Goal: Task Accomplishment & Management: Use online tool/utility

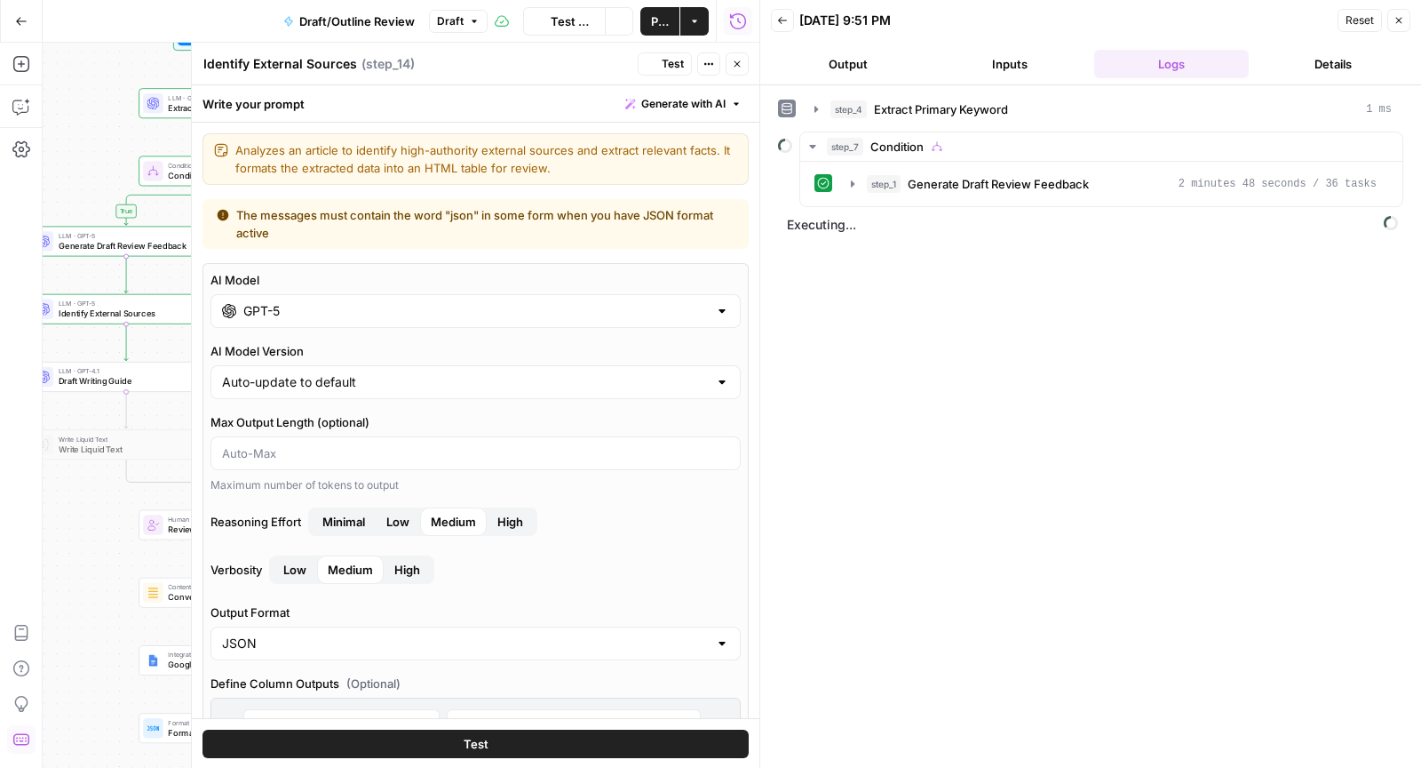
scroll to position [1238, 0]
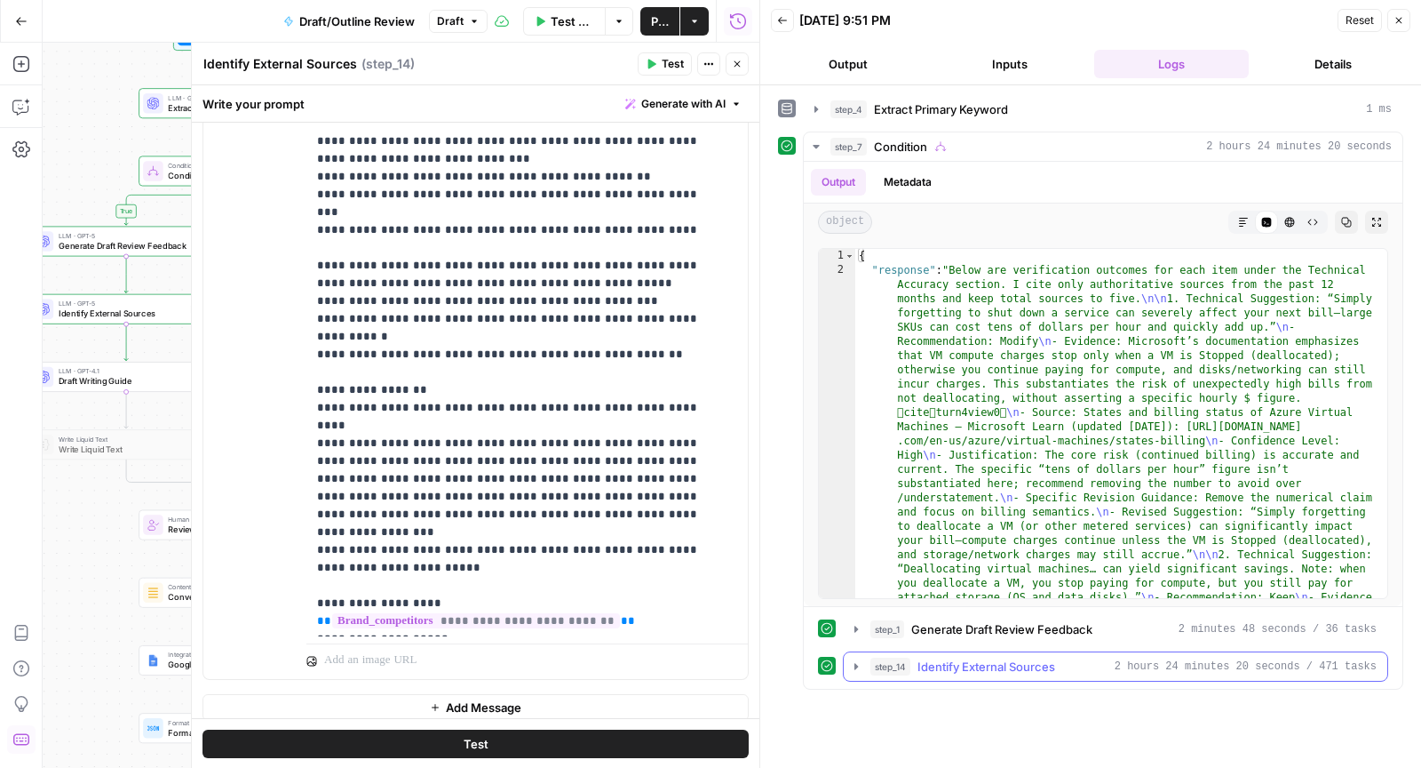
click at [997, 657] on span "Identify External Sources" at bounding box center [987, 666] width 138 height 18
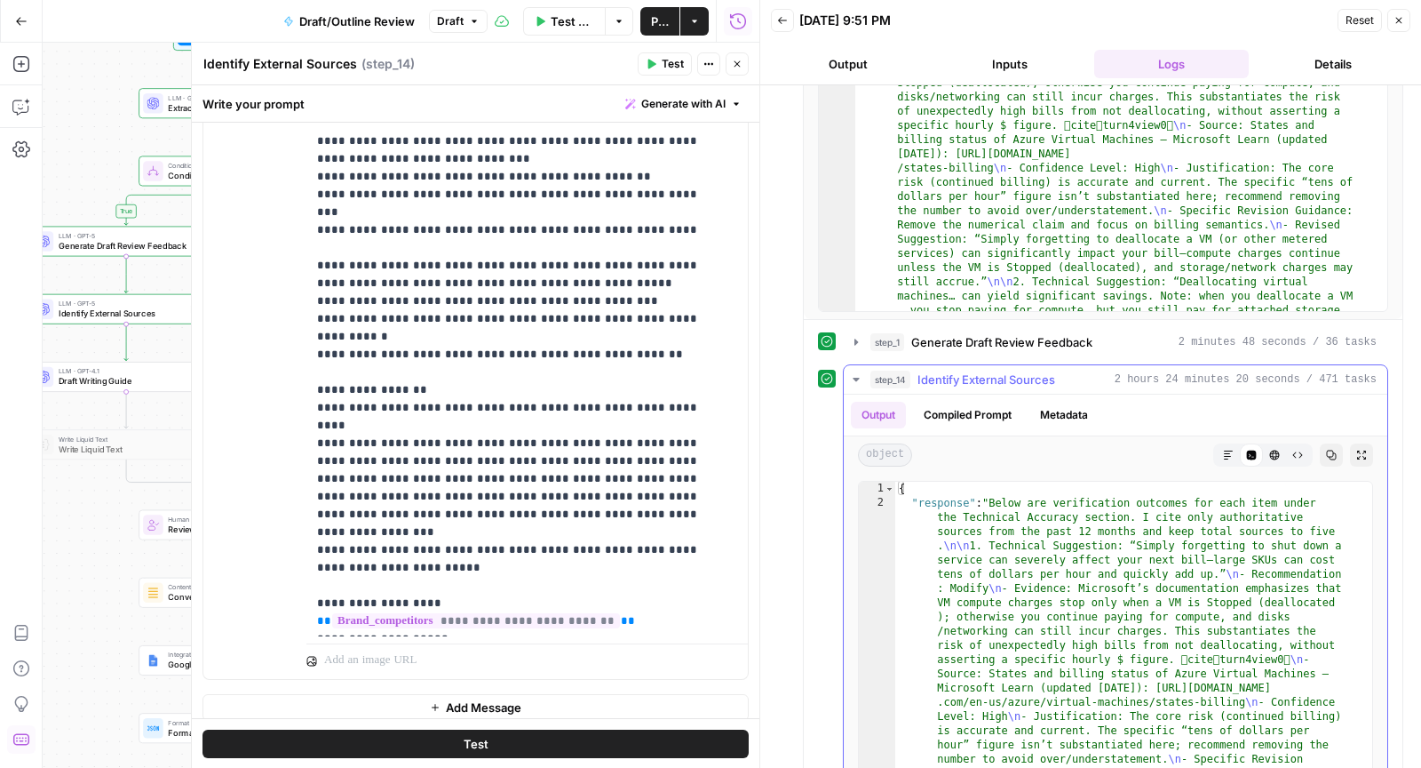
scroll to position [370, 0]
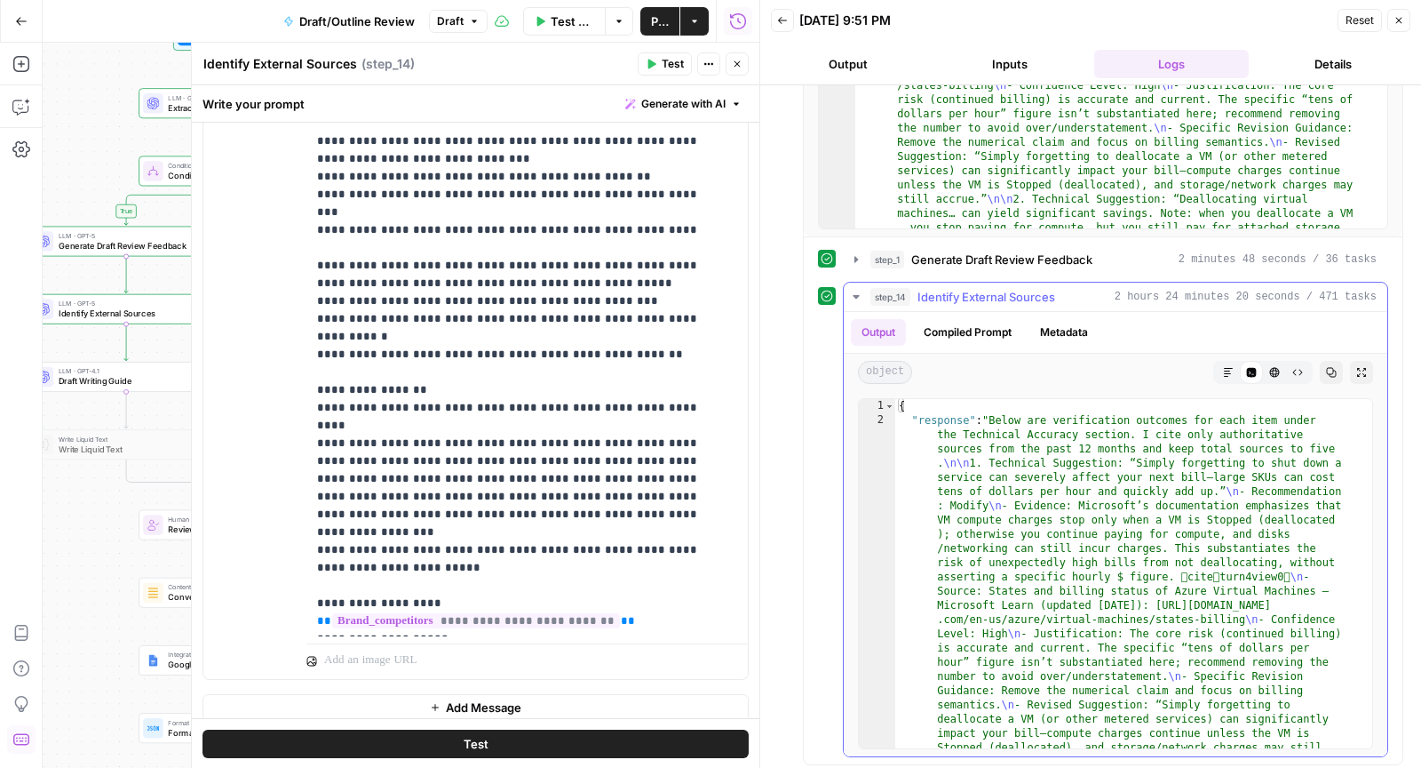
click at [1223, 369] on icon "button" at bounding box center [1228, 372] width 11 height 11
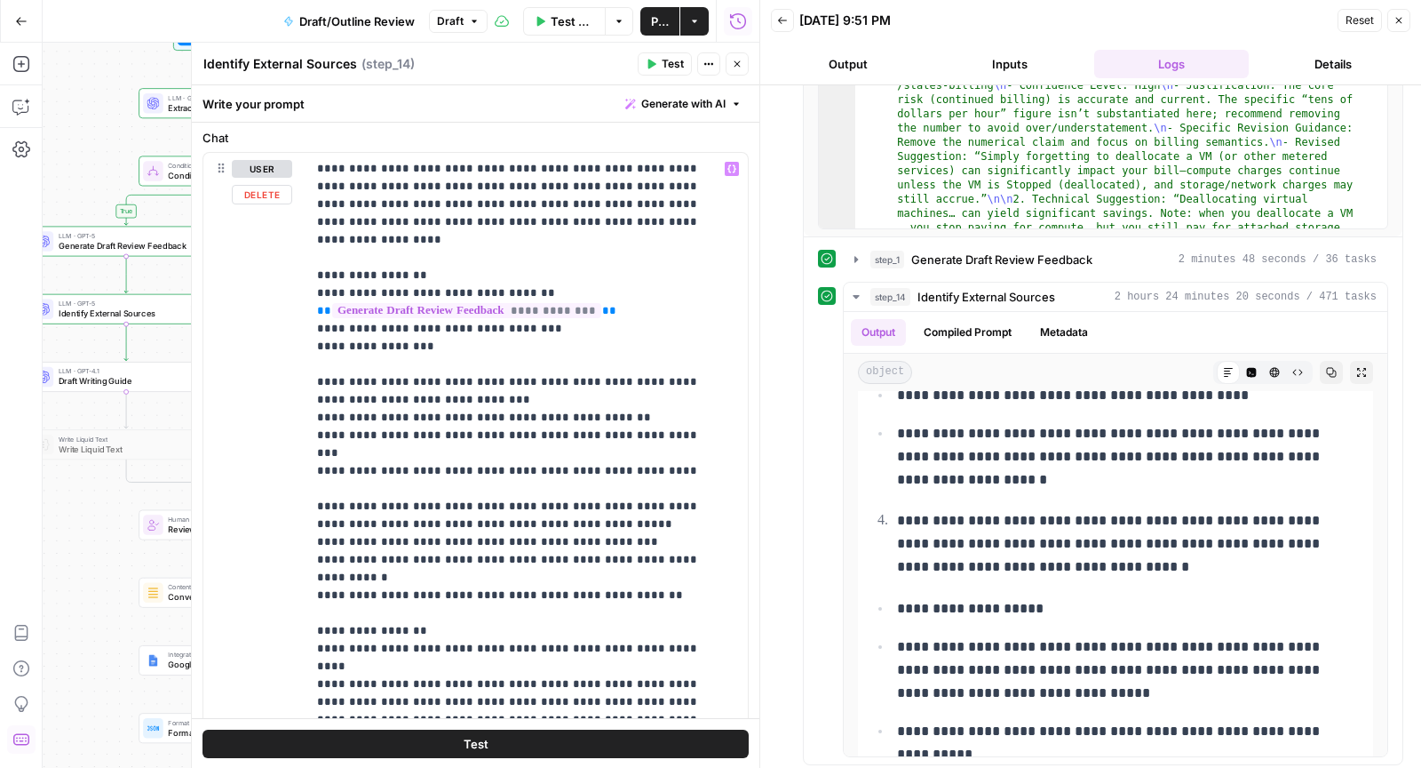
scroll to position [937, 0]
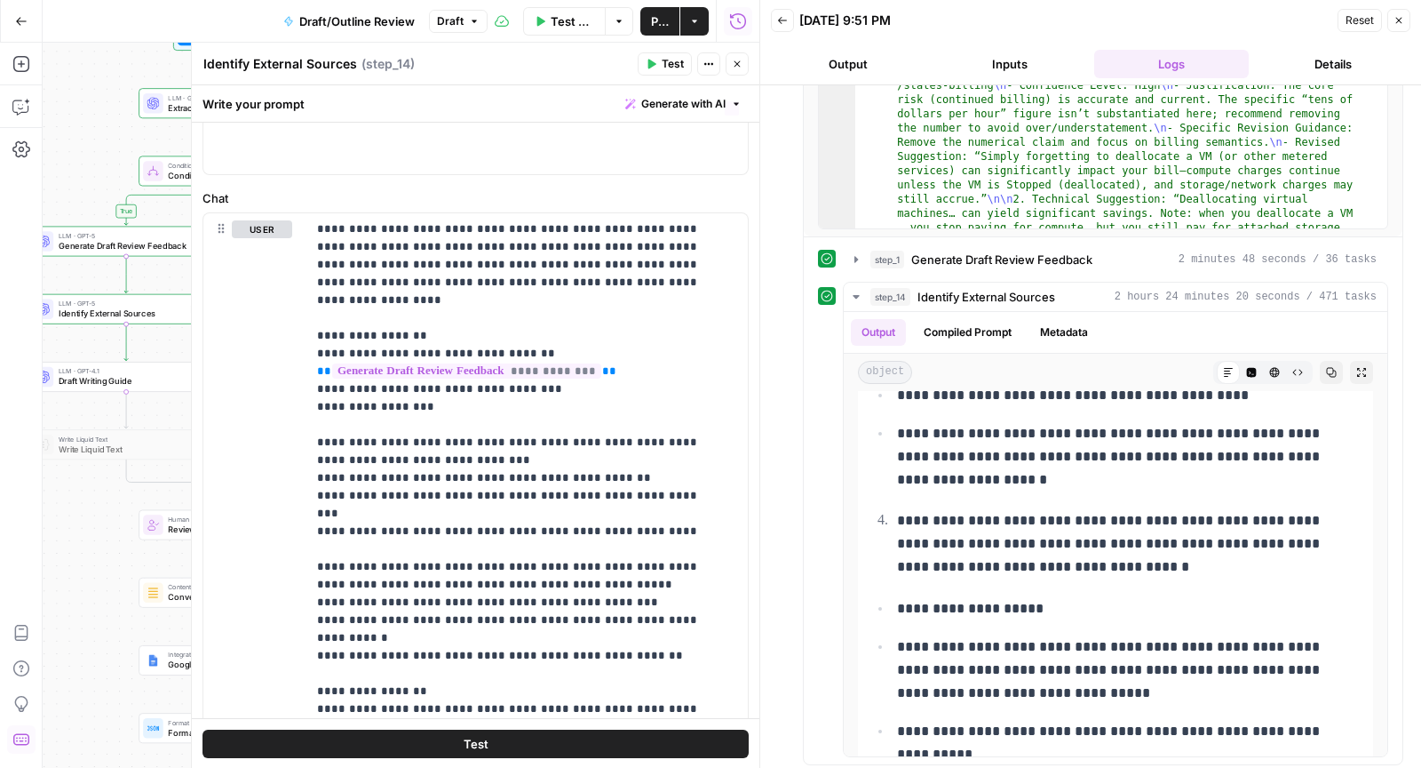
click at [662, 97] on span "Generate with AI" at bounding box center [683, 104] width 84 height 16
click at [649, 194] on div "Improve your existing prompt" at bounding box center [645, 201] width 148 height 16
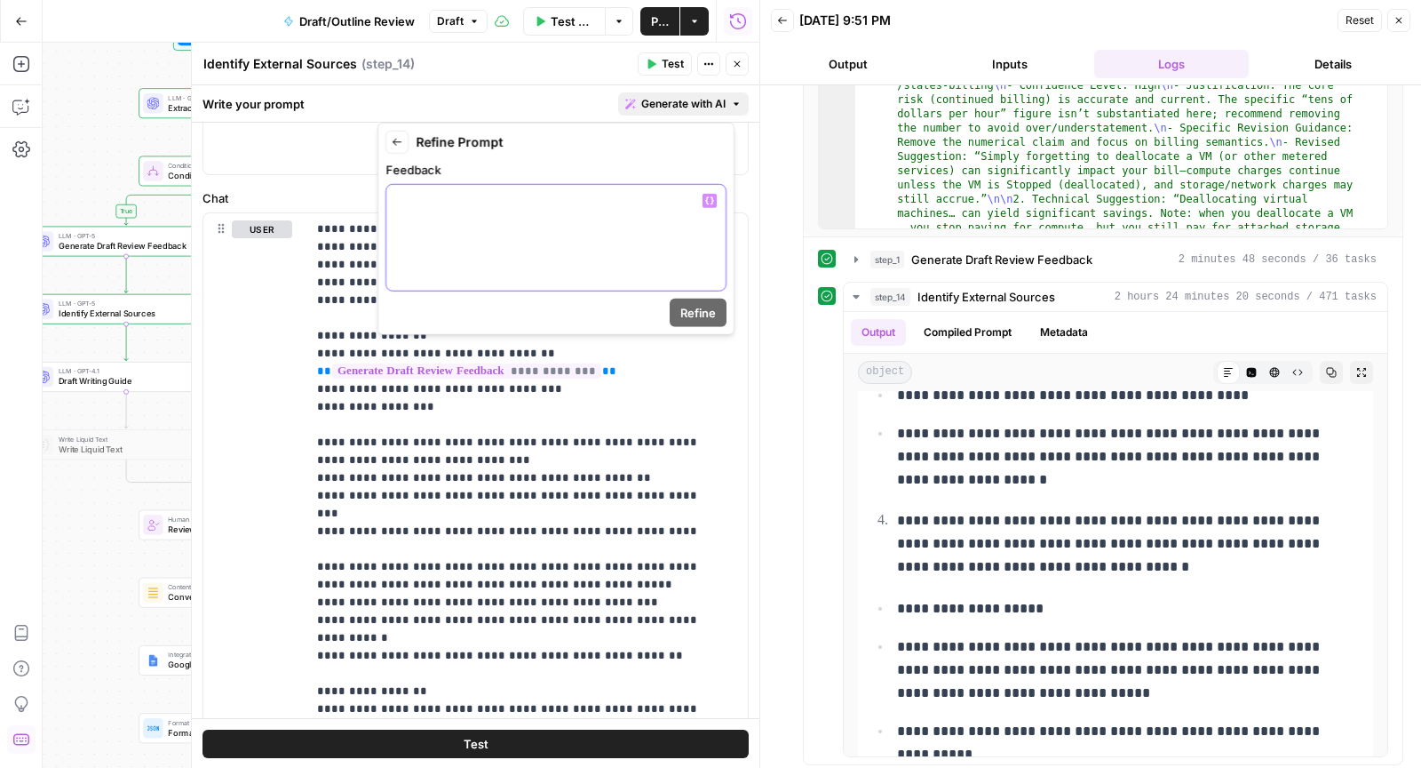
click at [573, 266] on div at bounding box center [555, 238] width 339 height 106
click at [1225, 555] on p "**********" at bounding box center [1116, 543] width 438 height 69
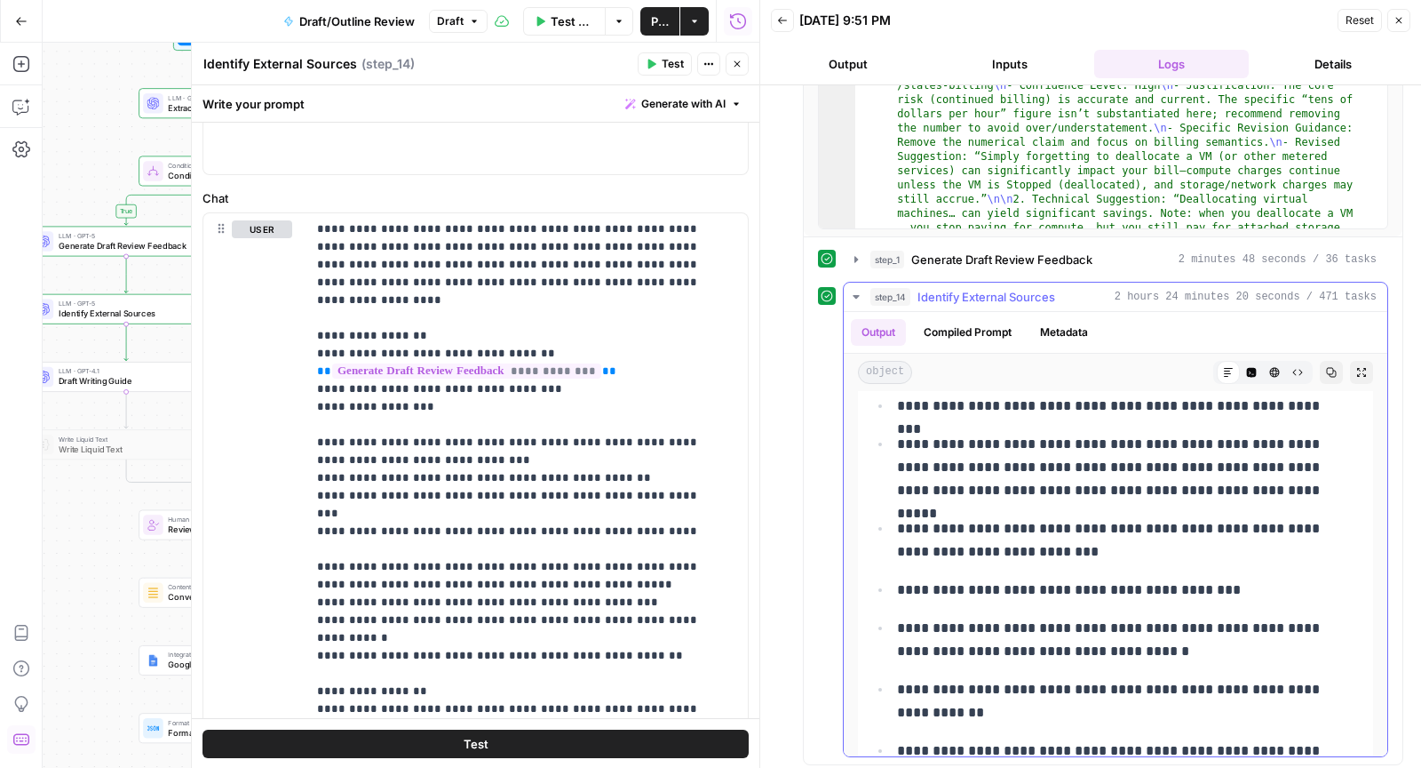
scroll to position [7638, 0]
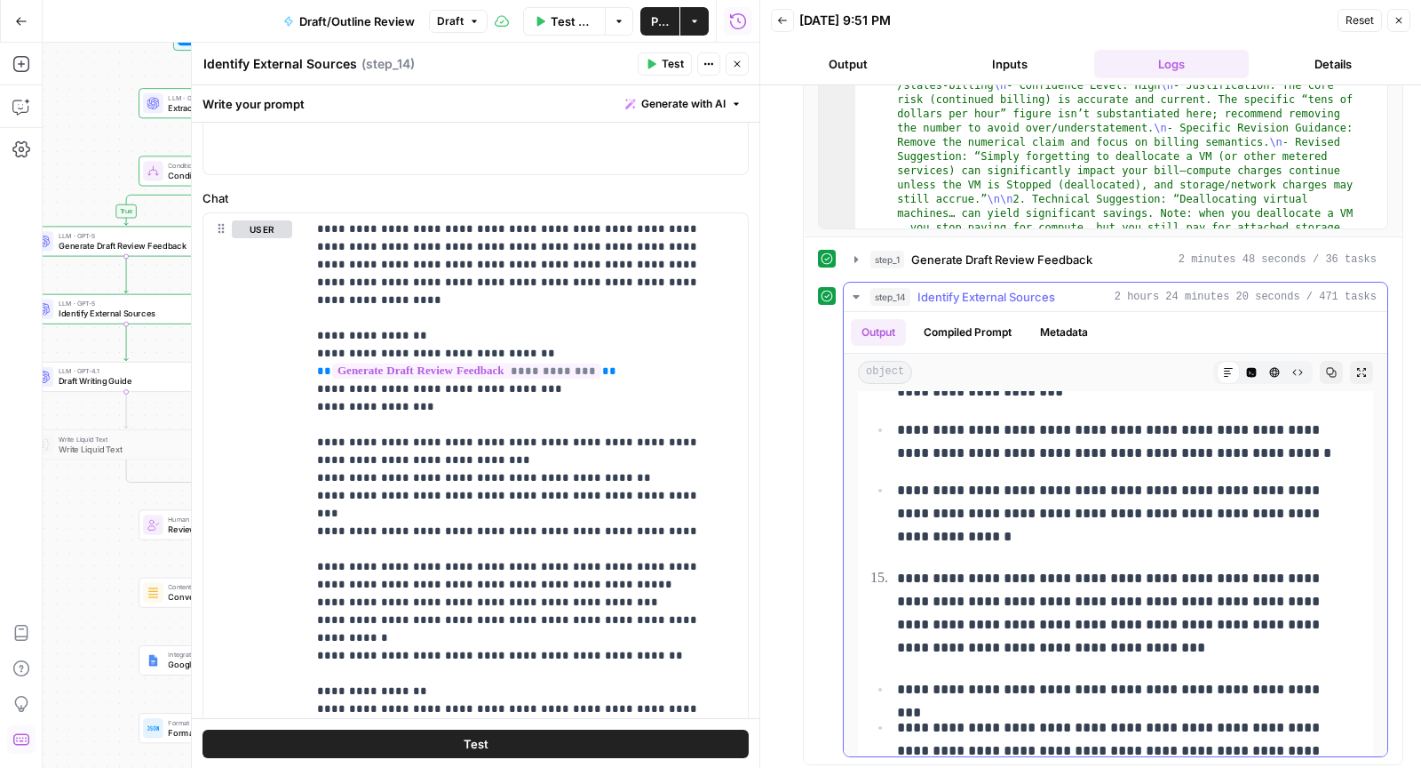
click at [1240, 361] on button "Code Editor" at bounding box center [1251, 372] width 23 height 23
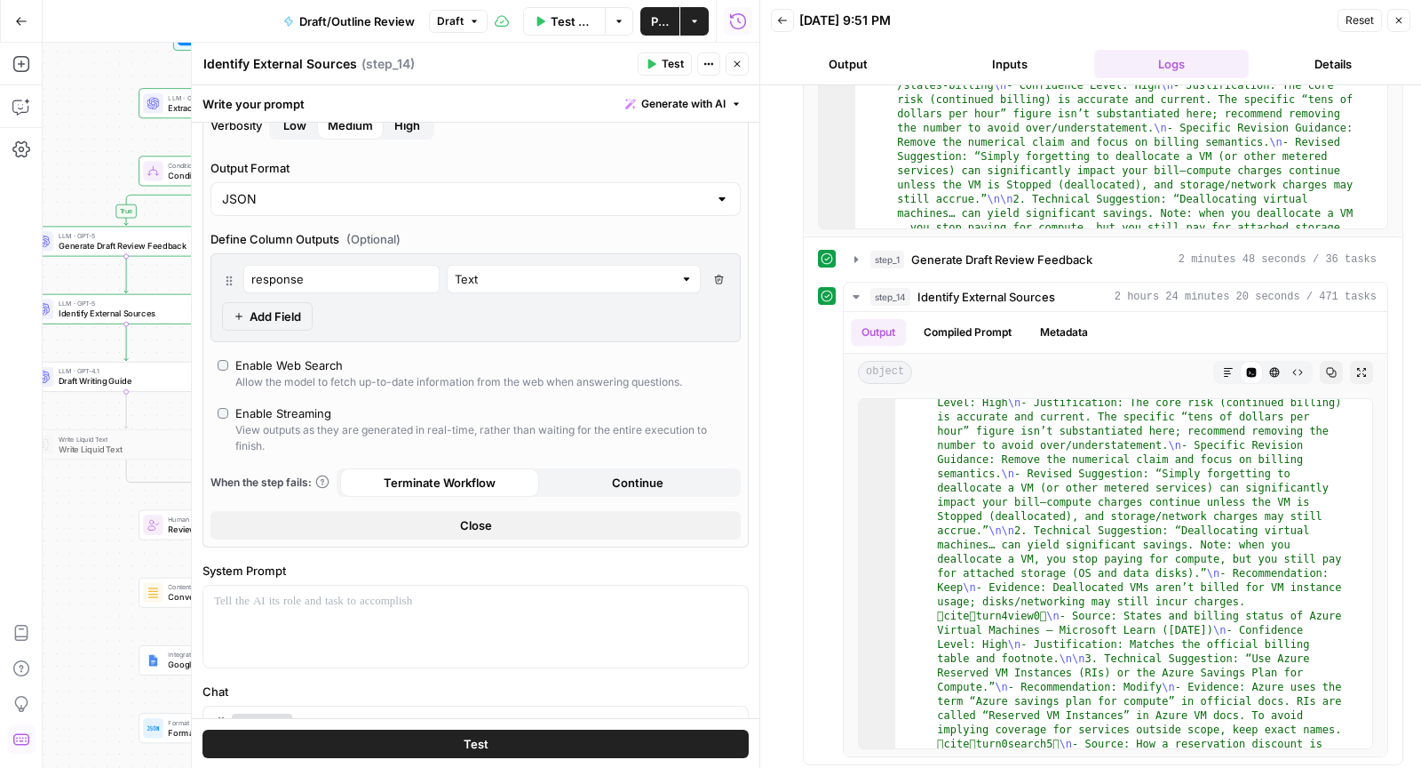
scroll to position [467, 0]
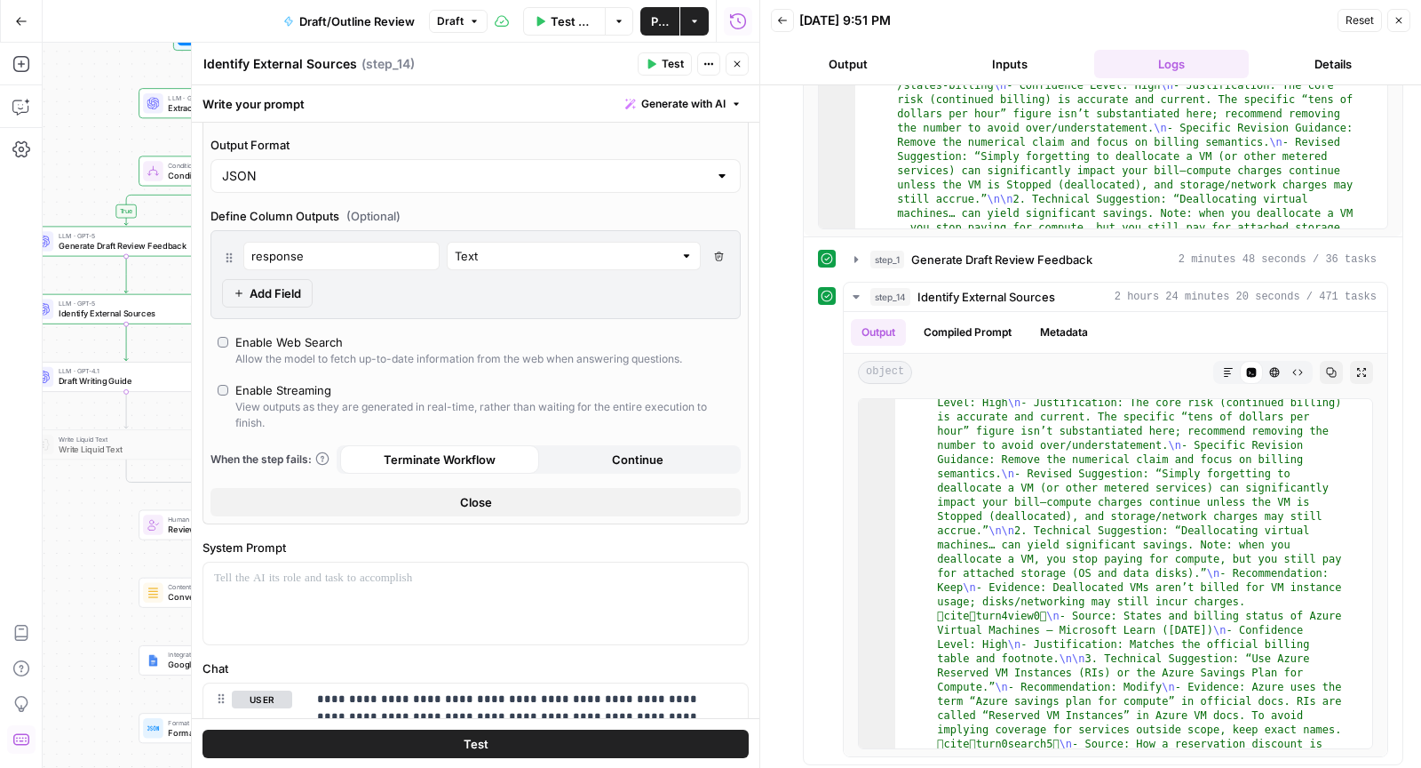
click at [513, 500] on button "Close" at bounding box center [476, 502] width 530 height 28
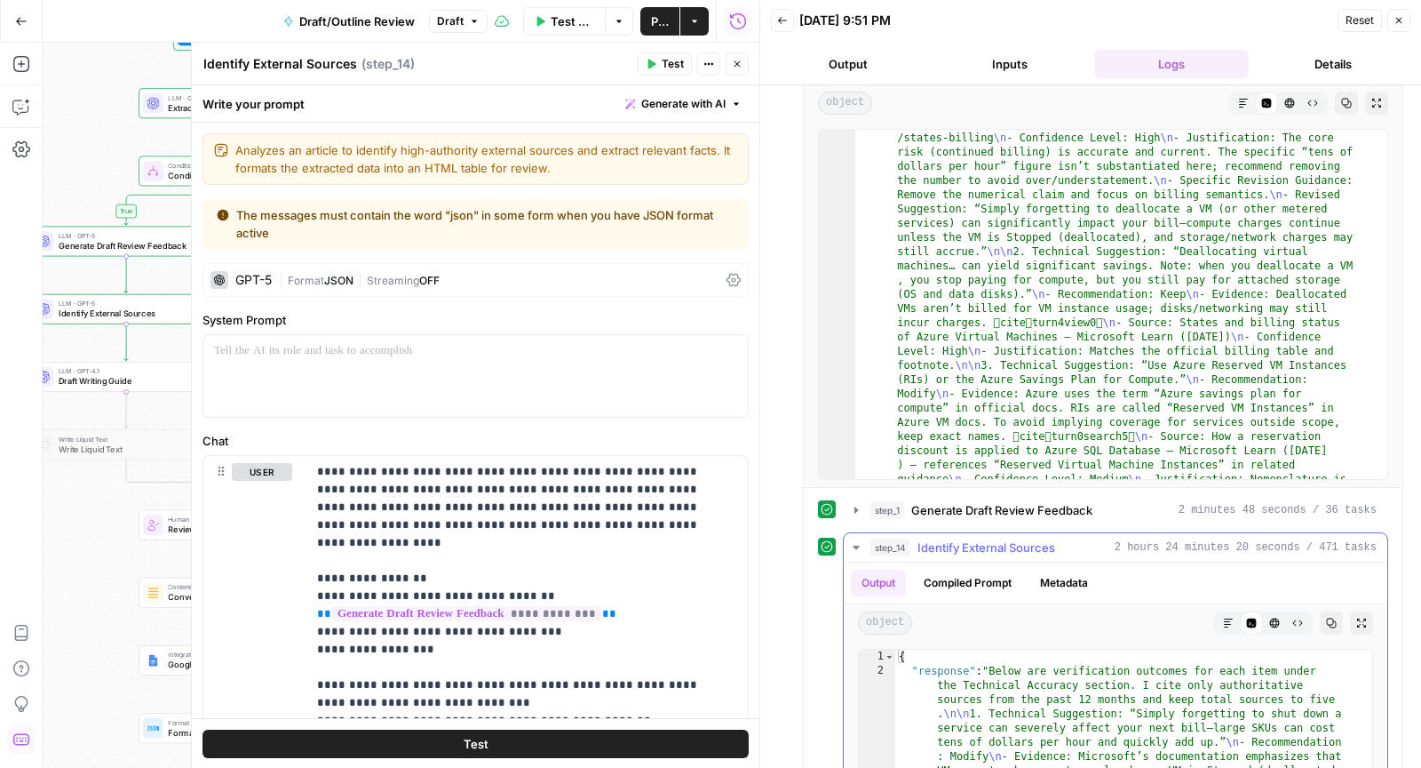
scroll to position [370, 0]
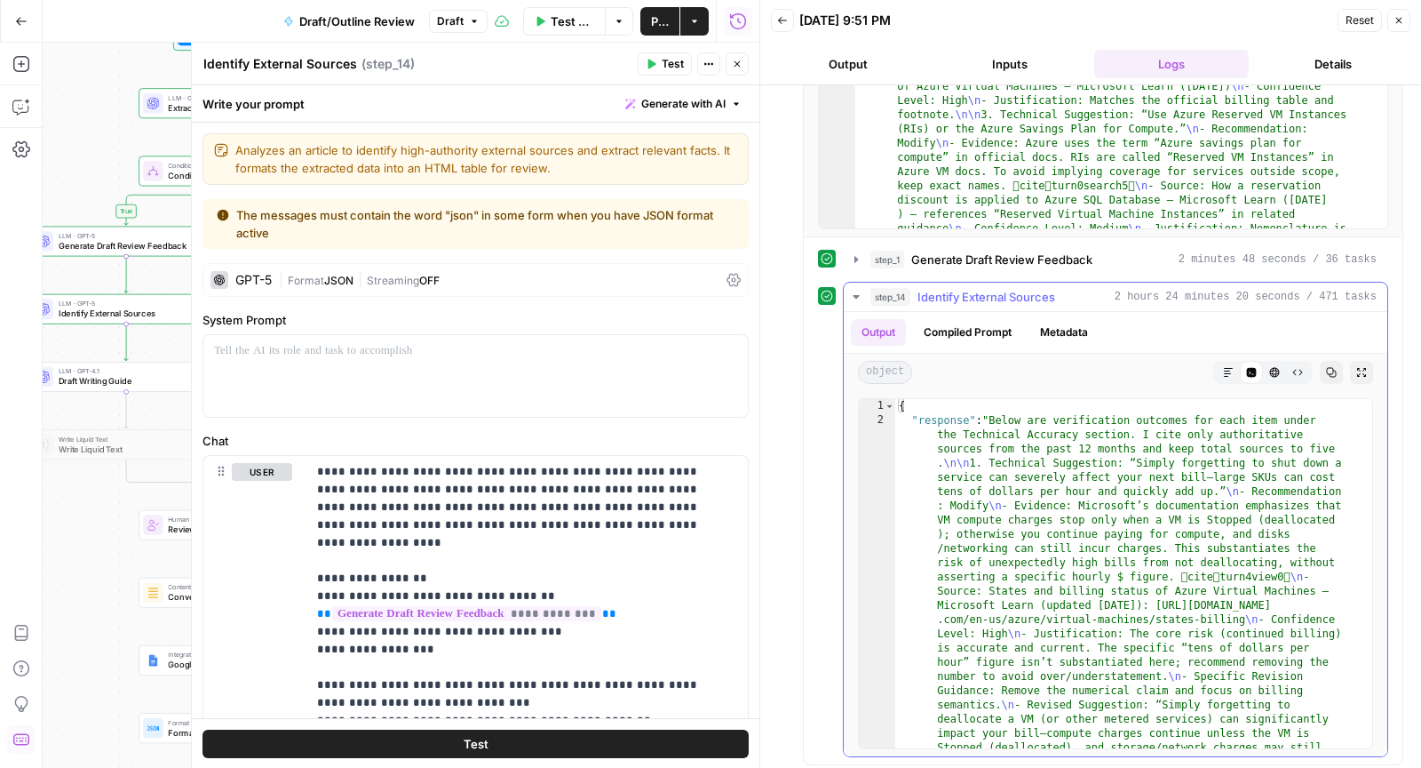
click at [1222, 370] on button "Markdown" at bounding box center [1228, 372] width 23 height 23
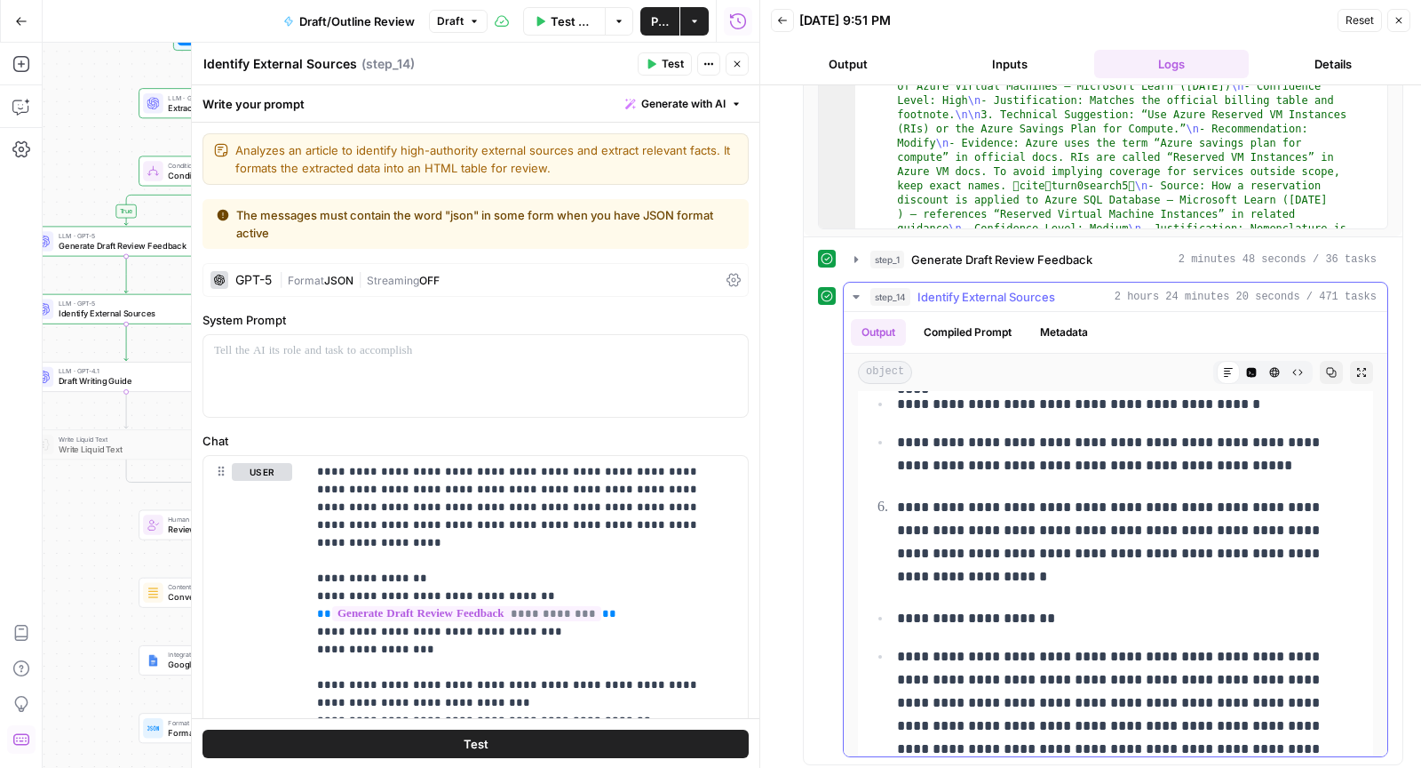
scroll to position [2512, 0]
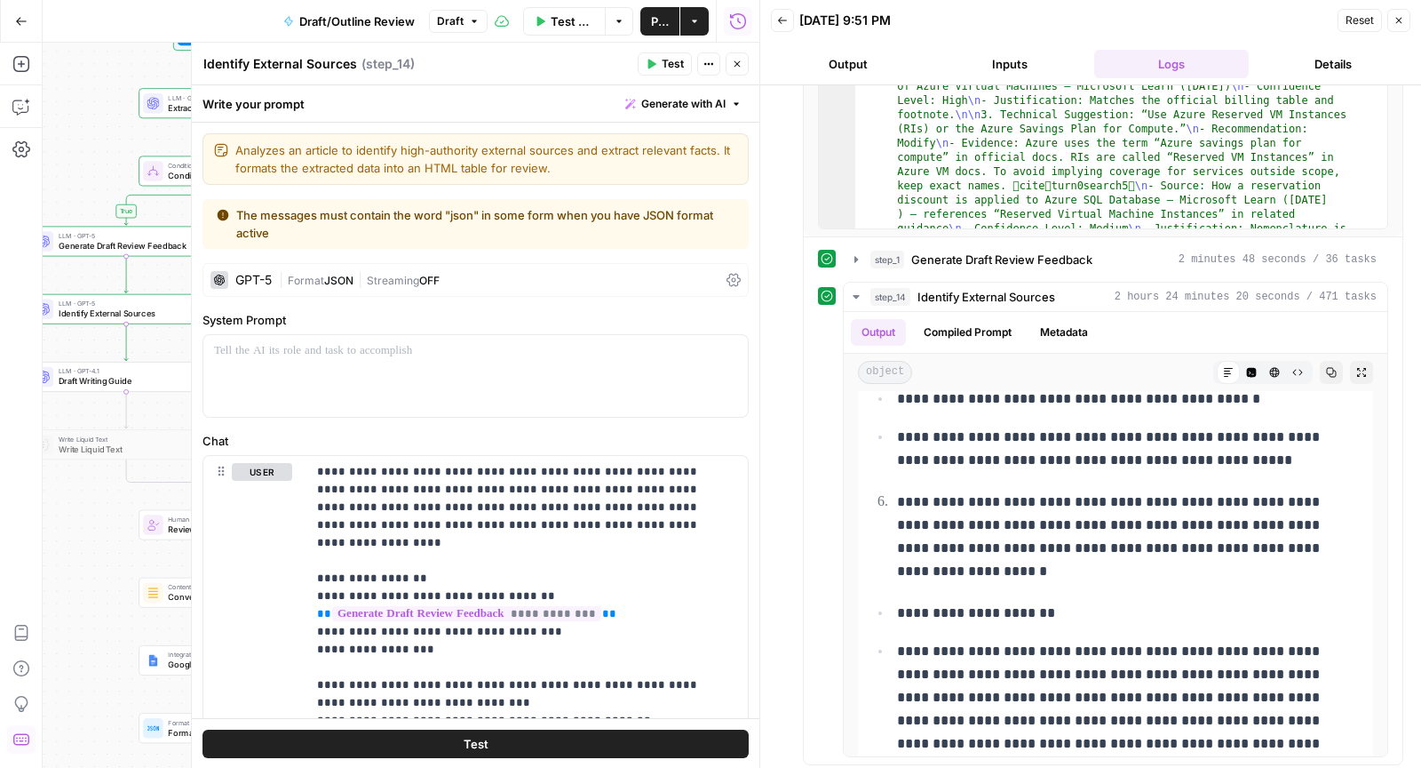
click at [741, 64] on icon "button" at bounding box center [737, 64] width 11 height 11
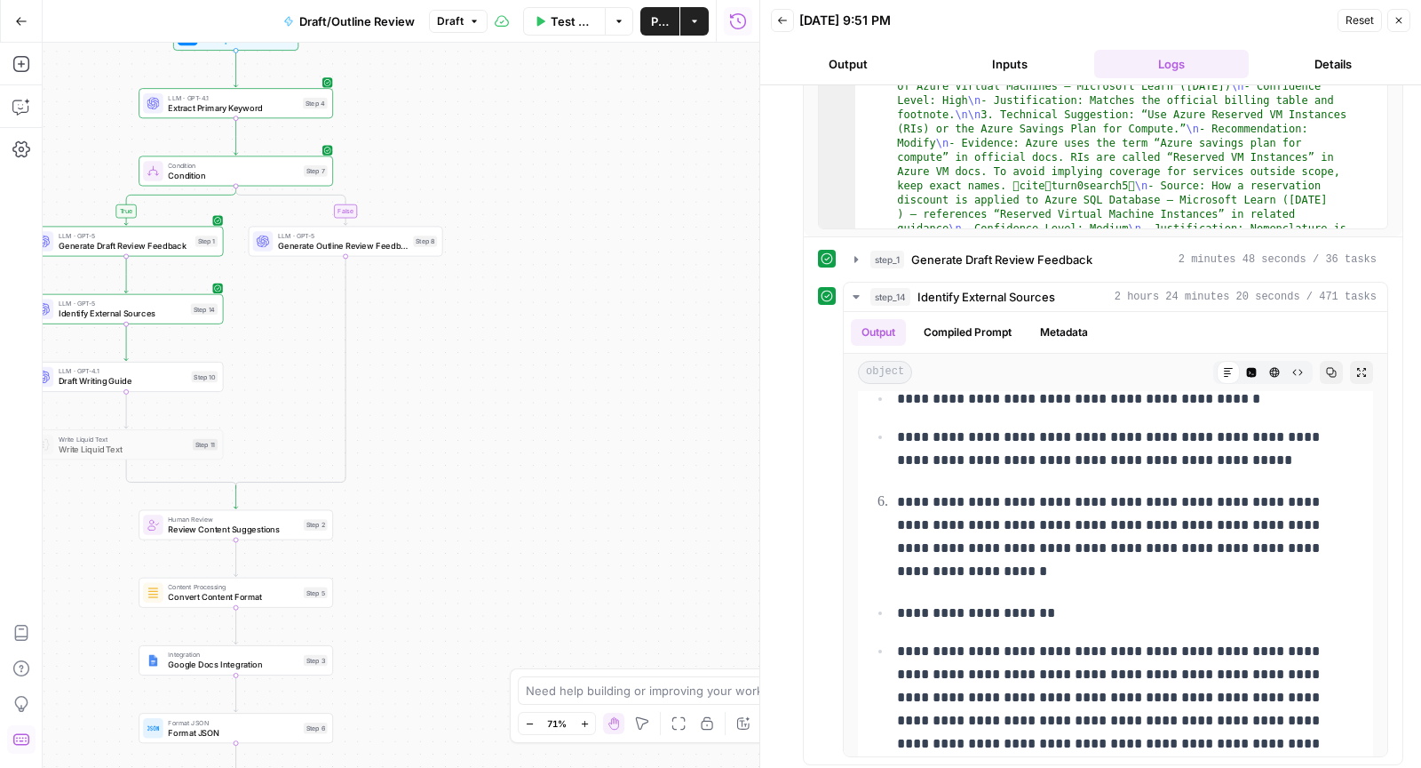
click at [88, 384] on span "Draft Writing Guide" at bounding box center [123, 381] width 128 height 12
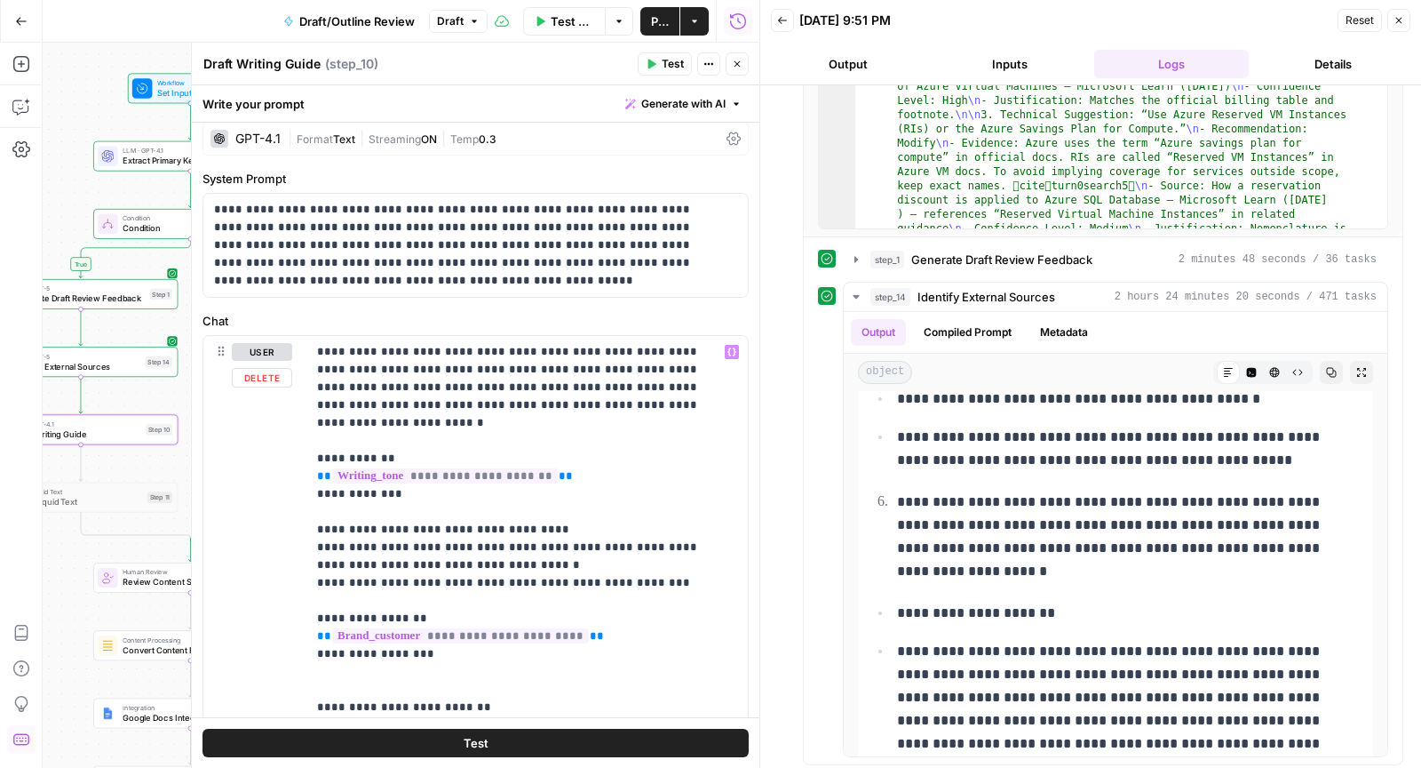
scroll to position [0, 0]
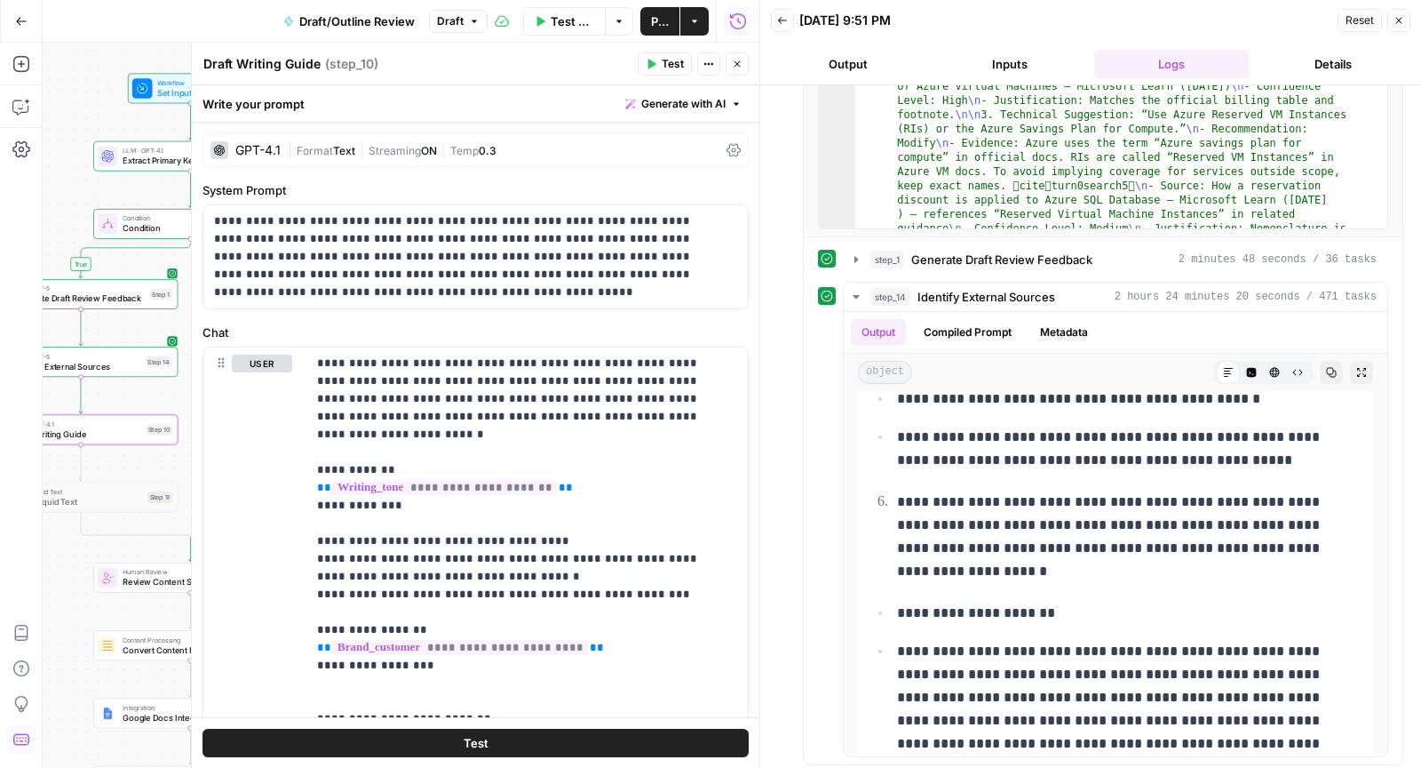
click at [655, 102] on span "Generate with AI" at bounding box center [683, 104] width 84 height 16
click at [664, 181] on span "Refine" at bounding box center [641, 184] width 141 height 18
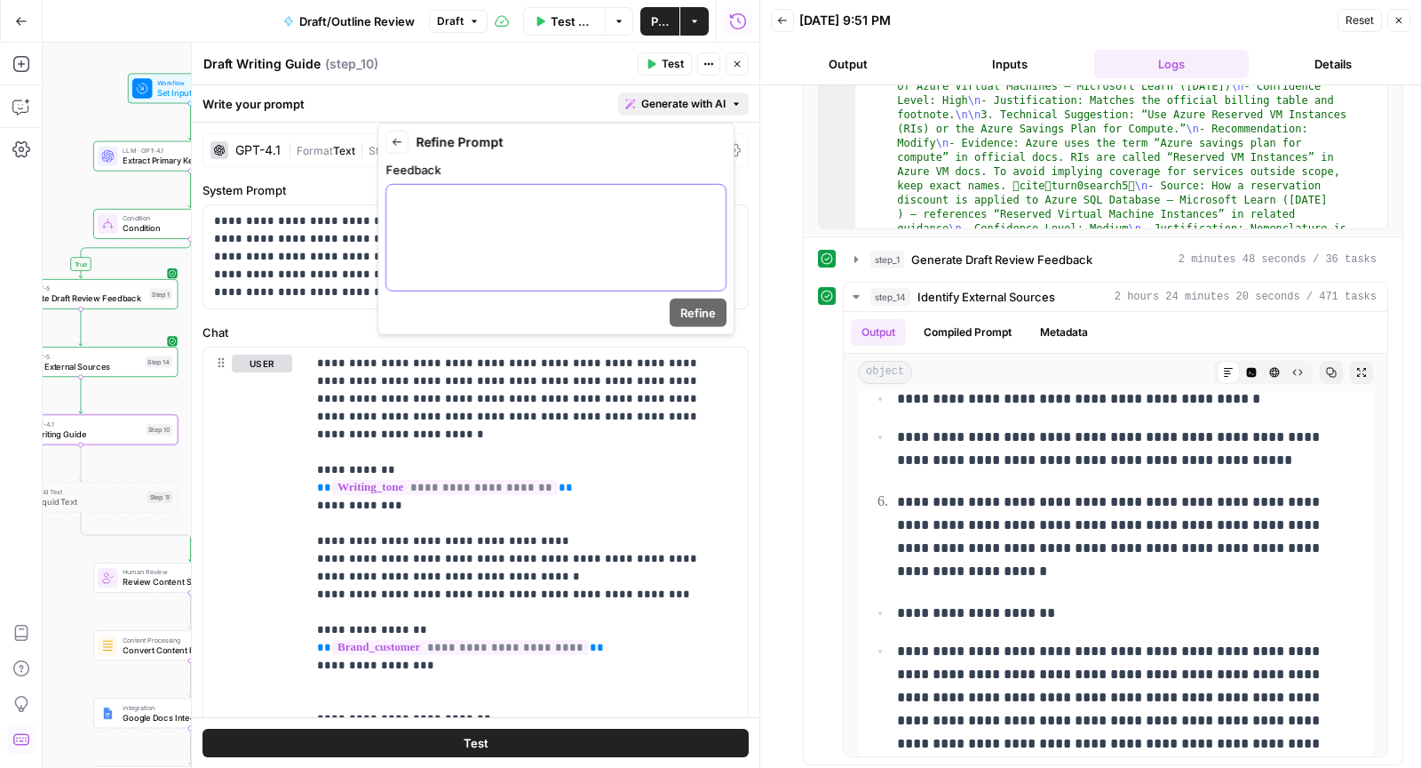
click at [631, 275] on div at bounding box center [555, 238] width 339 height 106
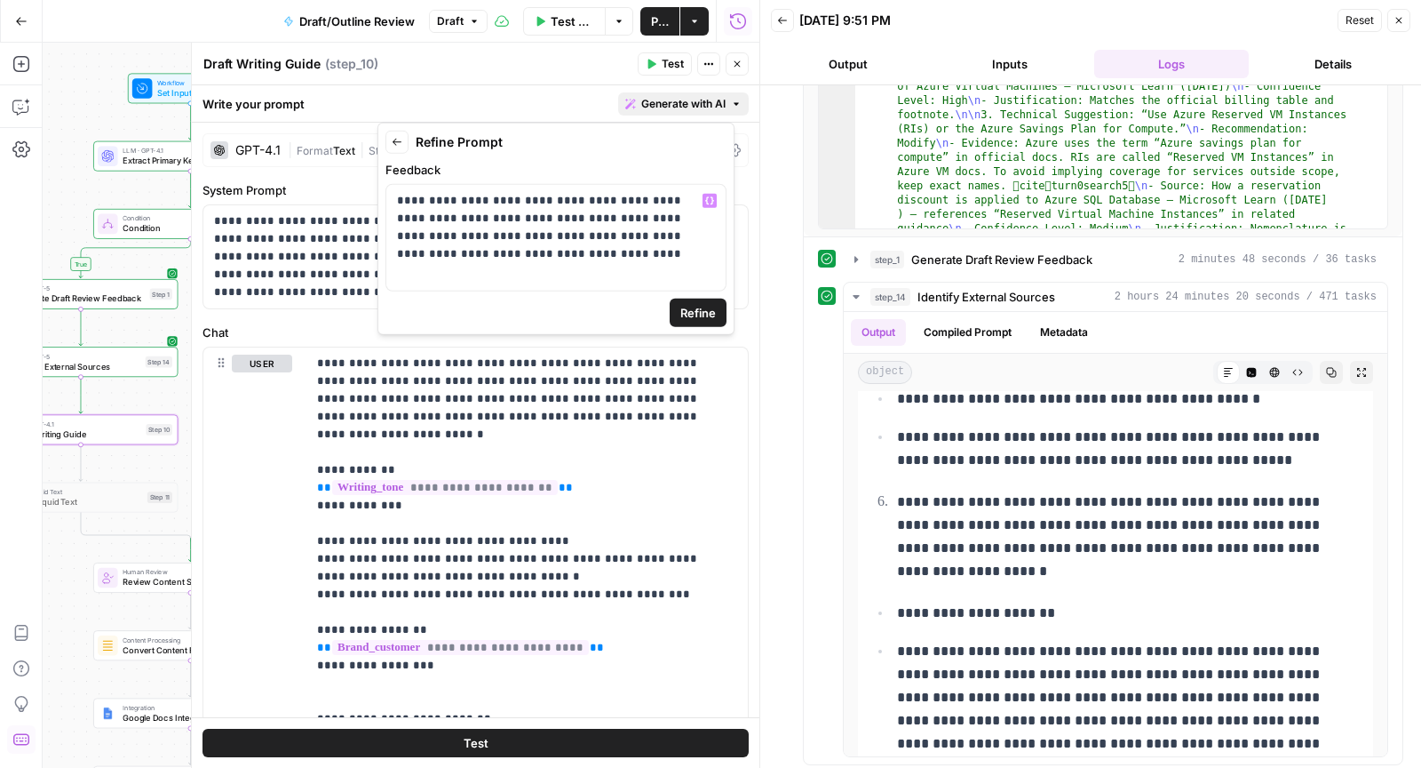
click at [706, 313] on span "Refine" at bounding box center [699, 313] width 36 height 18
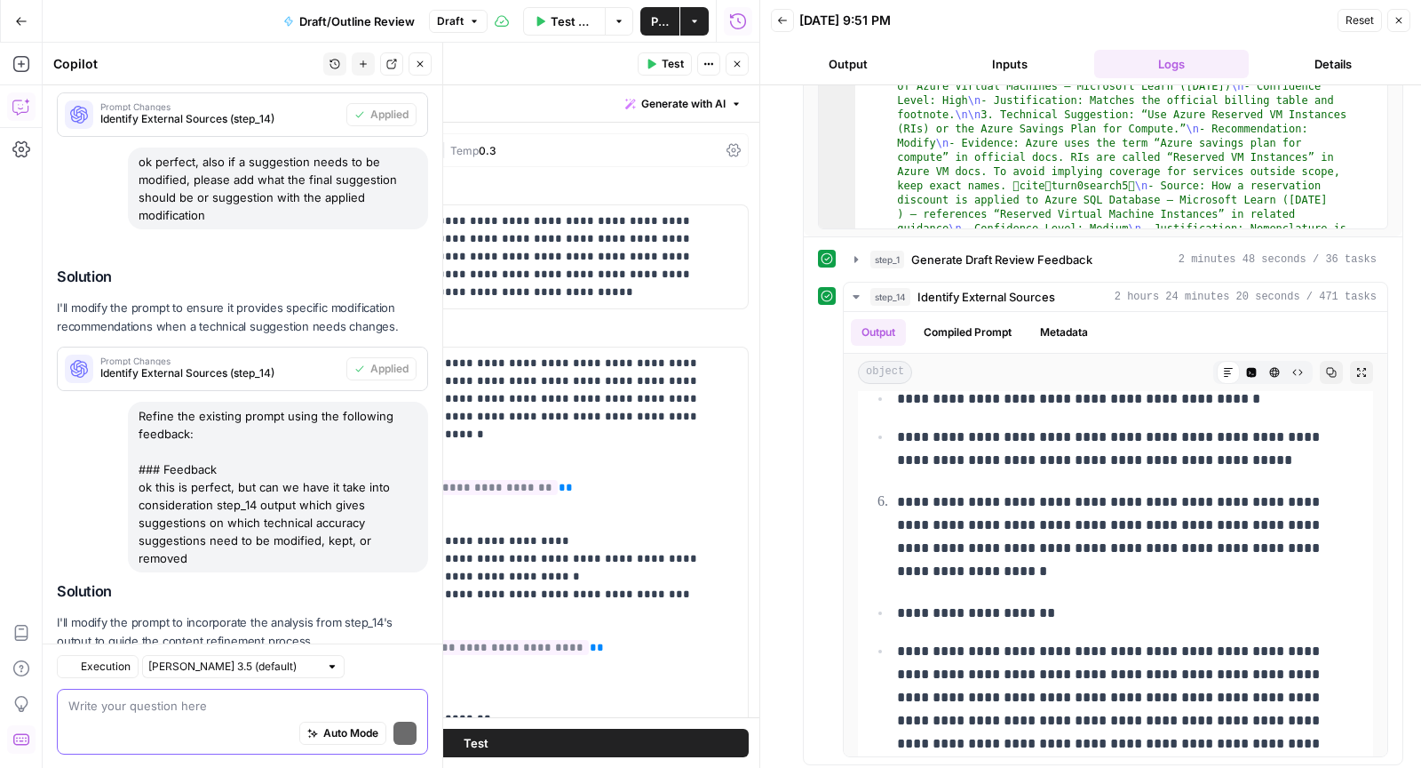
scroll to position [681, 0]
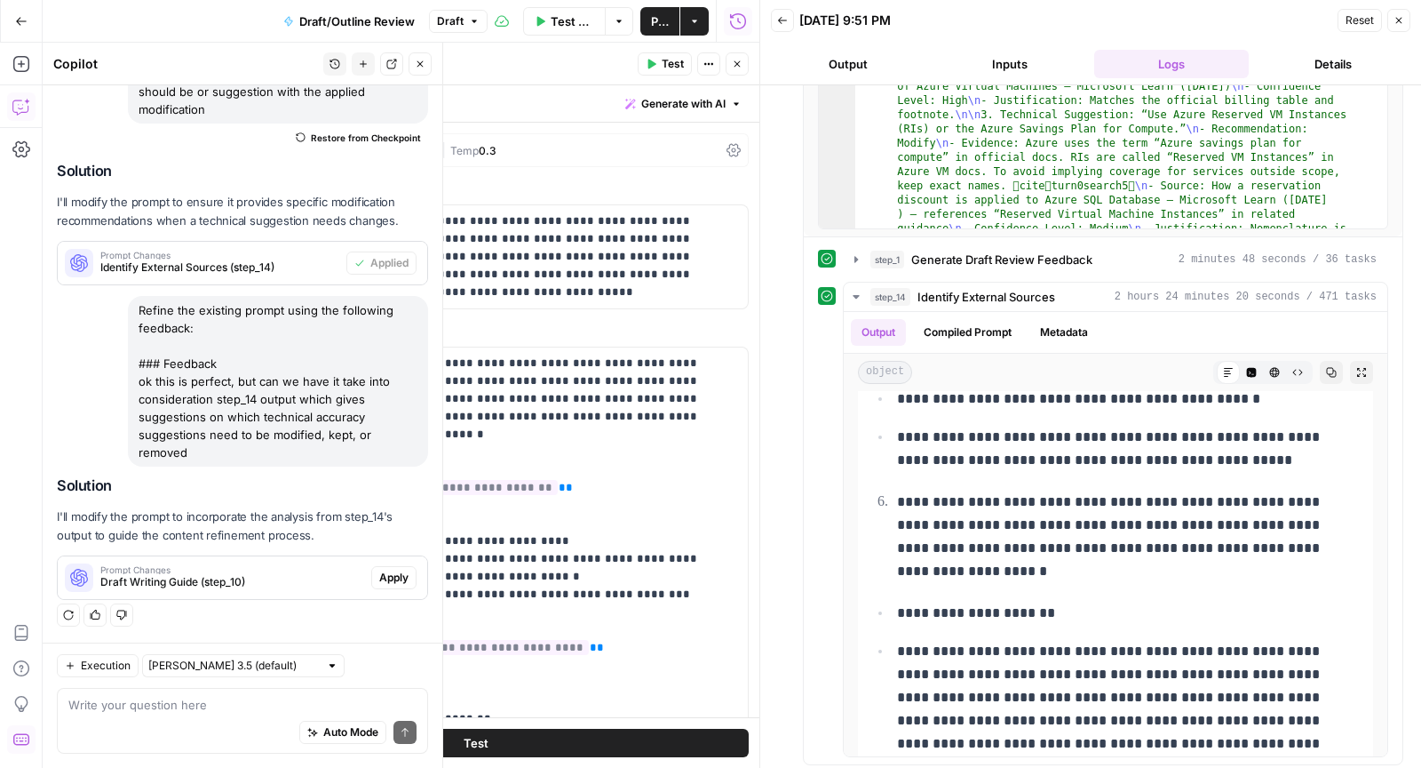
click at [379, 584] on span "Apply" at bounding box center [393, 577] width 29 height 16
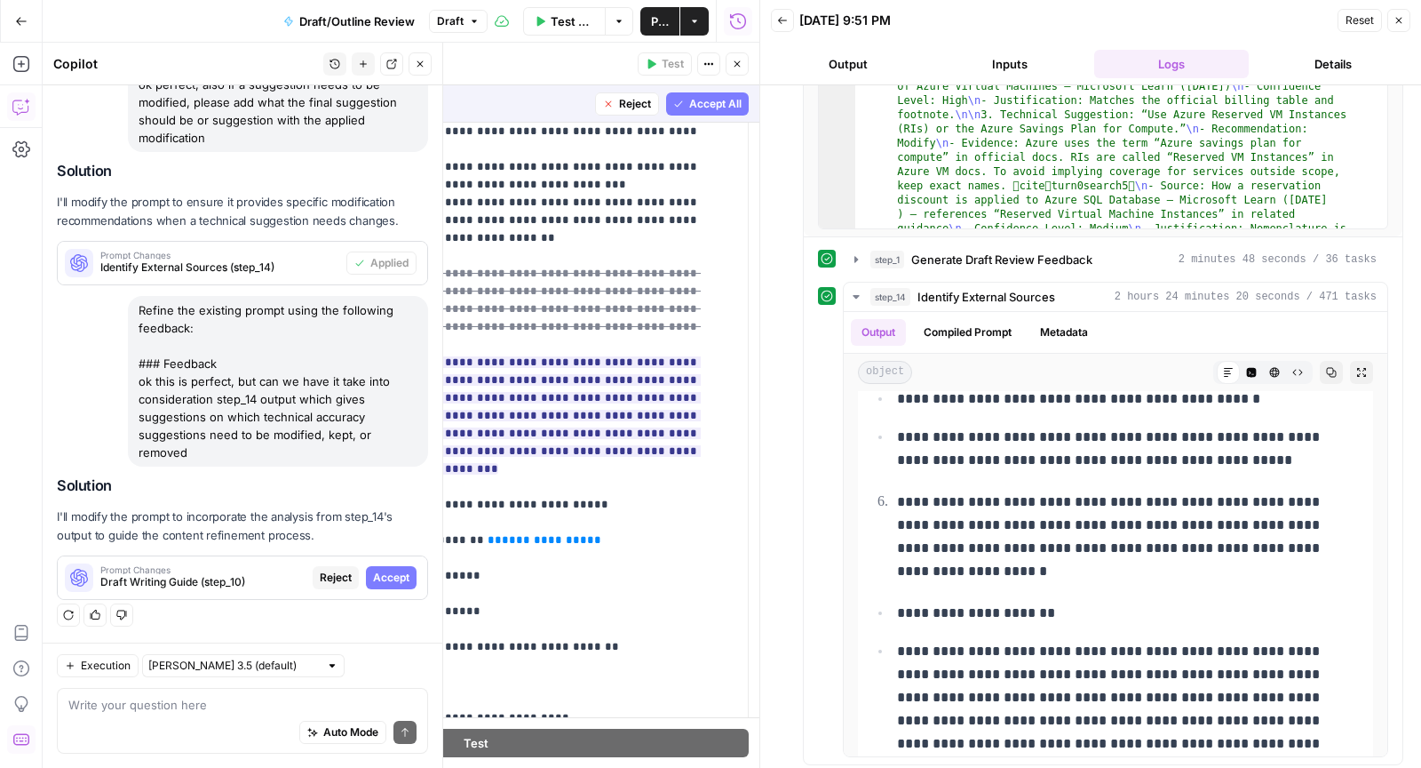
scroll to position [1575, 0]
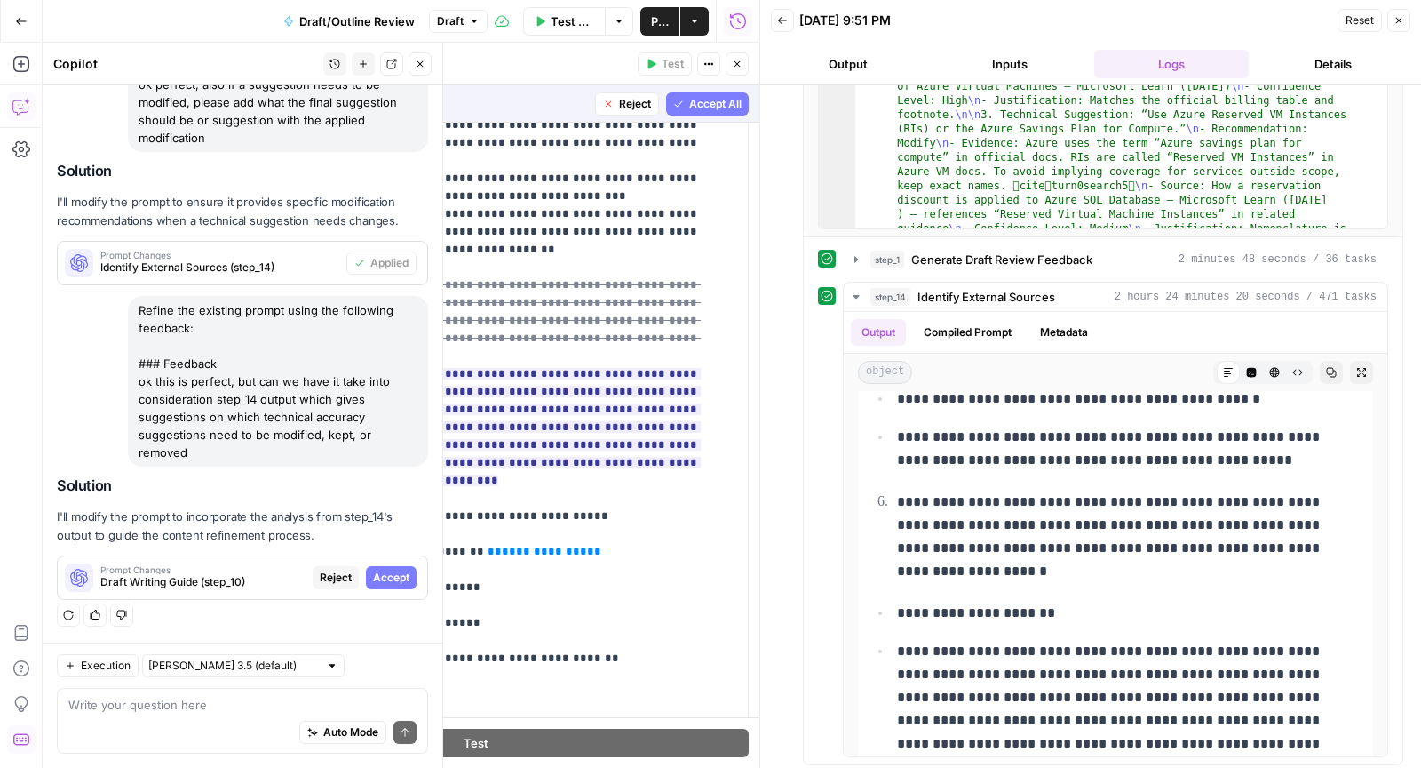
click at [696, 107] on span "Accept All" at bounding box center [715, 104] width 52 height 16
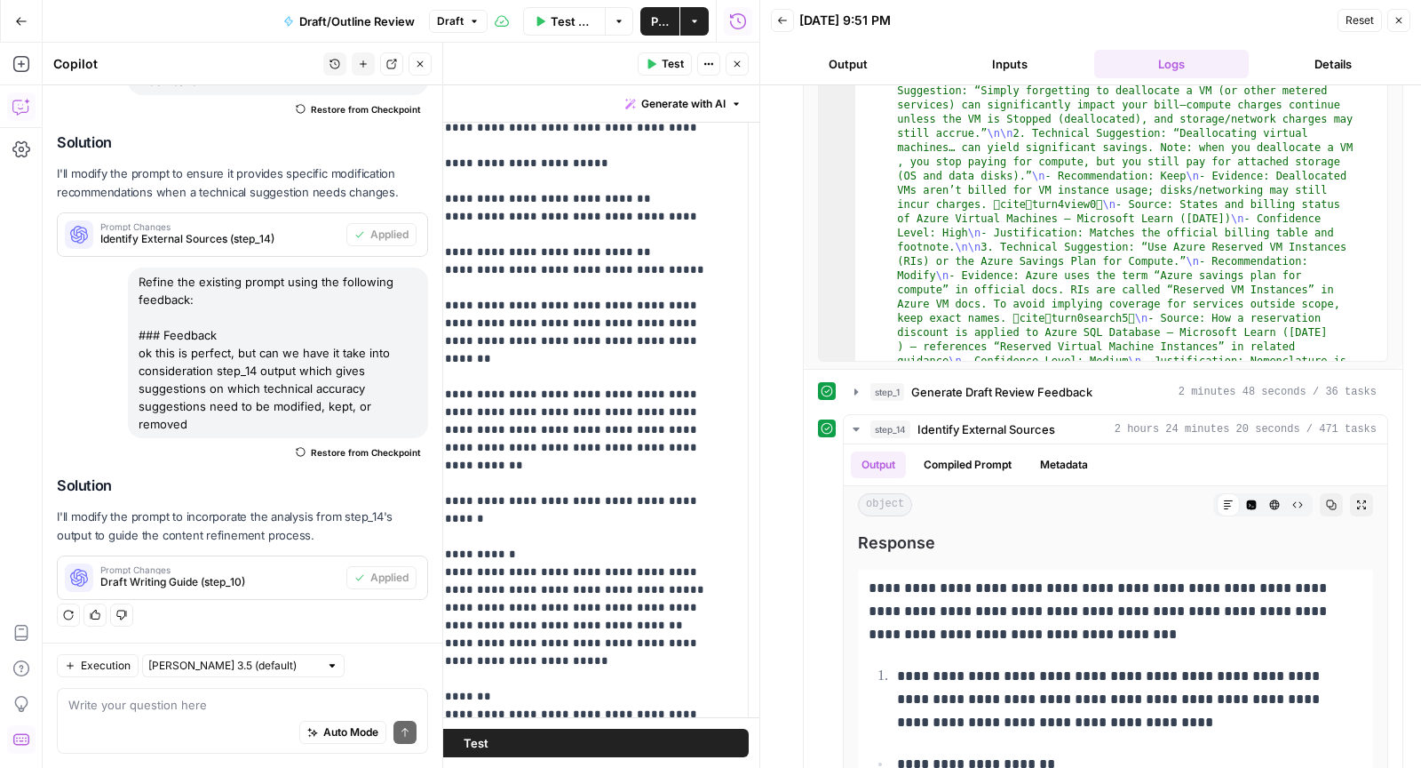
scroll to position [705, 0]
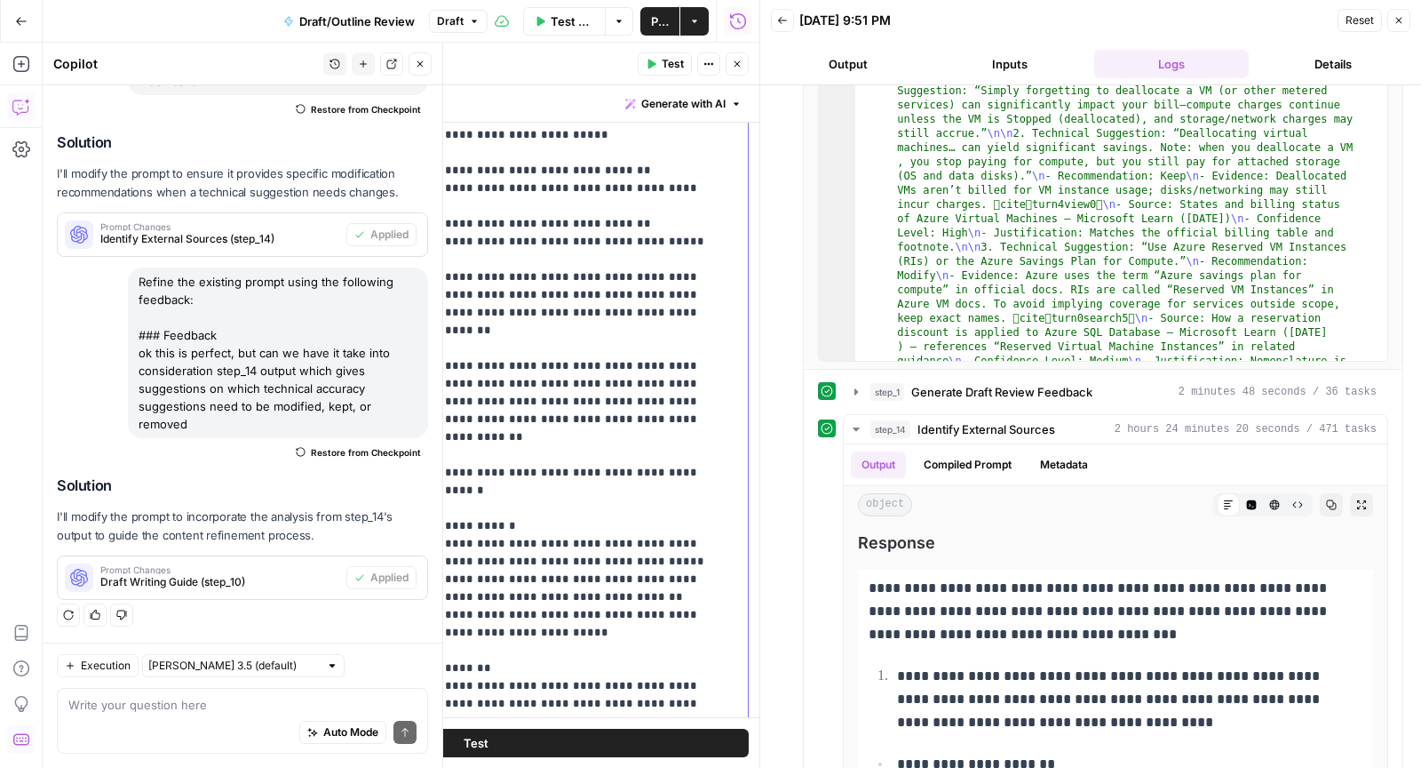
drag, startPoint x: 414, startPoint y: 346, endPoint x: 499, endPoint y: 365, distance: 87.3
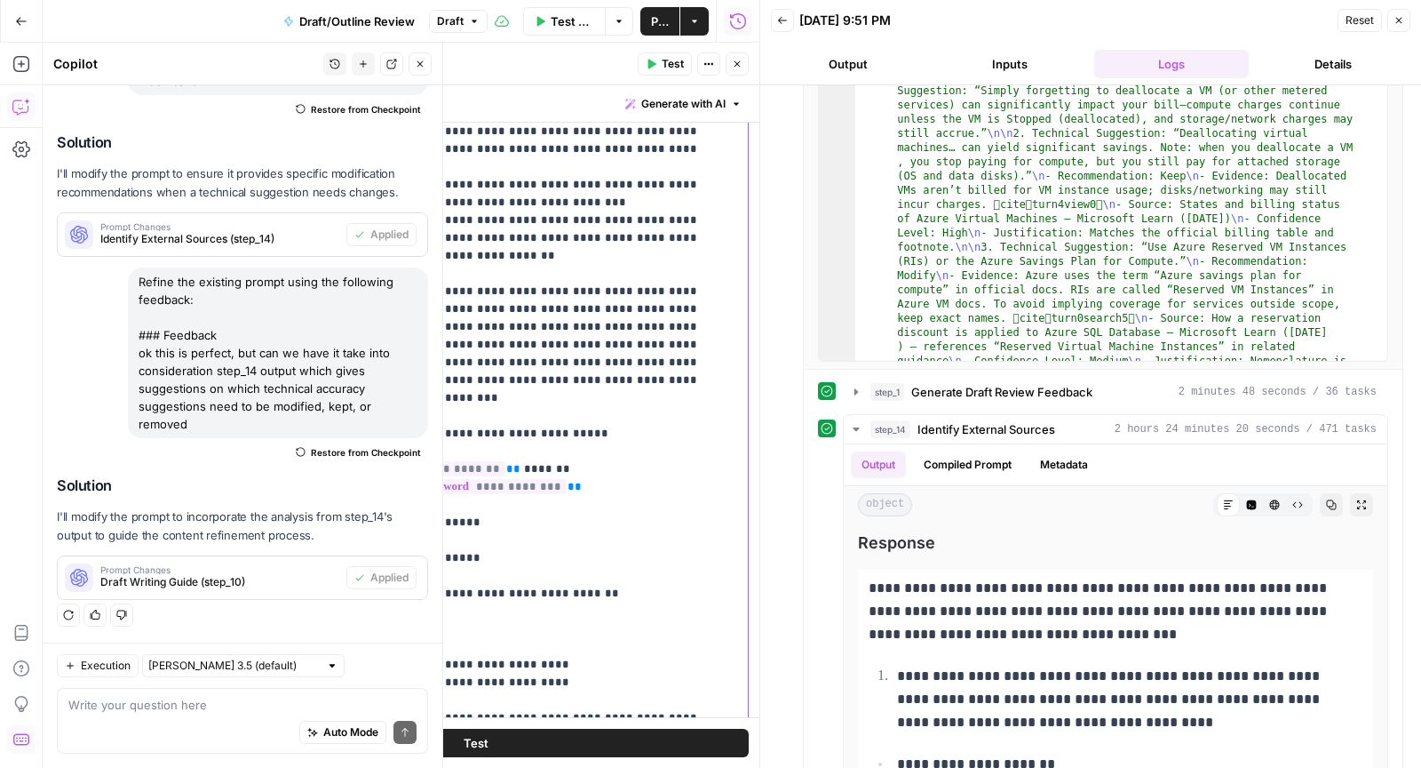
scroll to position [1451, 0]
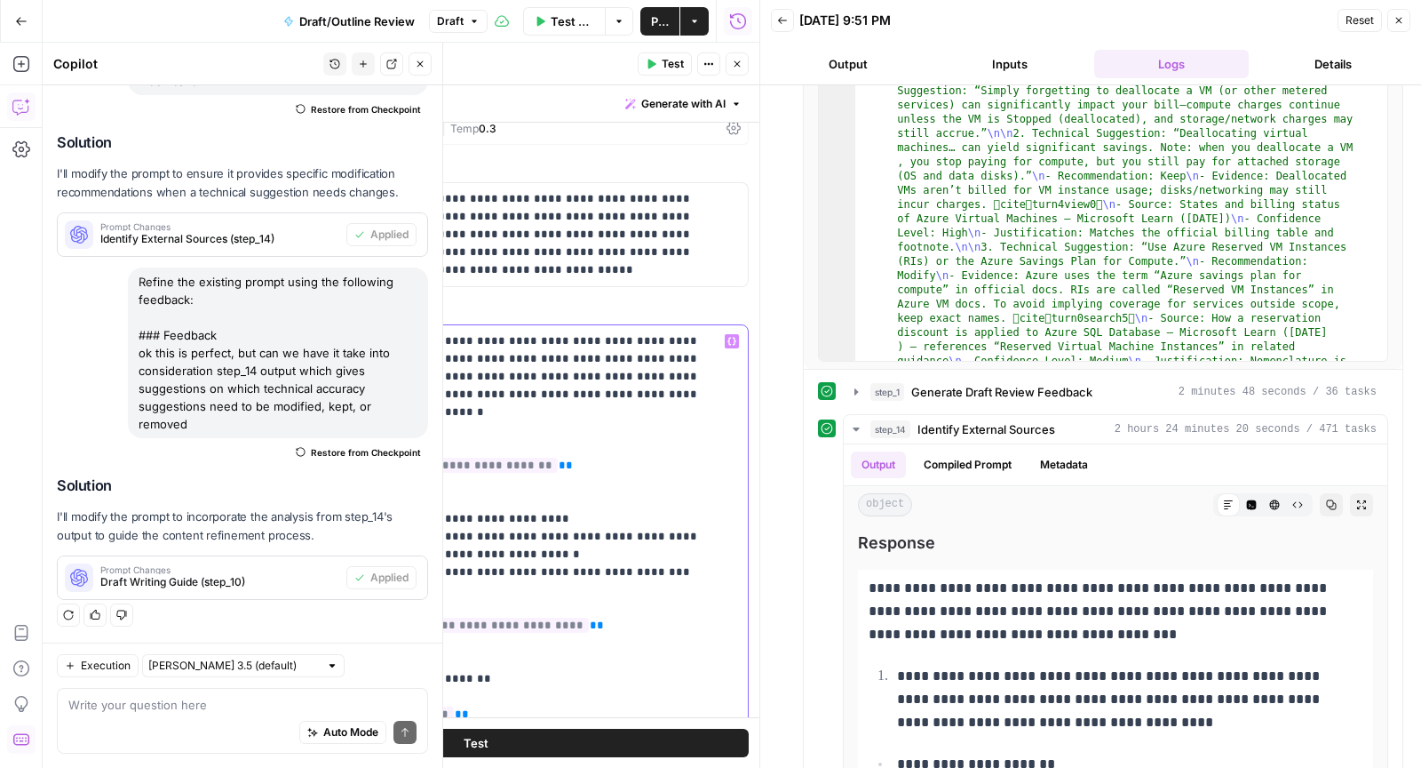
scroll to position [0, 0]
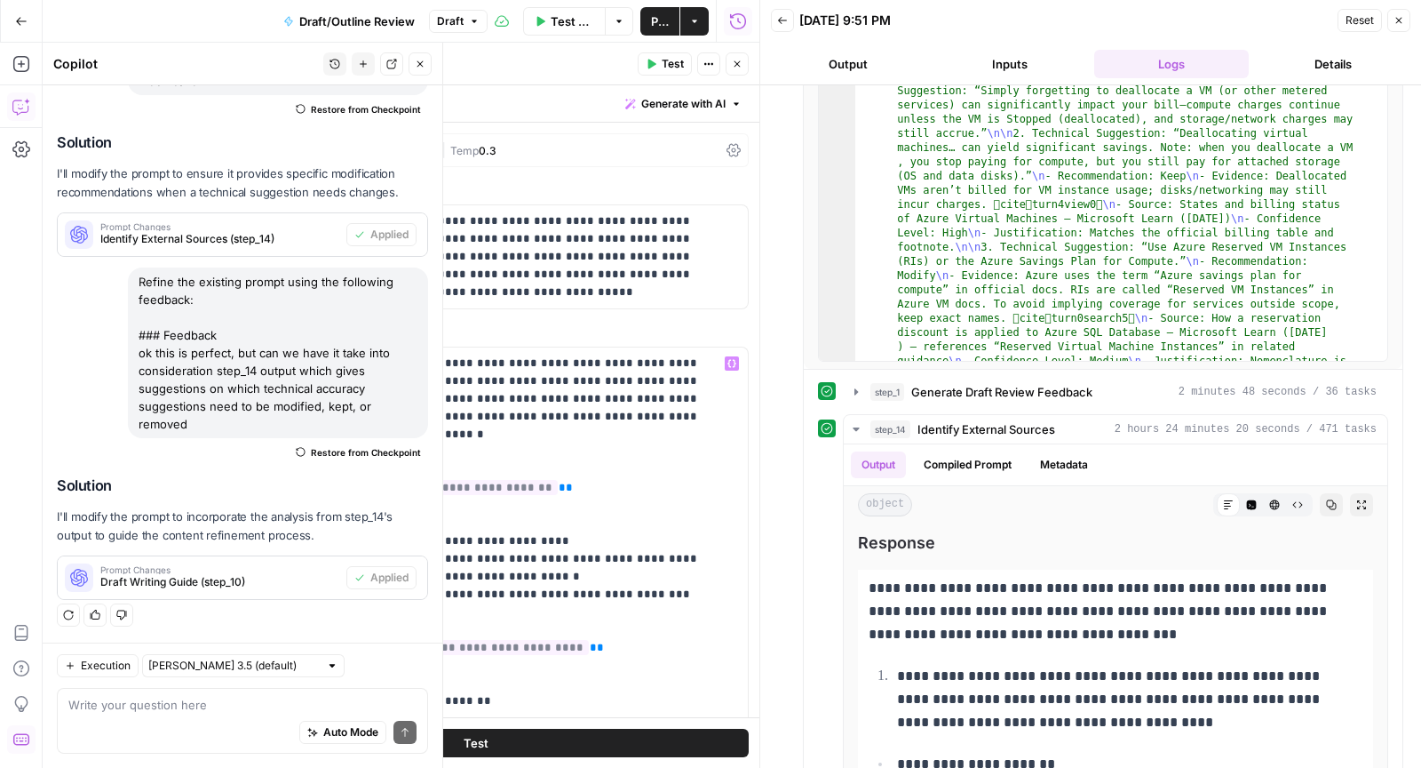
click at [741, 60] on icon "button" at bounding box center [737, 64] width 11 height 11
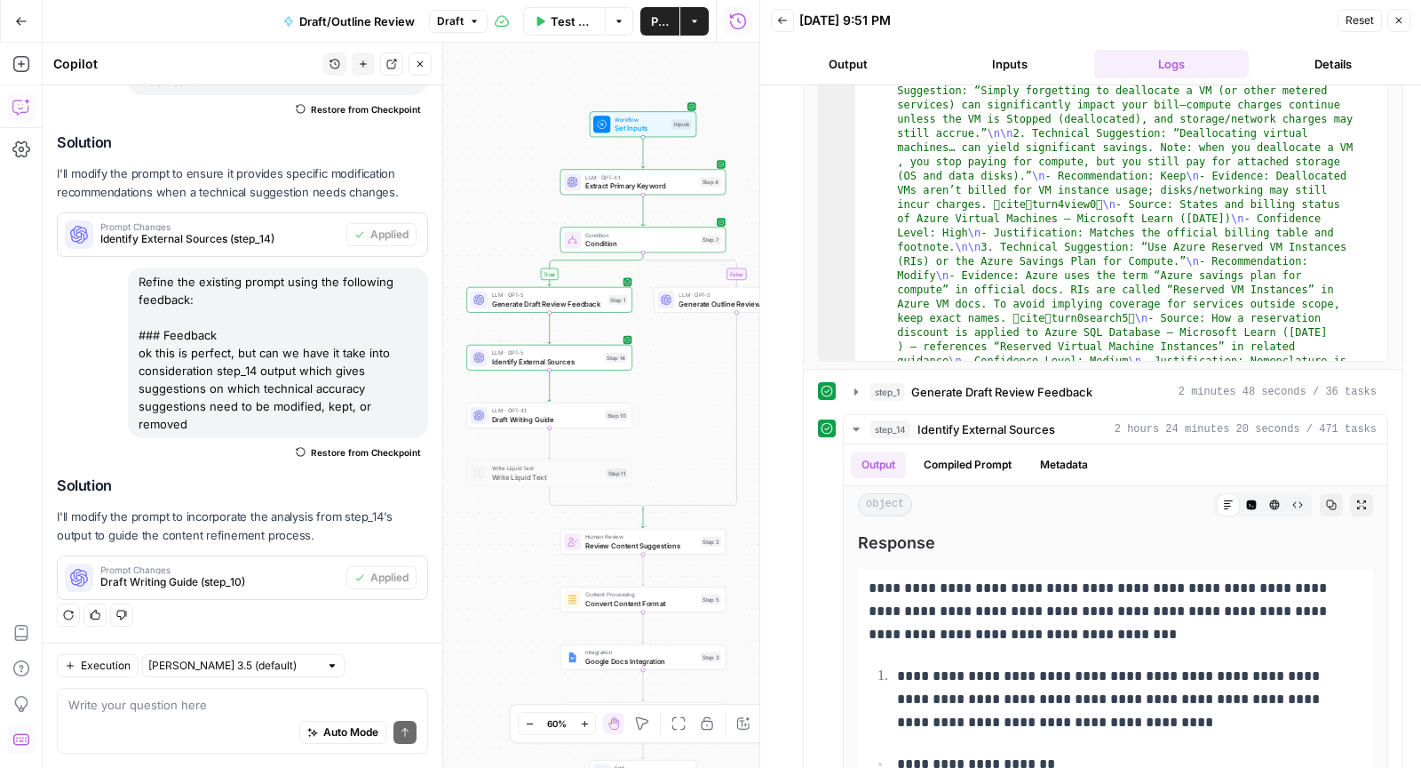
click at [418, 69] on button "Close" at bounding box center [420, 63] width 23 height 23
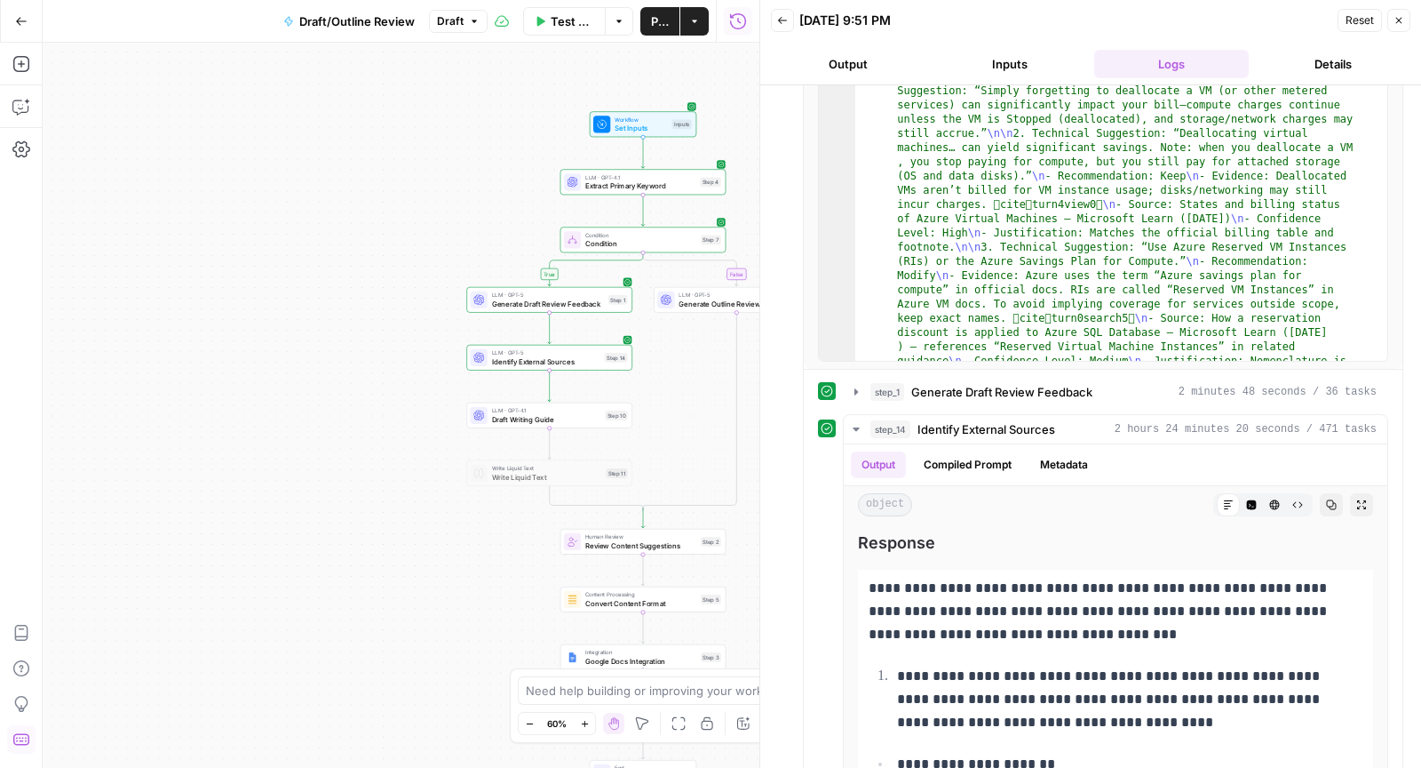
click at [655, 30] on button "Publish" at bounding box center [660, 21] width 39 height 28
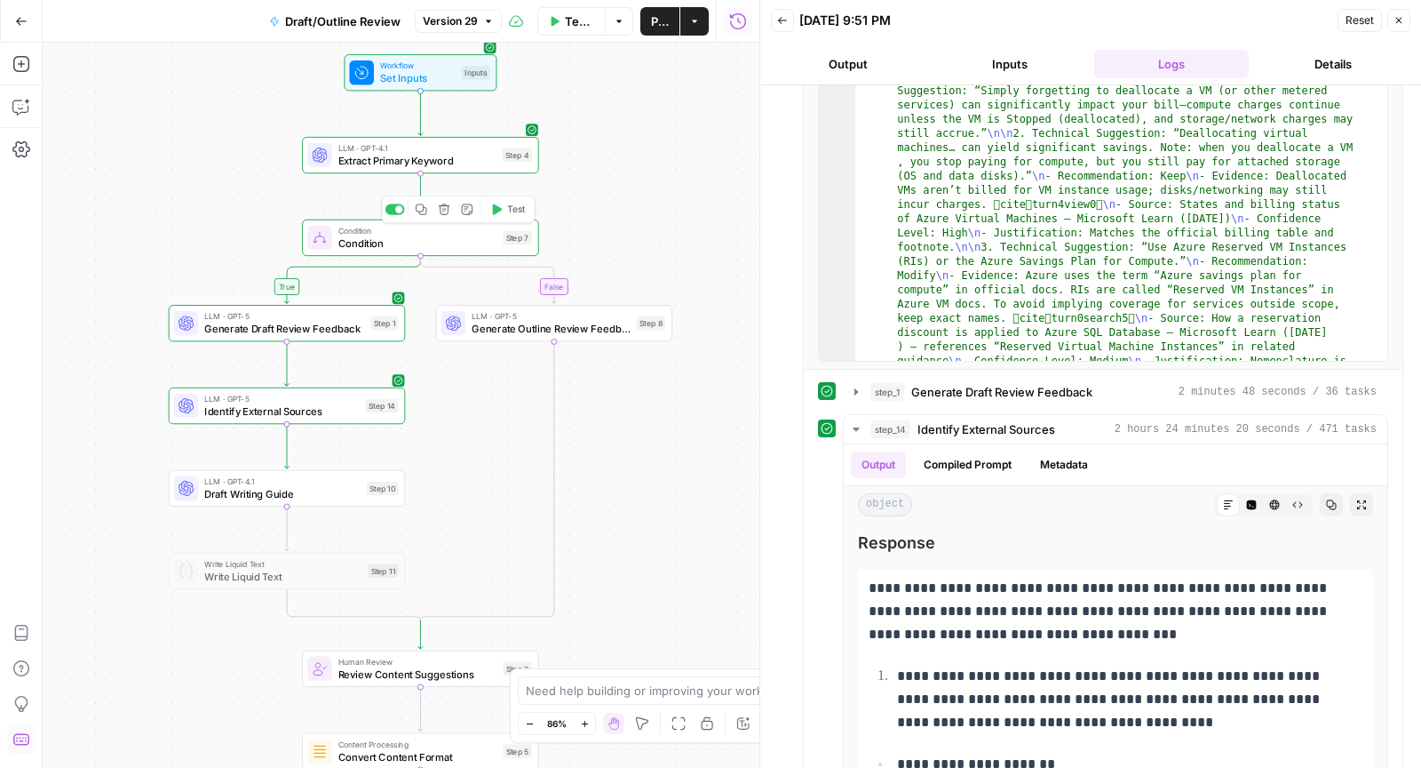
click at [508, 206] on span "Test" at bounding box center [516, 209] width 19 height 13
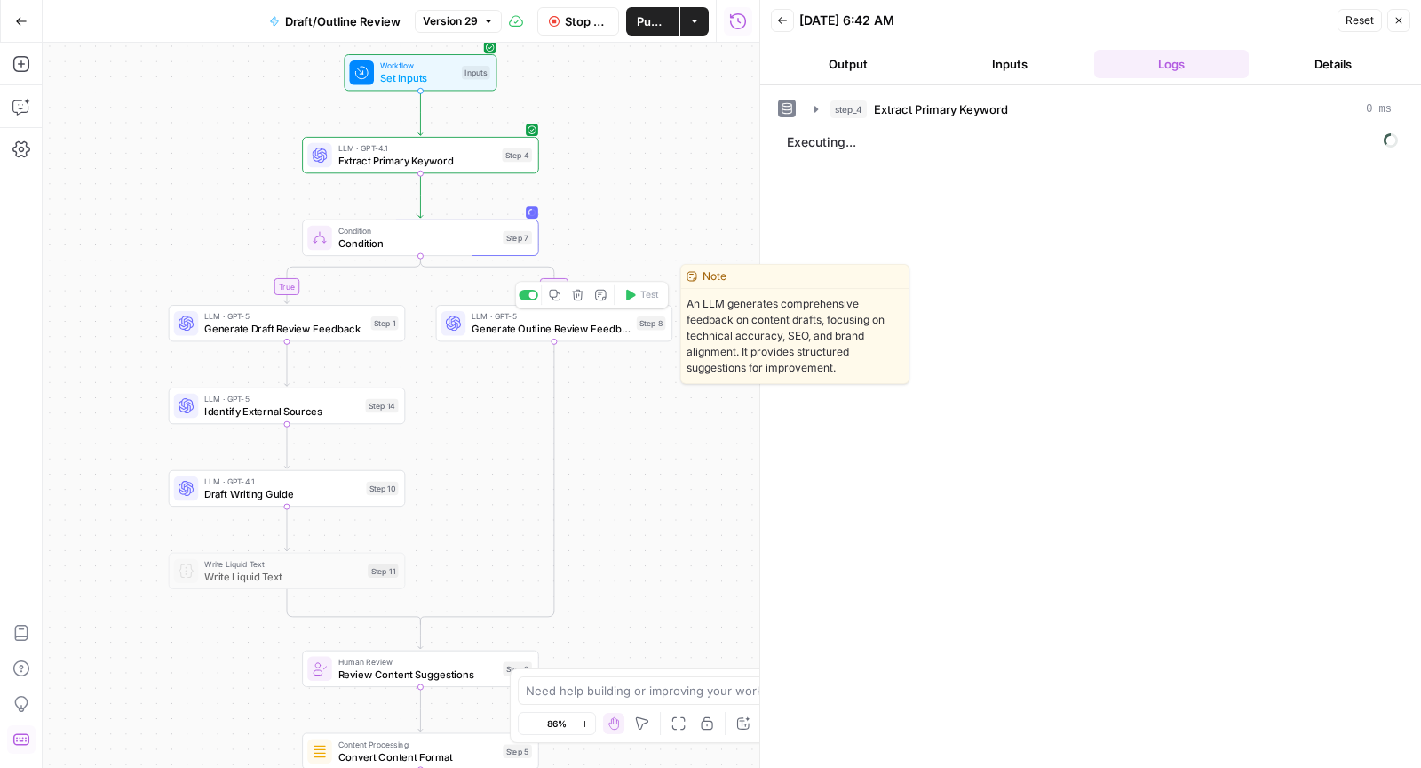
click at [513, 330] on span "Generate Outline Review Feedback" at bounding box center [551, 328] width 159 height 15
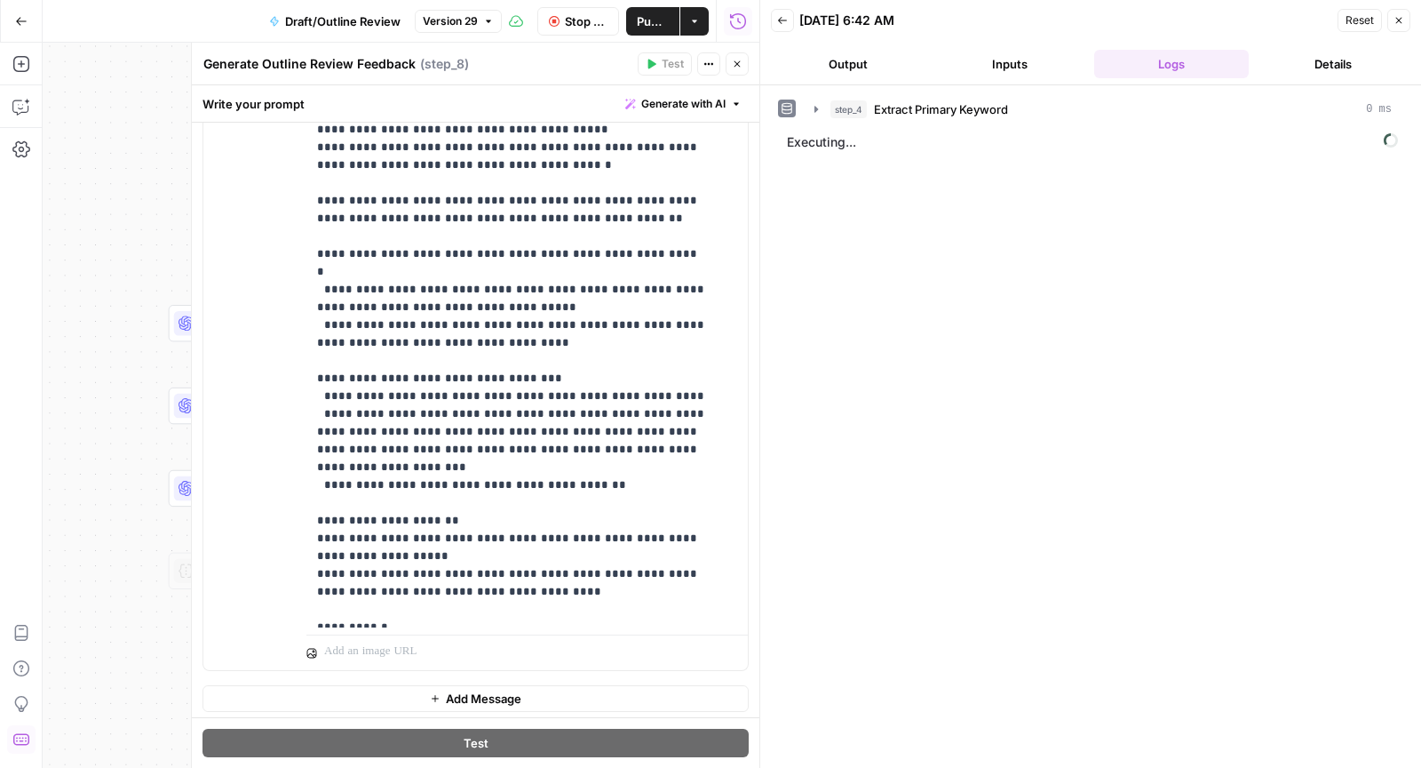
scroll to position [3466, 0]
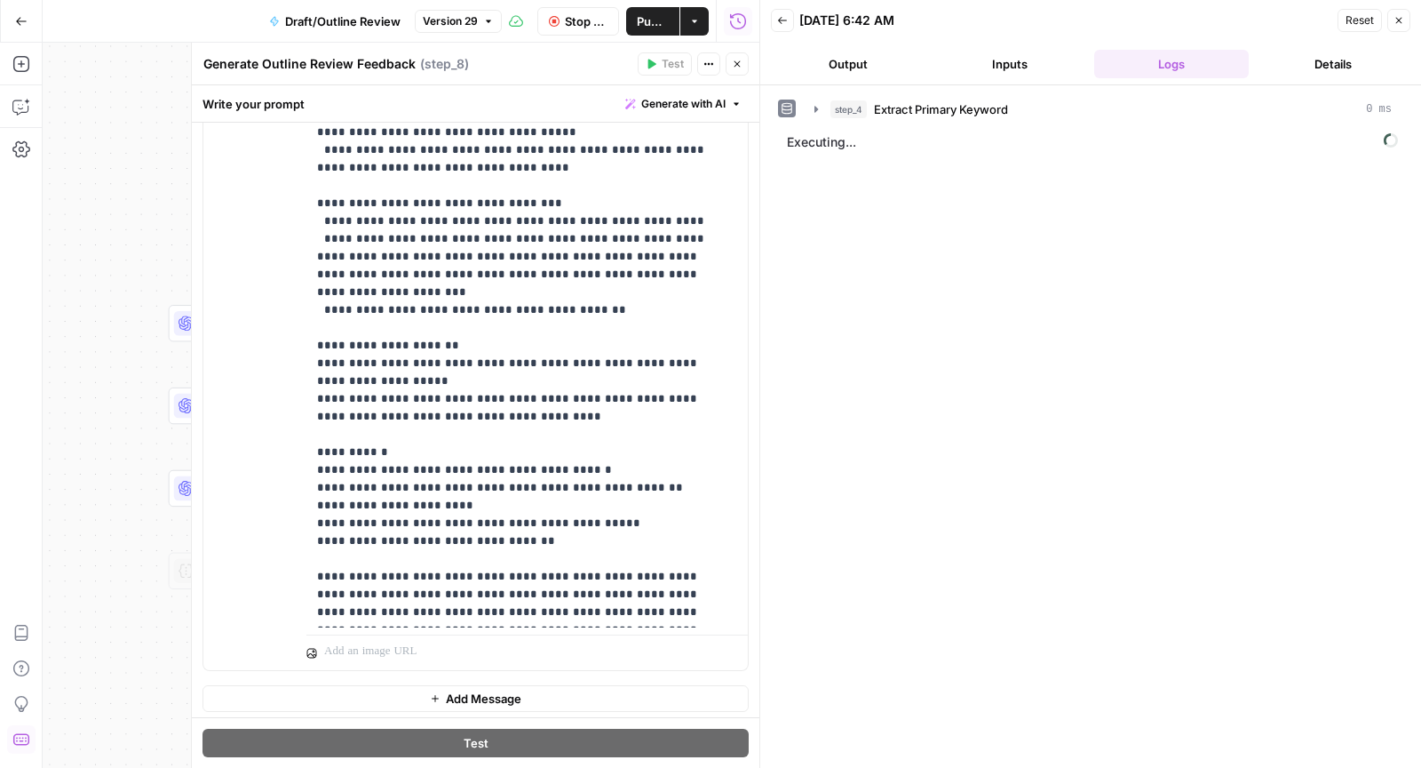
click at [733, 70] on button "Close" at bounding box center [737, 63] width 23 height 23
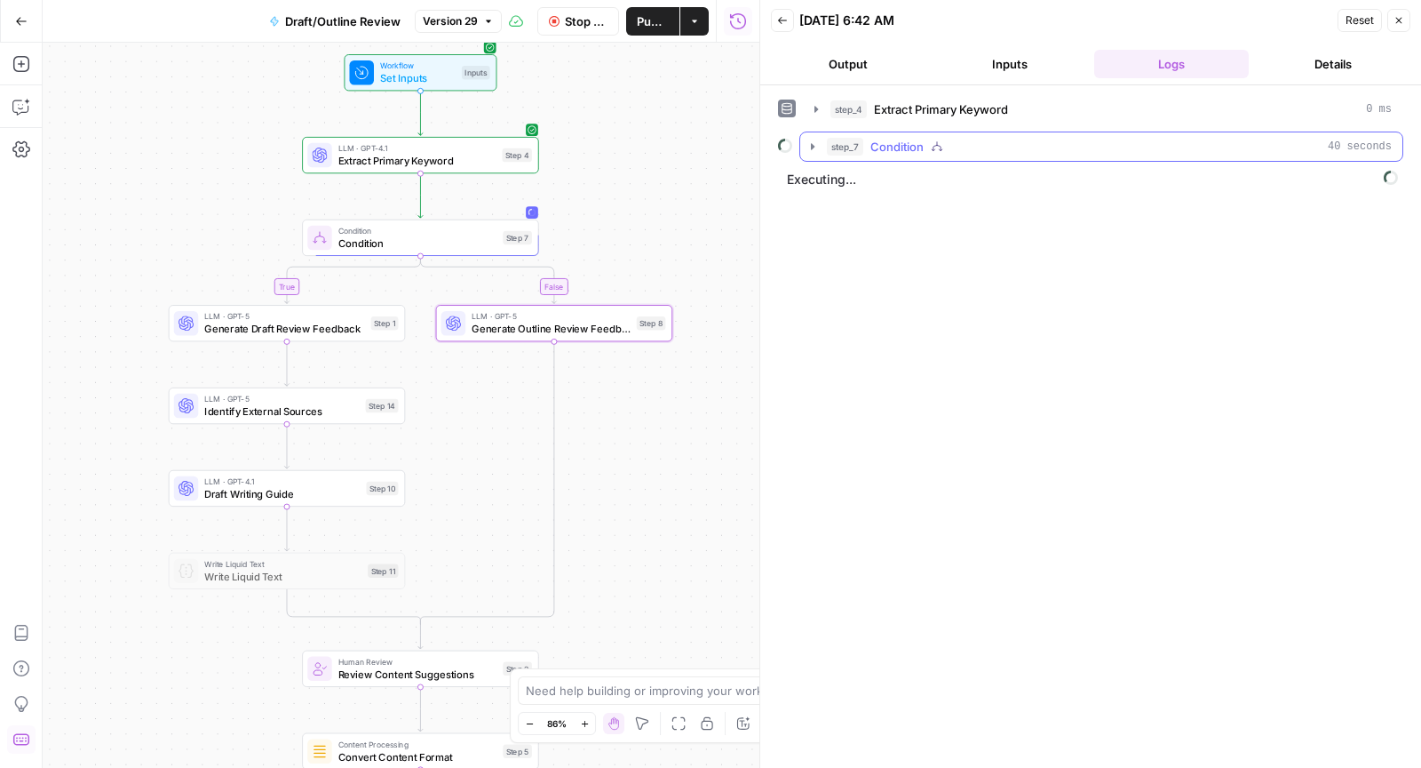
click at [975, 138] on div "step_7 Condition 40 seconds" at bounding box center [1109, 147] width 565 height 18
click at [983, 191] on button "step_1 Generate Draft Review Feedback 40 seconds" at bounding box center [1112, 184] width 551 height 28
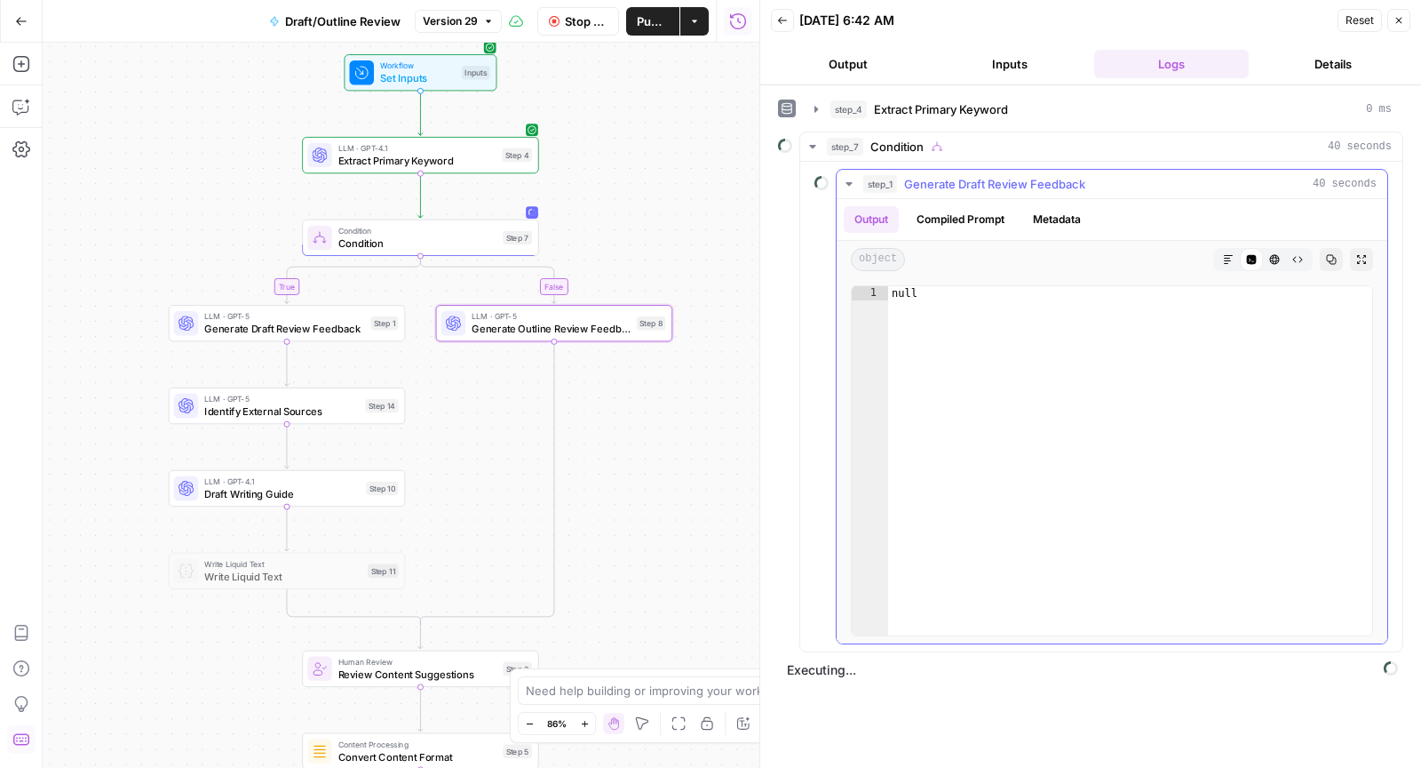
click at [983, 191] on button "step_1 Generate Draft Review Feedback 40 seconds" at bounding box center [1112, 184] width 551 height 28
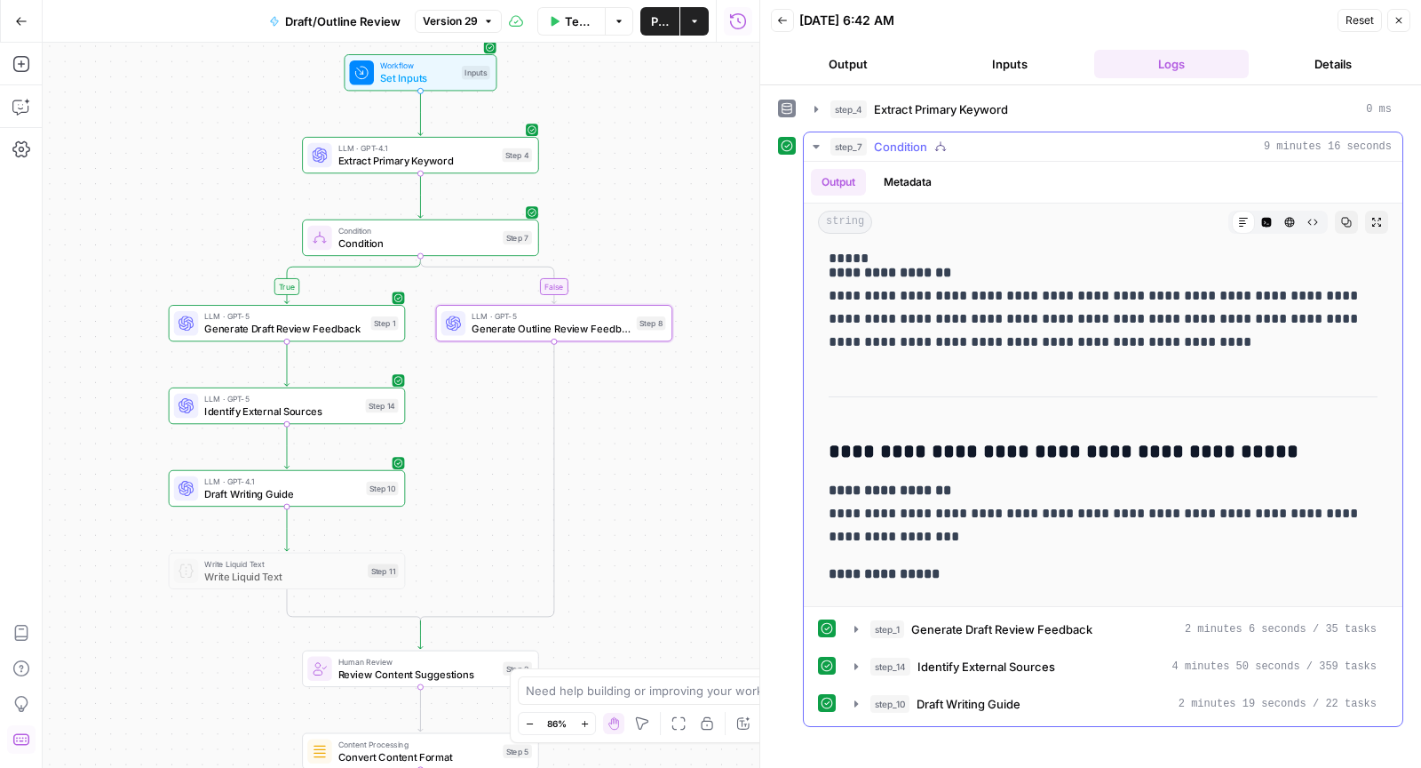
scroll to position [2163, 0]
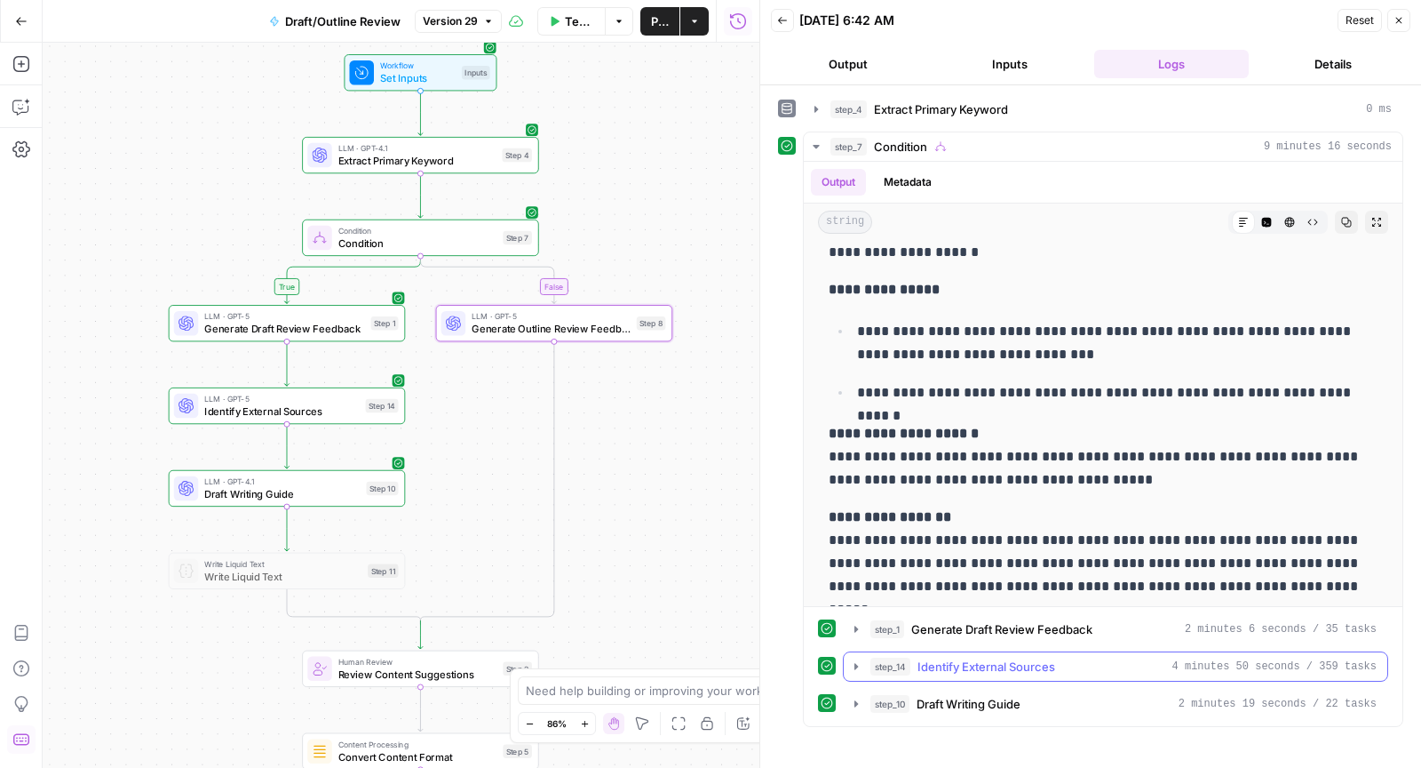
click at [993, 663] on span "Identify External Sources" at bounding box center [987, 666] width 138 height 18
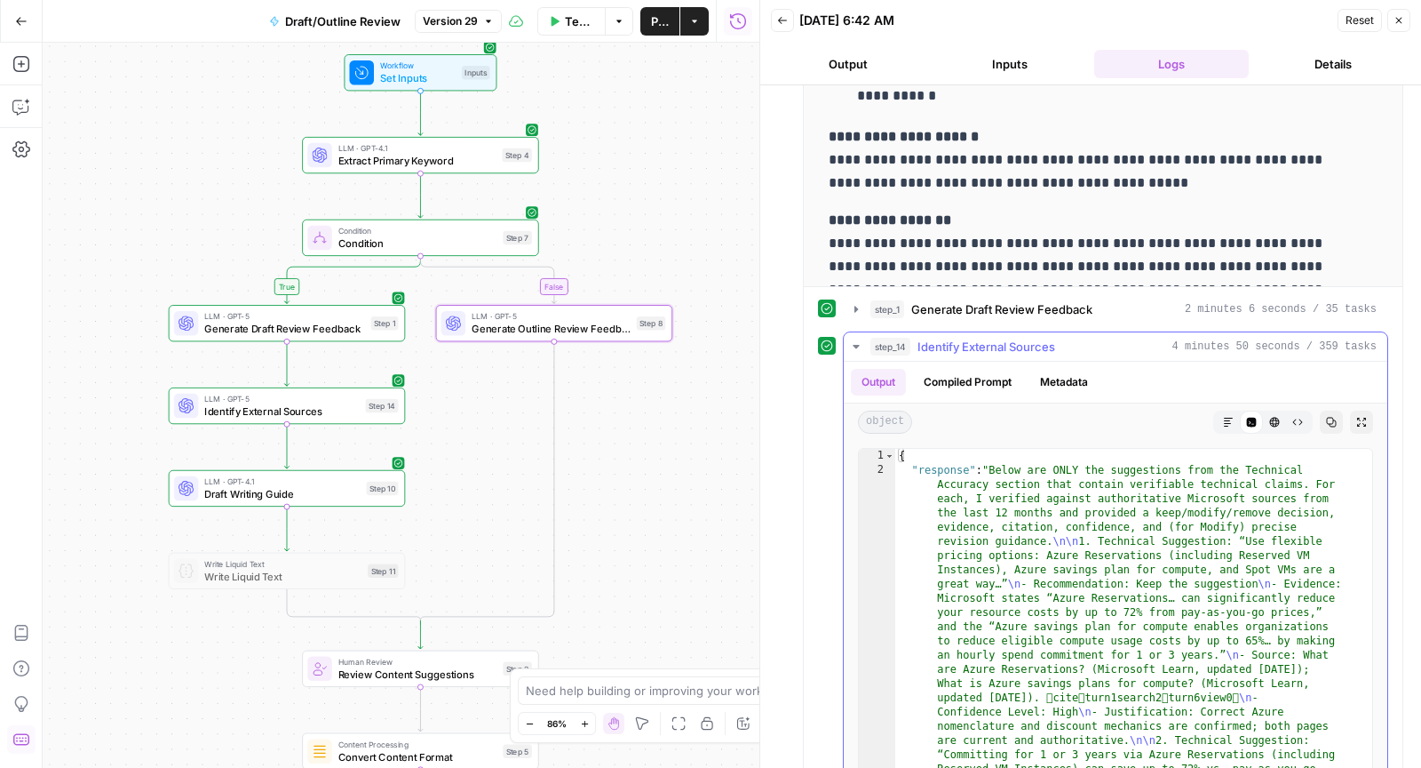
scroll to position [406, 0]
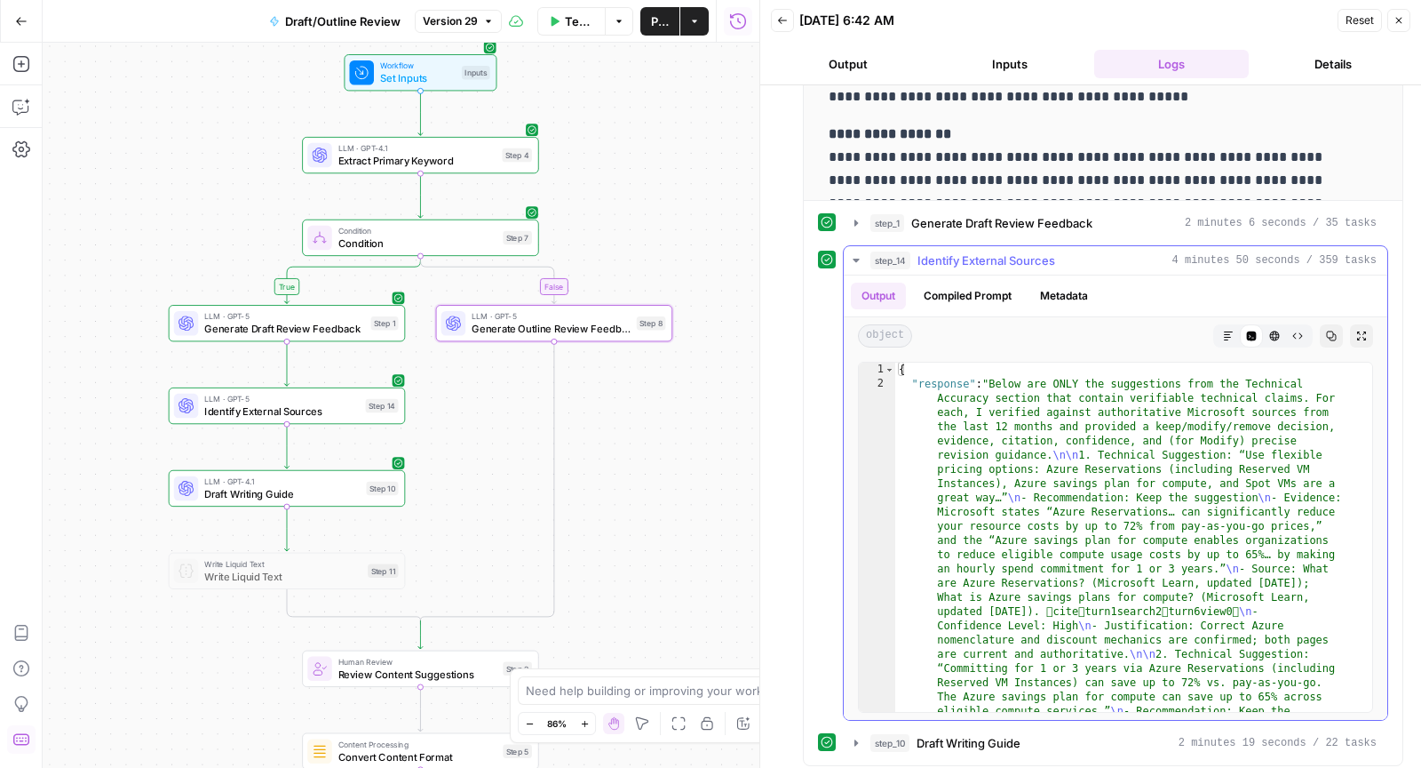
click at [1217, 324] on button "Markdown" at bounding box center [1228, 335] width 23 height 23
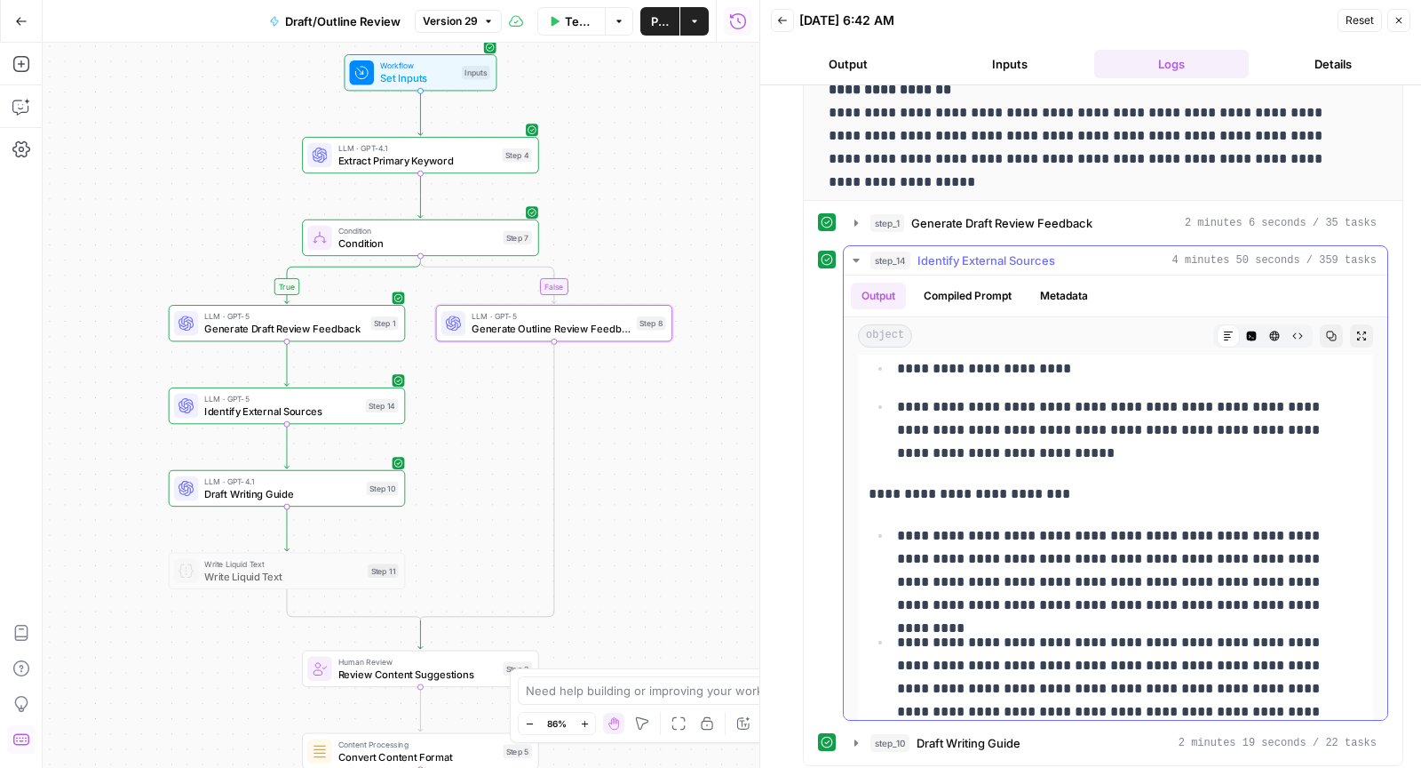
scroll to position [7223, 0]
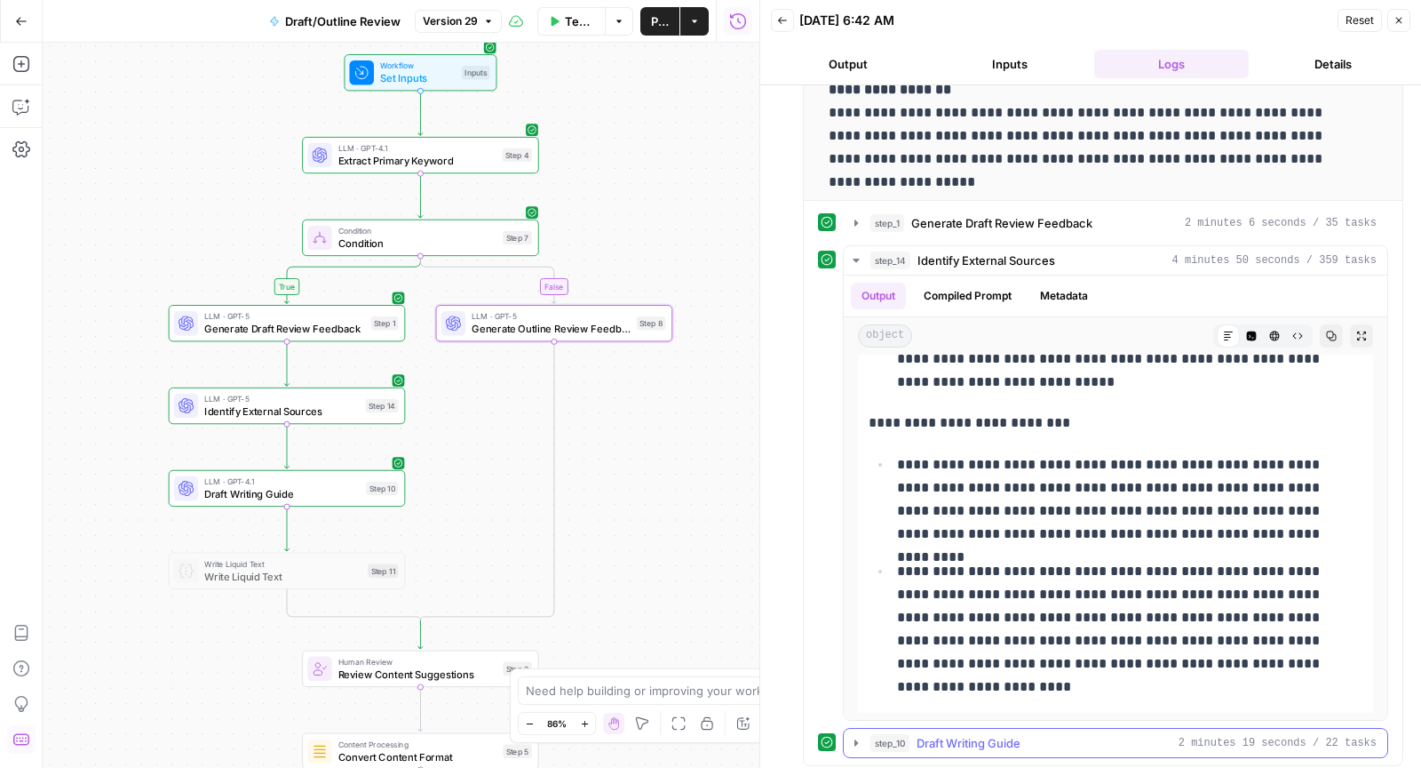
click at [981, 746] on button "step_10 Draft Writing Guide 2 minutes 19 seconds / 22 tasks" at bounding box center [1116, 742] width 544 height 28
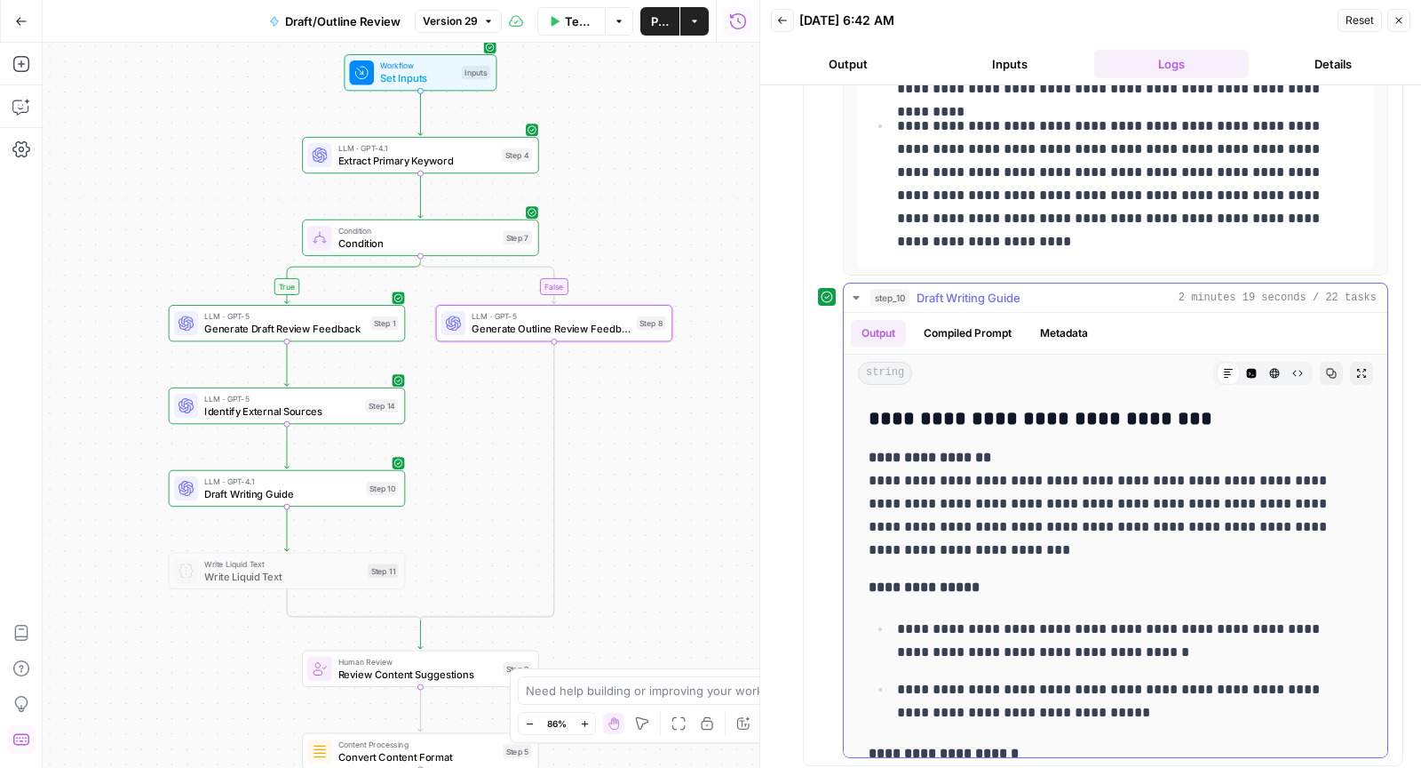
scroll to position [164, 0]
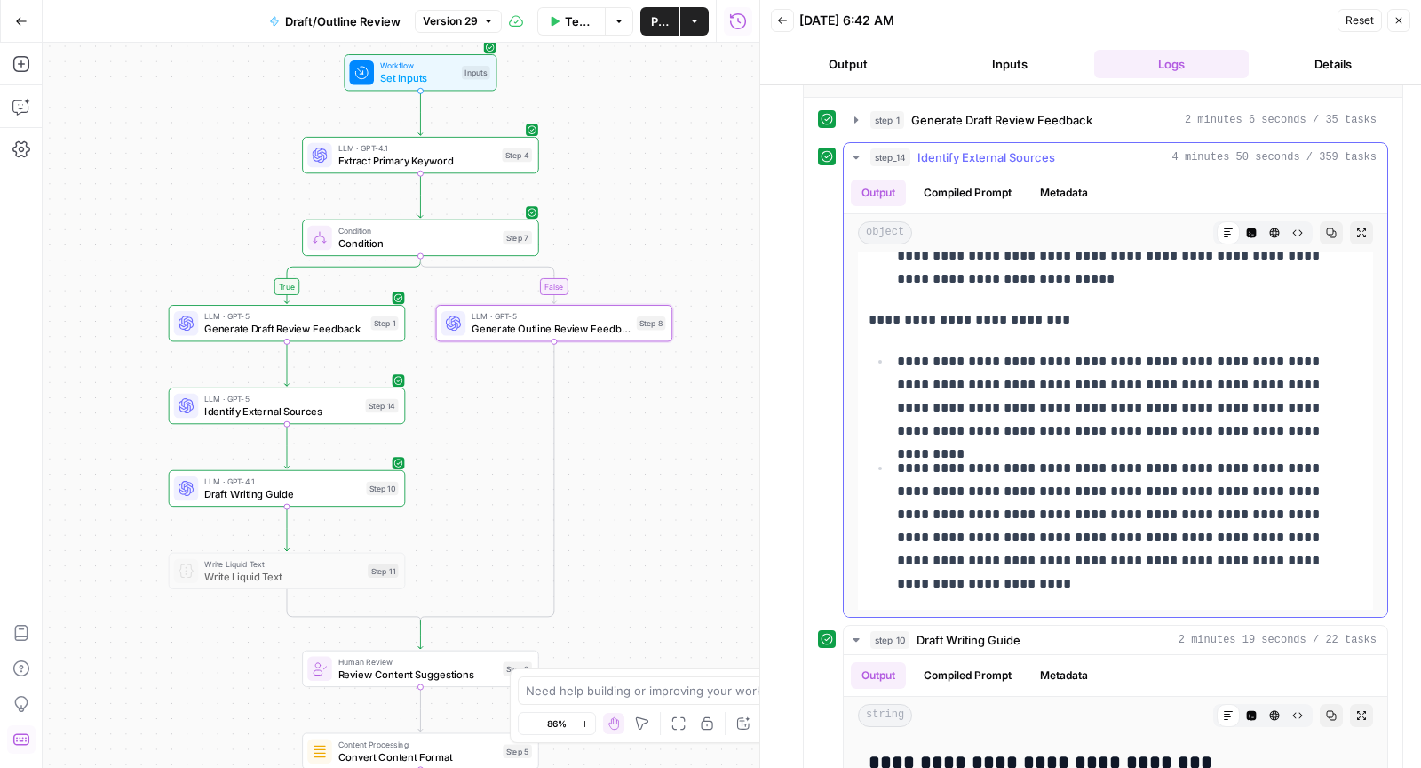
click at [1108, 156] on div "step_14 Identify External Sources 4 minutes 50 seconds / 359 tasks" at bounding box center [1124, 157] width 506 height 18
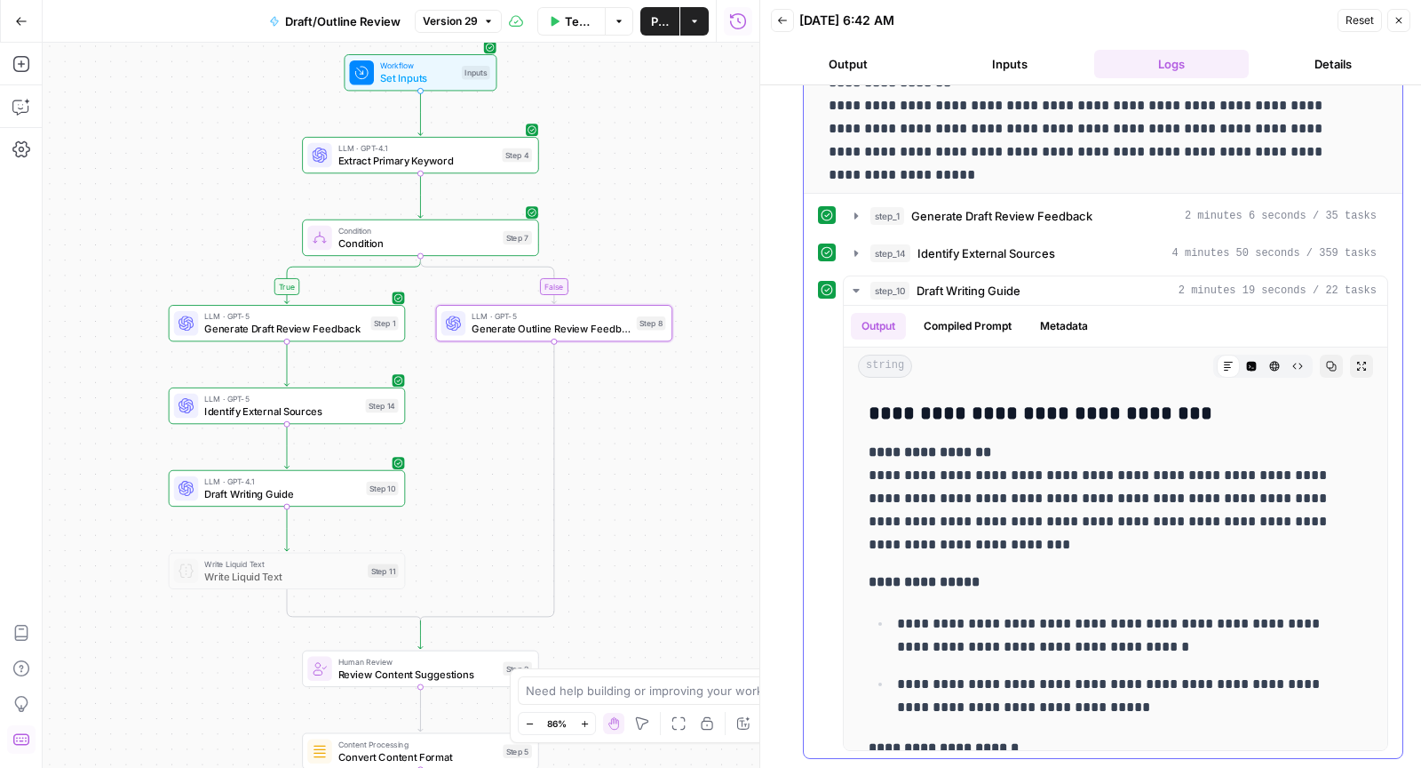
scroll to position [406, 0]
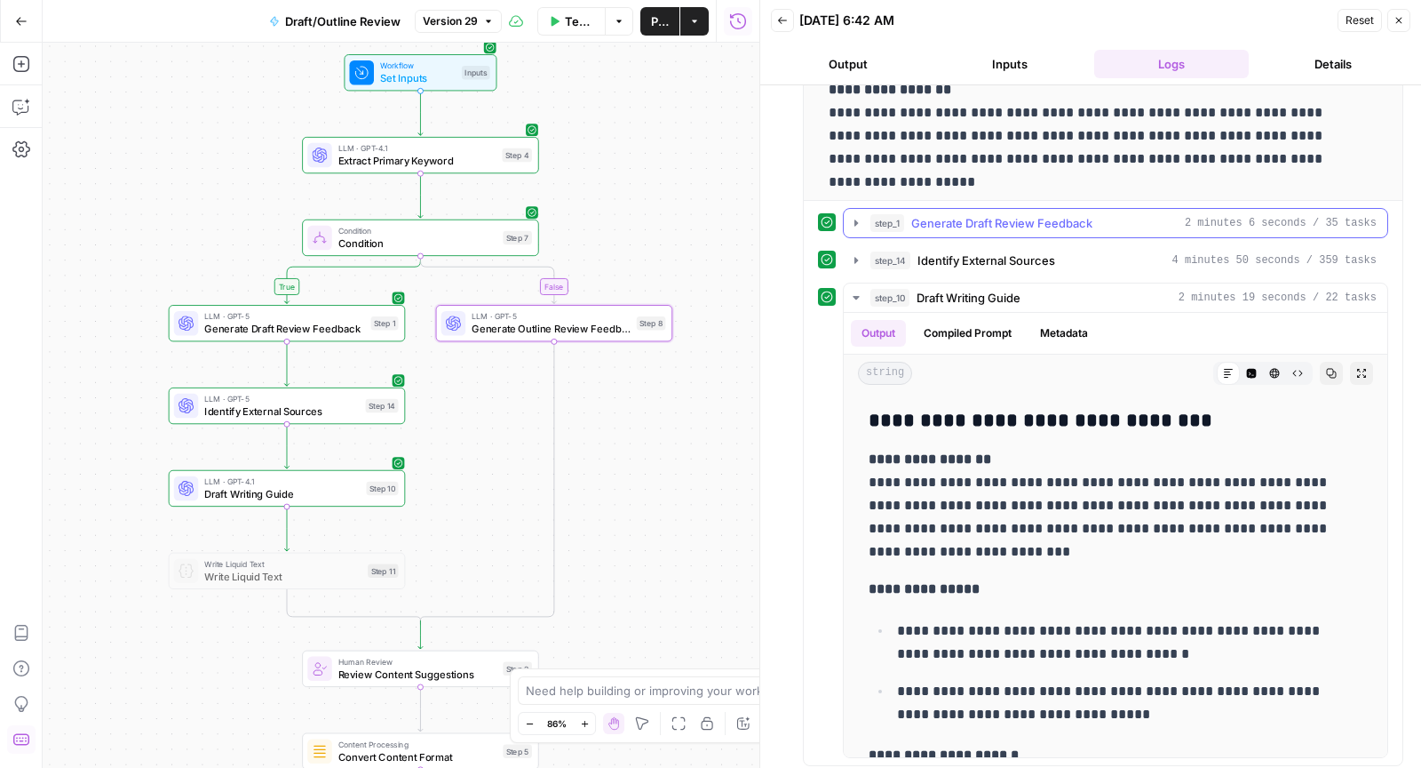
click at [1026, 225] on span "Generate Draft Review Feedback" at bounding box center [1002, 223] width 181 height 18
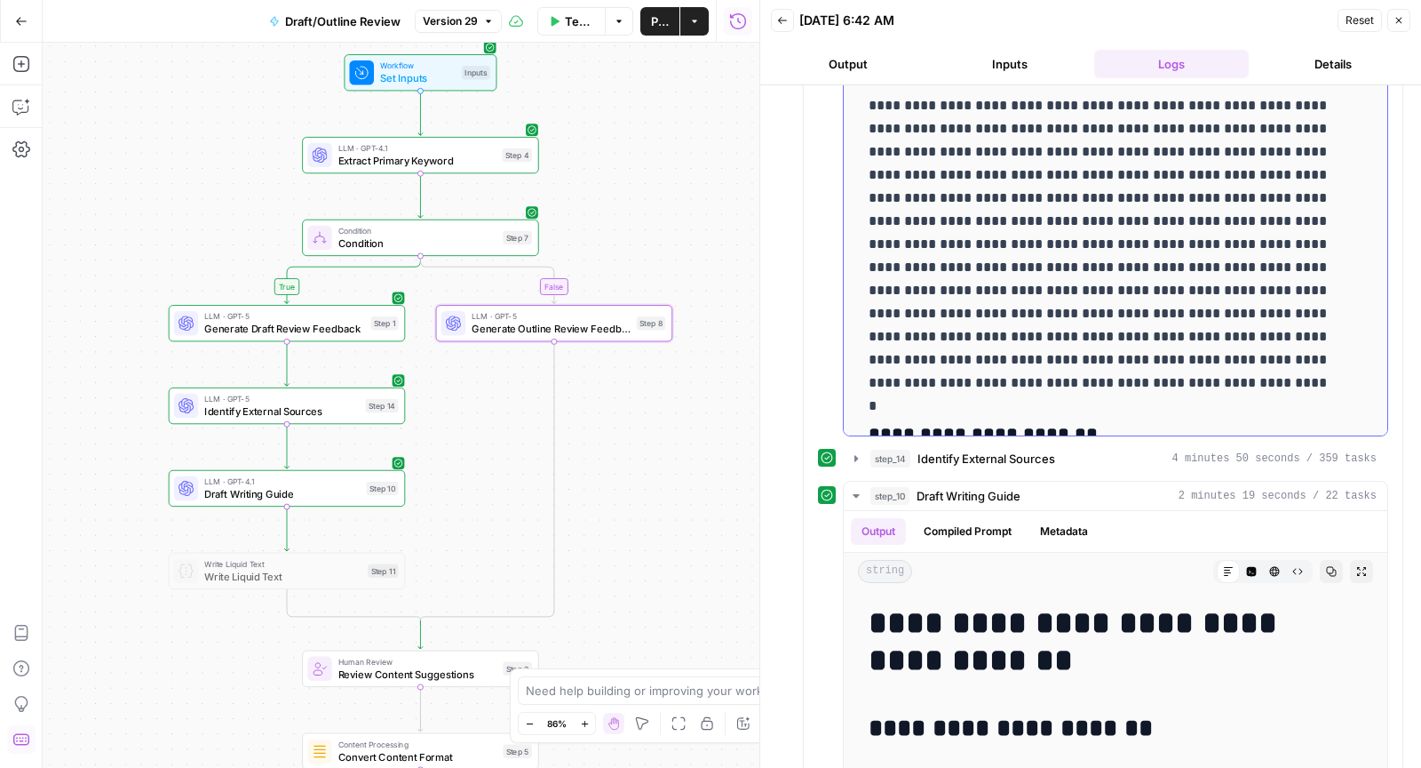
scroll to position [0, 0]
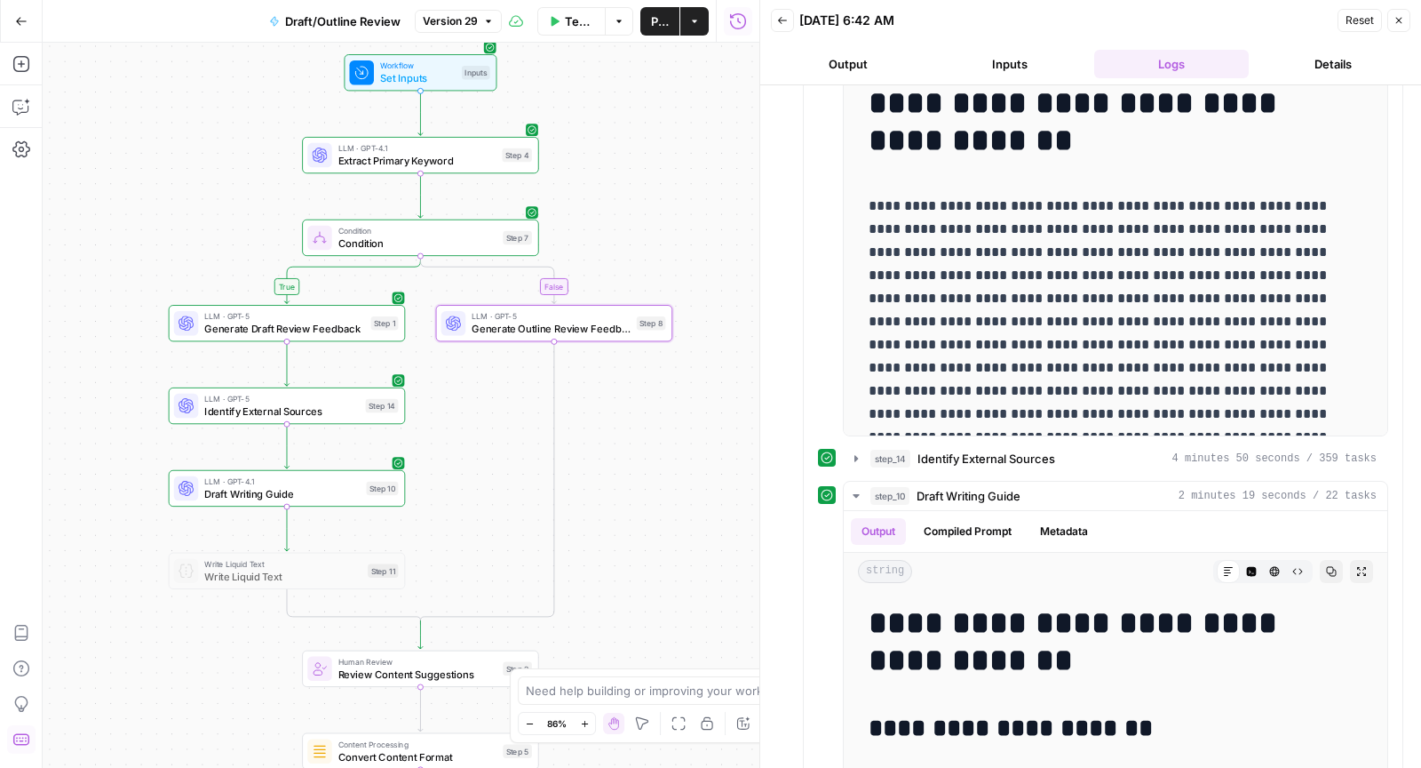
click at [227, 498] on span "Draft Writing Guide" at bounding box center [281, 493] width 155 height 15
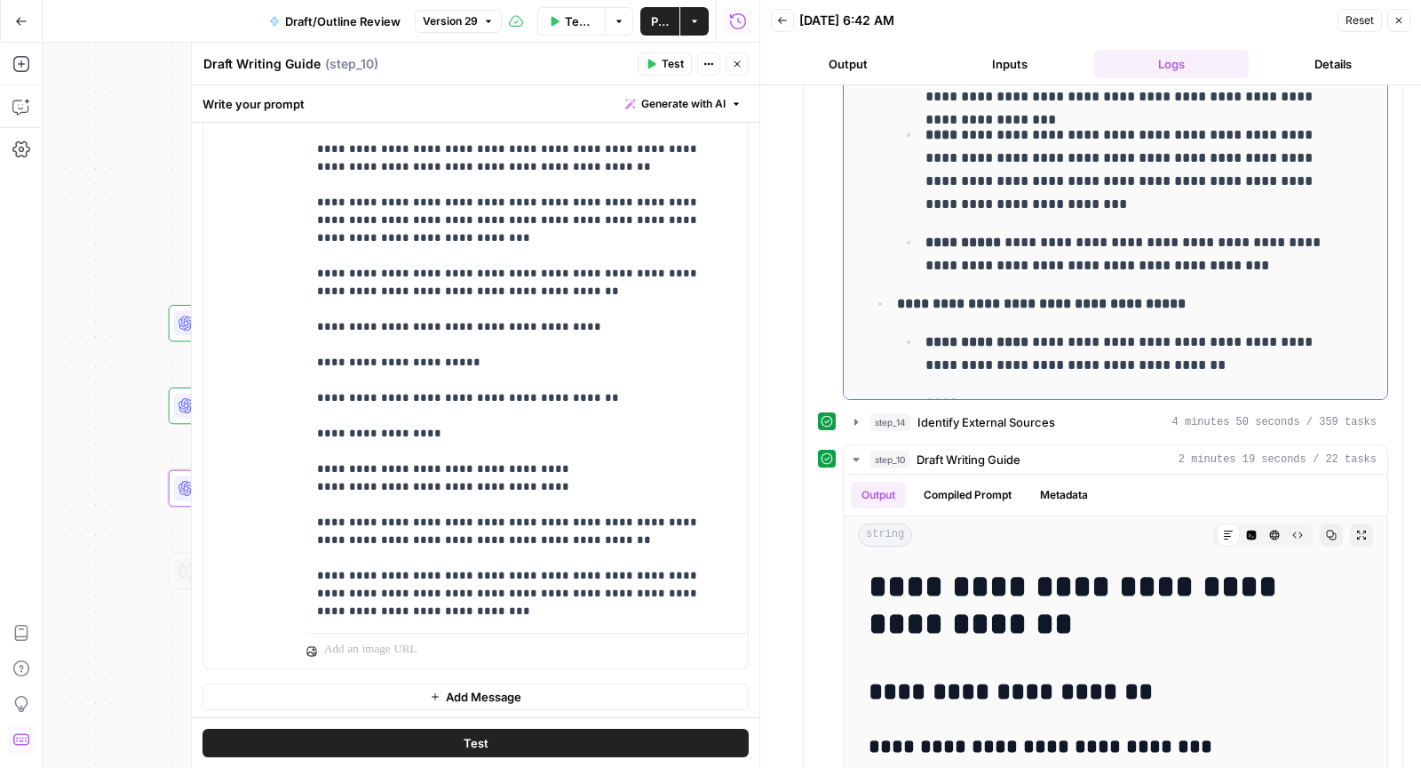
scroll to position [695, 0]
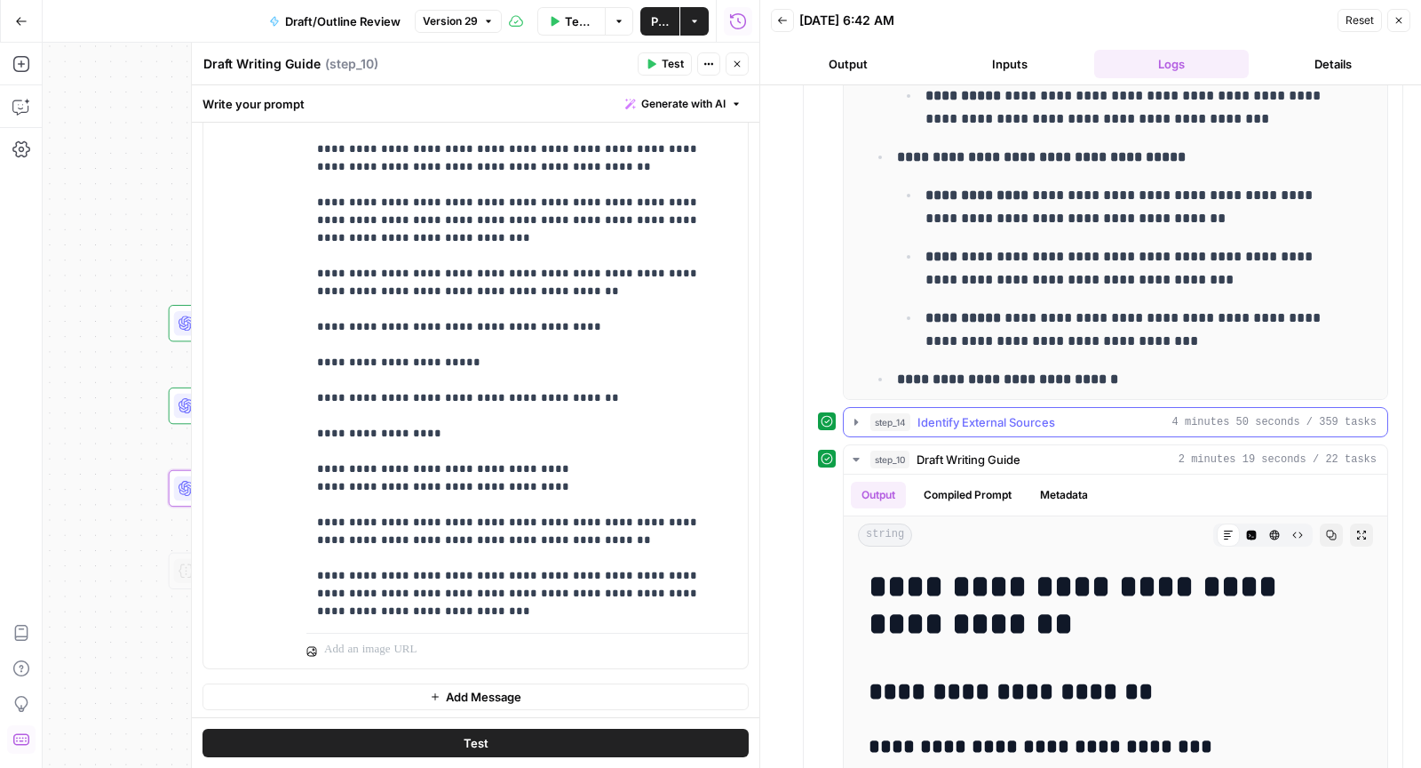
click at [1066, 422] on div "step_14 Identify External Sources 4 minutes 50 seconds / 359 tasks" at bounding box center [1124, 422] width 506 height 18
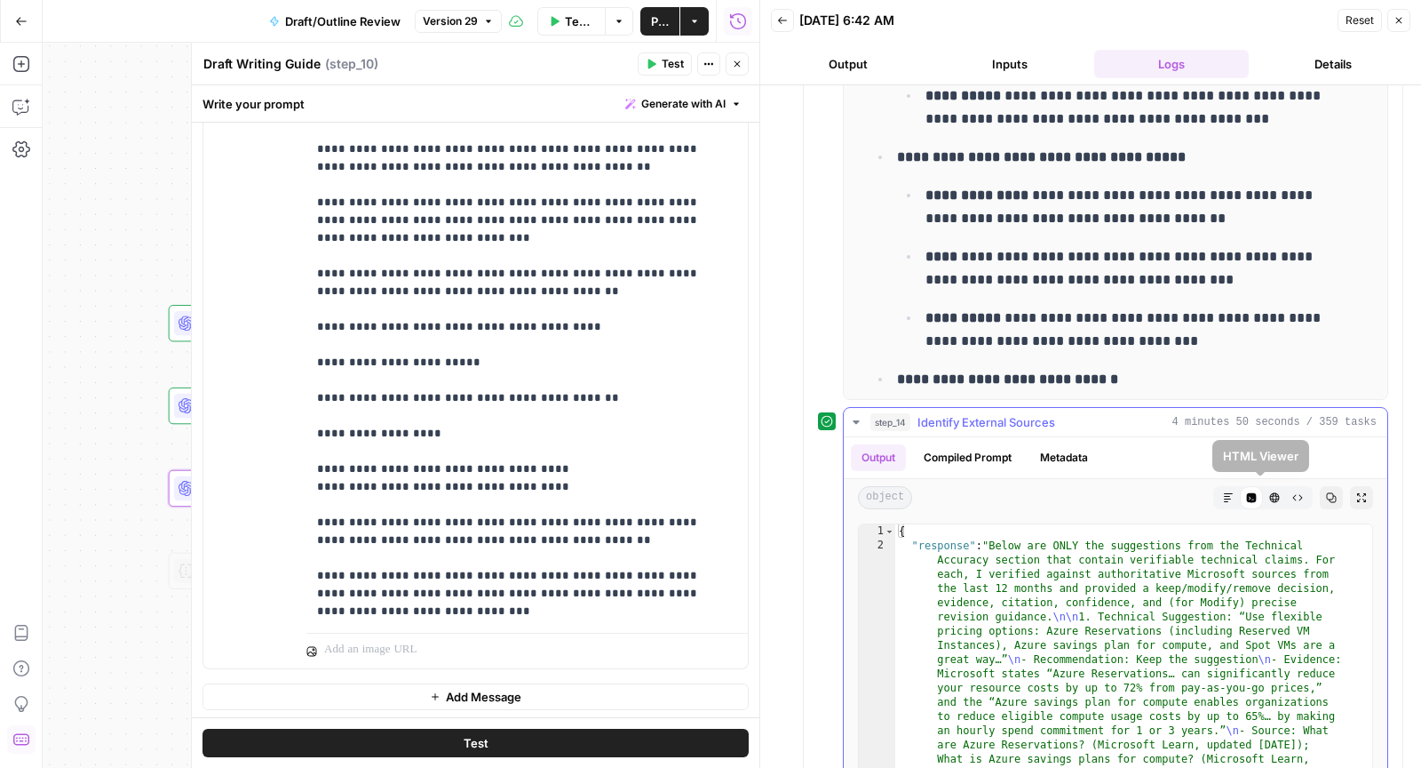
click at [1220, 489] on button "Markdown" at bounding box center [1228, 497] width 23 height 23
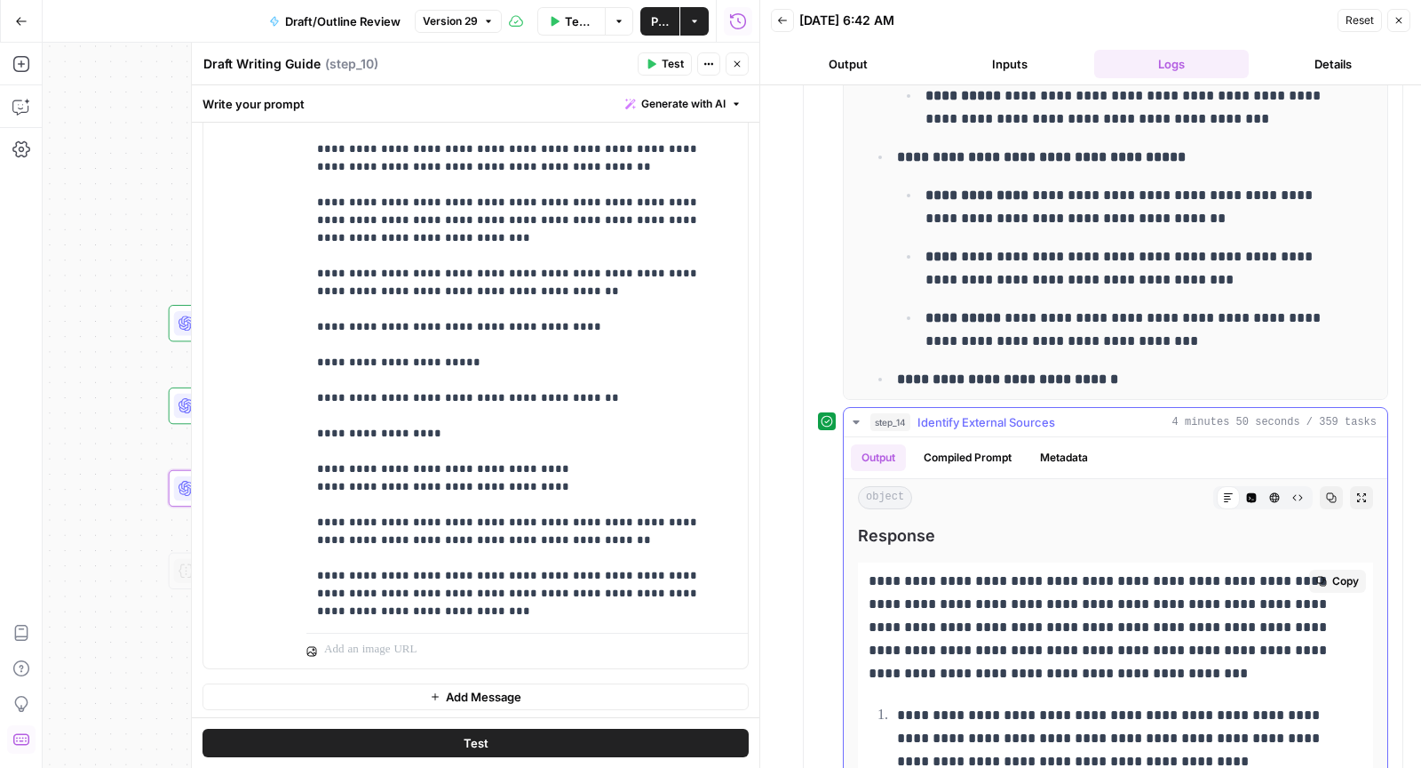
click at [1166, 569] on p "**********" at bounding box center [1102, 626] width 466 height 115
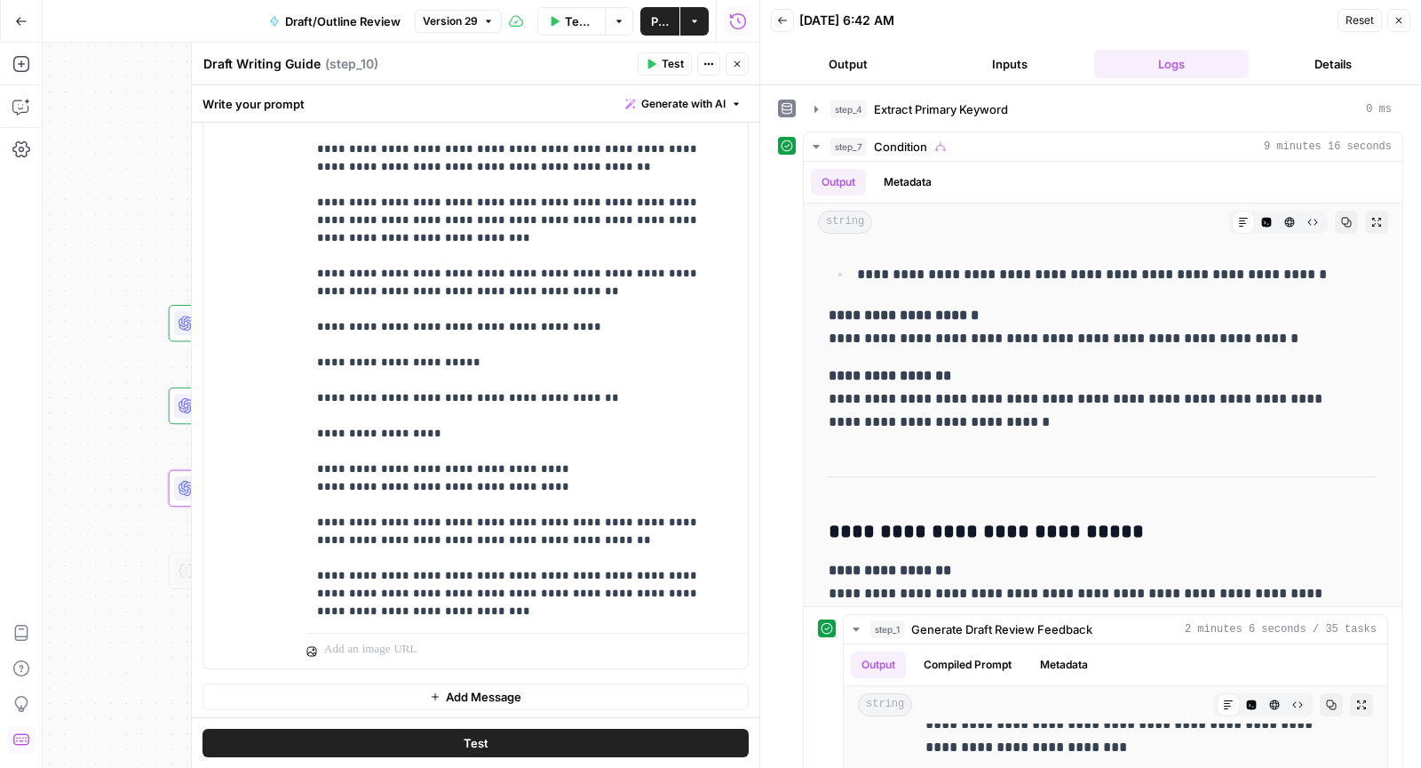
scroll to position [475, 0]
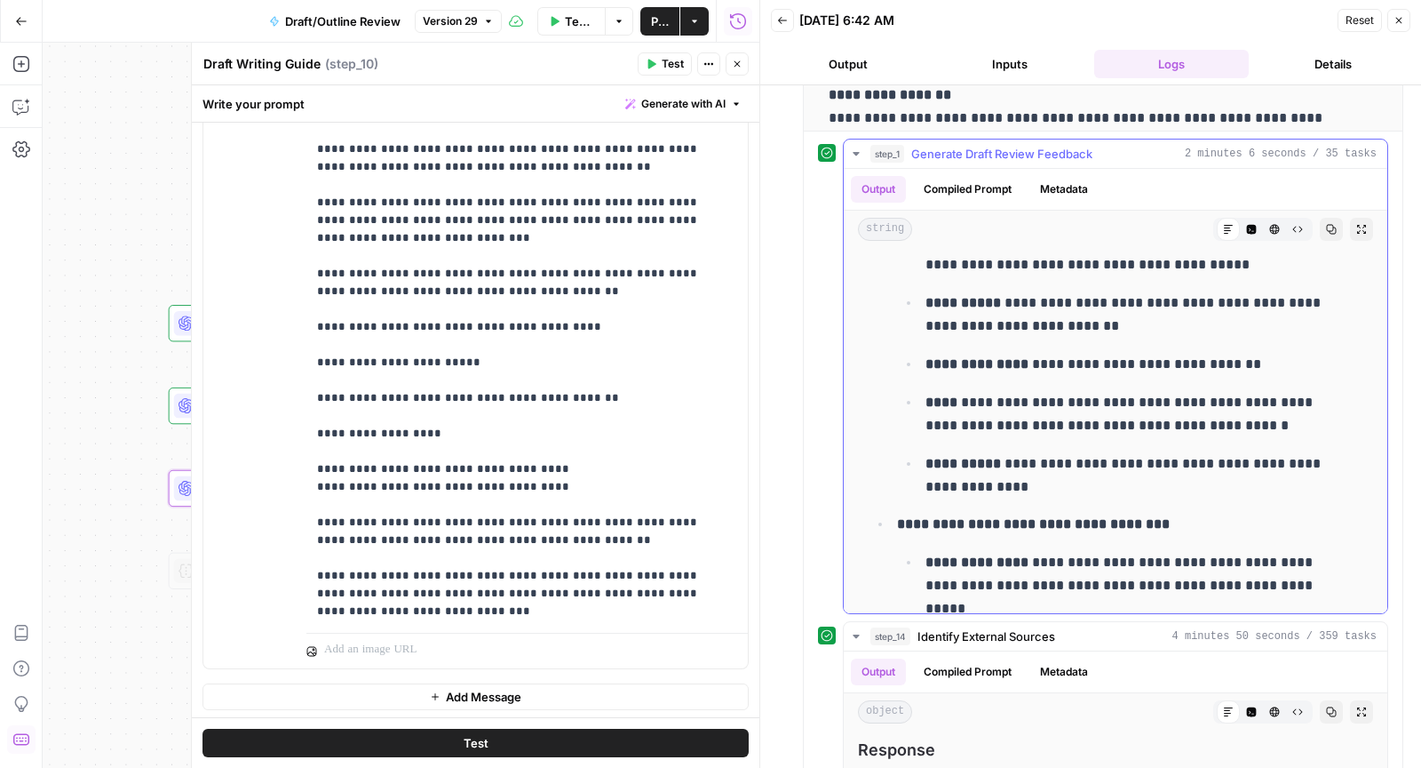
click at [1037, 145] on span "Generate Draft Review Feedback" at bounding box center [1002, 154] width 181 height 18
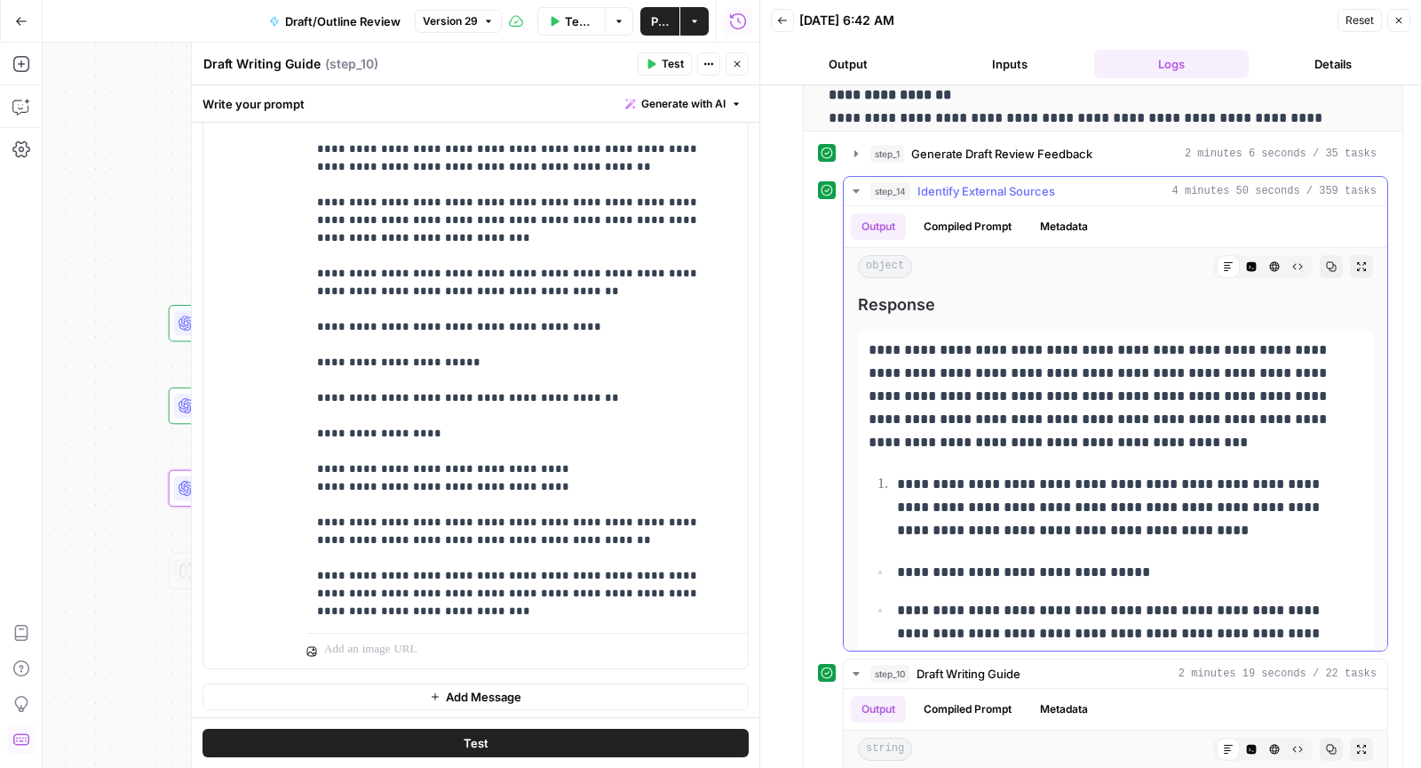
click at [844, 139] on button "step_1 Generate Draft Review Feedback 2 minutes 6 seconds / 35 tasks" at bounding box center [1116, 153] width 544 height 28
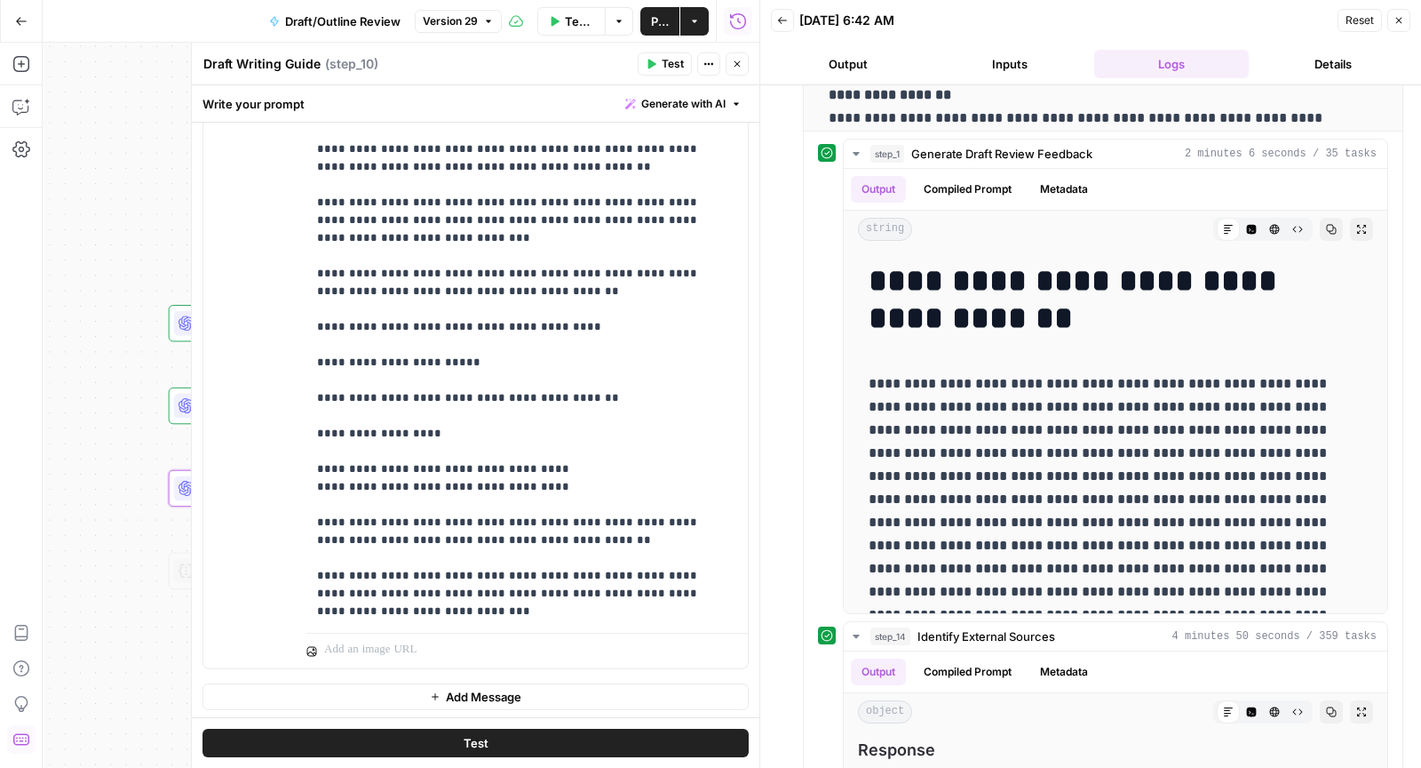
scroll to position [3076, 0]
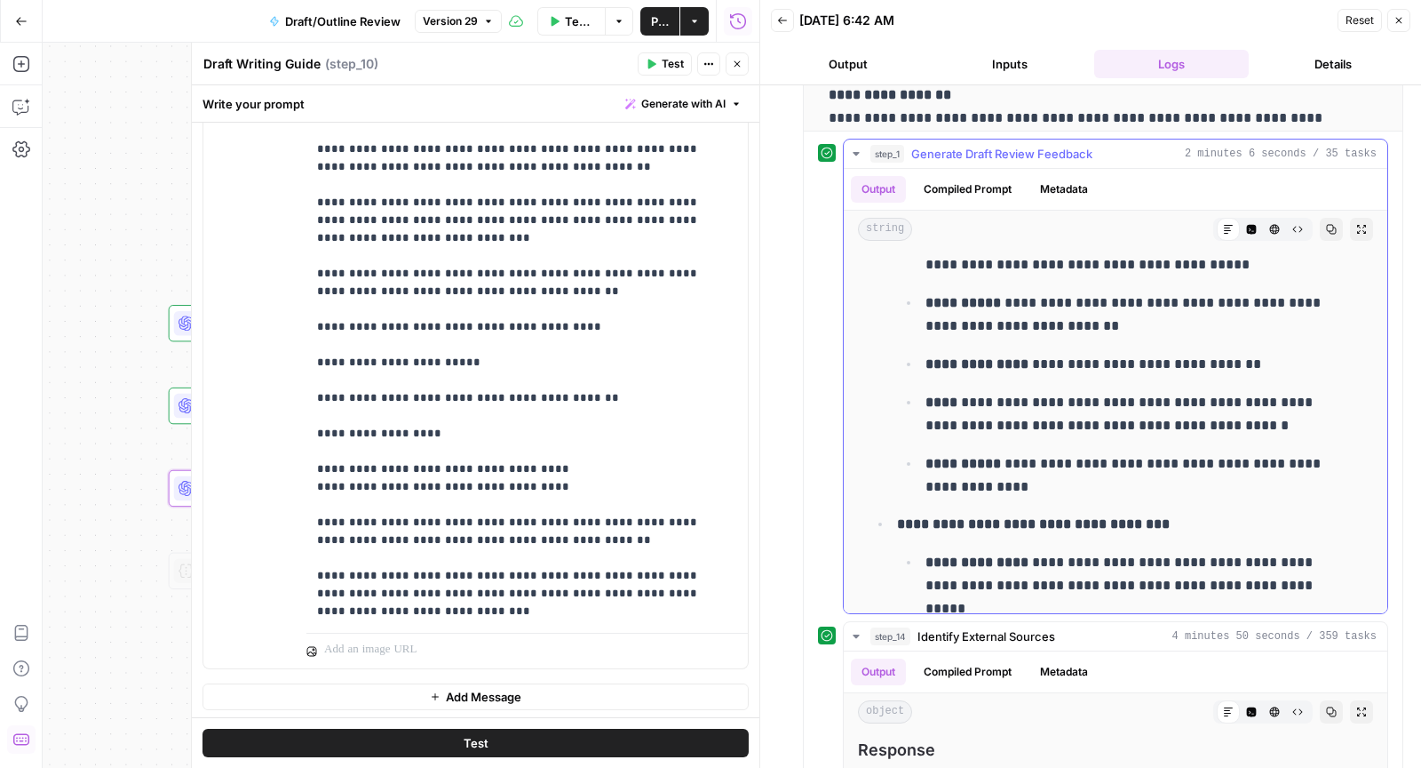
click at [1071, 168] on hr at bounding box center [1116, 168] width 544 height 1
click at [1025, 145] on span "Generate Draft Review Feedback" at bounding box center [1002, 154] width 181 height 18
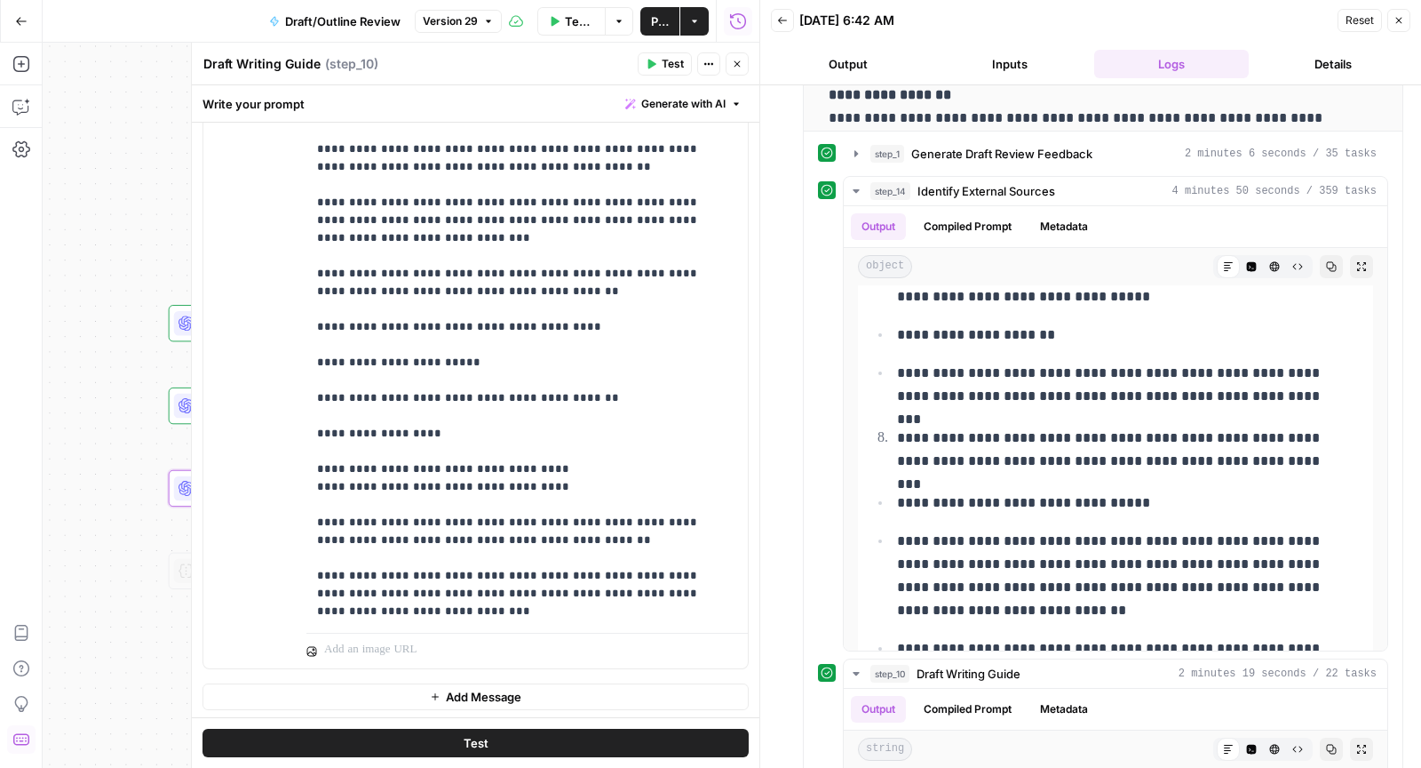
scroll to position [3814, 0]
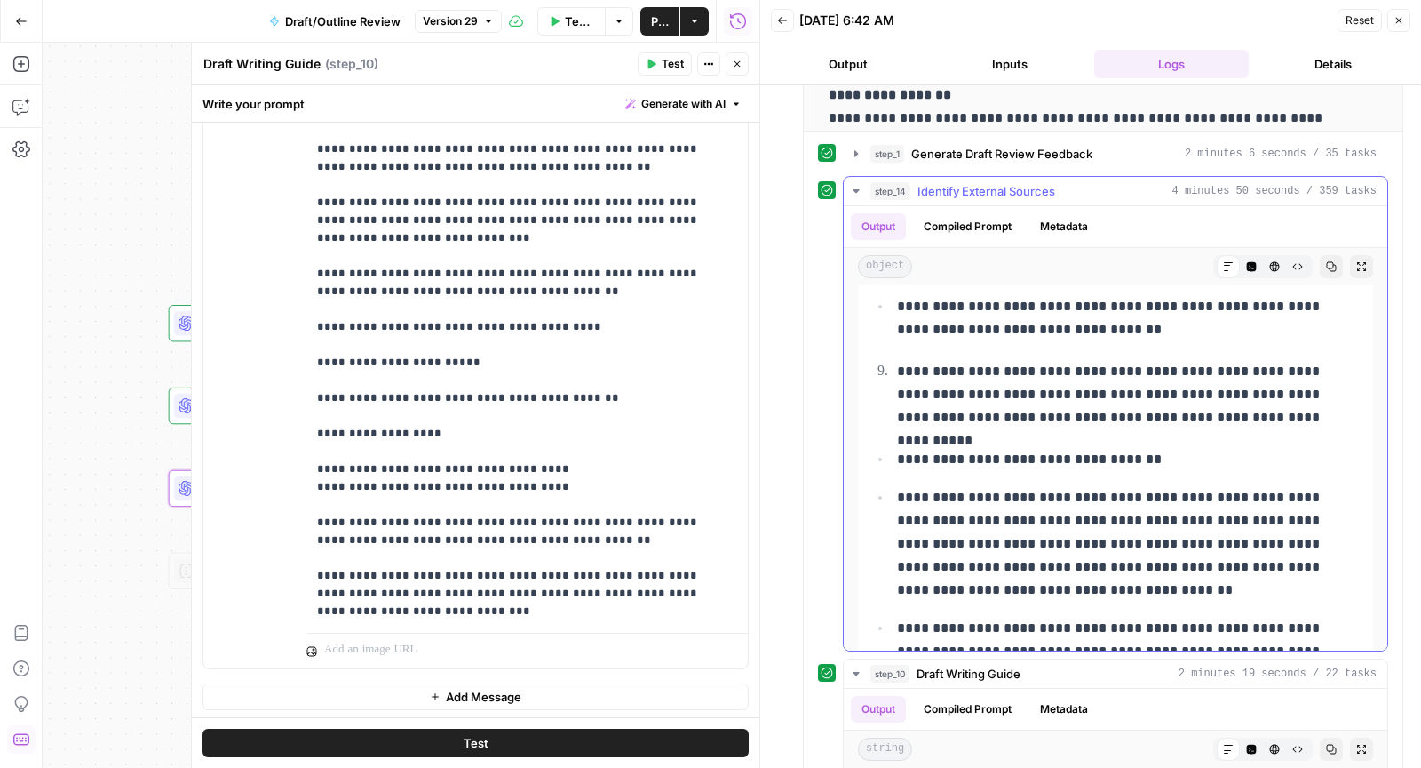
click at [1024, 198] on button "step_14 Identify External Sources 4 minutes 50 seconds / 359 tasks" at bounding box center [1116, 191] width 544 height 28
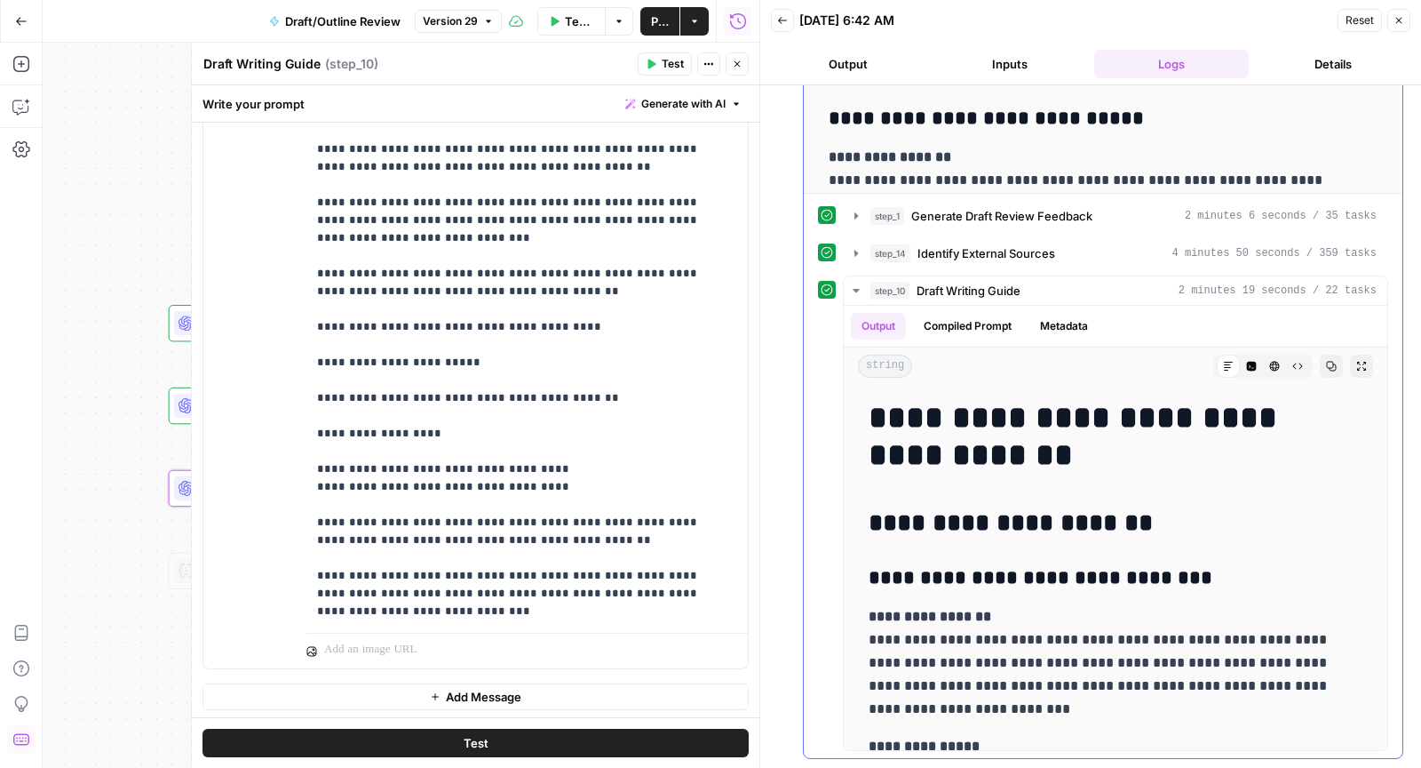
scroll to position [406, 0]
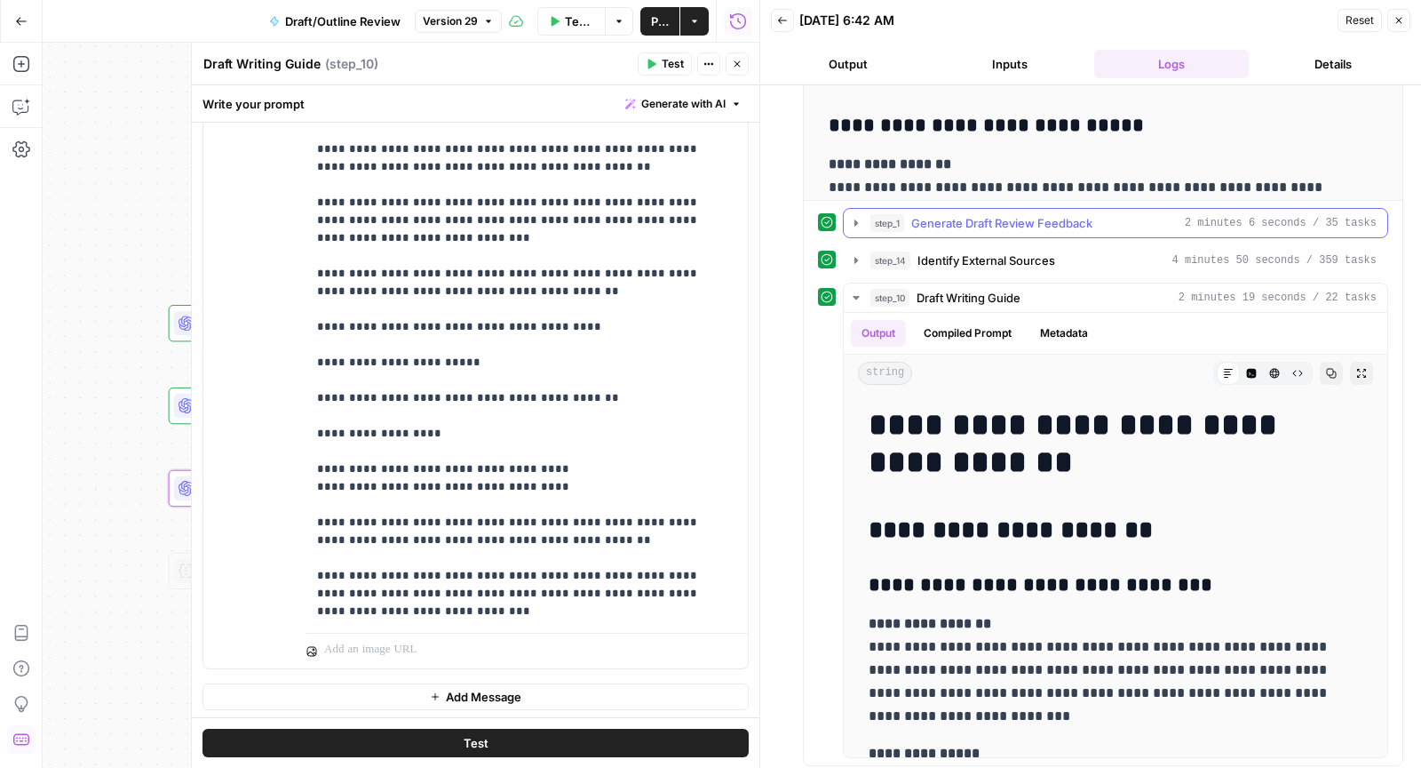
click at [973, 229] on button "step_1 Generate Draft Review Feedback 2 minutes 6 seconds / 35 tasks" at bounding box center [1116, 223] width 544 height 28
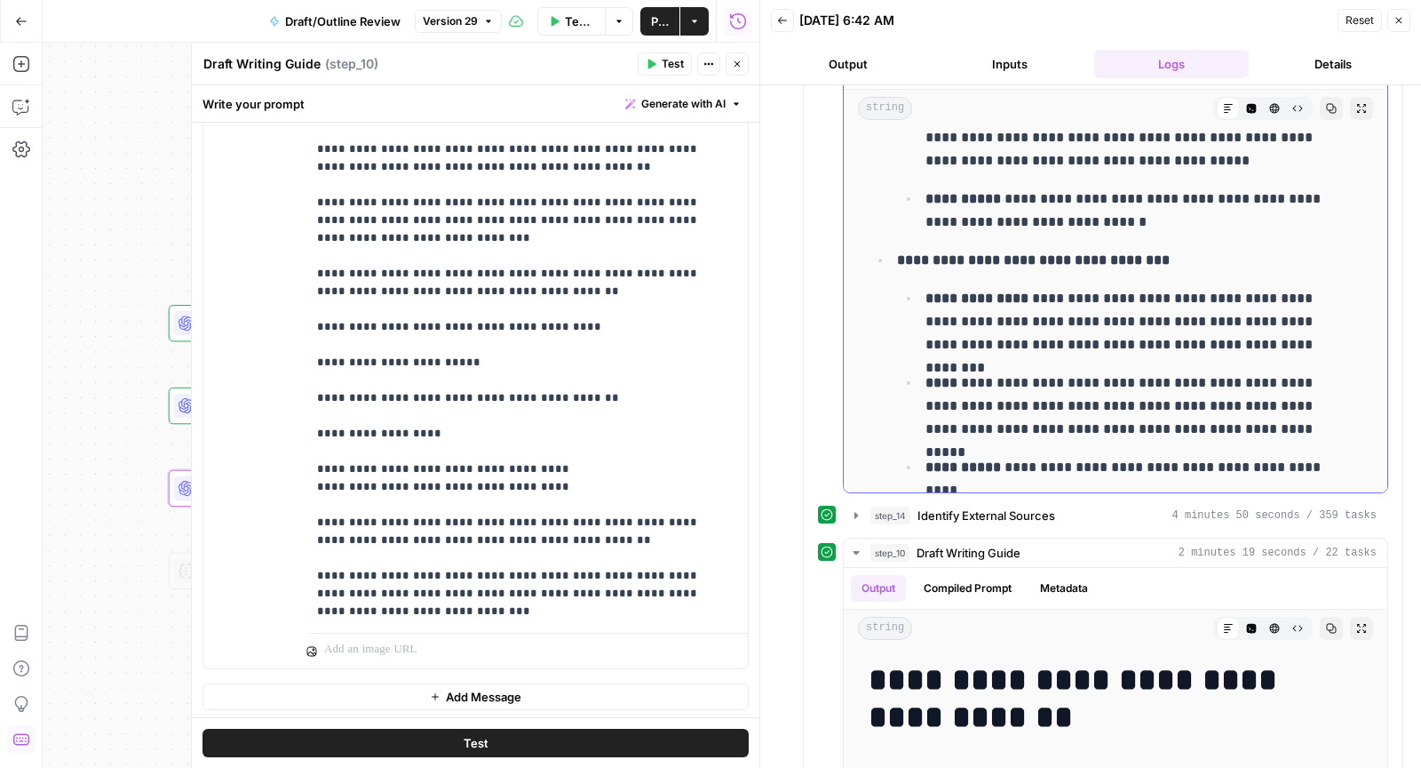
scroll to position [2094, 0]
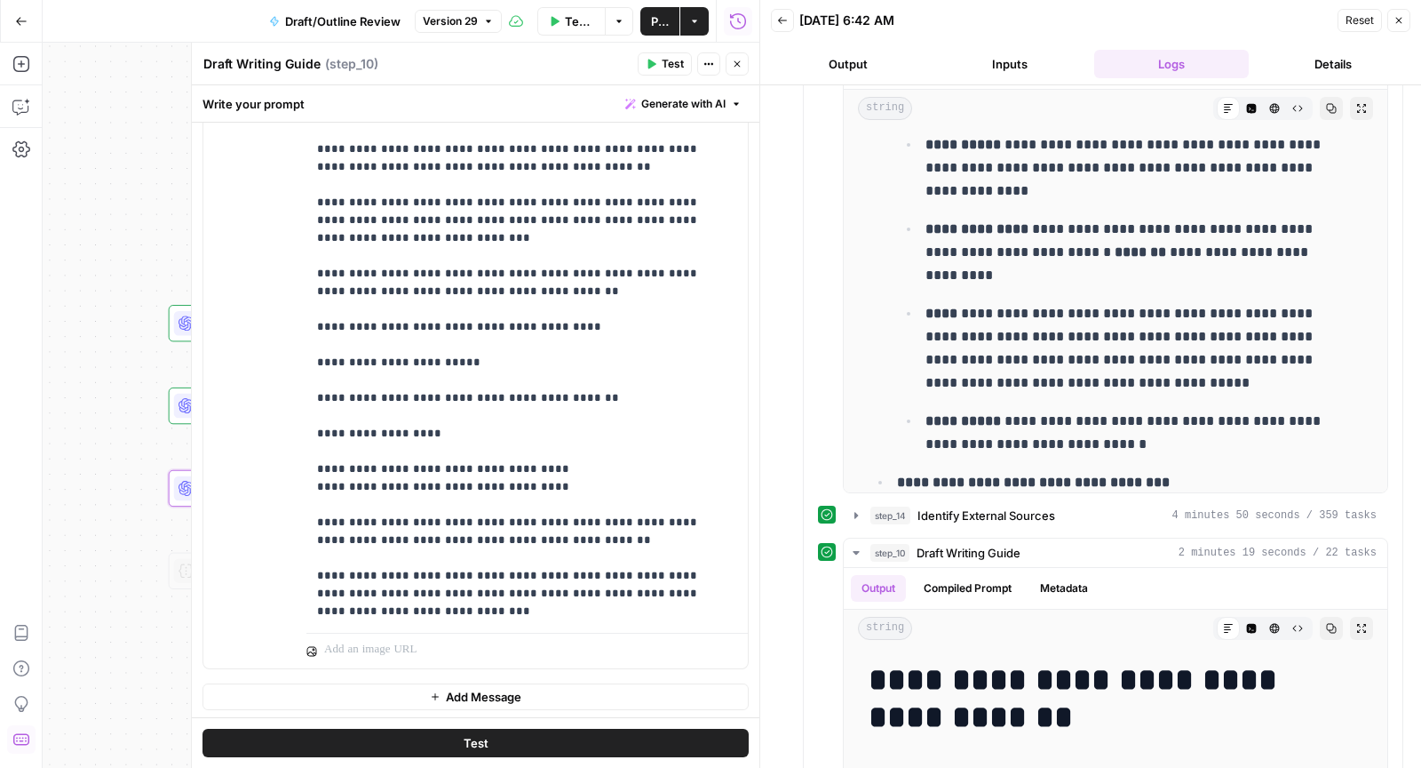
click at [1032, 61] on button "Inputs" at bounding box center [1010, 64] width 155 height 28
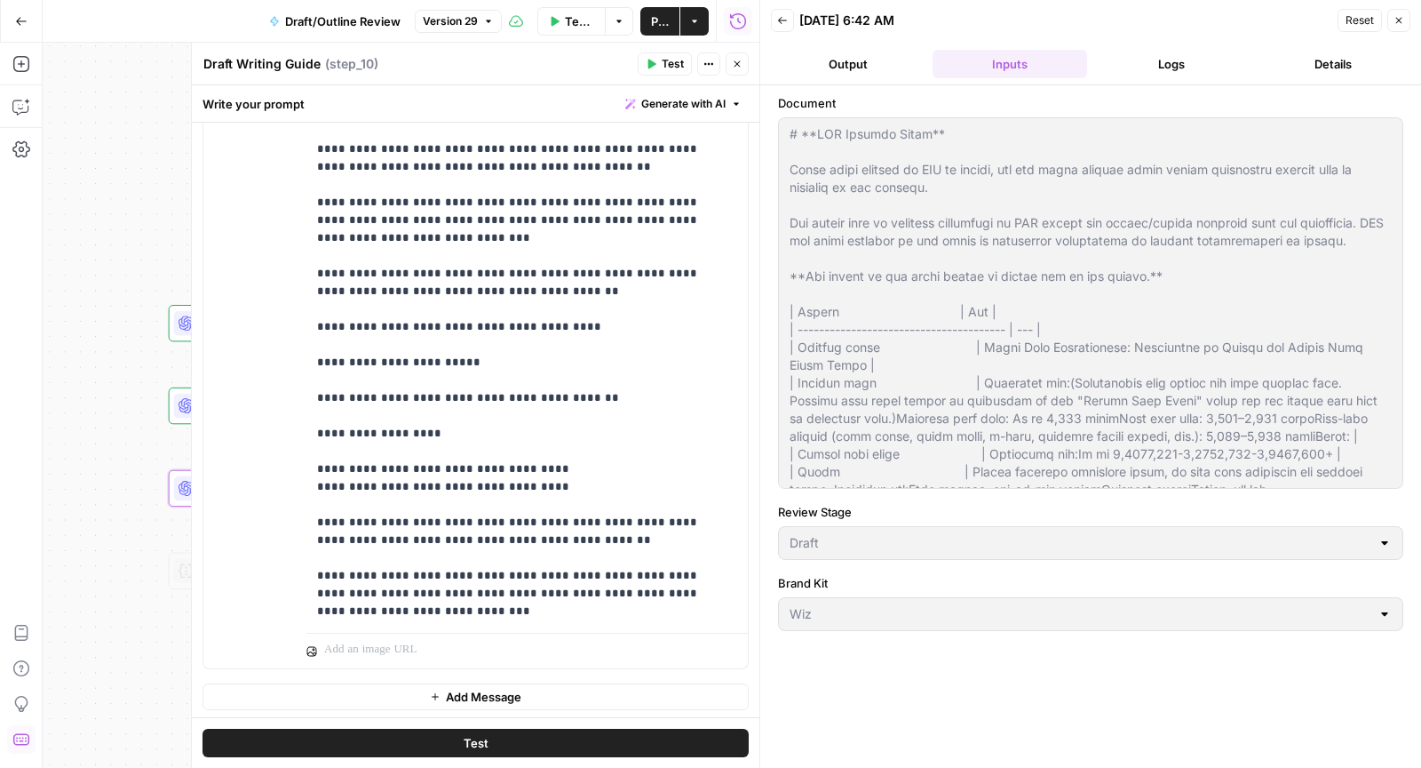
scroll to position [0, 0]
click at [1168, 73] on button "Logs" at bounding box center [1172, 64] width 155 height 28
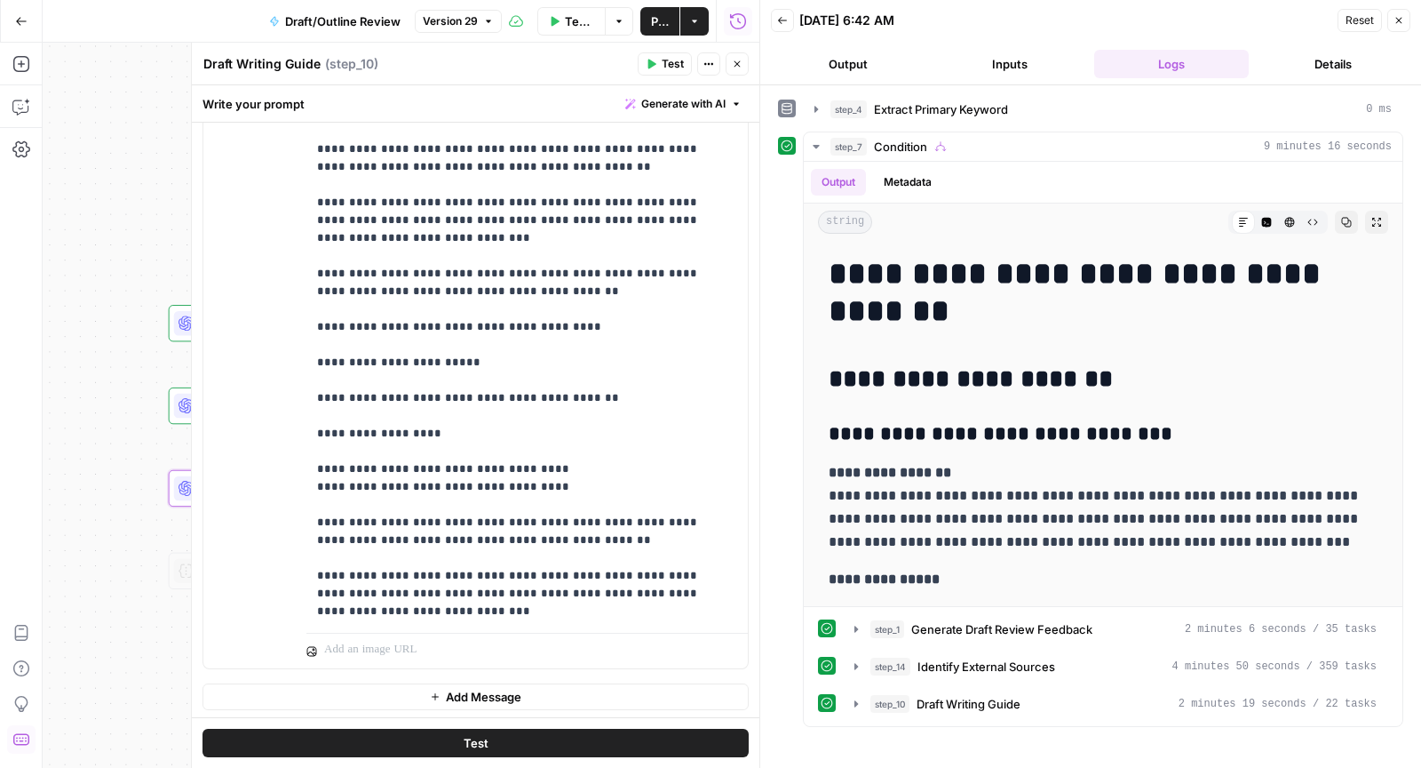
click at [1009, 68] on button "Inputs" at bounding box center [1010, 64] width 155 height 28
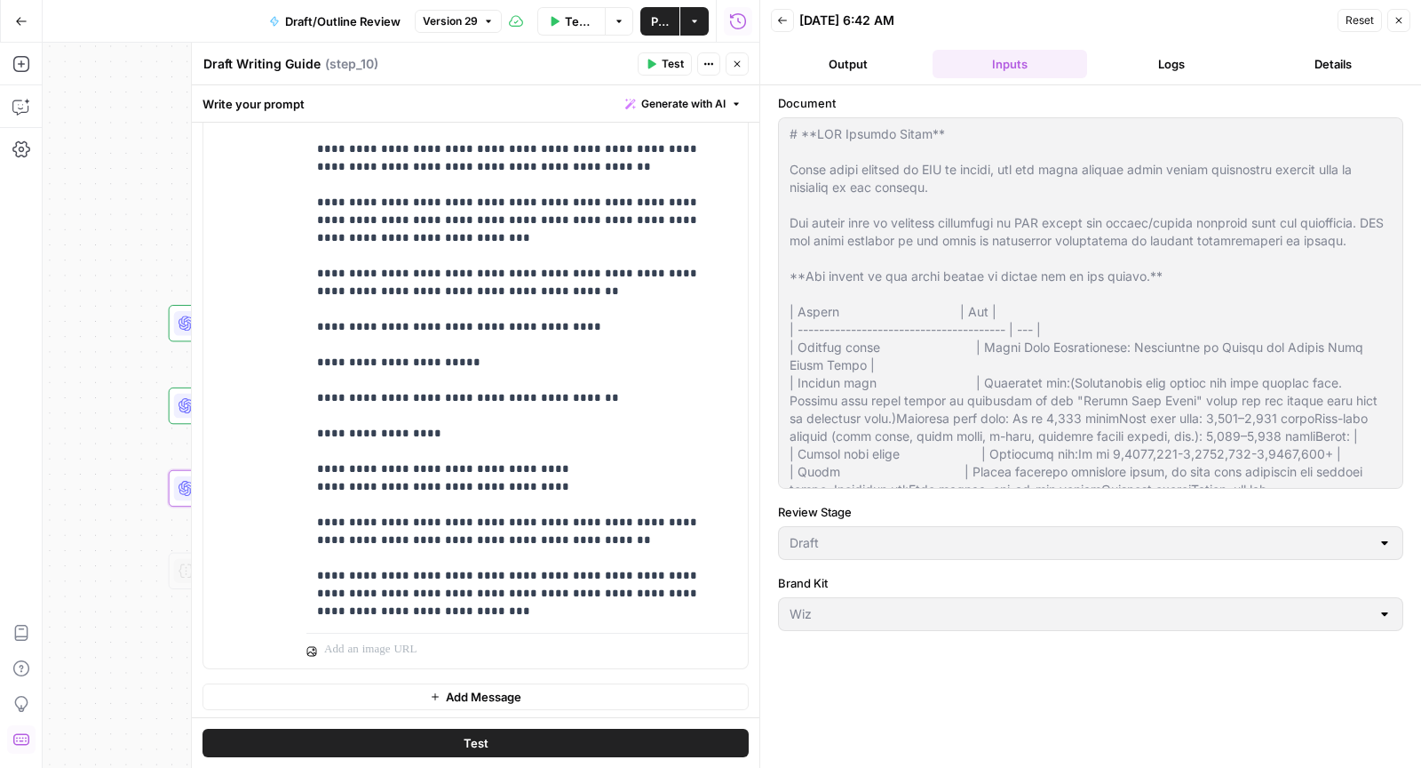
scroll to position [2051, 0]
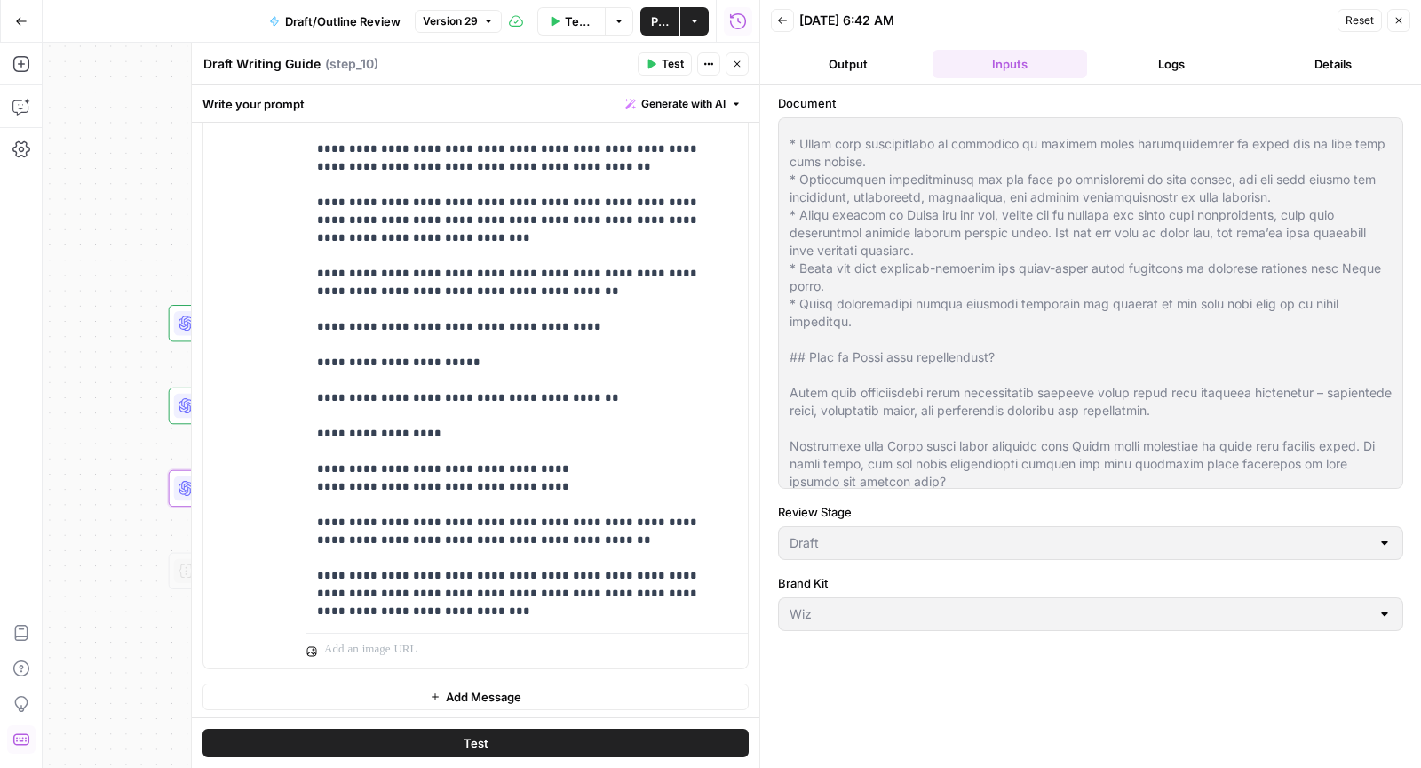
click at [1154, 81] on header "Back 09/02/25 at 6:42 AM Reset Close Output Inputs Logs Details" at bounding box center [1090, 42] width 661 height 85
click at [1146, 70] on button "Logs" at bounding box center [1172, 64] width 155 height 28
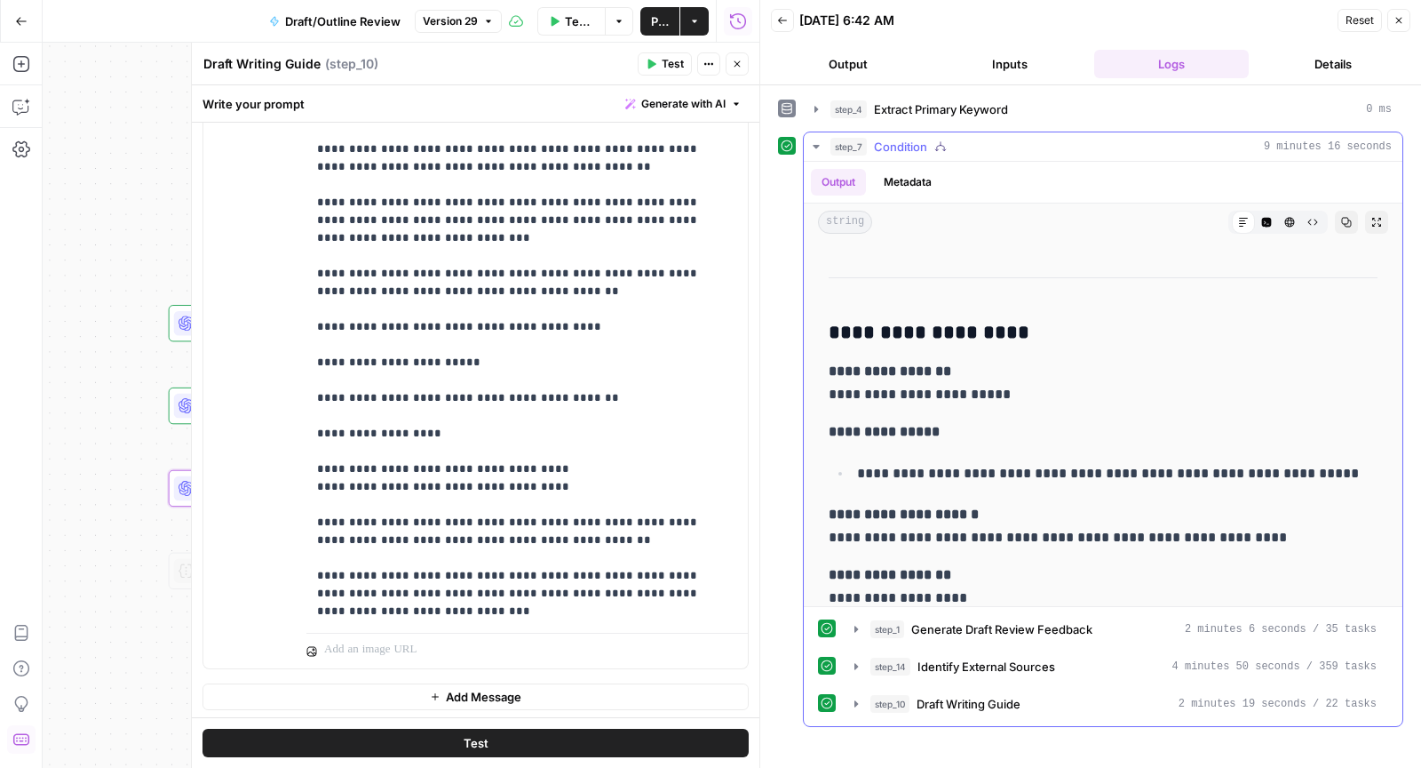
scroll to position [2186, 0]
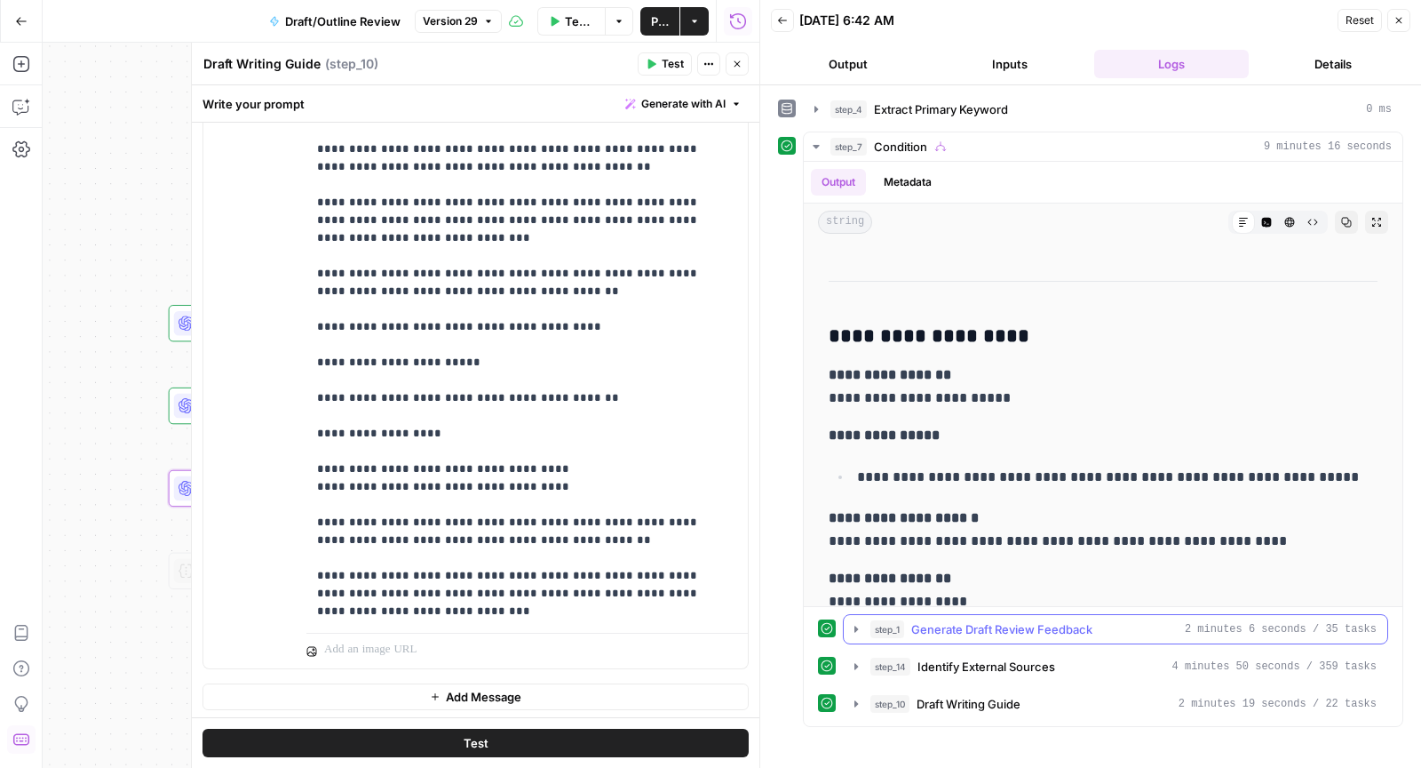
click at [982, 626] on span "Generate Draft Review Feedback" at bounding box center [1002, 629] width 181 height 18
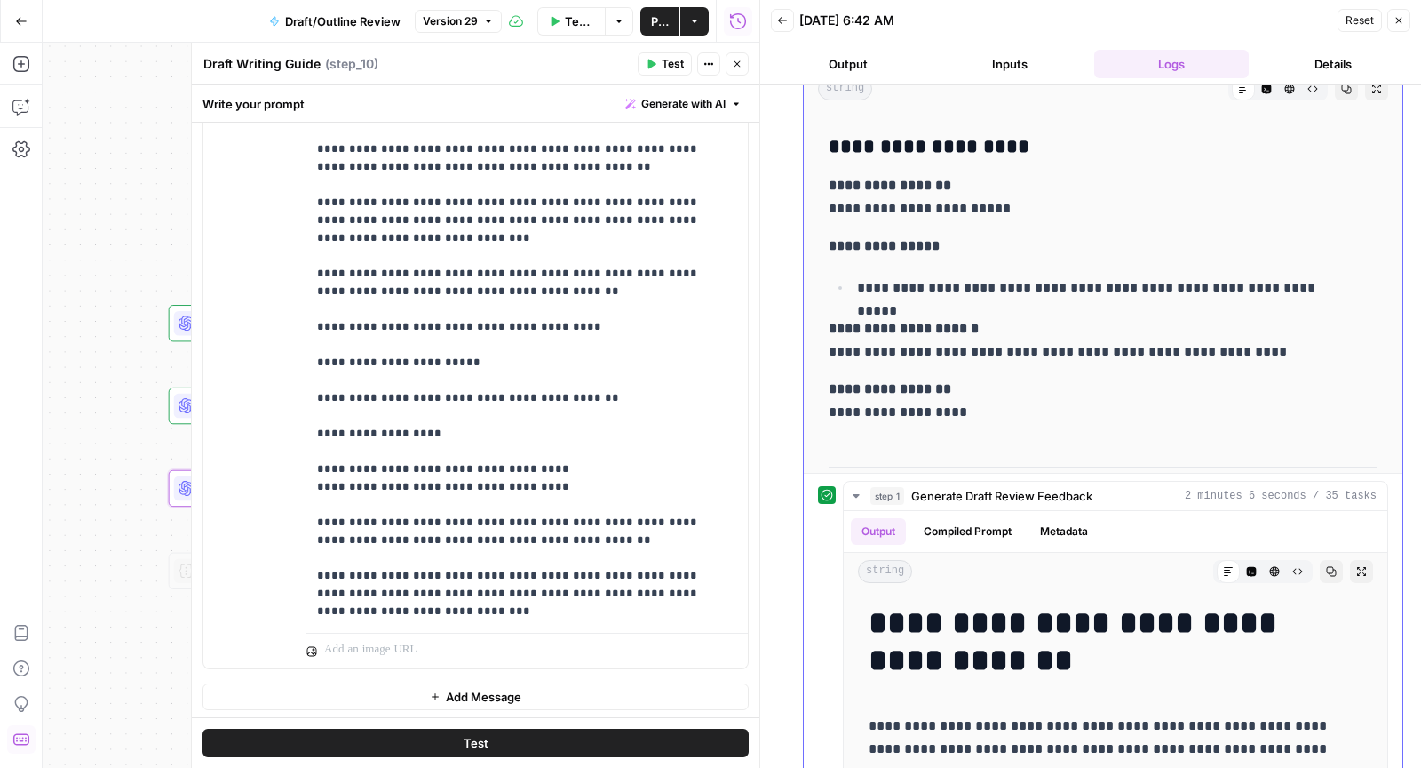
scroll to position [2282, 0]
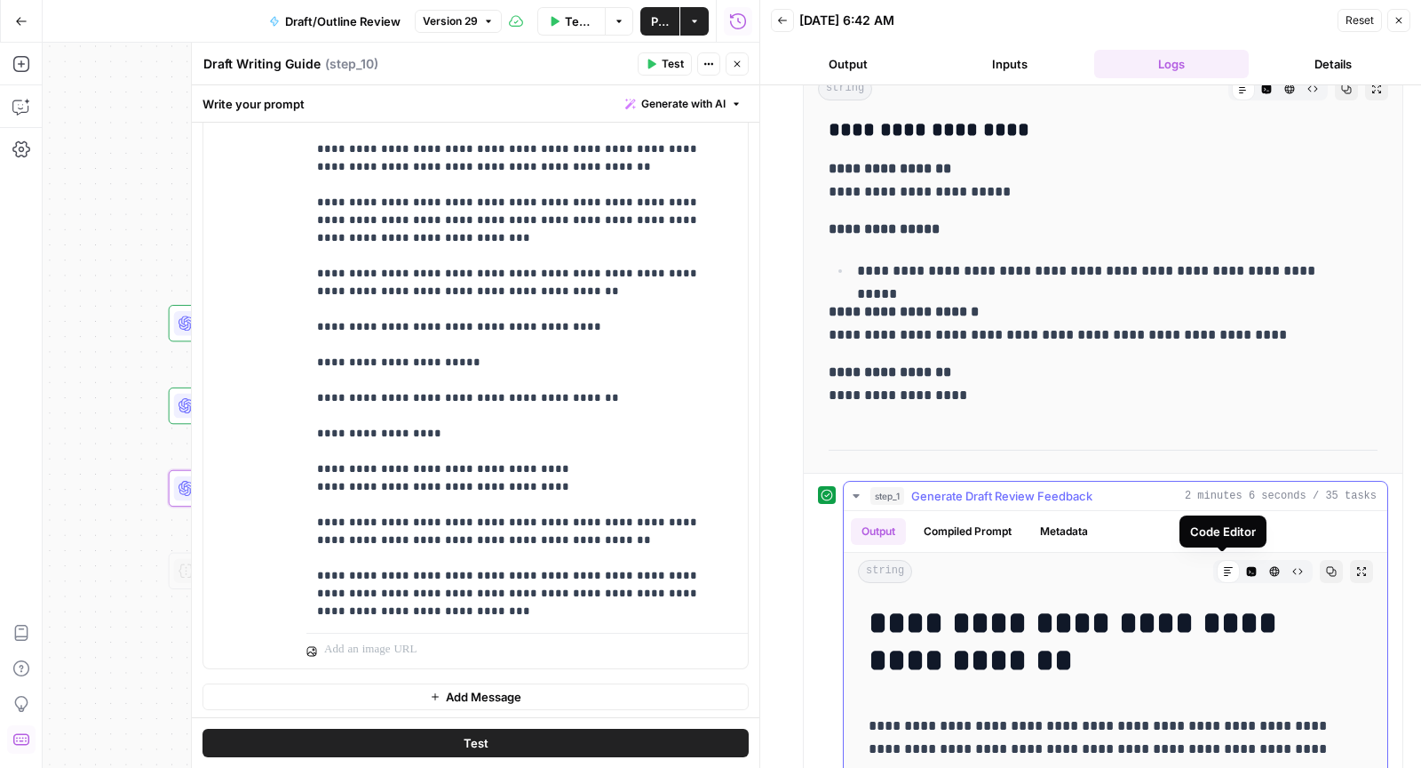
click at [1240, 568] on button "Code Editor" at bounding box center [1251, 571] width 23 height 23
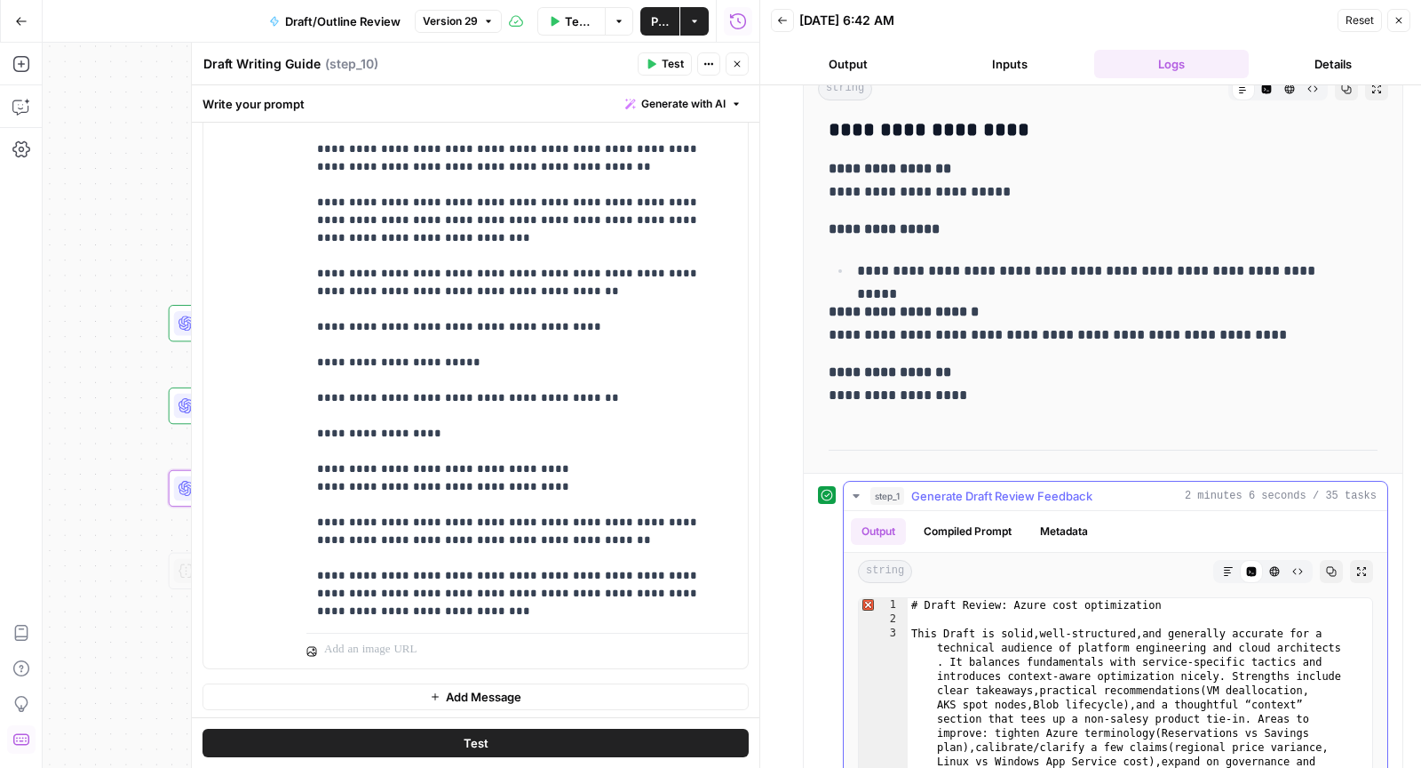
type textarea "**********"
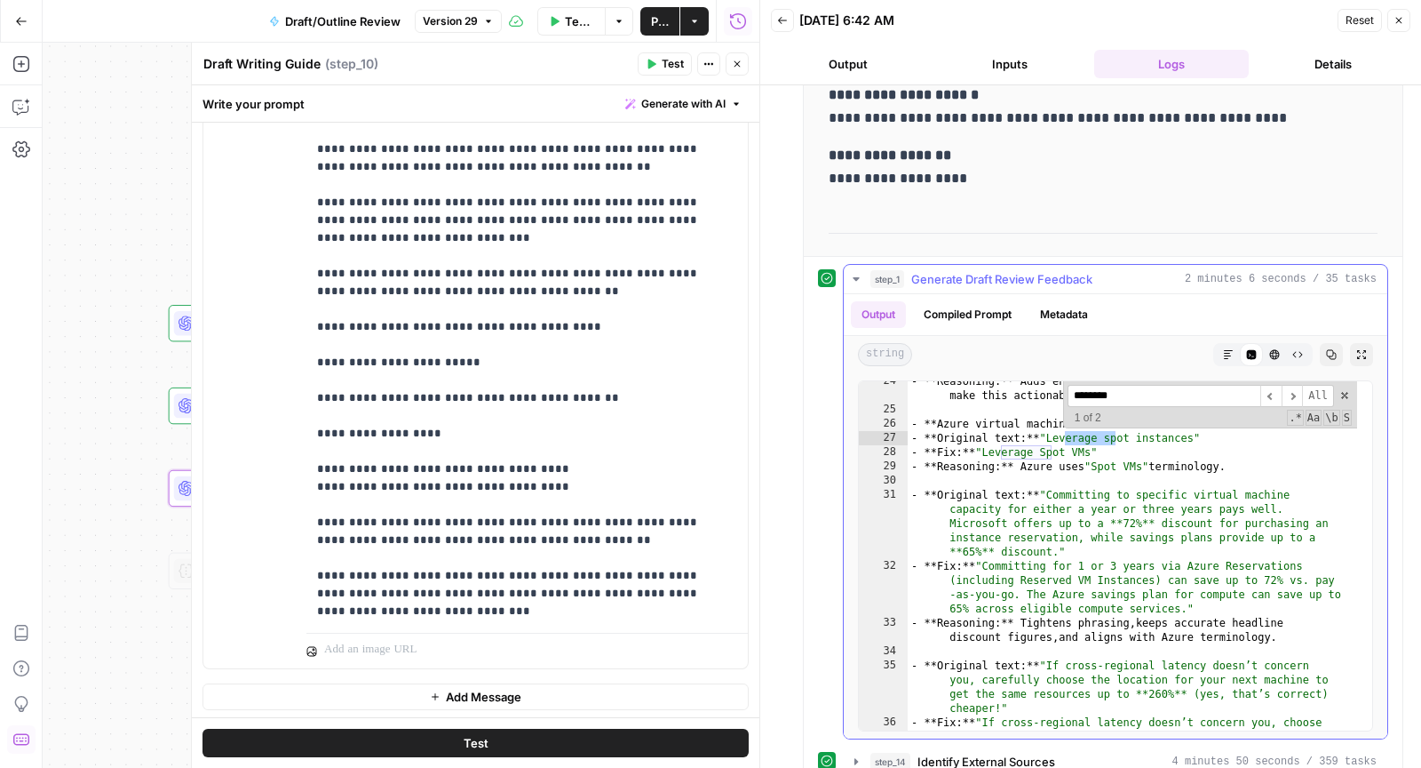
scroll to position [354, 0]
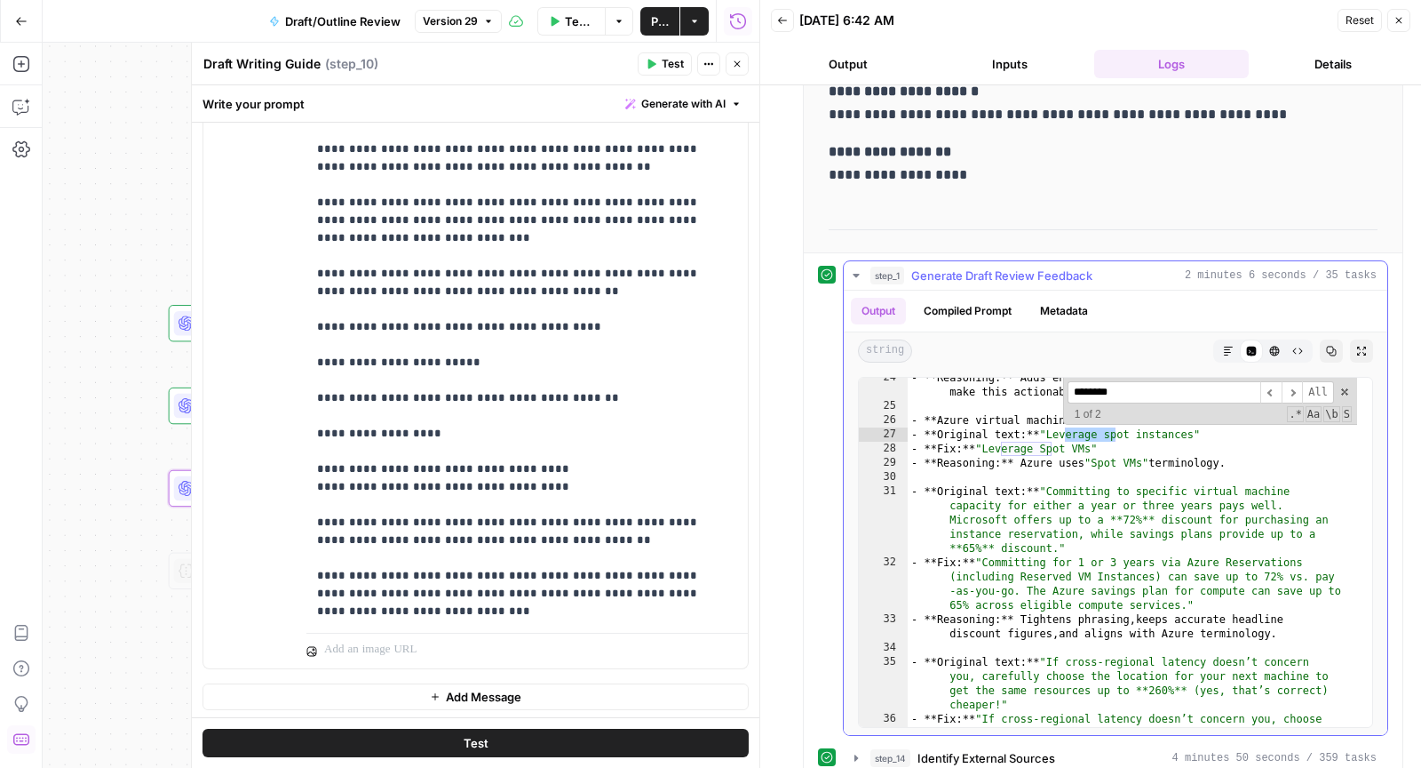
click at [1085, 386] on input "********" at bounding box center [1164, 392] width 193 height 22
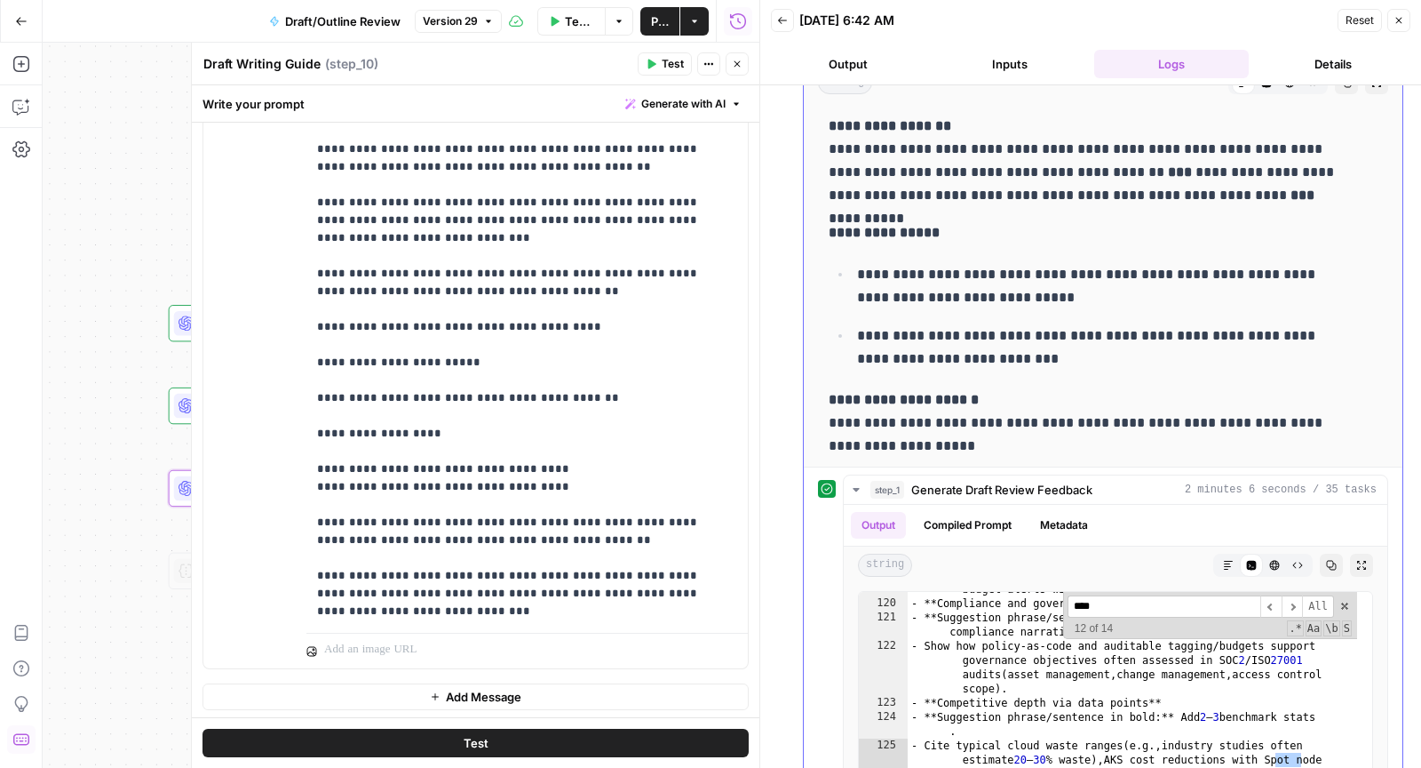
scroll to position [2690, 0]
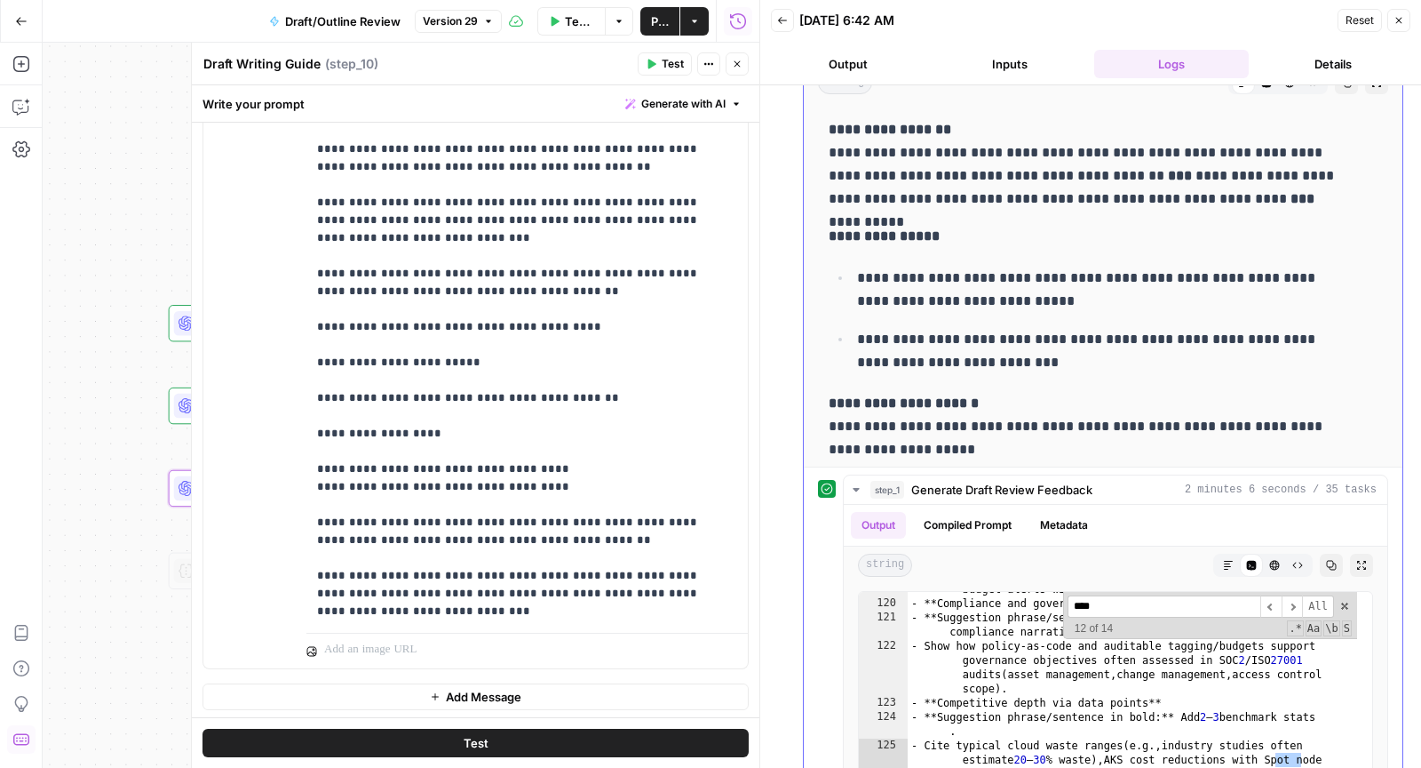
type input "****"
drag, startPoint x: 979, startPoint y: 158, endPoint x: 1060, endPoint y: 203, distance: 92.2
click at [1060, 203] on p "**********" at bounding box center [1089, 164] width 521 height 92
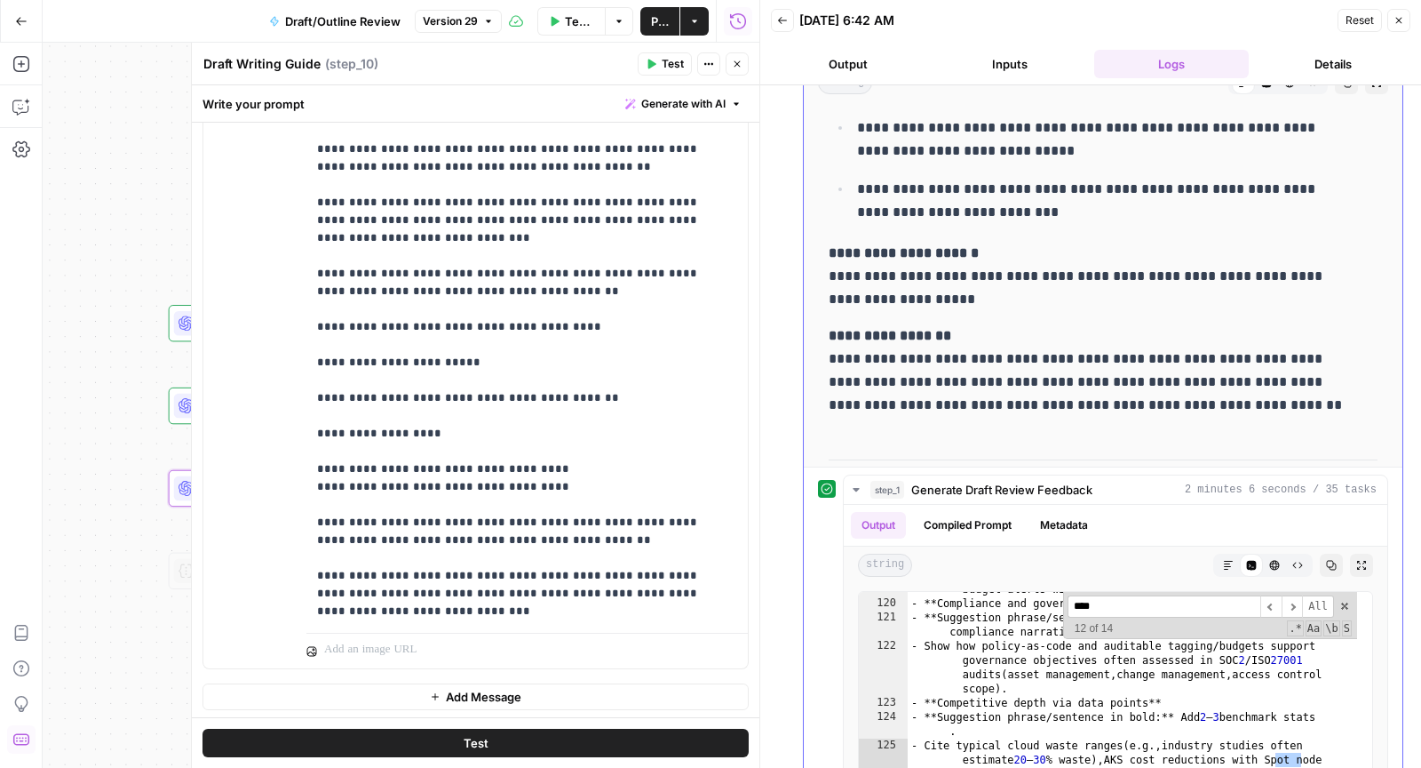
scroll to position [2842, 0]
drag, startPoint x: 848, startPoint y: 352, endPoint x: 897, endPoint y: 352, distance: 48.9
click at [897, 352] on p "**********" at bounding box center [1089, 368] width 521 height 92
drag, startPoint x: 897, startPoint y: 352, endPoint x: 1044, endPoint y: 375, distance: 148.4
click at [1044, 375] on p "**********" at bounding box center [1089, 368] width 521 height 92
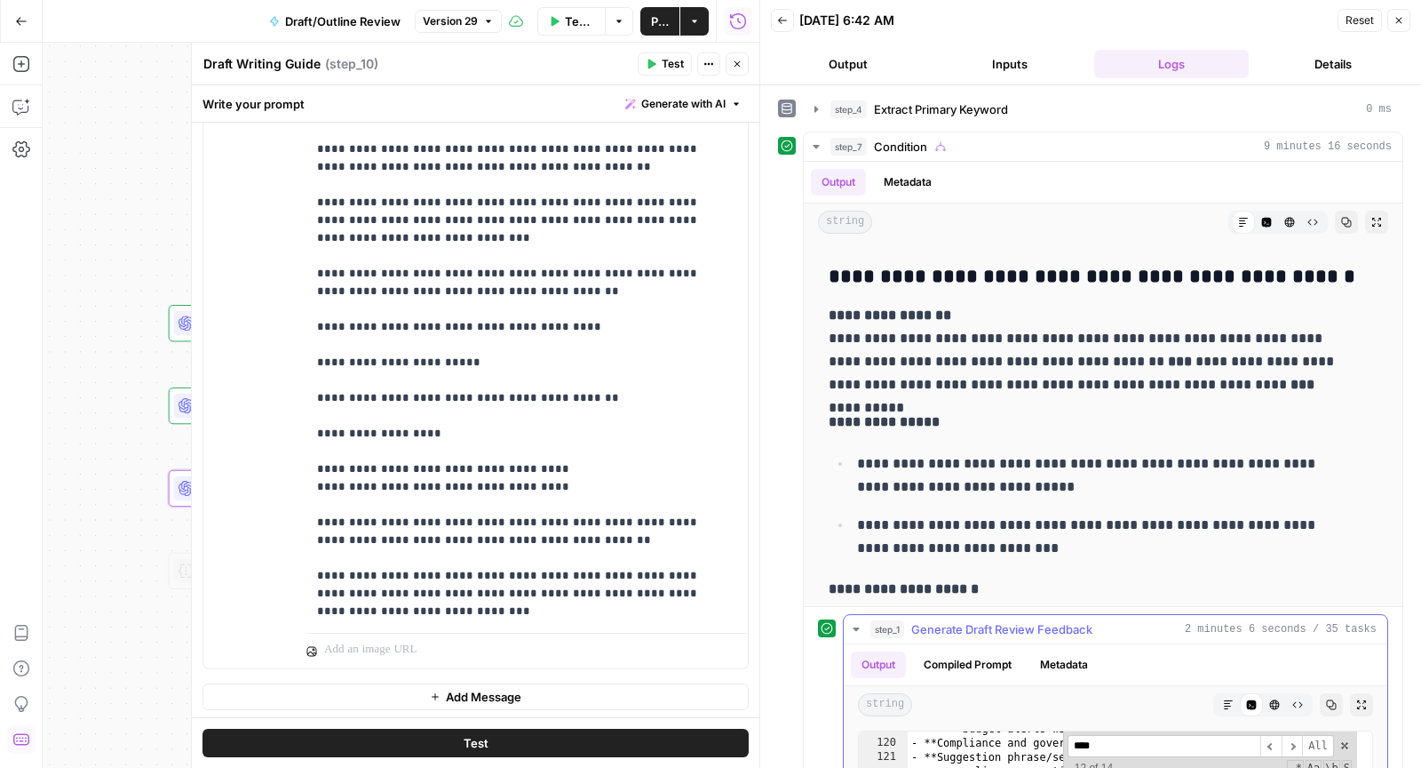
scroll to position [406, 0]
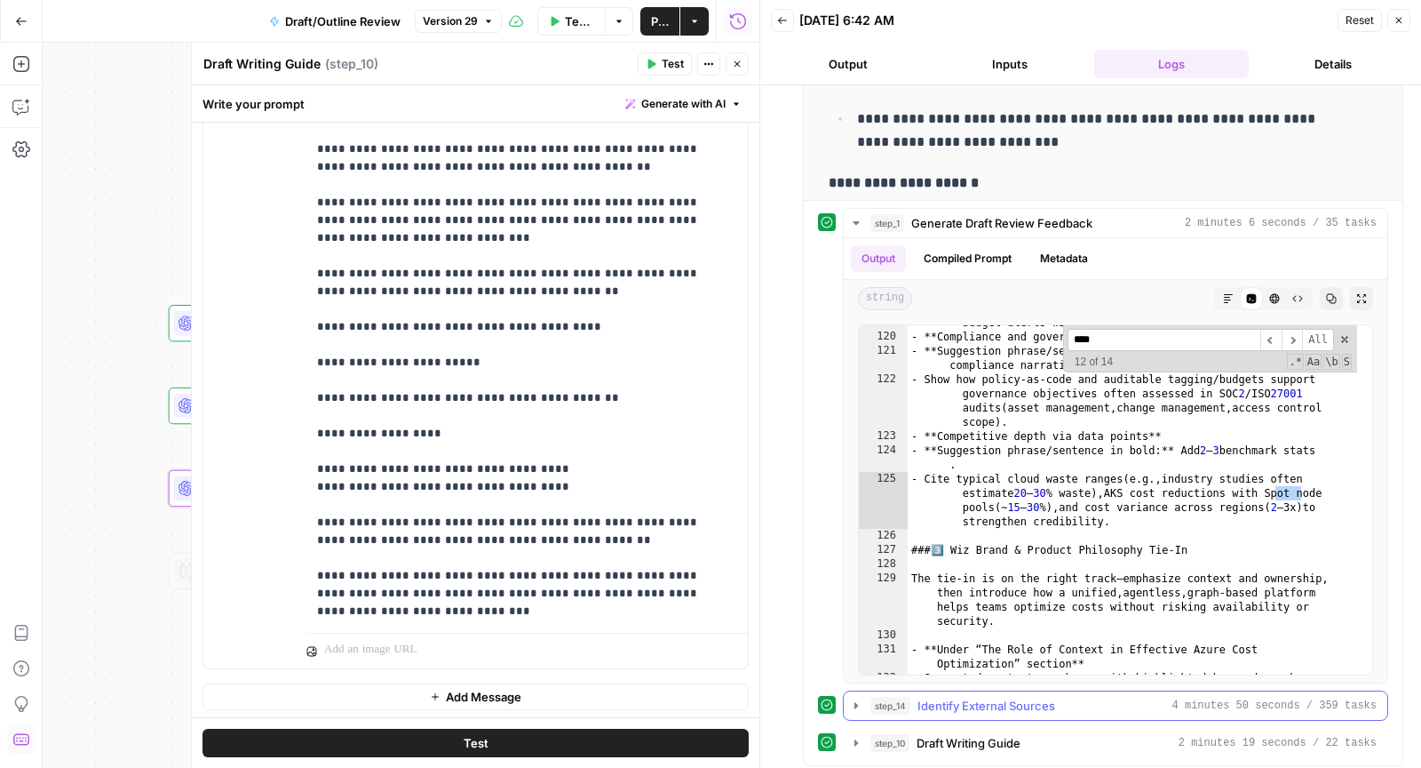
click at [991, 710] on button "step_14 Identify External Sources 4 minutes 50 seconds / 359 tasks" at bounding box center [1116, 705] width 544 height 28
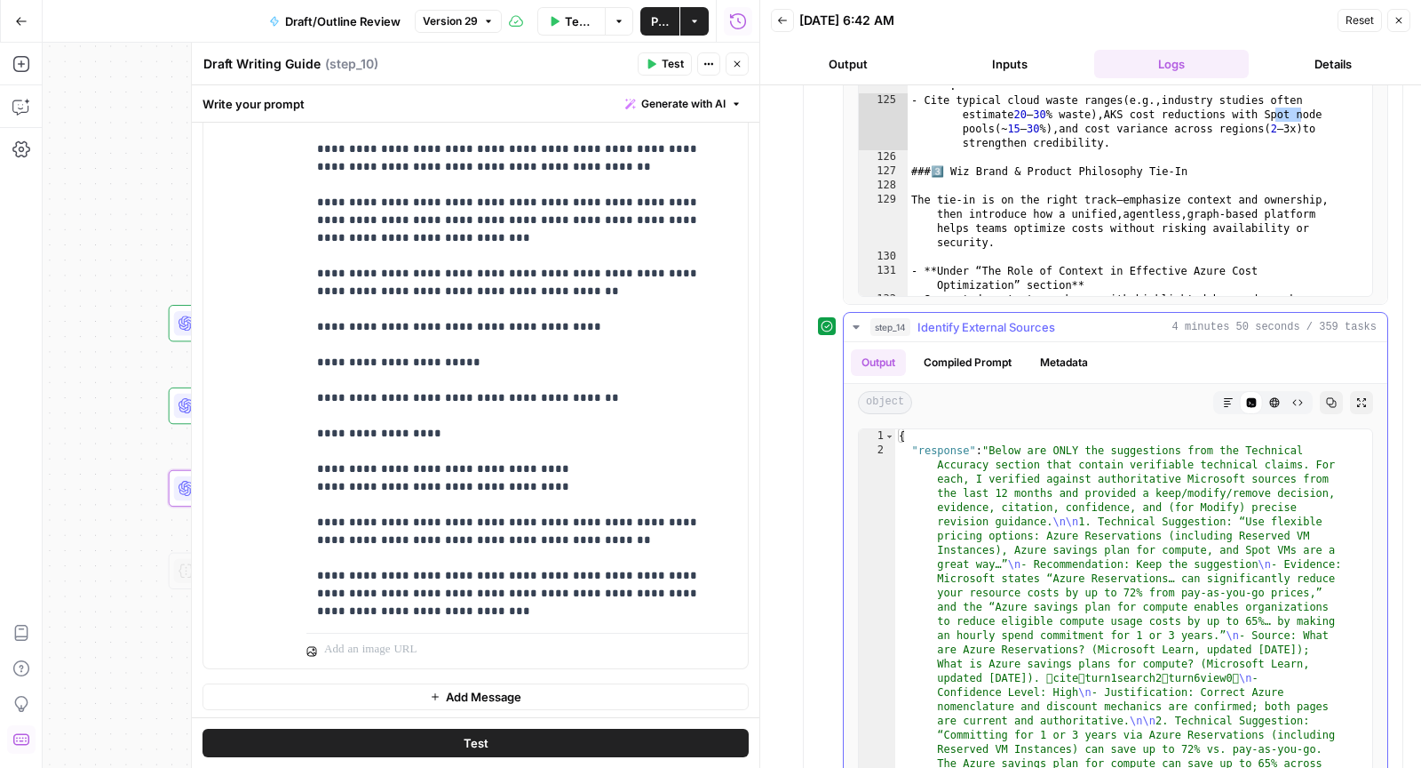
scroll to position [839, 0]
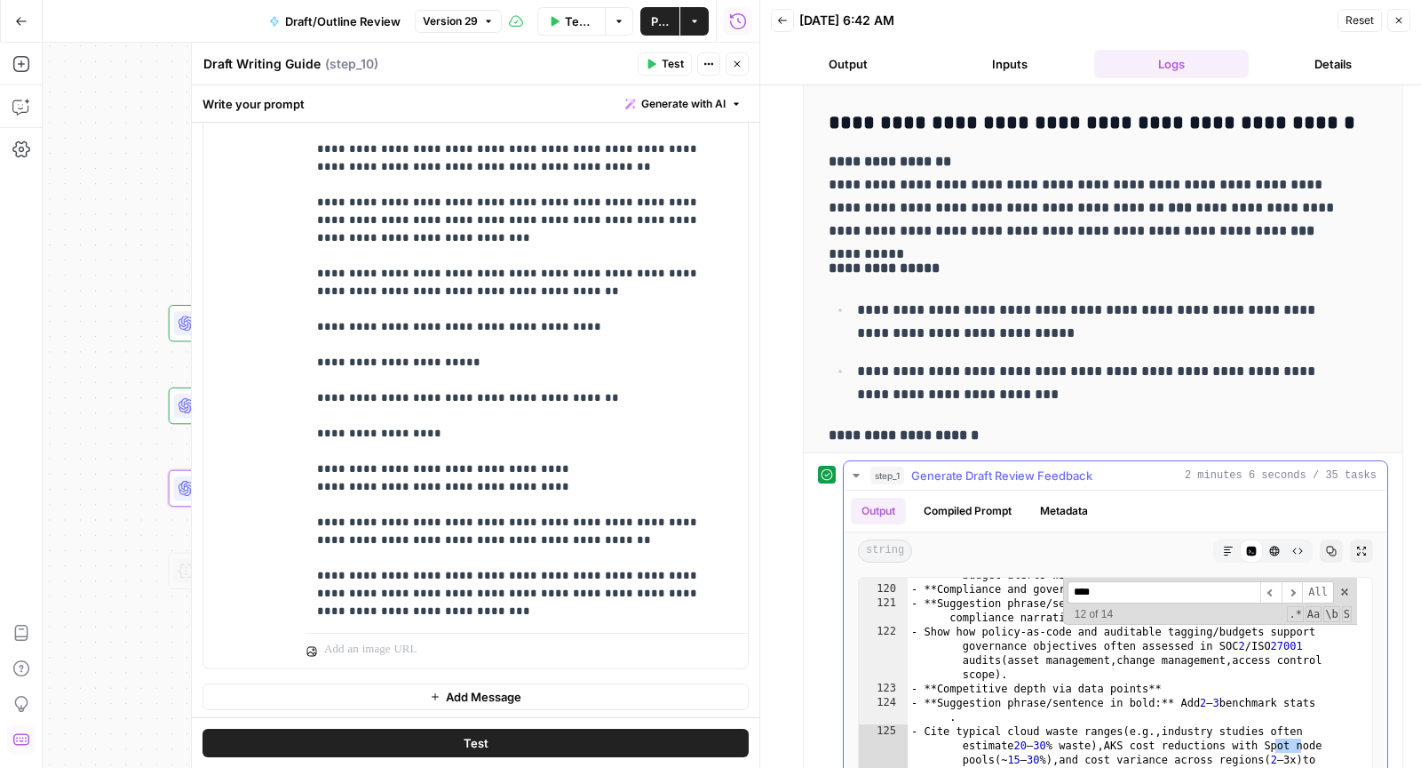
scroll to position [133, 0]
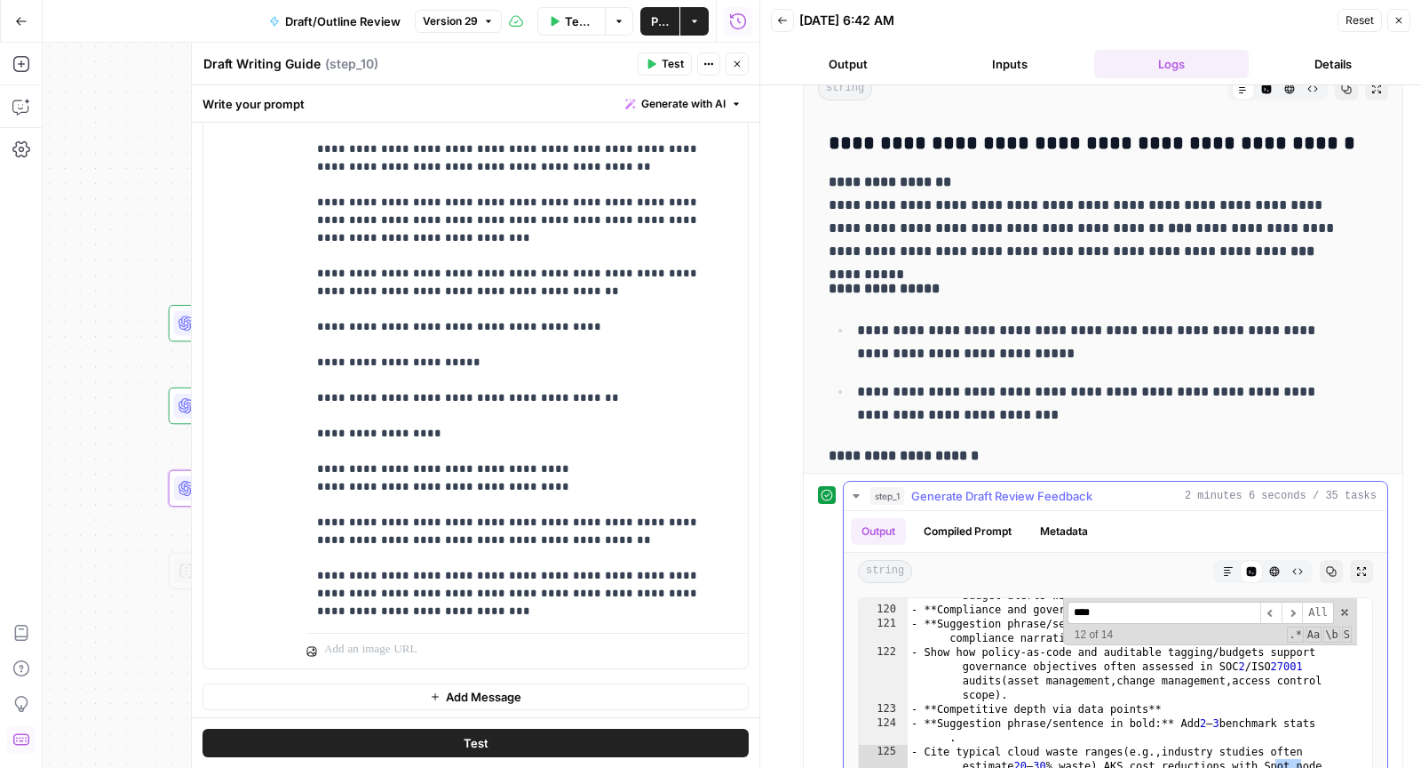
type input "*******"
click at [1055, 503] on button "step_1 Generate Draft Review Feedback 2 minutes 6 seconds / 35 tasks" at bounding box center [1116, 496] width 544 height 28
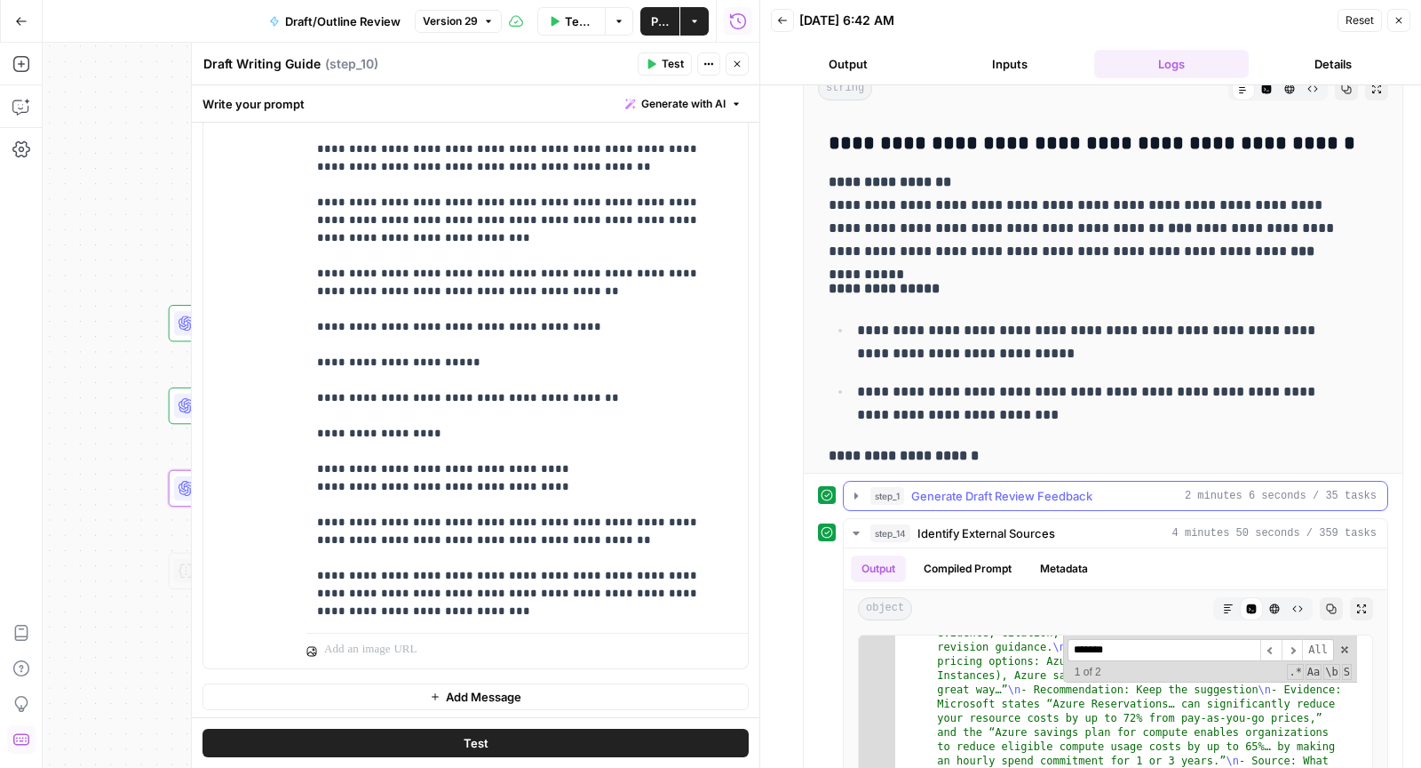
scroll to position [0, 0]
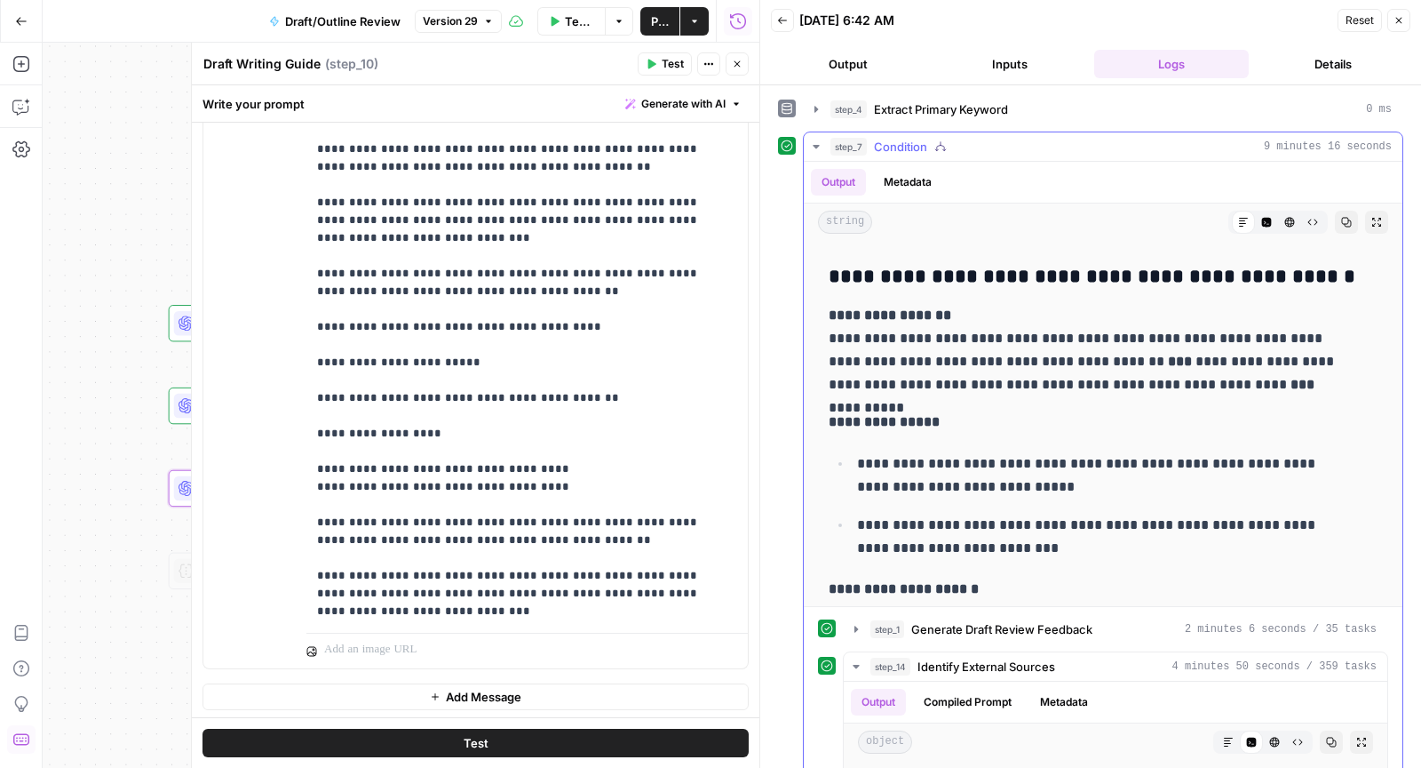
click at [1066, 141] on div "step_7 Condition 9 minutes 16 seconds" at bounding box center [1111, 147] width 561 height 18
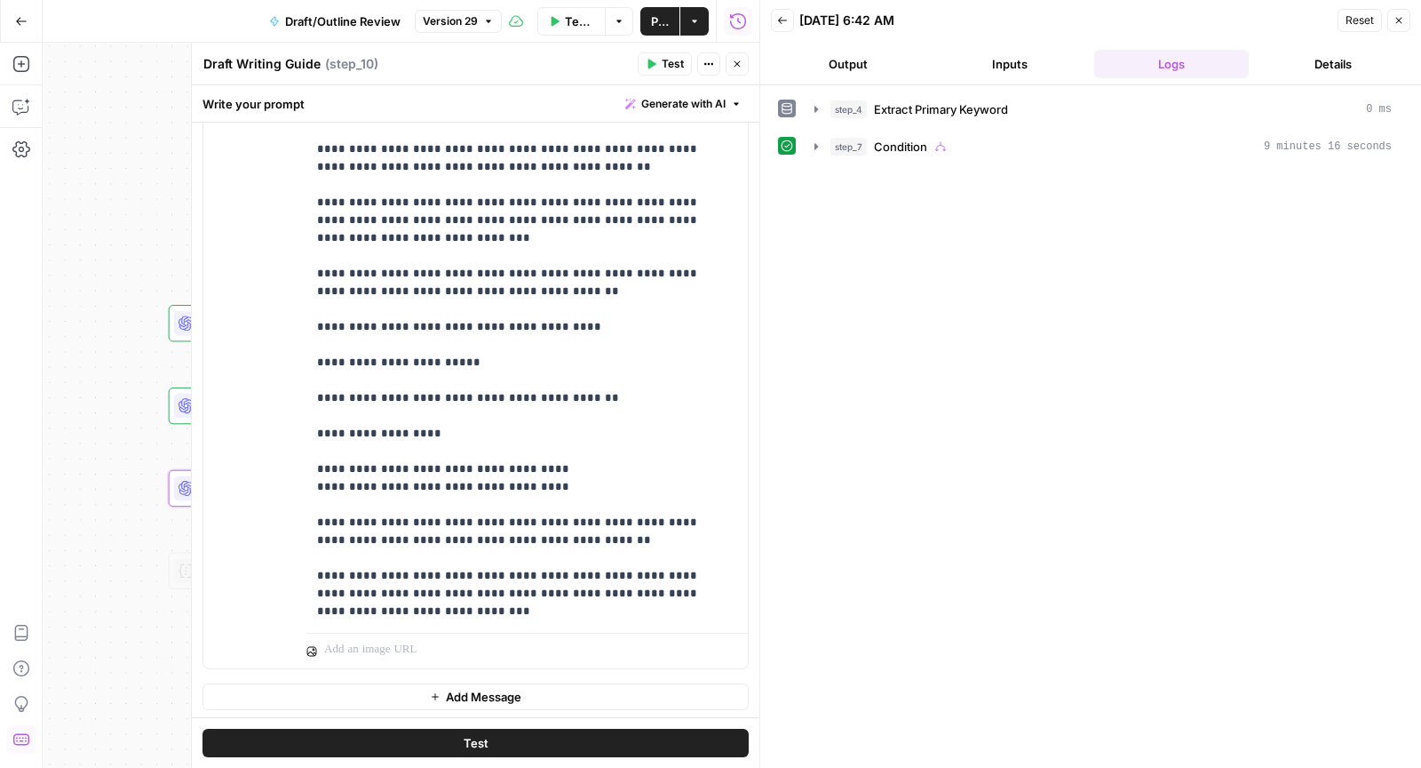
click at [739, 66] on icon "button" at bounding box center [737, 64] width 11 height 11
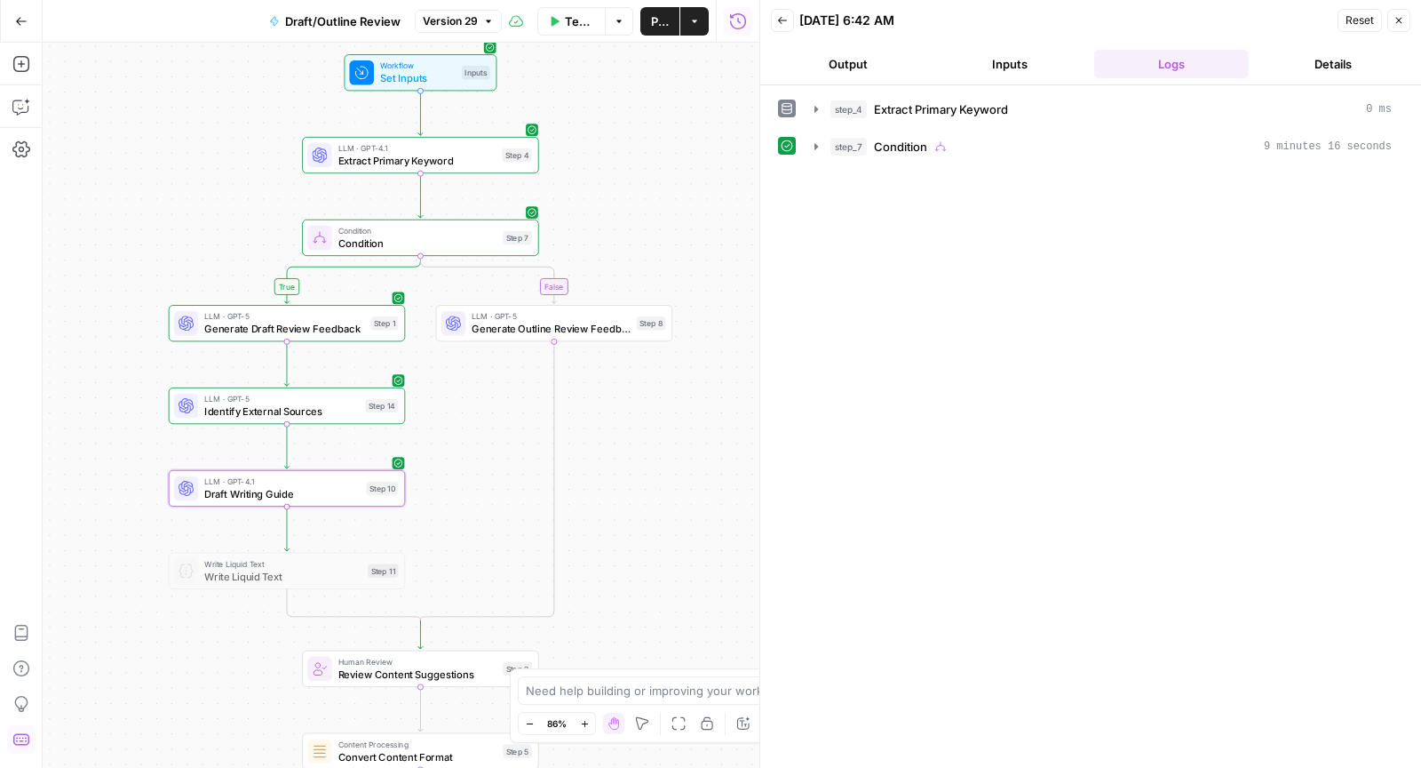
click at [1402, 19] on icon "button" at bounding box center [1399, 20] width 11 height 11
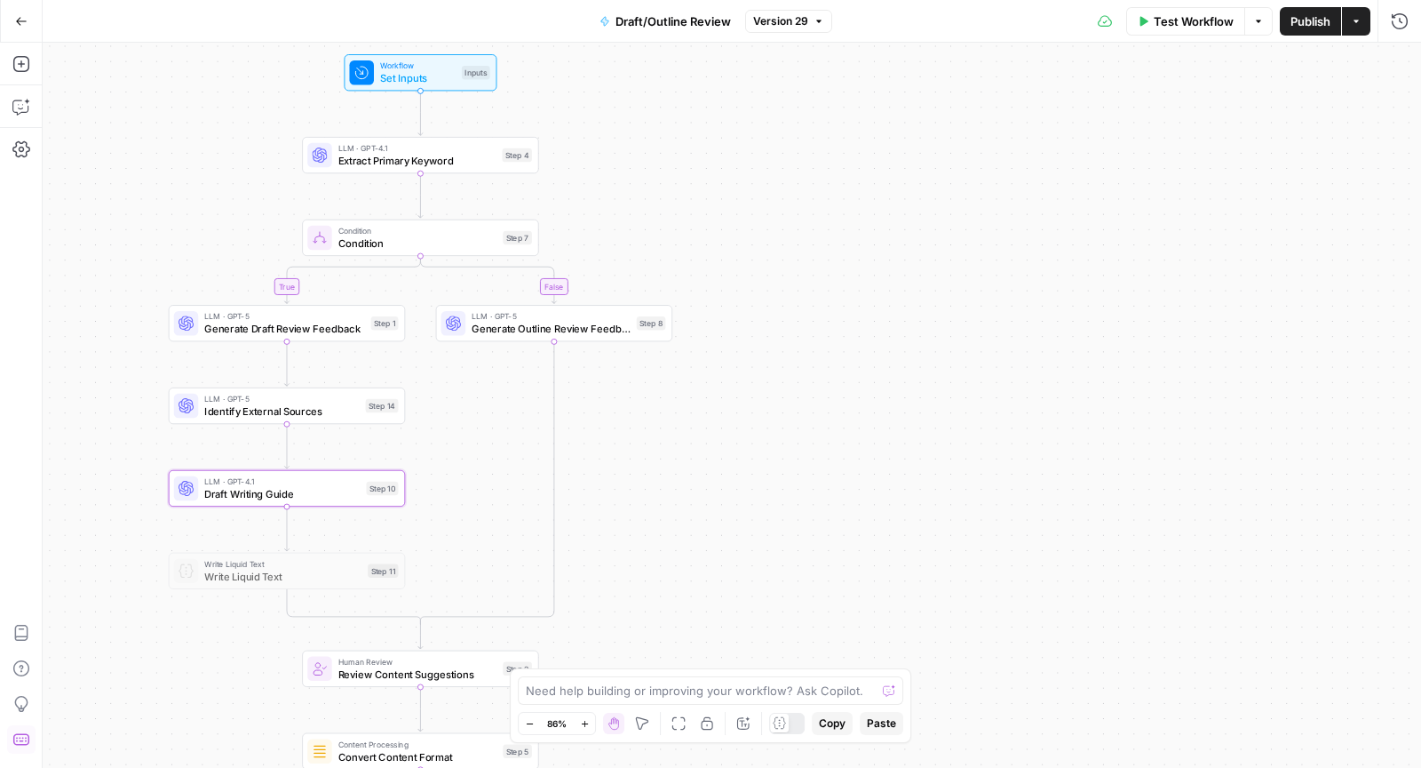
click at [1294, 22] on span "Publish" at bounding box center [1311, 21] width 40 height 18
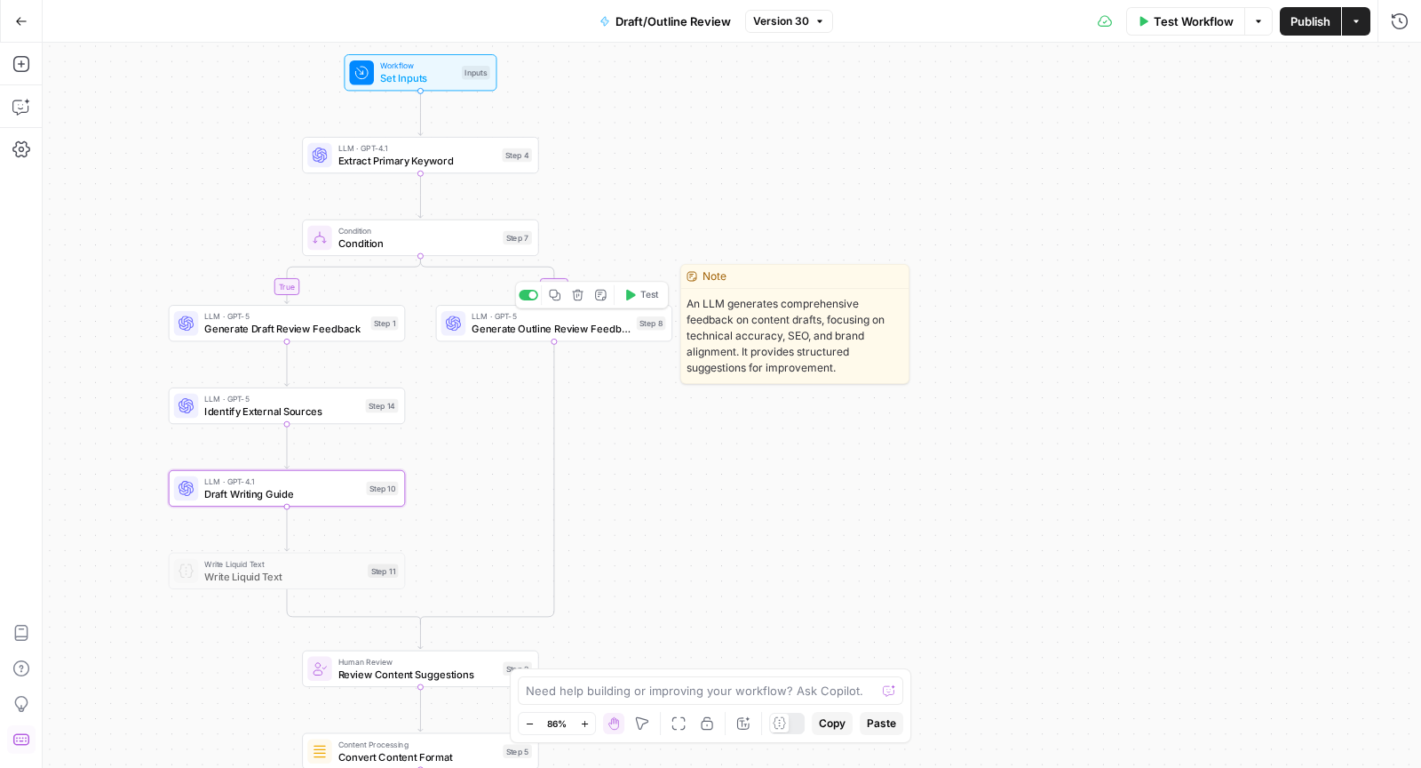
click at [521, 326] on span "Generate Outline Review Feedback" at bounding box center [551, 328] width 159 height 15
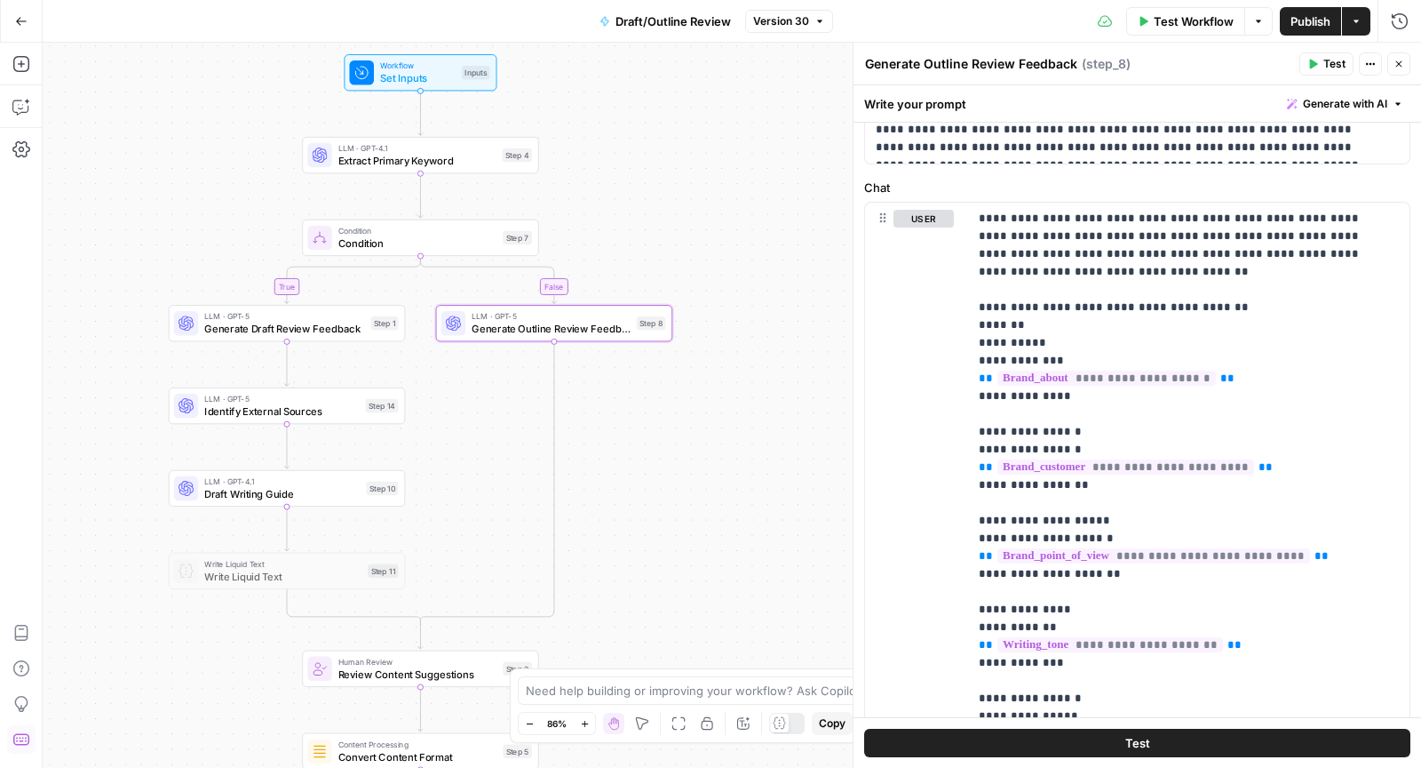
scroll to position [265, 0]
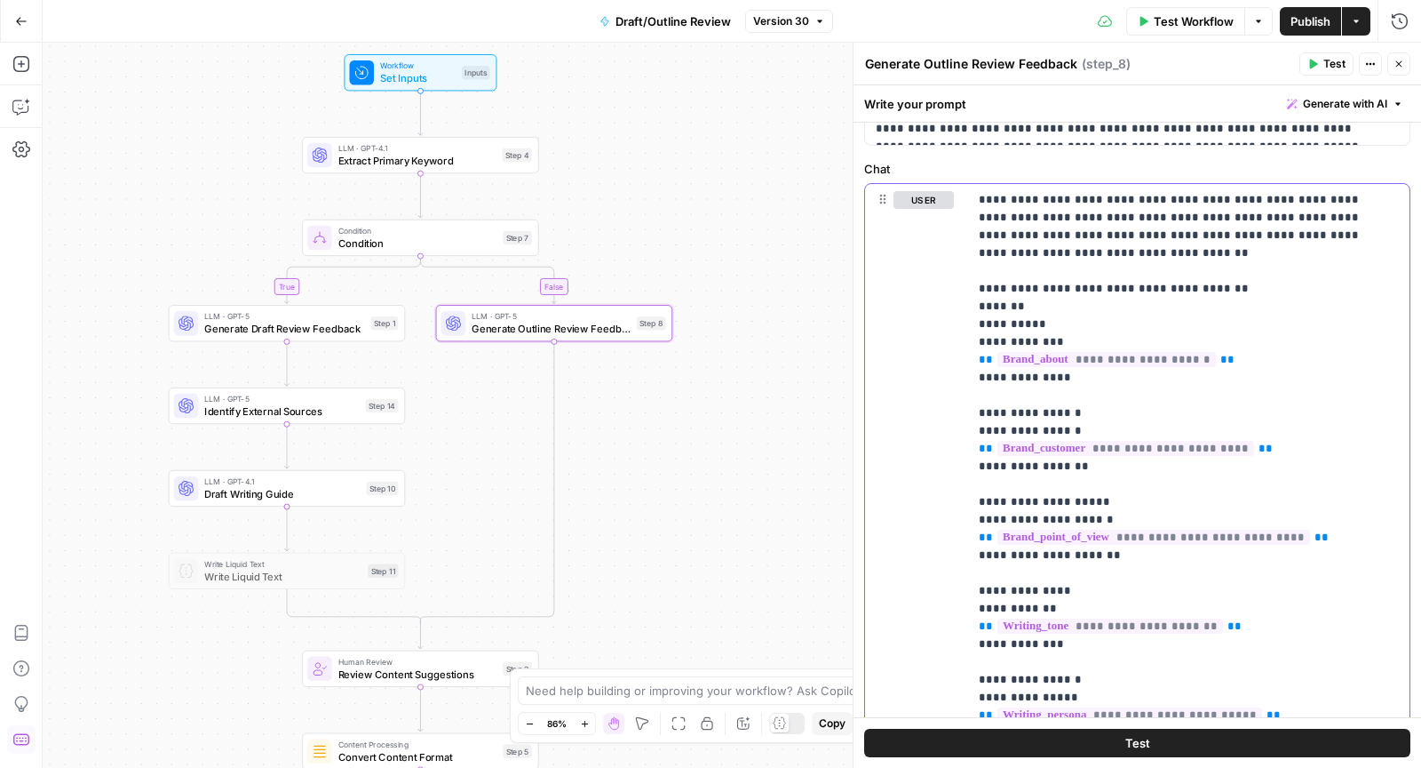
click at [1179, 541] on span "**********" at bounding box center [1154, 536] width 313 height 15
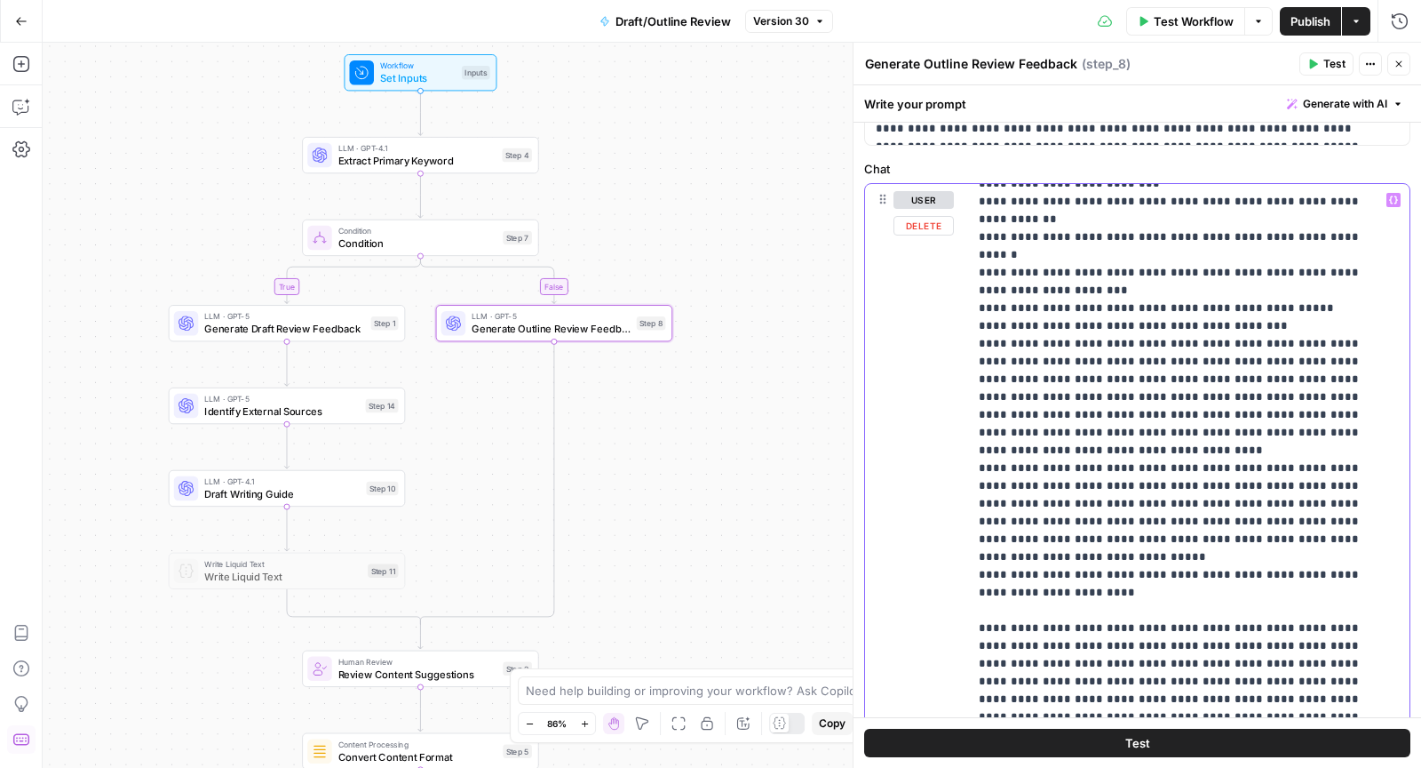
scroll to position [911, 0]
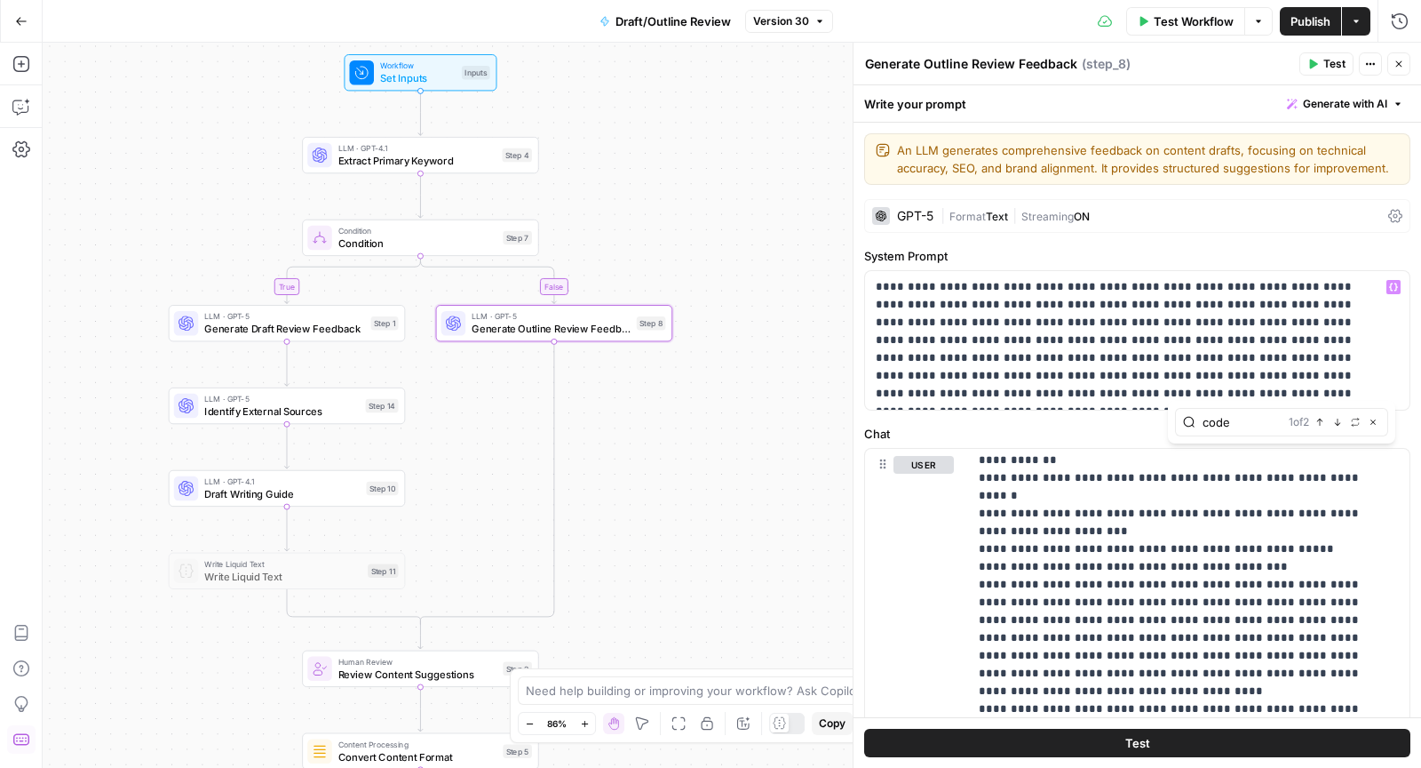
type input "code"
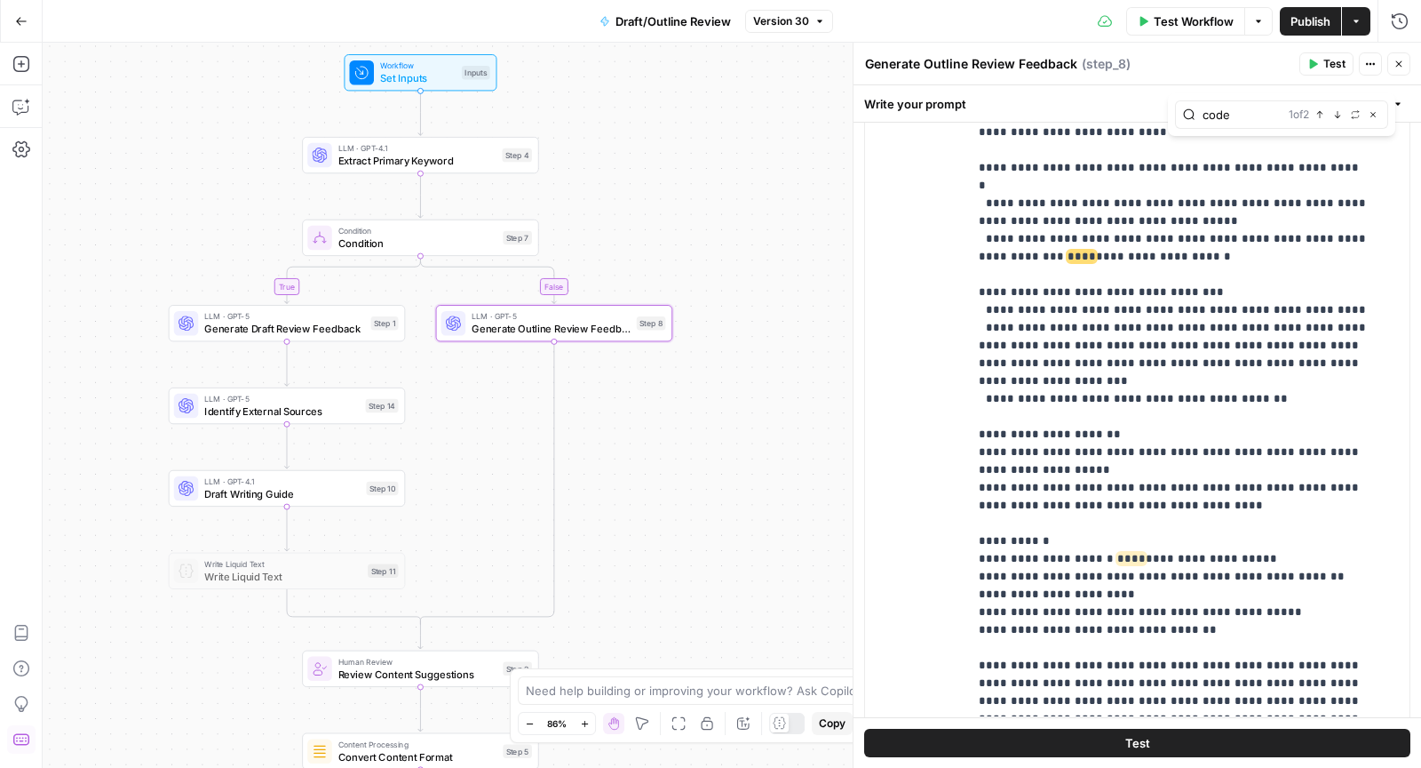
scroll to position [3199, 0]
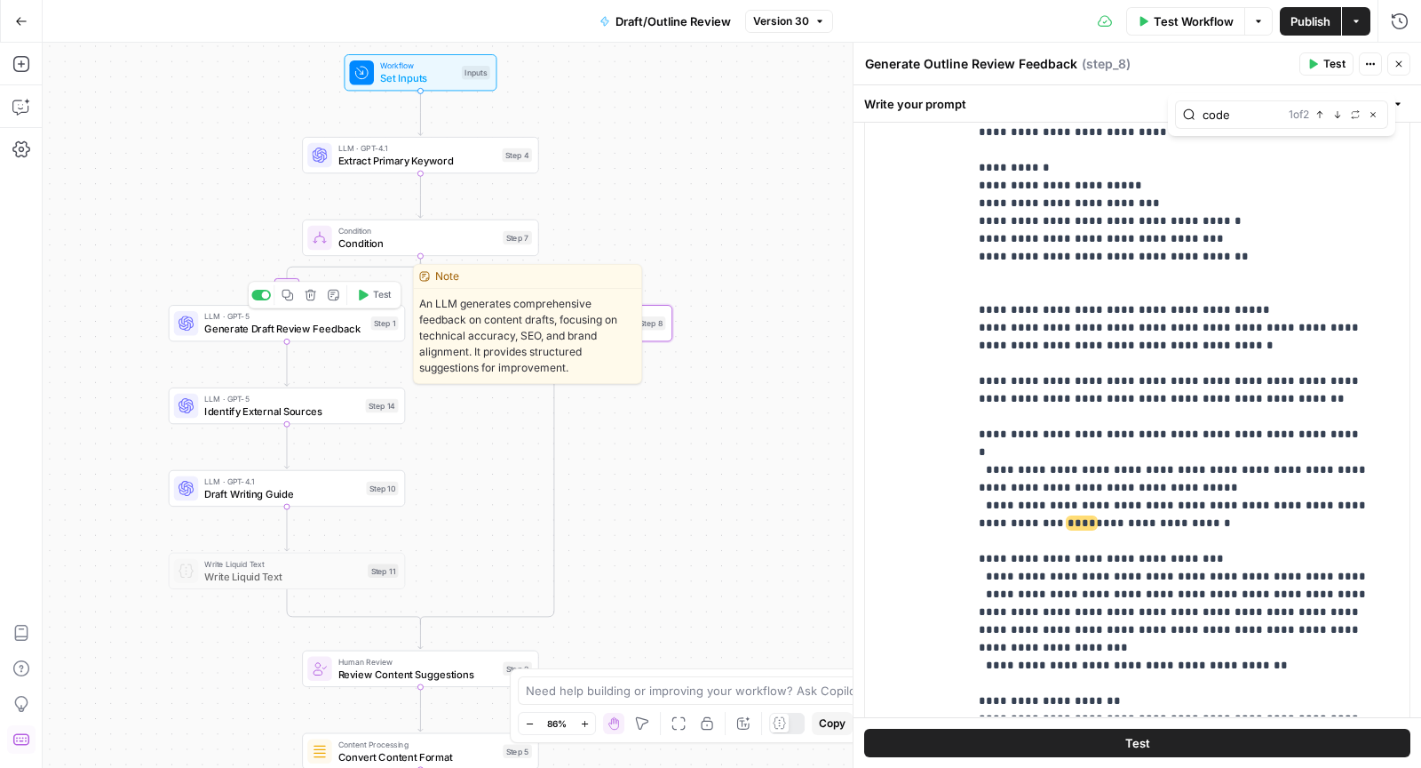
click at [222, 332] on span "Generate Draft Review Feedback" at bounding box center [284, 328] width 161 height 15
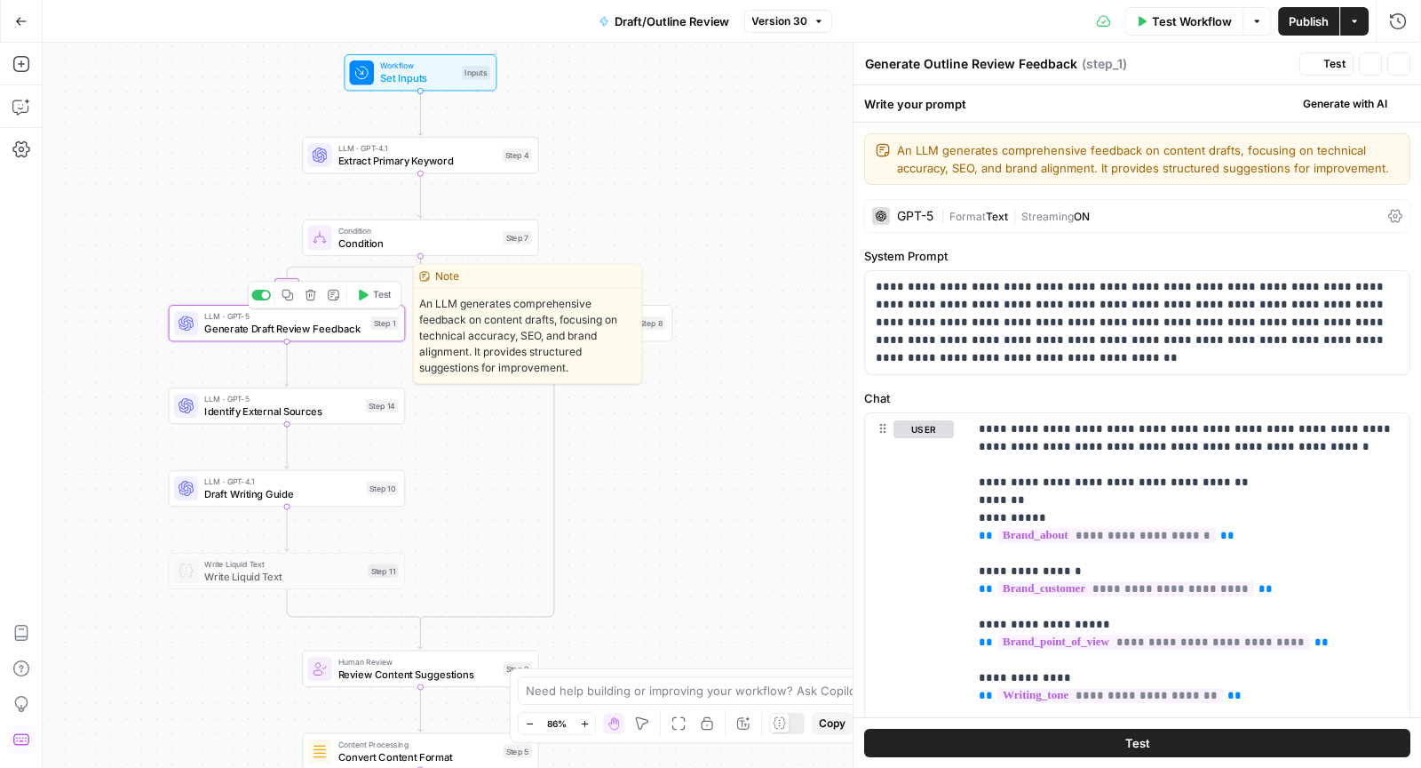
type textarea "Generate Draft Review Feedback"
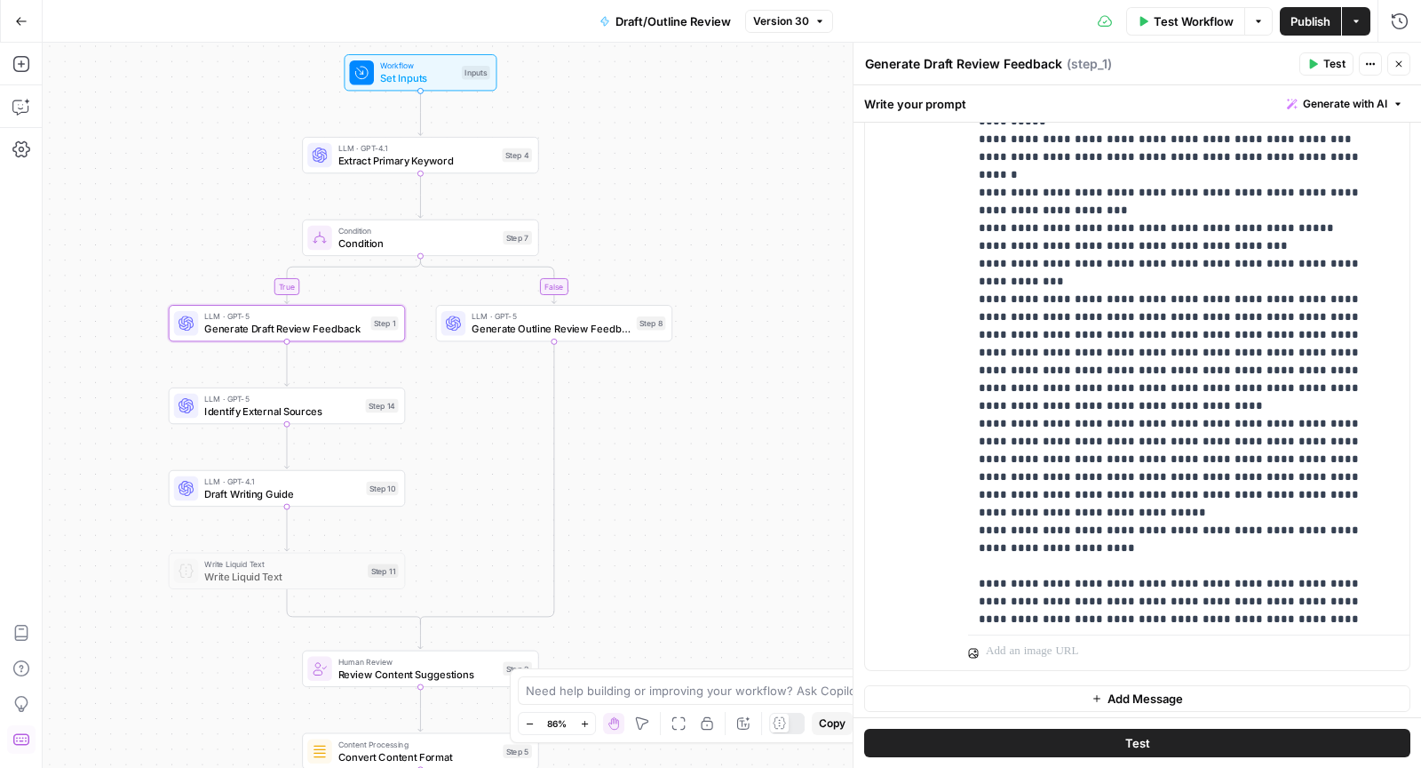
scroll to position [216, 0]
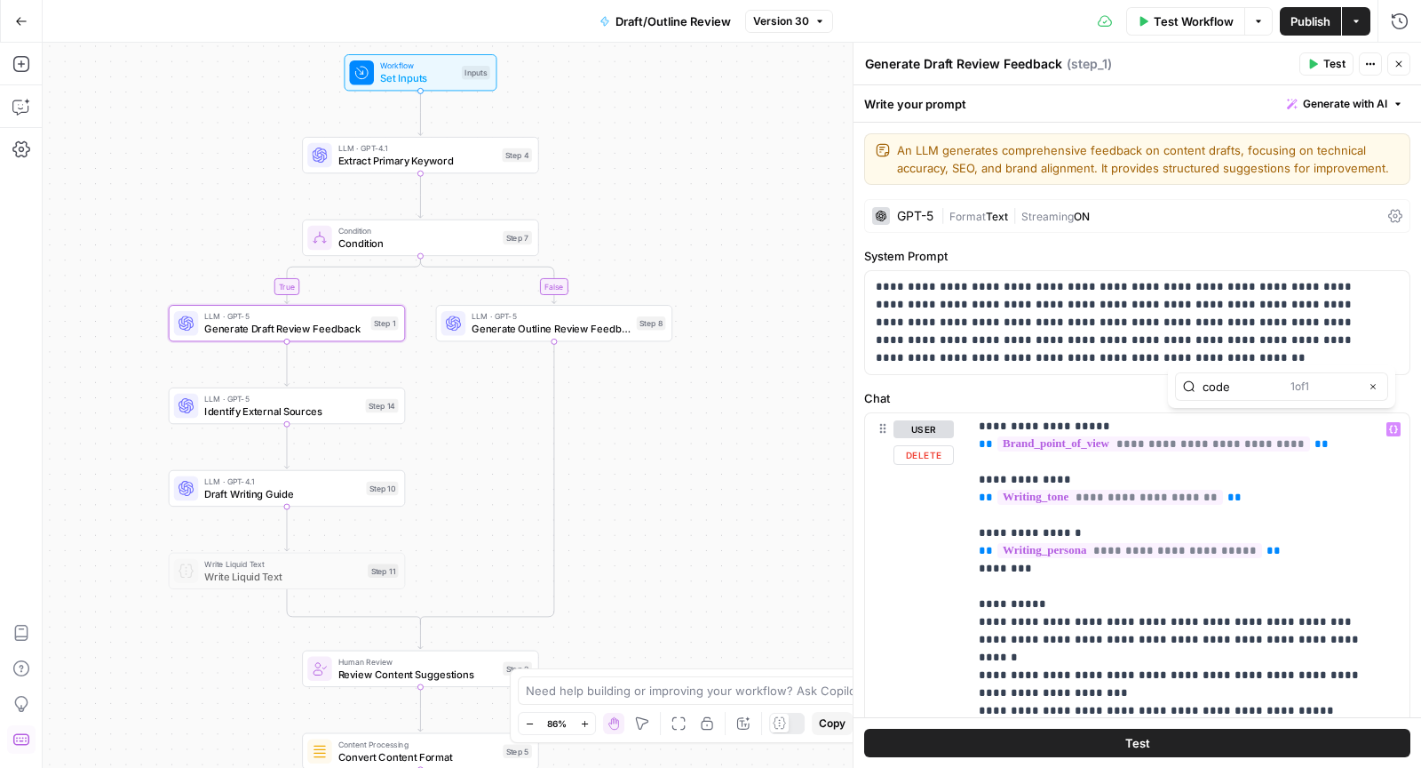
type input "code"
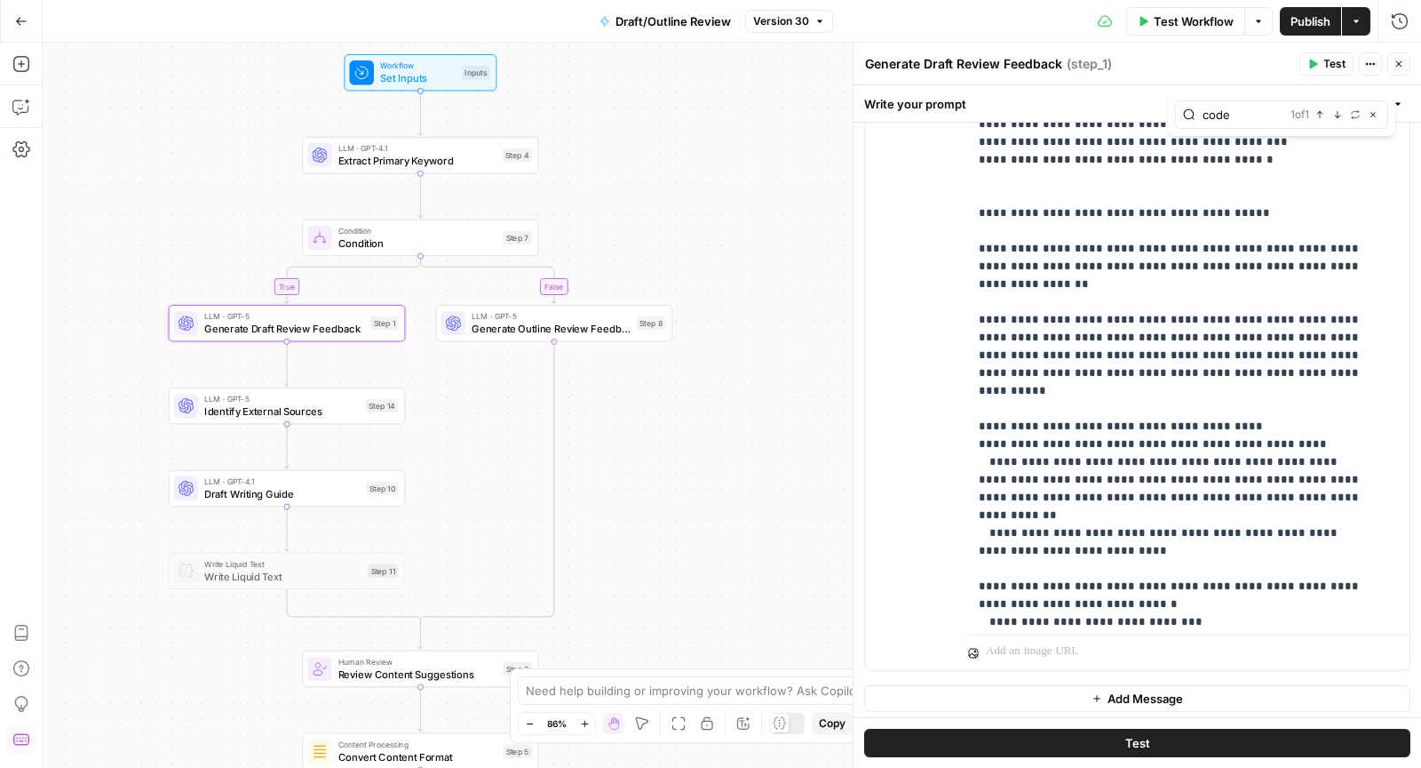
scroll to position [2631, 0]
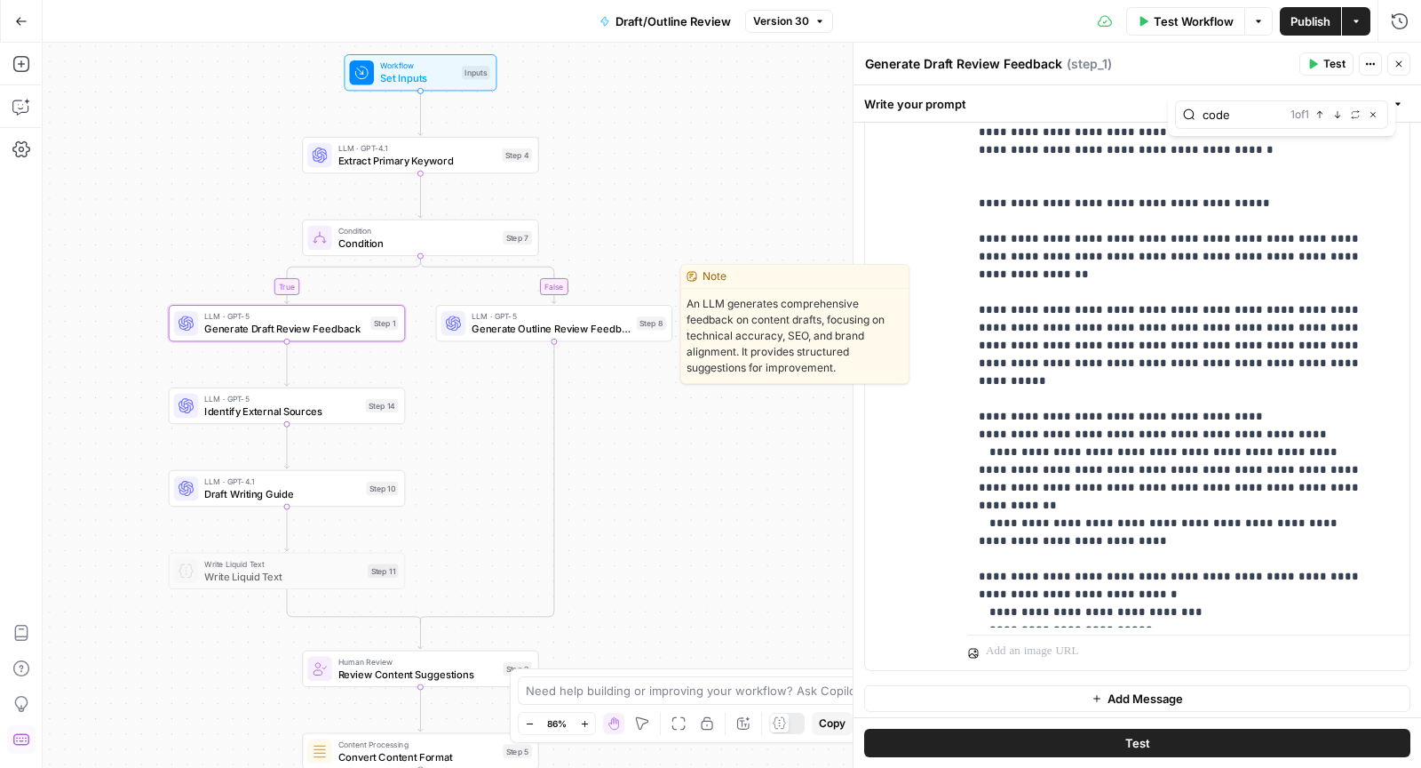
click at [618, 333] on span "Generate Outline Review Feedback" at bounding box center [551, 328] width 159 height 15
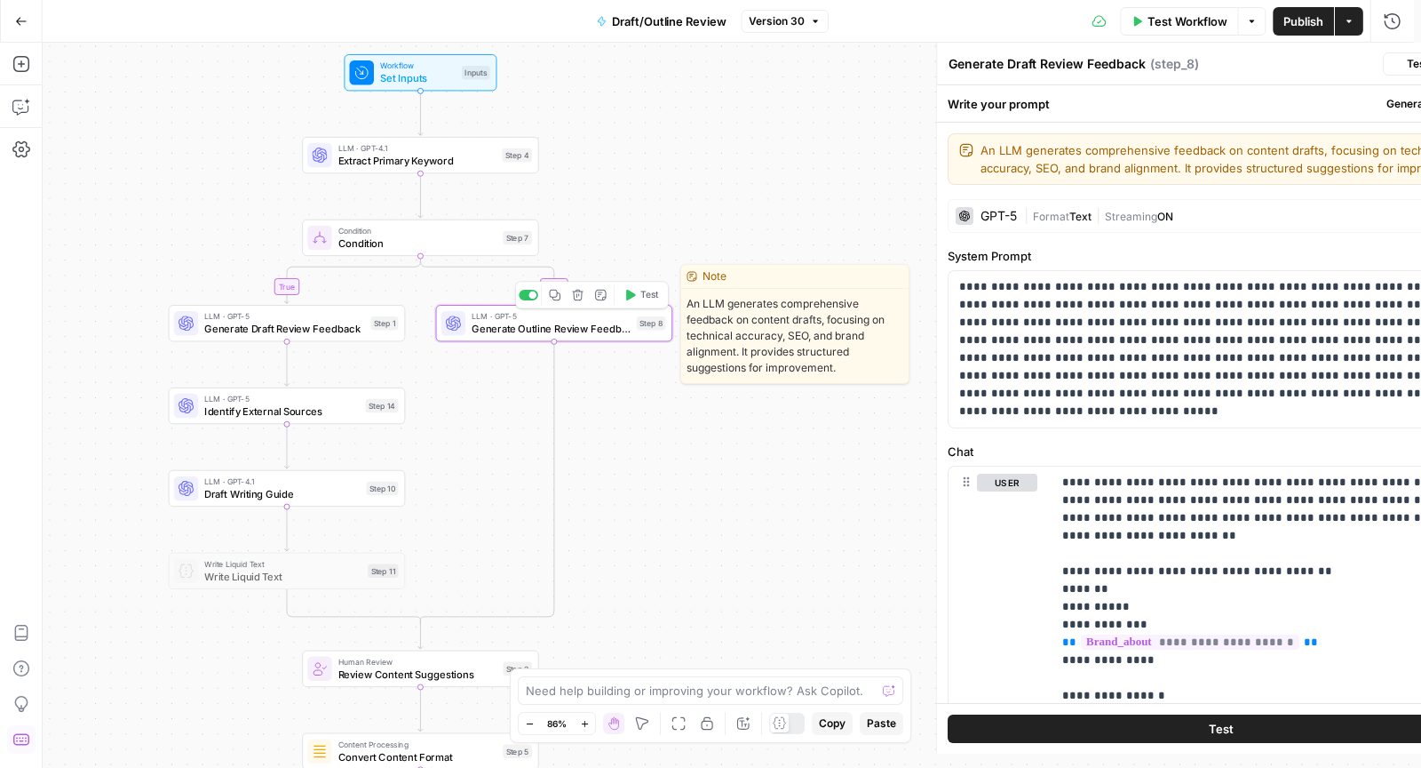
type textarea "Generate Outline Review Feedback"
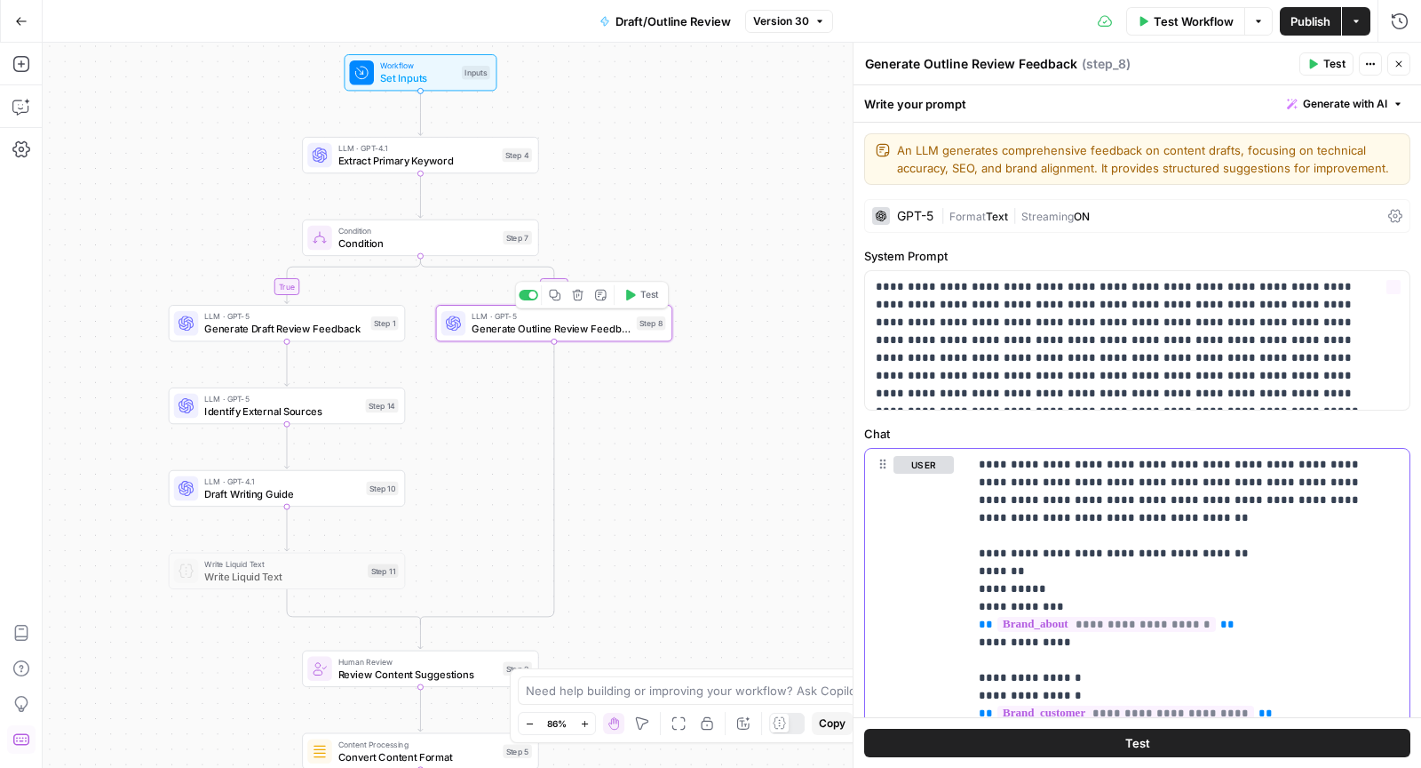
type input "block"
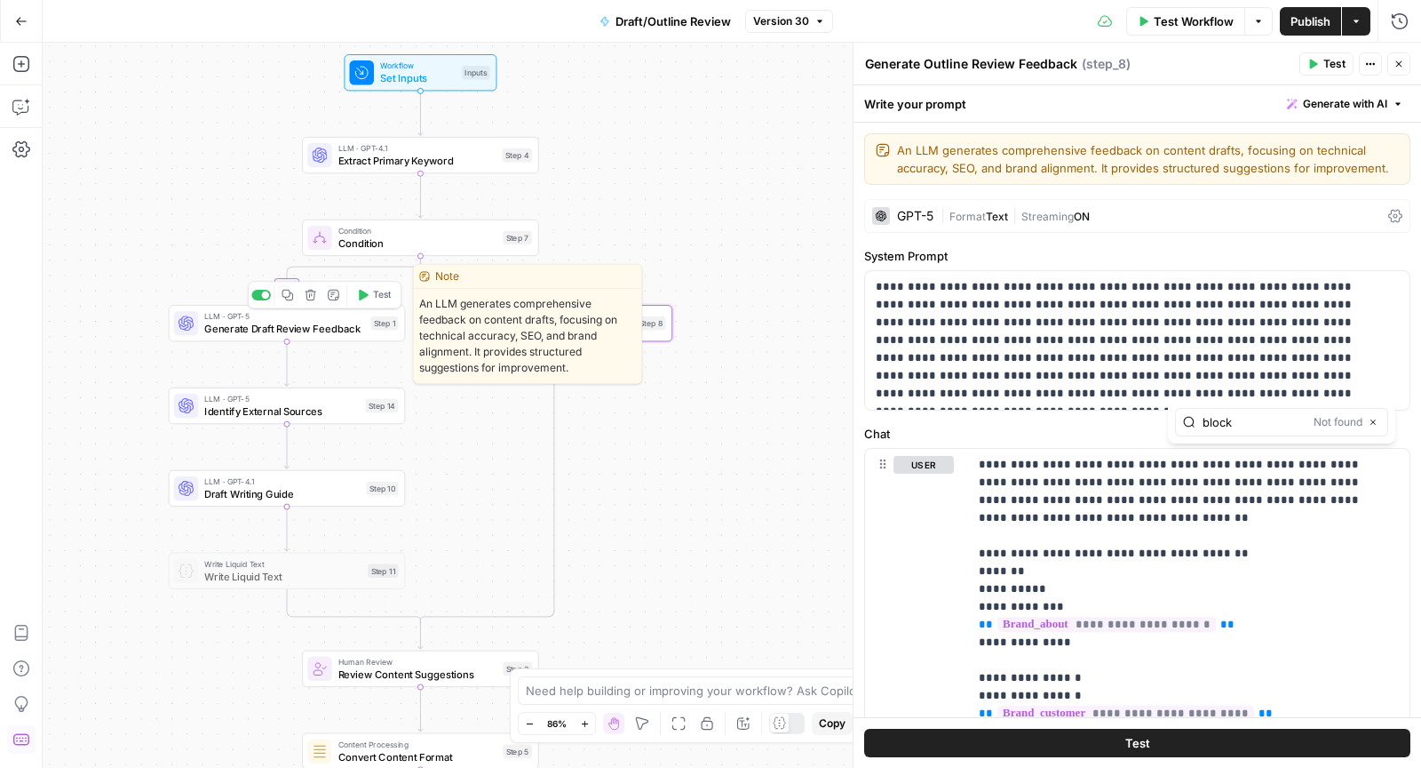
click at [218, 328] on span "Generate Draft Review Feedback" at bounding box center [284, 328] width 161 height 15
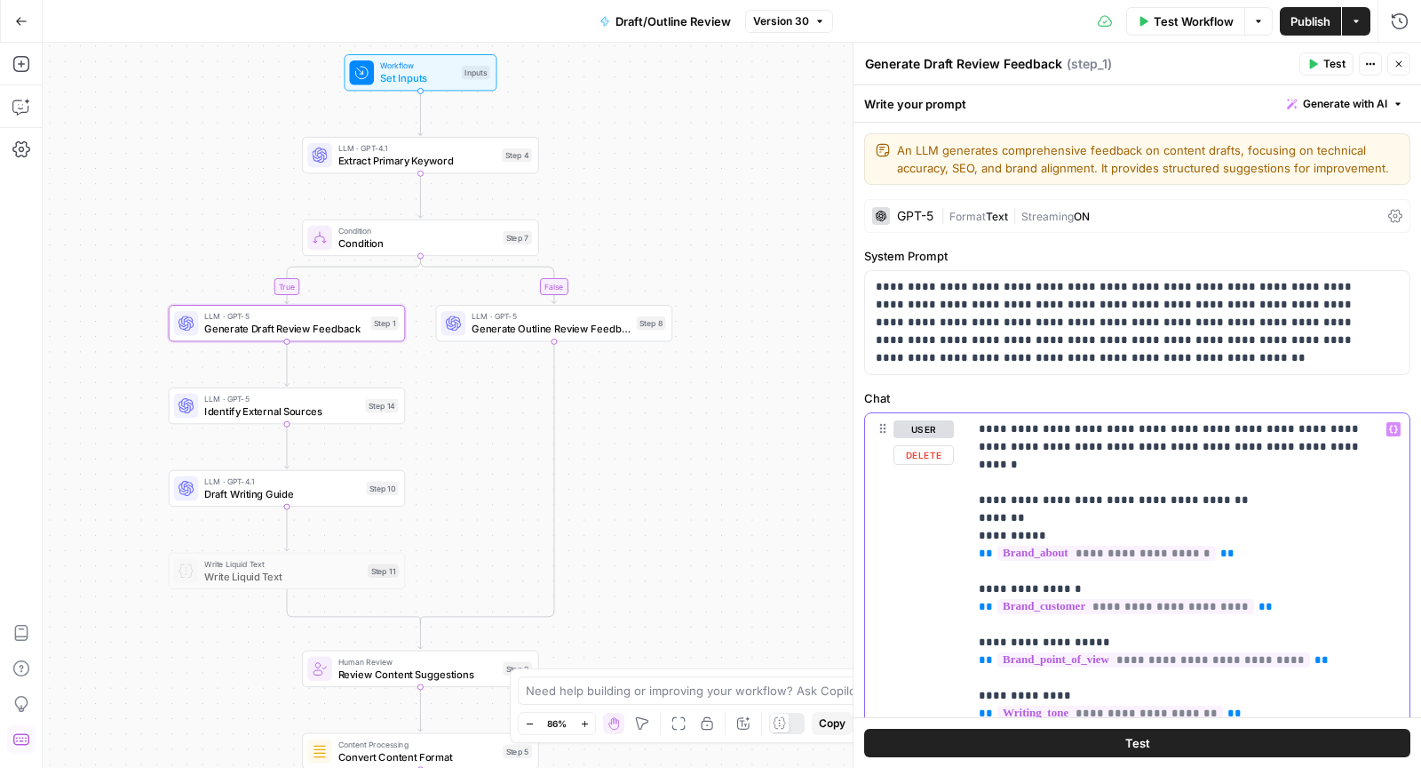
type input "block"
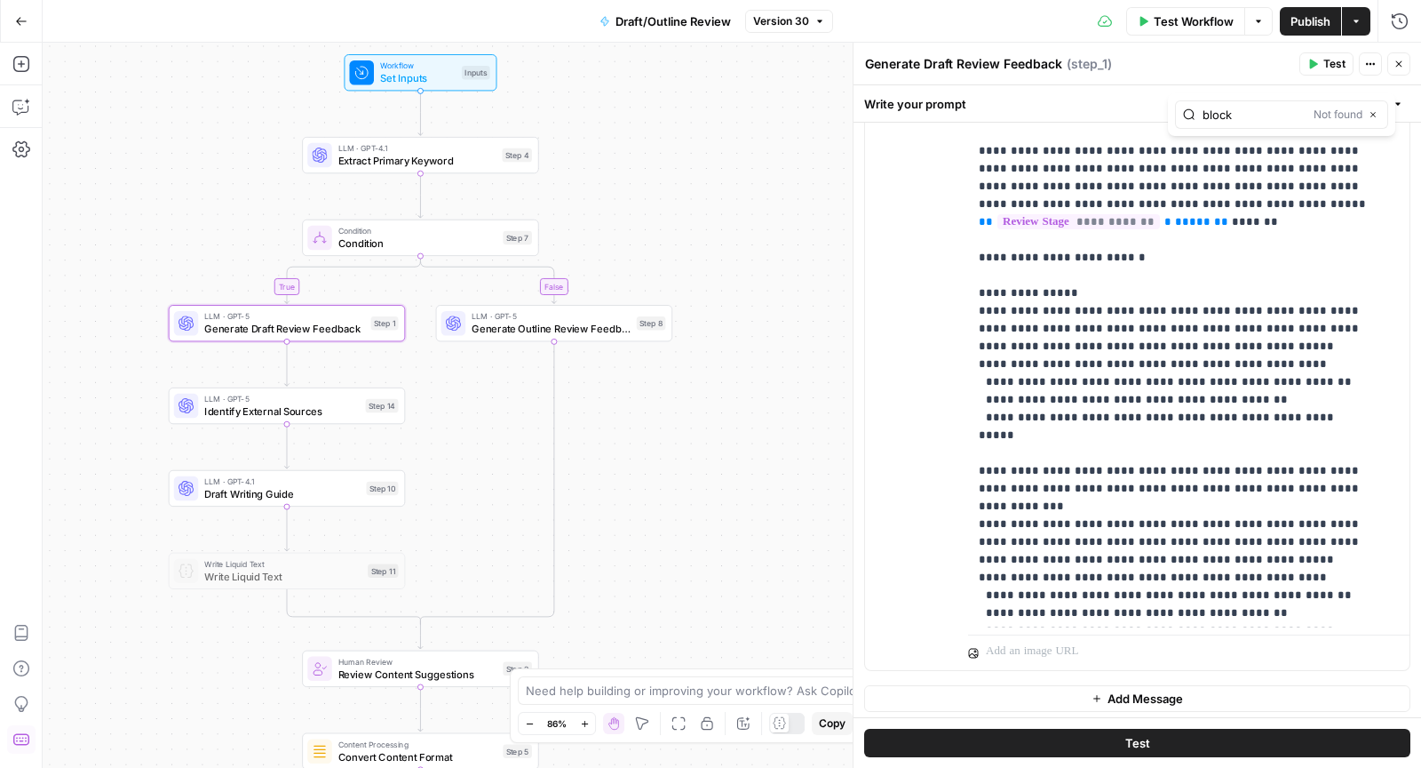
scroll to position [1826, 0]
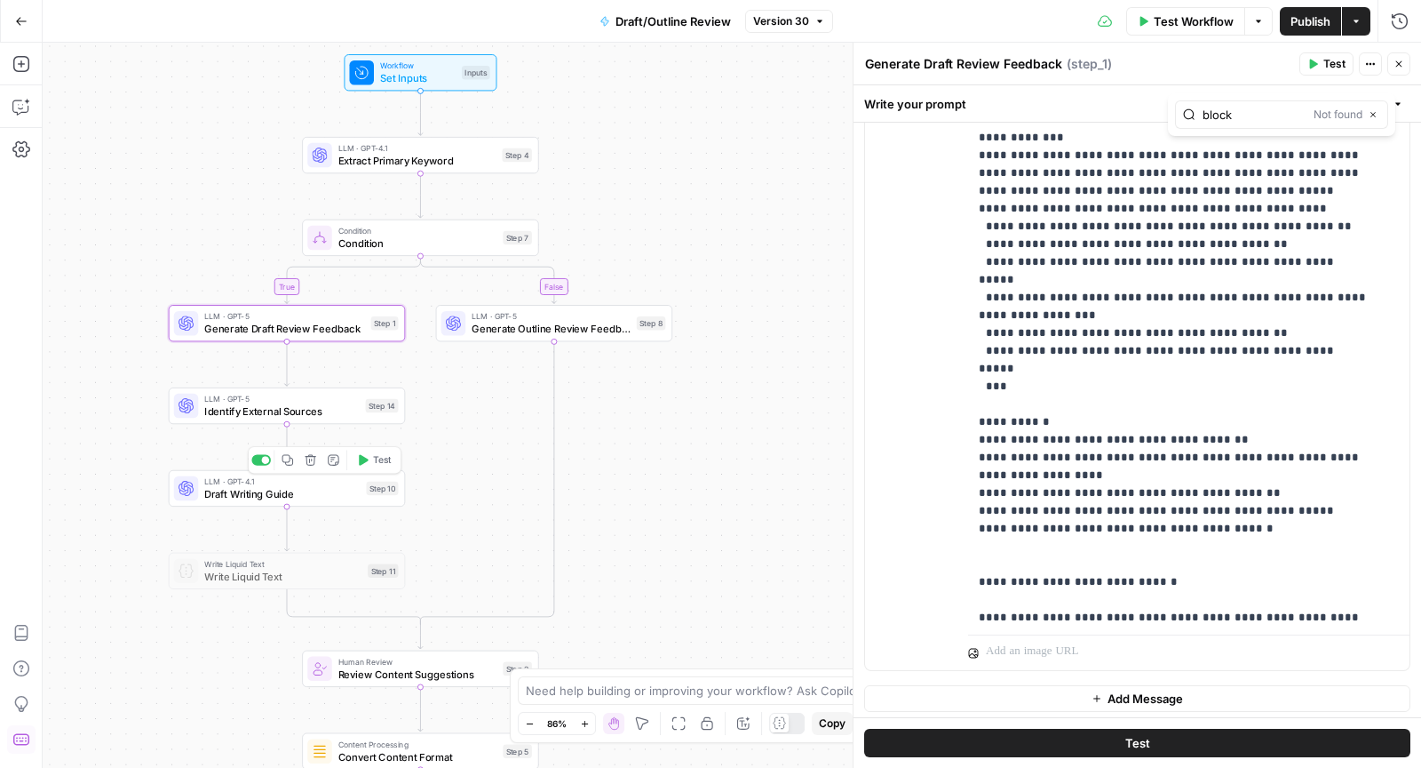
click at [233, 505] on div "LLM · GPT-4.1 Draft Writing Guide Step 10 Copy step Delete step Add Note Test" at bounding box center [287, 488] width 237 height 36
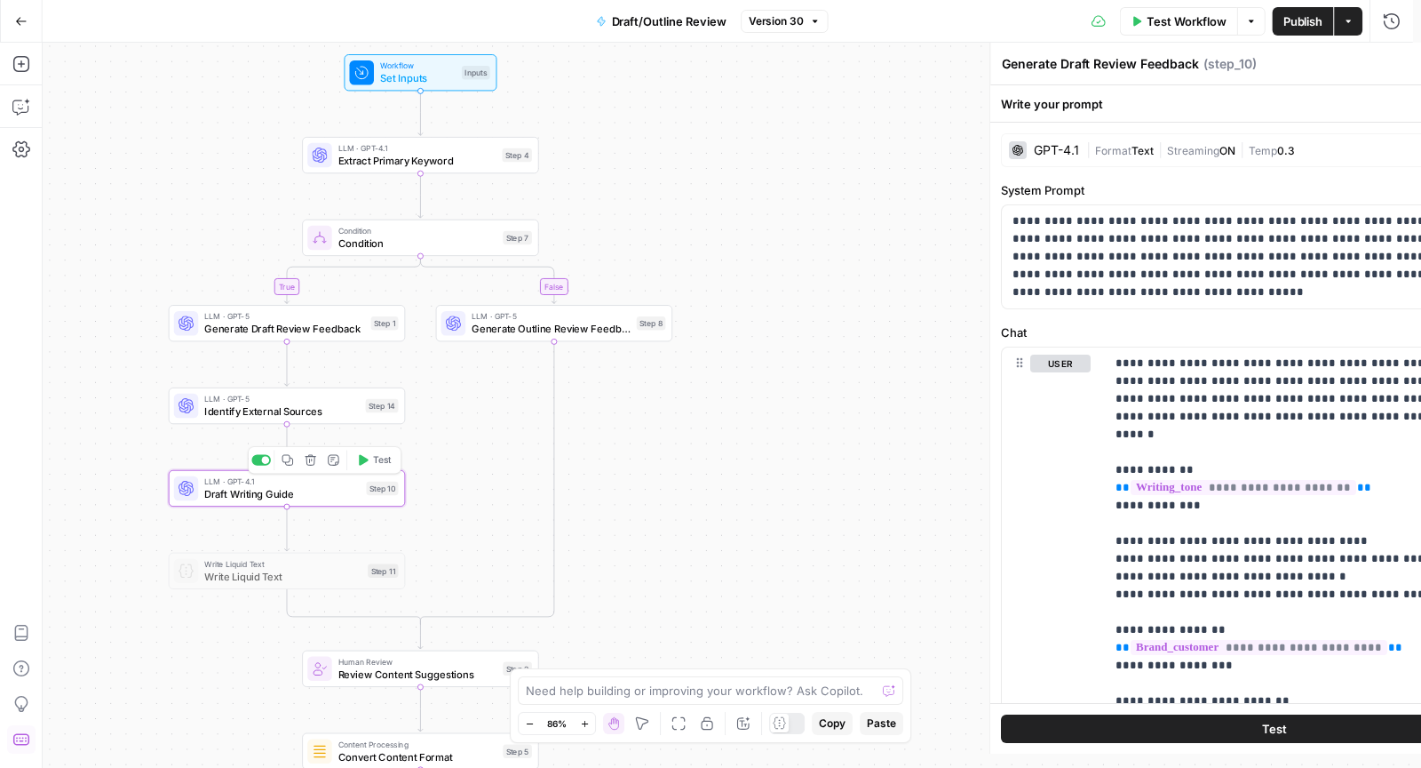
type textarea "Draft Writing Guide"
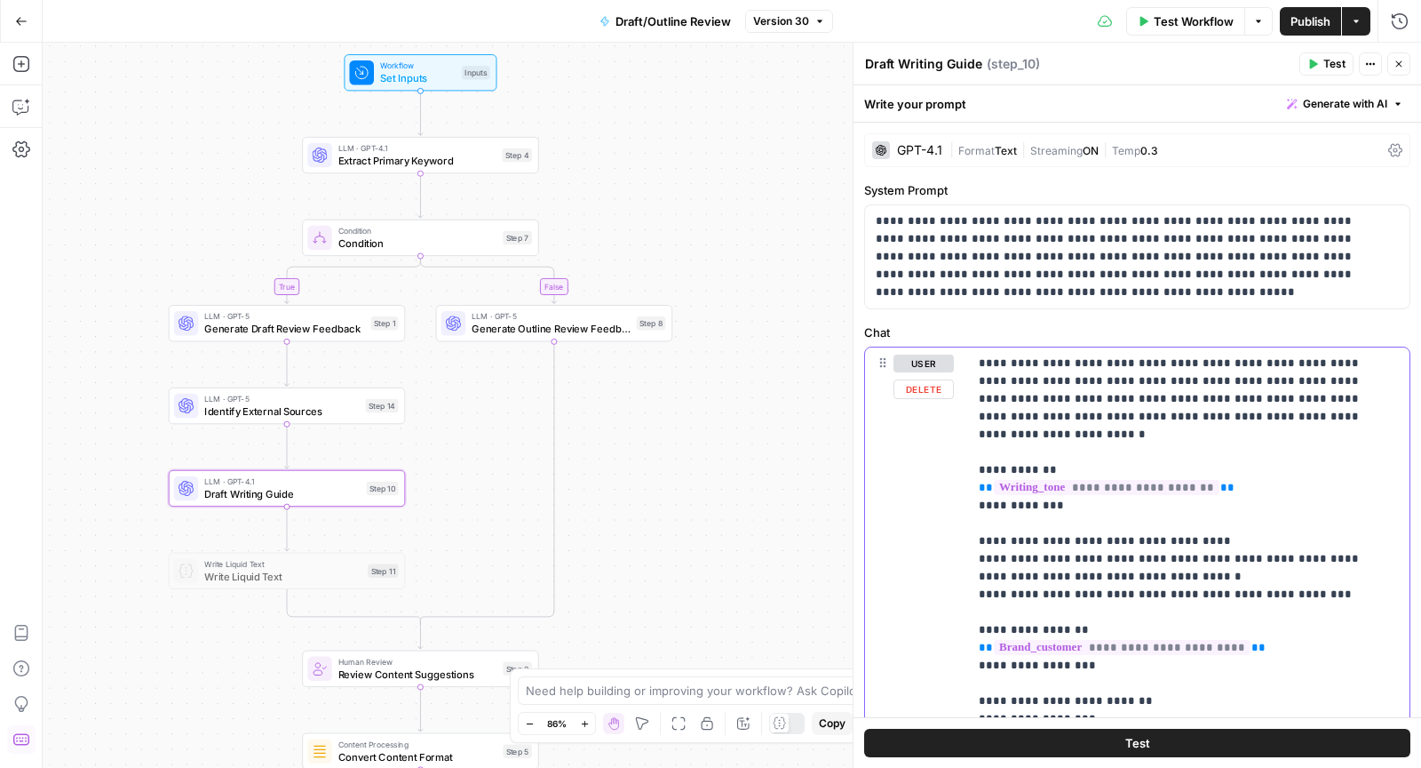
type input "block"
drag, startPoint x: 1322, startPoint y: 576, endPoint x: 926, endPoint y: 518, distance: 400.4
click at [926, 518] on div "**********" at bounding box center [1137, 730] width 545 height 766
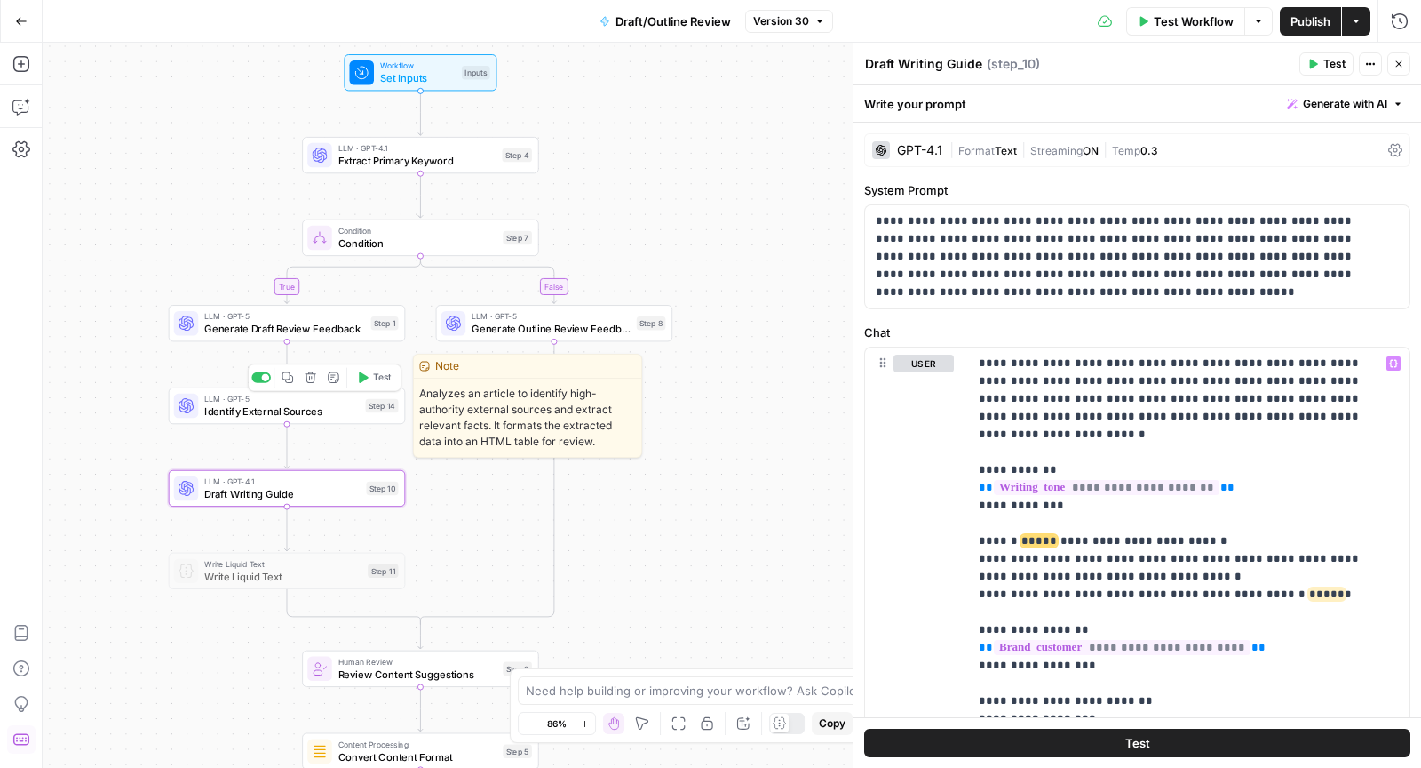
click at [289, 387] on div "Copy step Delete step Edit Note Test" at bounding box center [325, 377] width 154 height 28
click at [293, 375] on icon "button" at bounding box center [288, 377] width 12 height 12
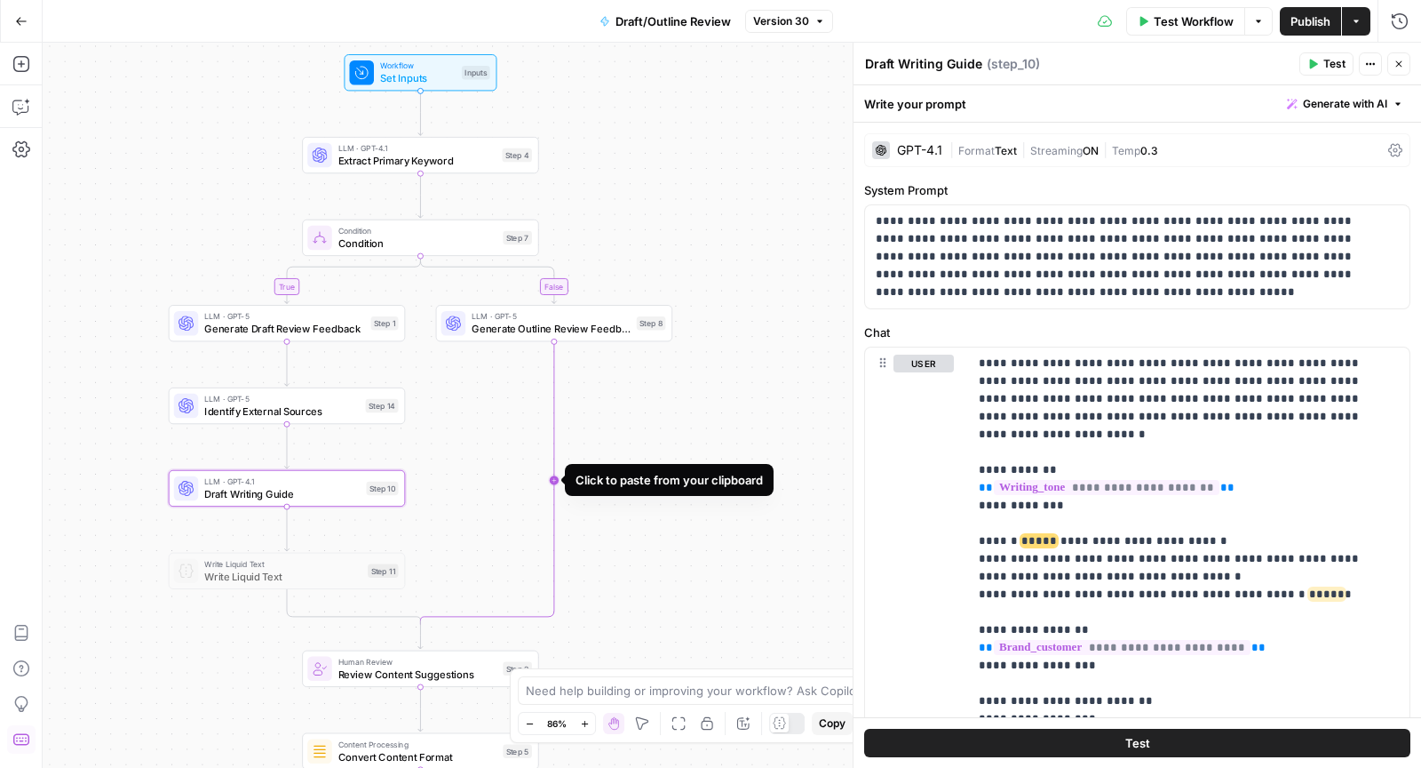
click at [553, 438] on icon "Edge from step_8 to step_7-conditional-end" at bounding box center [486, 482] width 133 height 283
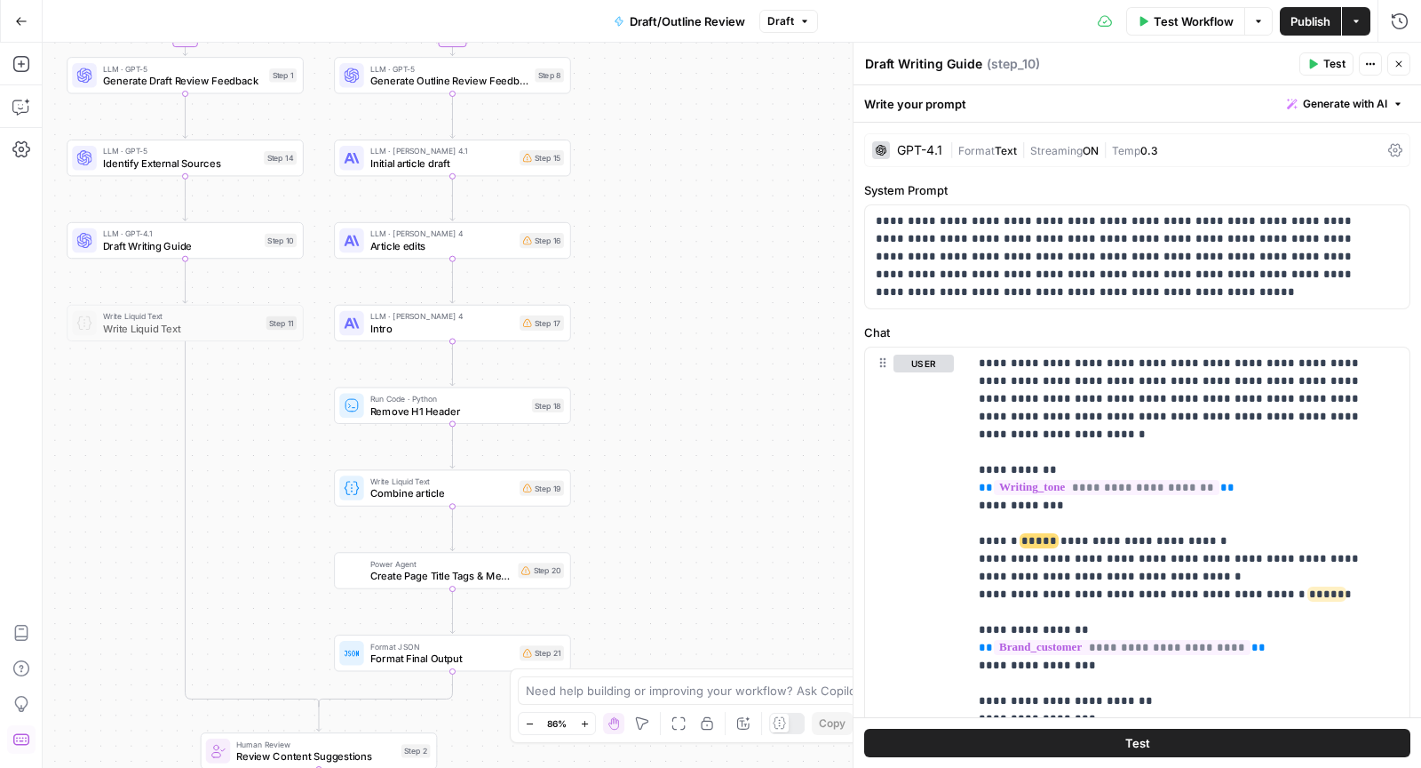
click at [643, 724] on icon "button" at bounding box center [642, 723] width 12 height 12
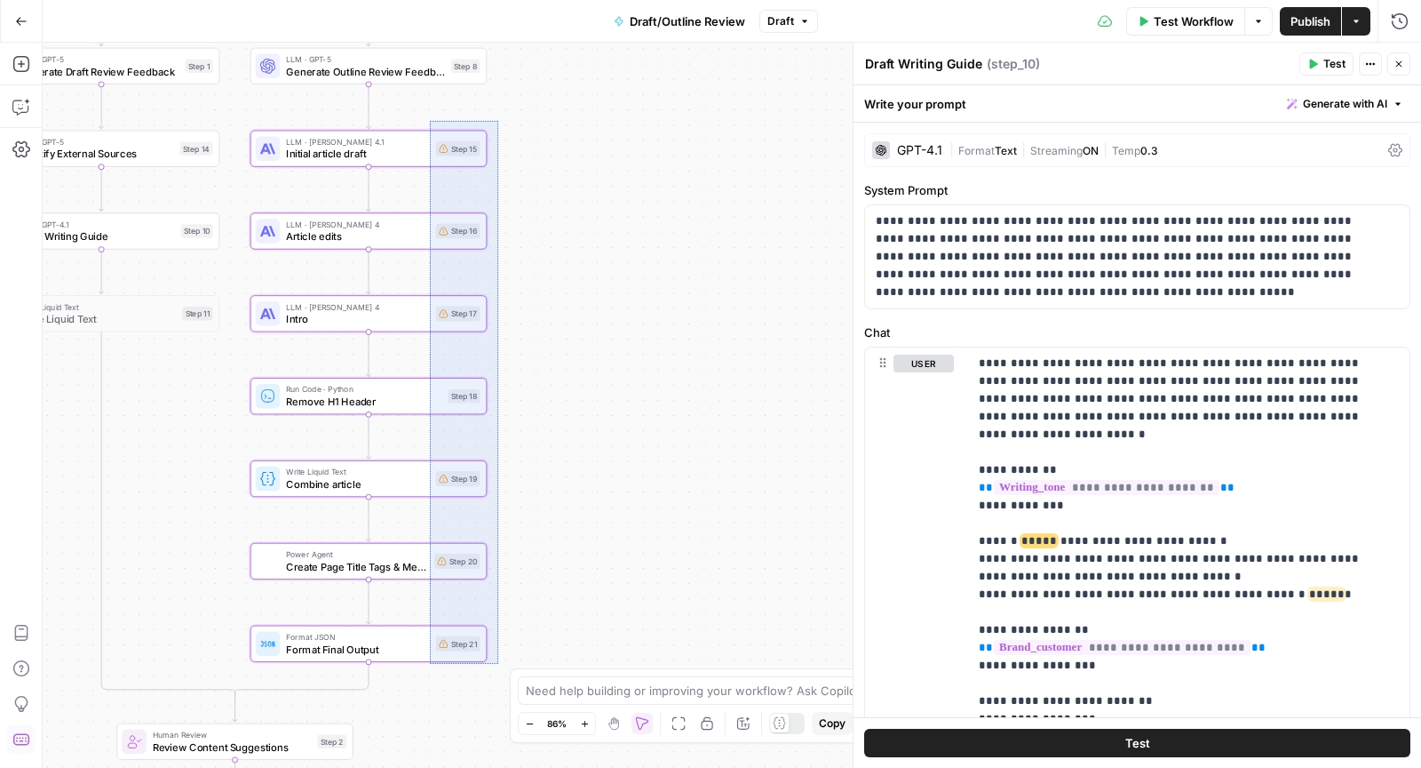
drag, startPoint x: 498, startPoint y: 120, endPoint x: 429, endPoint y: 663, distance: 547.1
click at [429, 663] on div "true false Workflow Set Inputs Inputs LLM · GPT-4.1 Extract Primary Keyword Ste…" at bounding box center [732, 405] width 1379 height 725
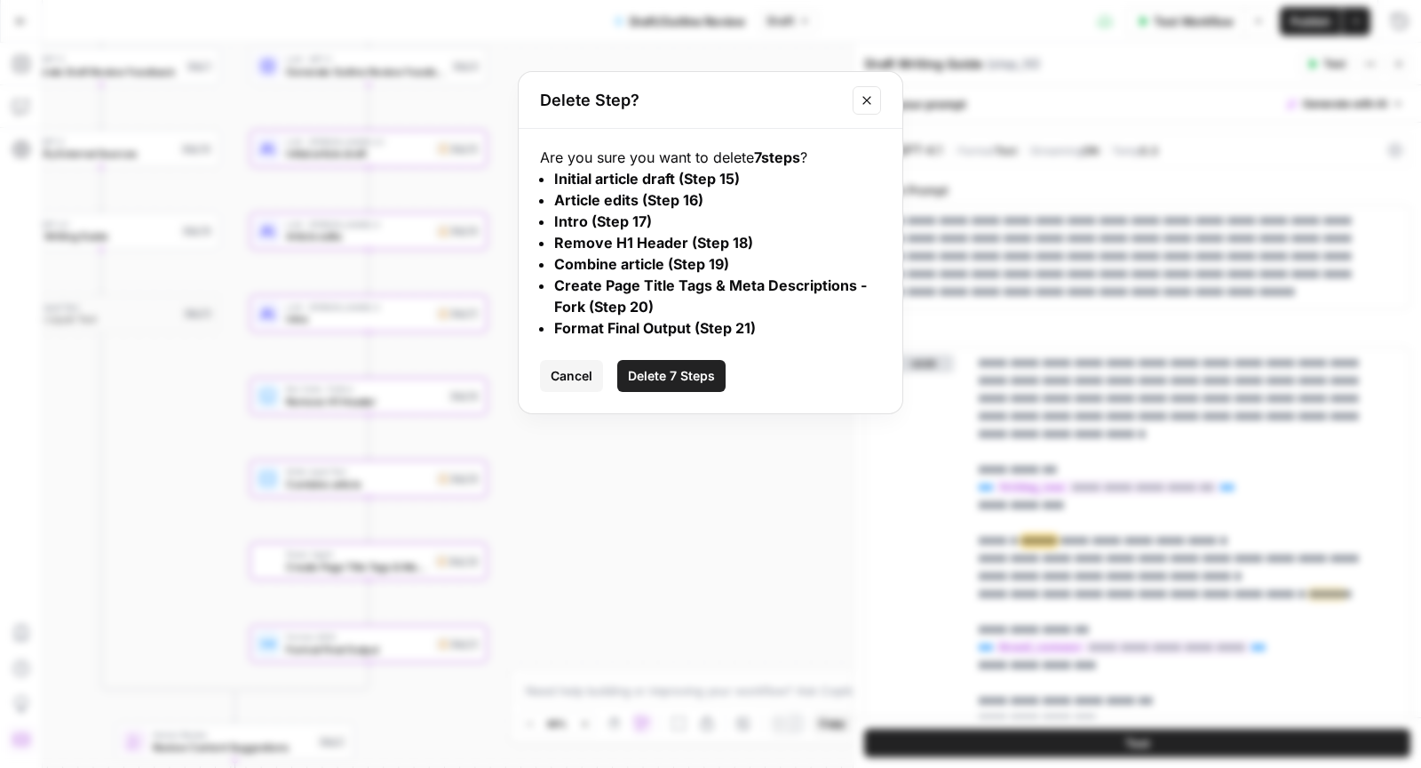
click at [657, 376] on span "Delete 7 Steps" at bounding box center [671, 376] width 87 height 18
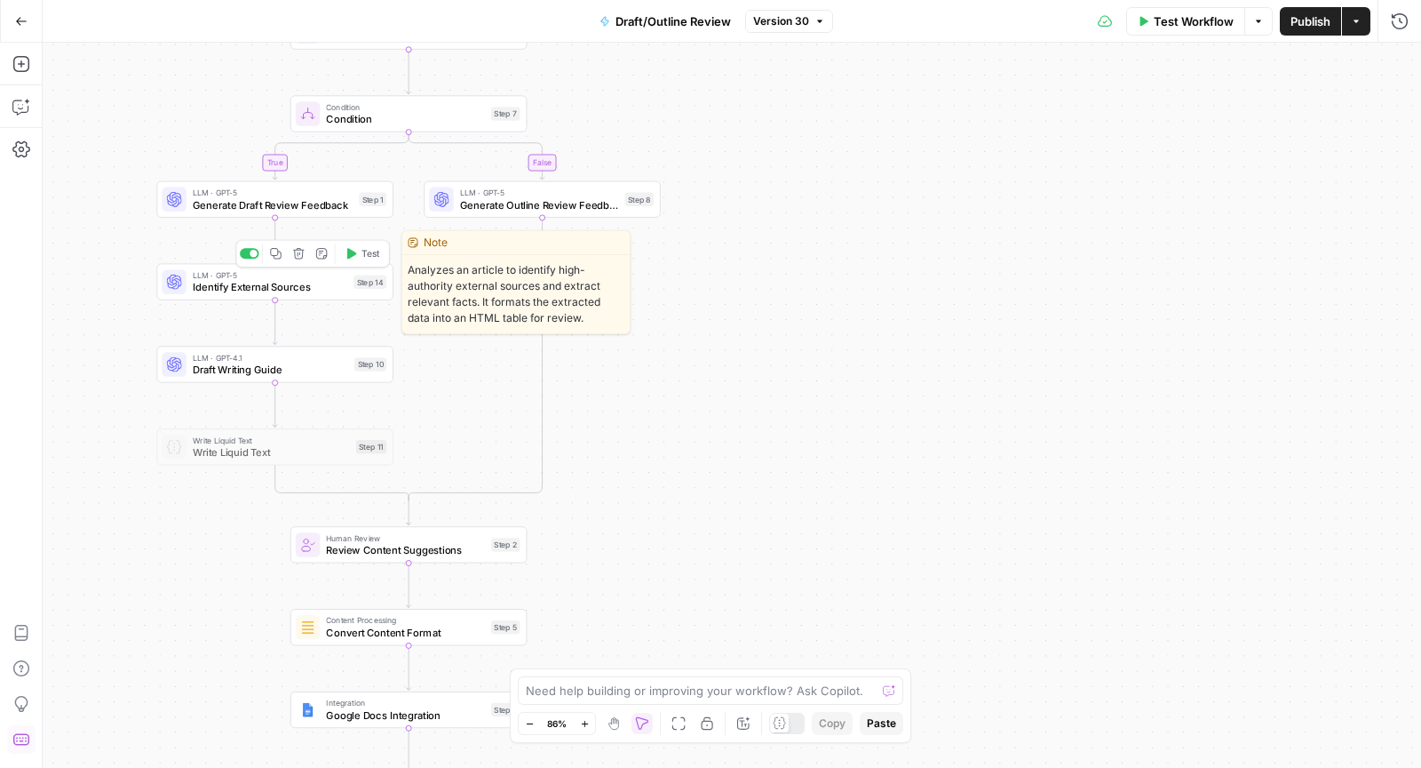
click at [276, 255] on icon "button" at bounding box center [275, 253] width 11 height 11
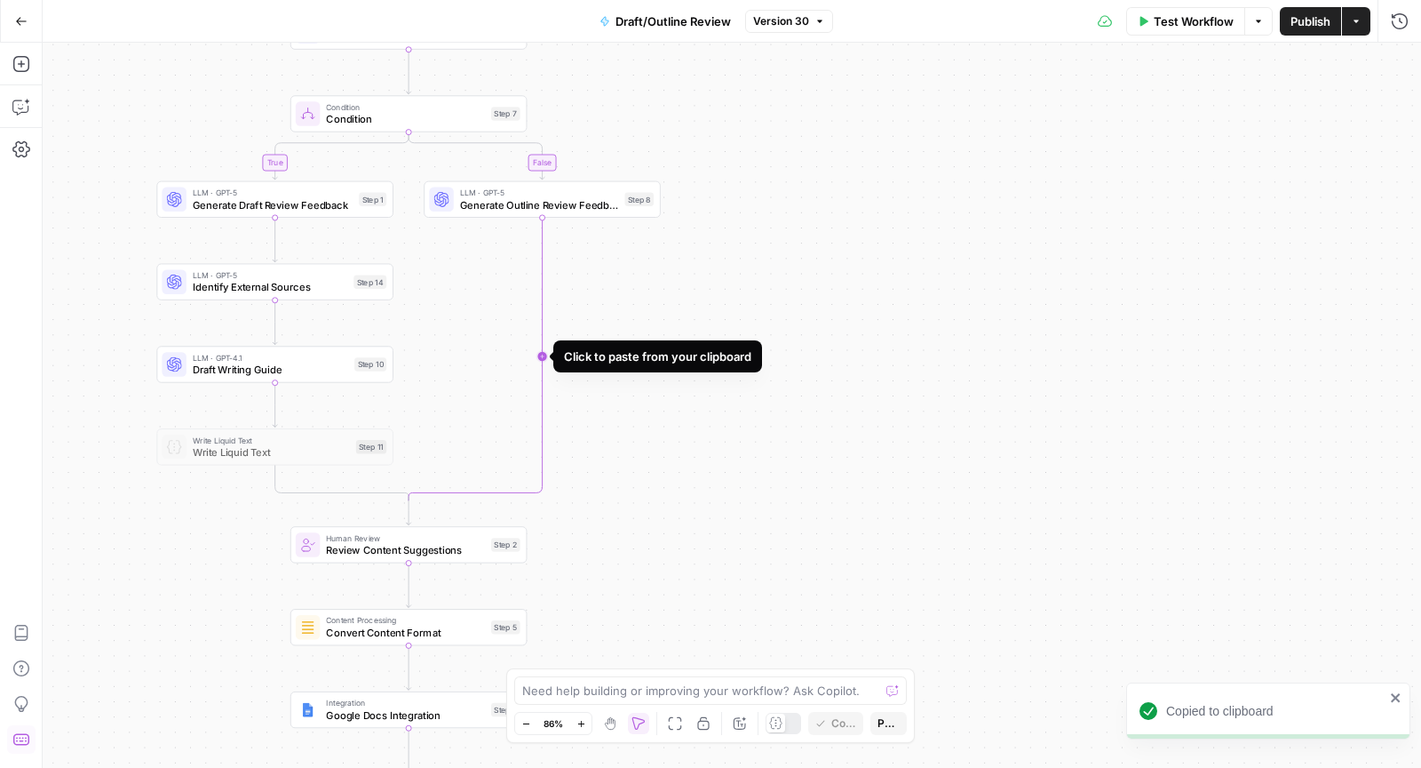
click at [540, 331] on icon "Edge from step_8 to step_7-conditional-end" at bounding box center [475, 358] width 133 height 283
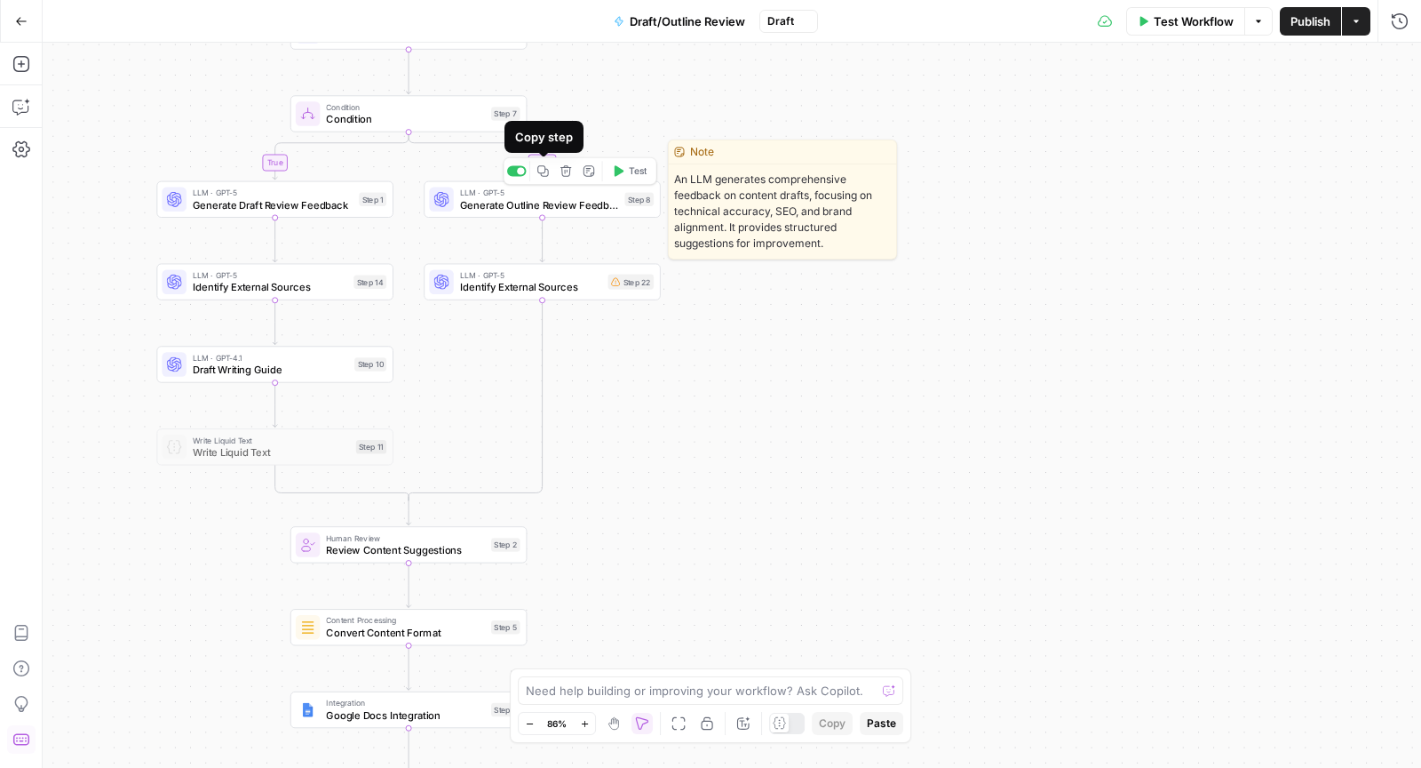
click at [546, 169] on icon "button" at bounding box center [542, 170] width 11 height 11
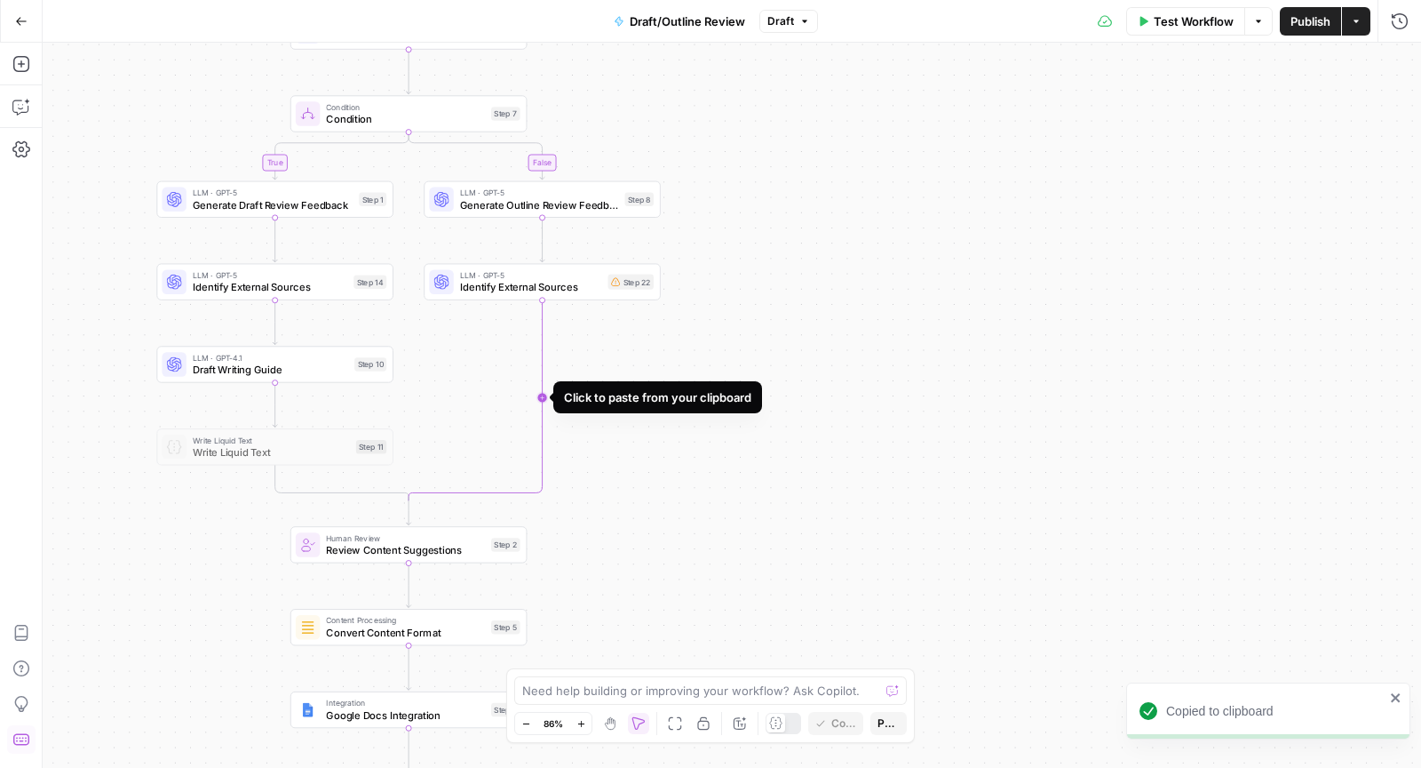
click at [542, 371] on icon "Edge from step_22 to step_7-conditional-end" at bounding box center [475, 399] width 133 height 201
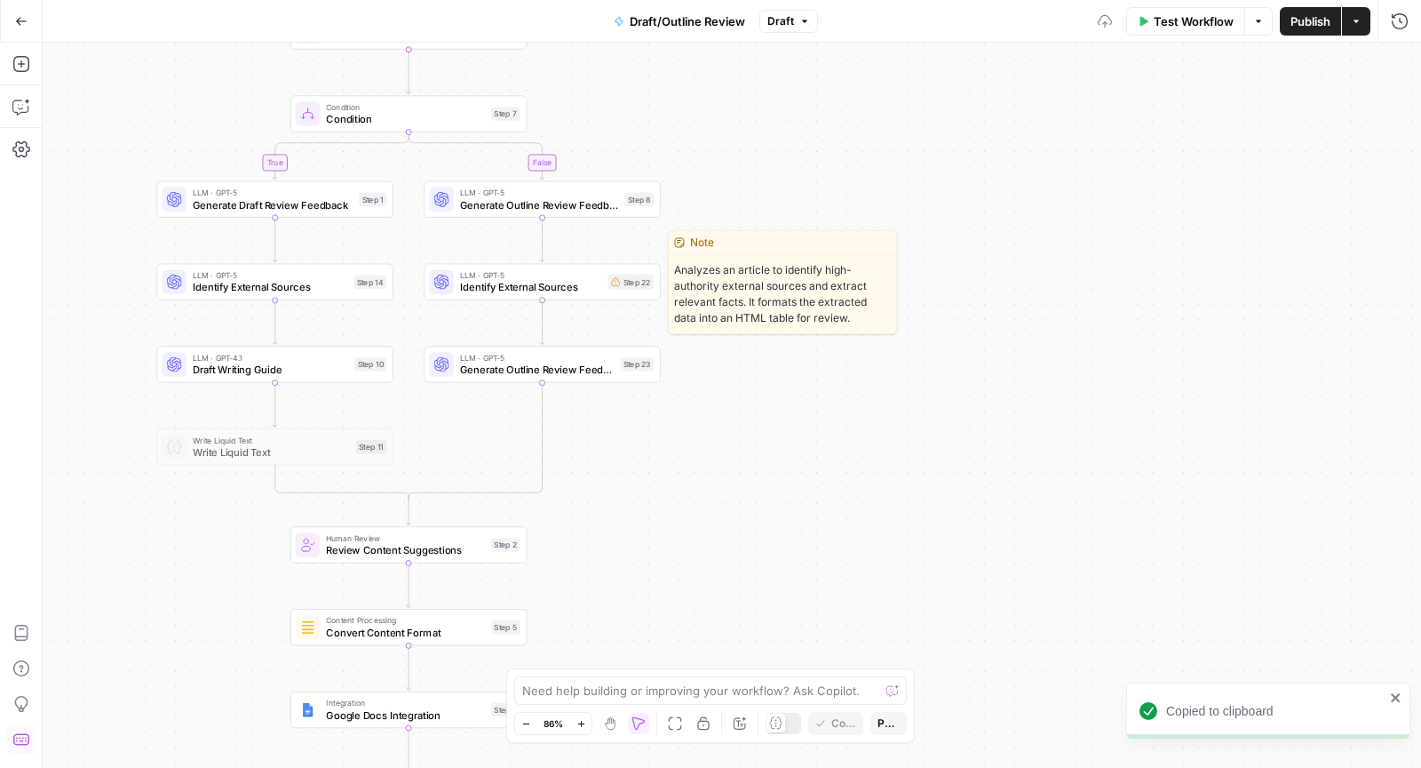
click at [496, 283] on span "Identify External Sources" at bounding box center [531, 287] width 142 height 15
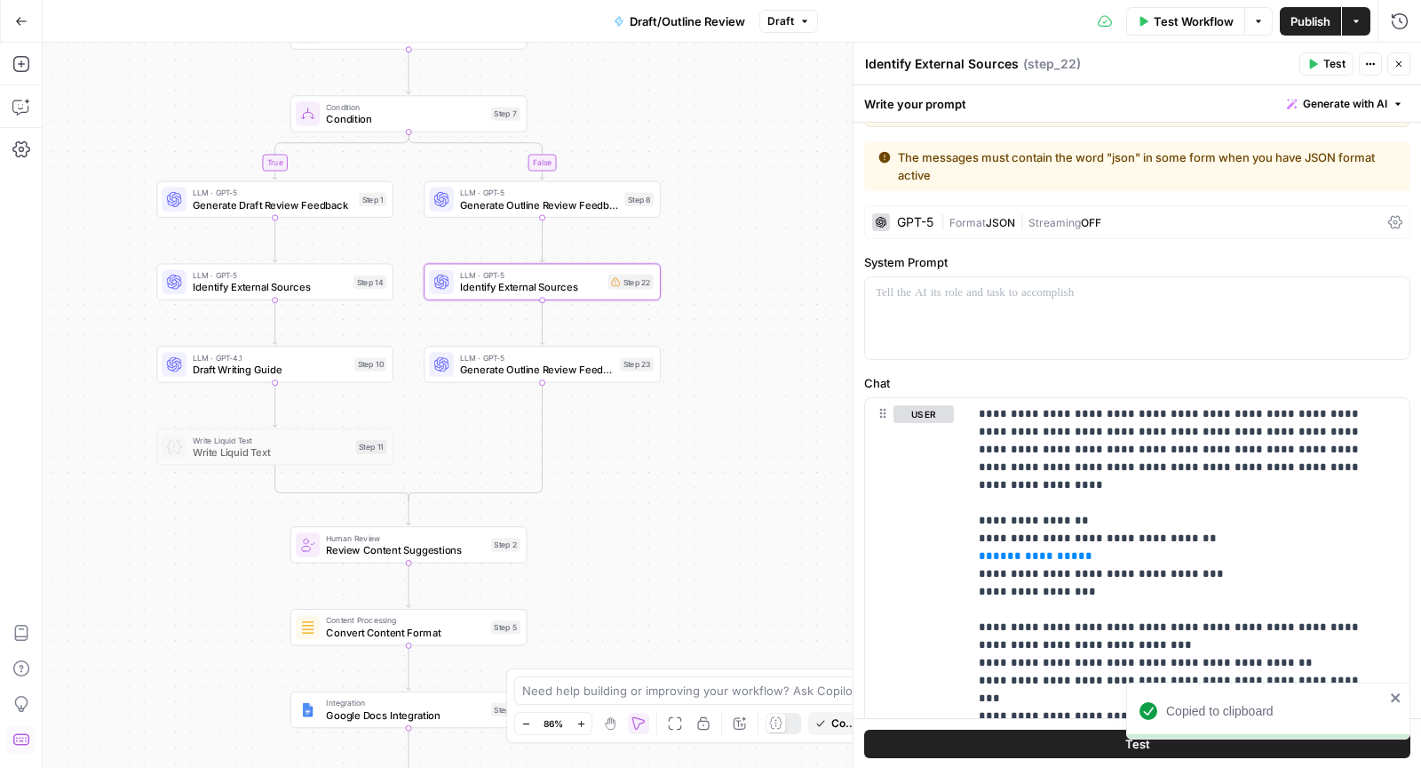
scroll to position [96, 0]
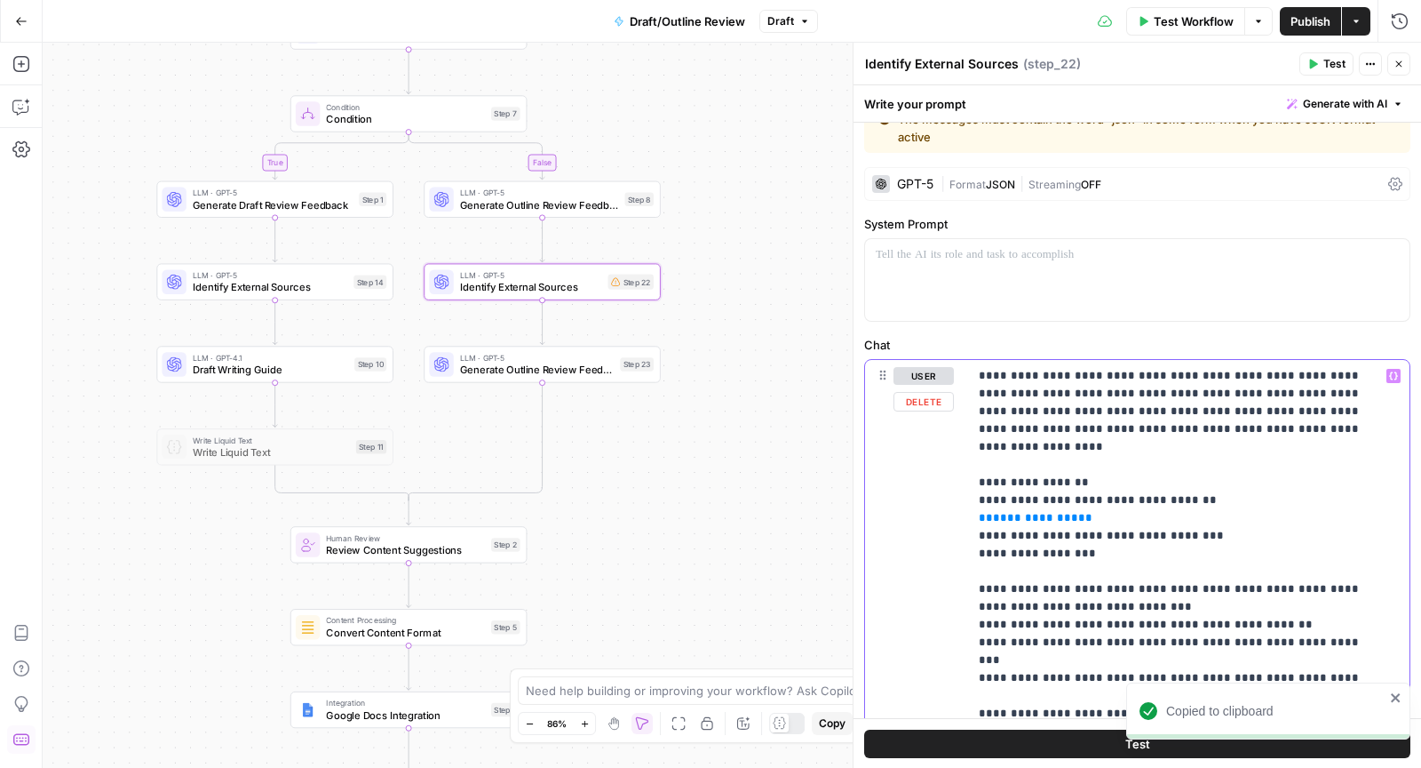
click at [1020, 512] on span "**********" at bounding box center [1035, 518] width 85 height 12
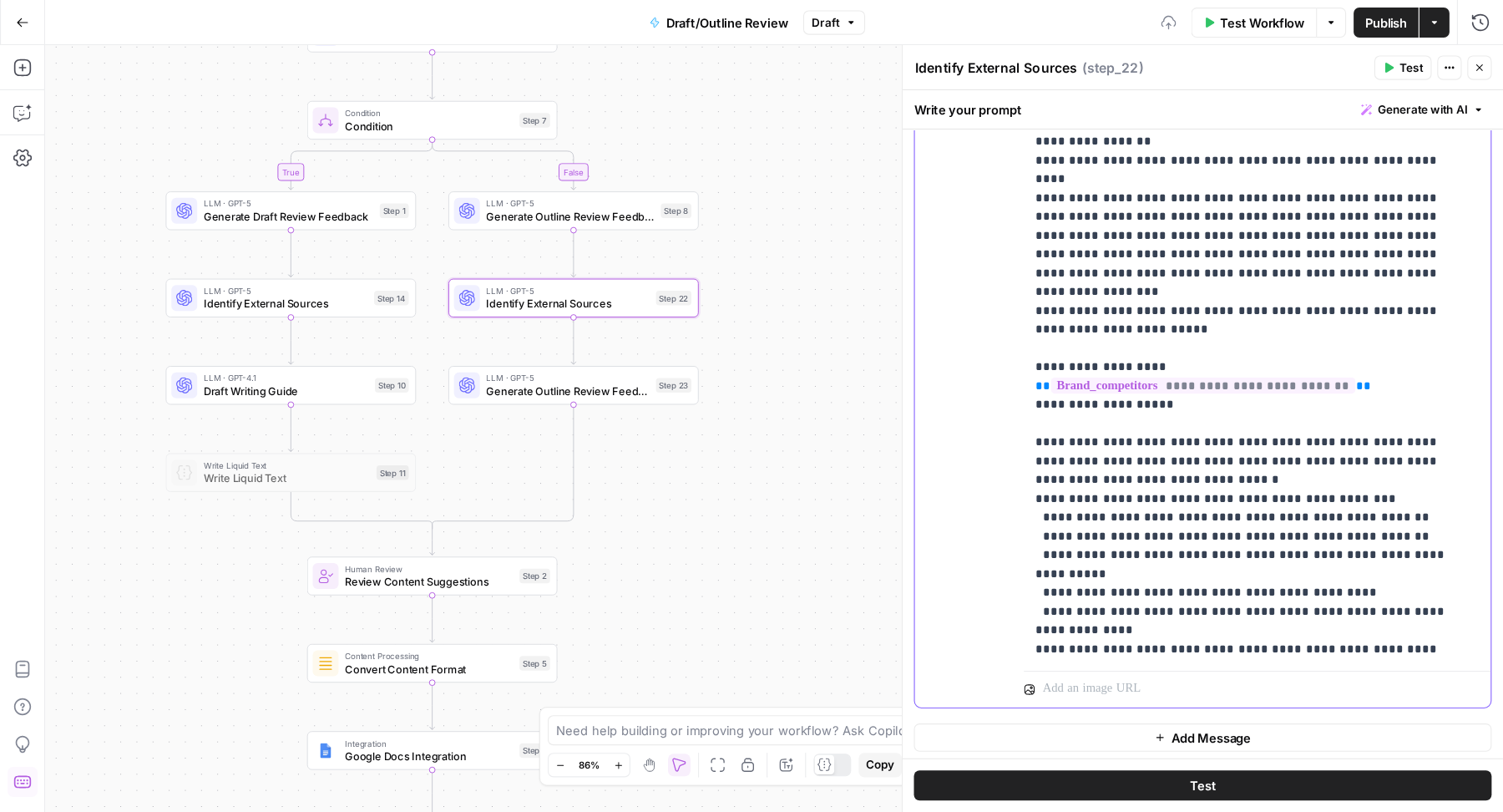
scroll to position [752, 0]
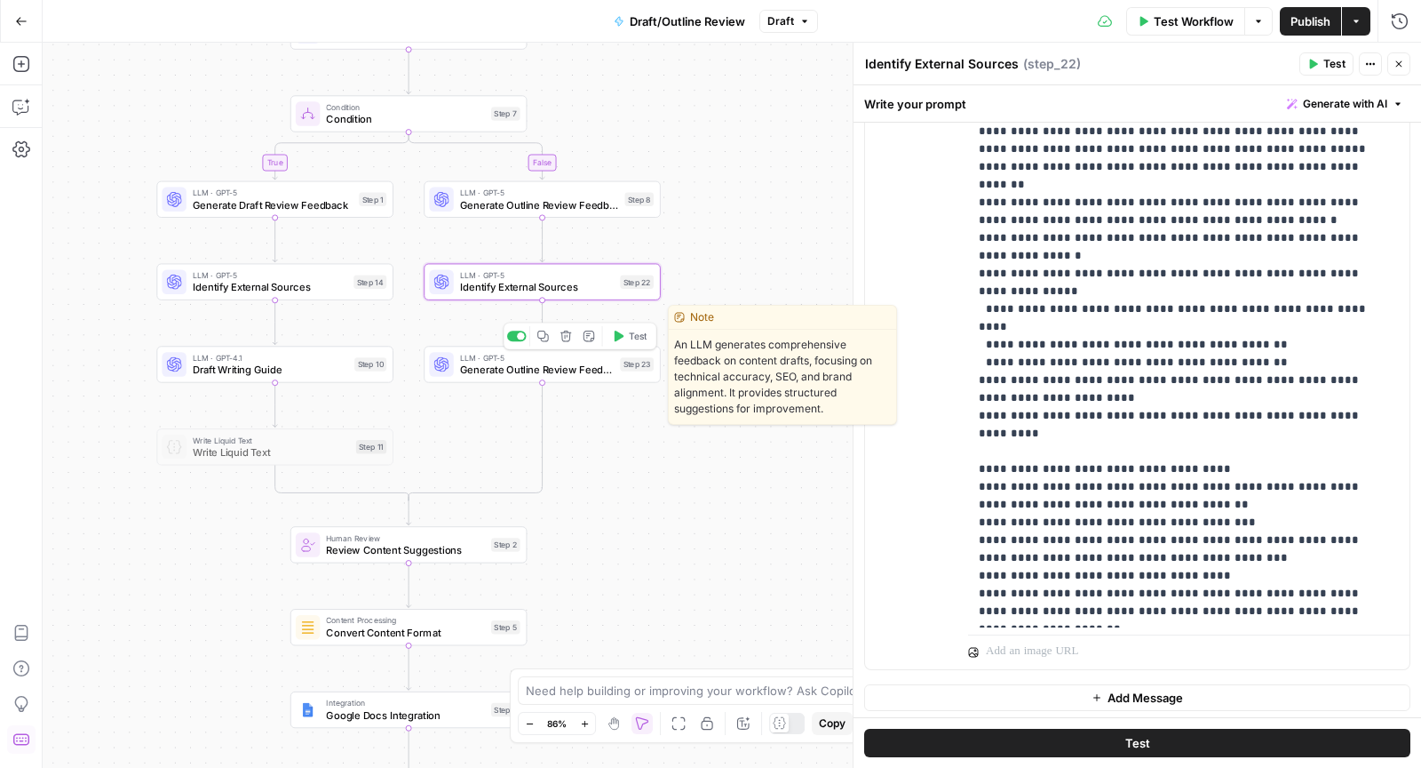
click at [521, 370] on span "Generate Outline Review Feedback" at bounding box center [537, 369] width 155 height 15
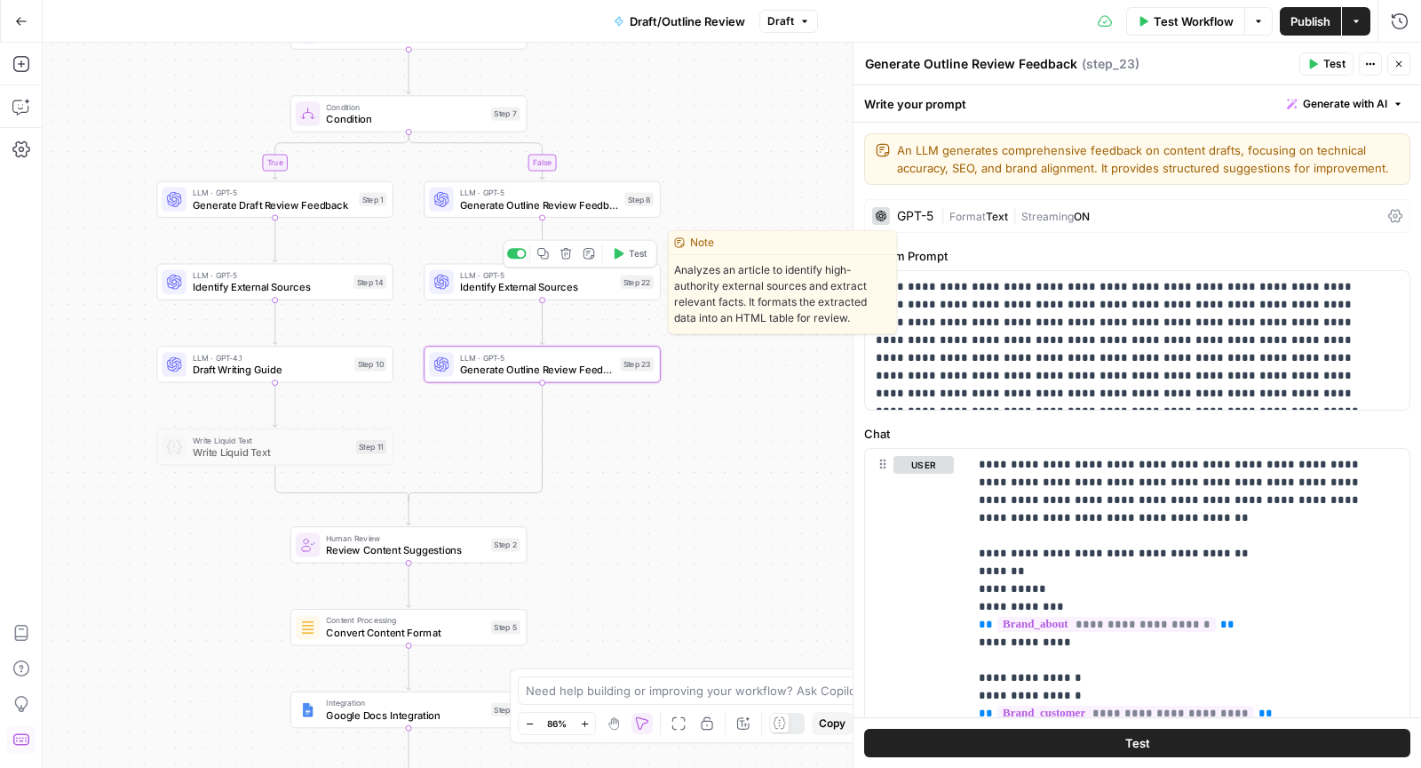
click at [588, 280] on span "Identify External Sources" at bounding box center [537, 287] width 155 height 15
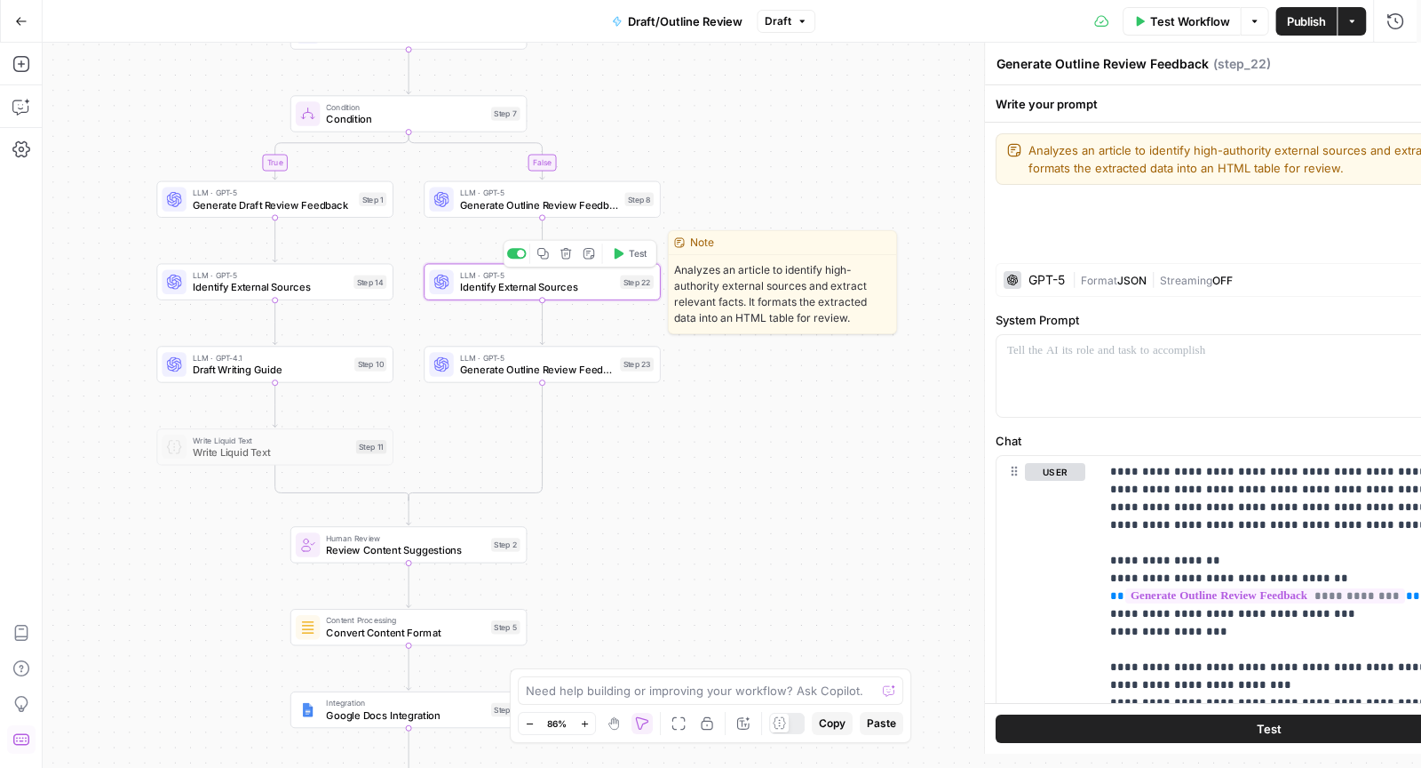
type textarea "Identify External Sources"
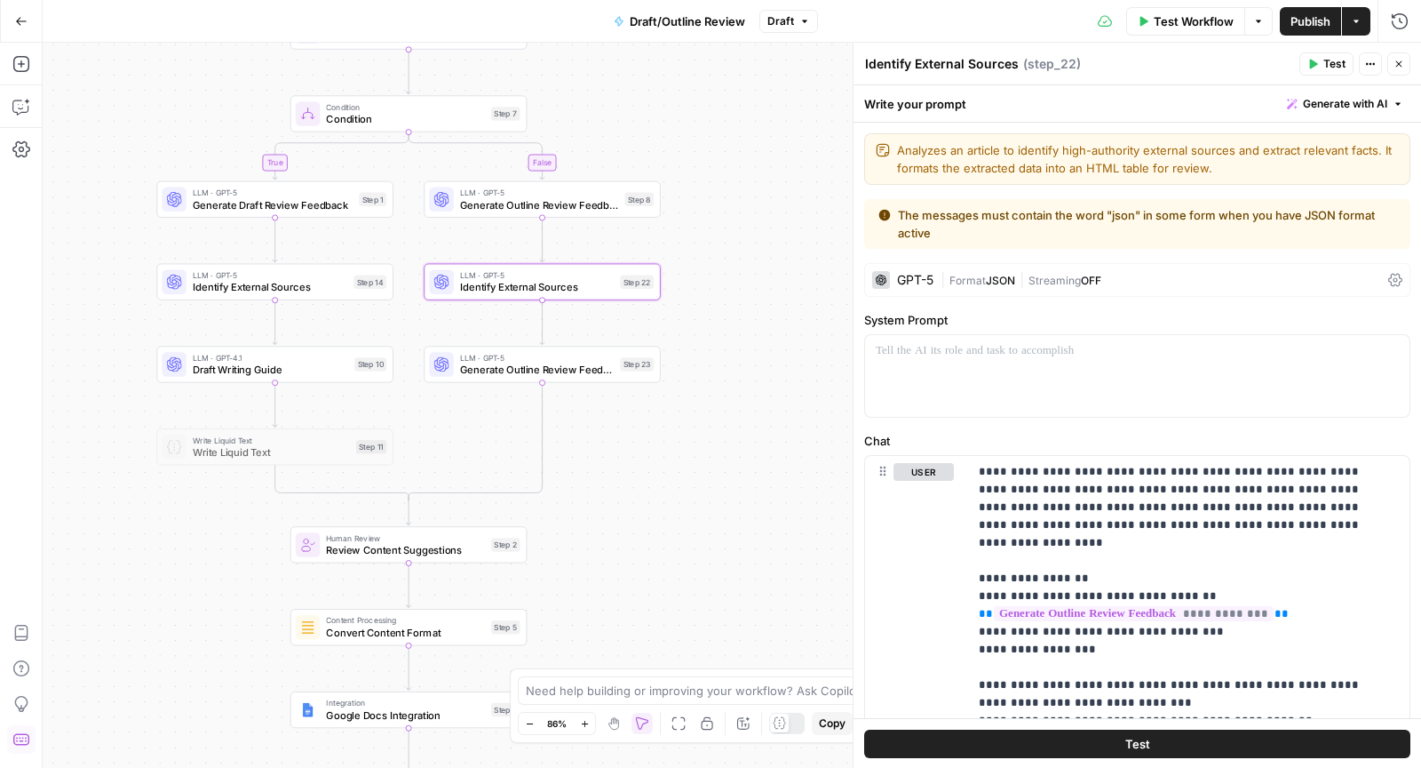
click at [1331, 64] on span "Test" at bounding box center [1335, 64] width 22 height 16
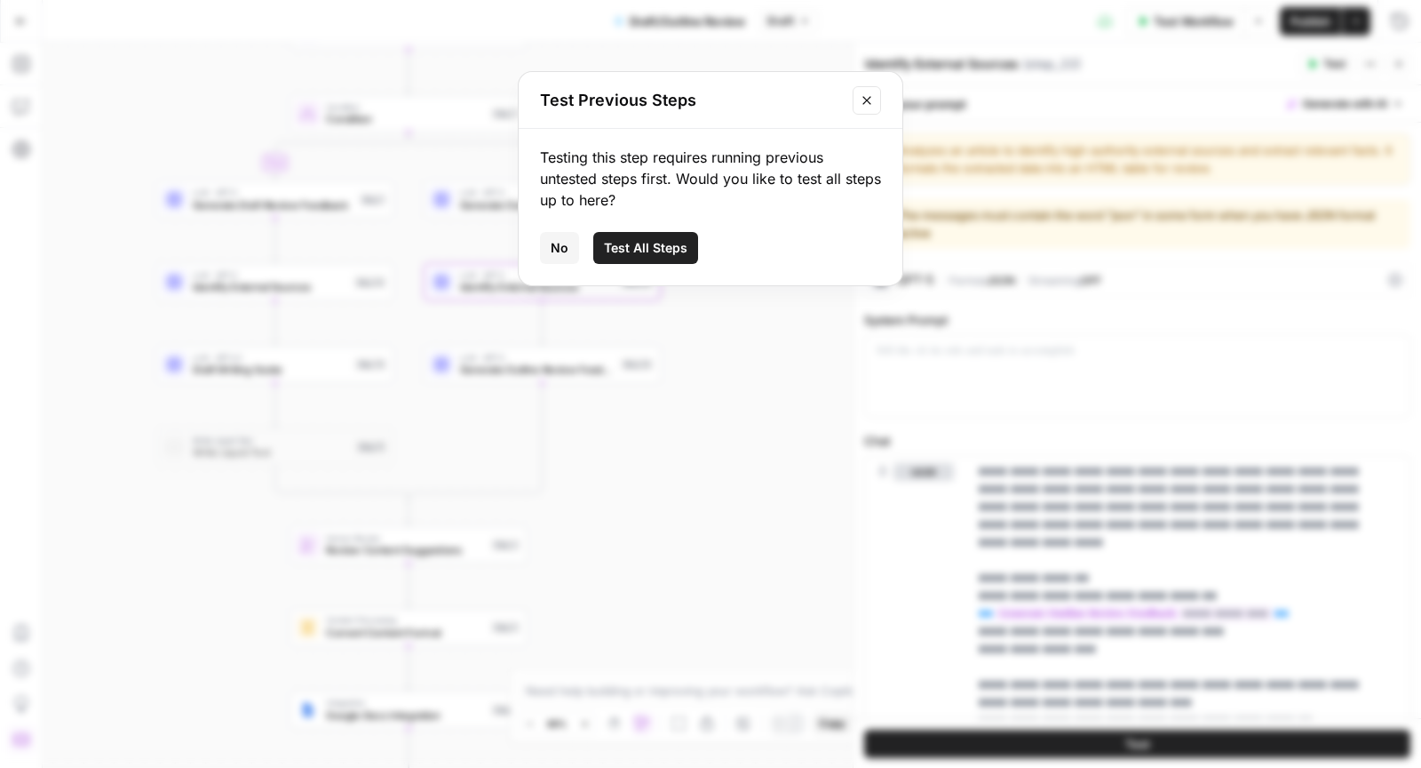
click at [673, 239] on span "Test All Steps" at bounding box center [646, 248] width 84 height 18
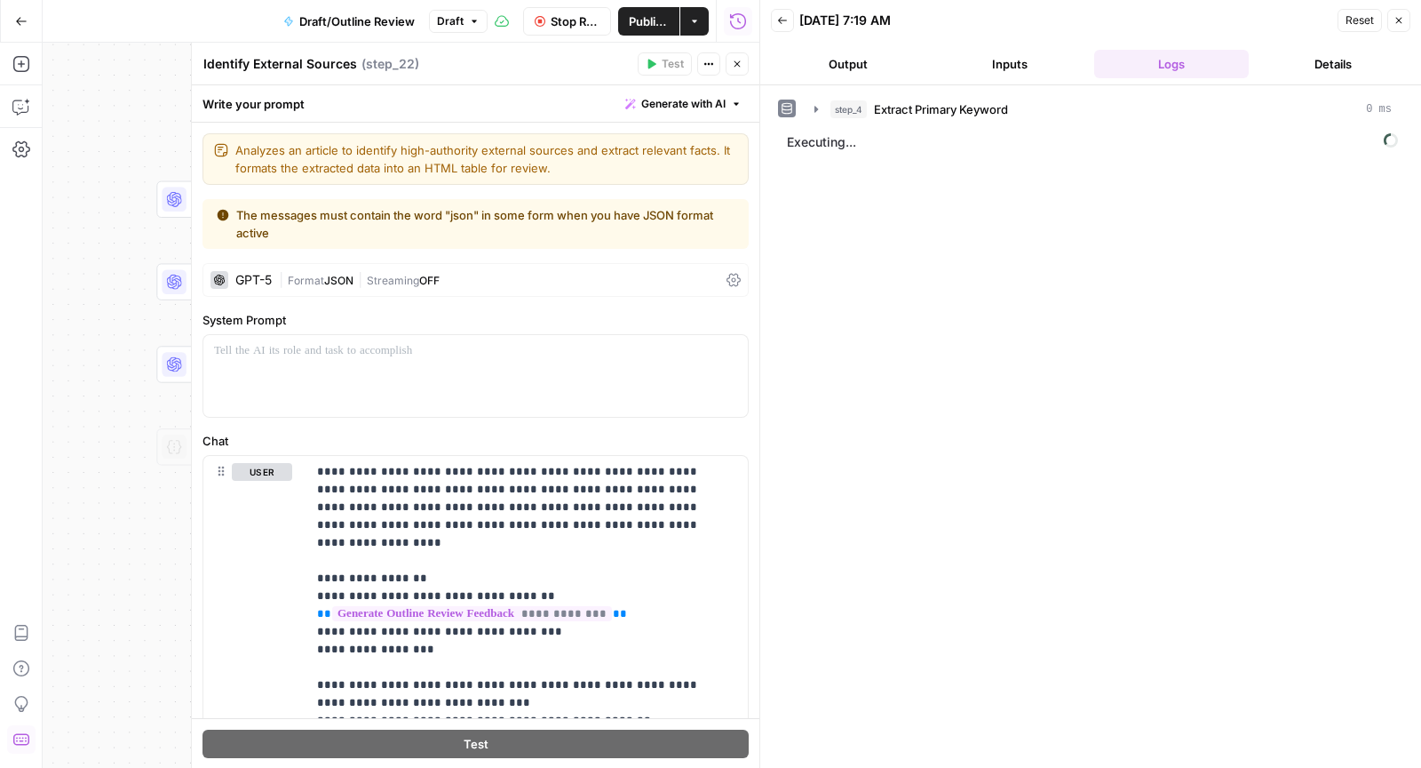
click at [561, 14] on span "Stop Run" at bounding box center [576, 21] width 50 height 18
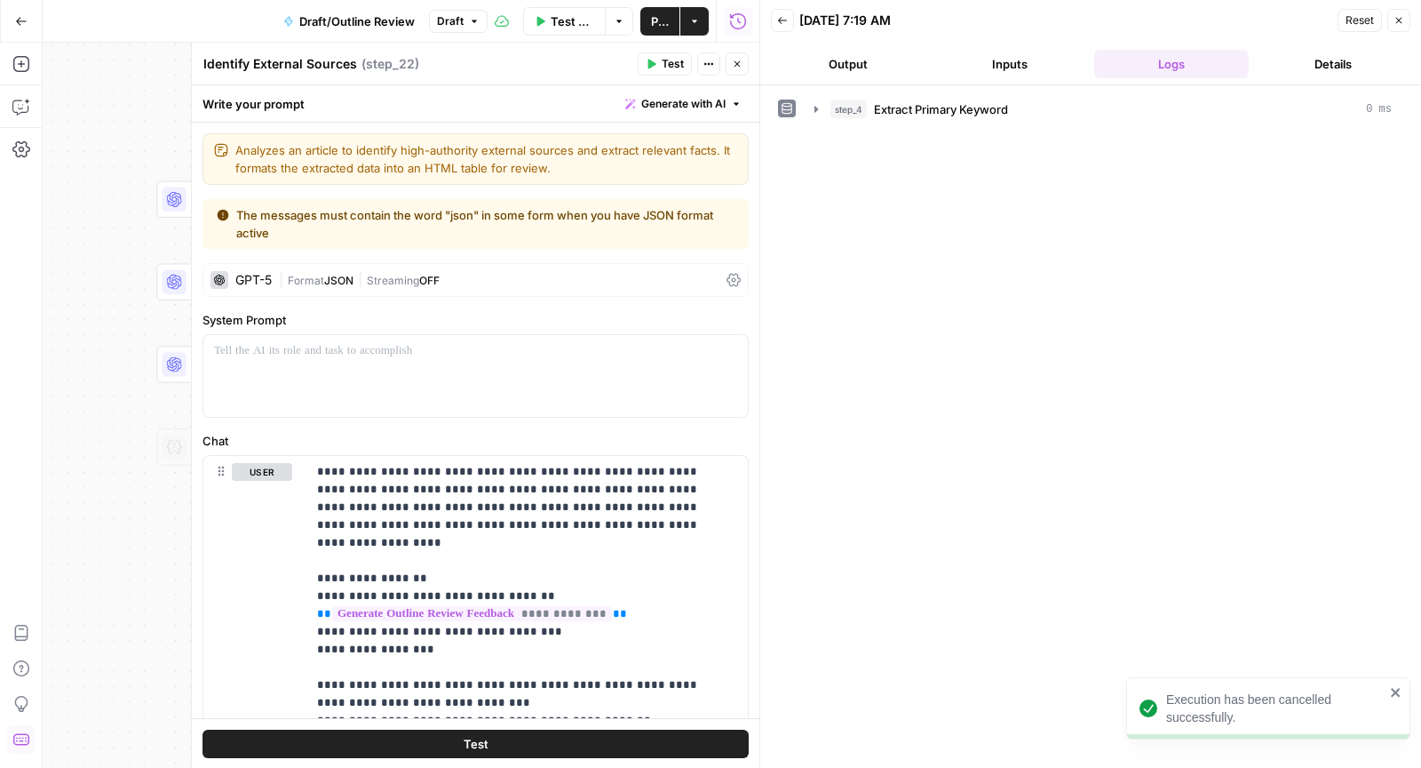
click at [1402, 18] on icon "button" at bounding box center [1400, 21] width 6 height 6
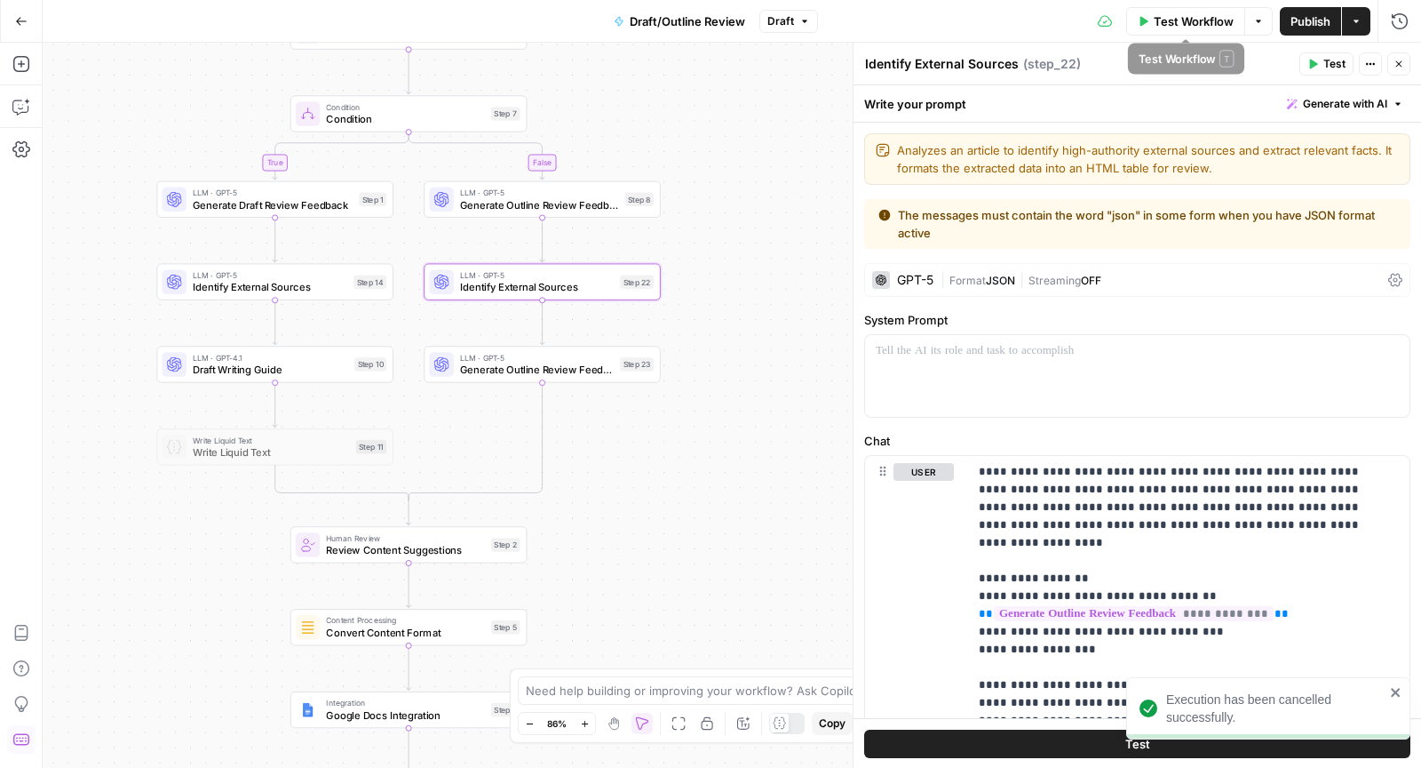
click at [1193, 20] on span "Test Workflow" at bounding box center [1194, 21] width 80 height 18
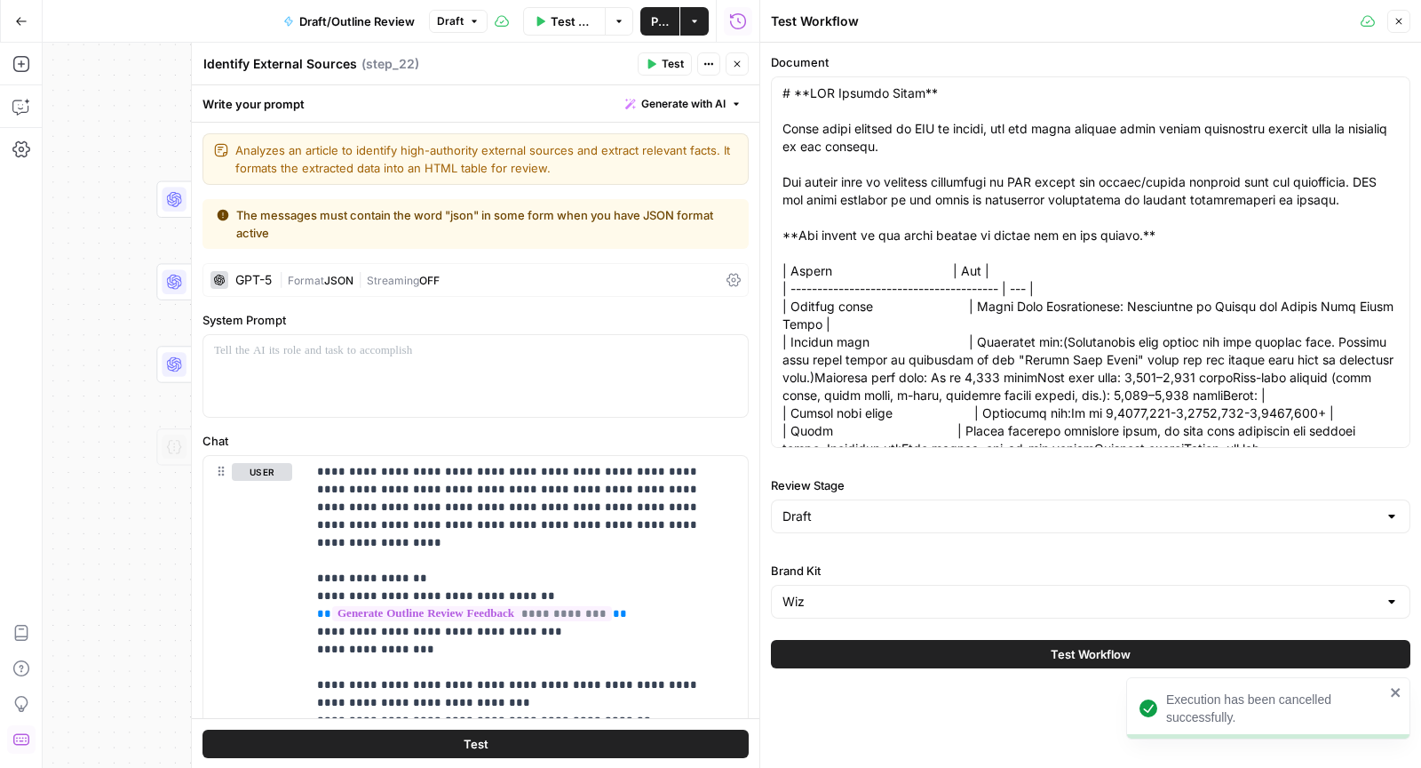
click at [866, 528] on div "Draft" at bounding box center [1091, 516] width 640 height 34
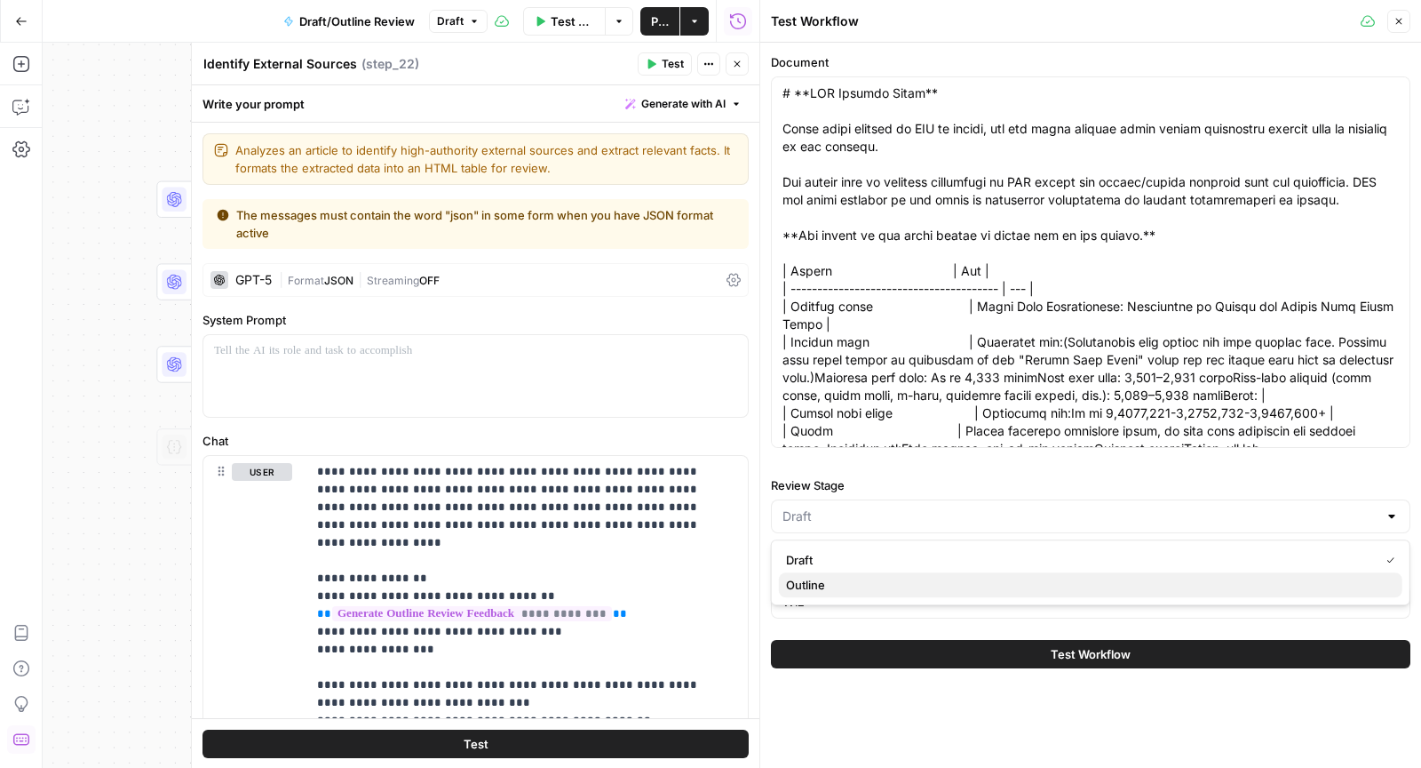
click at [843, 582] on span "Outline" at bounding box center [1087, 585] width 602 height 18
type input "Outline"
click at [1398, 24] on icon "button" at bounding box center [1399, 21] width 11 height 11
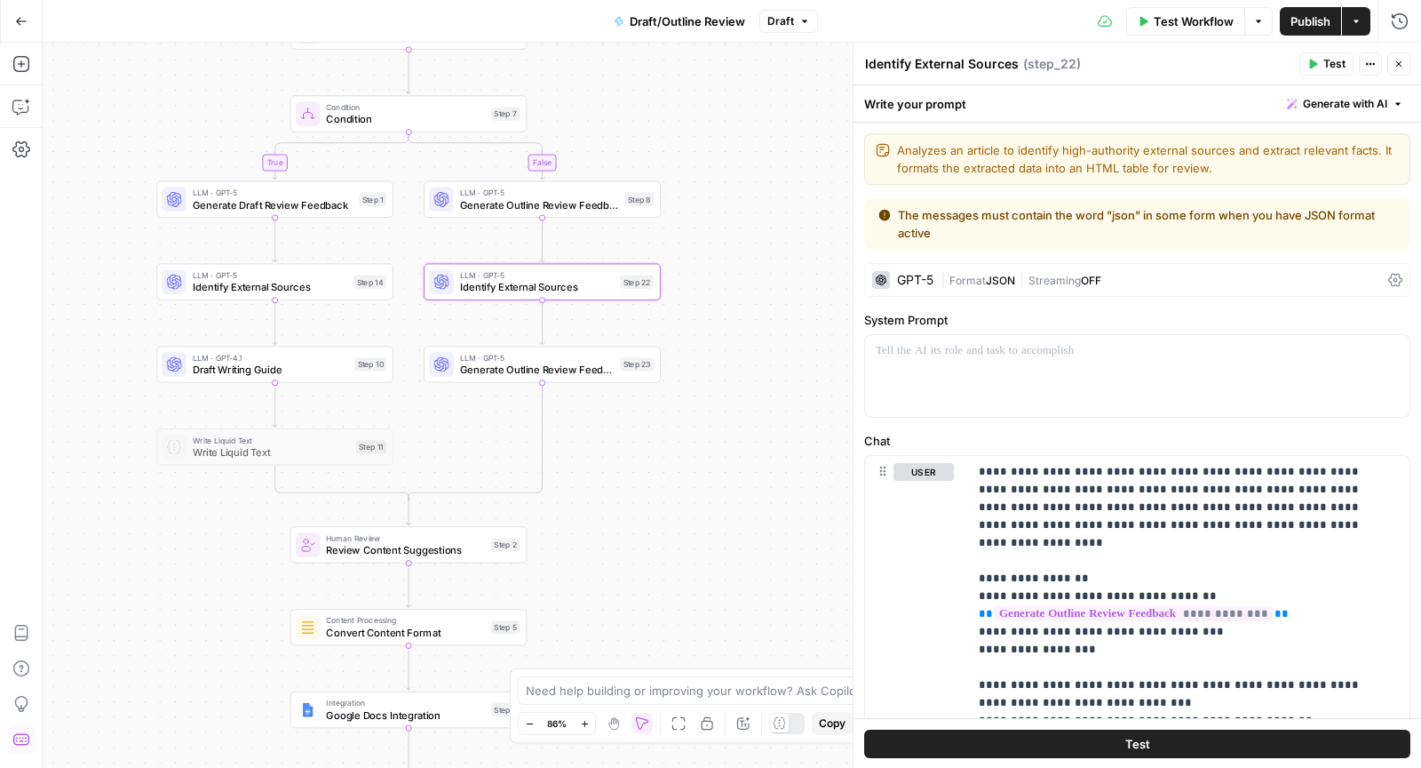
click at [1333, 57] on span "Test" at bounding box center [1335, 64] width 22 height 16
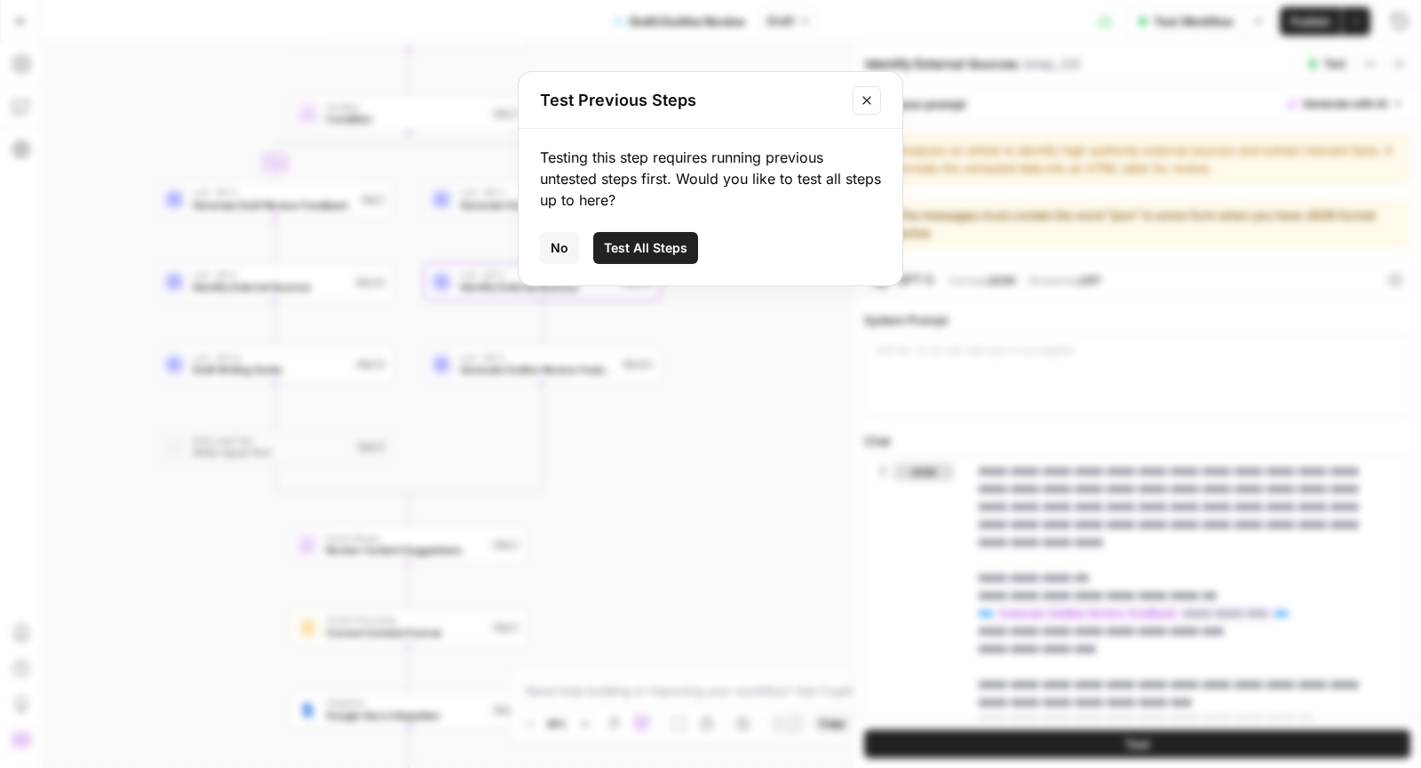
click at [659, 250] on span "Test All Steps" at bounding box center [646, 248] width 84 height 18
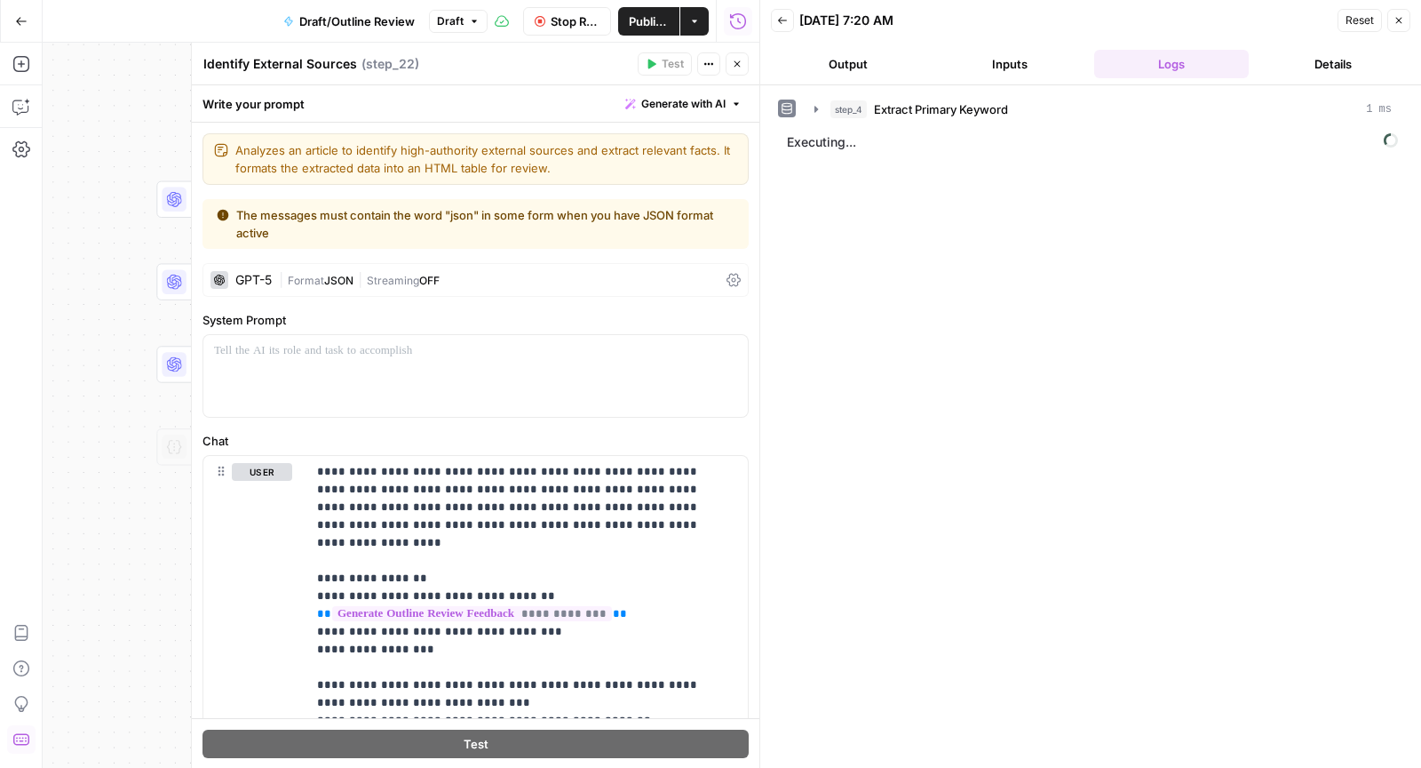
click at [1042, 60] on button "Inputs" at bounding box center [1010, 64] width 155 height 28
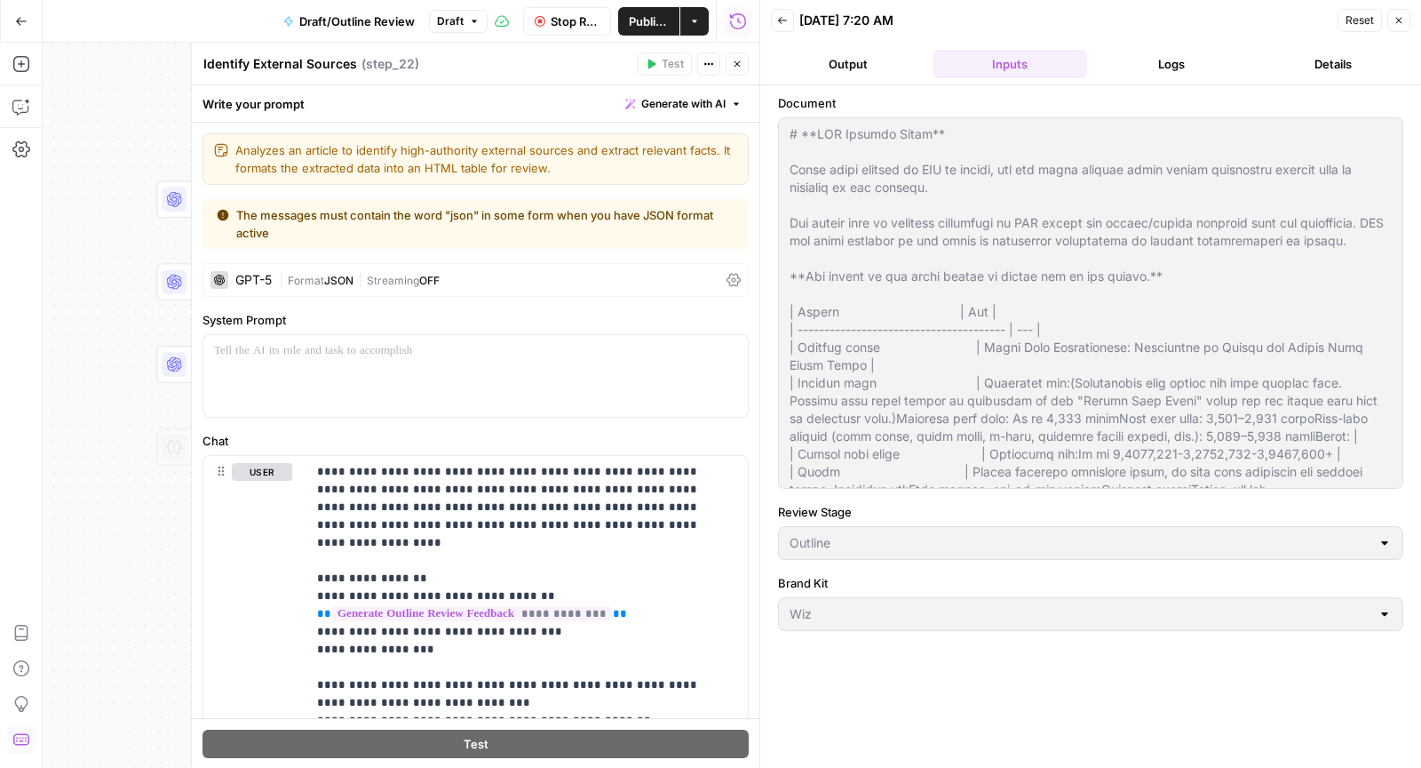
click at [1127, 64] on button "Logs" at bounding box center [1172, 64] width 155 height 28
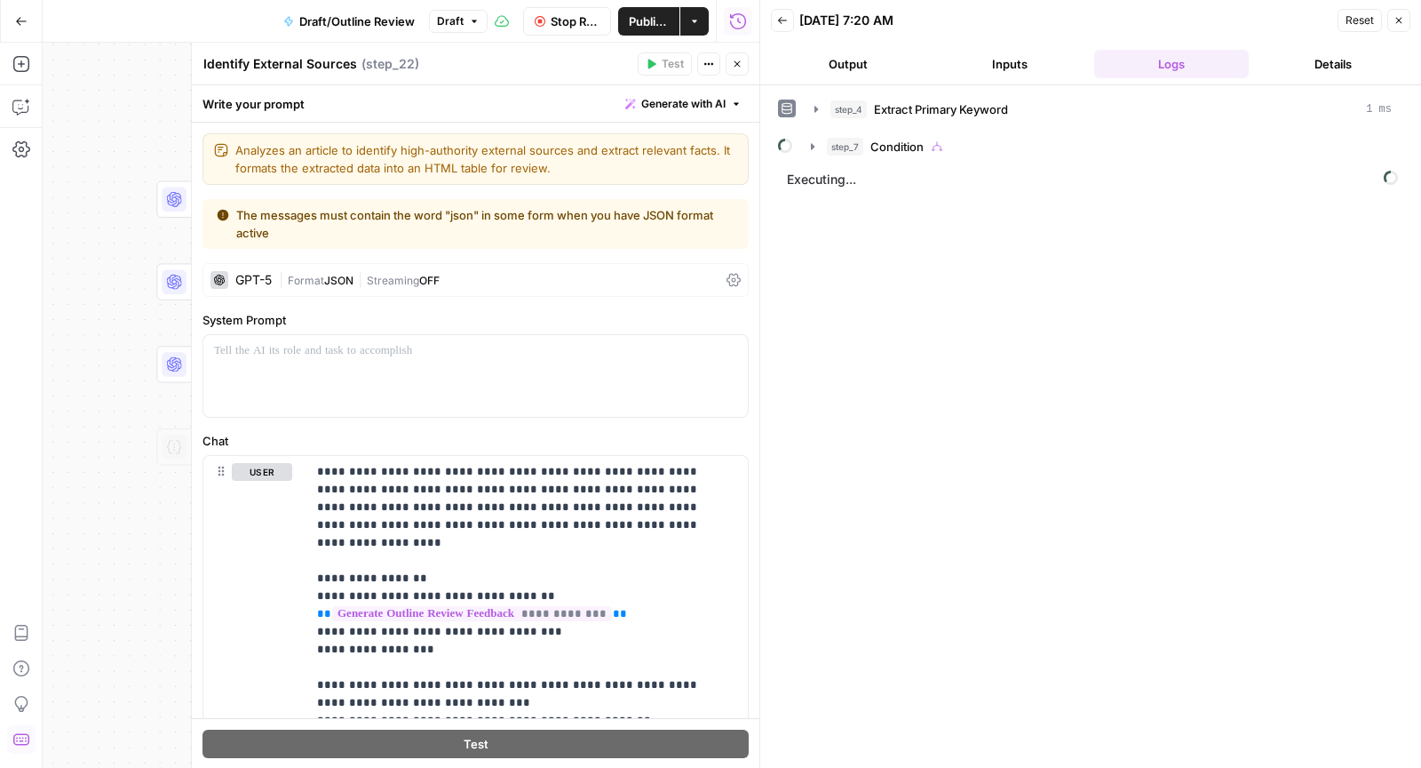
click at [800, 153] on button "step_7 Condition" at bounding box center [1101, 146] width 602 height 28
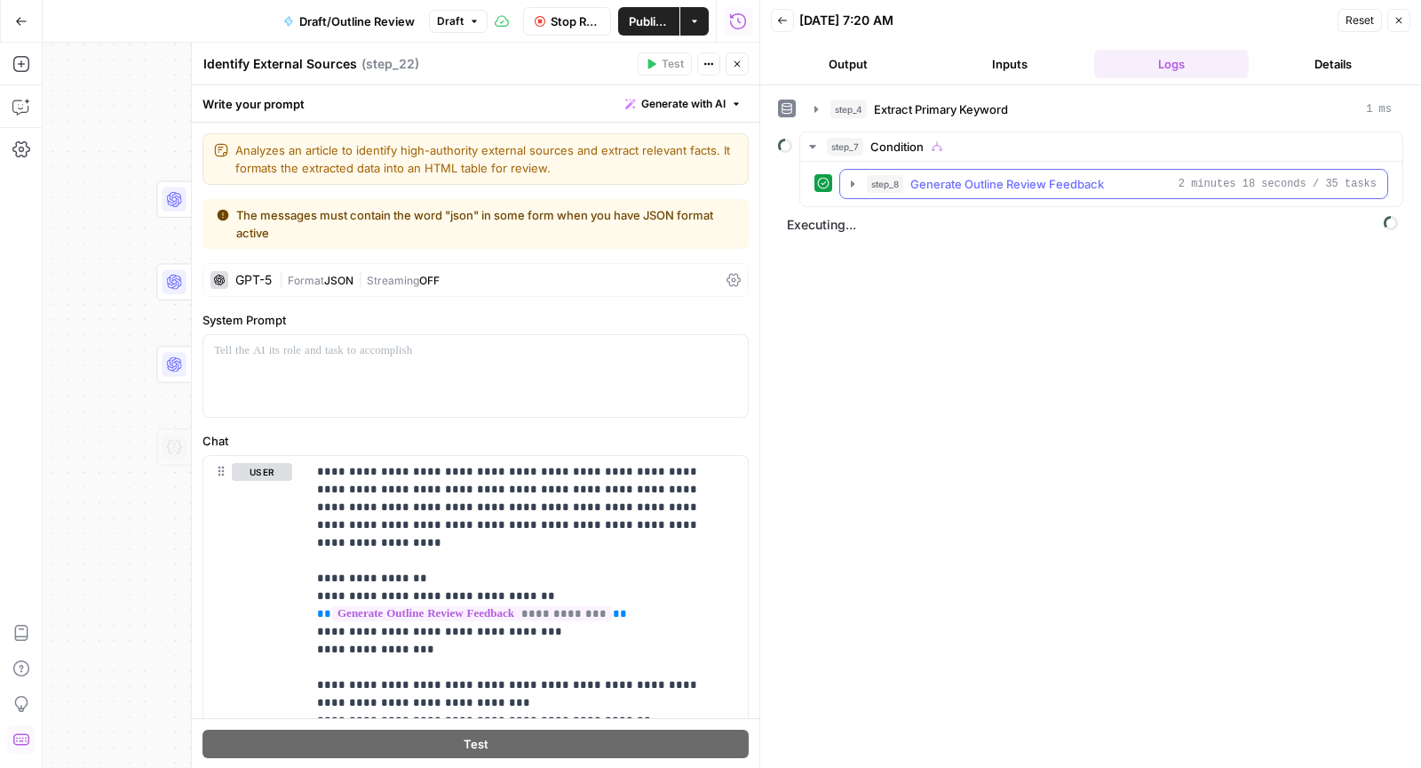
click at [846, 184] on icon "button" at bounding box center [853, 184] width 14 height 14
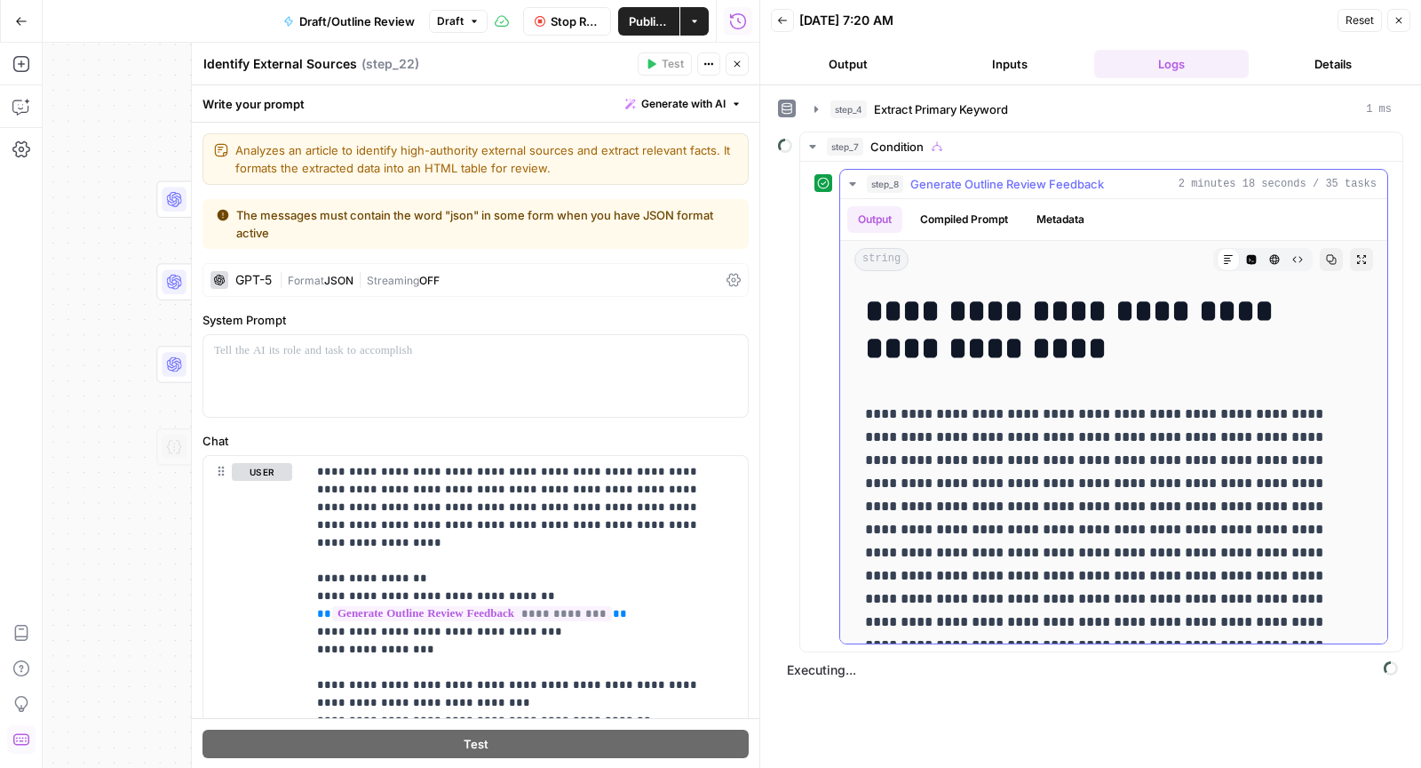
click at [846, 185] on icon "button" at bounding box center [853, 184] width 14 height 14
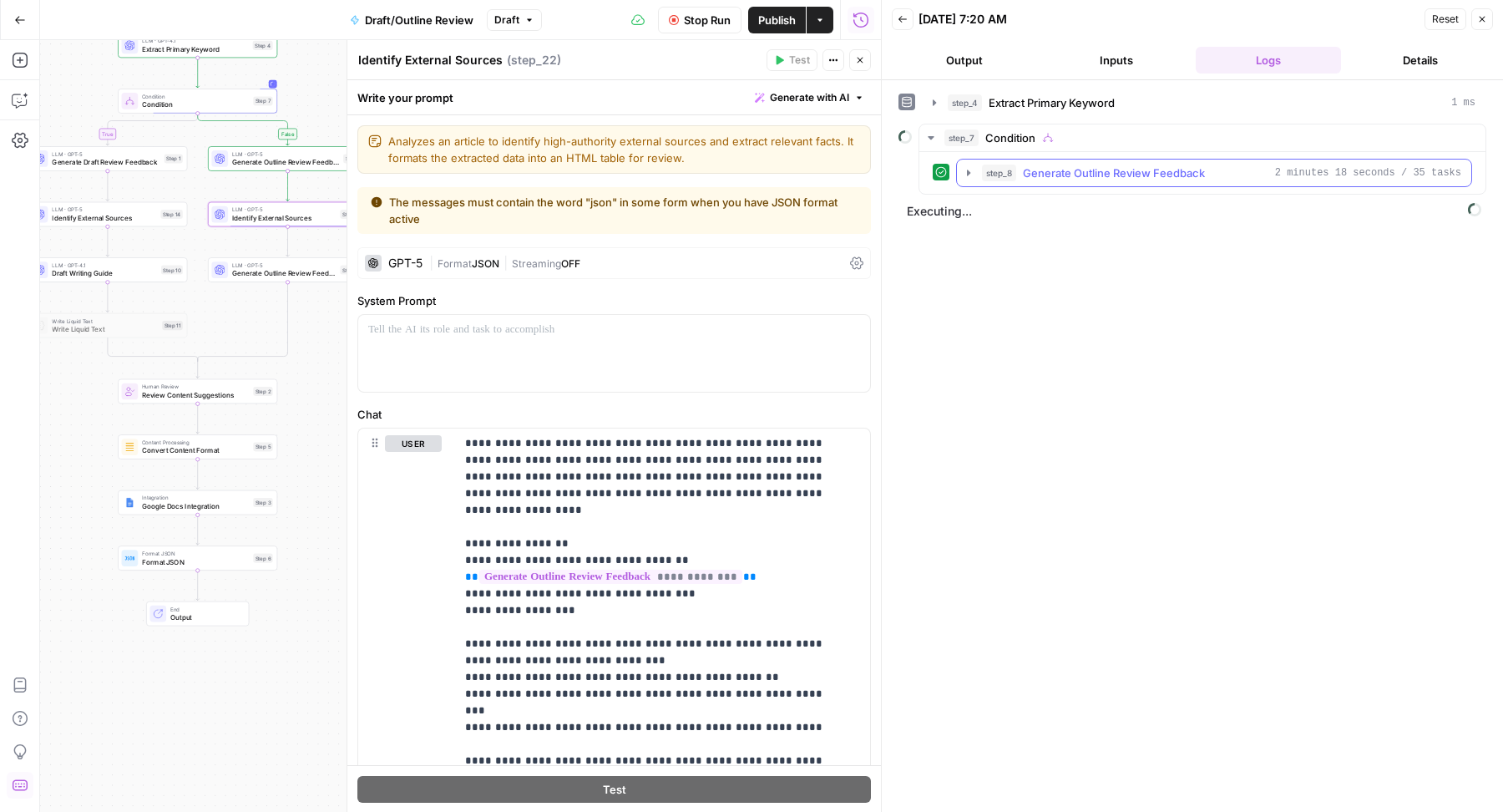
click at [1049, 174] on span "Generate Outline Review Feedback" at bounding box center [1114, 173] width 182 height 17
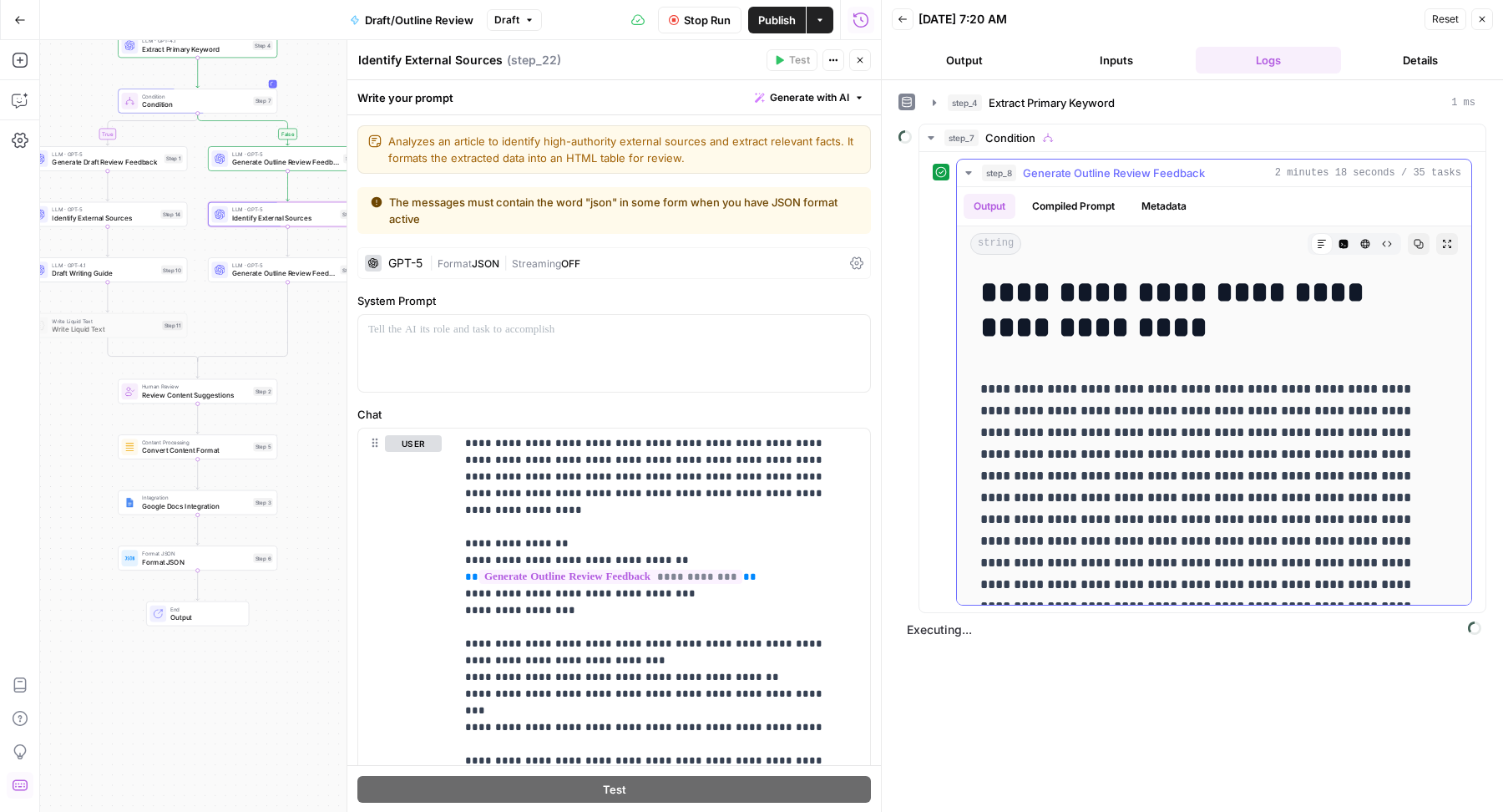
click at [1049, 174] on span "Generate Outline Review Feedback" at bounding box center [1114, 173] width 182 height 17
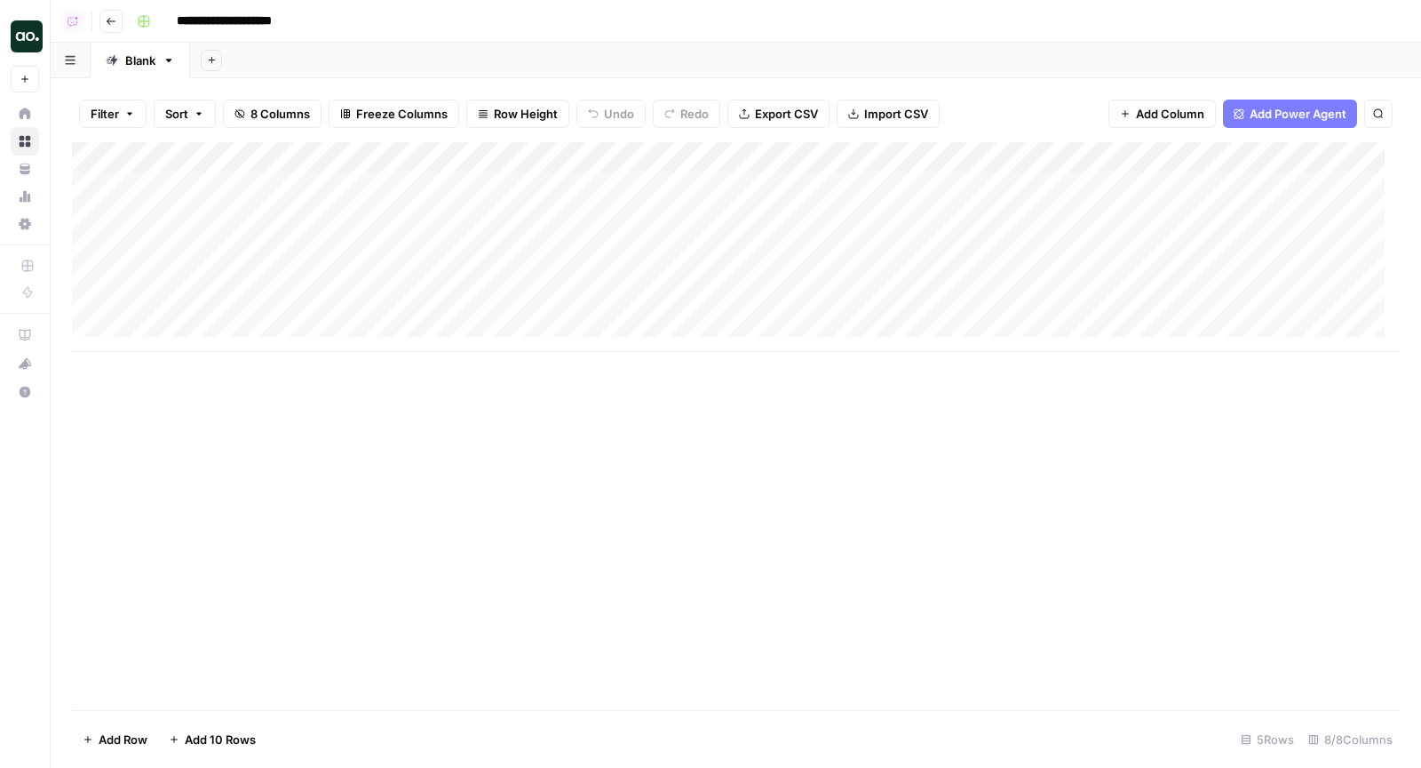
click at [235, 176] on div "Add Column" at bounding box center [736, 247] width 1328 height 210
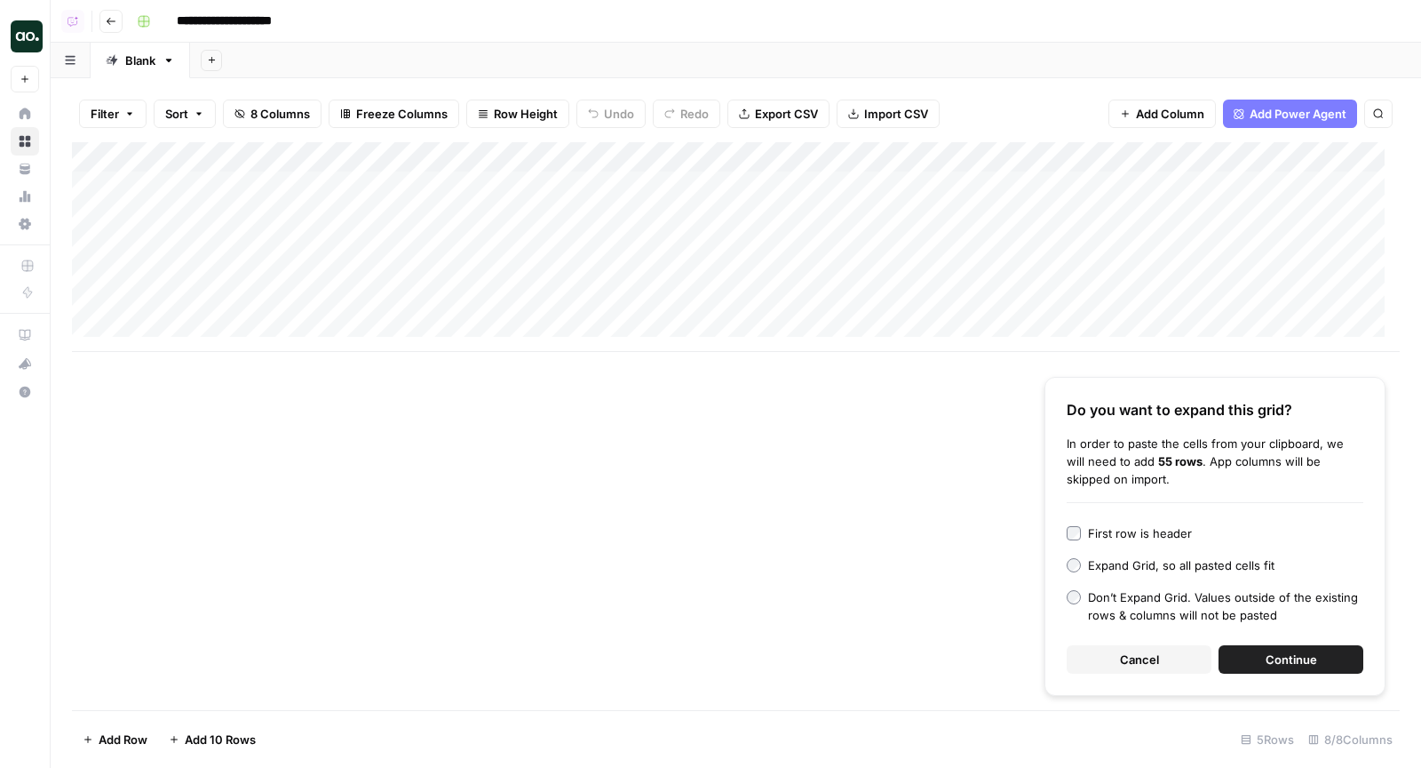
click at [1267, 661] on span "Continue" at bounding box center [1292, 659] width 52 height 18
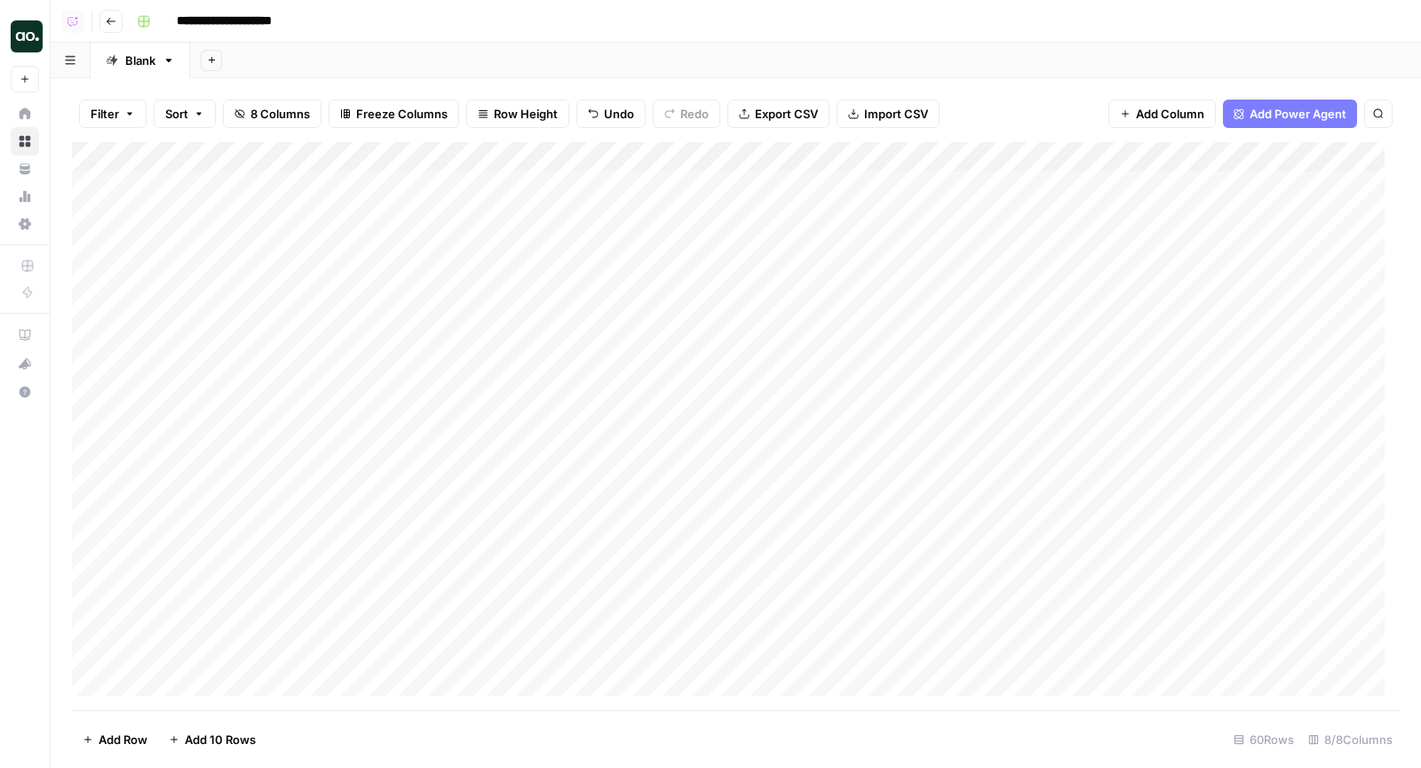
click at [438, 154] on div "Add Column" at bounding box center [736, 426] width 1328 height 569
click at [481, 261] on input "Add Option" at bounding box center [532, 263] width 180 height 18
type input "JapanUS"
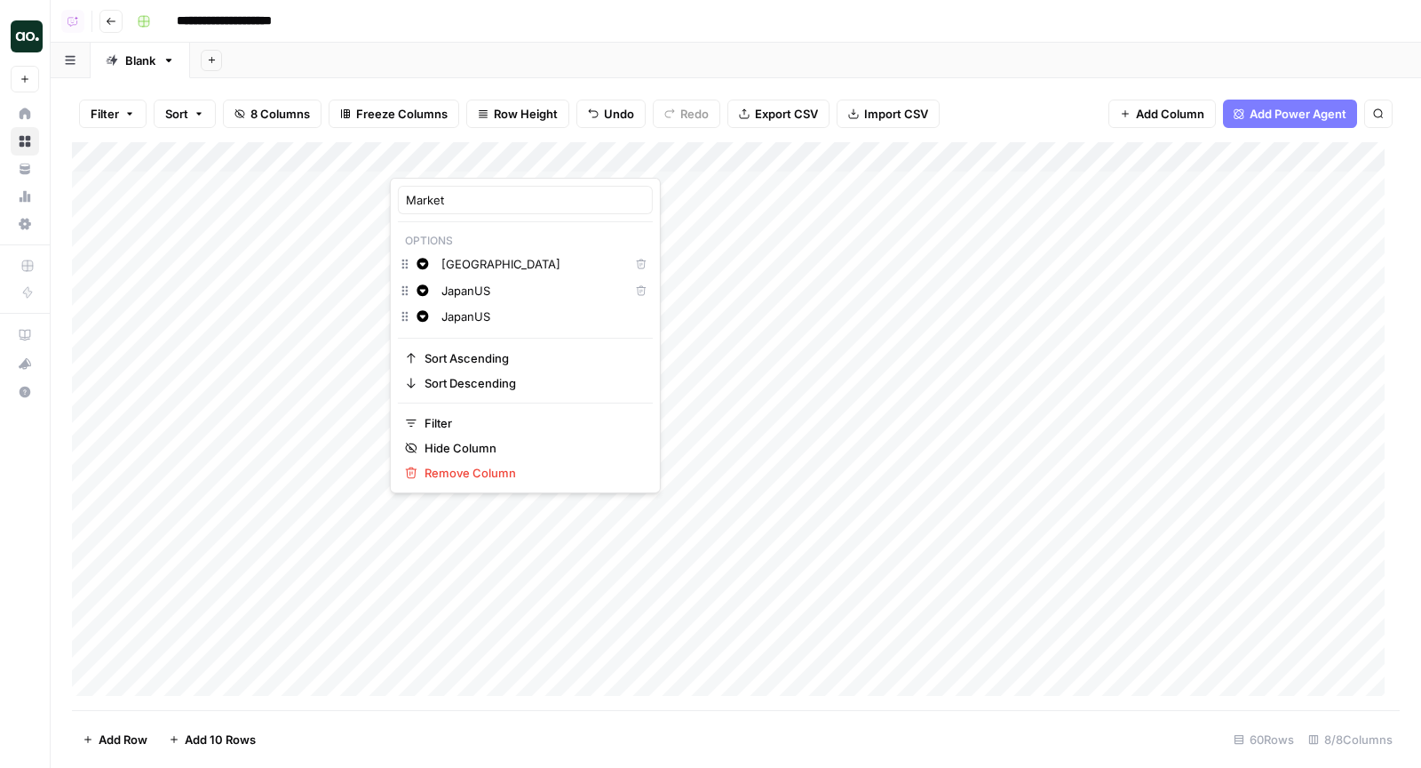
click at [481, 288] on input "JapanUS" at bounding box center [532, 291] width 180 height 18
type input "US"
click at [473, 319] on input "JapanUS" at bounding box center [543, 316] width 203 height 18
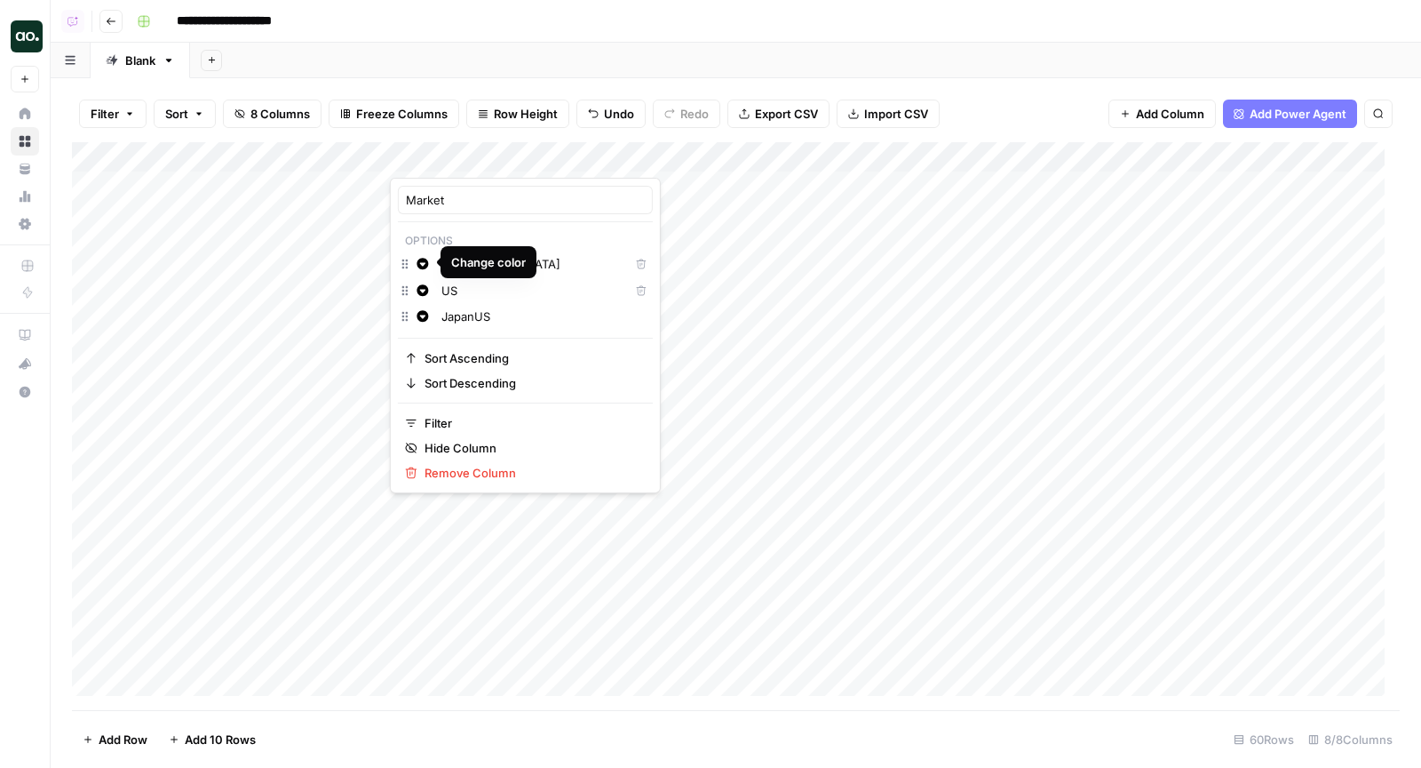
click at [473, 319] on input "JapanUS" at bounding box center [543, 316] width 203 height 18
type input "Developing Markets"
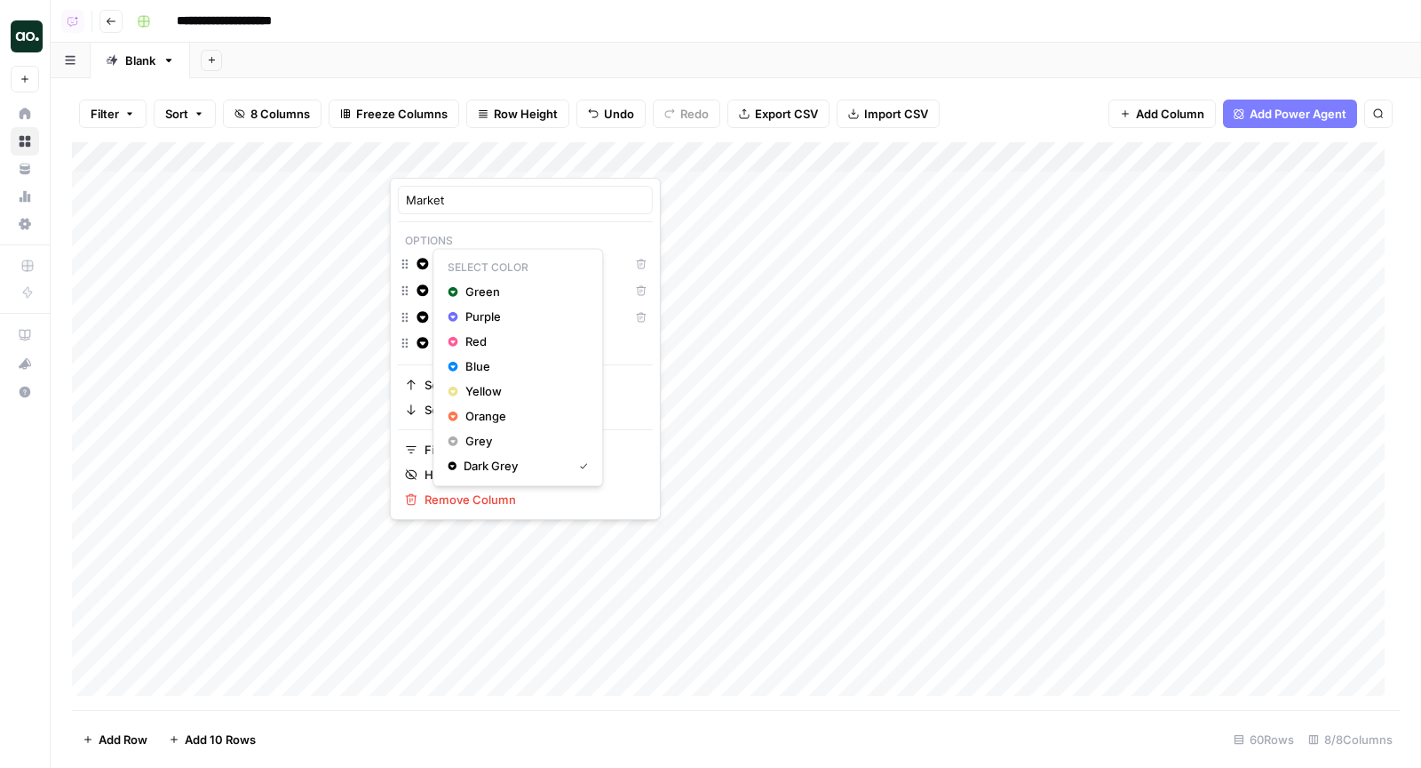
click at [428, 260] on icon "button" at bounding box center [423, 264] width 12 height 12
click at [469, 416] on span "Orange" at bounding box center [523, 416] width 115 height 18
click at [422, 289] on icon "button" at bounding box center [423, 290] width 12 height 12
click at [474, 386] on span "Blue" at bounding box center [523, 393] width 115 height 18
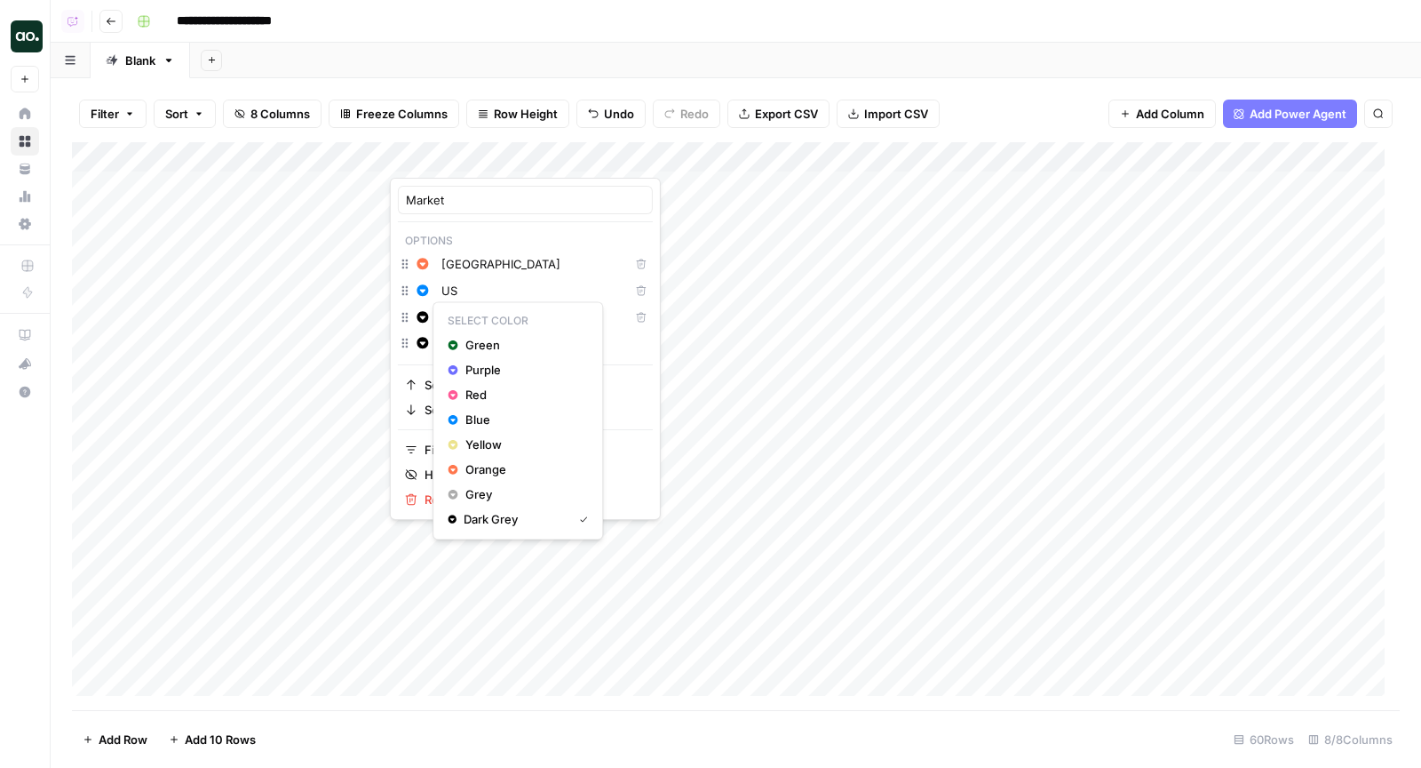
click at [426, 318] on icon "button" at bounding box center [423, 317] width 12 height 12
click at [486, 446] on span "Yellow" at bounding box center [523, 444] width 115 height 18
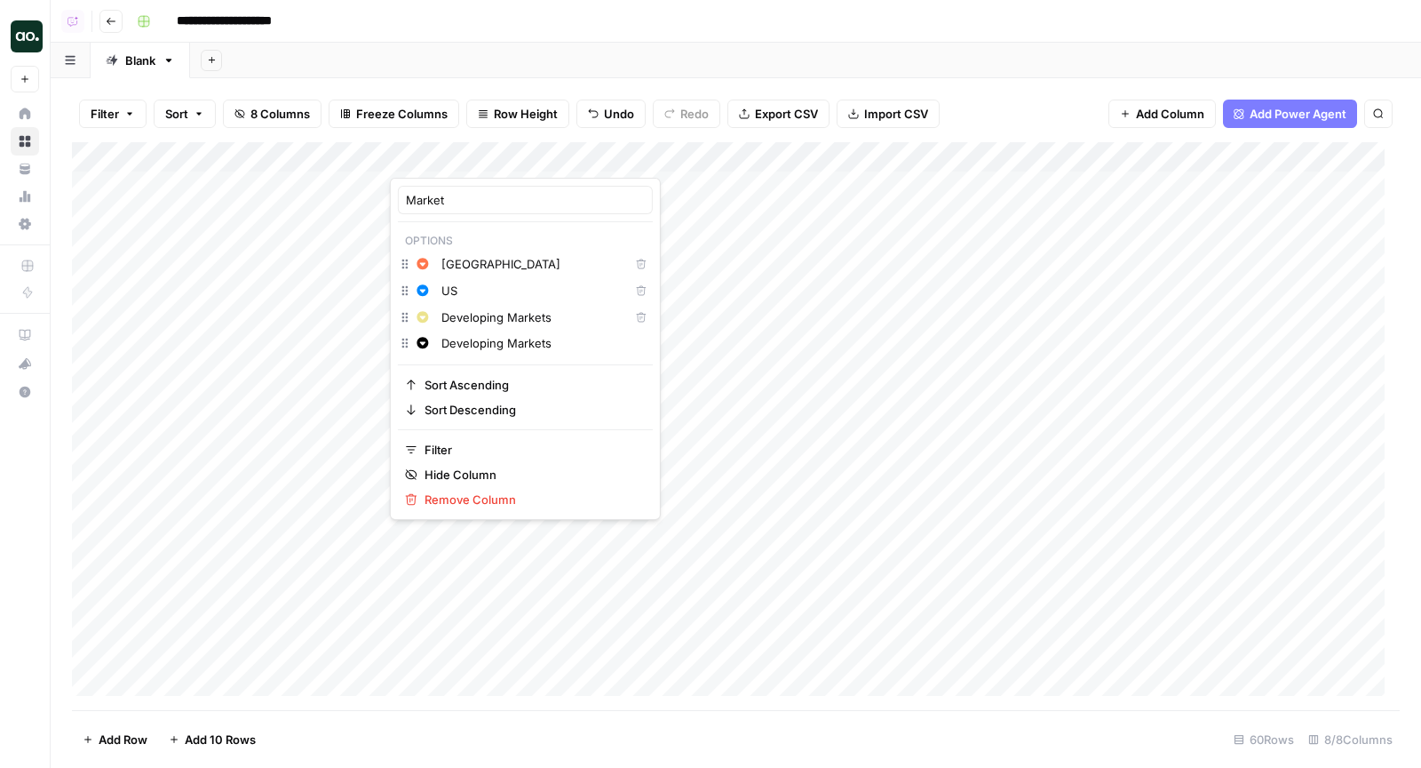
click at [601, 153] on div "Add Column" at bounding box center [736, 426] width 1328 height 569
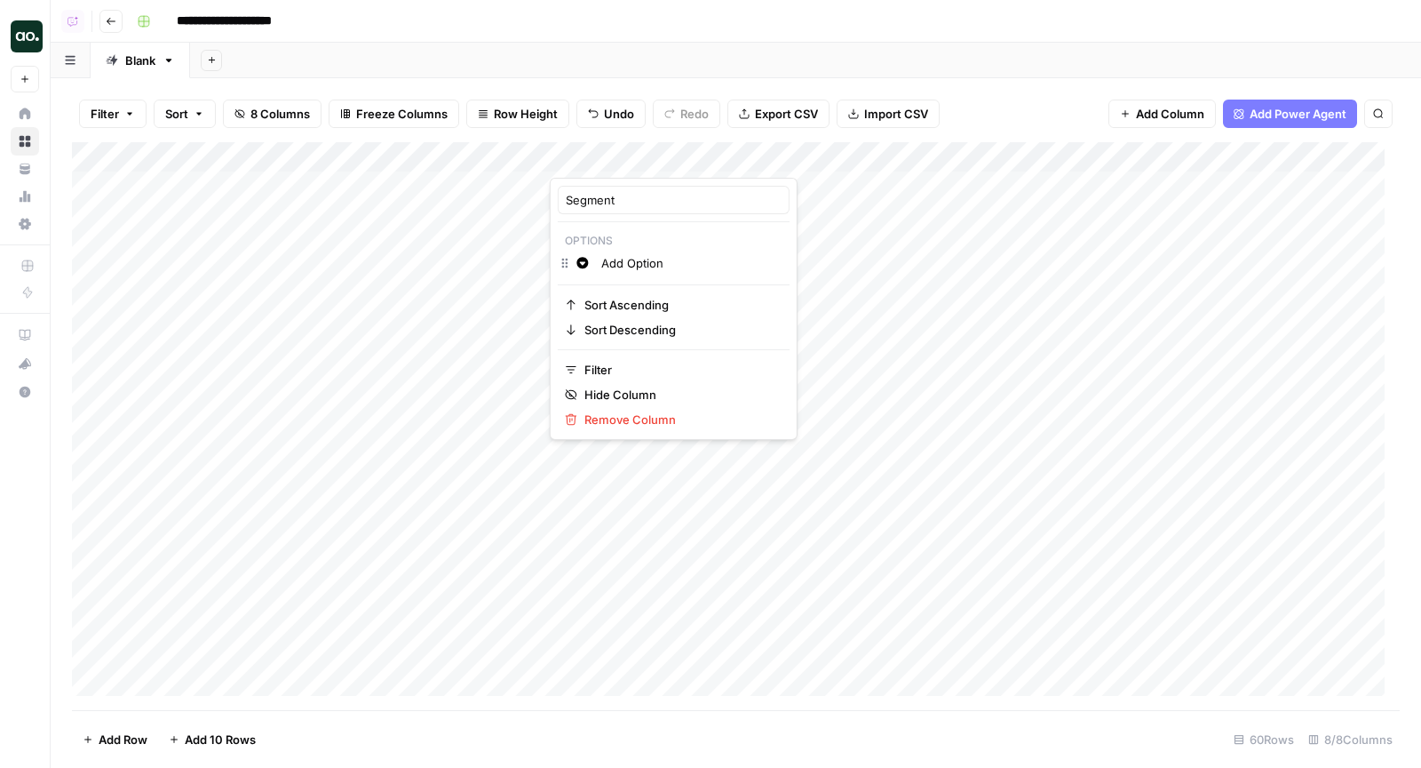
click at [654, 260] on input "Add Option" at bounding box center [691, 263] width 180 height 18
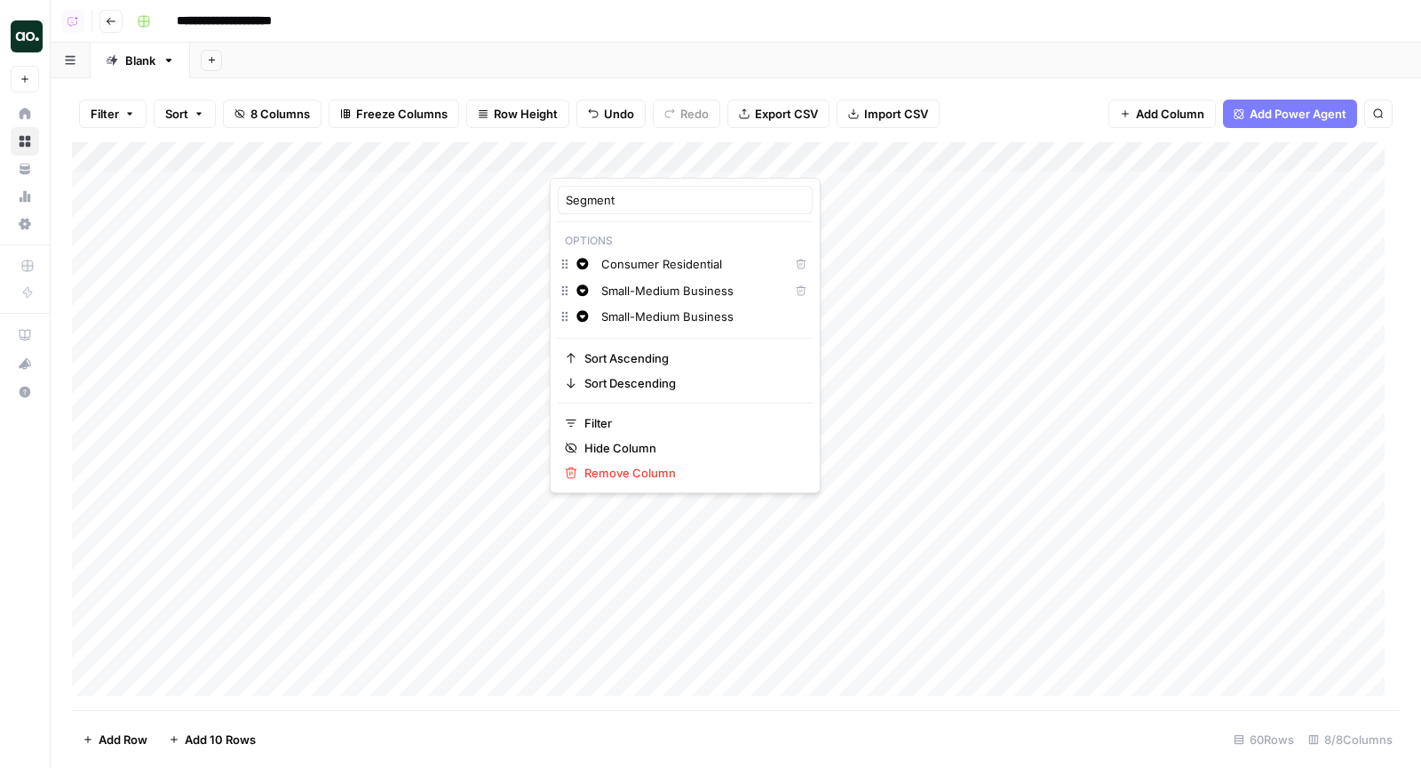
click at [706, 322] on input "Small-Medium Business" at bounding box center [702, 316] width 203 height 18
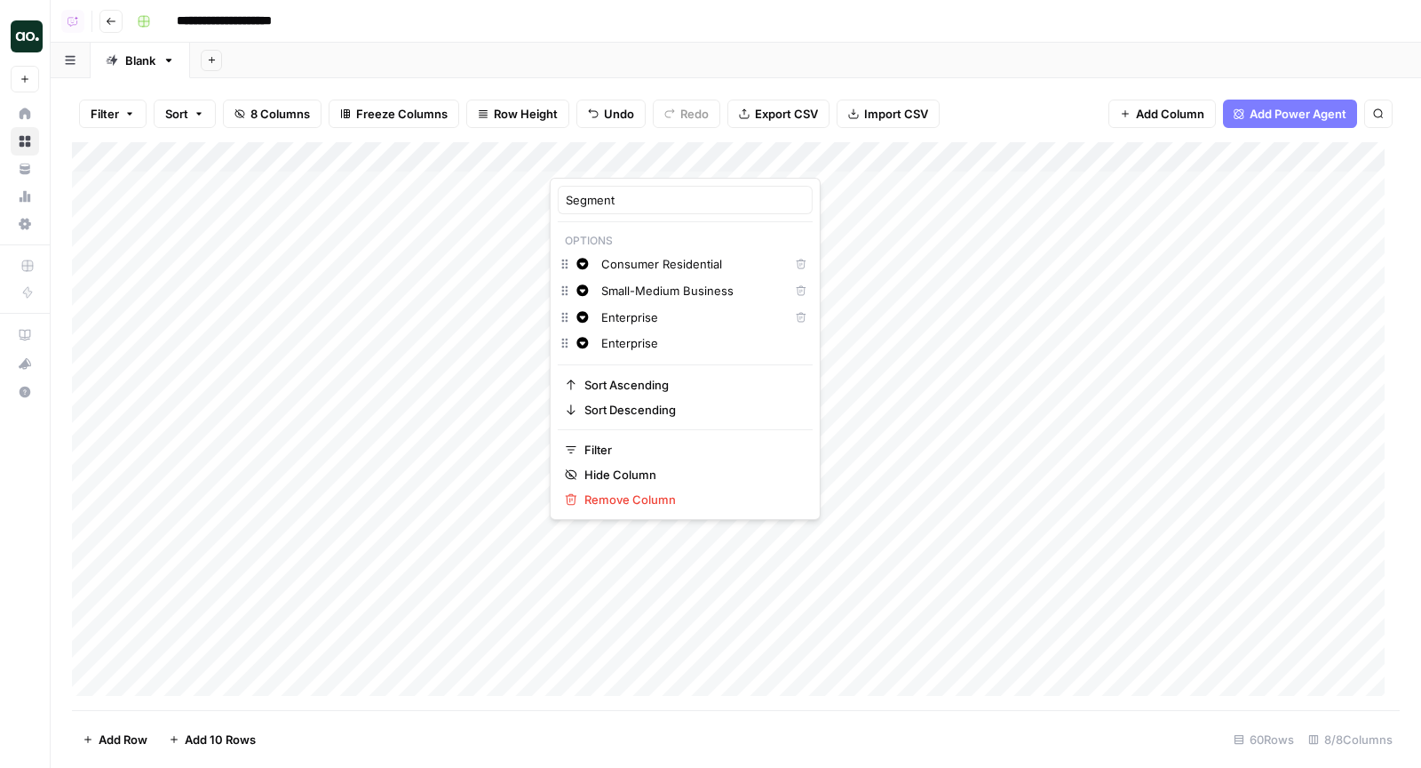
click at [705, 342] on input "Enterprise" at bounding box center [702, 343] width 203 height 18
click at [705, 346] on input "Givernment/Military" at bounding box center [702, 343] width 203 height 18
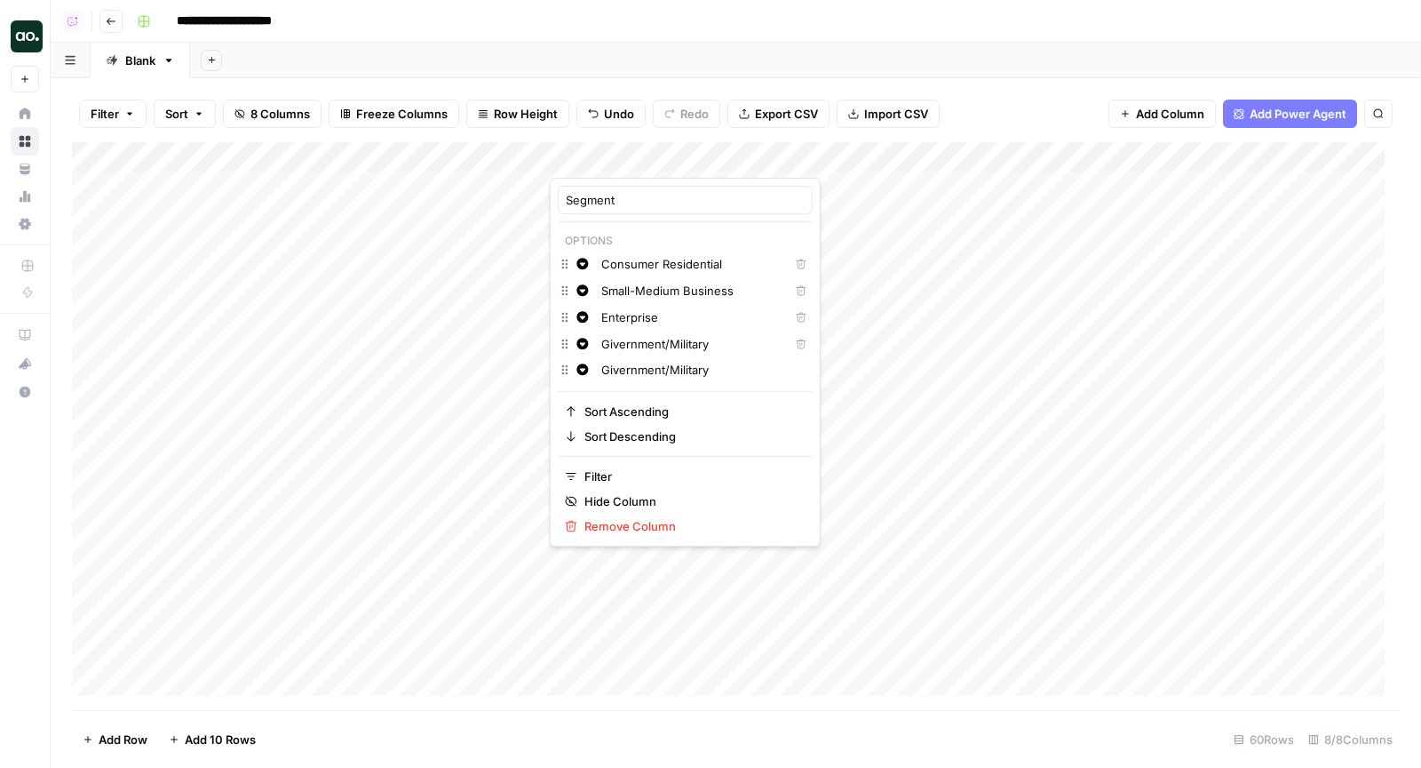
click at [705, 346] on input "Givernment/Military" at bounding box center [691, 344] width 180 height 18
click at [666, 372] on input "Givernment/Military" at bounding box center [702, 370] width 203 height 18
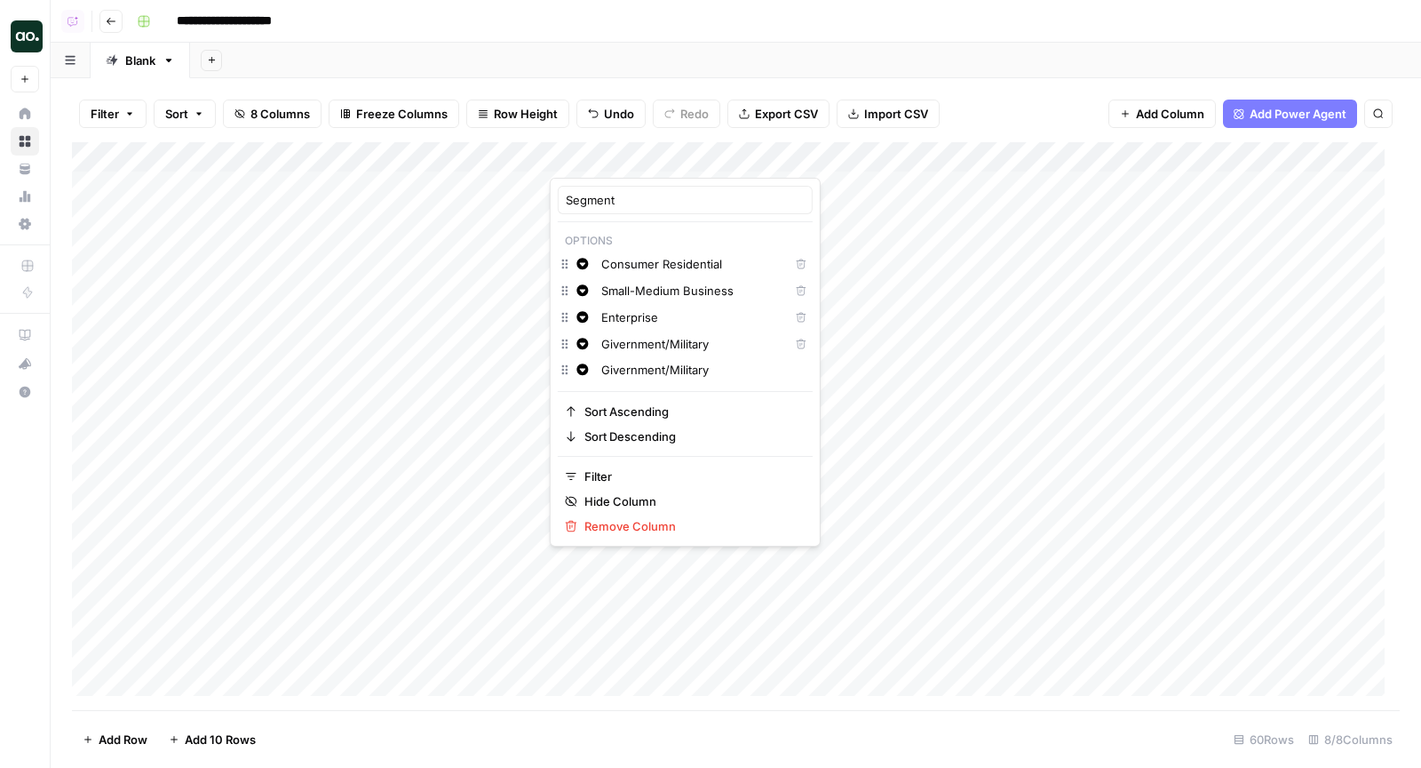
click at [666, 372] on input "Givernment/Military" at bounding box center [702, 370] width 203 height 18
type input "Mobile/Connectivity Services"
click at [613, 345] on input "Givernment/Military" at bounding box center [691, 344] width 180 height 18
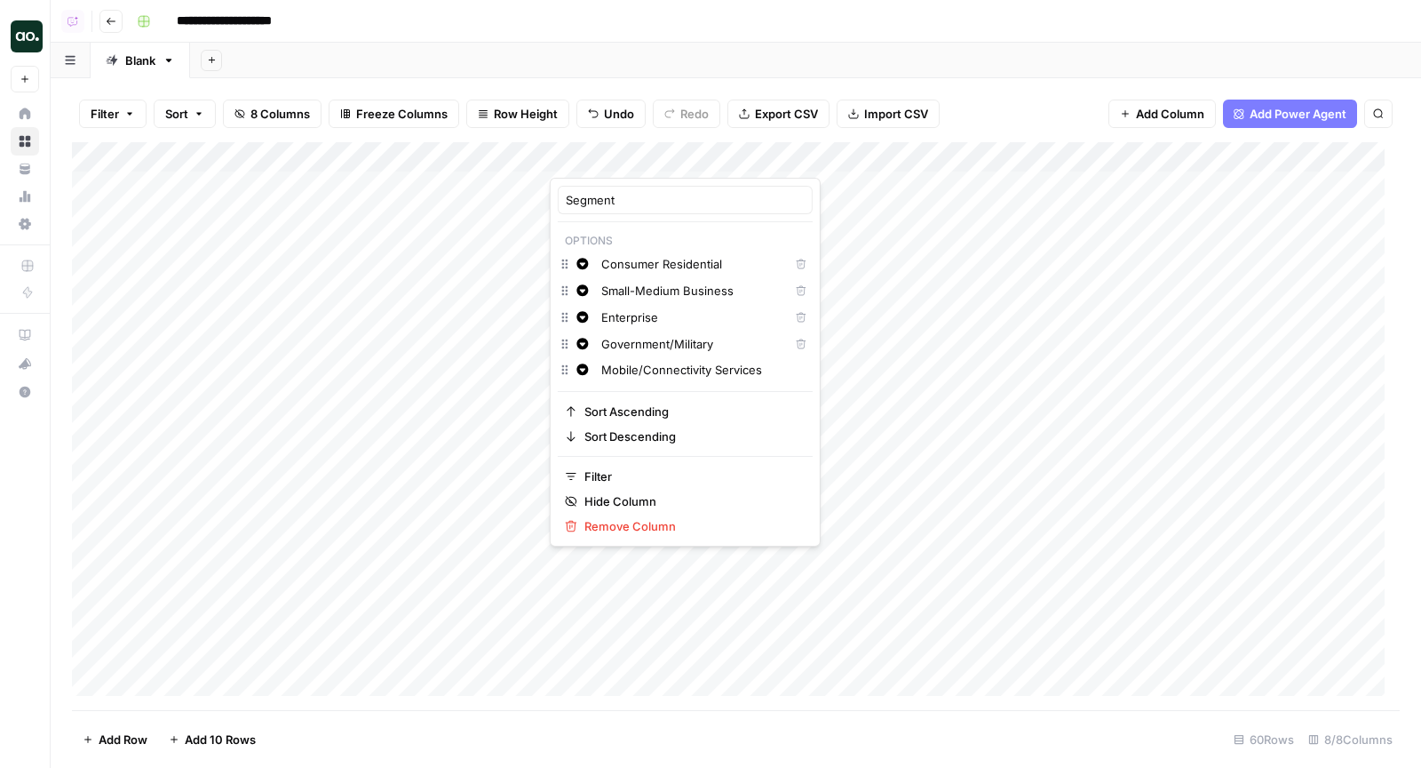
type input "Government/Military"
click at [735, 361] on input "Mobile/Connectivity Services" at bounding box center [702, 370] width 203 height 18
click at [731, 363] on input "Mobile/Connectivity Services" at bounding box center [702, 370] width 203 height 18
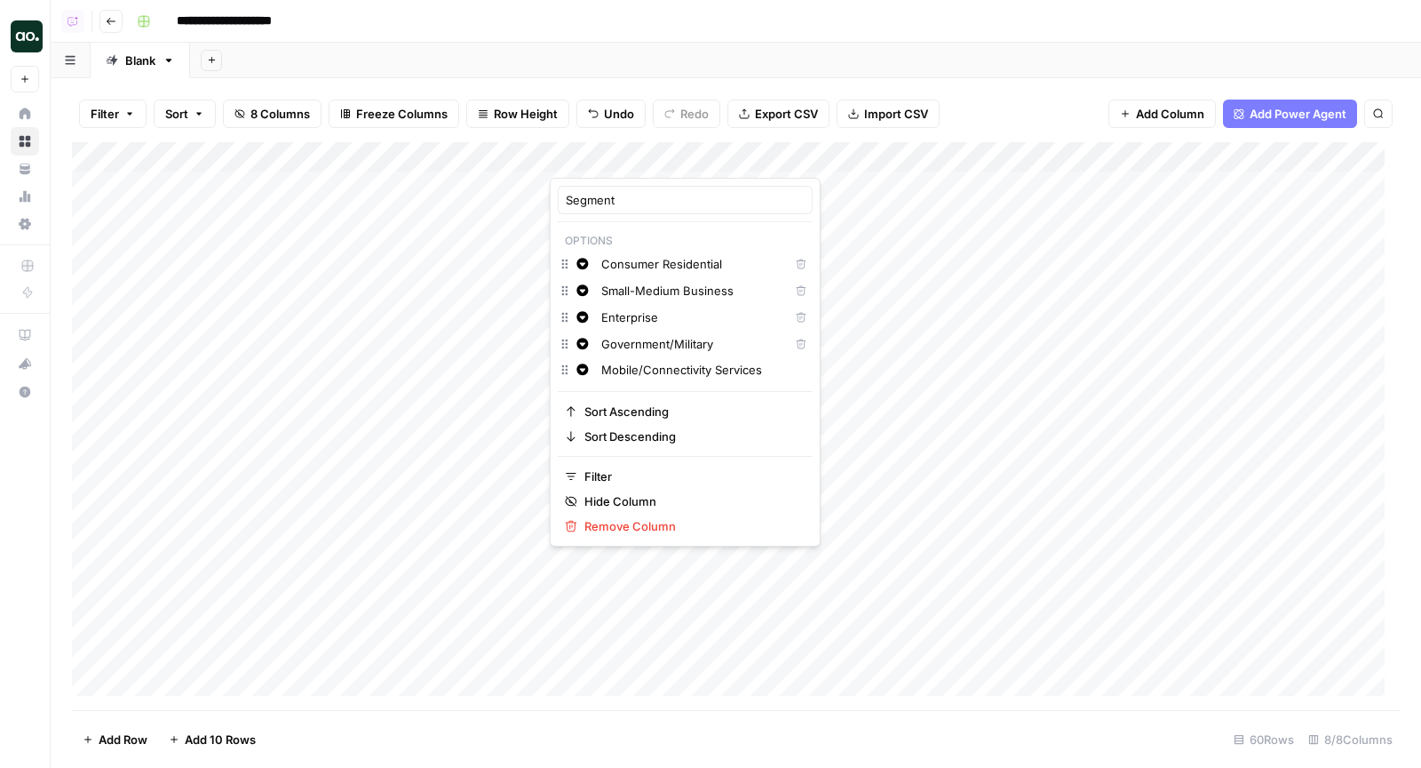
scroll to position [0, 4]
type input "Mobile/Connectivity Services"
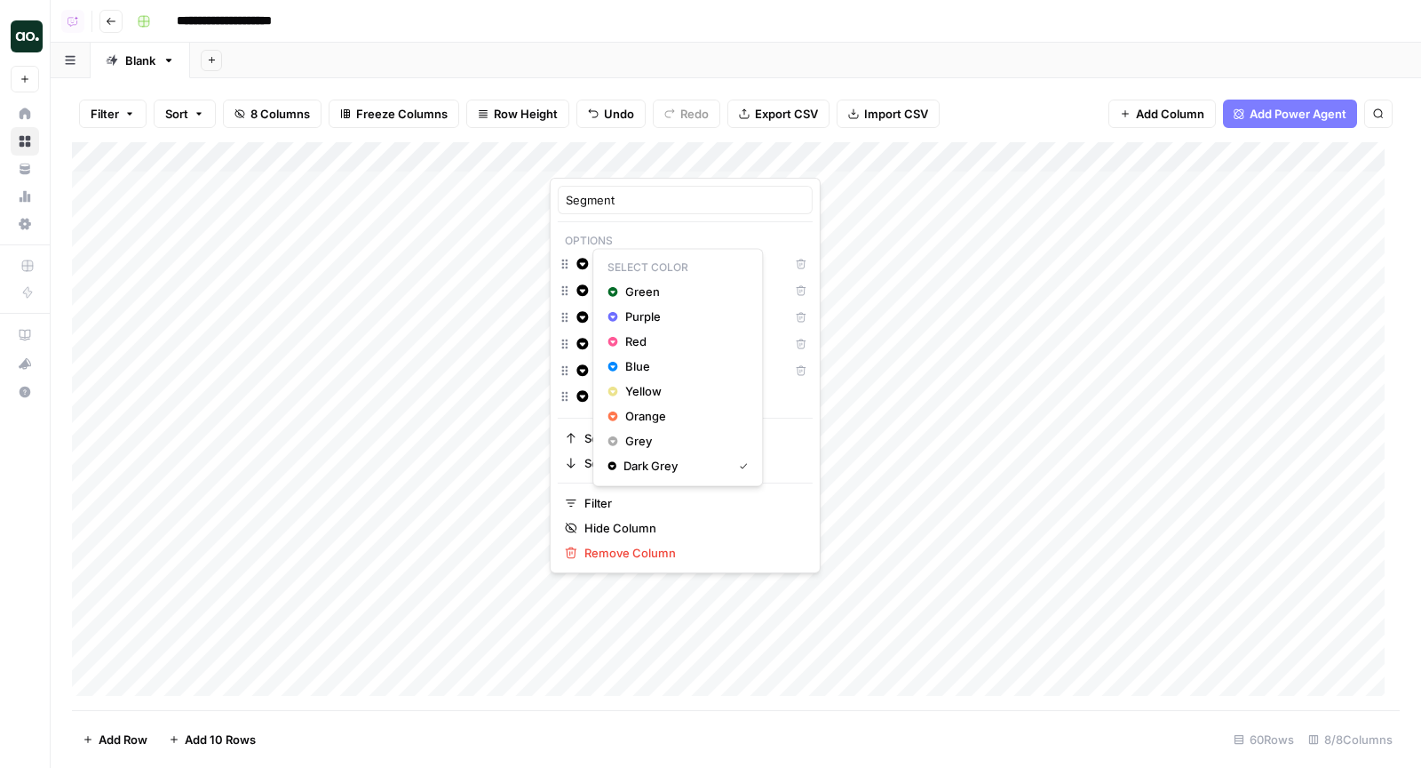
click at [577, 262] on icon "button" at bounding box center [583, 264] width 12 height 12
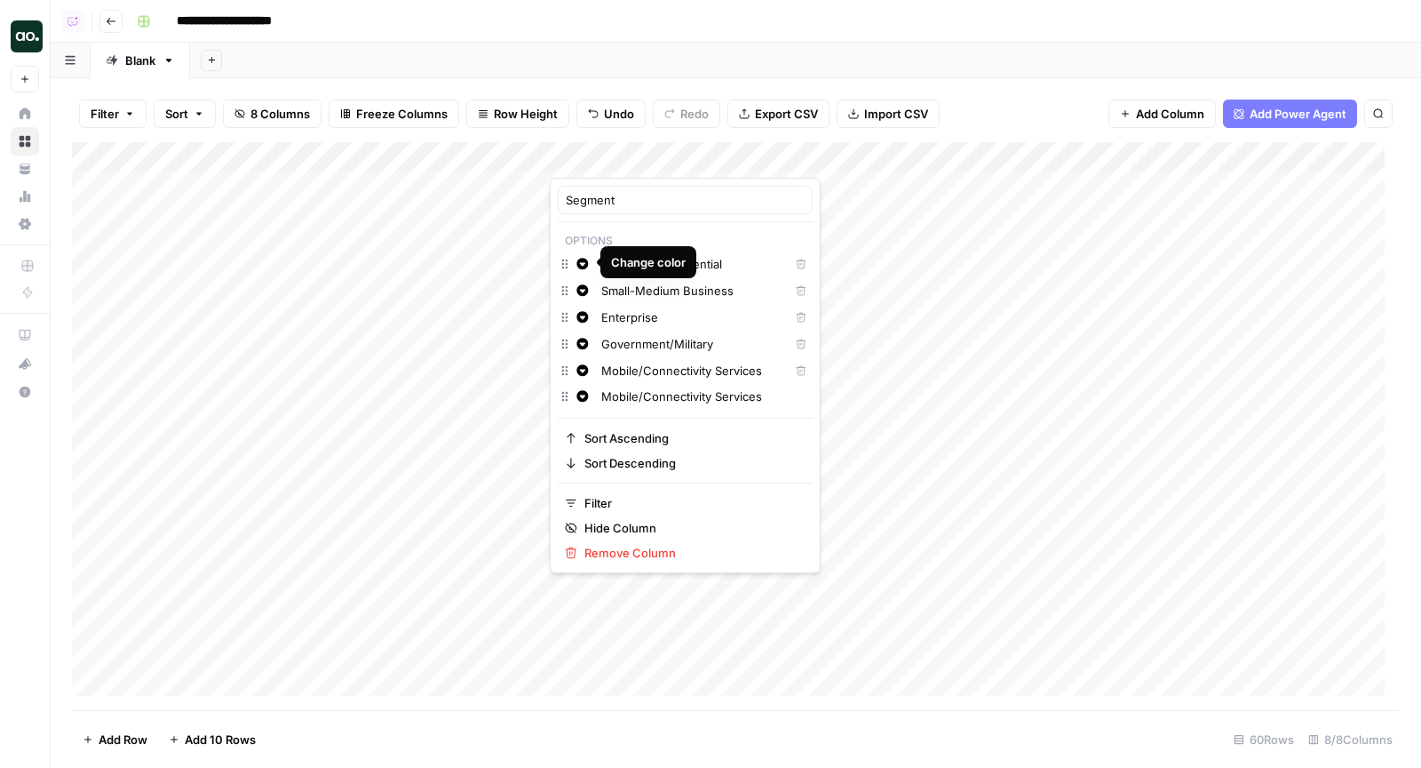
click at [660, 229] on p "Options" at bounding box center [685, 240] width 255 height 23
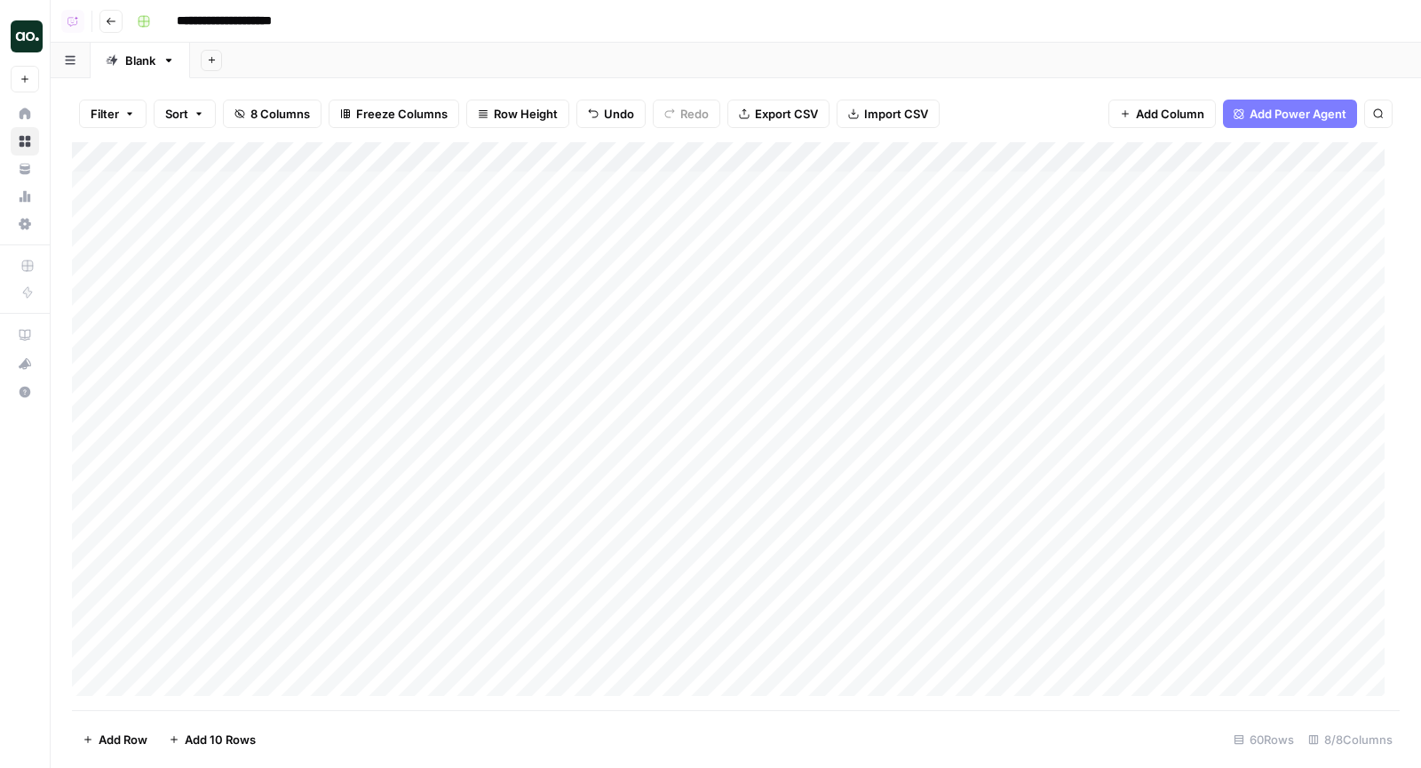
click at [955, 44] on div "Add Sheet" at bounding box center [805, 61] width 1231 height 36
click at [408, 180] on div "Add Column" at bounding box center [736, 426] width 1328 height 569
click at [676, 44] on div "Add Sheet" at bounding box center [805, 61] width 1231 height 36
click at [495, 186] on div "Add Column" at bounding box center [736, 426] width 1328 height 569
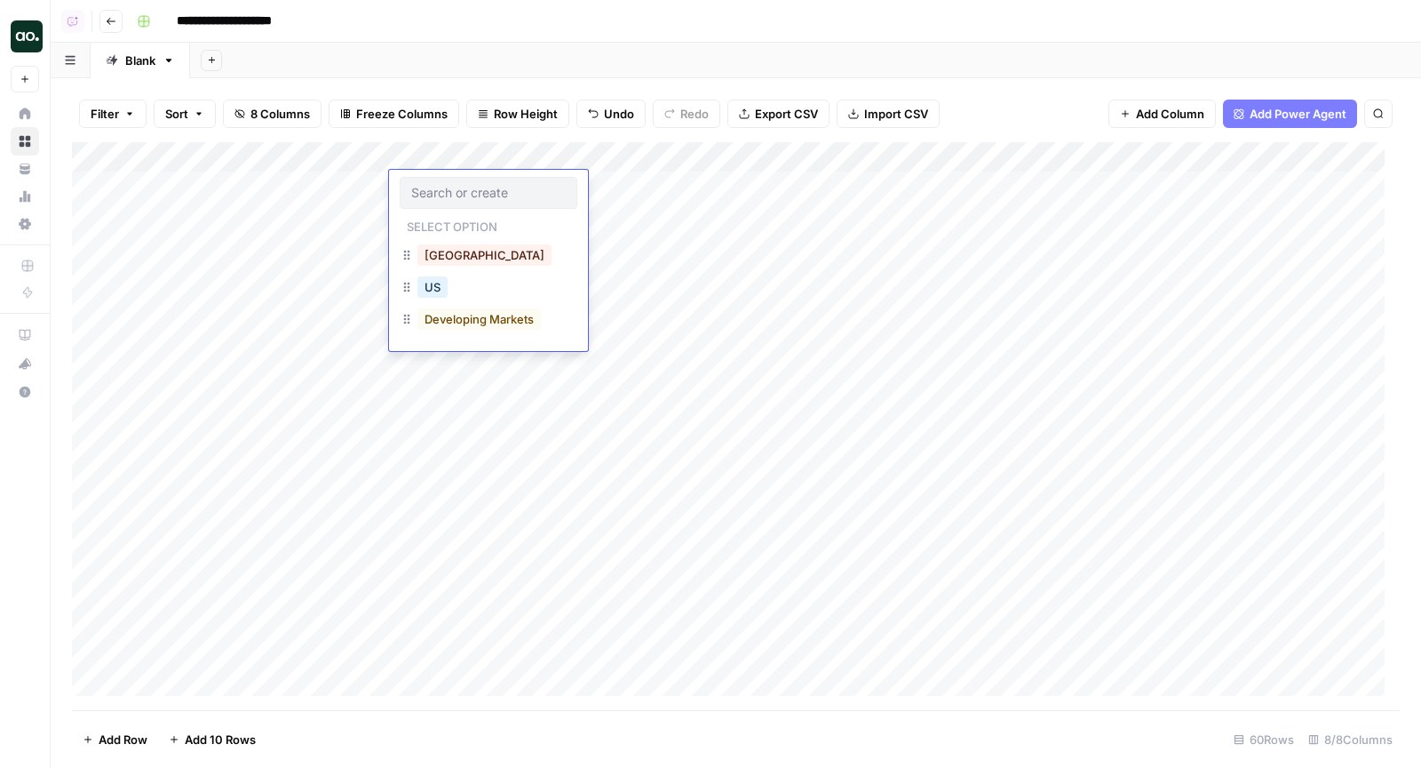
click at [495, 186] on input "text" at bounding box center [488, 193] width 155 height 16
click at [454, 250] on button "Japan" at bounding box center [485, 254] width 134 height 21
drag, startPoint x: 545, startPoint y: 199, endPoint x: 442, endPoint y: 547, distance: 362.9
click at [442, 547] on div "Add Column" at bounding box center [736, 426] width 1328 height 569
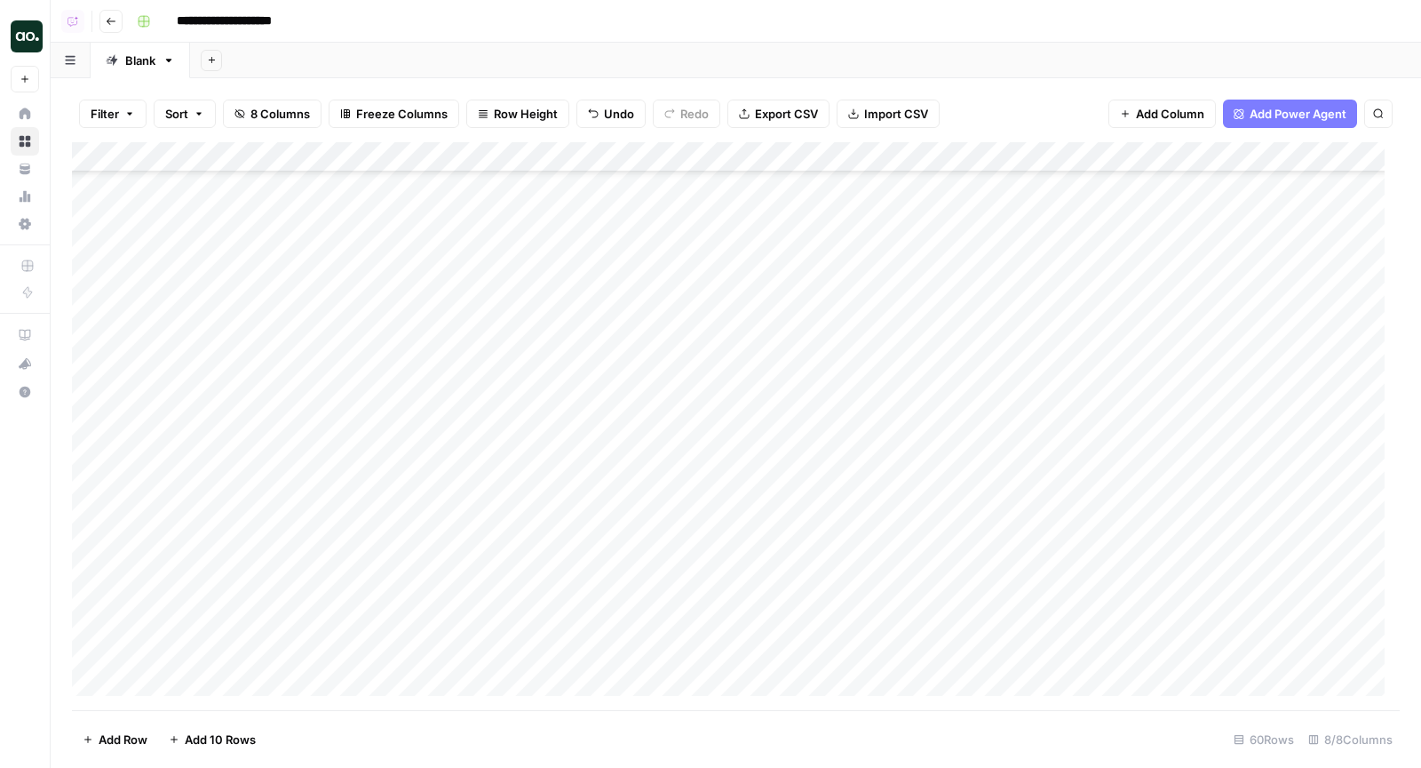
scroll to position [442, 0]
click at [481, 353] on div "Add Column" at bounding box center [736, 426] width 1328 height 569
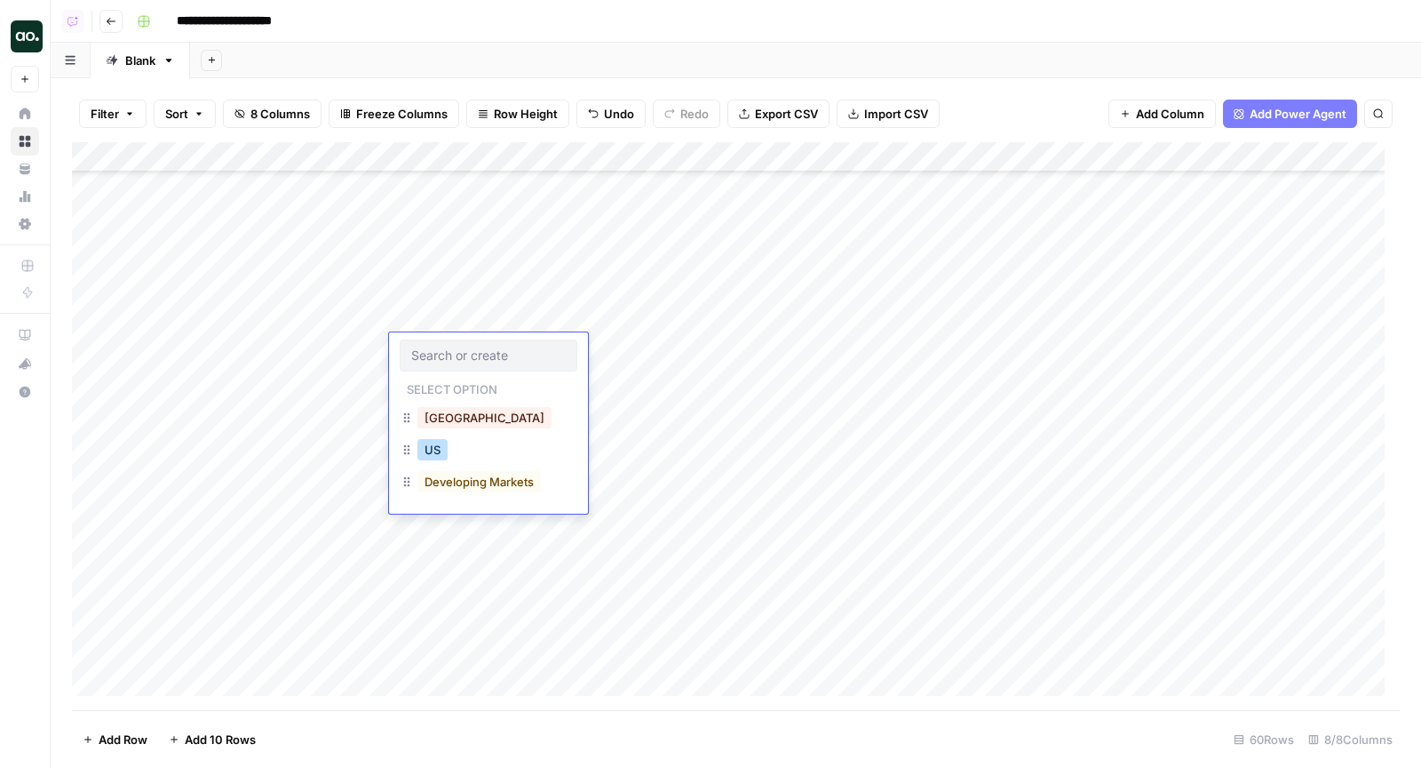
click at [438, 447] on button "US" at bounding box center [433, 449] width 30 height 21
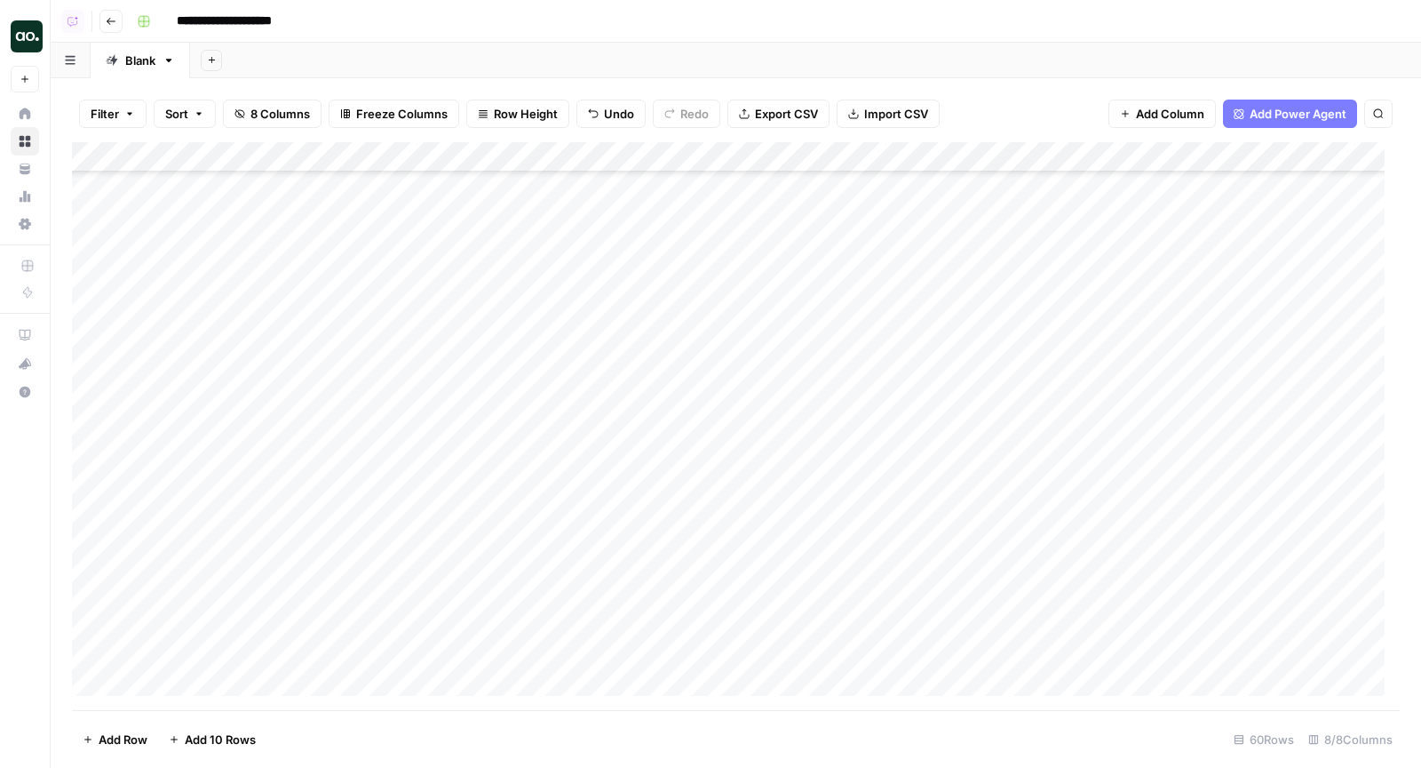
scroll to position [1094, 0]
drag, startPoint x: 546, startPoint y: 362, endPoint x: 510, endPoint y: 518, distance: 160.5
click at [510, 518] on div "Add Column" at bounding box center [736, 426] width 1328 height 569
click at [623, 398] on div "Add Column" at bounding box center [736, 426] width 1328 height 569
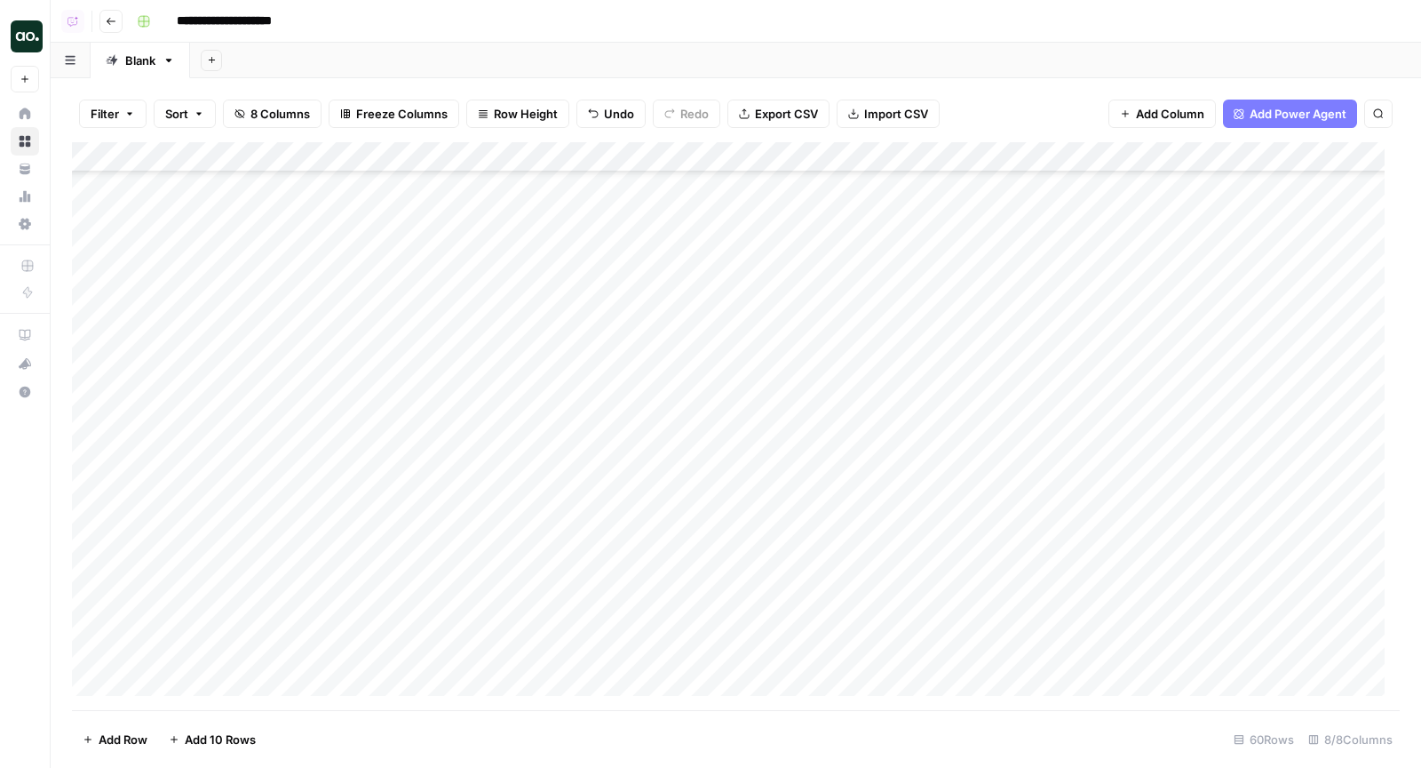
drag, startPoint x: 451, startPoint y: 298, endPoint x: 447, endPoint y: 490, distance: 192.8
click at [447, 490] on div "Add Column" at bounding box center [736, 426] width 1328 height 569
click at [487, 574] on div "Add Column" at bounding box center [736, 426] width 1328 height 569
click at [487, 289] on div "Add Column" at bounding box center [736, 426] width 1328 height 569
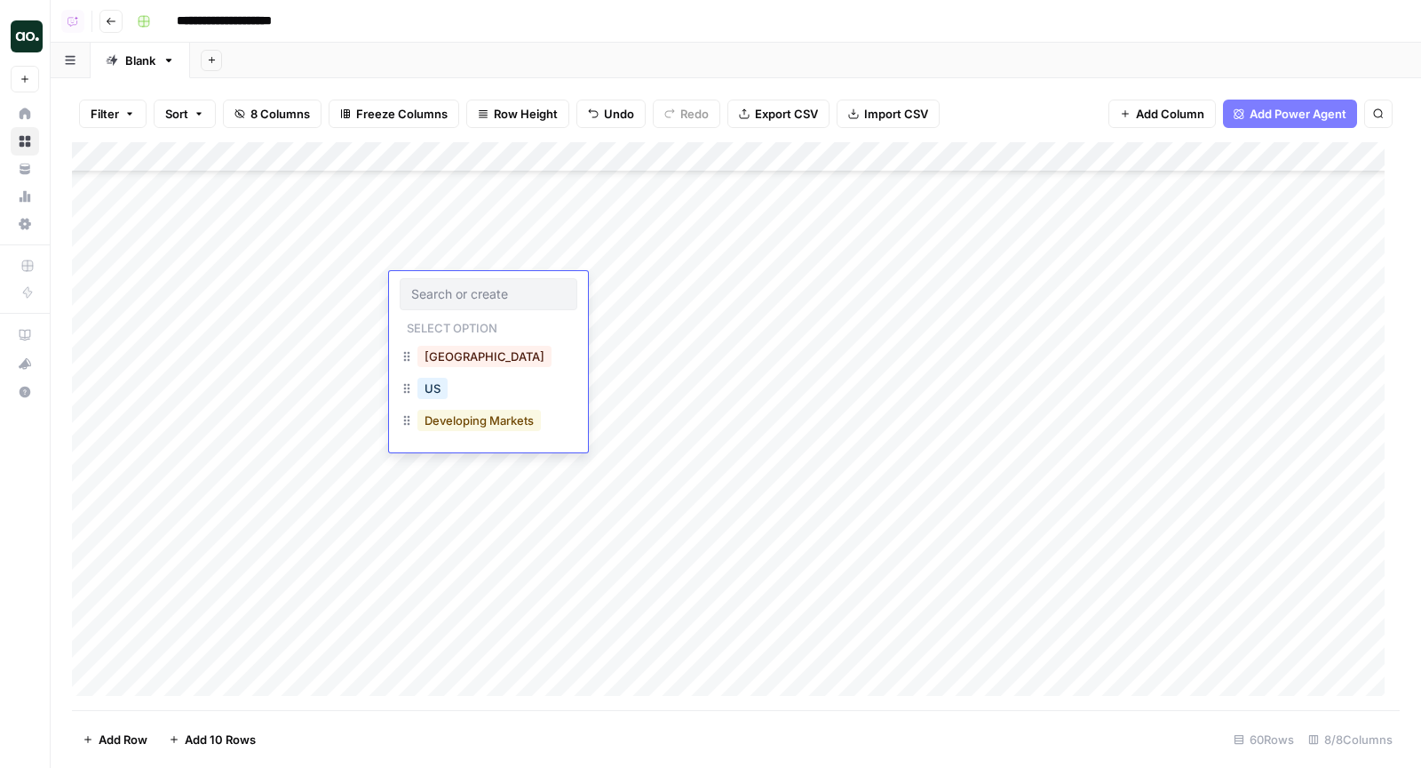
click at [460, 419] on button "Developing Markets" at bounding box center [479, 420] width 123 height 21
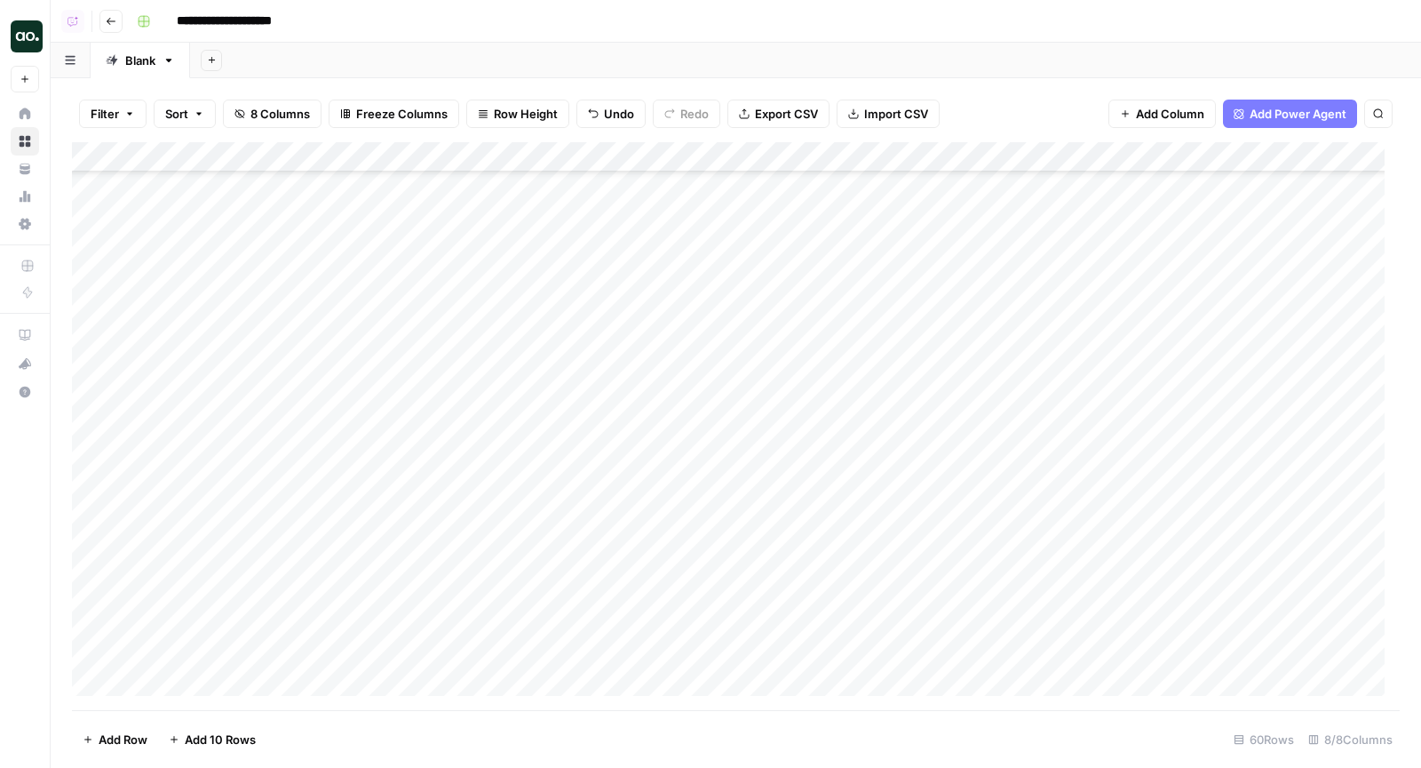
scroll to position [1317, 0]
drag, startPoint x: 549, startPoint y: 301, endPoint x: 527, endPoint y: 628, distance: 327.7
click at [527, 628] on div "Add Column" at bounding box center [736, 426] width 1328 height 569
click at [468, 664] on div "Add Column" at bounding box center [736, 426] width 1328 height 569
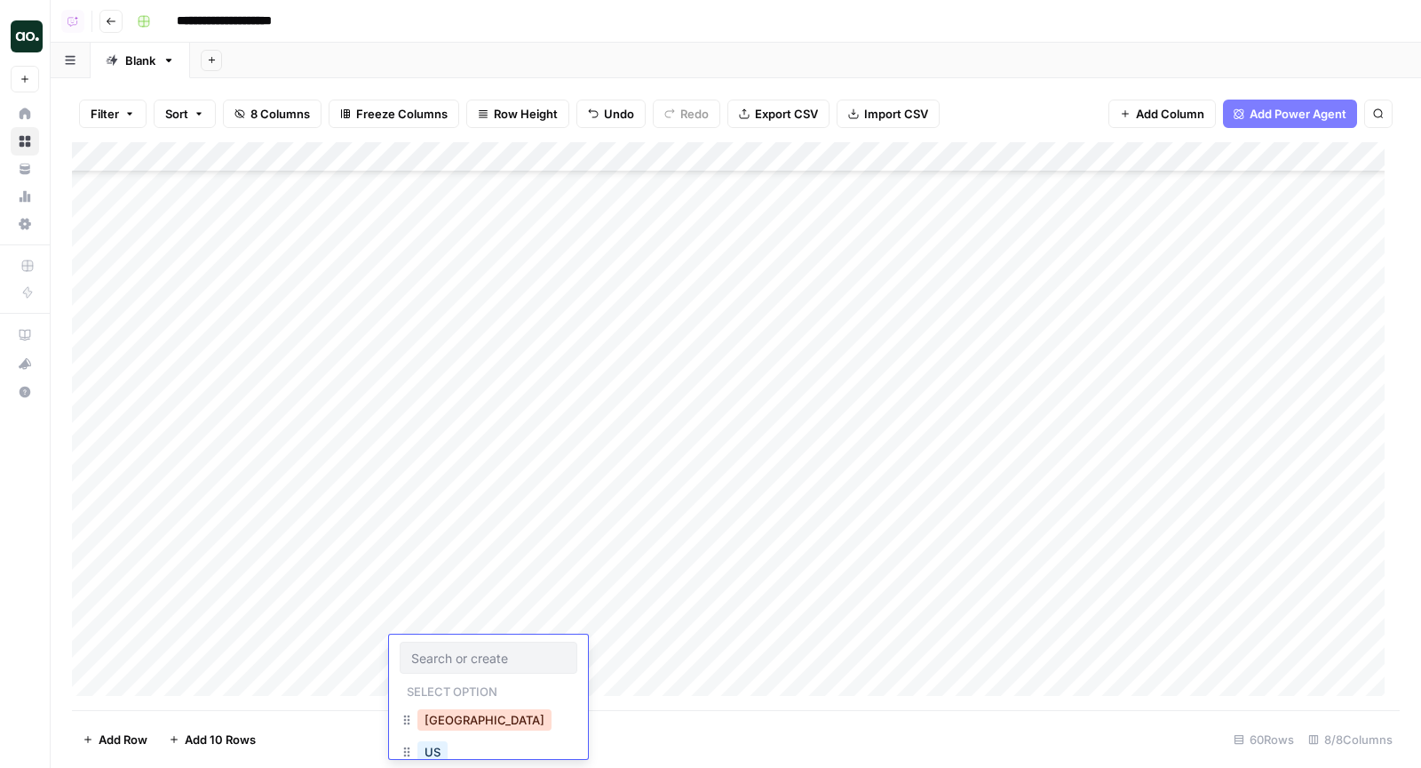
scroll to position [56, 0]
click at [454, 732] on button "Developing Markets" at bounding box center [479, 727] width 123 height 21
click at [610, 186] on div "Add Column" at bounding box center [736, 426] width 1328 height 569
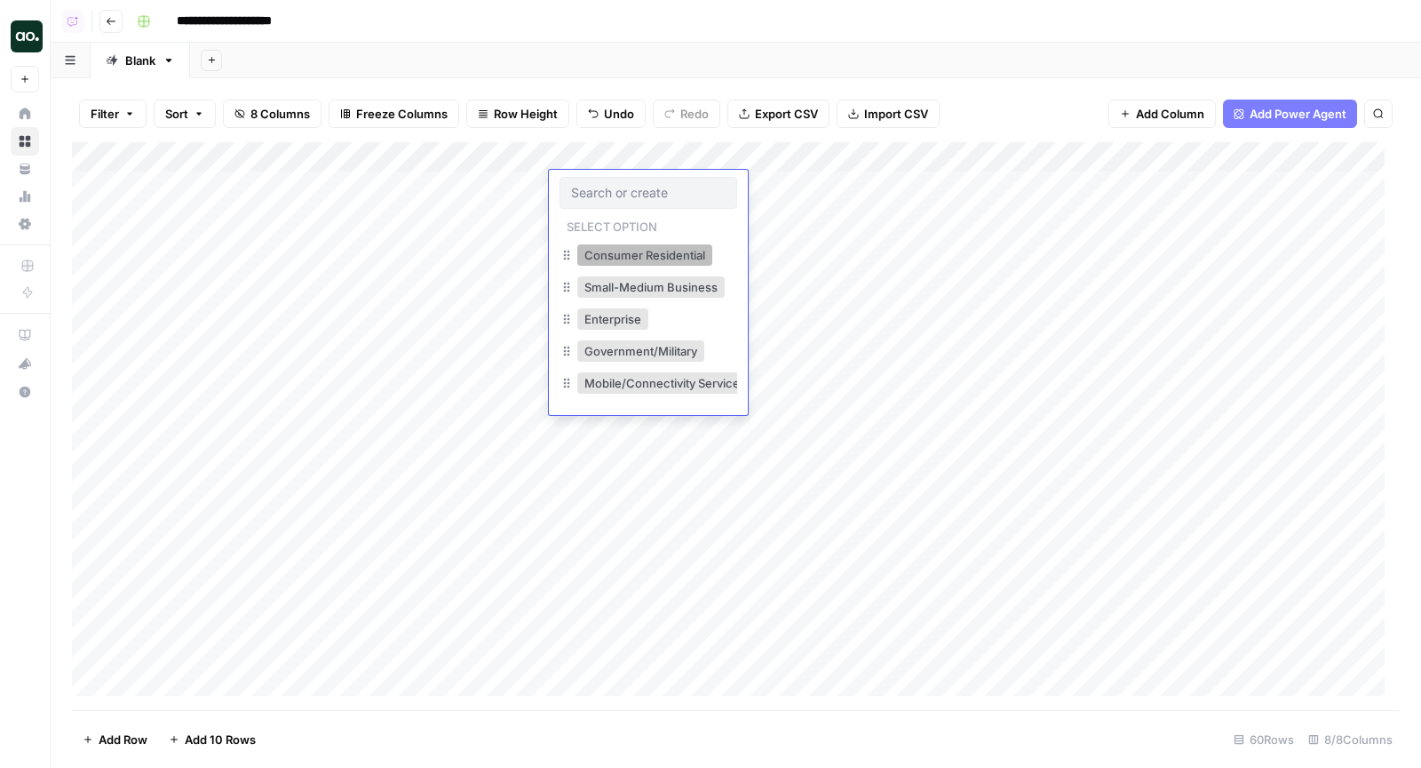
click at [624, 253] on button "Consumer Residential" at bounding box center [644, 254] width 135 height 21
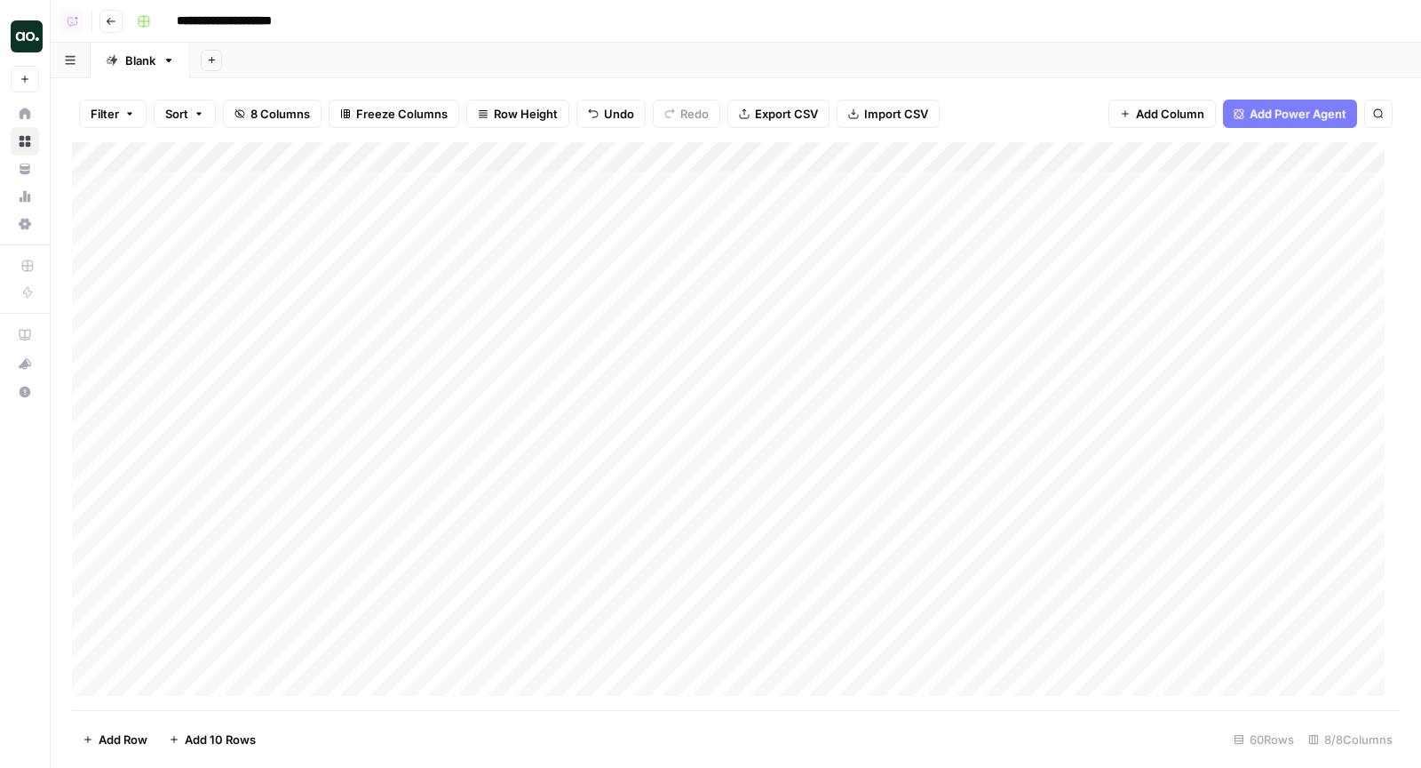
click at [625, 210] on div "Add Column" at bounding box center [736, 426] width 1328 height 569
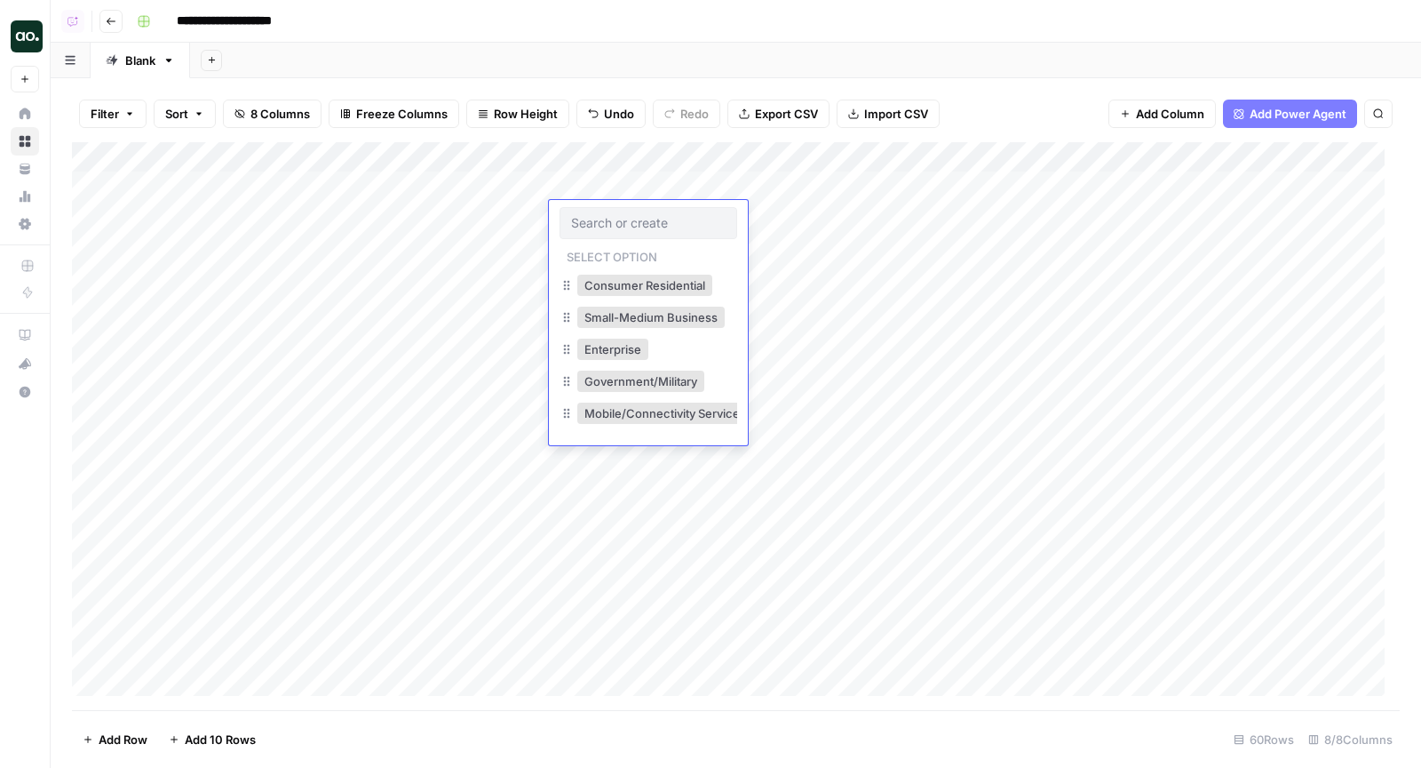
click at [698, 181] on div "Add Column" at bounding box center [736, 426] width 1328 height 569
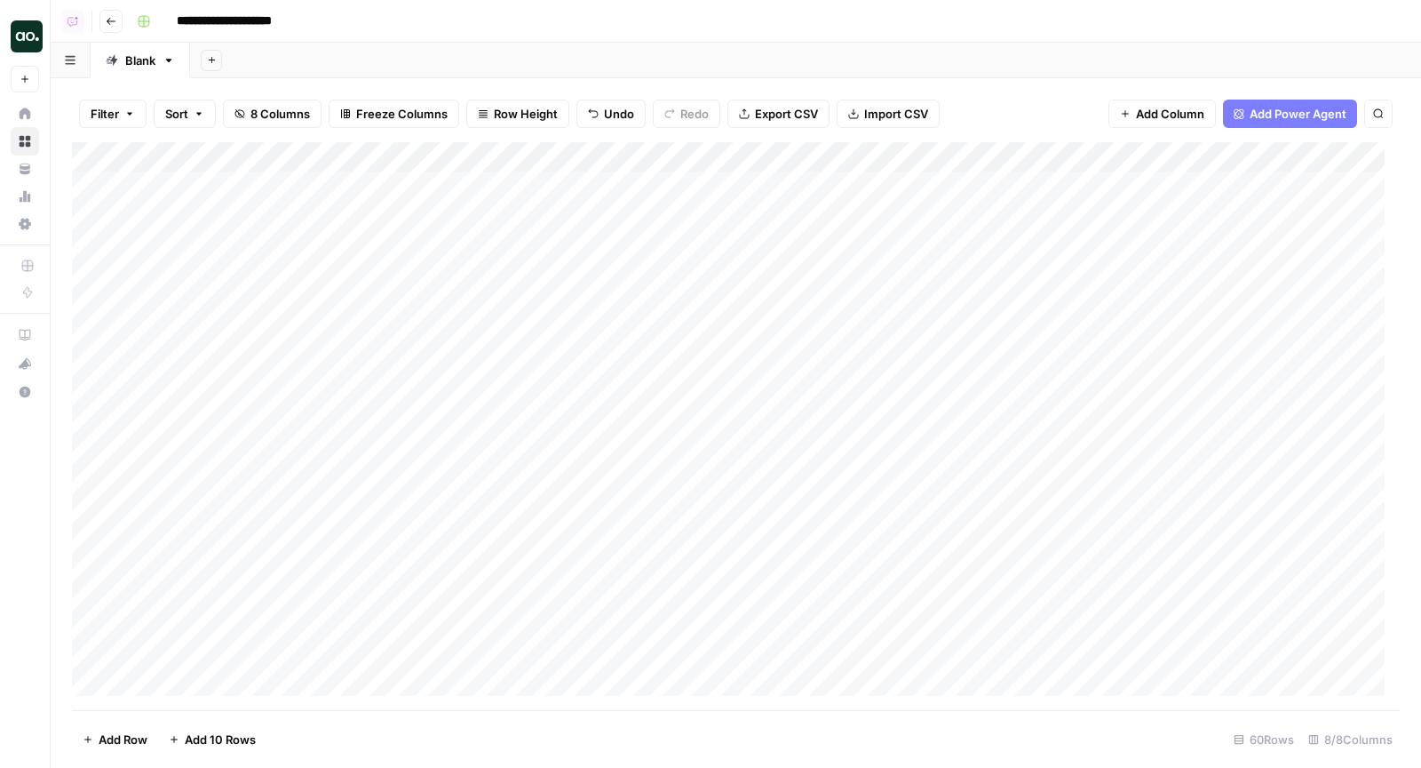
drag, startPoint x: 708, startPoint y: 200, endPoint x: 696, endPoint y: 275, distance: 75.7
click at [696, 275] on div "Add Column" at bounding box center [736, 426] width 1328 height 569
click at [654, 306] on div "Add Column" at bounding box center [736, 426] width 1328 height 569
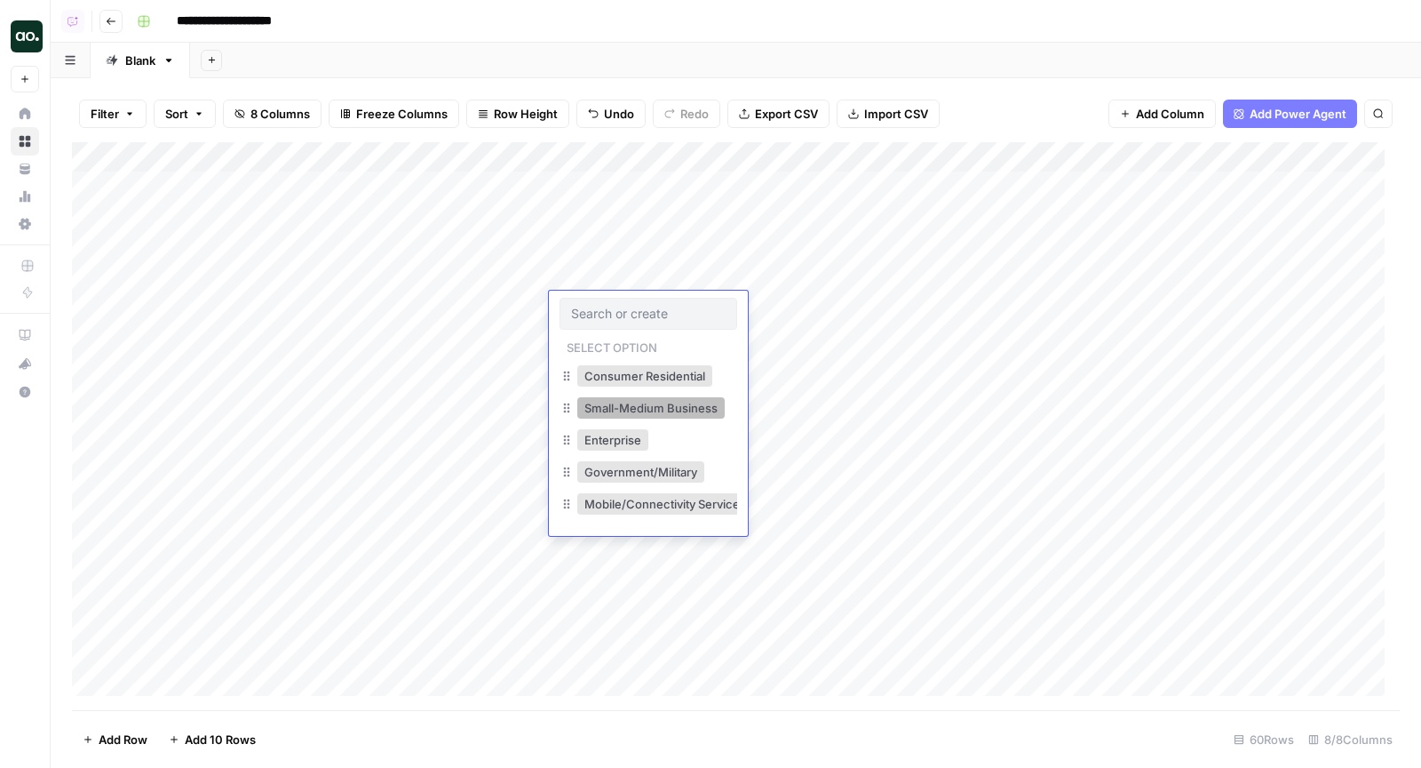
click at [673, 413] on button "Small-Medium Business" at bounding box center [650, 407] width 147 height 21
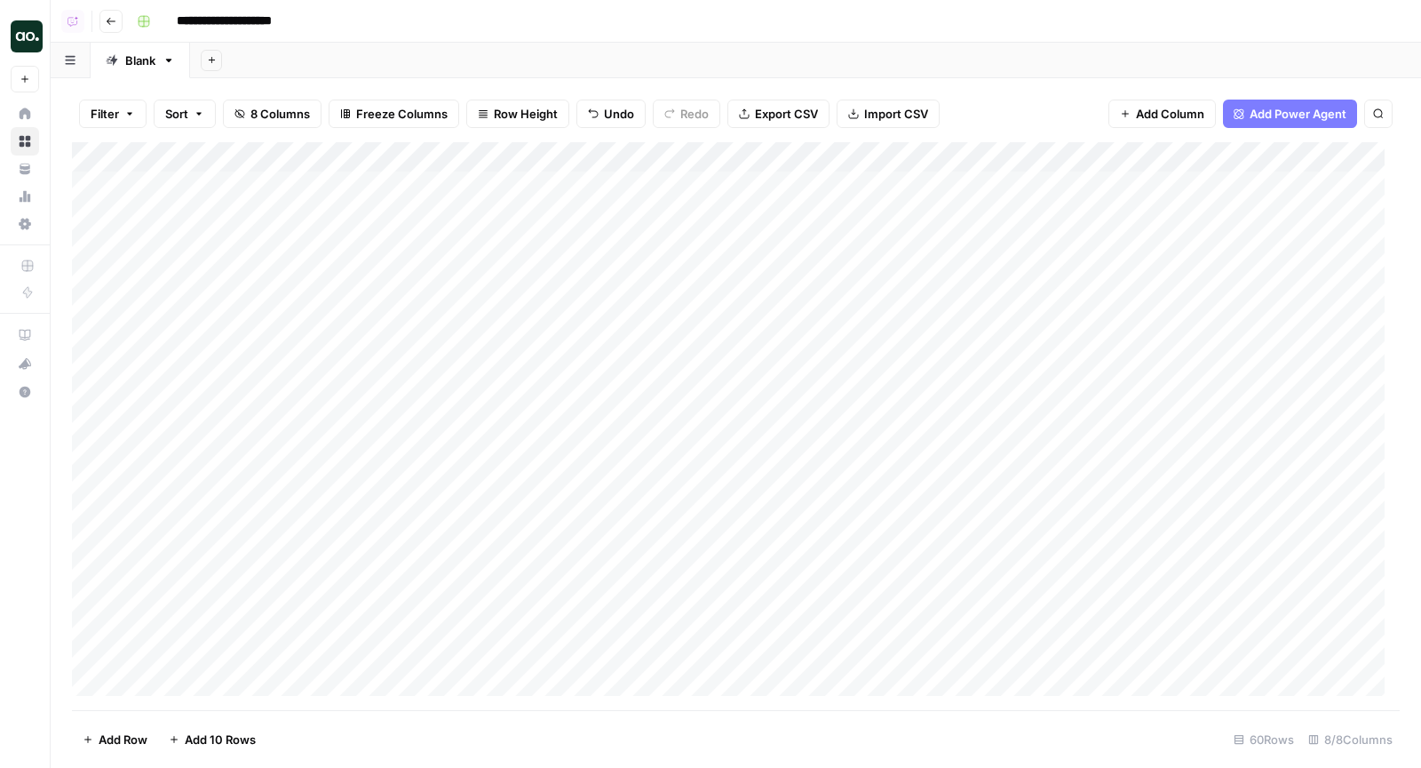
drag, startPoint x: 707, startPoint y: 322, endPoint x: 689, endPoint y: 400, distance: 80.2
click at [689, 400] on div "Add Column" at bounding box center [736, 426] width 1328 height 569
click at [667, 432] on div "Add Column" at bounding box center [736, 426] width 1328 height 569
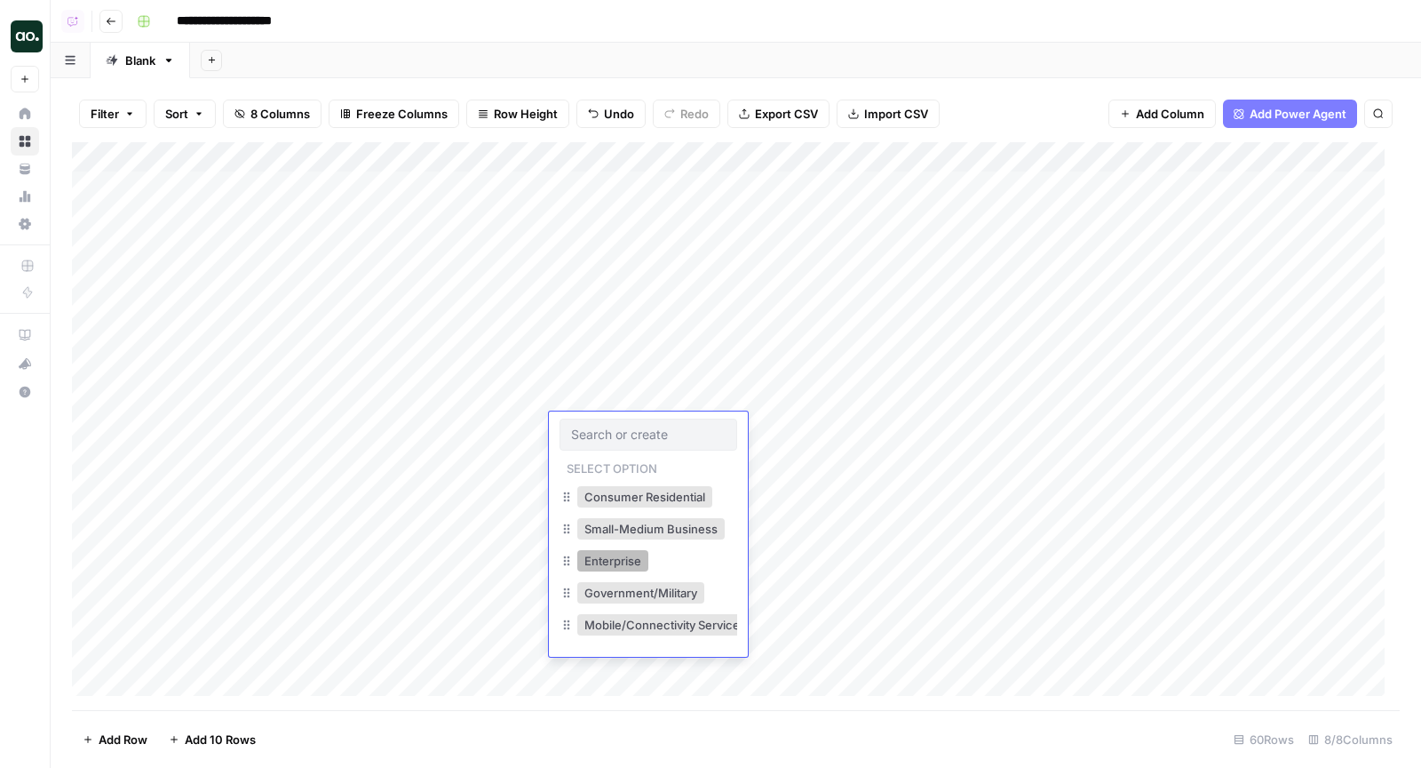
click at [623, 556] on button "Enterprise" at bounding box center [612, 560] width 71 height 21
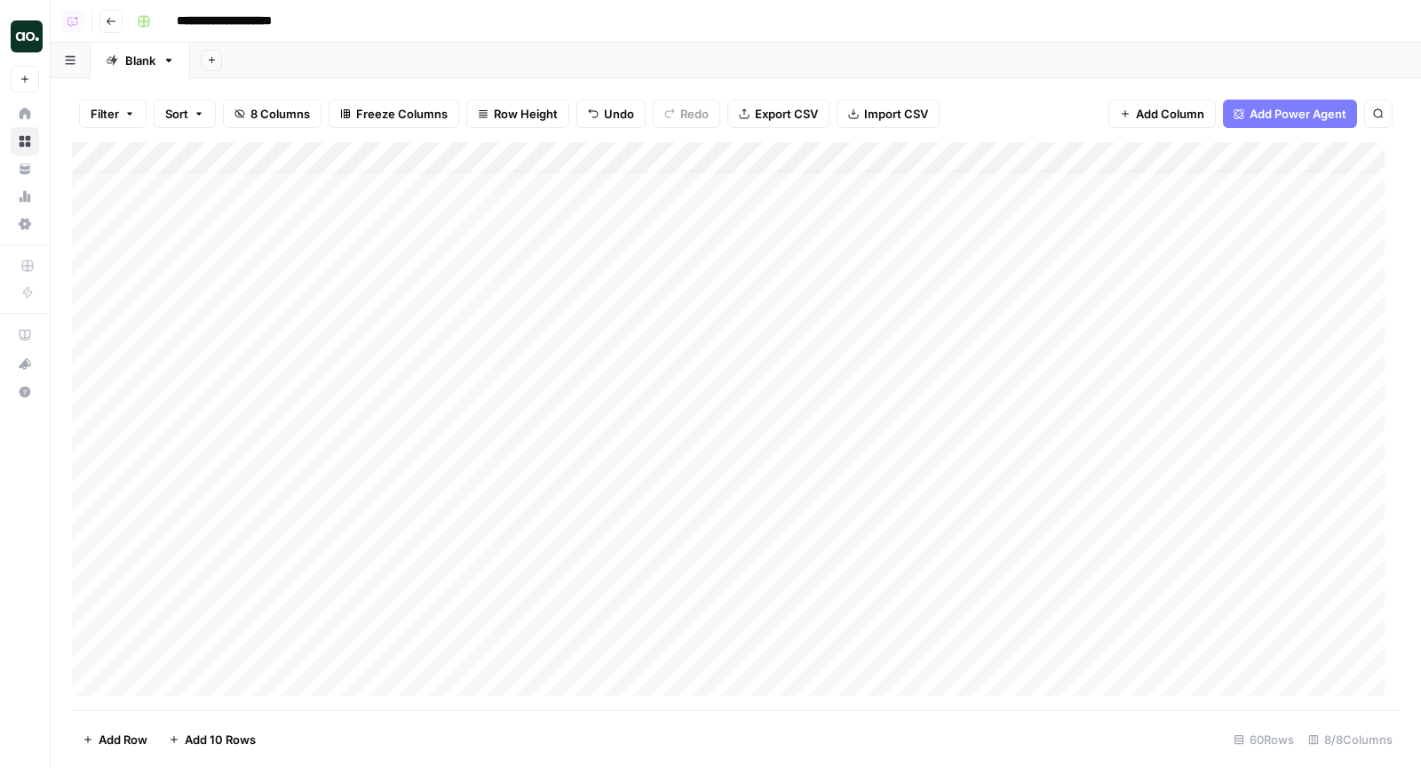
scroll to position [139, 0]
drag, startPoint x: 709, startPoint y: 303, endPoint x: 690, endPoint y: 376, distance: 75.2
click at [690, 376] on div "Add Column" at bounding box center [736, 426] width 1328 height 569
click at [650, 418] on div "Add Column" at bounding box center [736, 426] width 1328 height 569
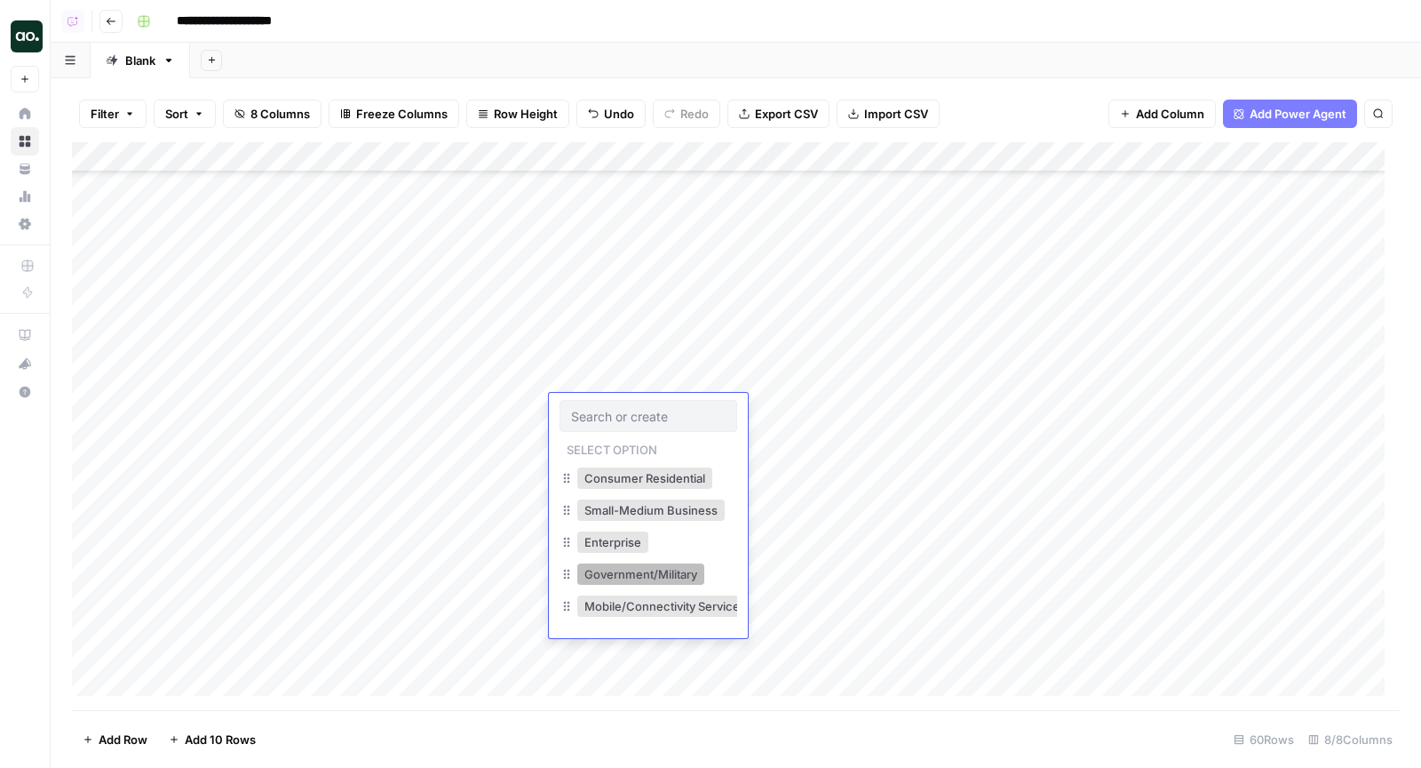
click at [634, 570] on button "Government/Military" at bounding box center [640, 573] width 127 height 21
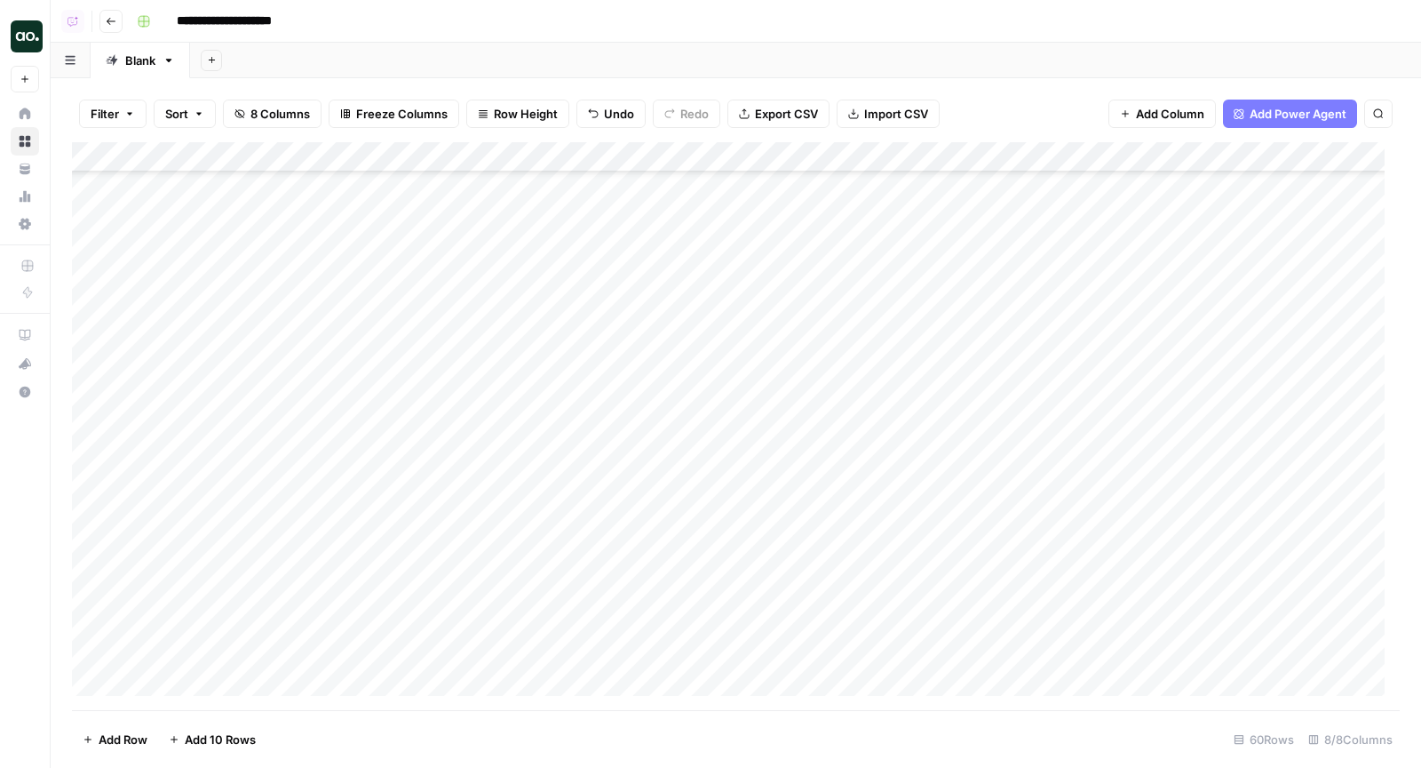
drag, startPoint x: 708, startPoint y: 424, endPoint x: 684, endPoint y: 505, distance: 84.3
click at [684, 504] on div "Add Column" at bounding box center [736, 426] width 1328 height 569
click at [651, 426] on div "Add Column" at bounding box center [736, 426] width 1328 height 569
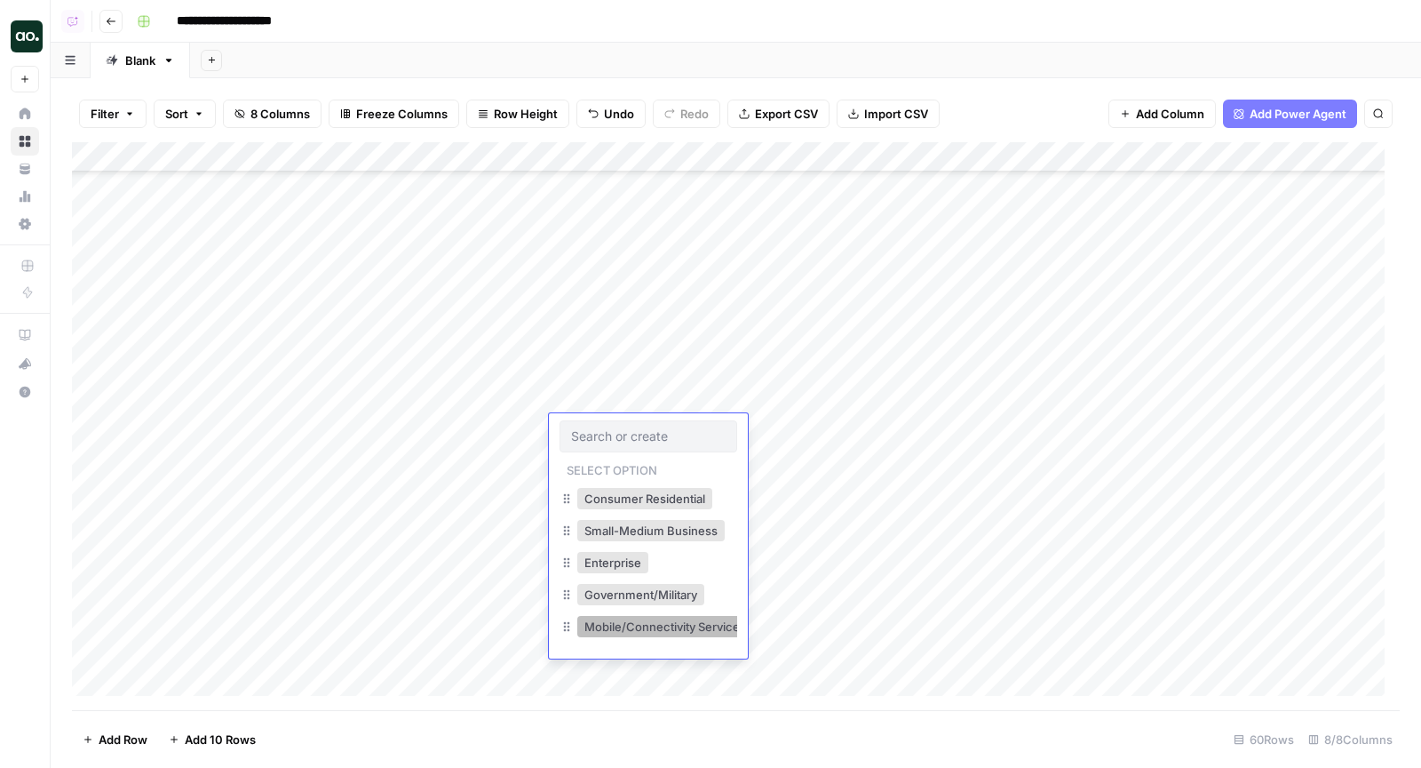
click at [652, 625] on button "Mobile/Connectivity Services" at bounding box center [665, 626] width 176 height 21
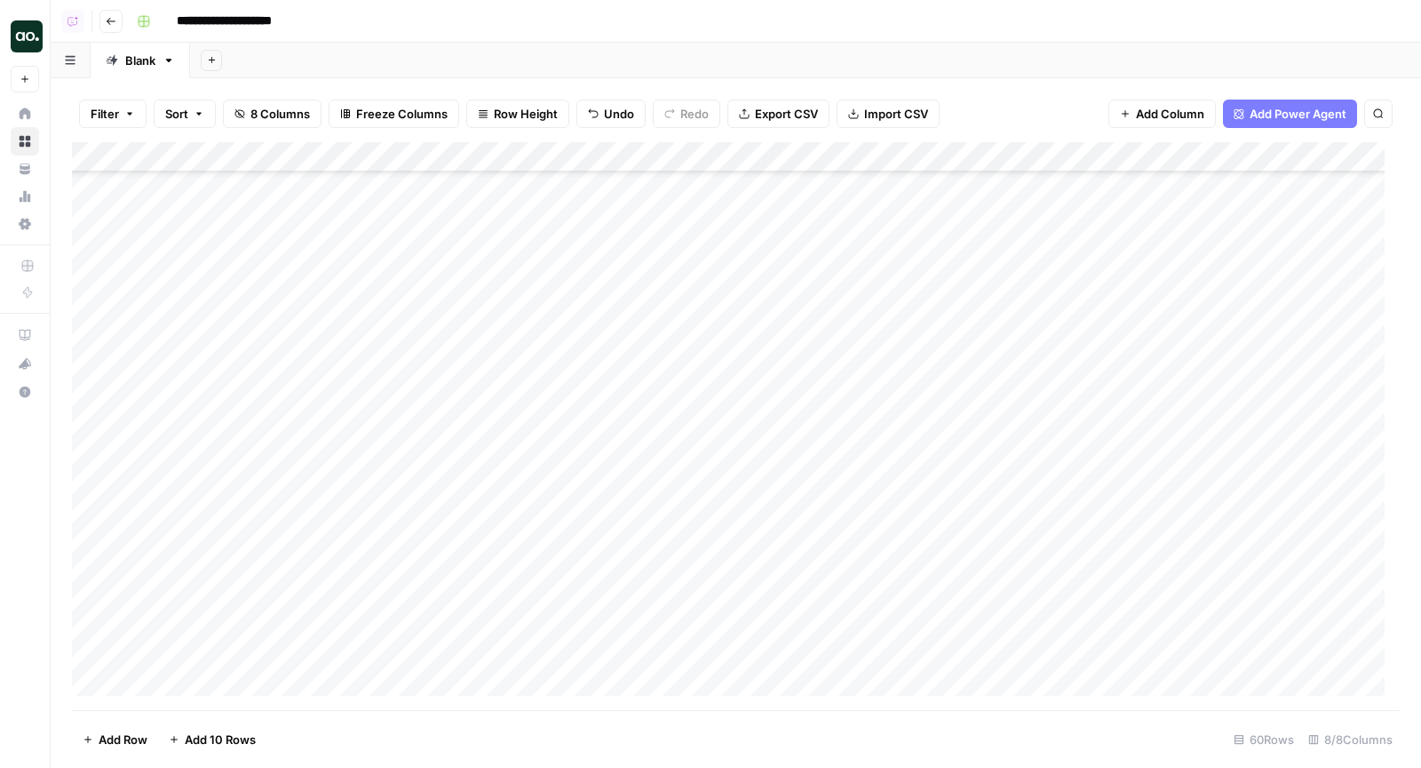
drag, startPoint x: 708, startPoint y: 443, endPoint x: 691, endPoint y: 525, distance: 83.5
click at [691, 525] on div "Add Column" at bounding box center [736, 426] width 1328 height 569
click at [701, 185] on div "Add Column" at bounding box center [736, 426] width 1328 height 569
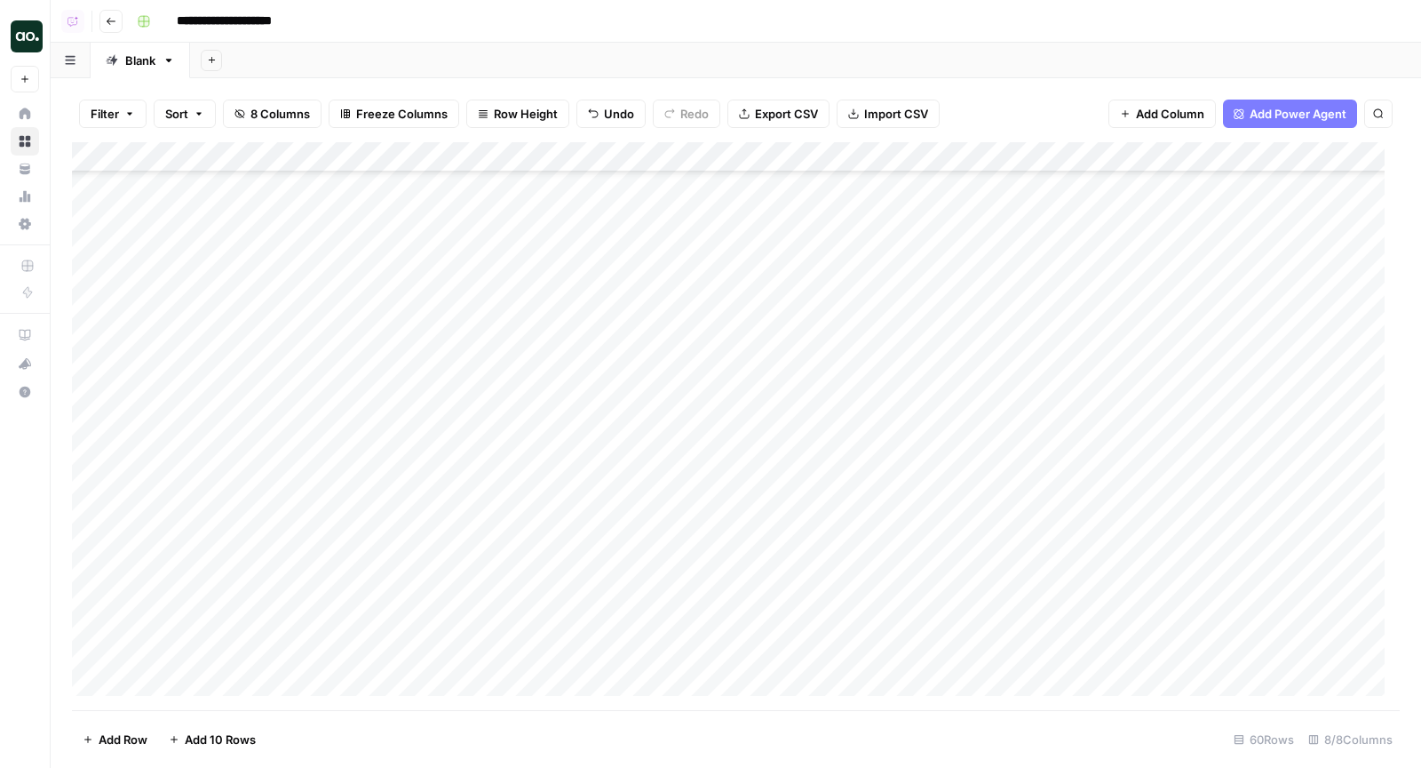
click at [707, 328] on div "Add Column" at bounding box center [736, 426] width 1328 height 569
click at [657, 370] on div "Add Column" at bounding box center [736, 426] width 1328 height 569
click at [600, 386] on div "Add Column" at bounding box center [736, 426] width 1328 height 569
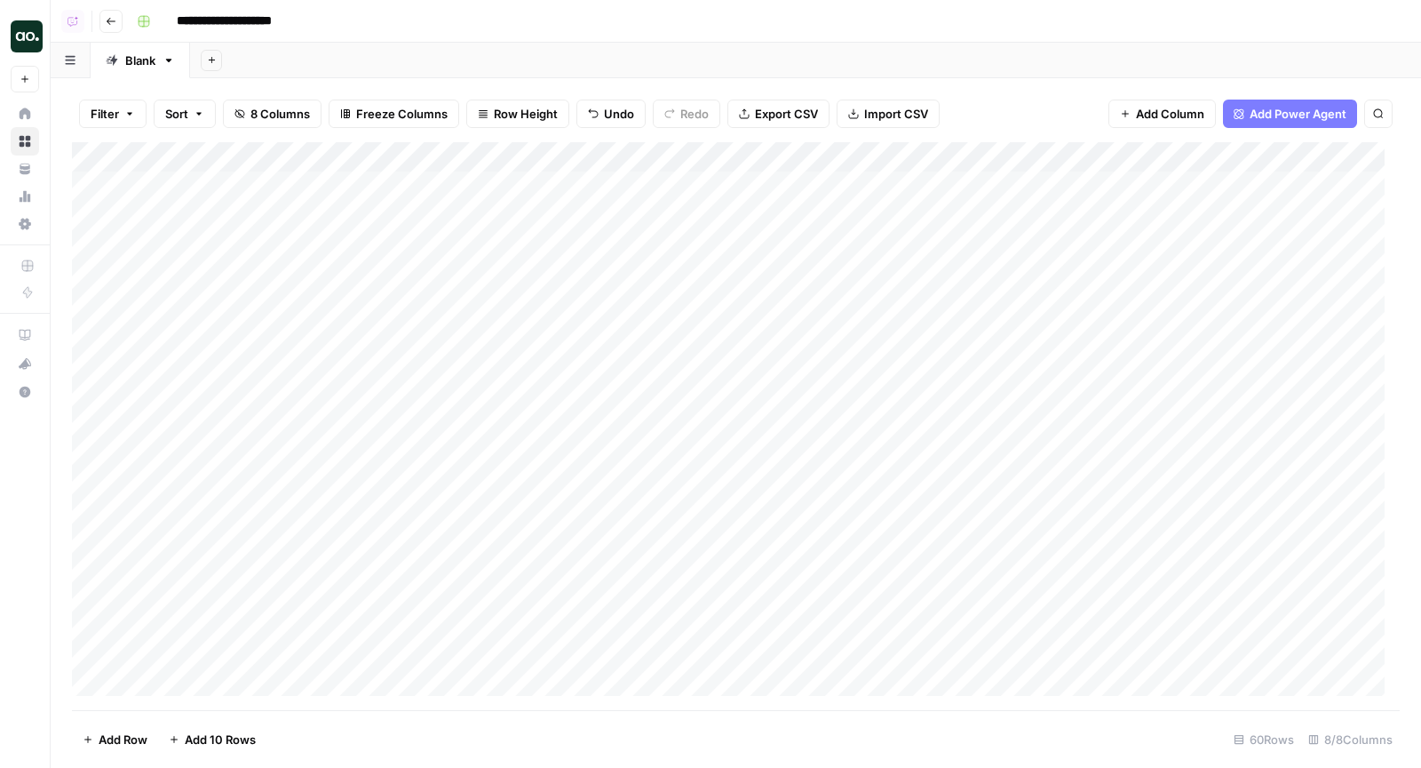
click at [589, 157] on div "Add Column" at bounding box center [736, 426] width 1328 height 569
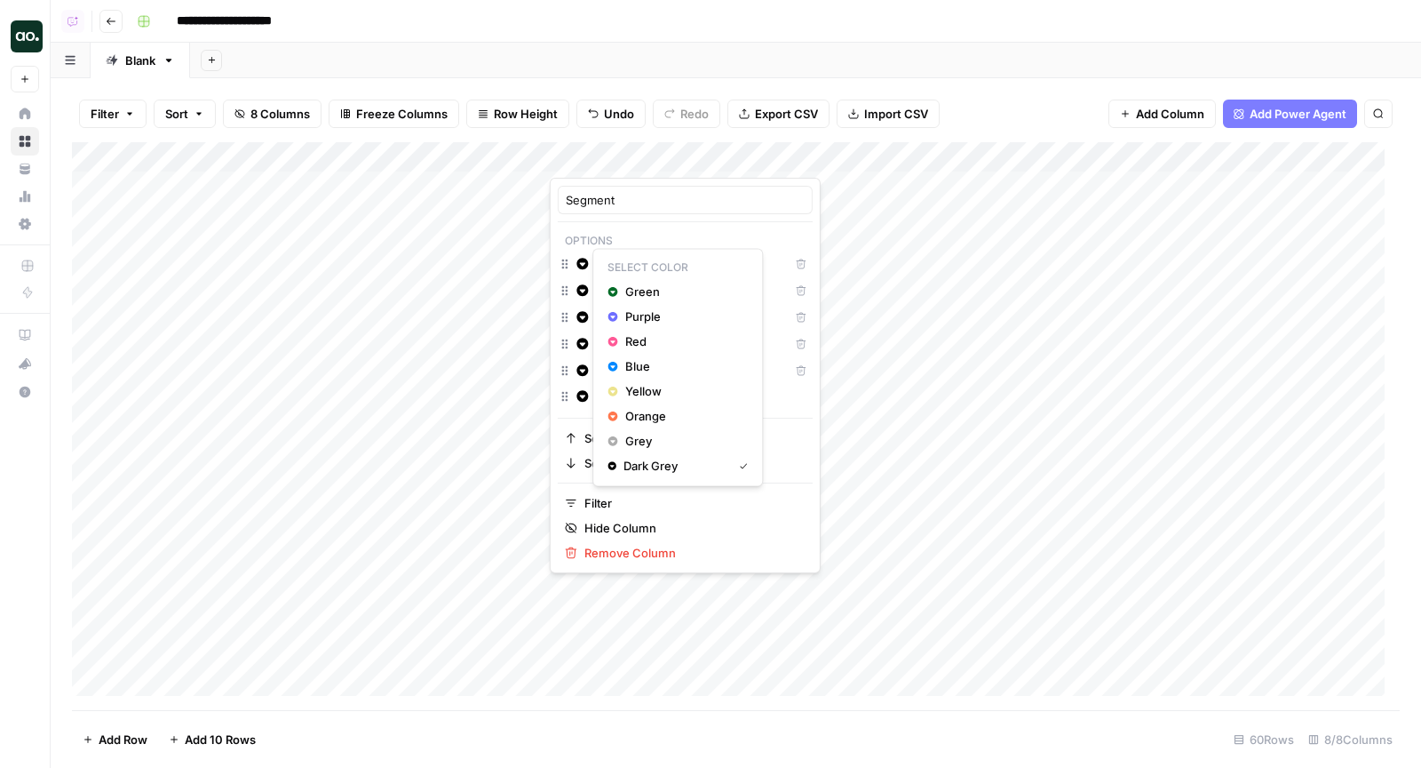
click at [578, 261] on icon "button" at bounding box center [583, 264] width 12 height 12
click at [644, 400] on button "Yellow" at bounding box center [678, 390] width 155 height 25
click at [577, 297] on button "Change color" at bounding box center [582, 290] width 21 height 21
click at [645, 447] on span "Orange" at bounding box center [682, 443] width 115 height 18
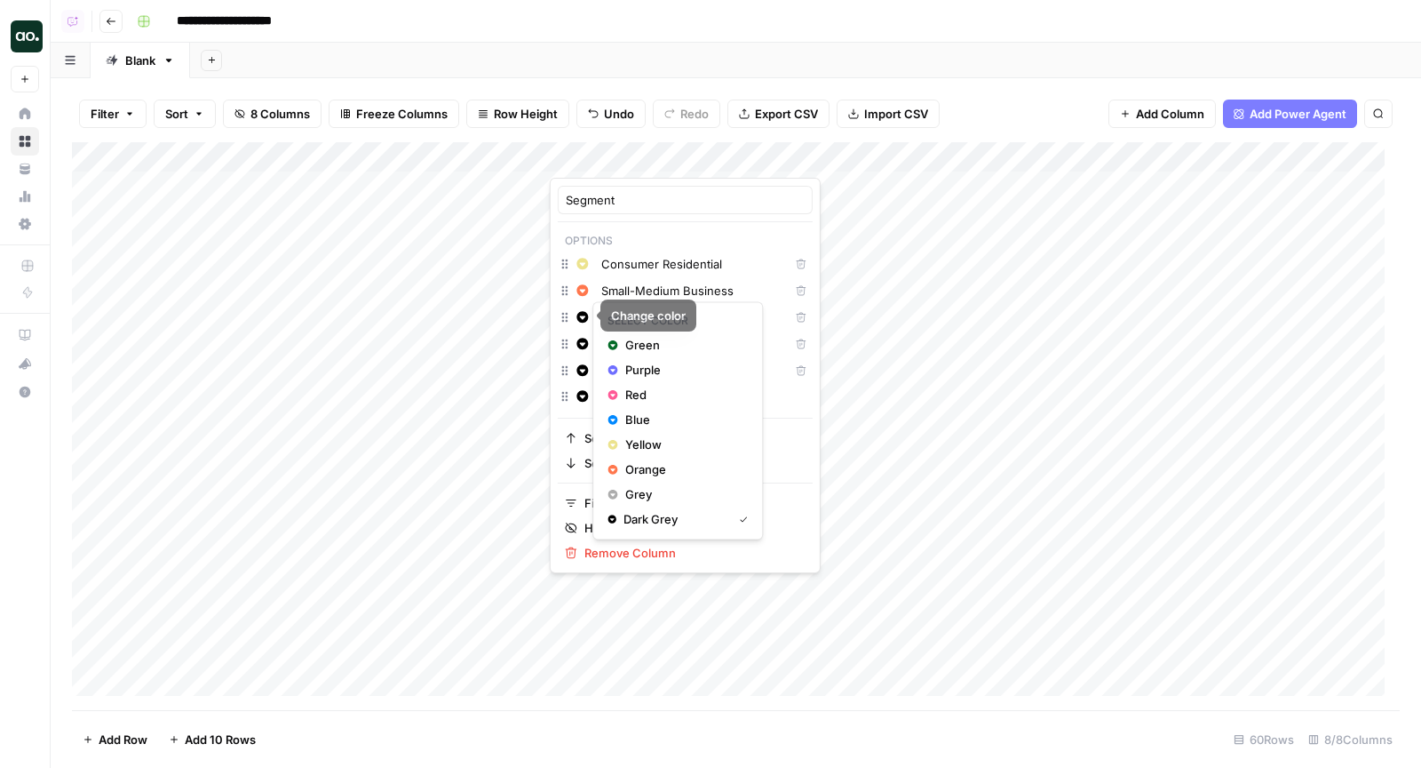
click at [584, 316] on icon "button" at bounding box center [583, 317] width 12 height 12
click at [662, 374] on span "Purple" at bounding box center [682, 370] width 115 height 18
click at [579, 340] on icon "button" at bounding box center [583, 344] width 12 height 12
click at [676, 442] on span "Blue" at bounding box center [682, 446] width 115 height 18
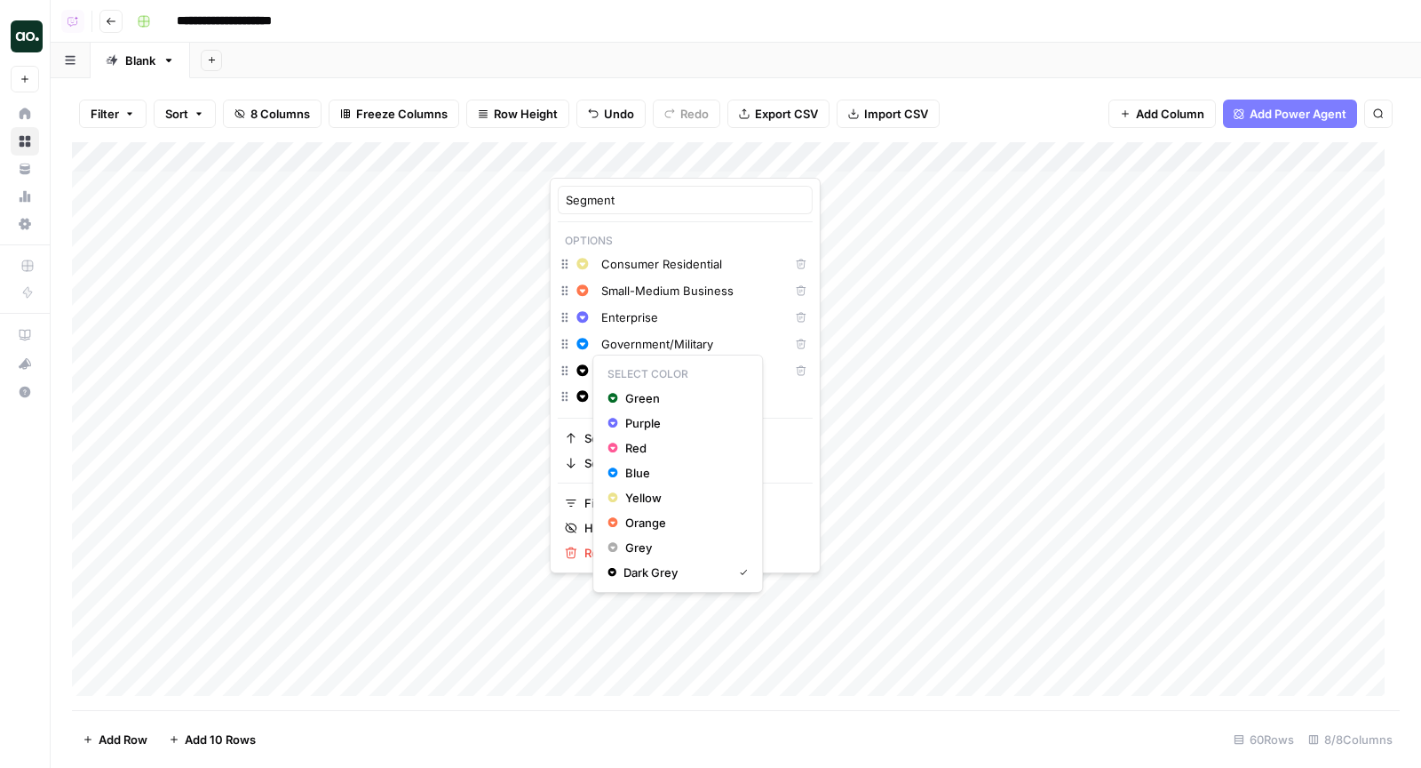
click at [578, 366] on icon "button" at bounding box center [583, 370] width 12 height 12
click at [641, 350] on span "Green" at bounding box center [682, 345] width 115 height 18
click at [649, 424] on span "Purple" at bounding box center [682, 423] width 115 height 18
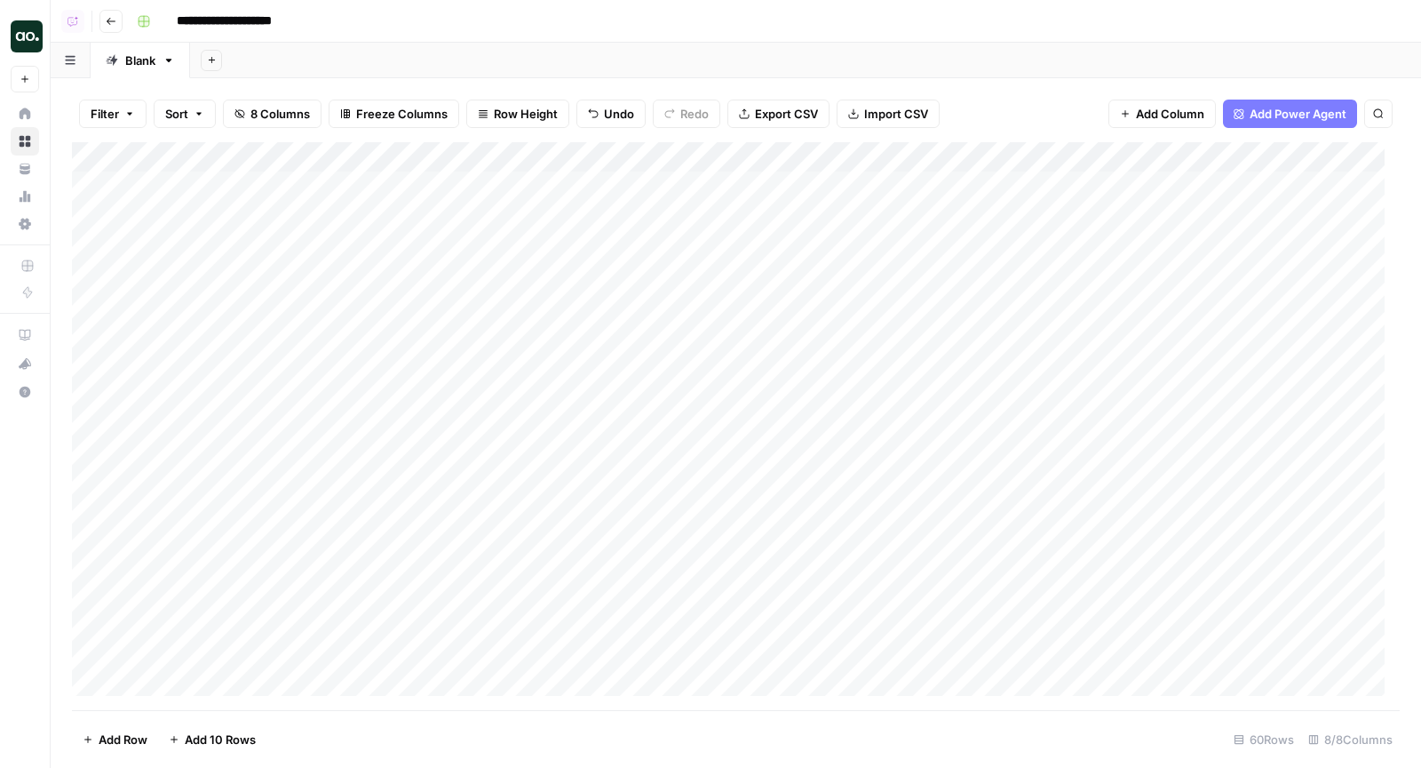
click at [870, 75] on div "Add Sheet" at bounding box center [805, 61] width 1231 height 36
click at [748, 40] on header "**********" at bounding box center [736, 21] width 1371 height 43
click at [557, 49] on div "Add Sheet" at bounding box center [805, 61] width 1231 height 36
click at [547, 155] on div "Add Column" at bounding box center [736, 426] width 1328 height 569
click at [897, 7] on div "**********" at bounding box center [767, 21] width 1274 height 28
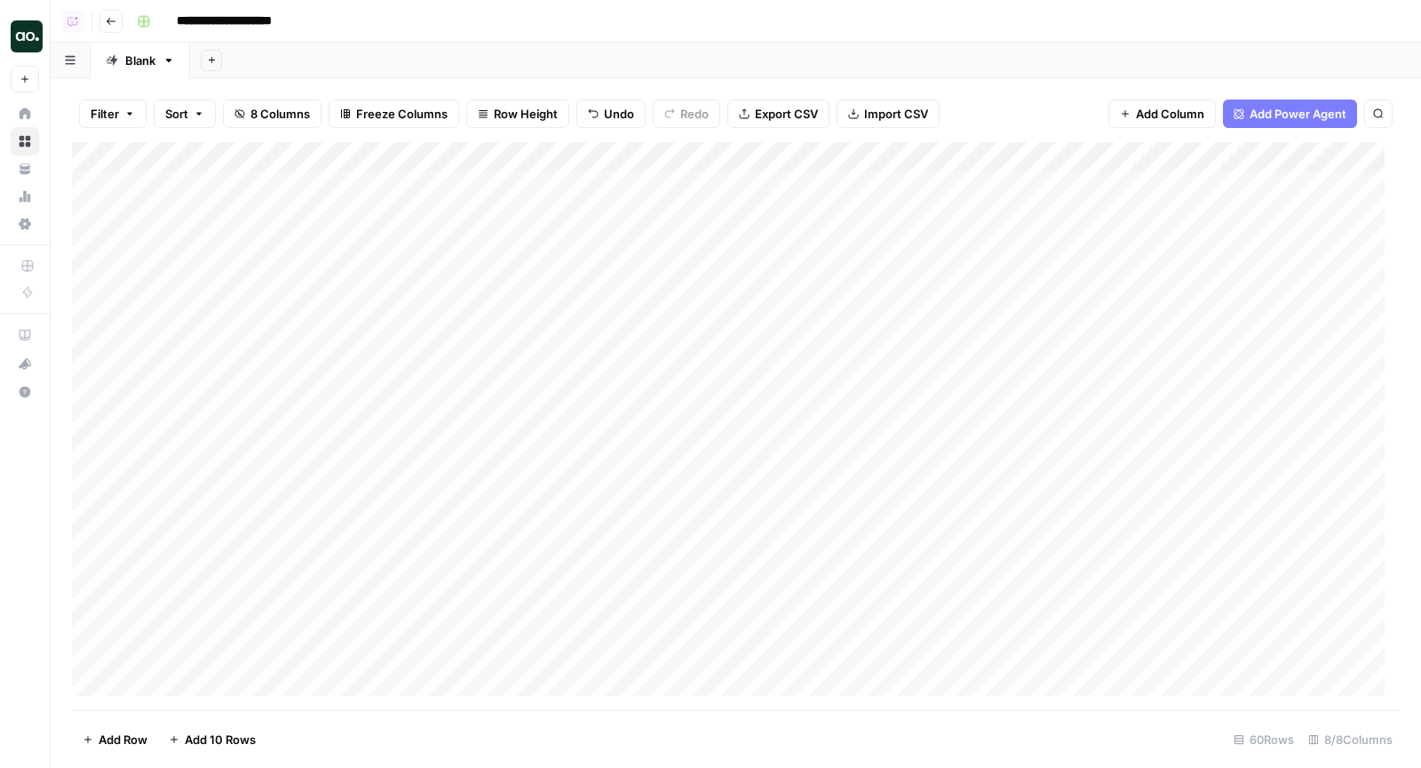
click at [301, 223] on div "Add Column" at bounding box center [736, 426] width 1328 height 569
click at [1028, 56] on div "Add Sheet" at bounding box center [805, 61] width 1231 height 36
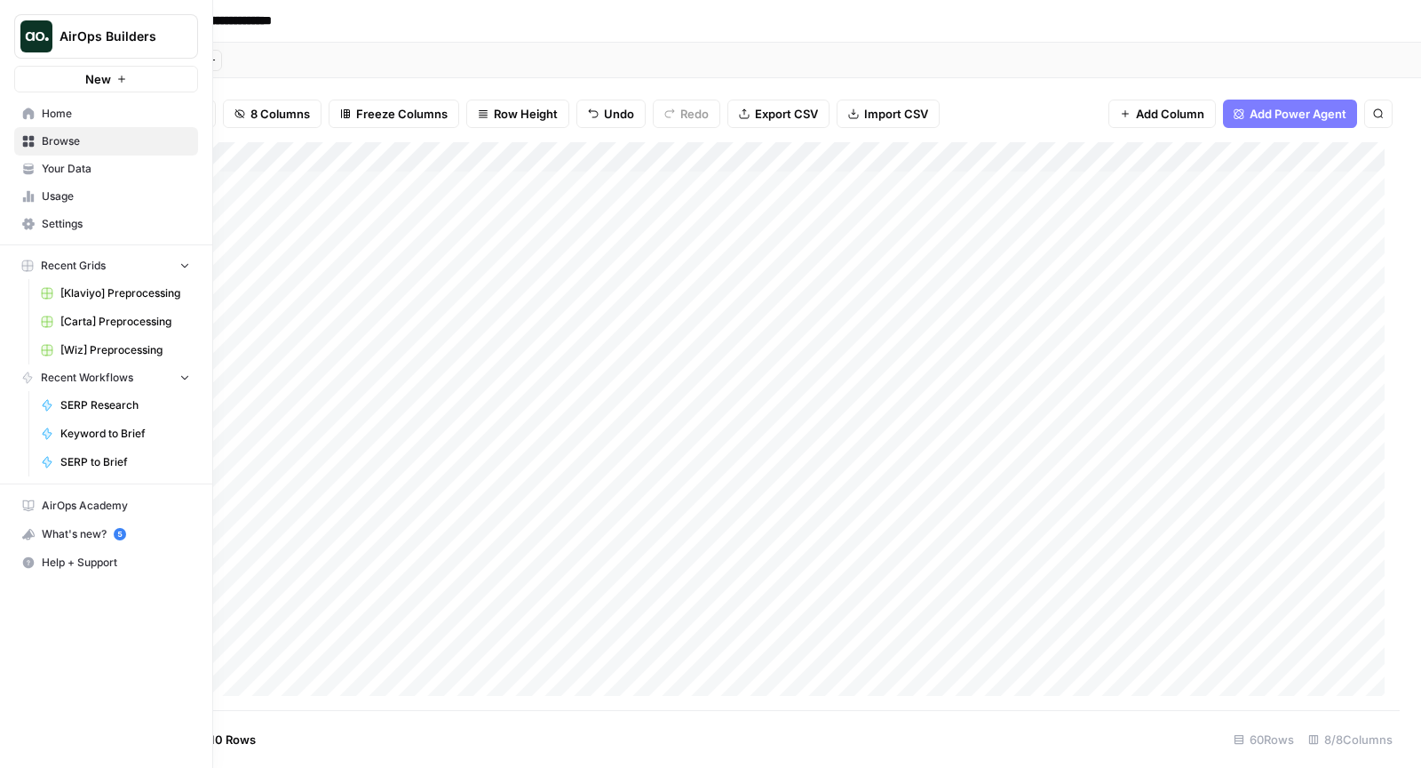
click at [84, 118] on span "Home" at bounding box center [116, 114] width 148 height 16
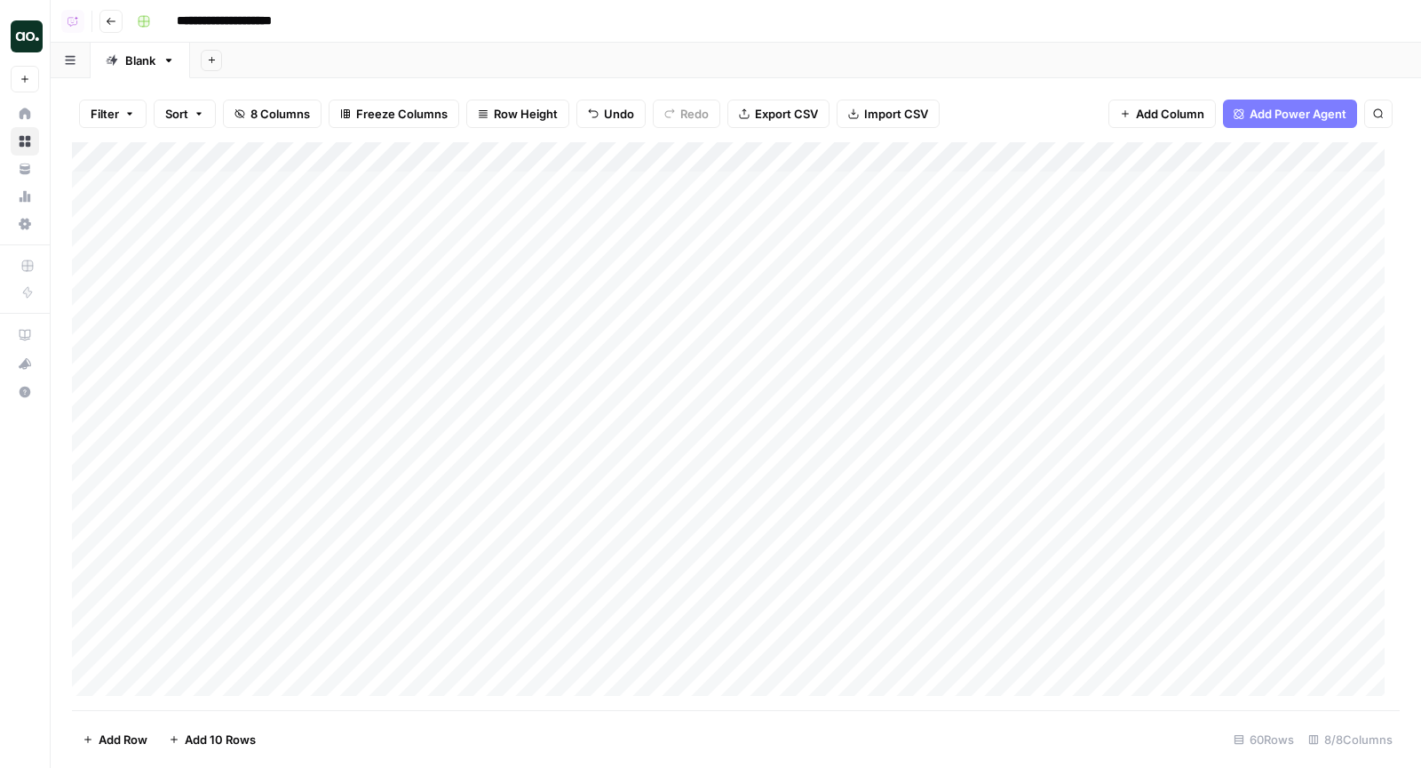
click at [720, 159] on div "Add Column" at bounding box center [736, 426] width 1328 height 569
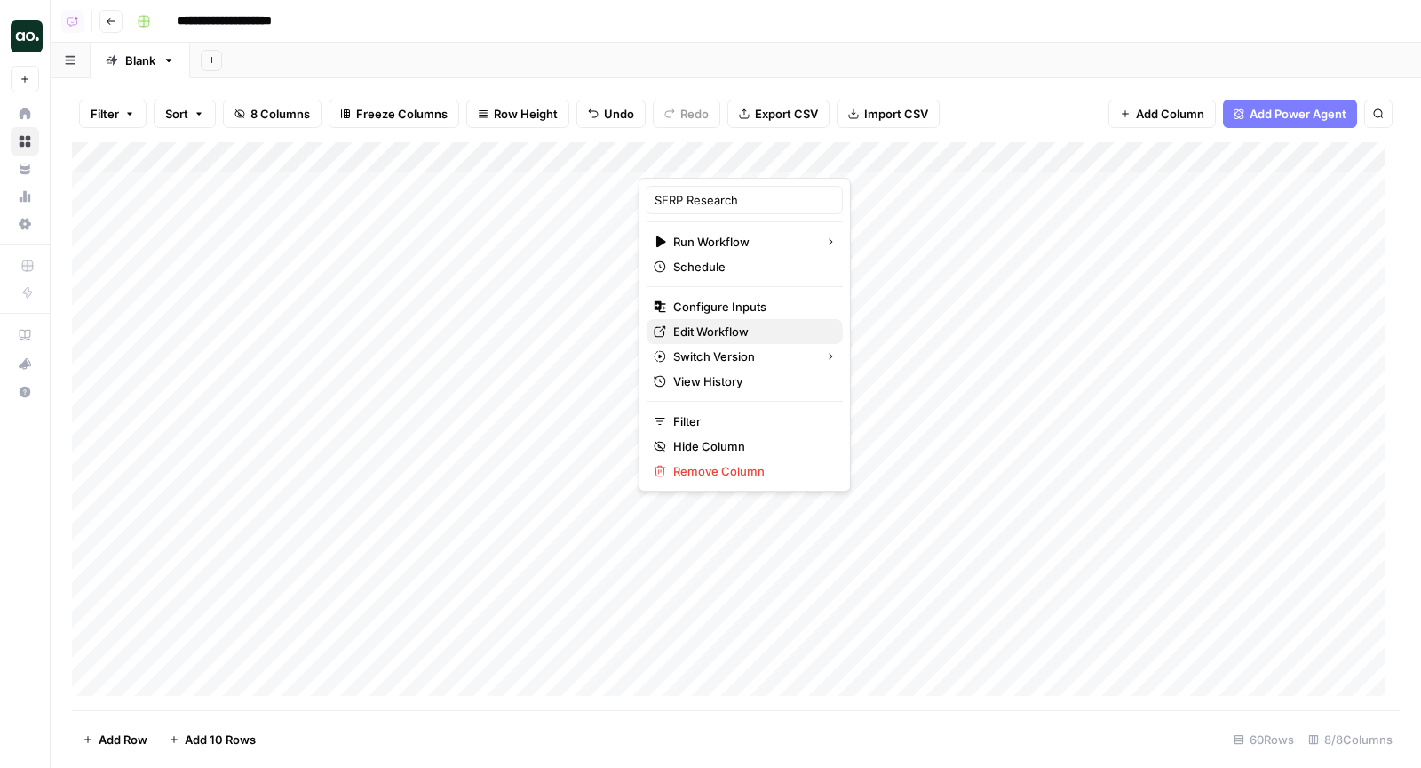
click at [707, 325] on span "Edit Workflow" at bounding box center [750, 331] width 155 height 18
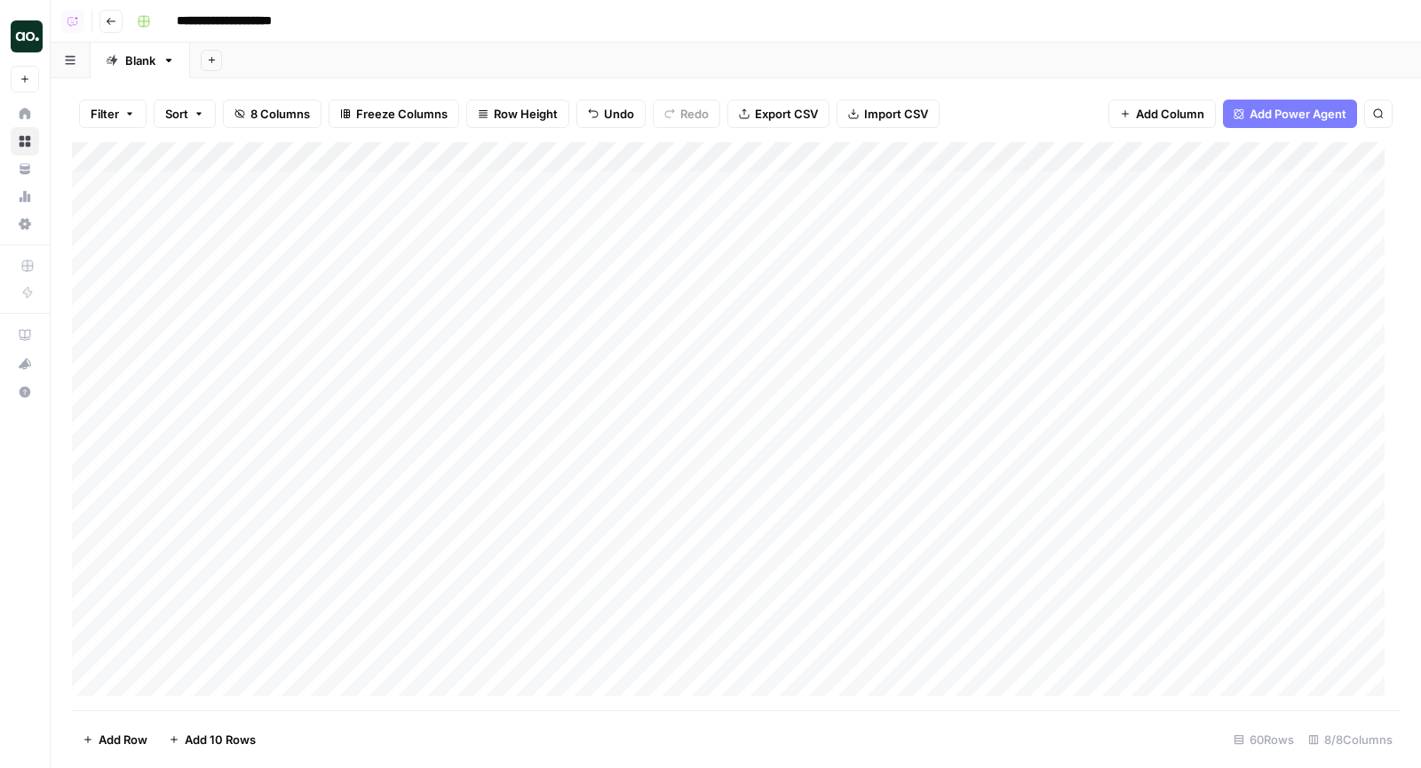
click at [870, 157] on div "Add Column" at bounding box center [736, 426] width 1328 height 569
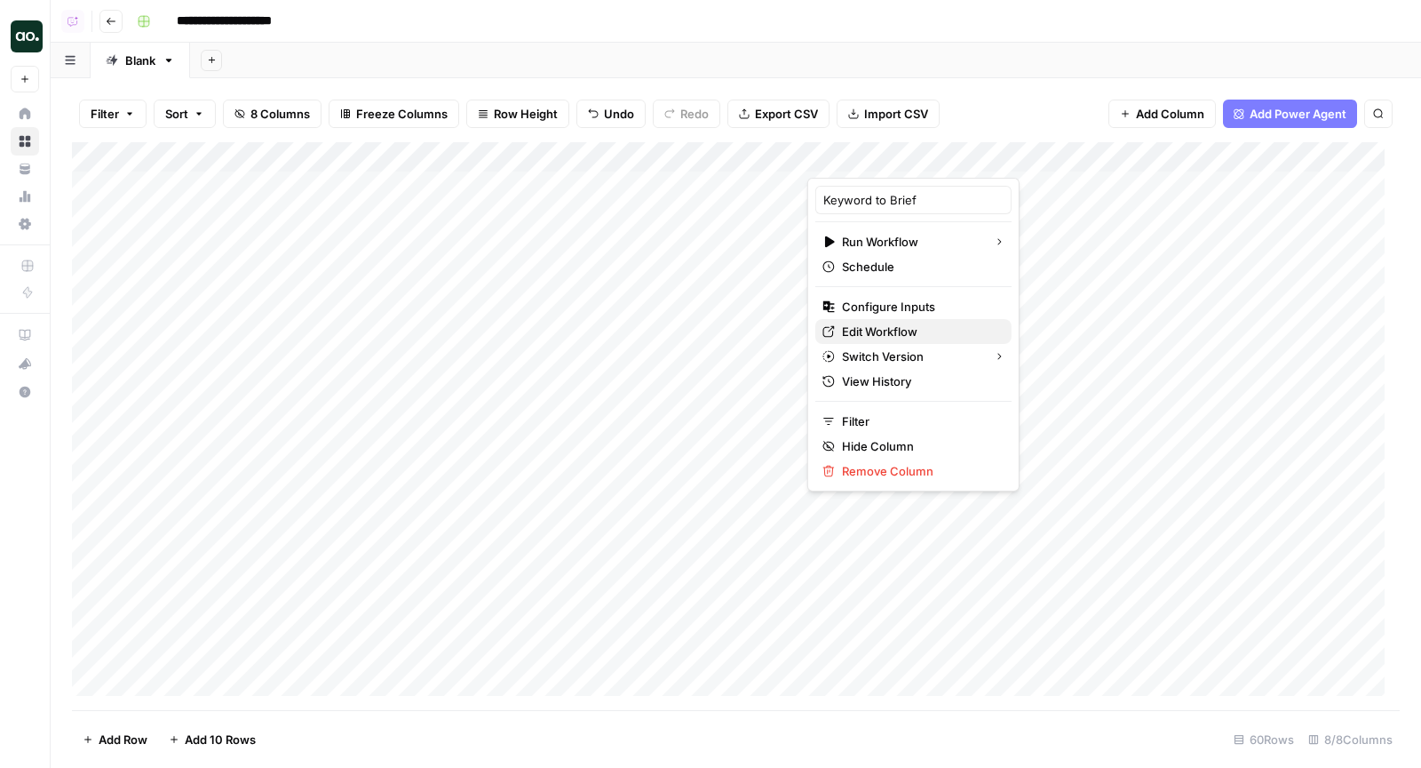
click at [862, 330] on span "Edit Workflow" at bounding box center [919, 331] width 155 height 18
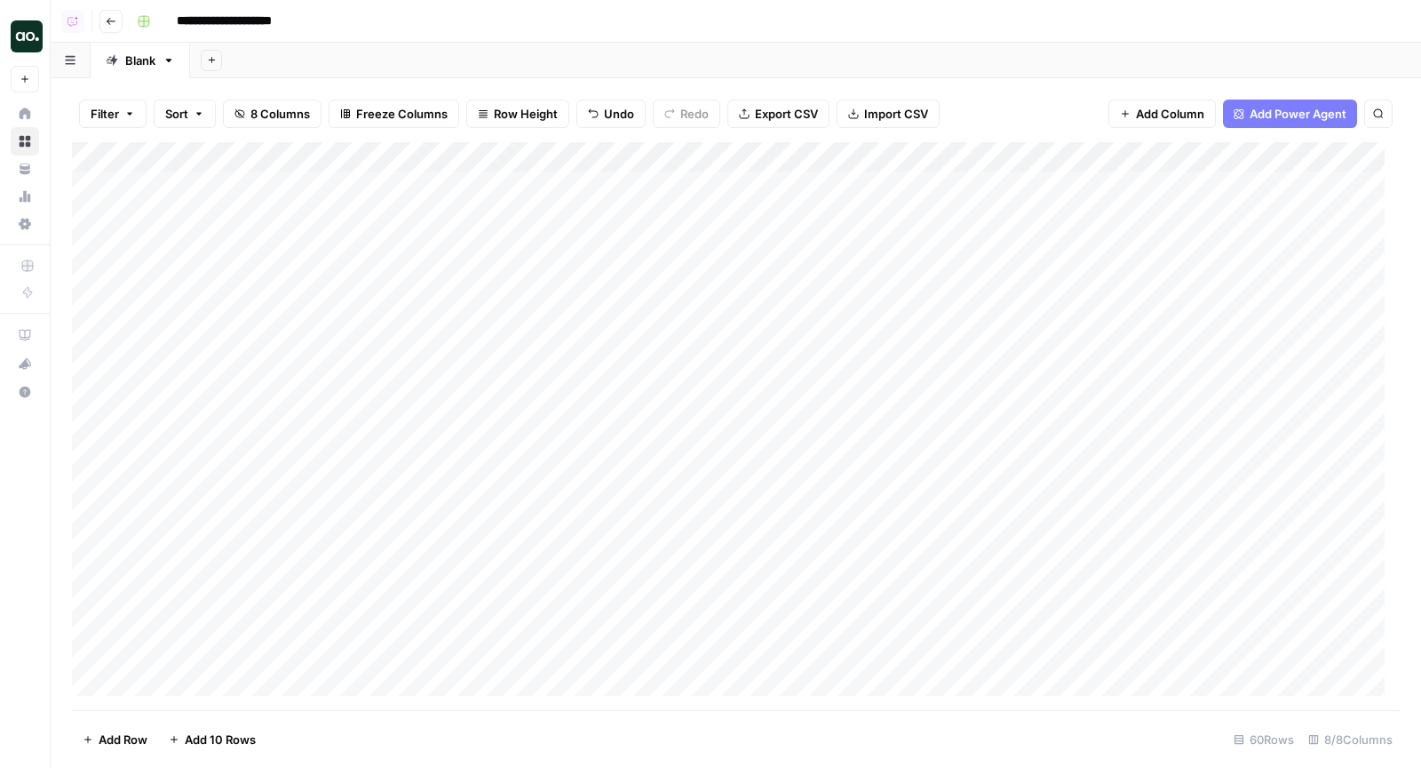
click at [1018, 152] on div "Add Column" at bounding box center [736, 426] width 1328 height 569
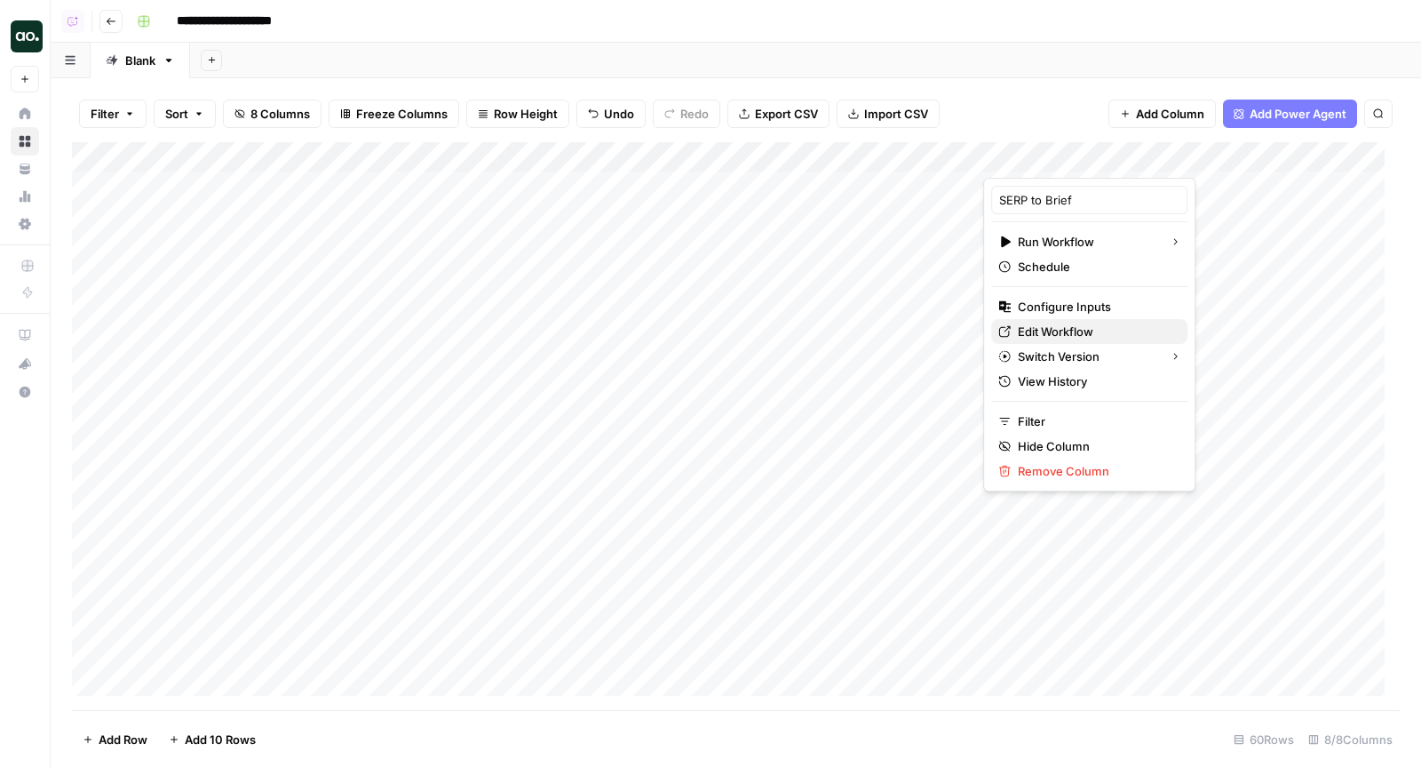
click at [1027, 322] on span "Edit Workflow" at bounding box center [1095, 331] width 155 height 18
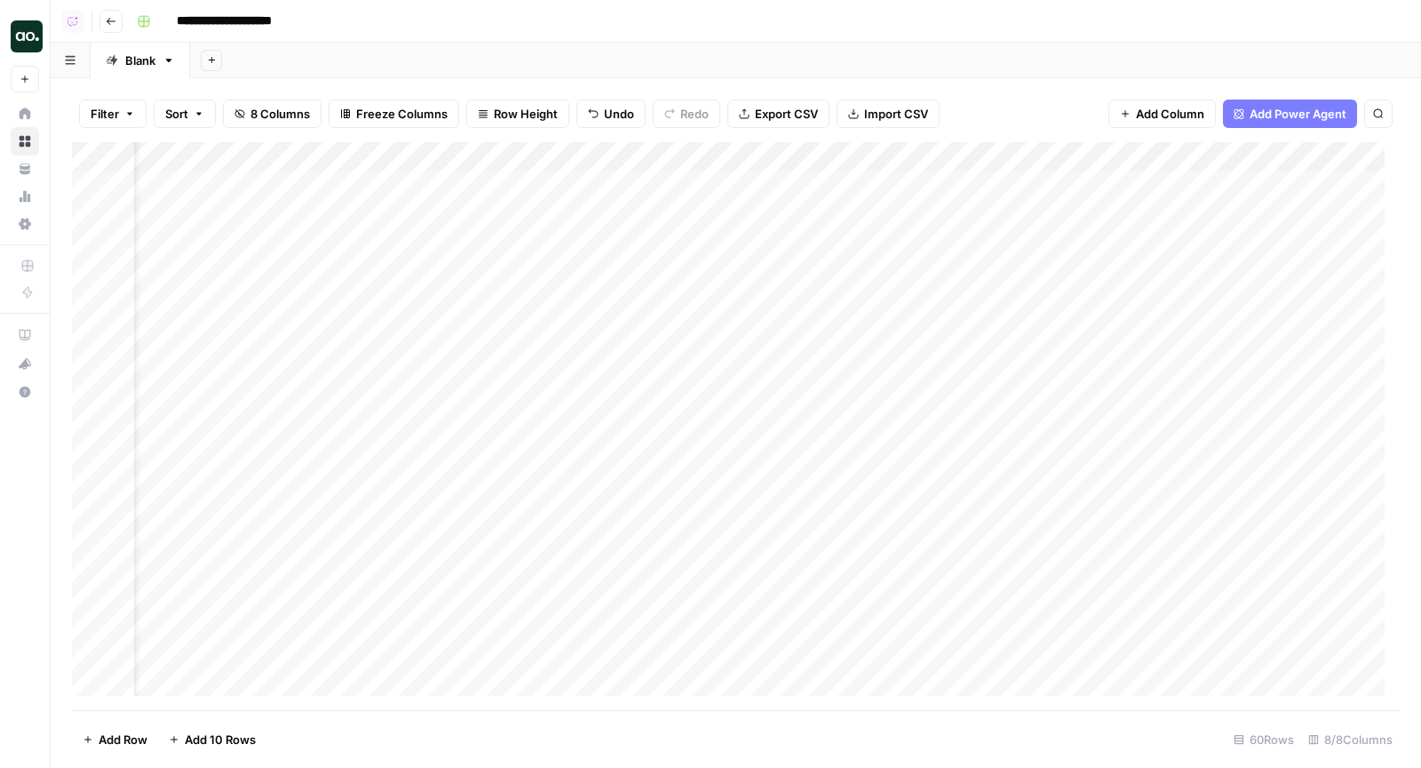
scroll to position [0, 201]
click at [1012, 155] on div "Add Column" at bounding box center [736, 426] width 1328 height 569
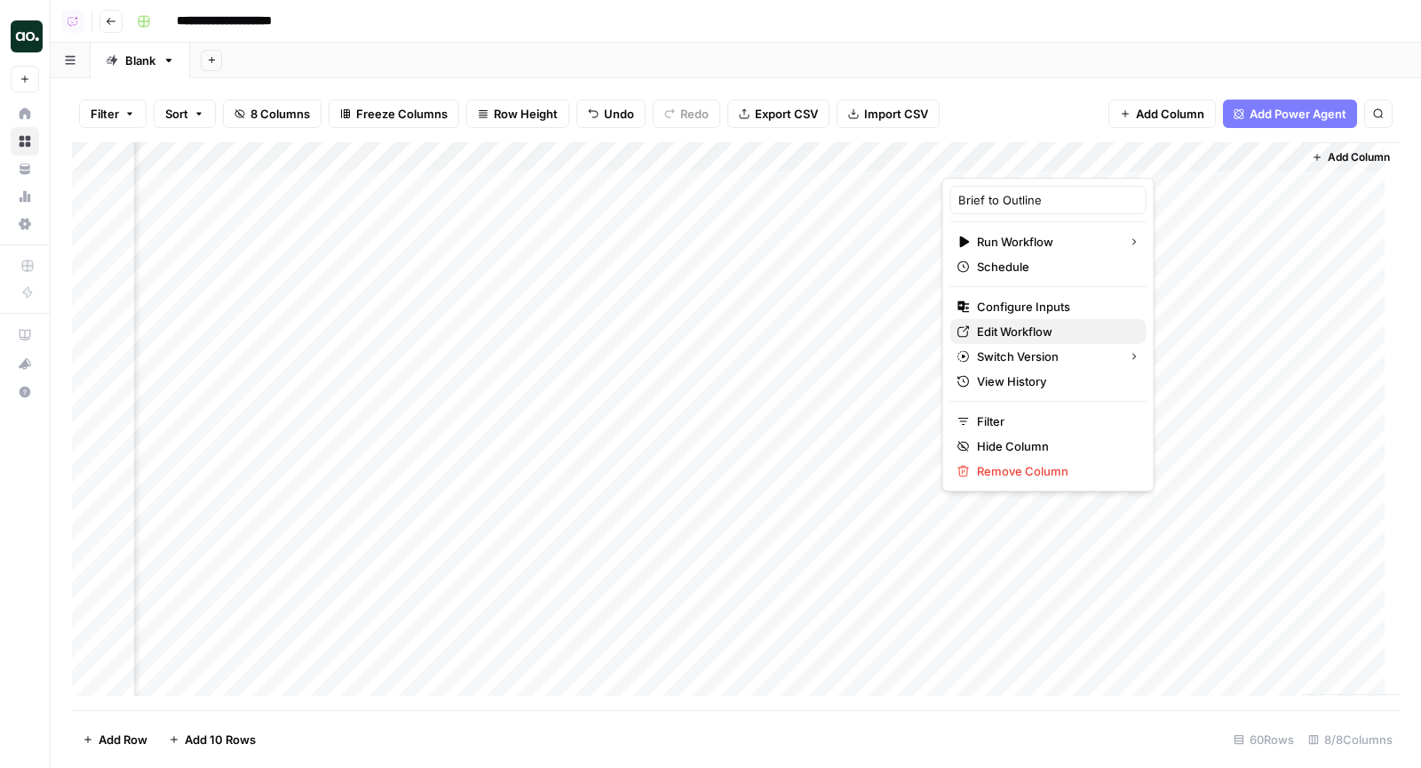
click at [1025, 335] on span "Edit Workflow" at bounding box center [1054, 331] width 155 height 18
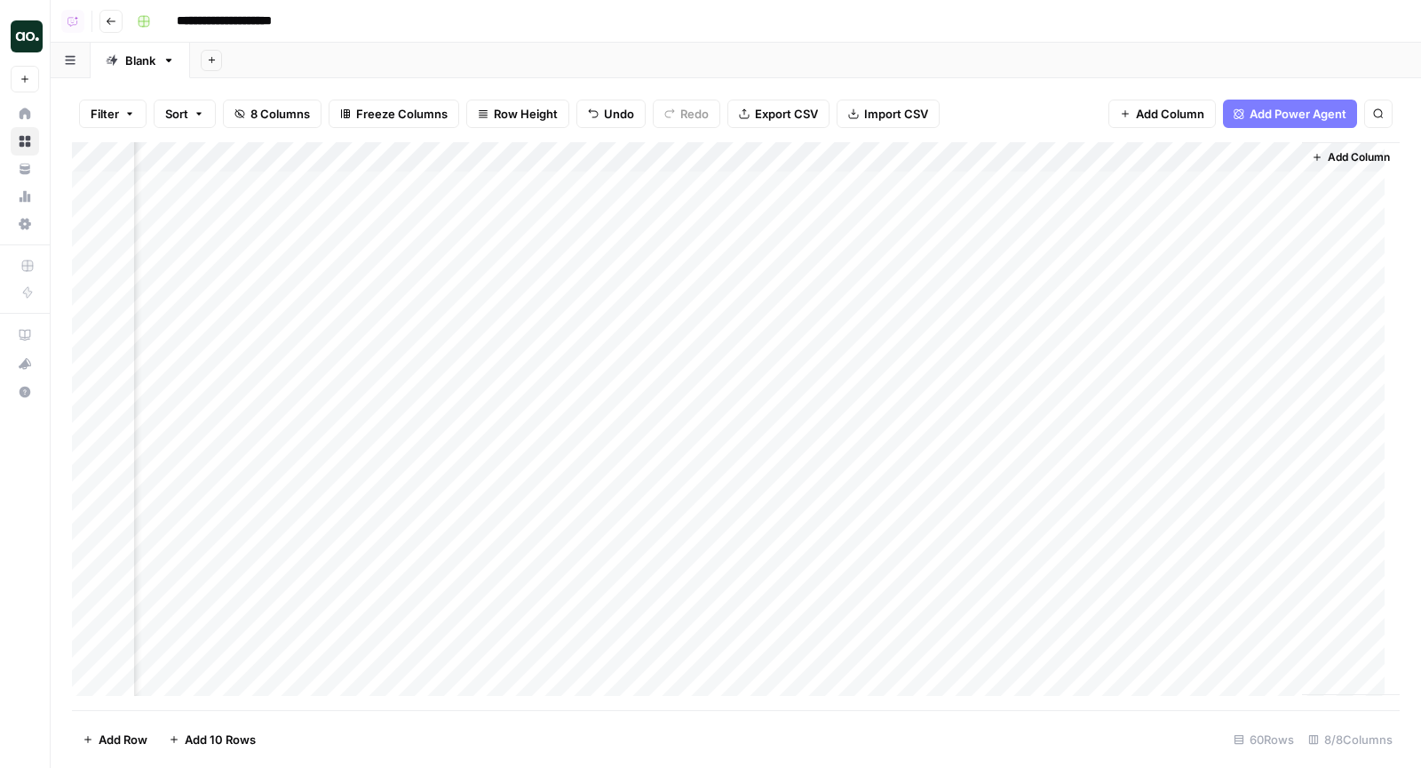
click at [1158, 152] on div "Add Column" at bounding box center [736, 426] width 1328 height 569
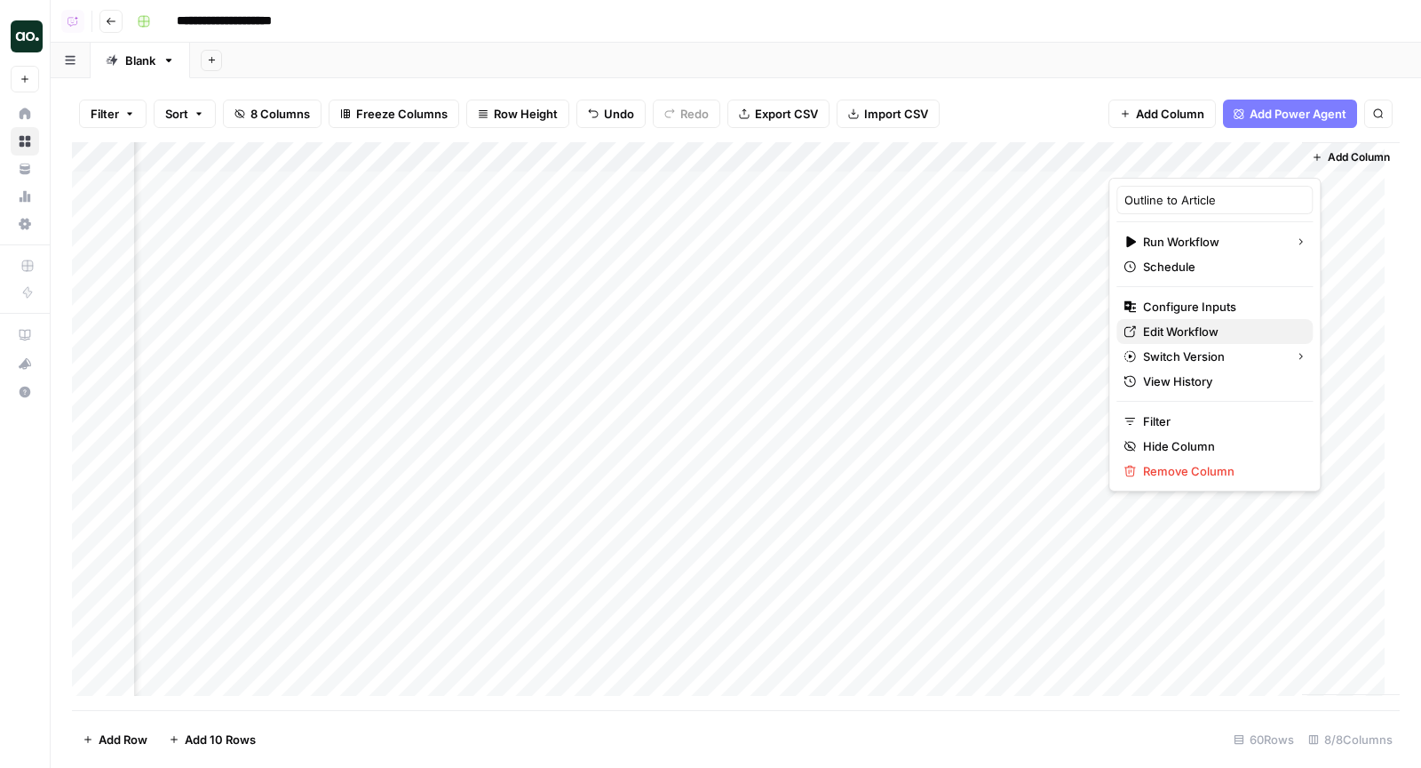
click at [1149, 335] on span "Edit Workflow" at bounding box center [1220, 331] width 155 height 18
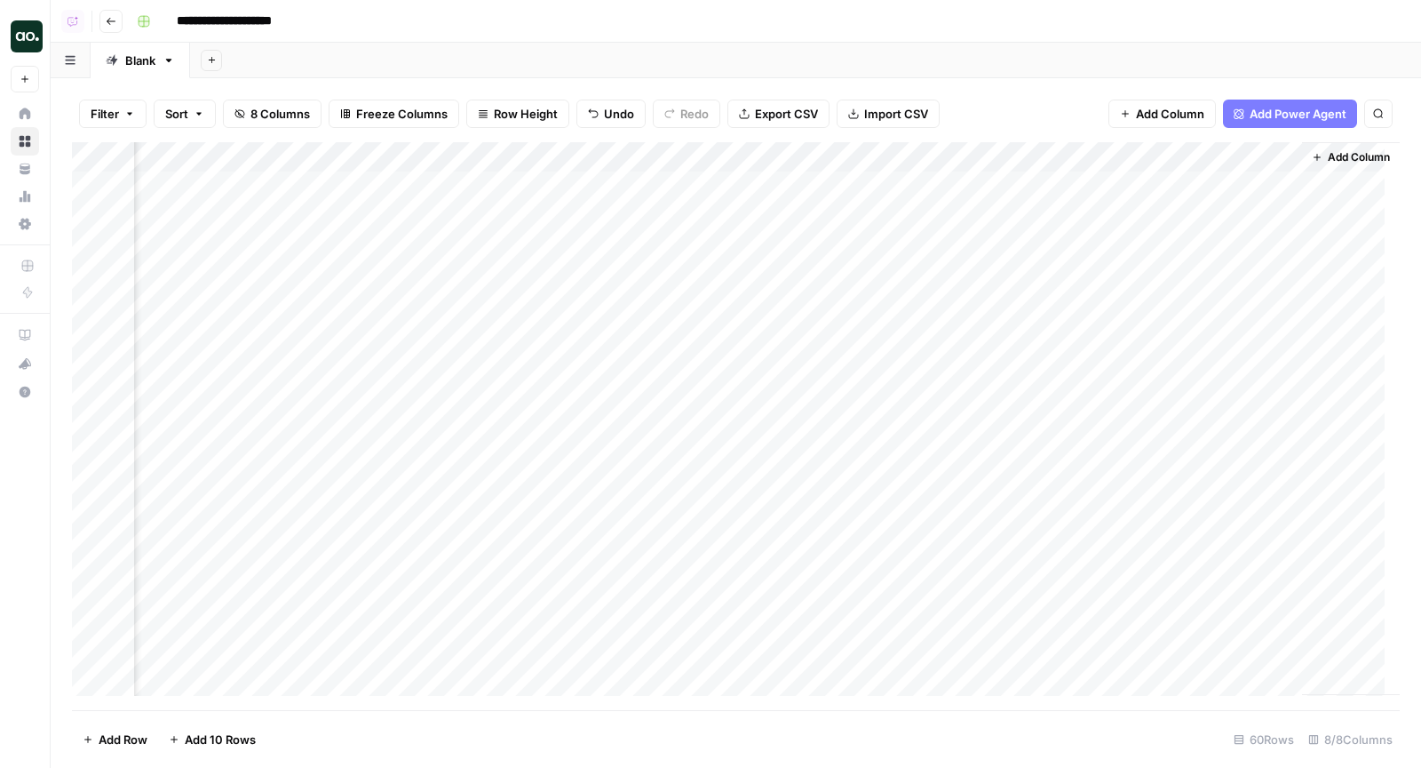
click at [505, 156] on div "Add Column" at bounding box center [736, 426] width 1328 height 569
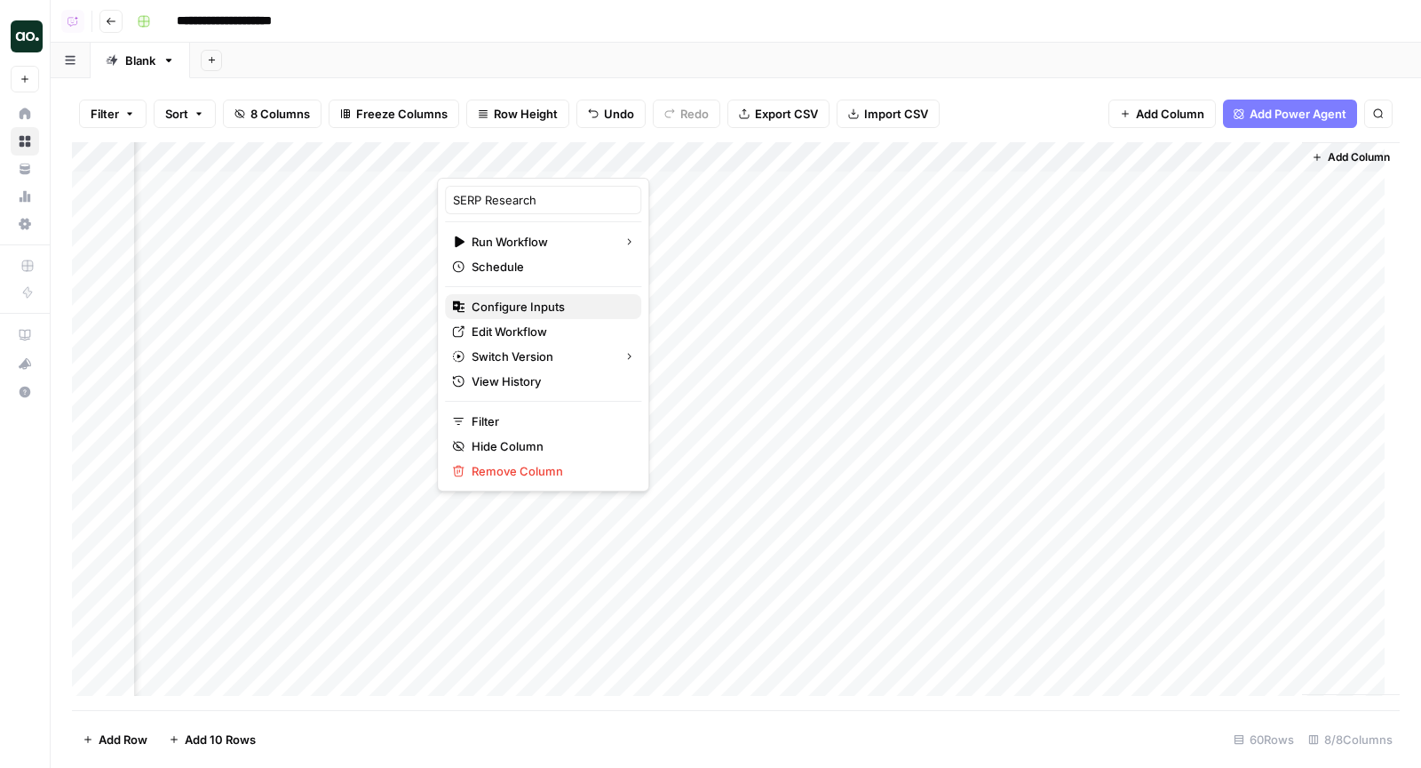
click at [549, 299] on span "Configure Inputs" at bounding box center [549, 307] width 155 height 18
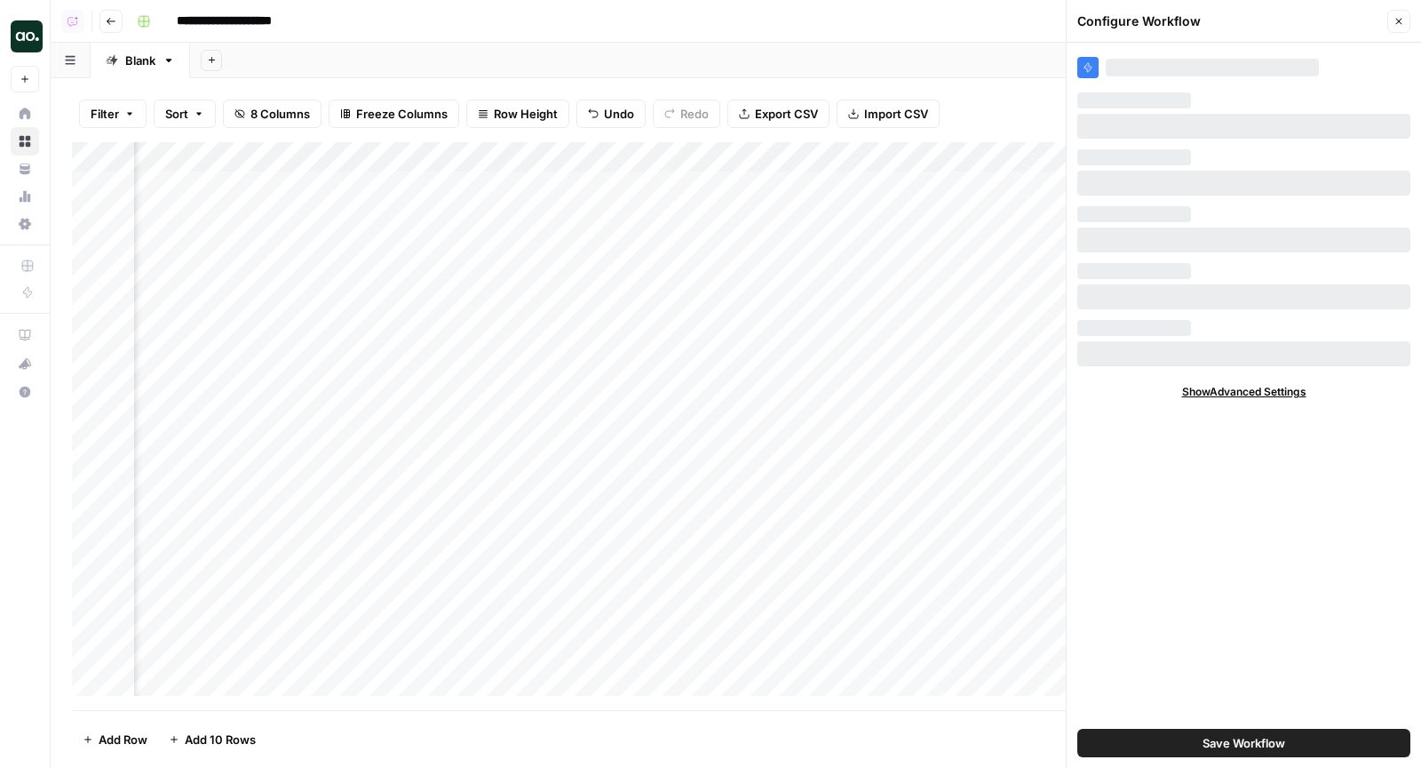
scroll to position [0, 0]
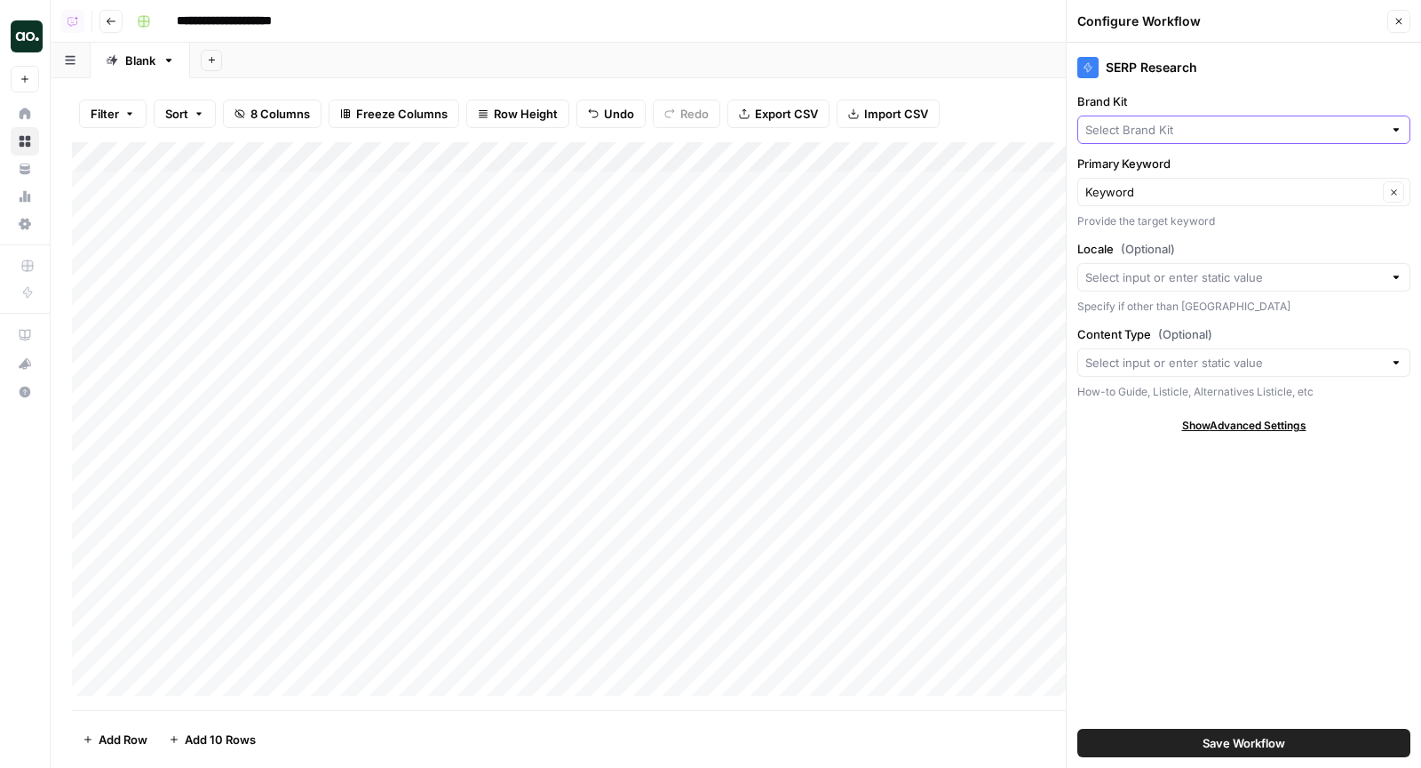
click at [1283, 128] on input "Brand Kit" at bounding box center [1235, 130] width 298 height 18
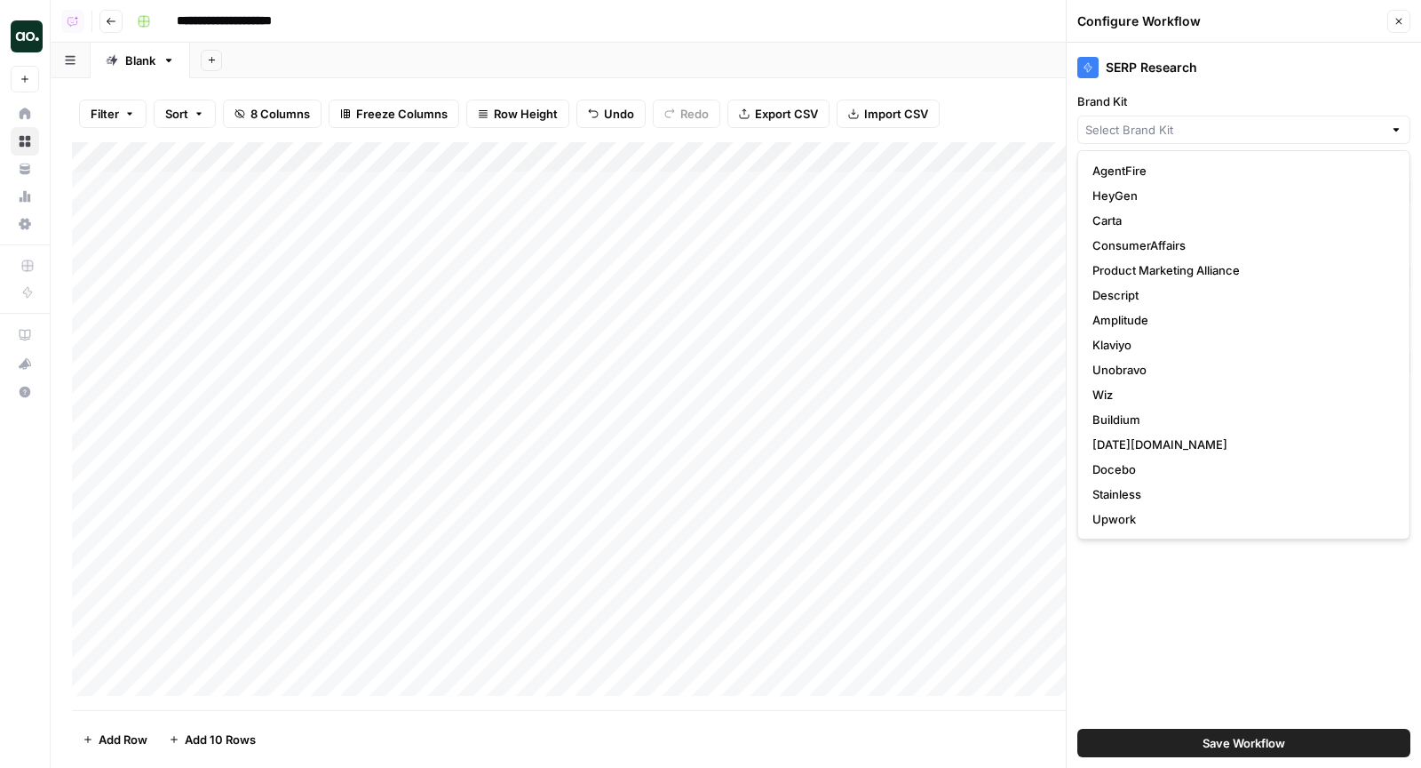
click at [1215, 566] on div "SERP Research Brand Kit Primary Keyword Keyword Clear Provide the target keywor…" at bounding box center [1244, 405] width 354 height 725
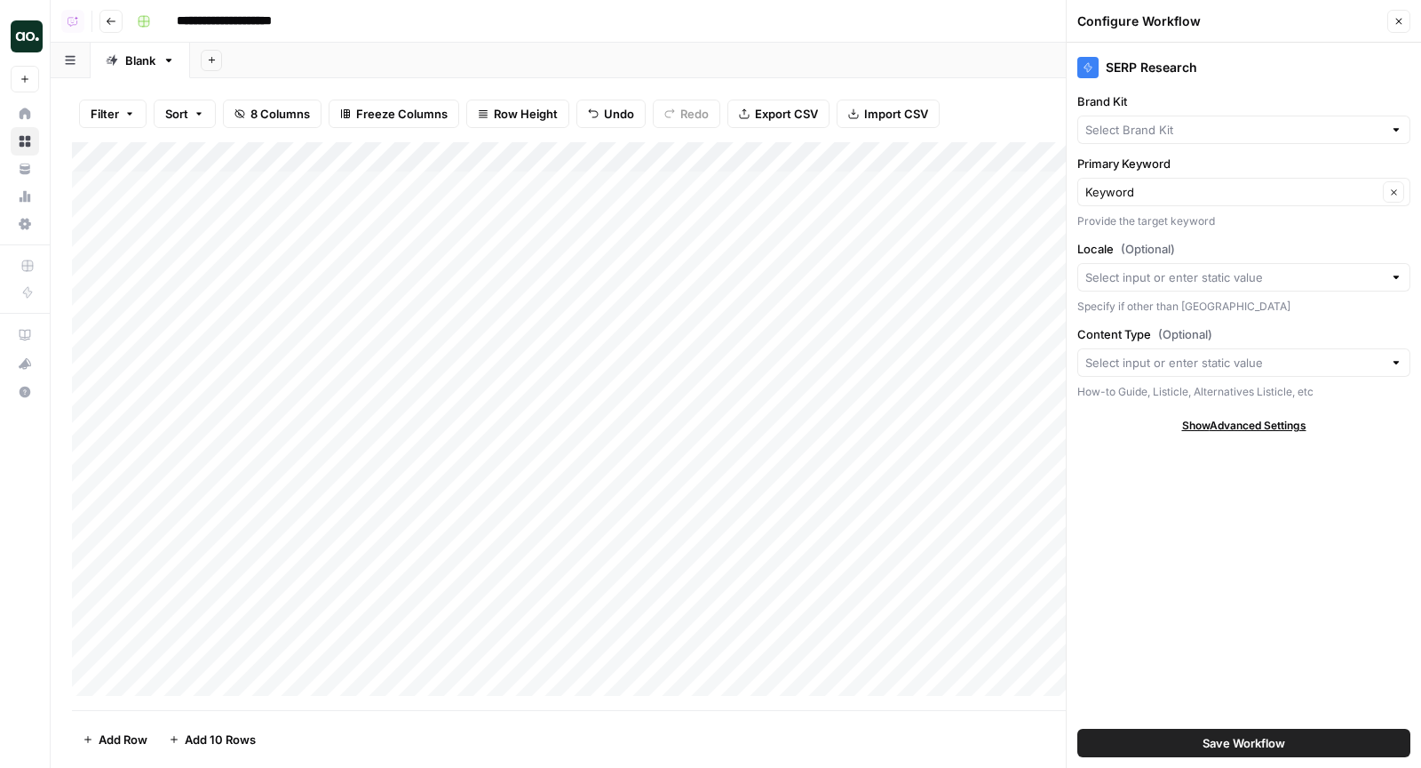
click at [1395, 24] on icon "button" at bounding box center [1399, 21] width 11 height 11
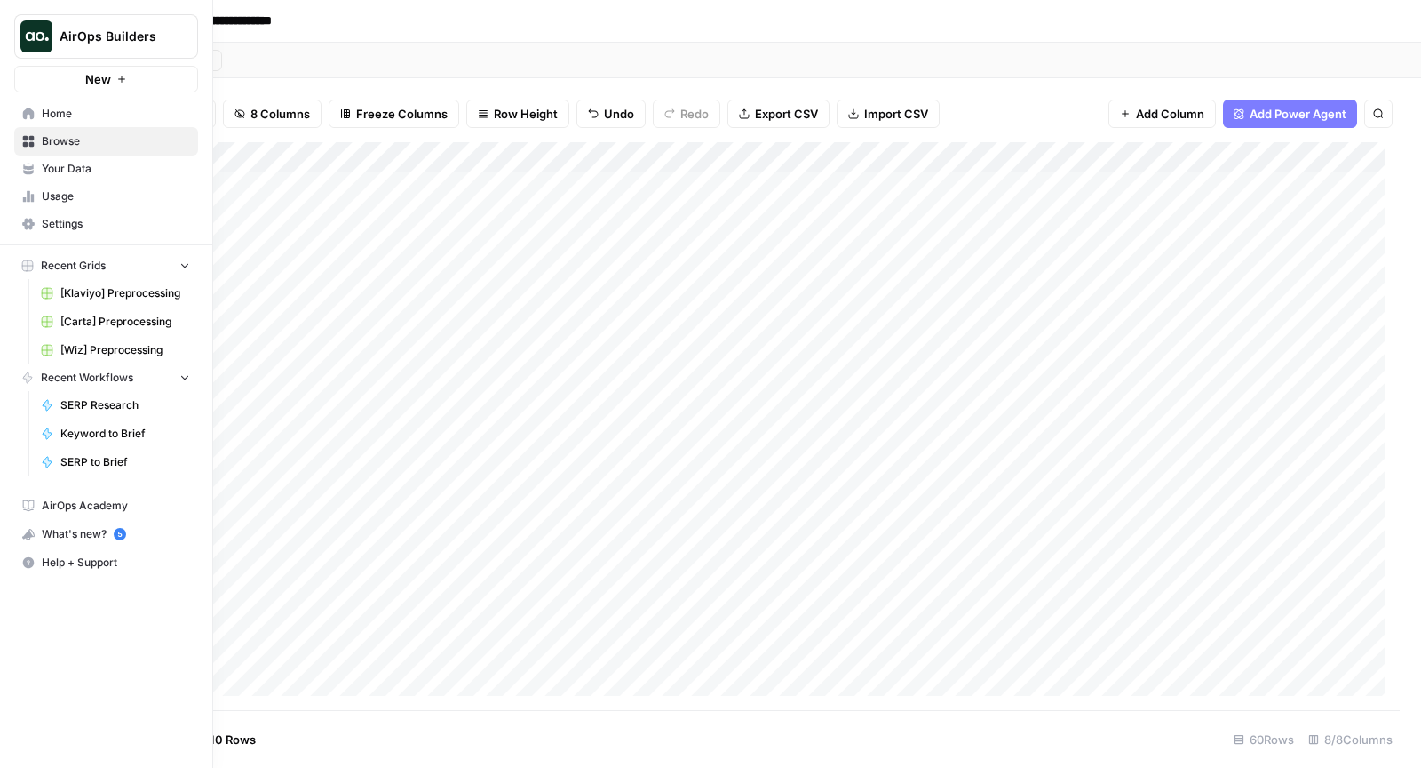
click at [99, 167] on span "Your Data" at bounding box center [116, 169] width 148 height 16
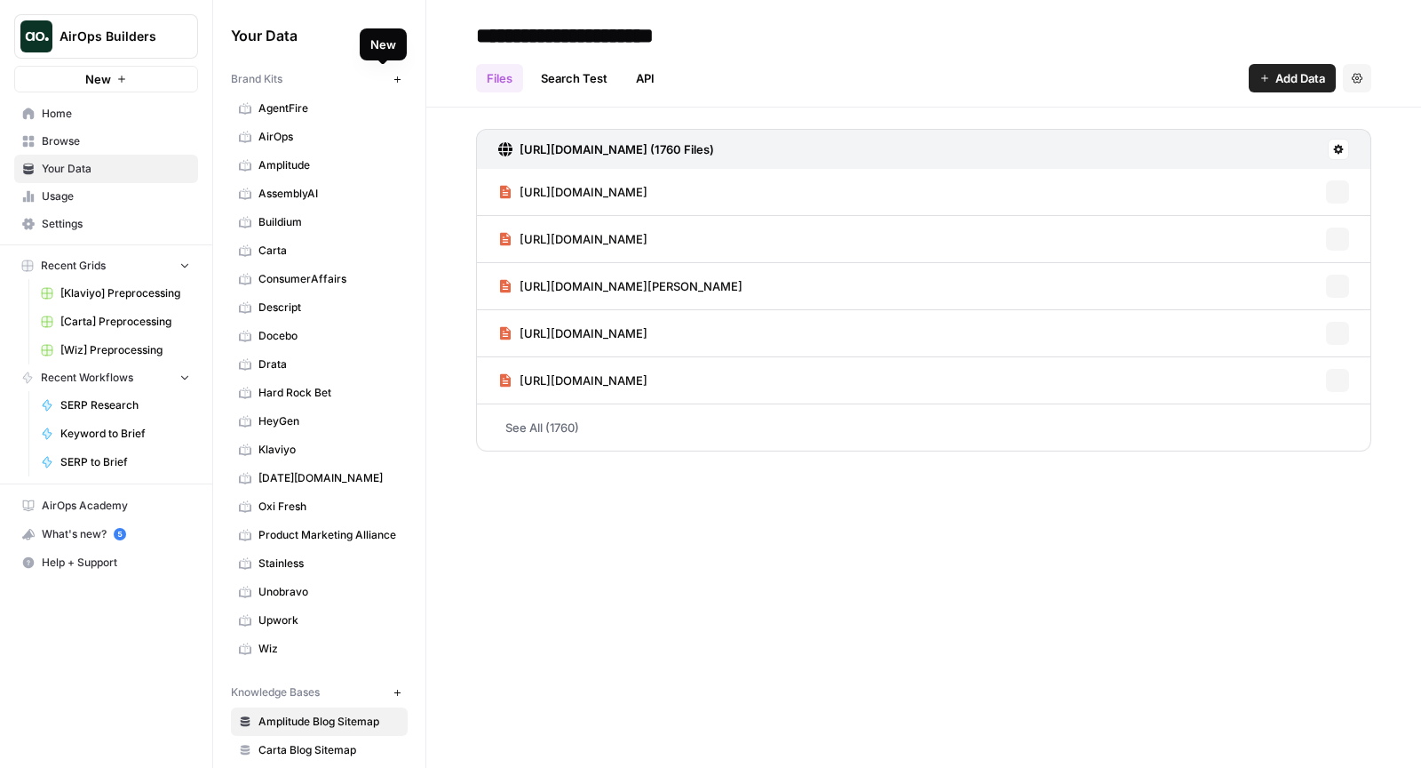
click at [394, 81] on icon "button" at bounding box center [397, 79] width 6 height 6
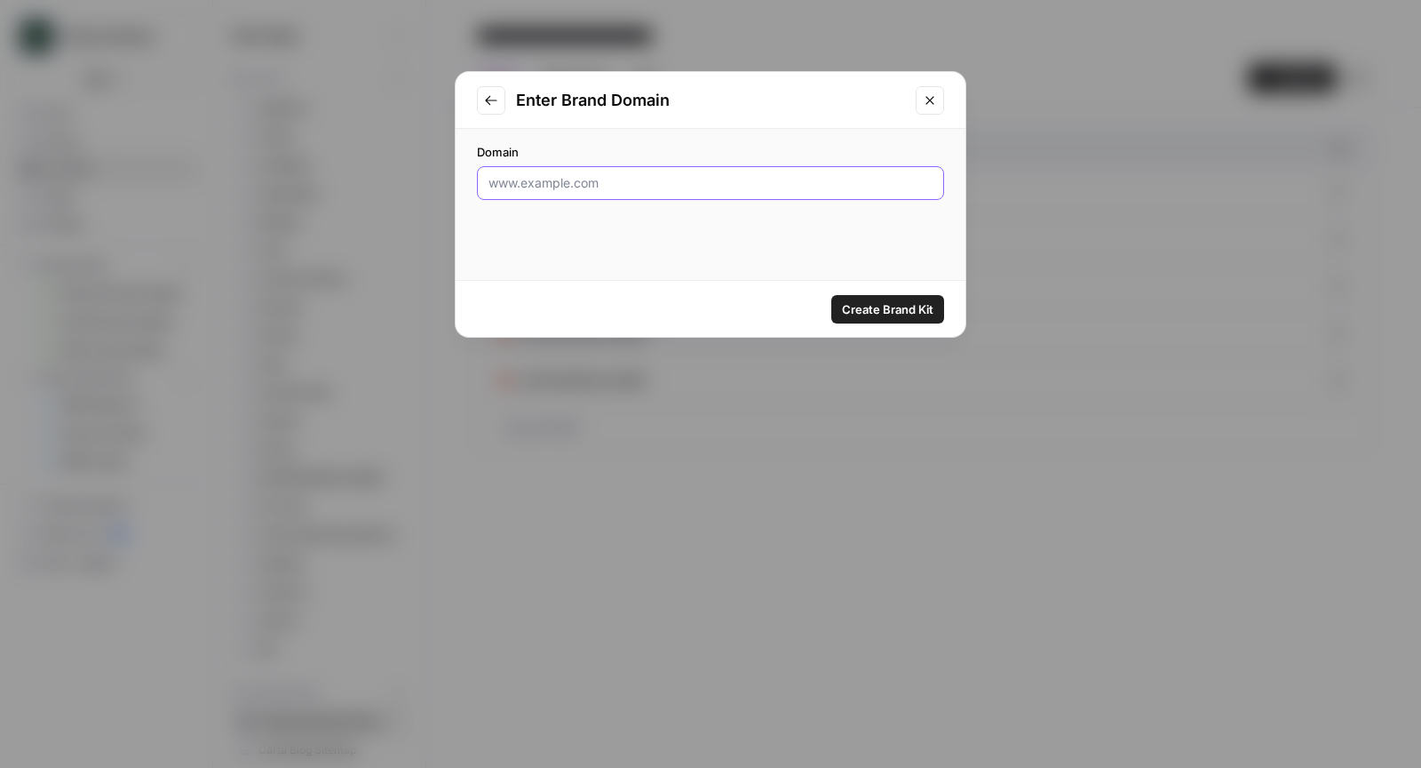
click at [614, 184] on input "Domain" at bounding box center [711, 183] width 444 height 18
type input "www.aboutamazon.com"
click at [855, 317] on span "Create Brand Kit" at bounding box center [888, 309] width 92 height 18
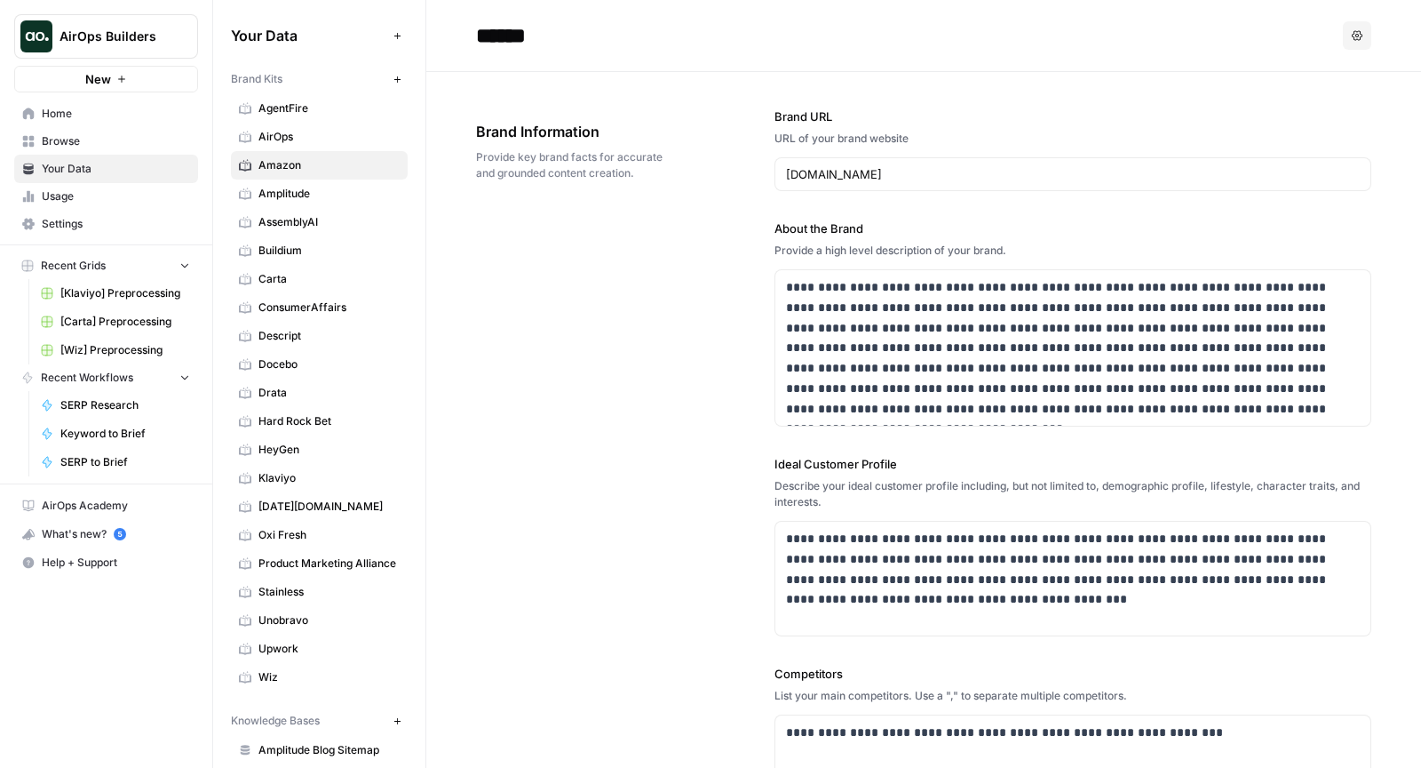
click at [516, 40] on input "******" at bounding box center [611, 36] width 284 height 36
type input "**********"
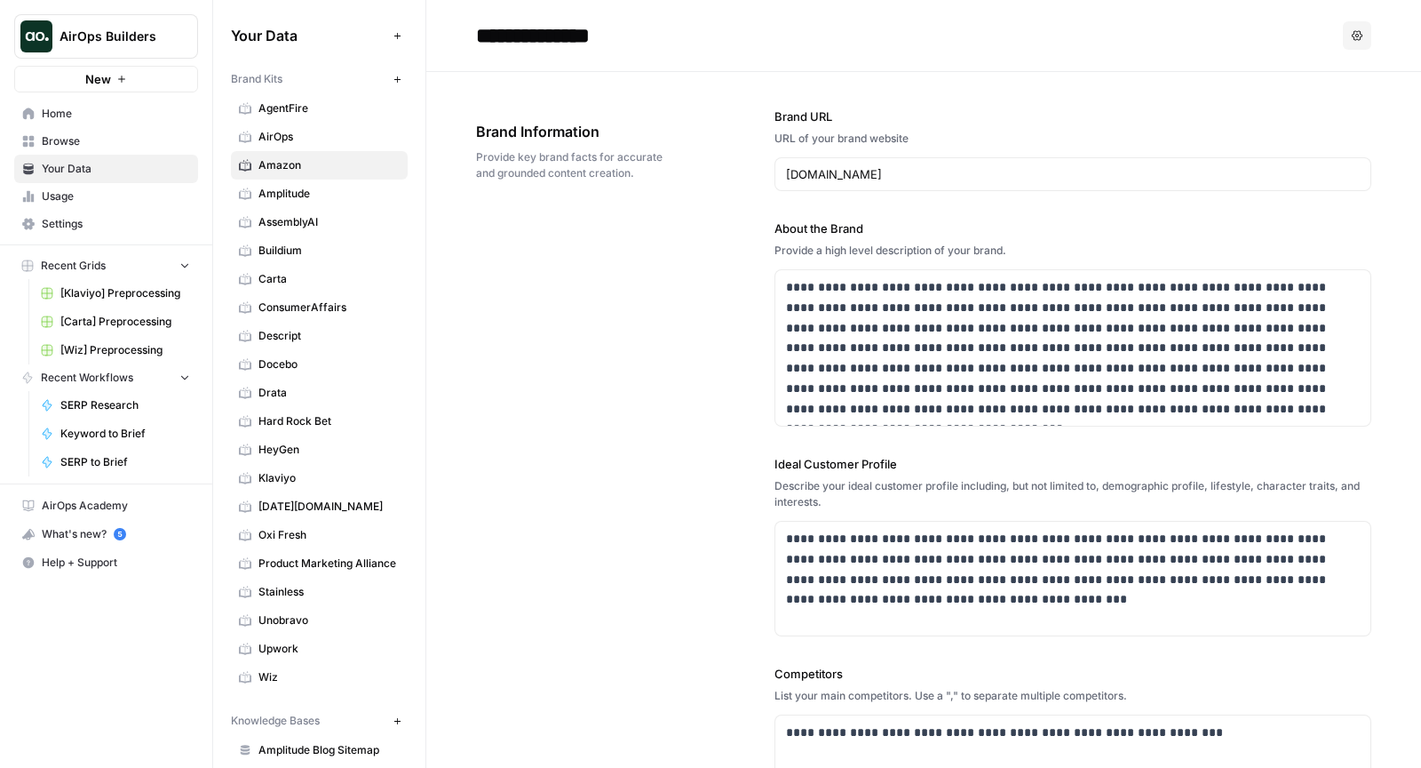
click at [595, 275] on div "**********" at bounding box center [924, 567] width 896 height 990
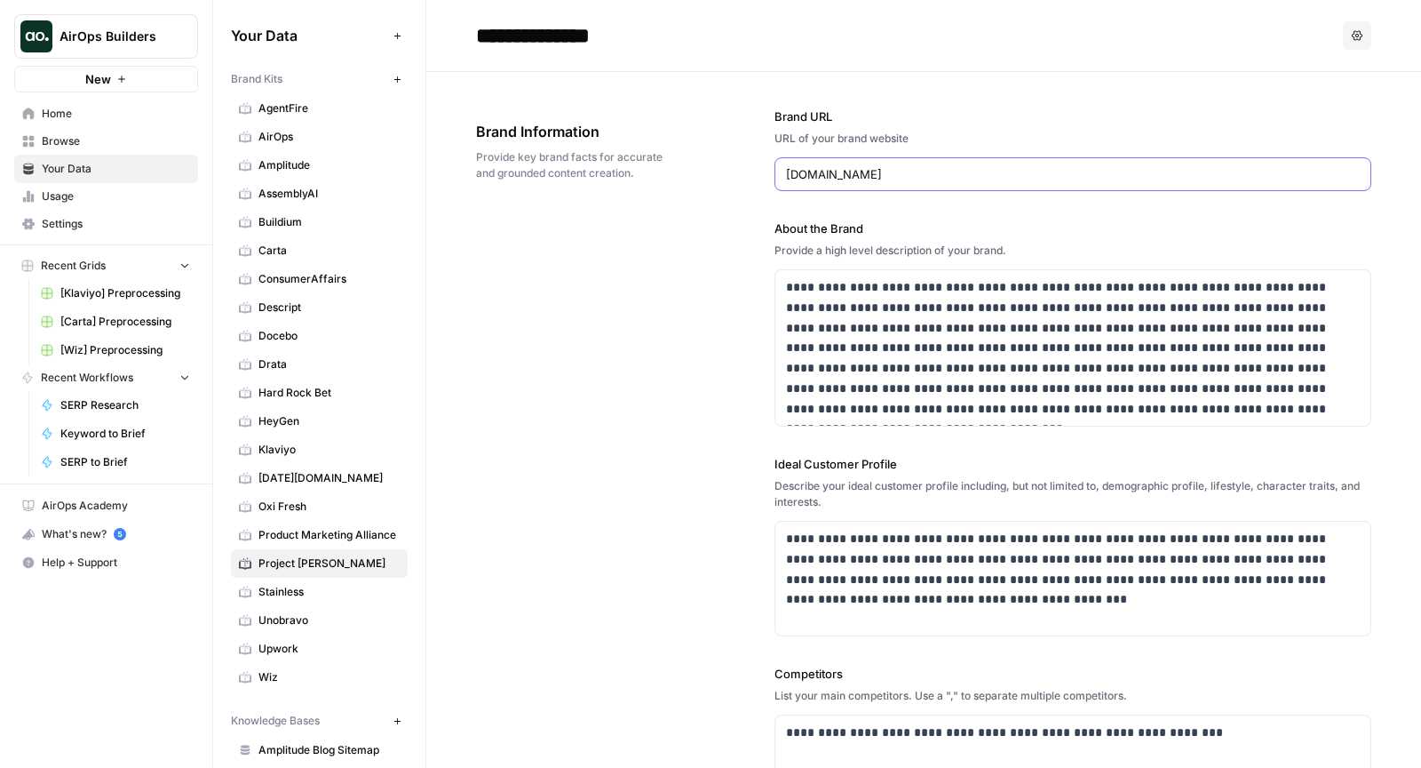
click at [907, 166] on input "www.aboutamazon.com" at bounding box center [1073, 174] width 574 height 18
click at [746, 242] on div "**********" at bounding box center [924, 567] width 896 height 990
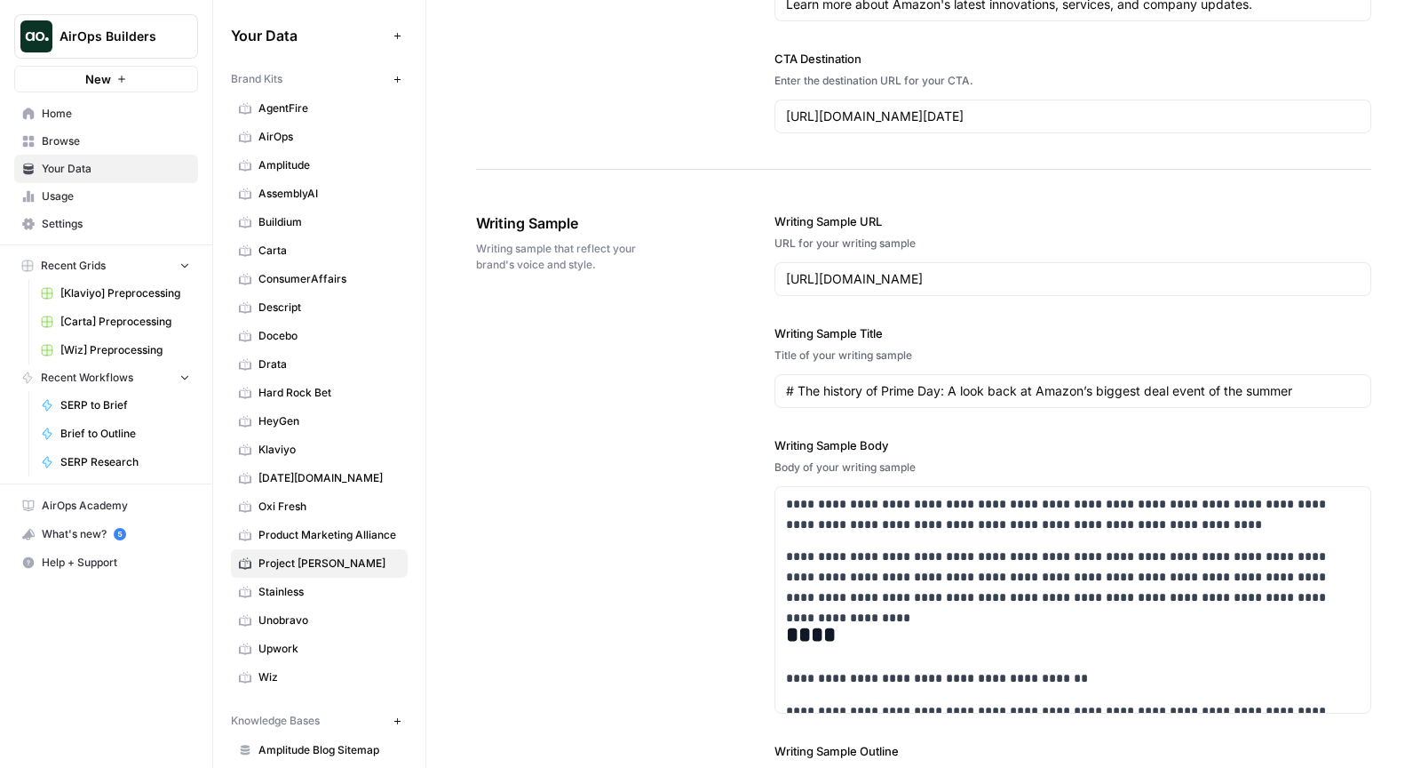
scroll to position [1884, 0]
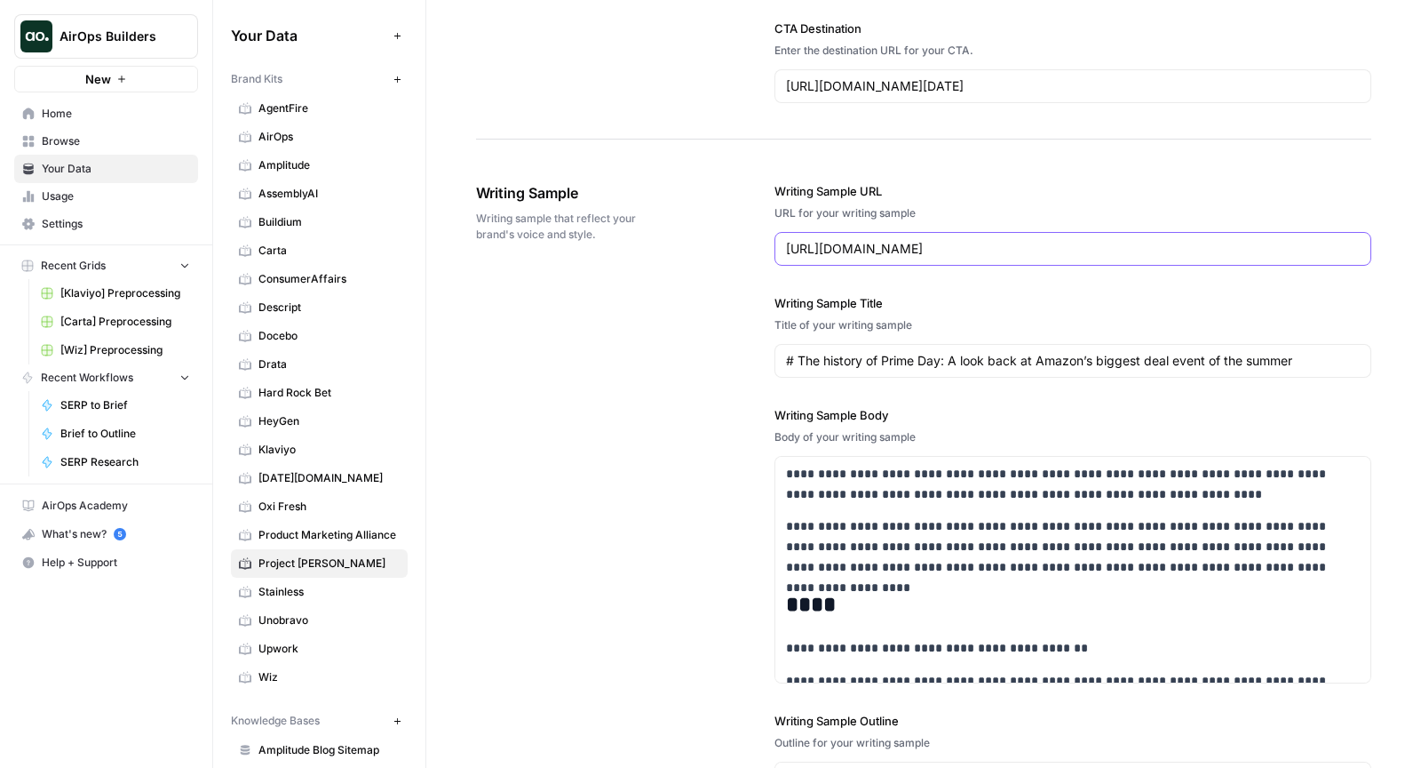
click at [1072, 240] on input "https://www.aboutamazon.com/news/retail/the-history-of-prime-day" at bounding box center [1073, 249] width 574 height 18
paste input "innovation-at-amazon/what-is-amazon-project-kuiper"
type input "https://www.aboutamazon.com/news/innovation-at-amazon/what-is-amazon-project-ku…"
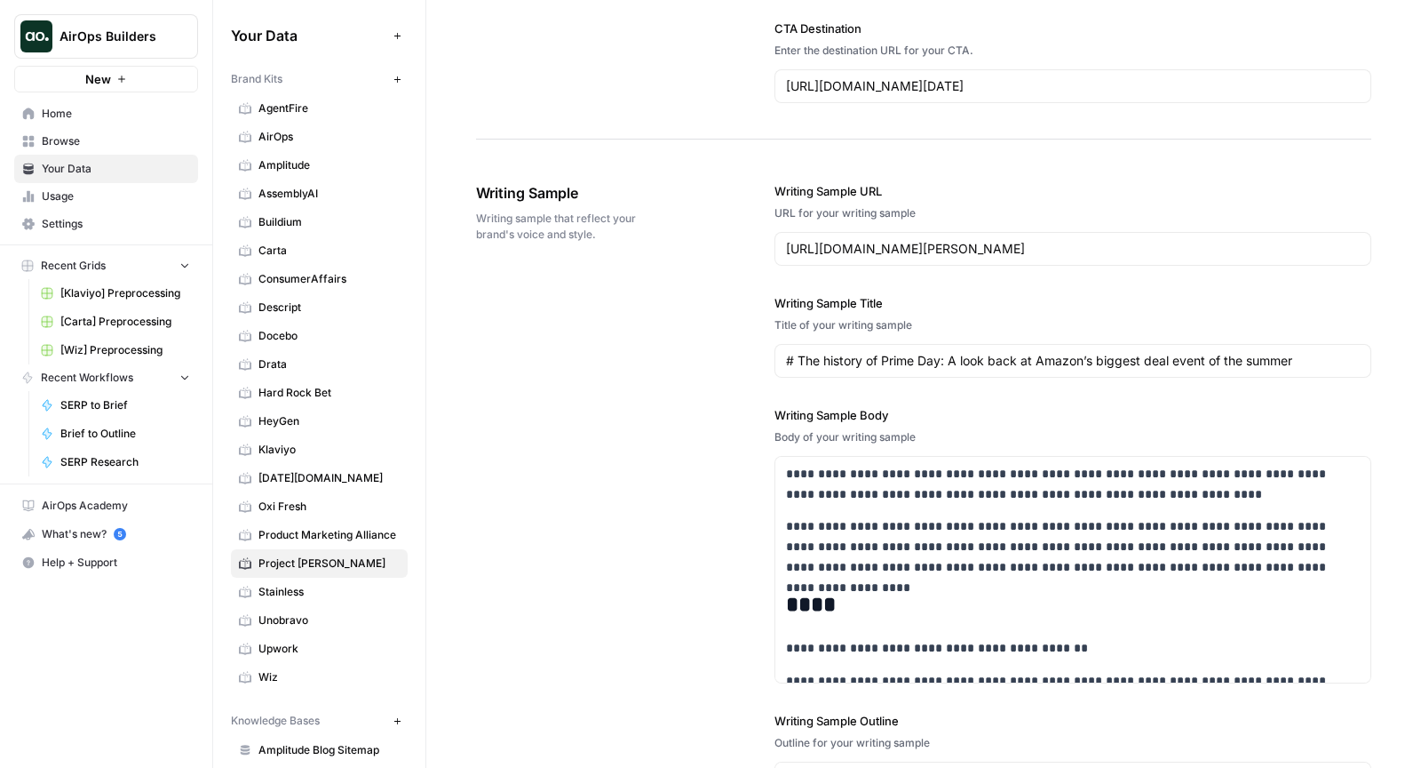
click at [652, 391] on div "**********" at bounding box center [924, 586] width 896 height 879
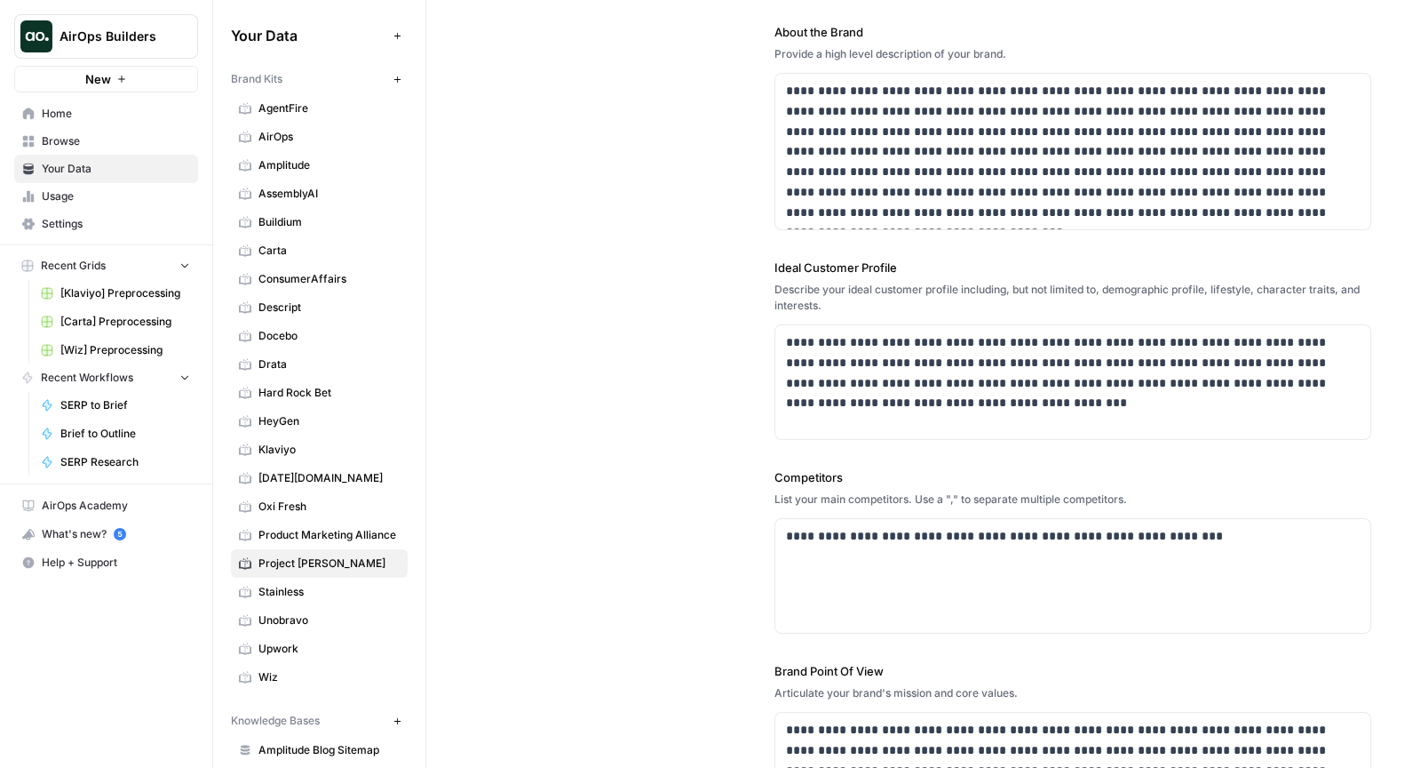
scroll to position [179, 0]
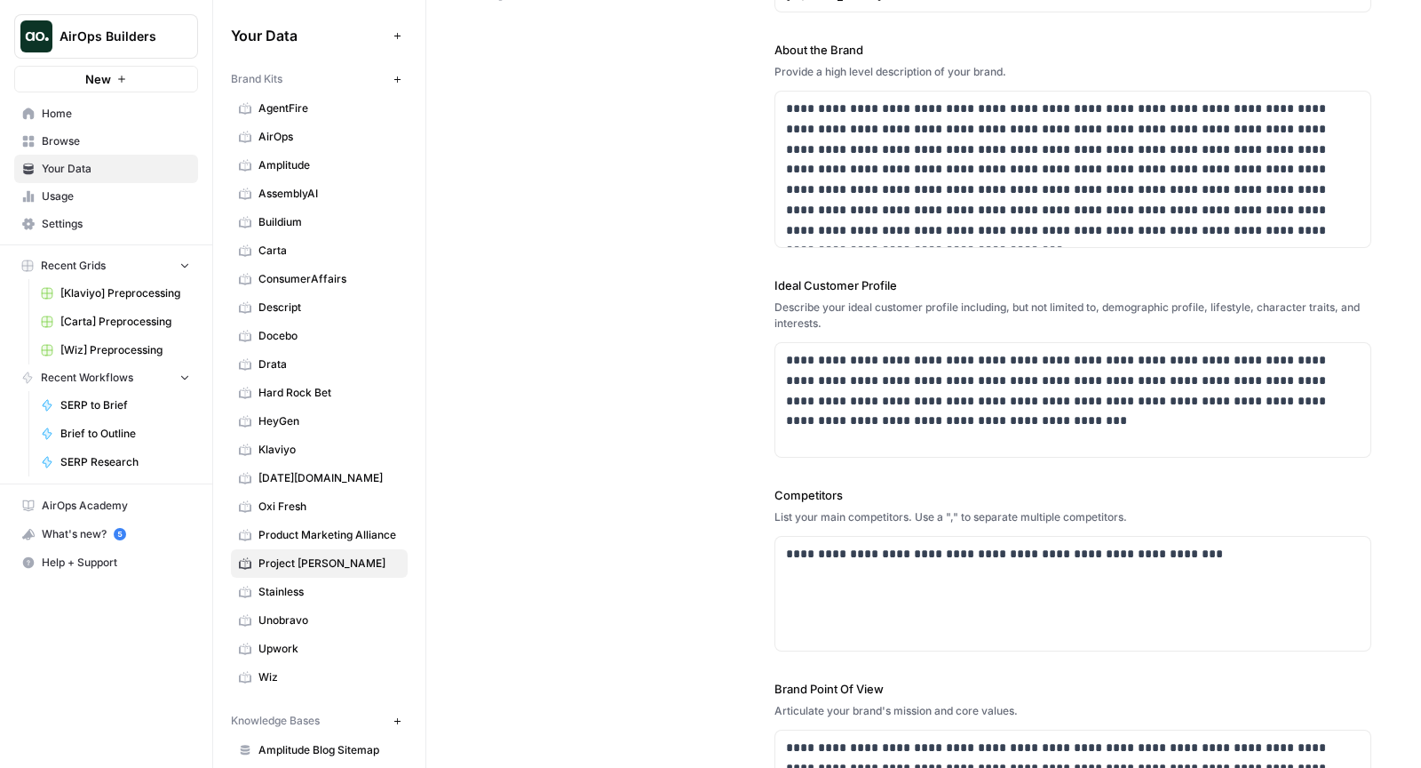
click at [574, 308] on div "**********" at bounding box center [924, 388] width 896 height 990
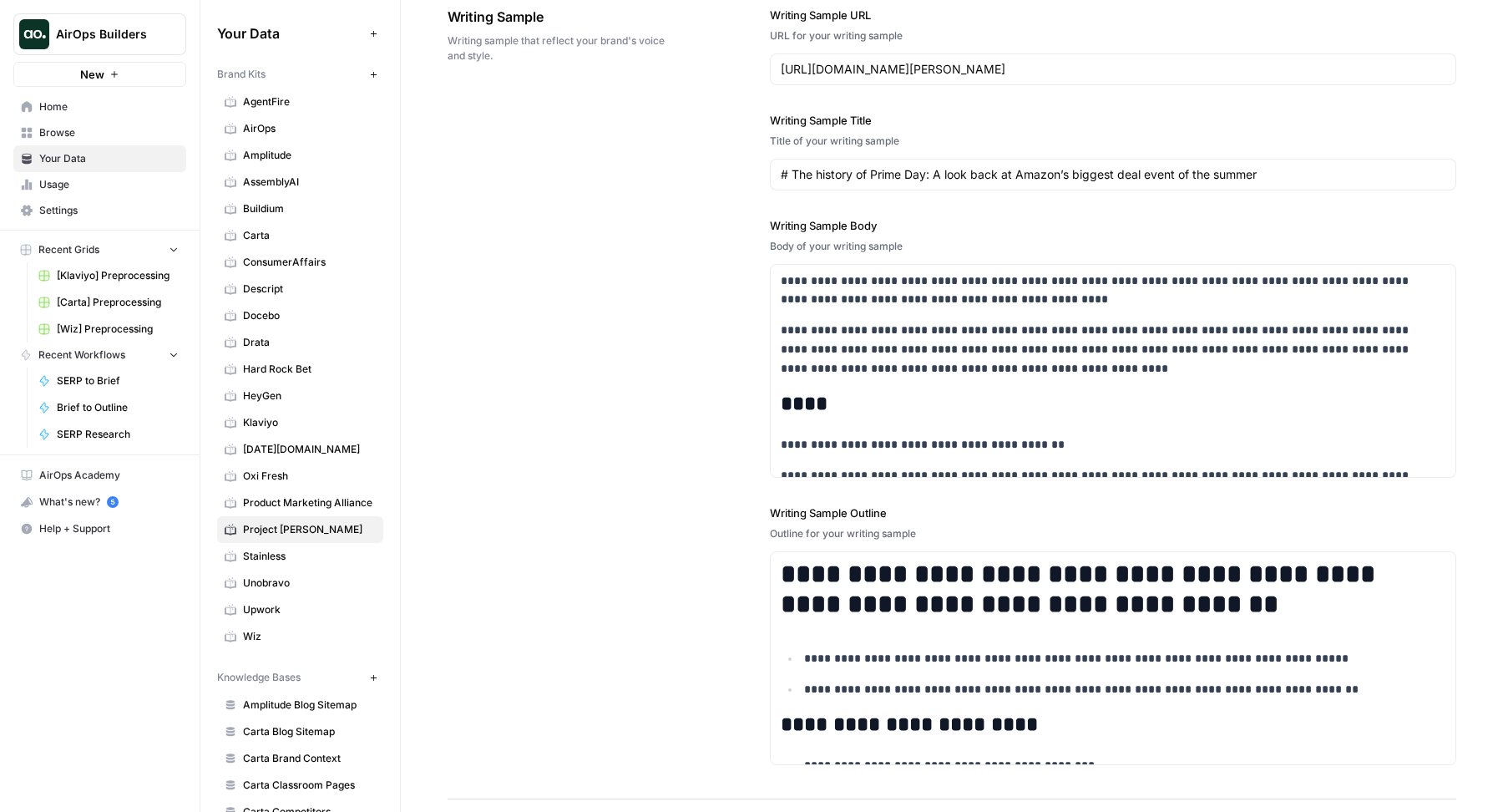
scroll to position [2022, 0]
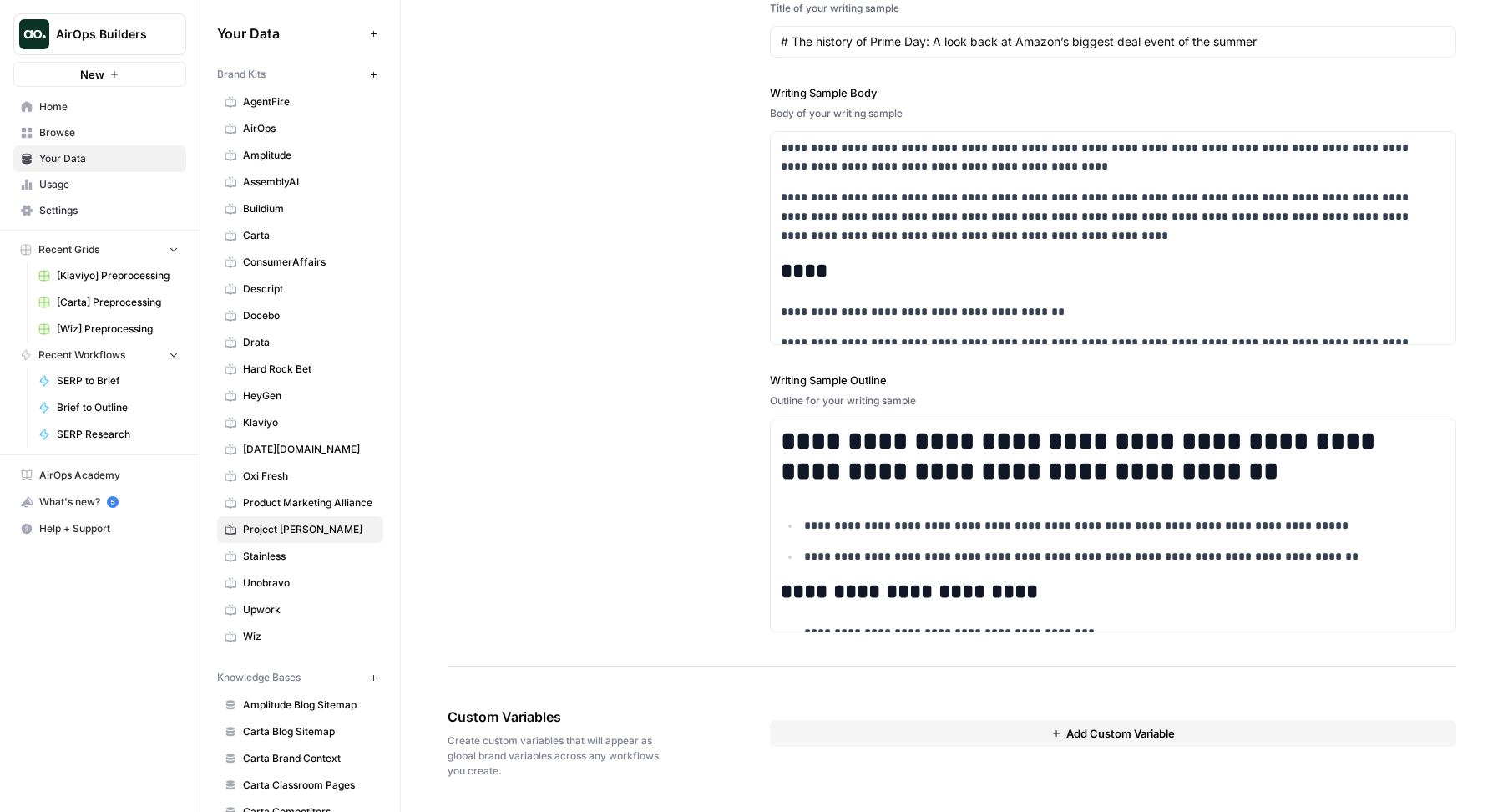
click at [687, 272] on div "**********" at bounding box center [951, 253] width 1009 height 826
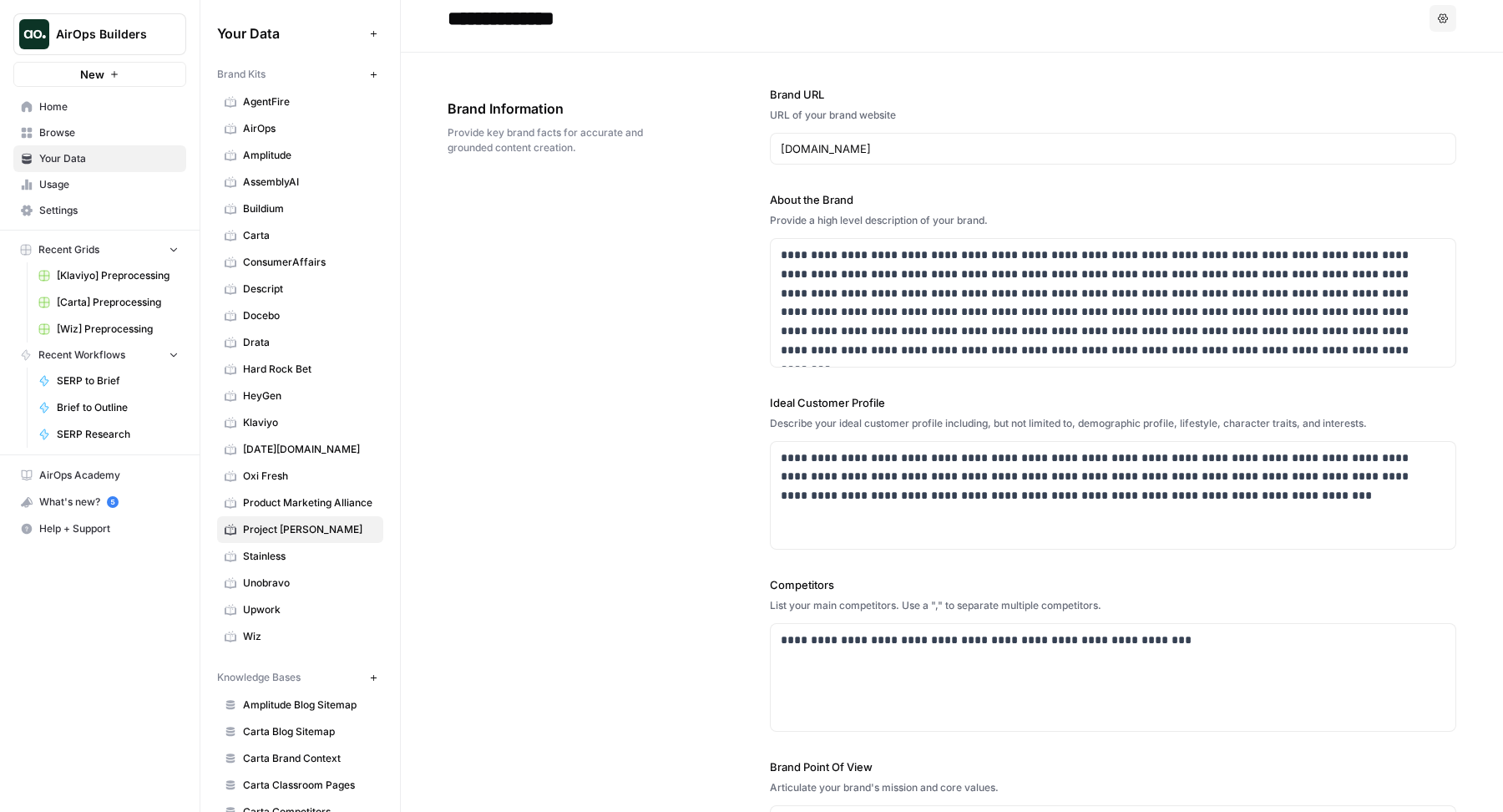
scroll to position [0, 0]
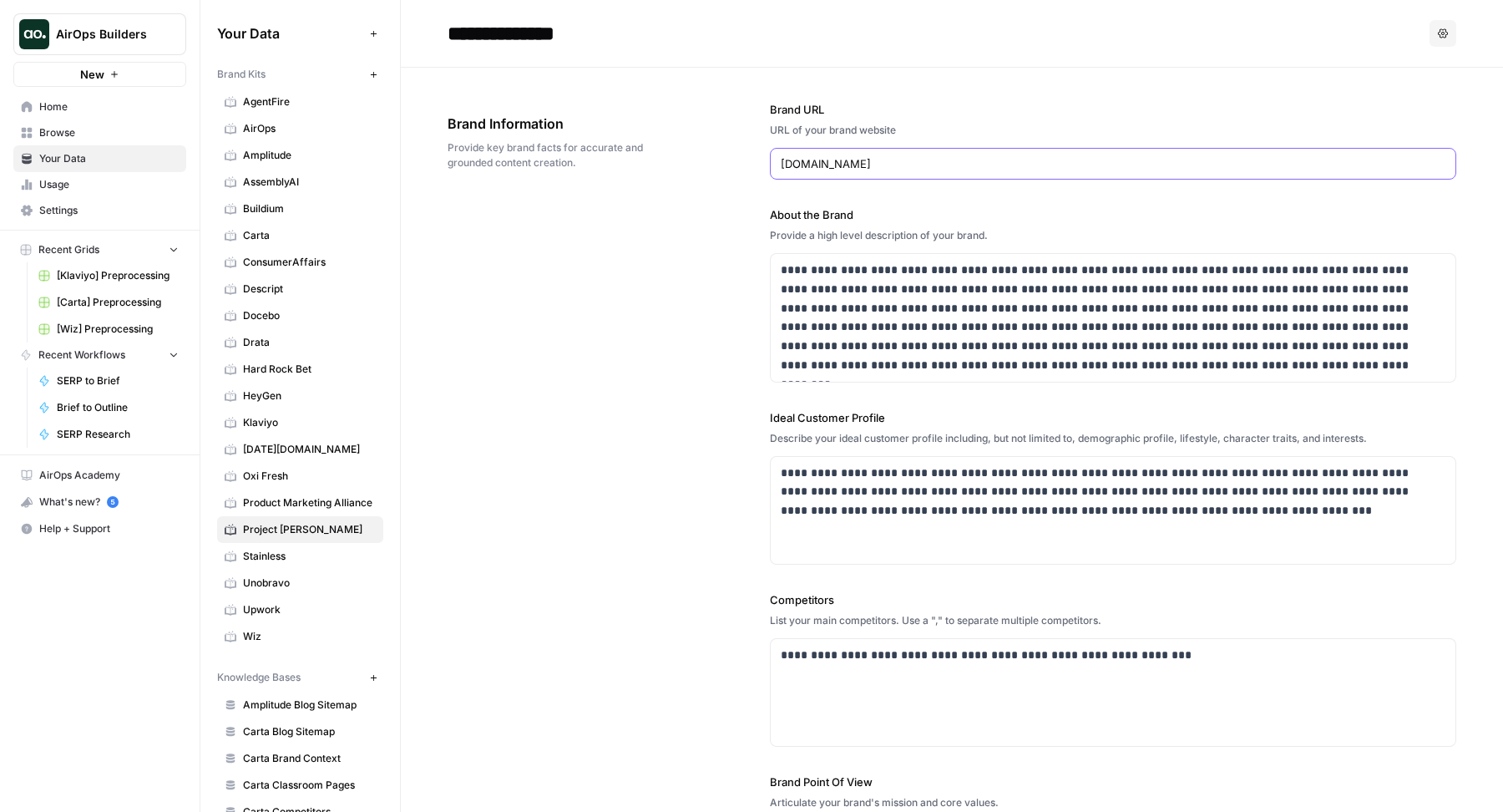
click at [976, 161] on input "www.aboutamazon.com" at bounding box center [1113, 164] width 665 height 17
click at [603, 226] on div "**********" at bounding box center [951, 515] width 1009 height 895
click at [1013, 345] on p "**********" at bounding box center [1108, 318] width 654 height 115
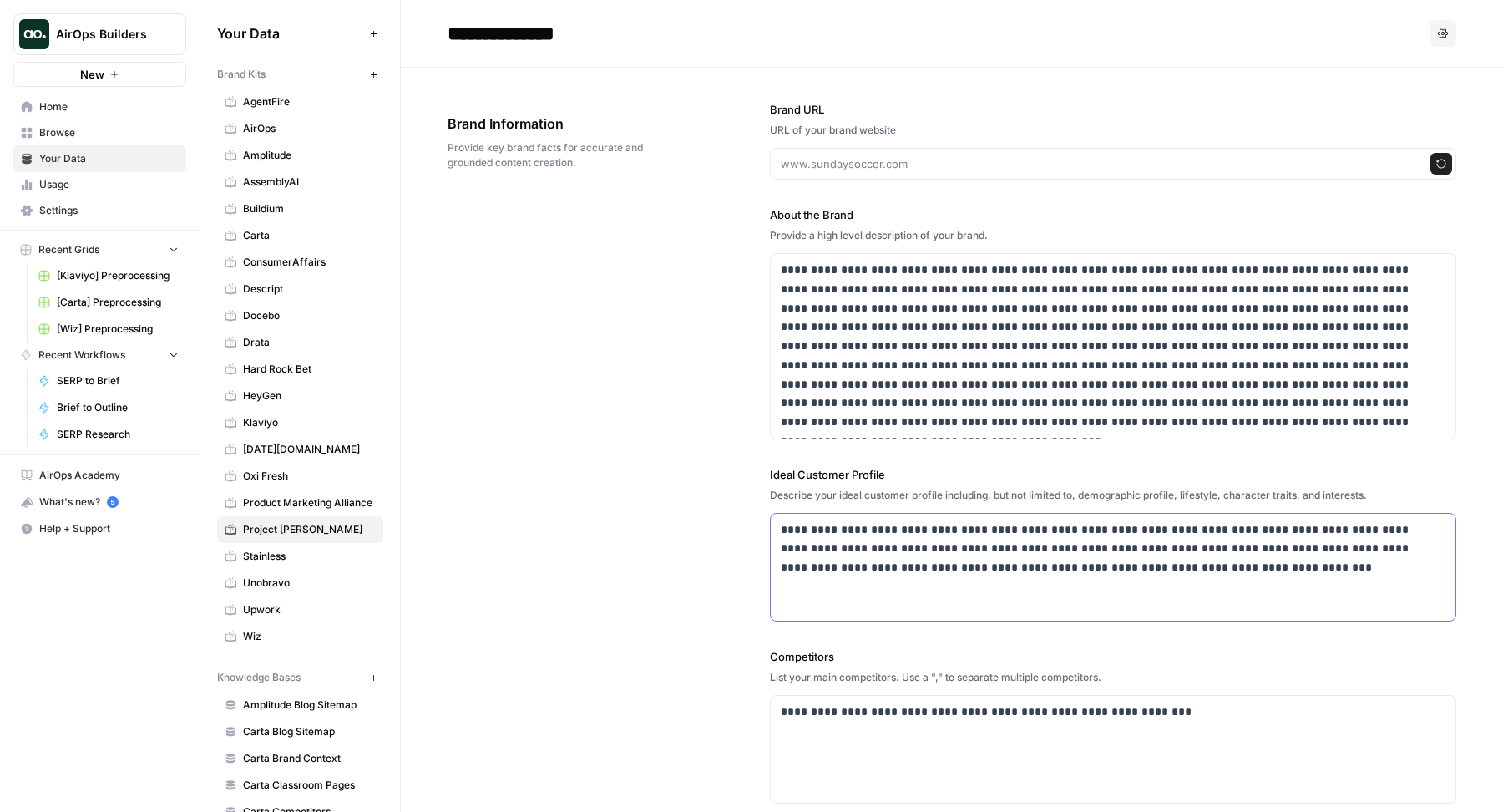
click at [990, 535] on p "**********" at bounding box center [1108, 548] width 654 height 56
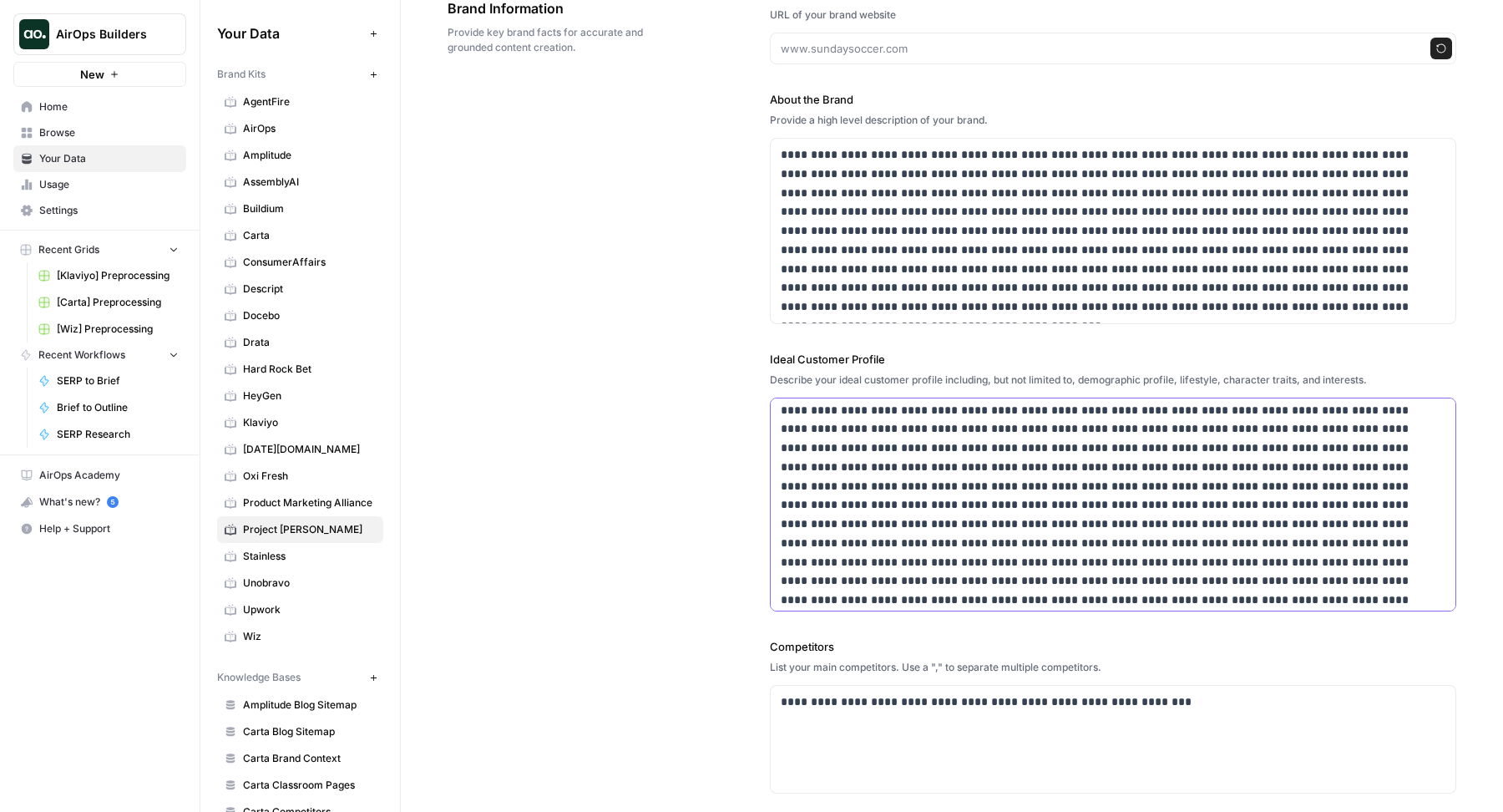
scroll to position [409, 0]
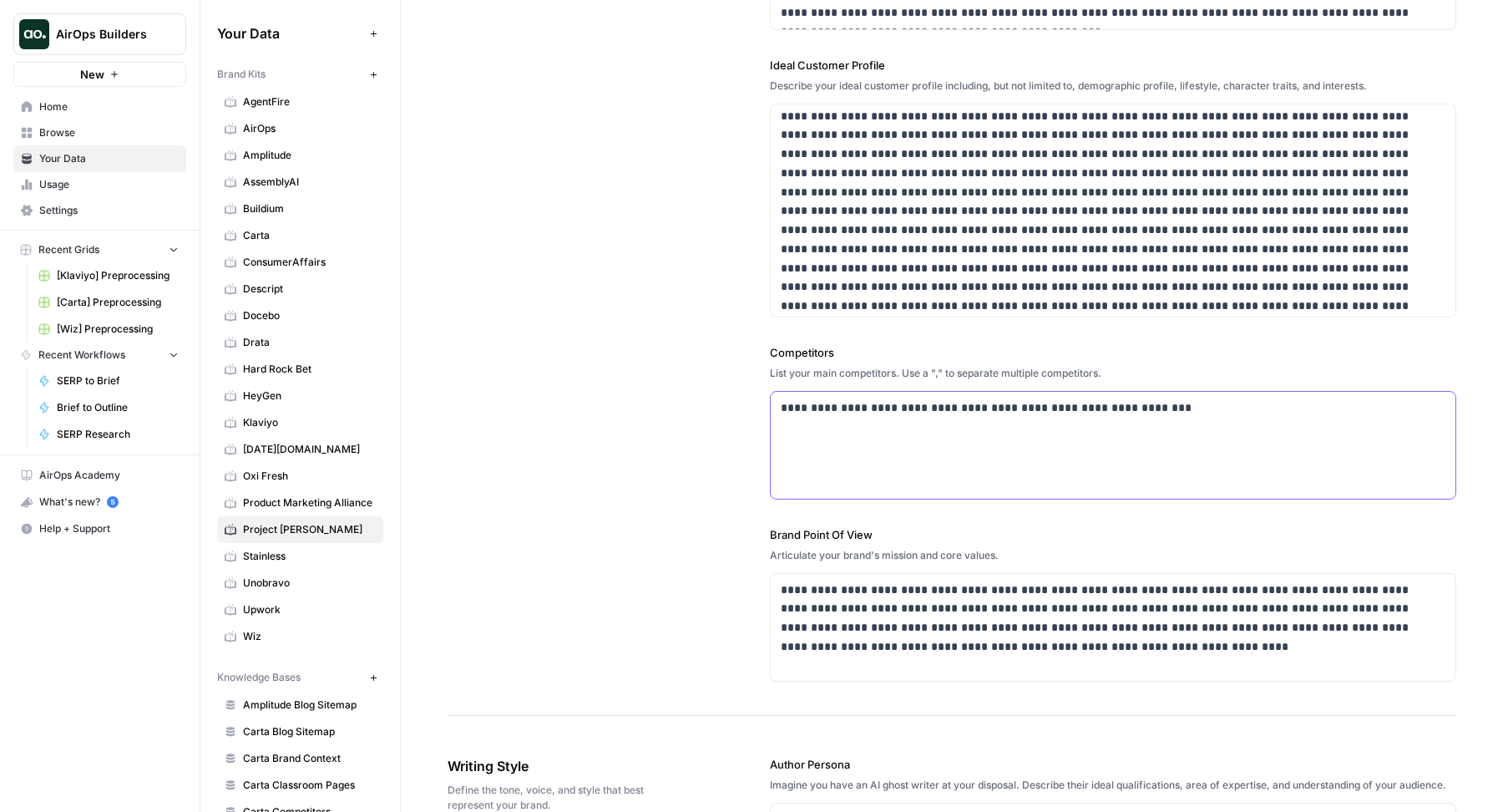
click at [954, 415] on div "**********" at bounding box center [1113, 445] width 684 height 107
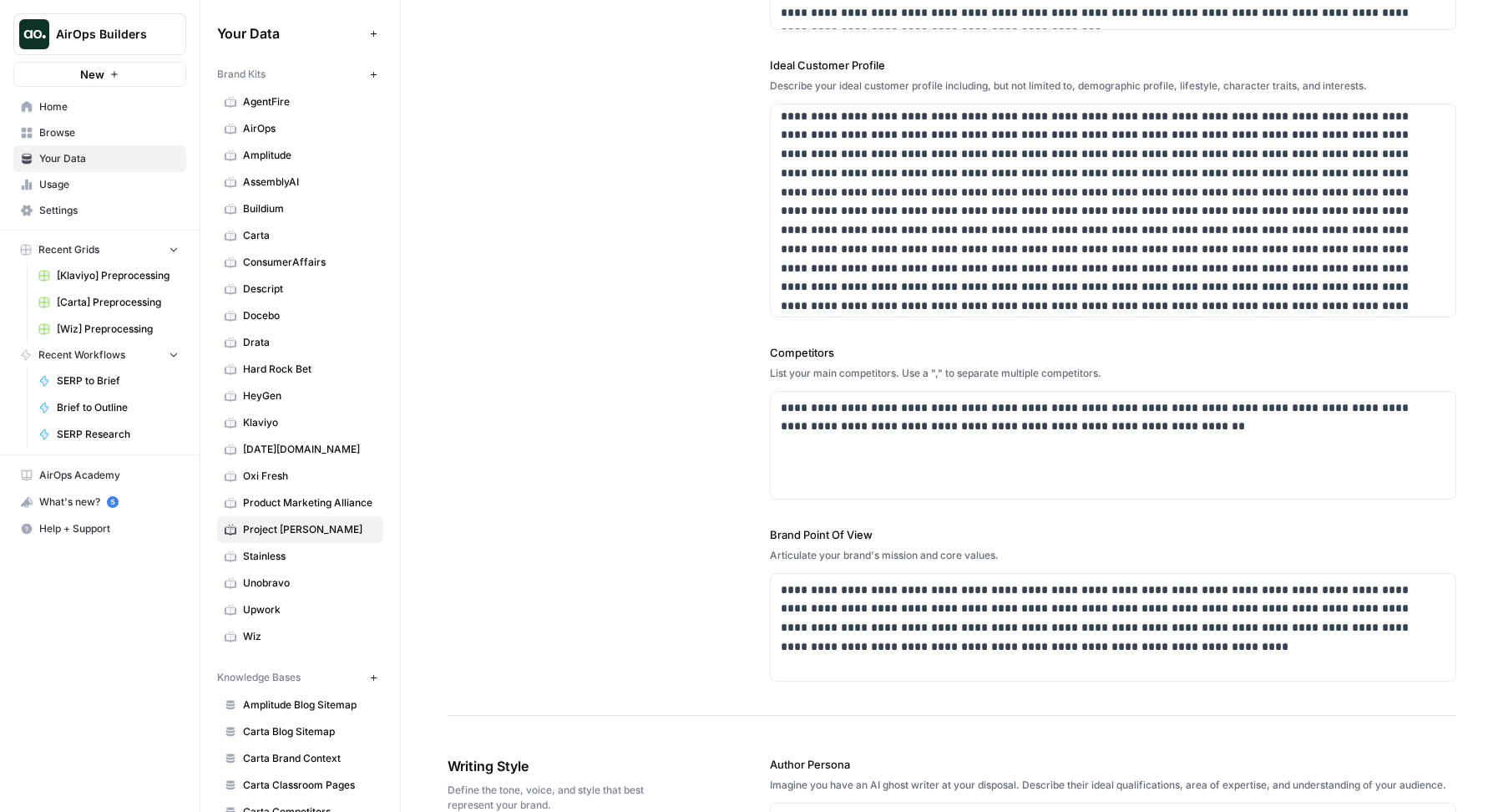
click at [542, 454] on div "**********" at bounding box center [951, 187] width 1009 height 1057
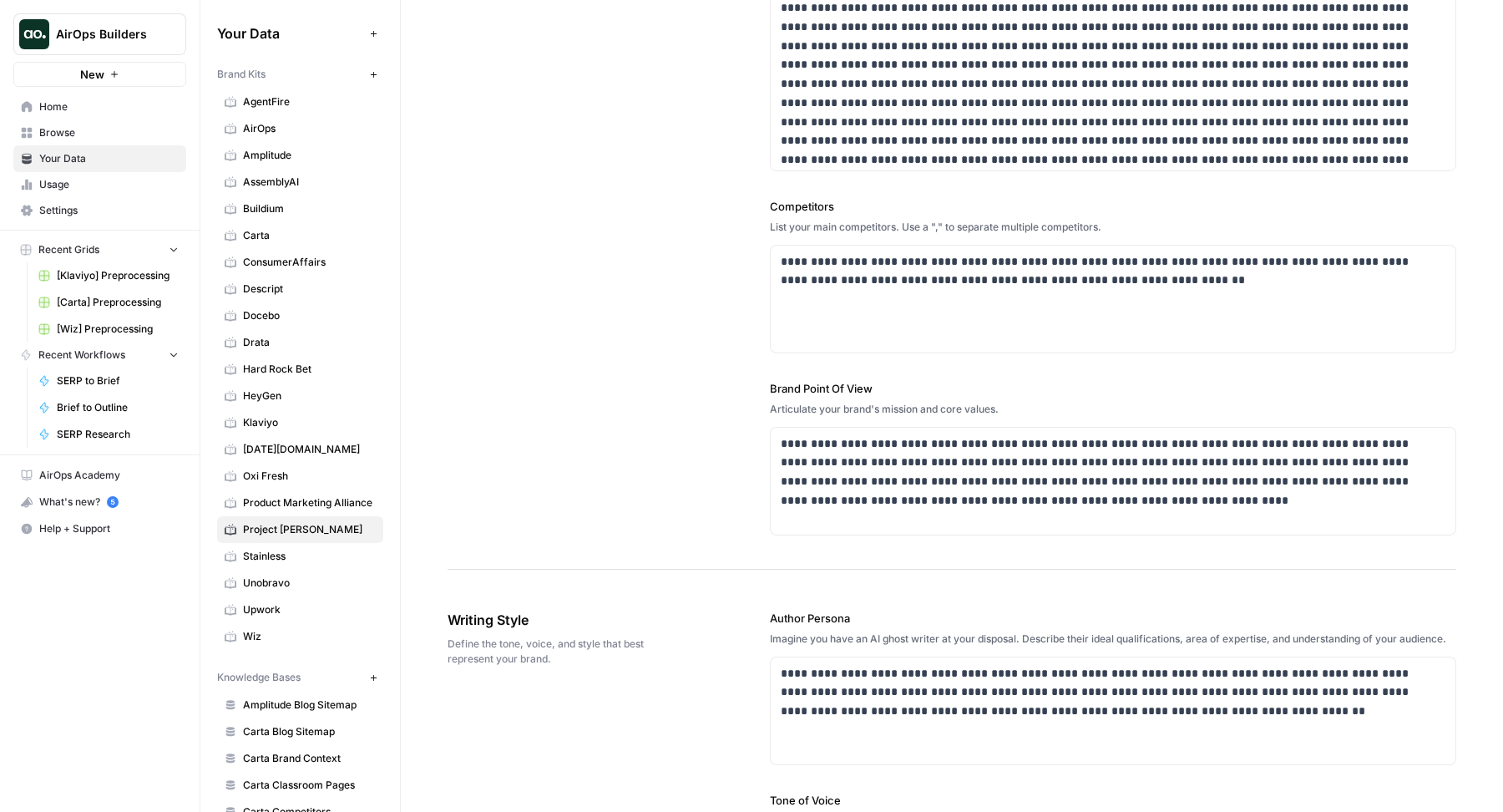
scroll to position [600, 0]
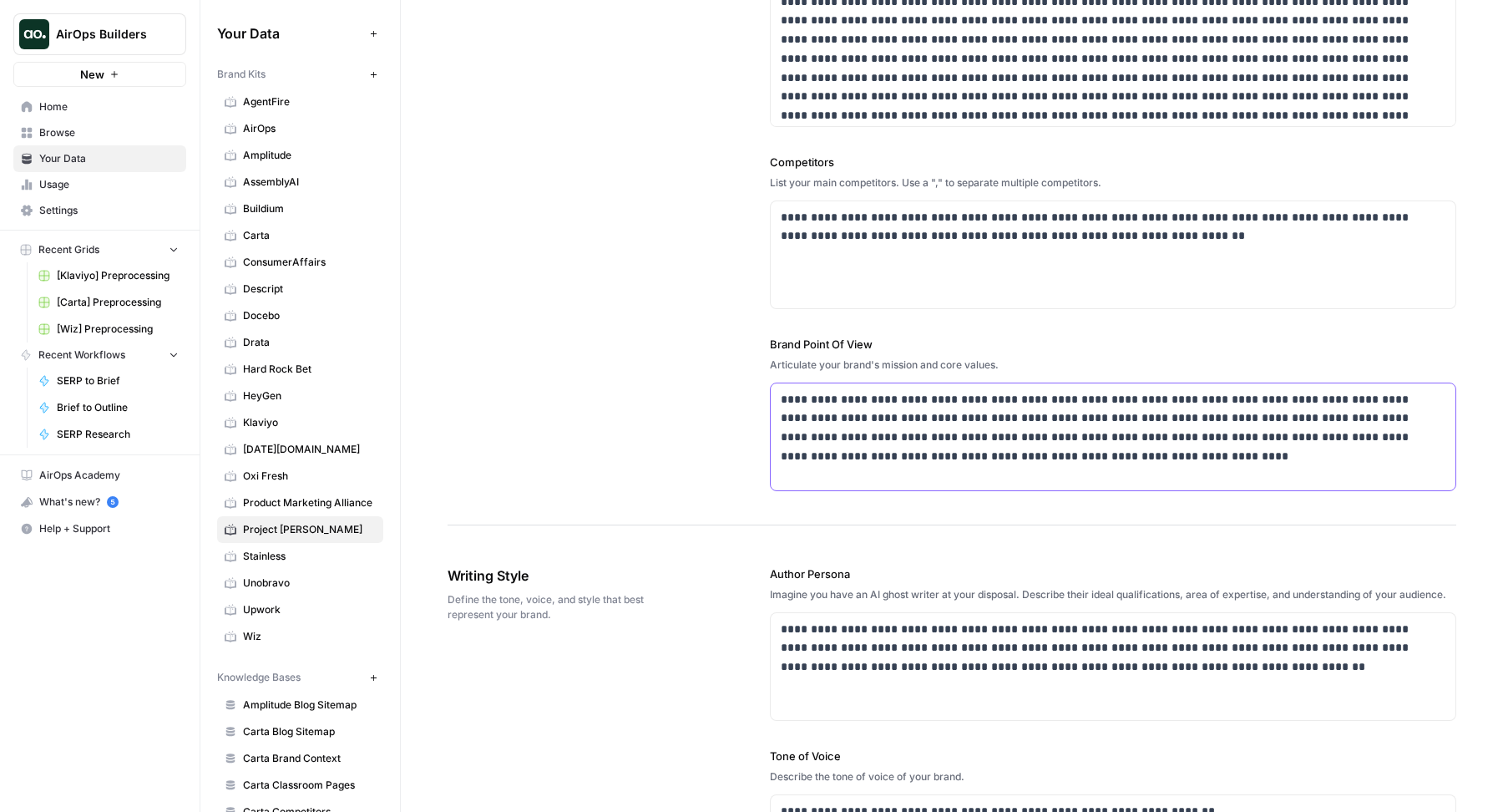
click at [993, 464] on div "**********" at bounding box center [1113, 437] width 684 height 107
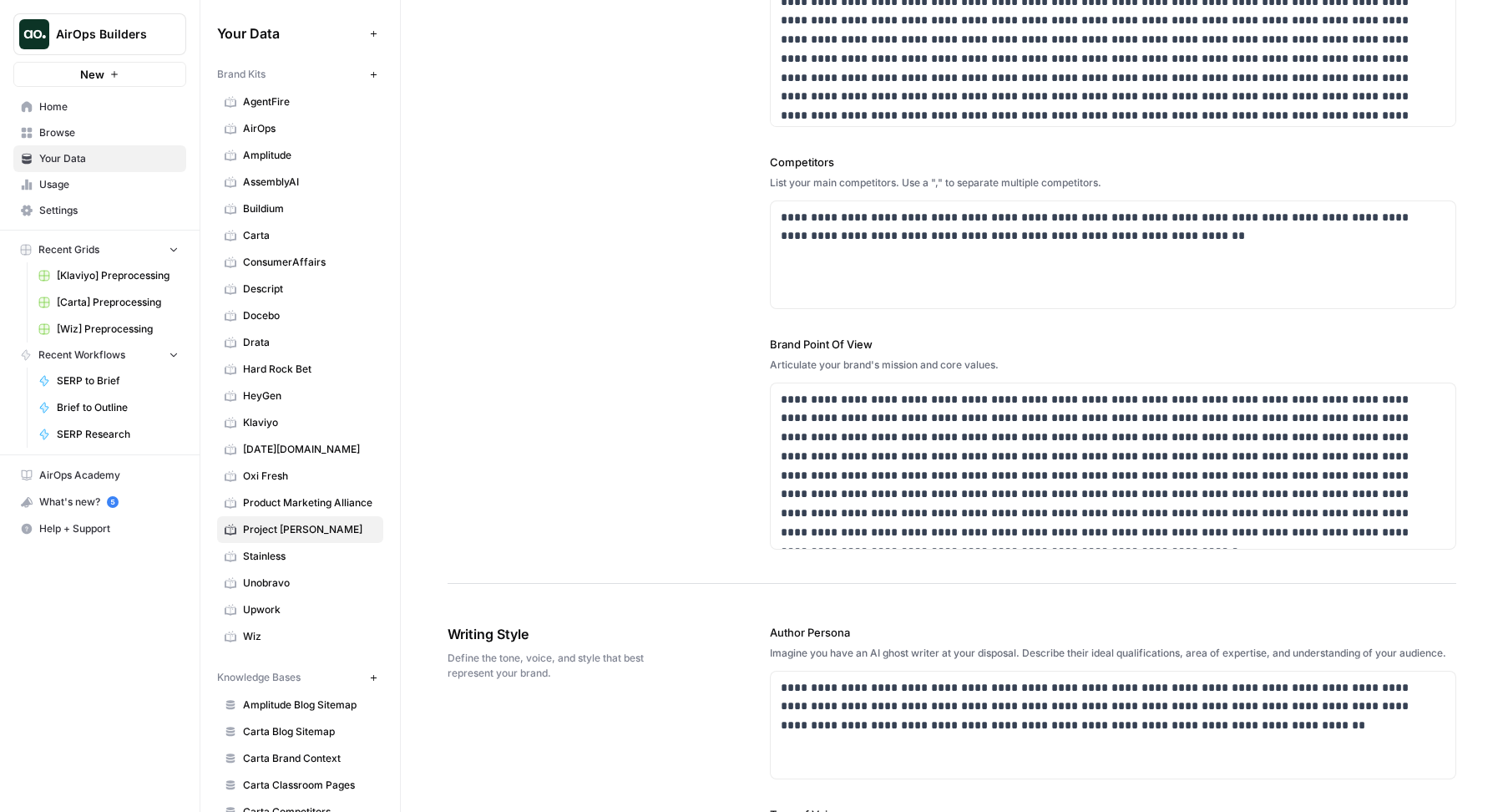
click at [590, 440] on div "**********" at bounding box center [951, 25] width 1009 height 1116
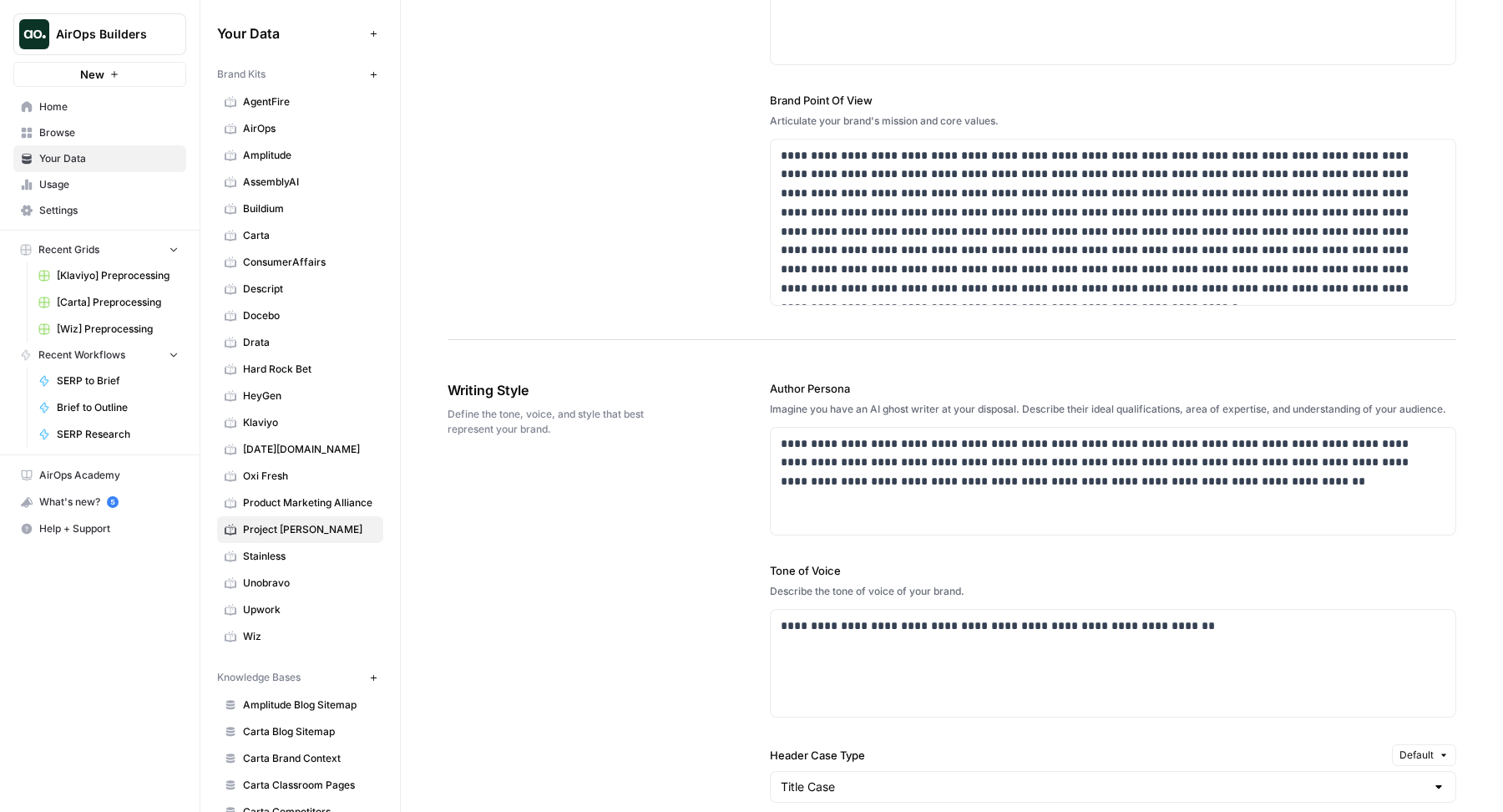
scroll to position [1082, 0]
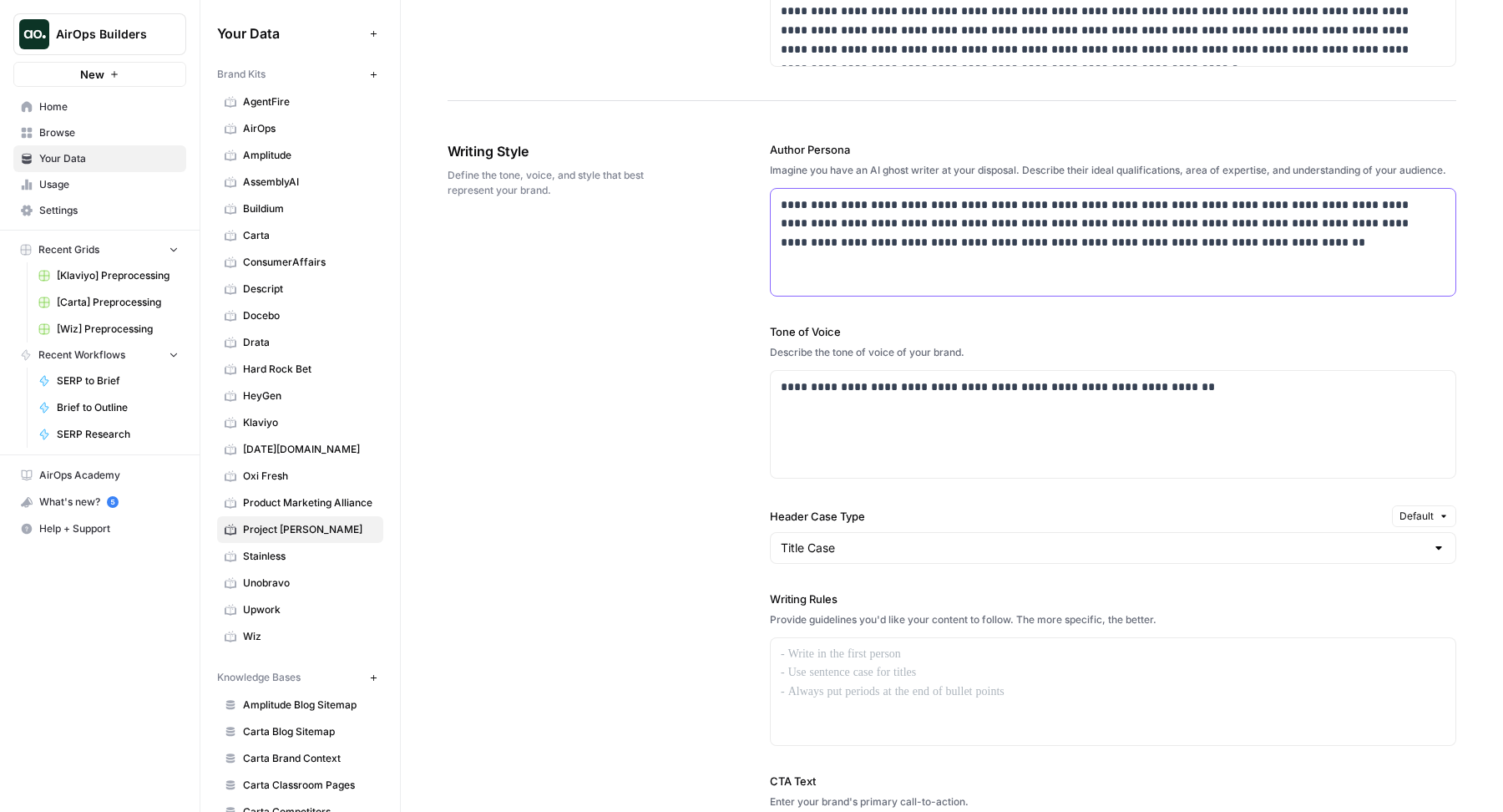
click at [1006, 264] on div "**********" at bounding box center [1113, 242] width 684 height 107
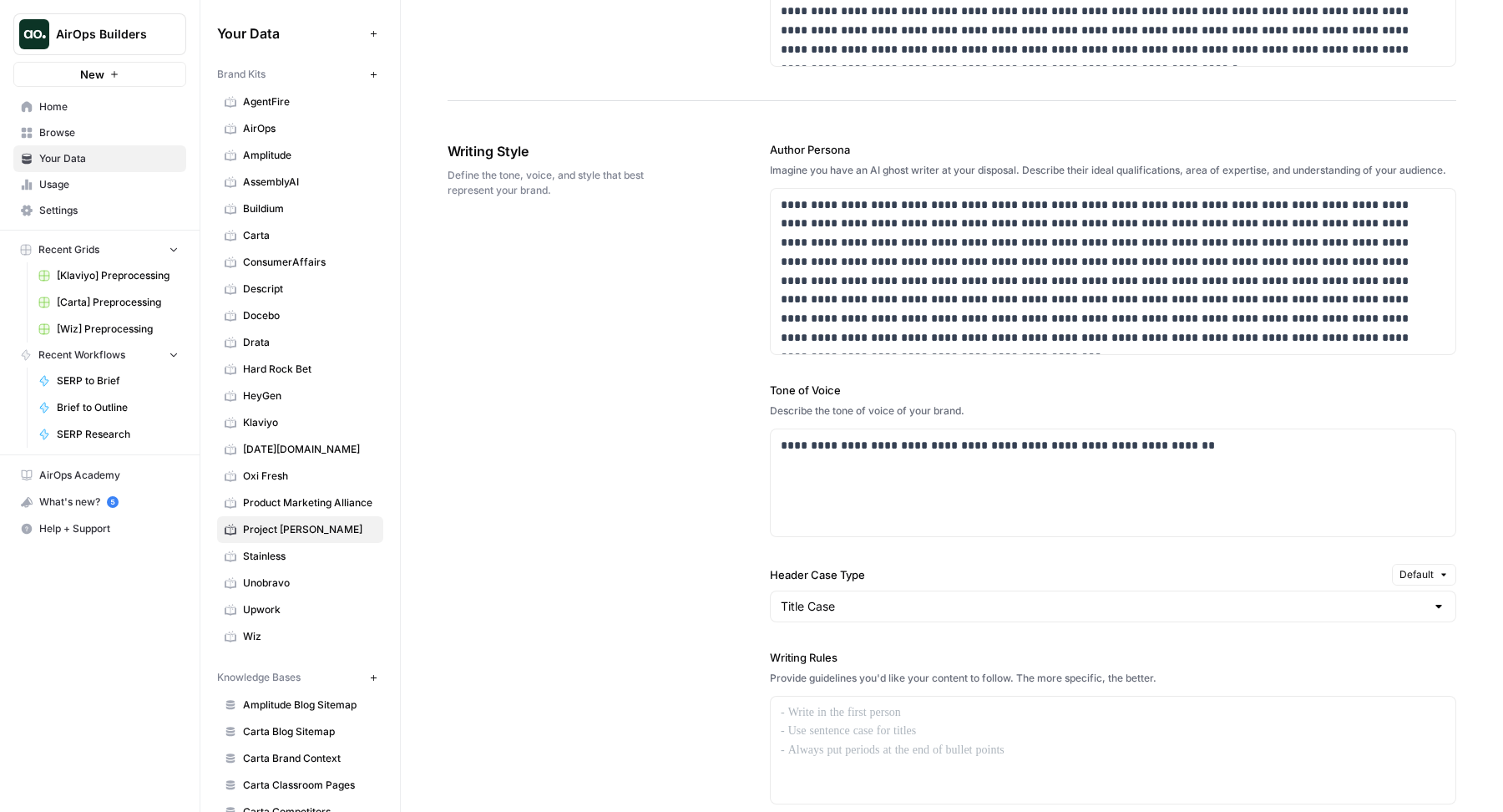
click at [616, 400] on div "**********" at bounding box center [951, 578] width 1009 height 941
click at [869, 467] on div "**********" at bounding box center [1113, 483] width 684 height 107
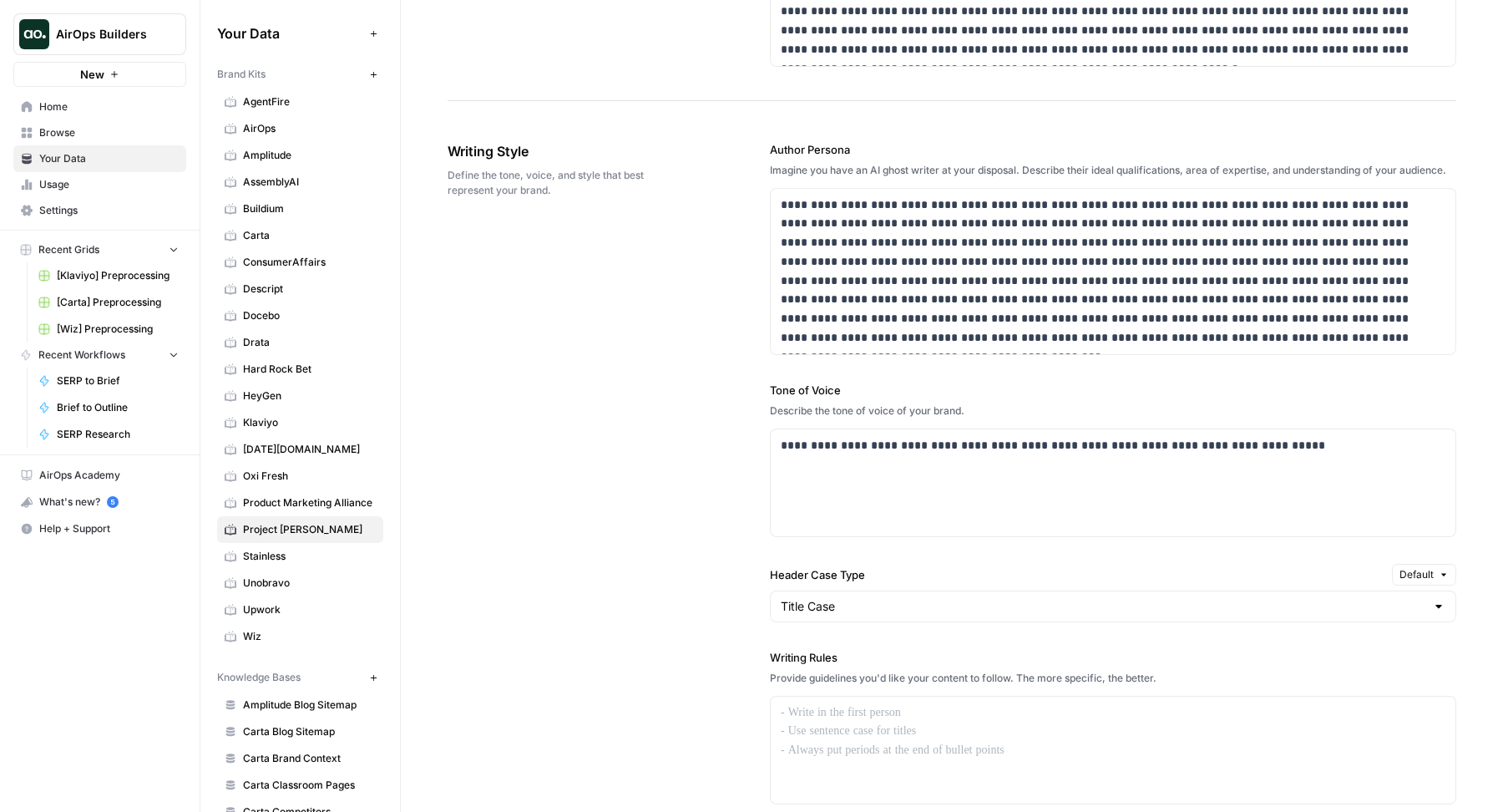
click at [593, 467] on div "**********" at bounding box center [951, 578] width 1009 height 941
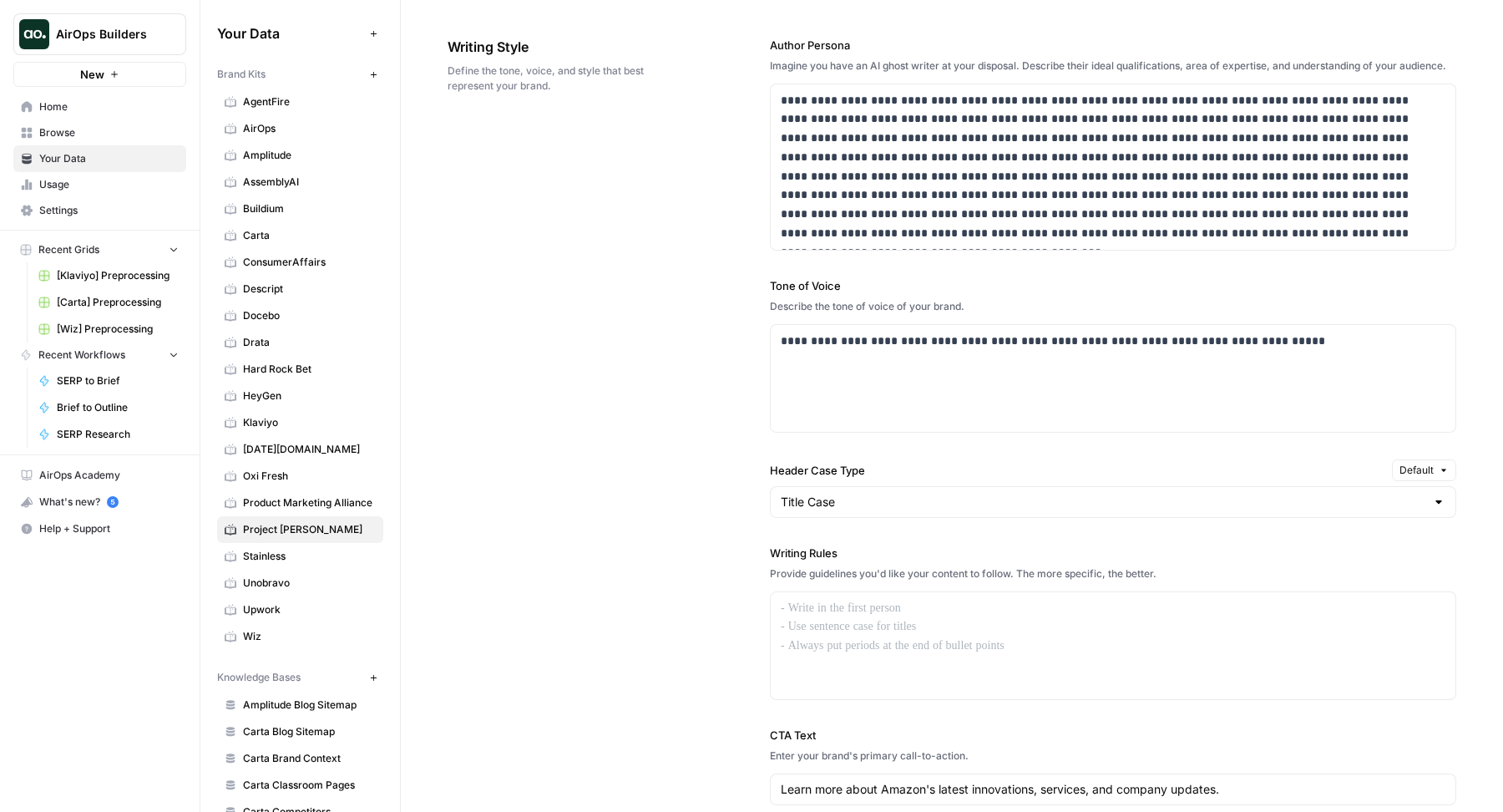
scroll to position [1275, 0]
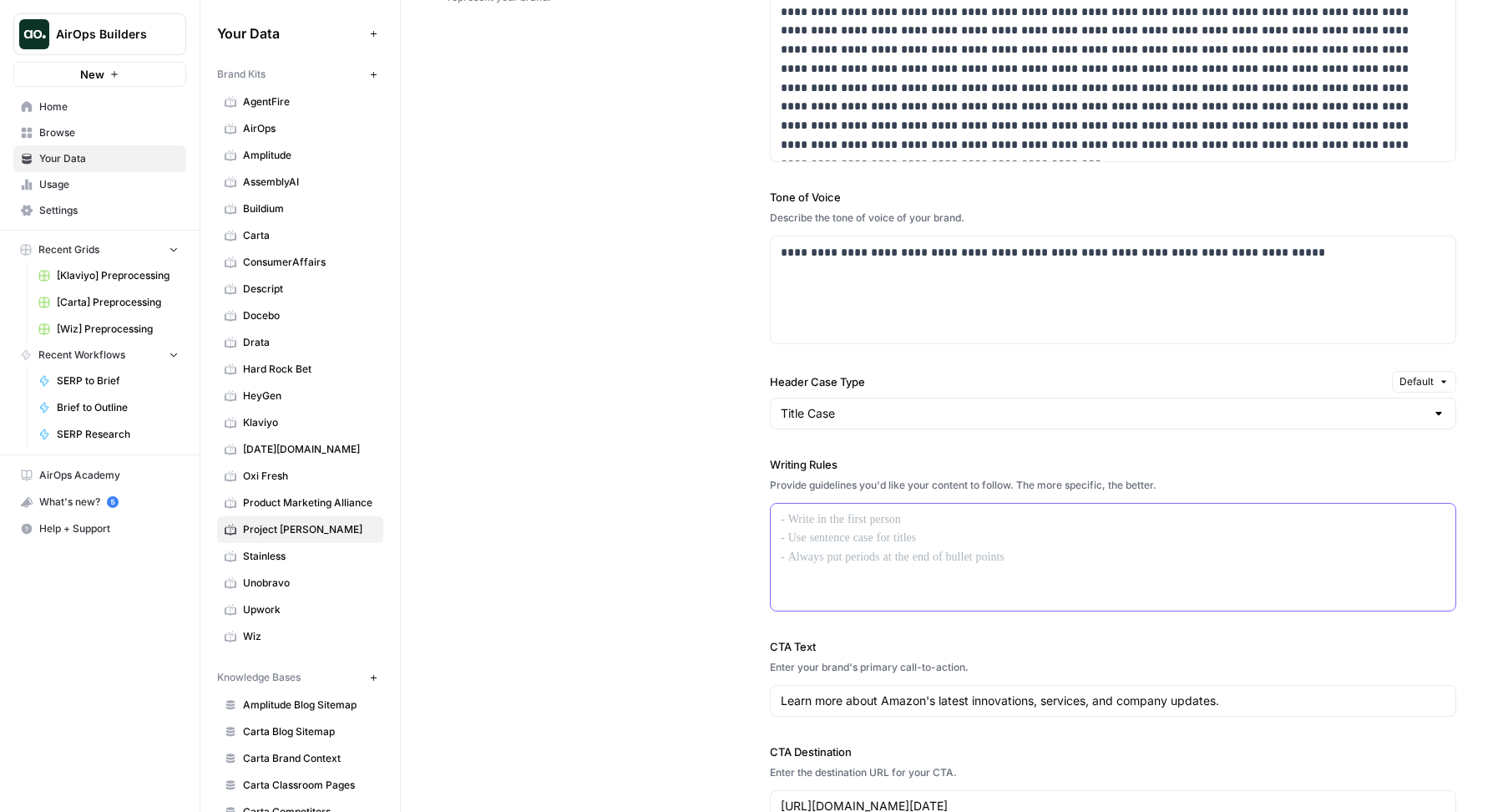
click at [962, 590] on div at bounding box center [1113, 557] width 684 height 107
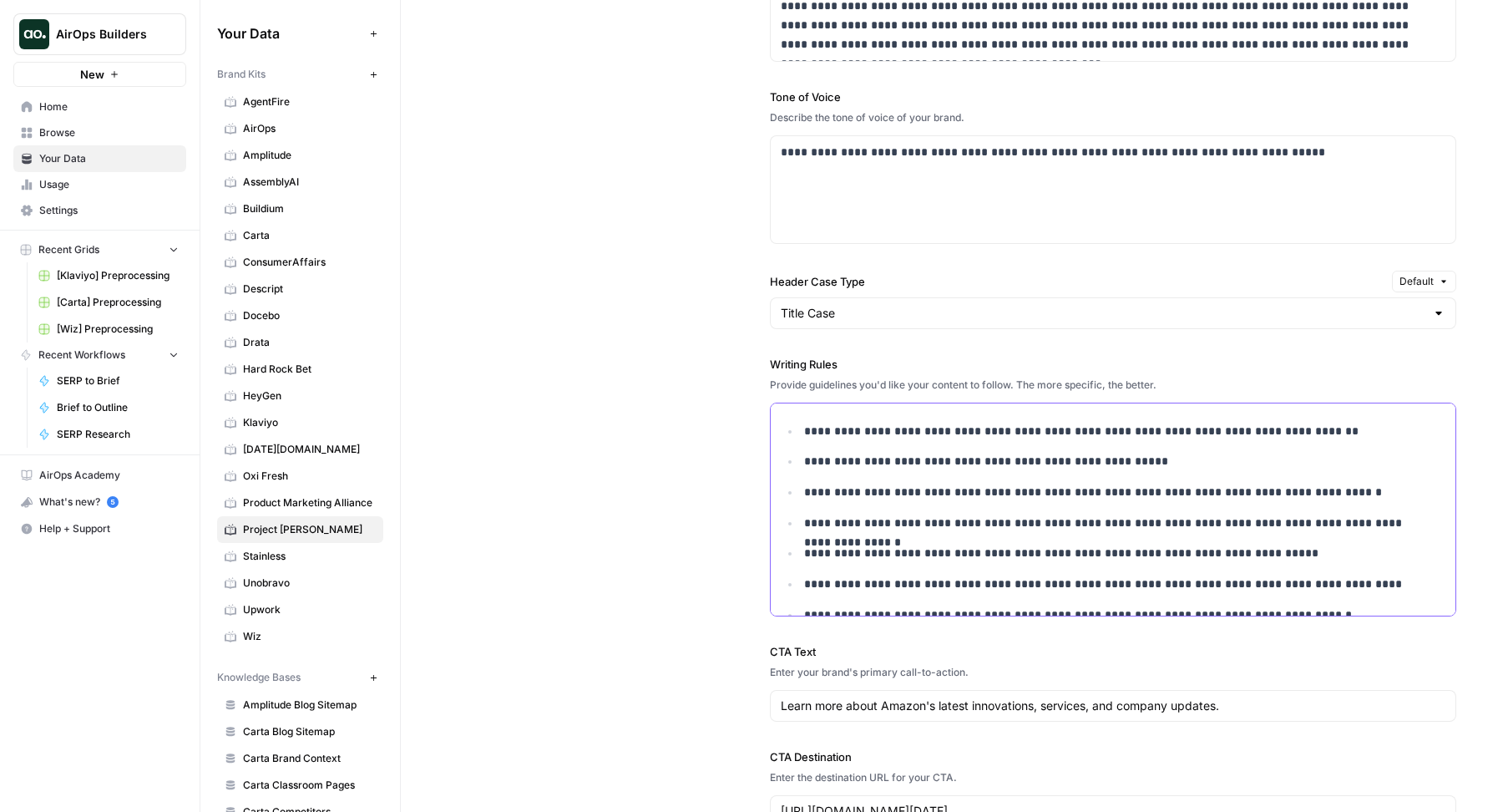
scroll to position [1509, 0]
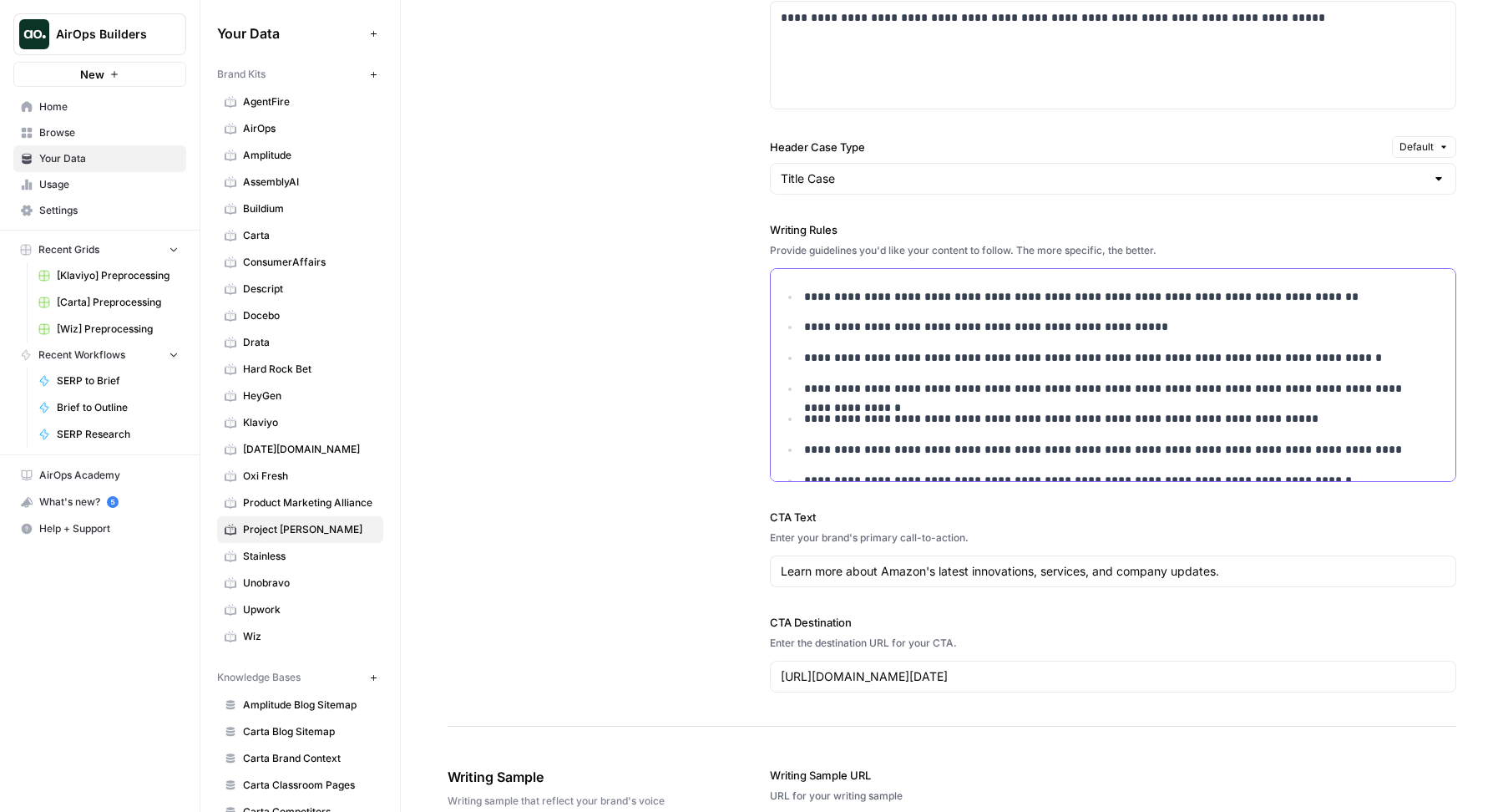
click at [884, 429] on p "**********" at bounding box center [1112, 418] width 615 height 19
click at [871, 441] on ul "**********" at bounding box center [1113, 445] width 665 height 314
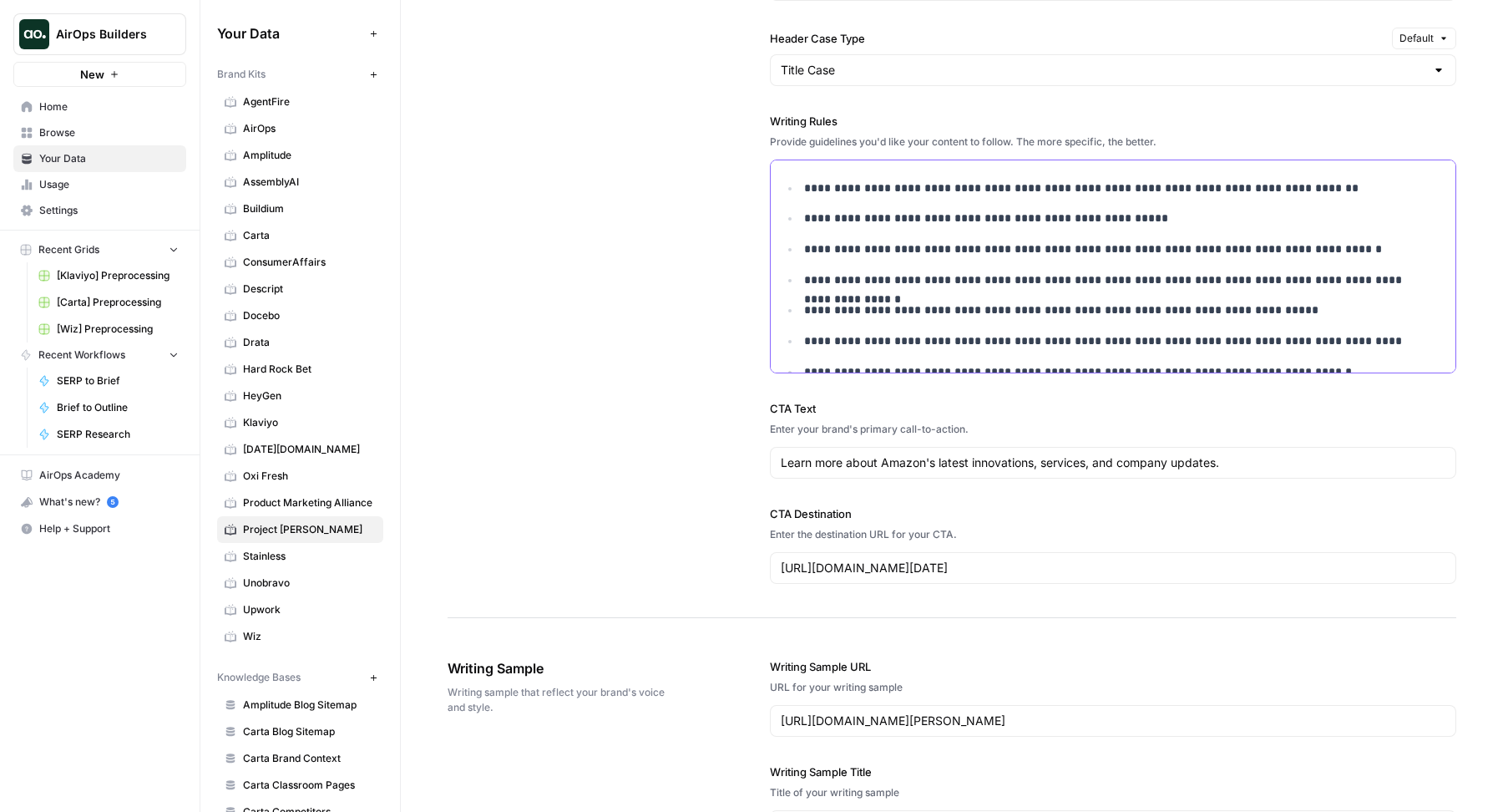
scroll to position [1685, 0]
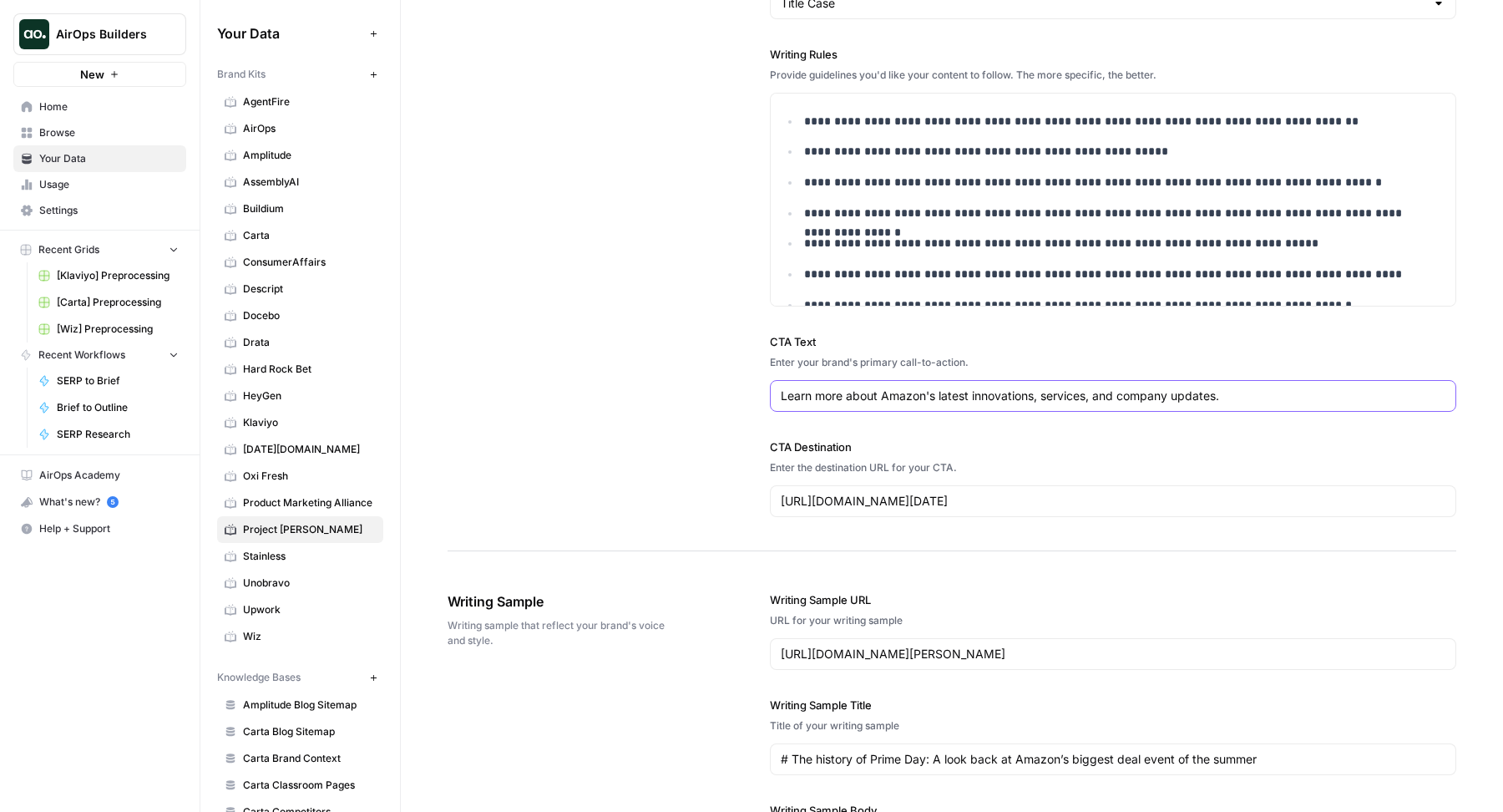
click at [919, 404] on input "Learn more about Amazon's latest innovations, services, and company updates." at bounding box center [1113, 396] width 665 height 17
paste input "Join the waitlist to bring high-speed satellite internet to your community"
type input "Join the waitlist to bring high-speed satellite internet to your community."
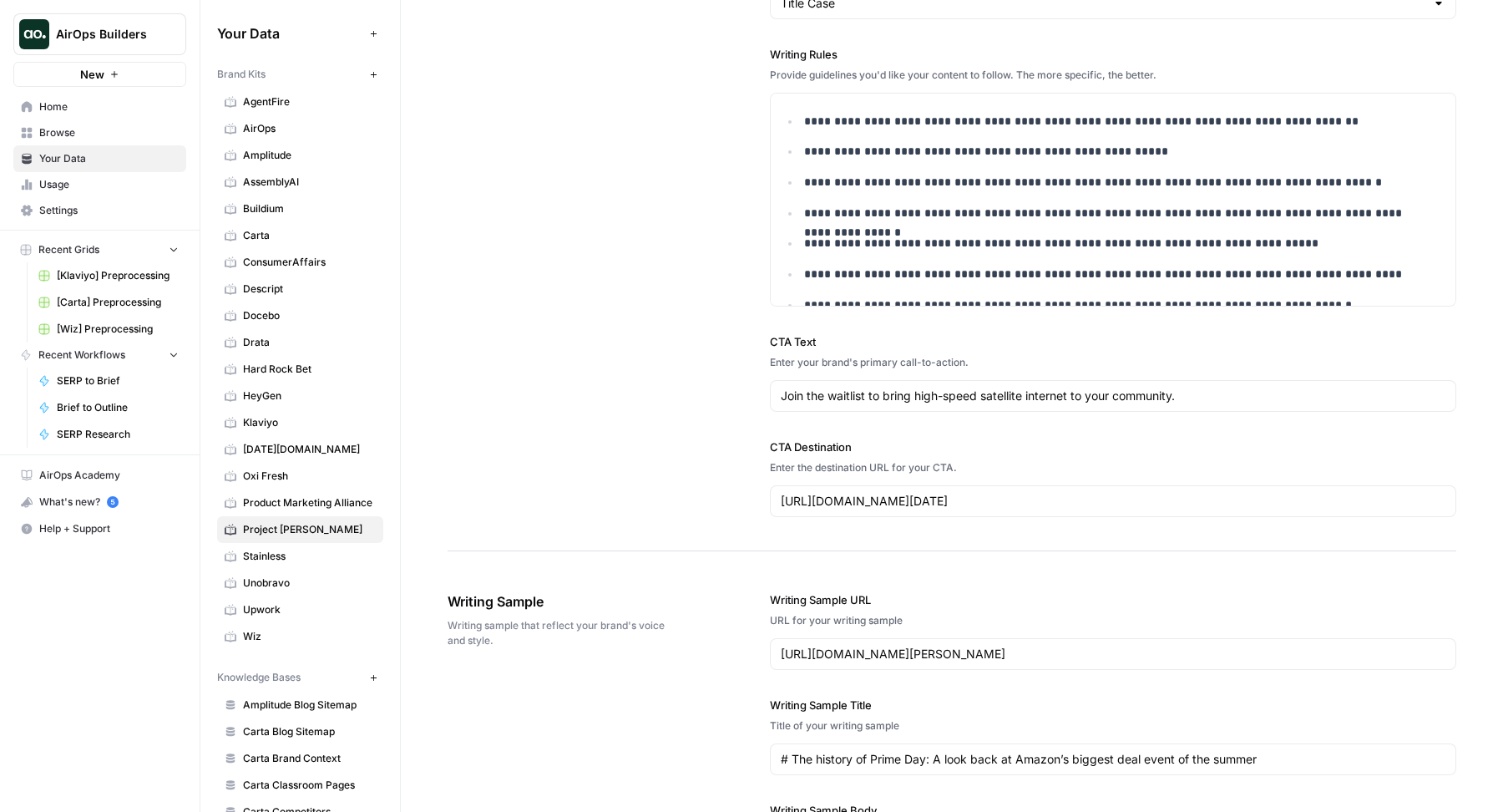
click at [589, 445] on div "**********" at bounding box center [951, 27] width 1009 height 1046
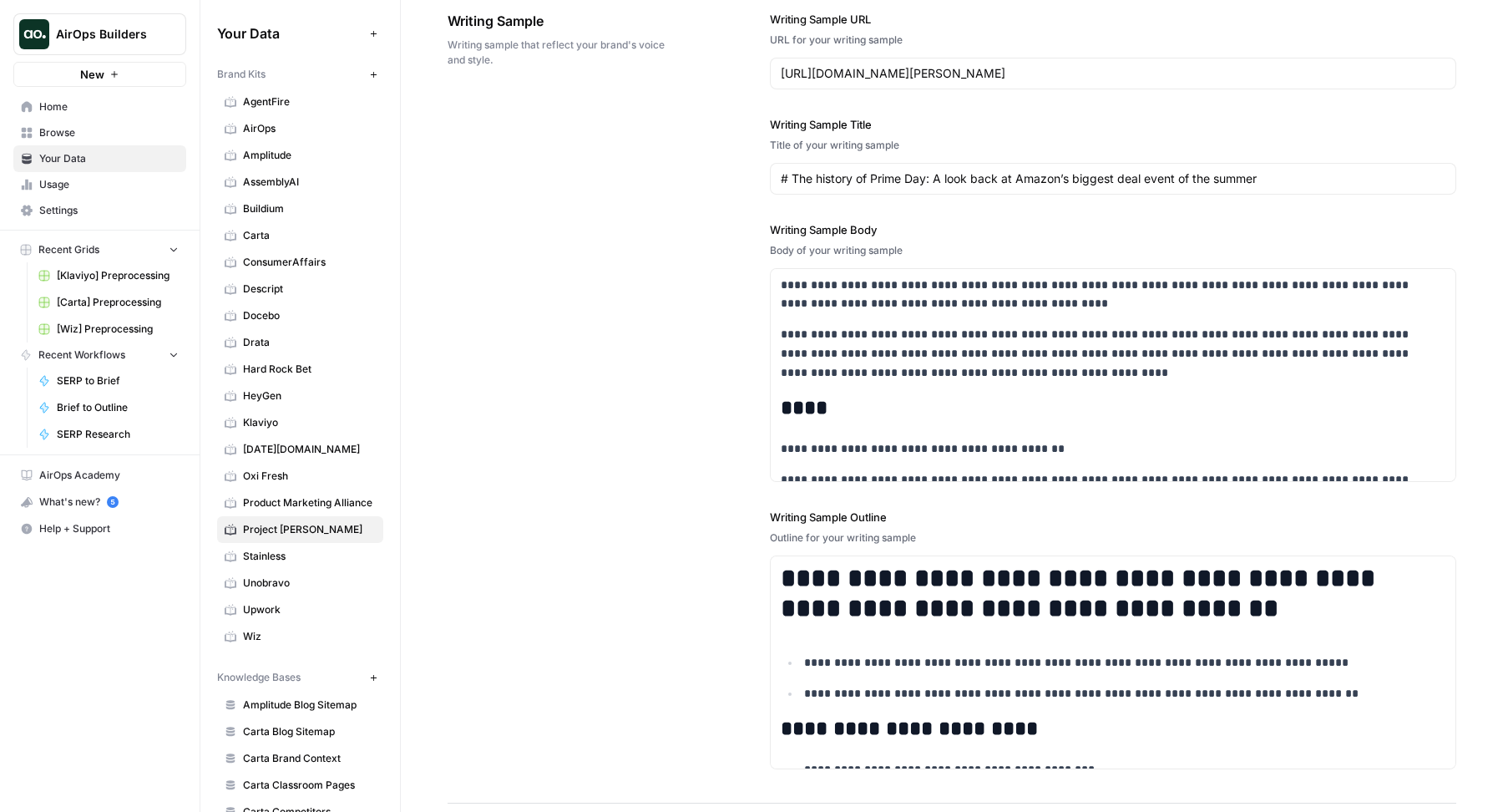
scroll to position [2380, 0]
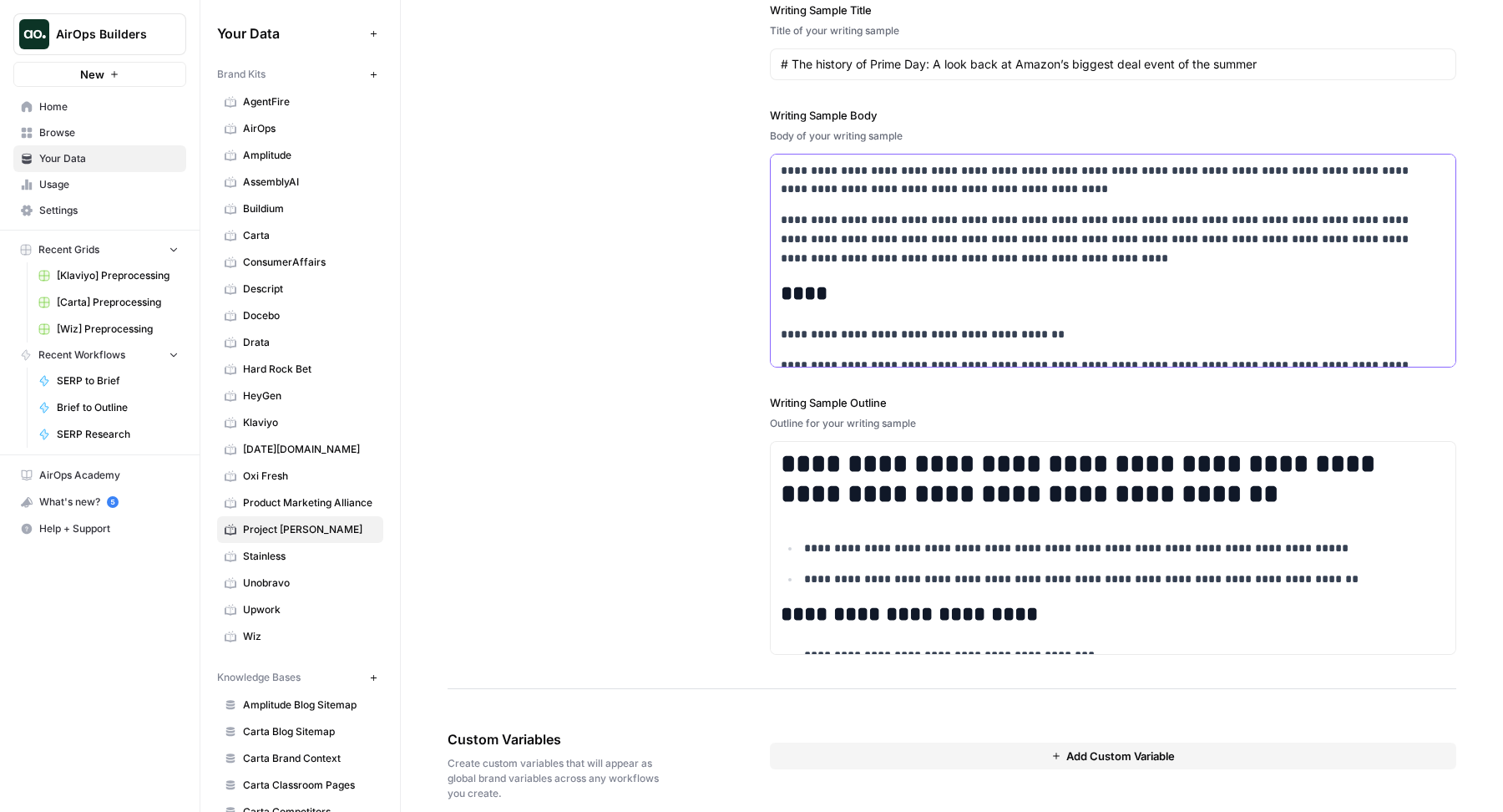
click at [1008, 257] on p "**********" at bounding box center [1100, 239] width 638 height 56
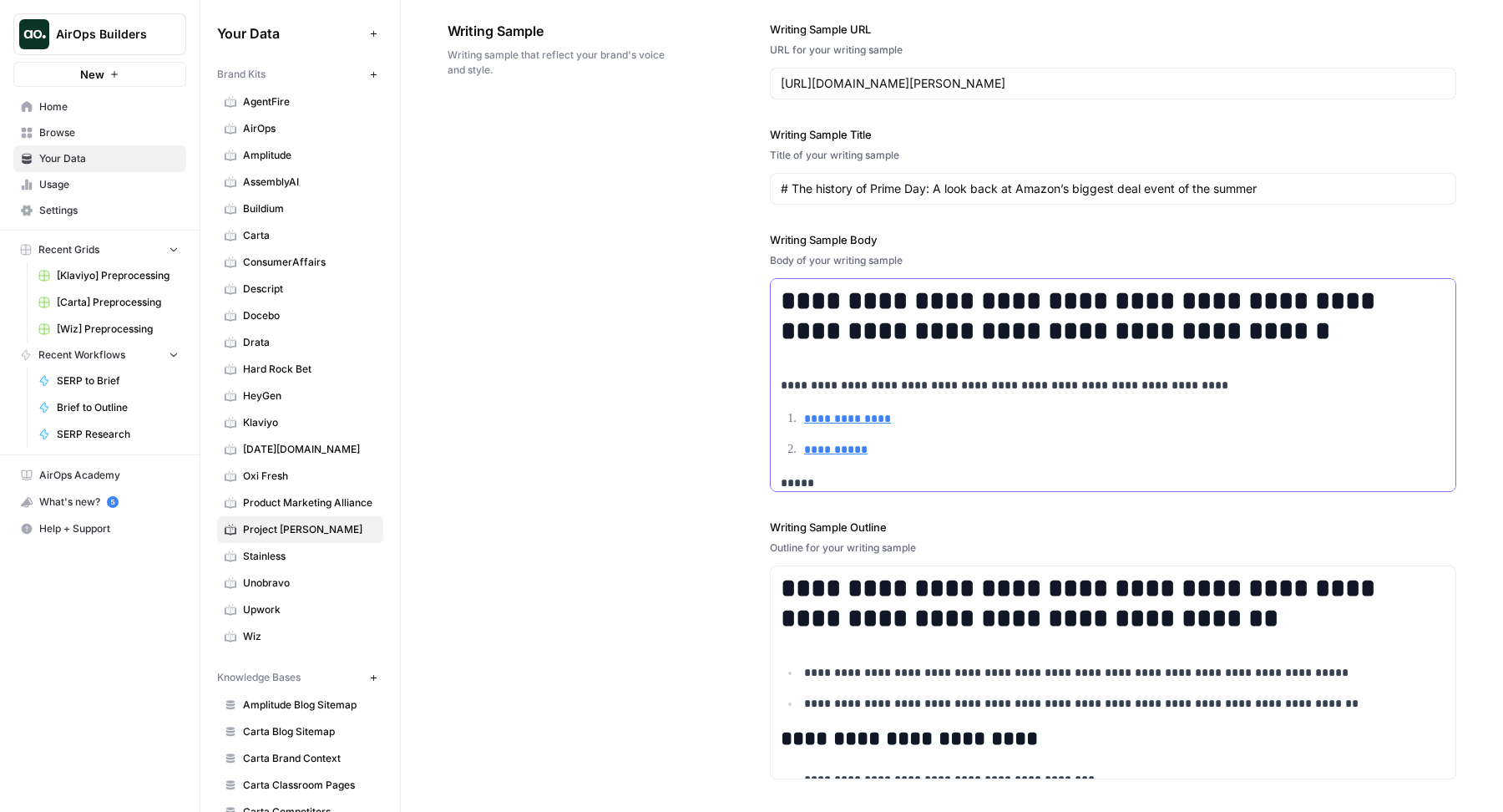
scroll to position [2251, 0]
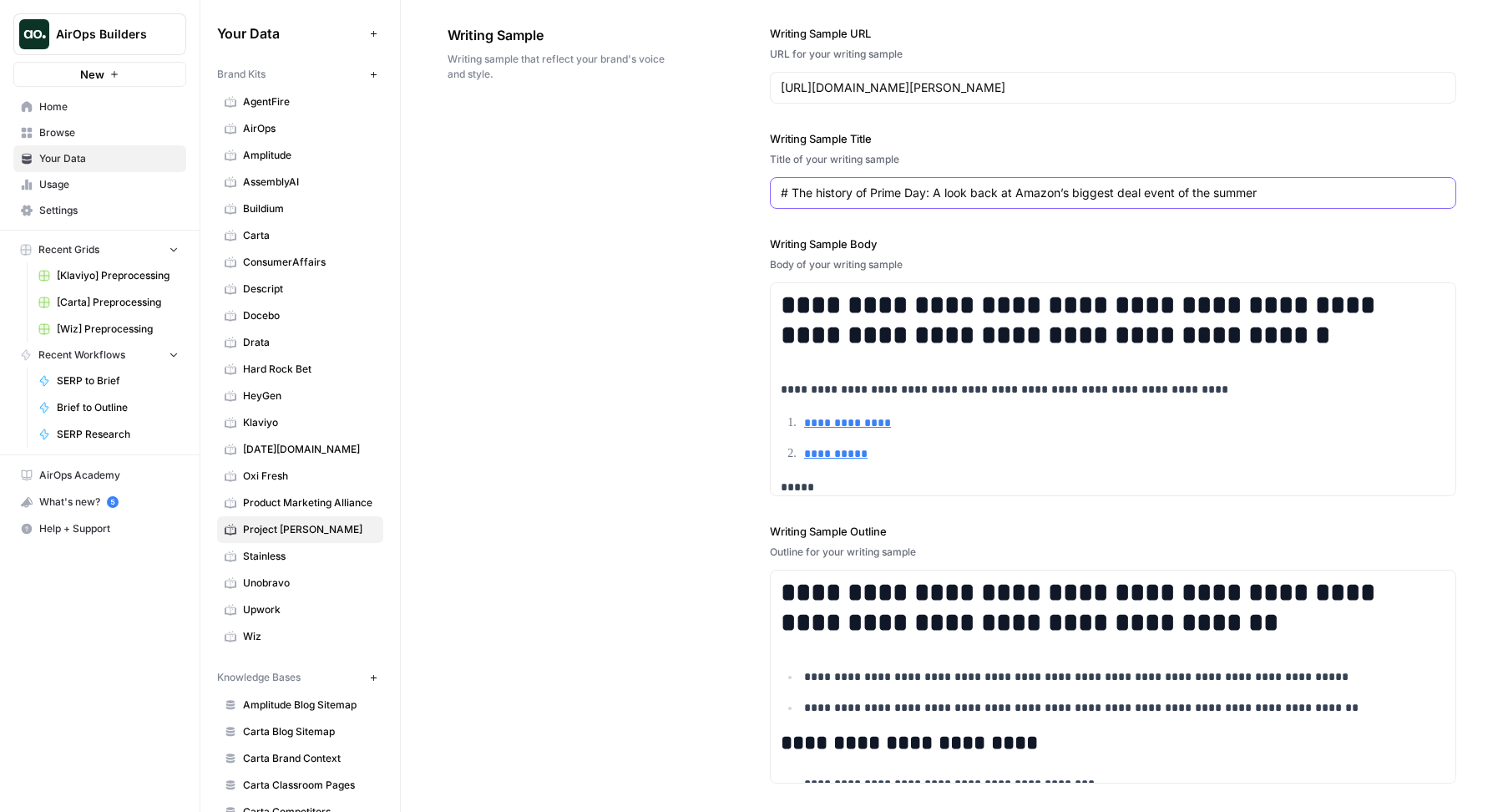
click at [909, 193] on input "# The history of Prime Day: A look back at Amazon’s biggest deal event of the s…" at bounding box center [1113, 193] width 665 height 17
paste input "Everything you need to know about Project Kuiper, Amazon’s satellite broadband …"
type input "# Everything you need to know about Project Kuiper, Amazon’s satellite broadban…"
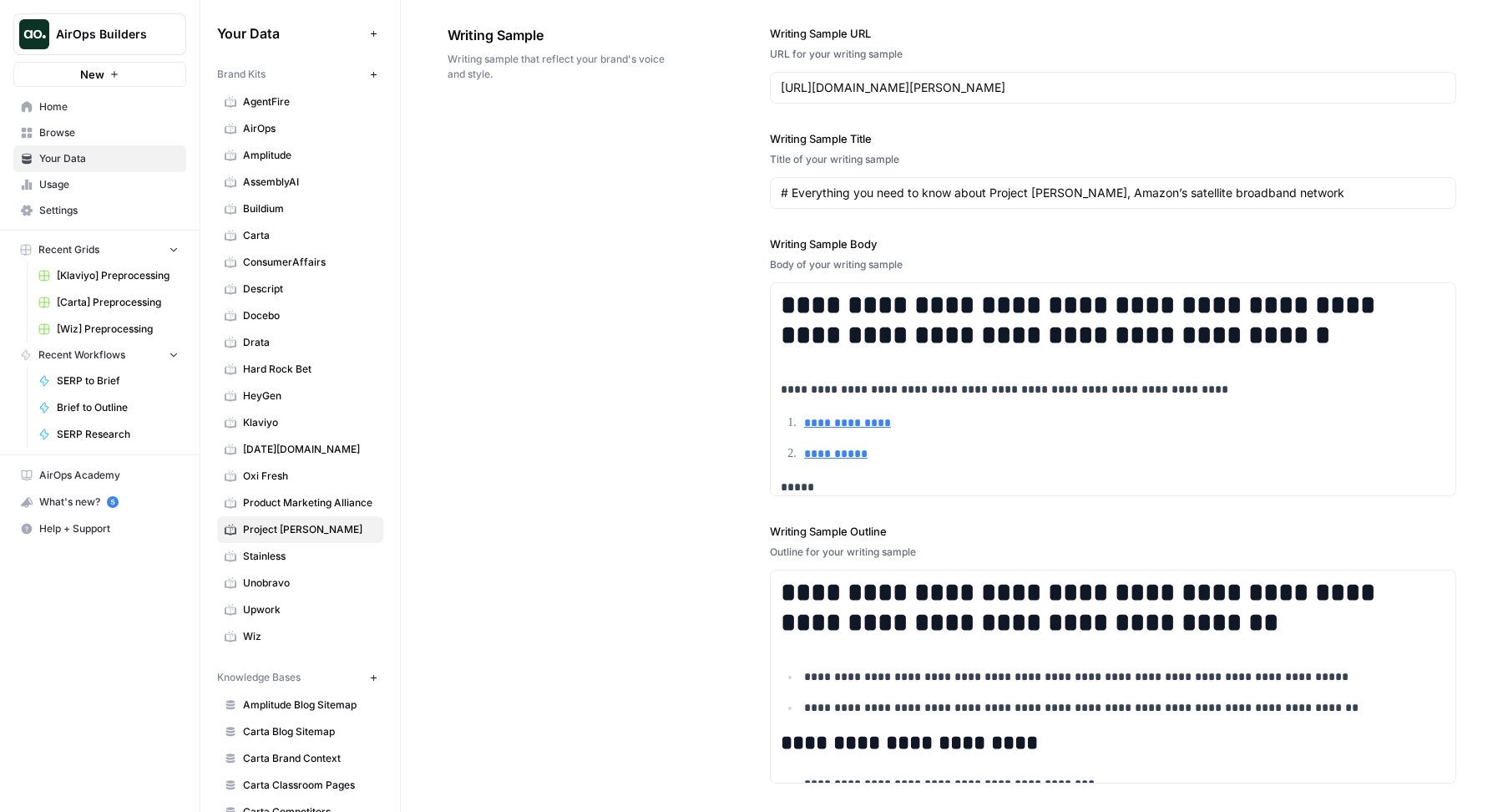
click at [517, 353] on div "**********" at bounding box center [951, 404] width 1009 height 826
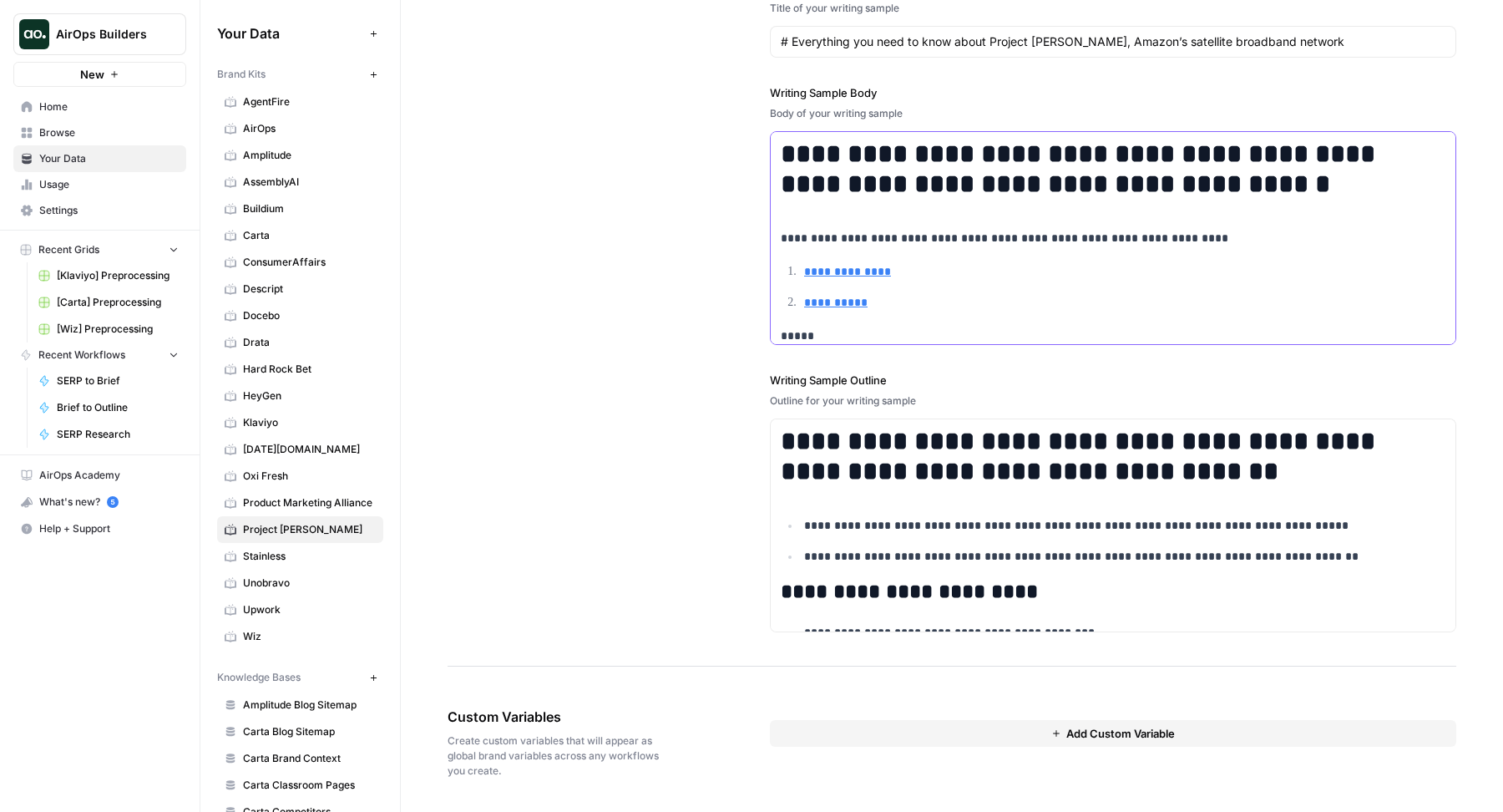
click at [1013, 277] on p "**********" at bounding box center [1125, 272] width 641 height 19
click at [1057, 581] on h2 "**********" at bounding box center [1100, 591] width 638 height 23
copy div "**********"
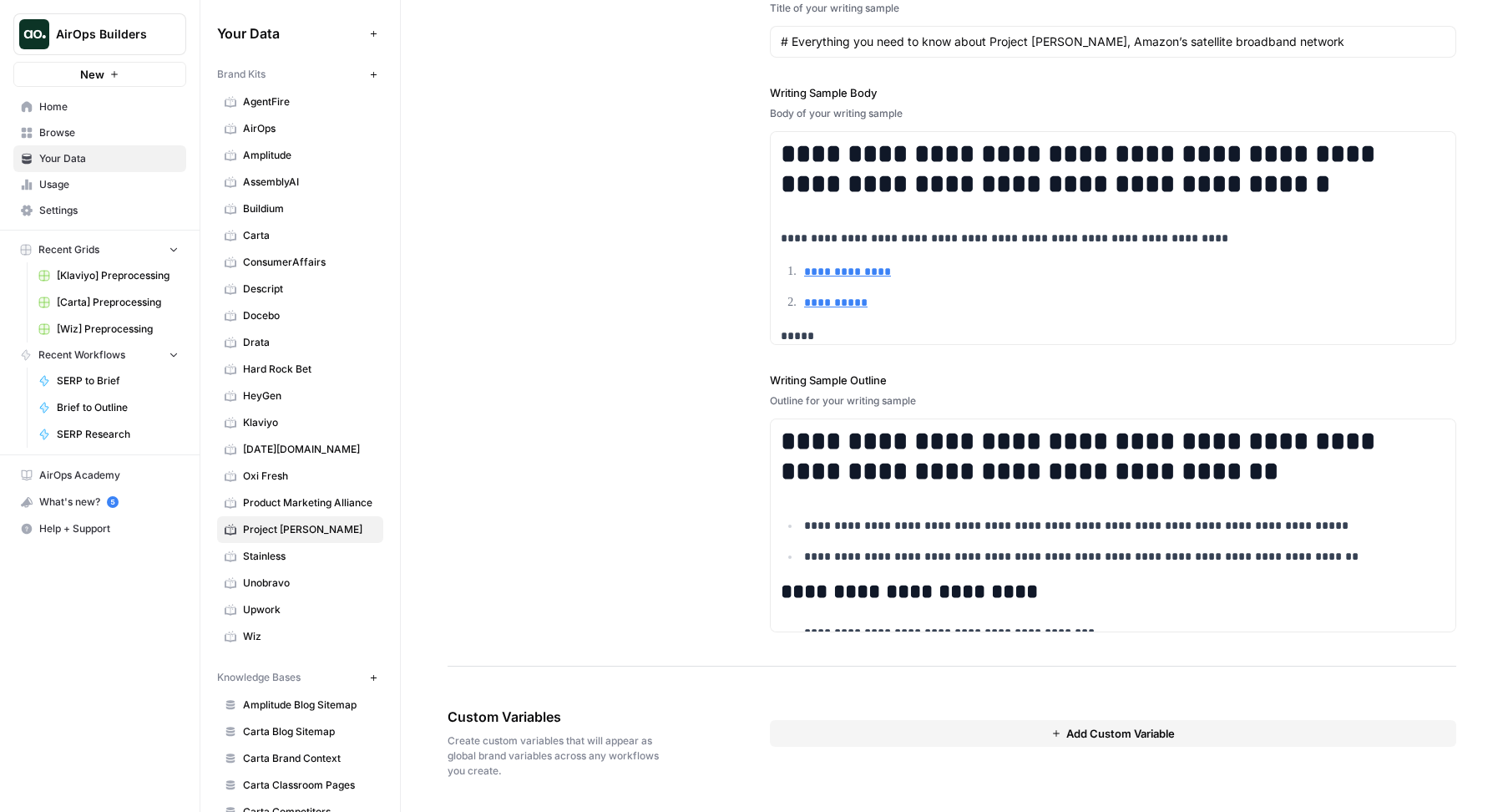
click at [739, 357] on div "**********" at bounding box center [951, 253] width 1009 height 826
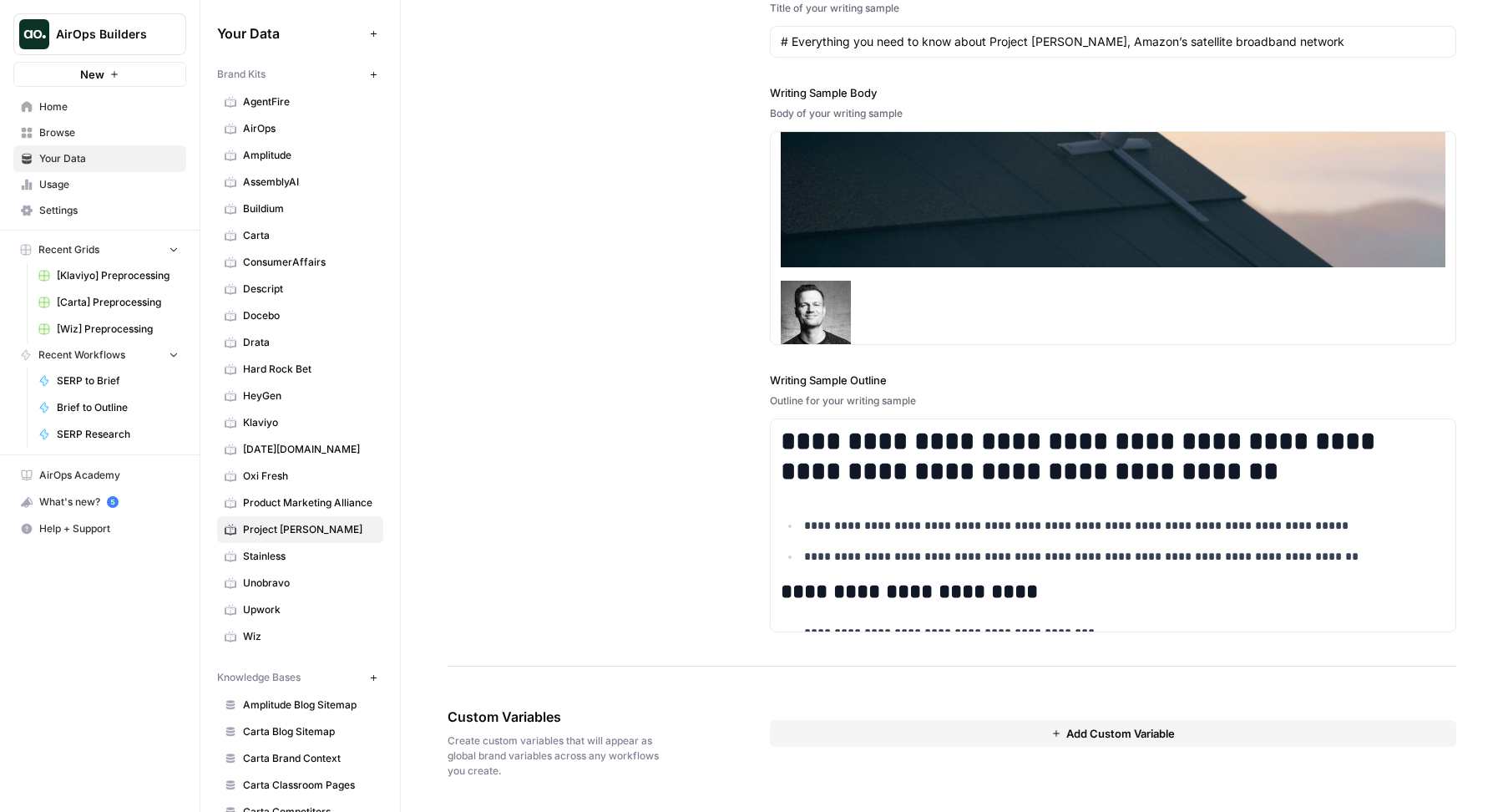
scroll to position [0, 0]
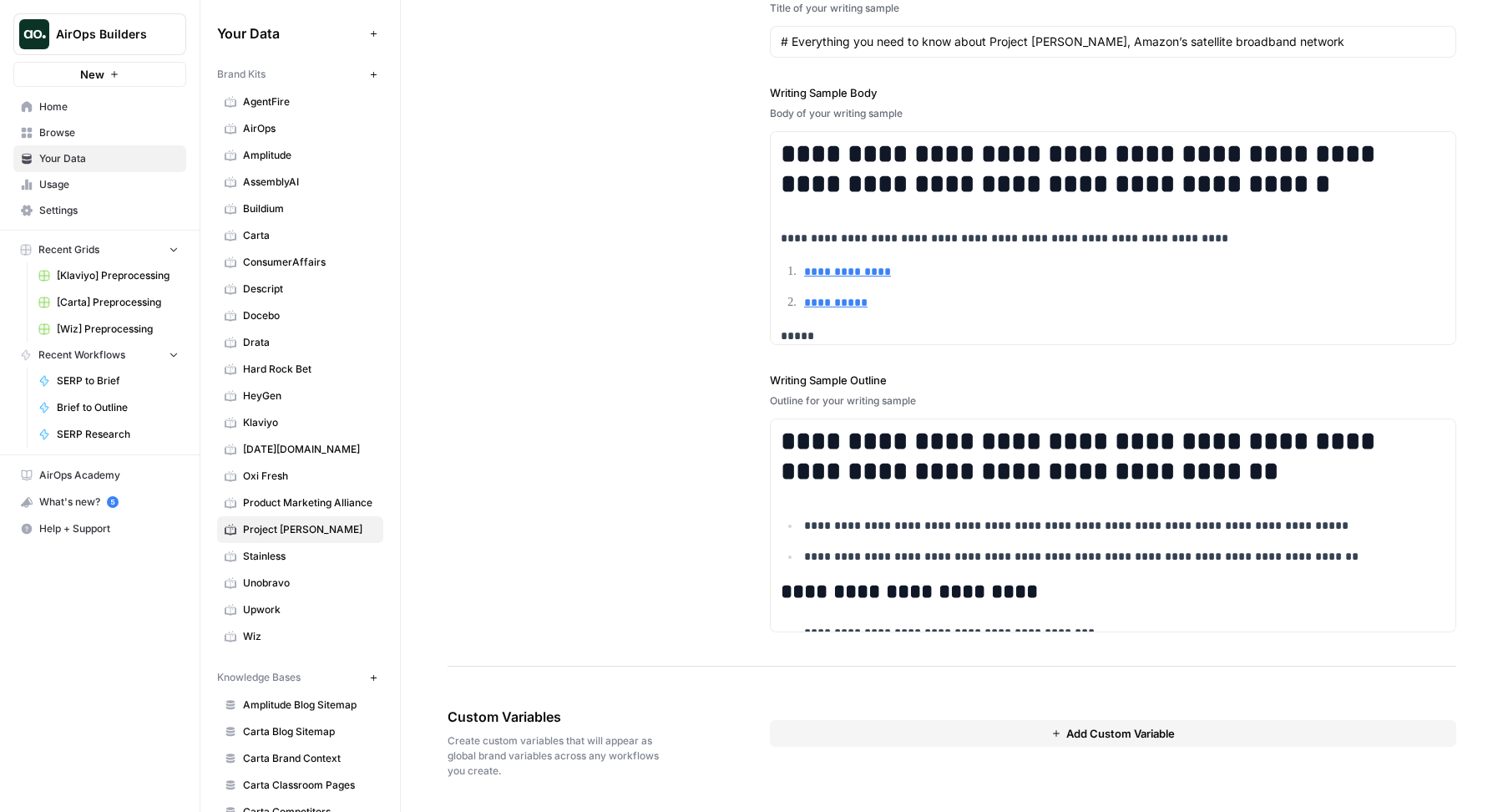
click at [75, 134] on span "Browse" at bounding box center [109, 133] width 139 height 15
click at [962, 531] on p "**********" at bounding box center [1112, 525] width 615 height 19
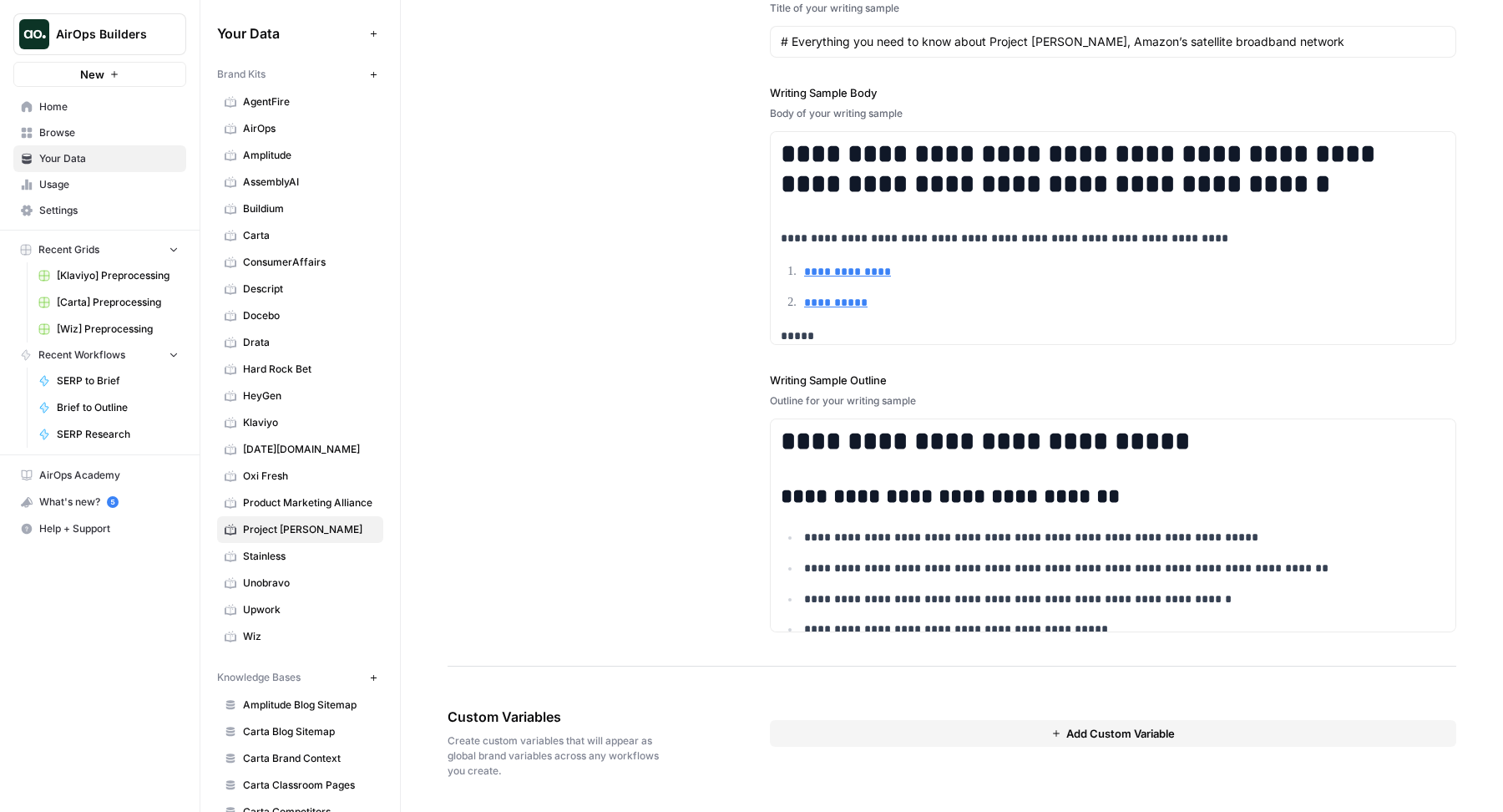
click at [655, 449] on div "**********" at bounding box center [951, 253] width 1009 height 826
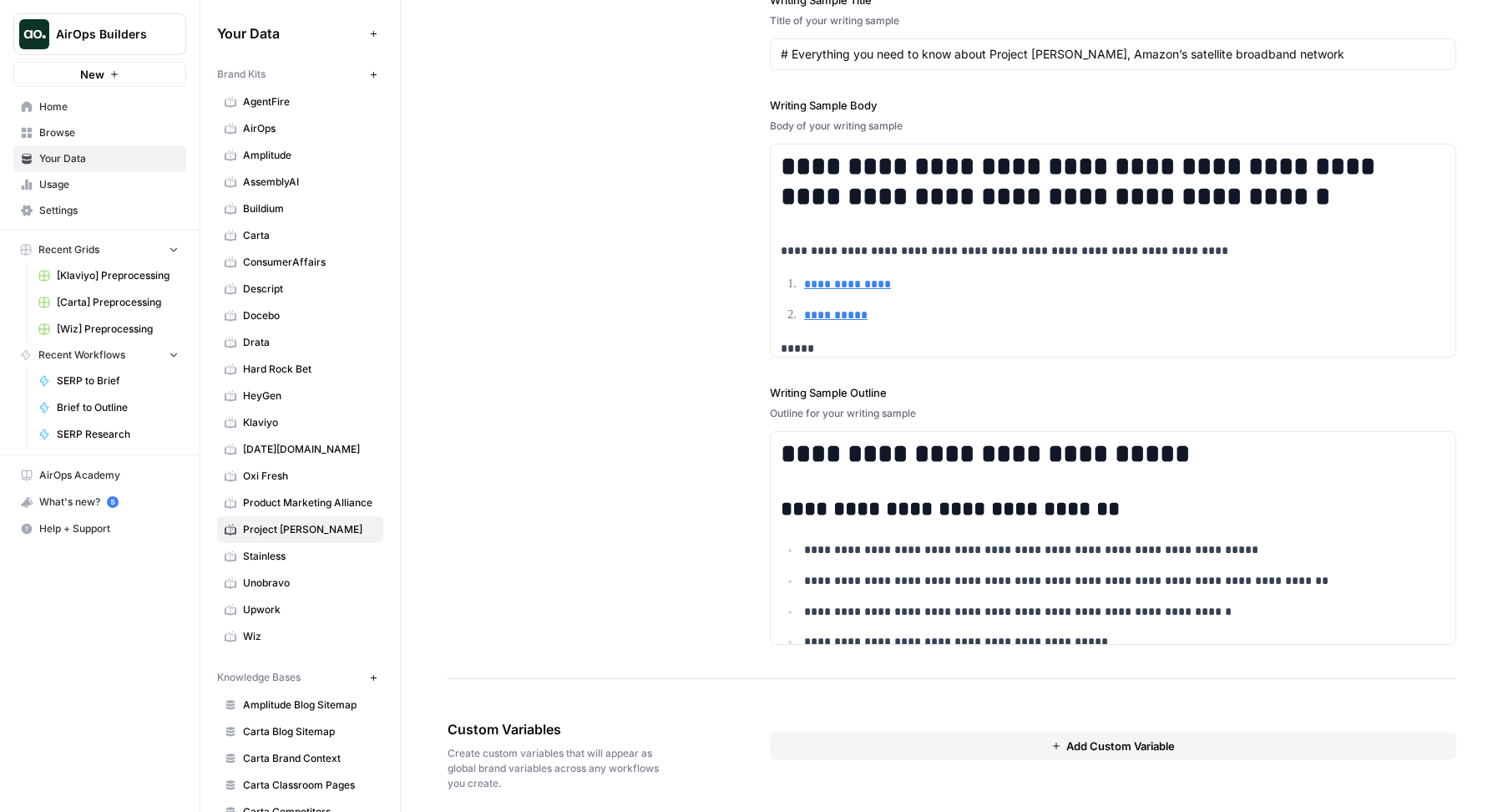
scroll to position [2383, 0]
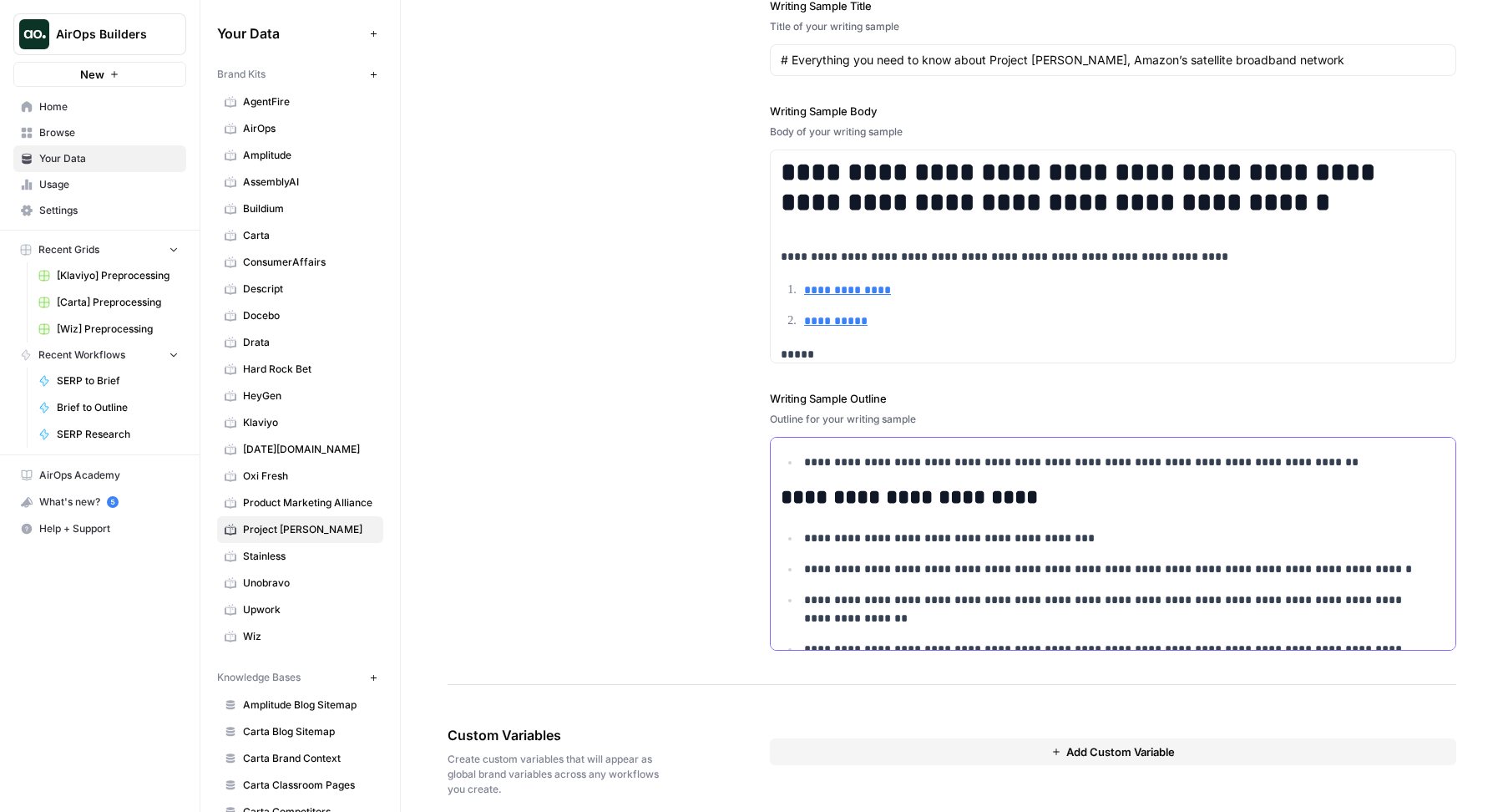
scroll to position [0, 0]
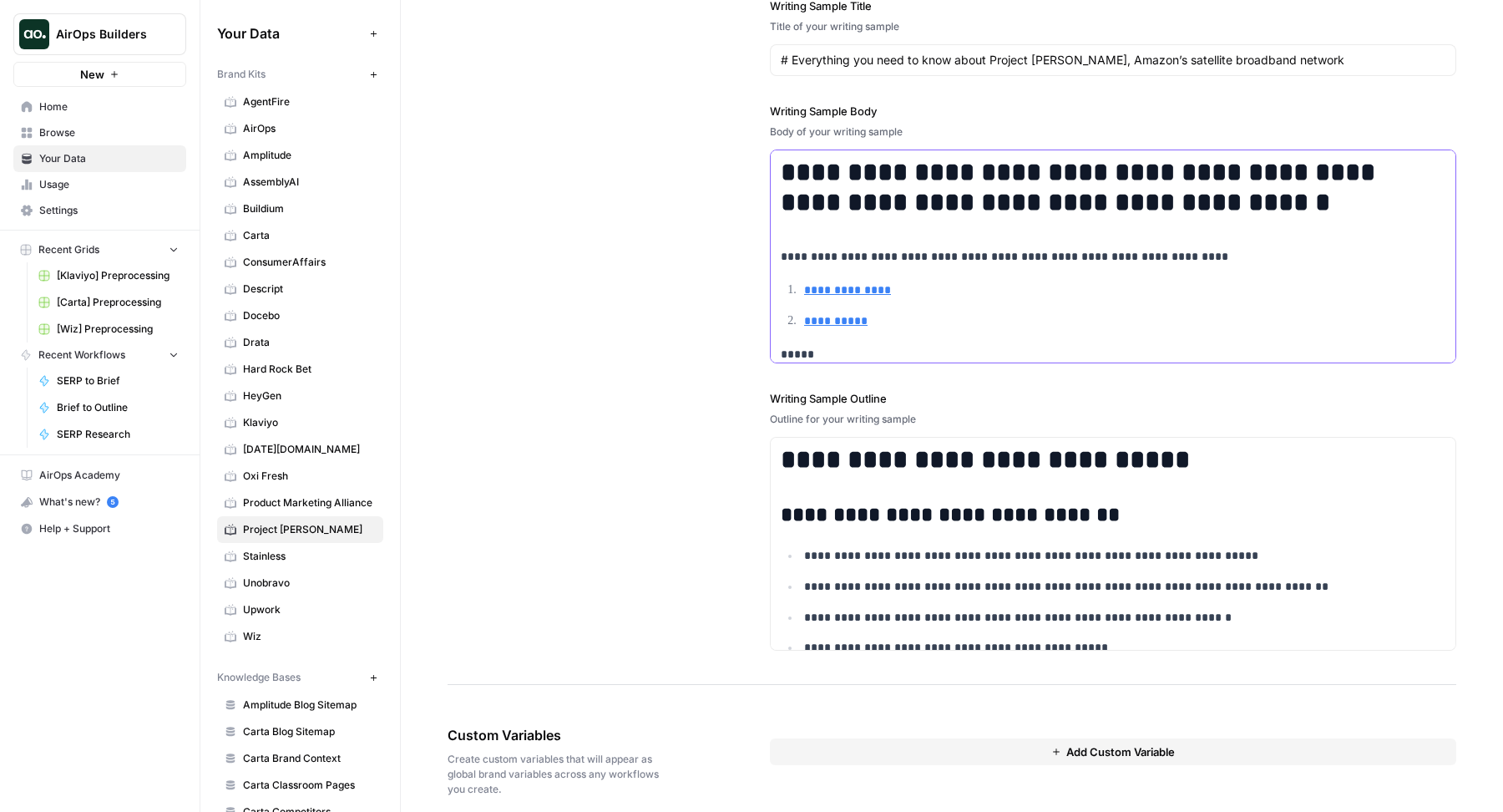
drag, startPoint x: 1268, startPoint y: 213, endPoint x: 774, endPoint y: 173, distance: 495.6
copy h1 "**********"
drag, startPoint x: 1146, startPoint y: 461, endPoint x: 717, endPoint y: 461, distance: 429.0
click at [717, 461] on div "**********" at bounding box center [951, 272] width 1009 height 826
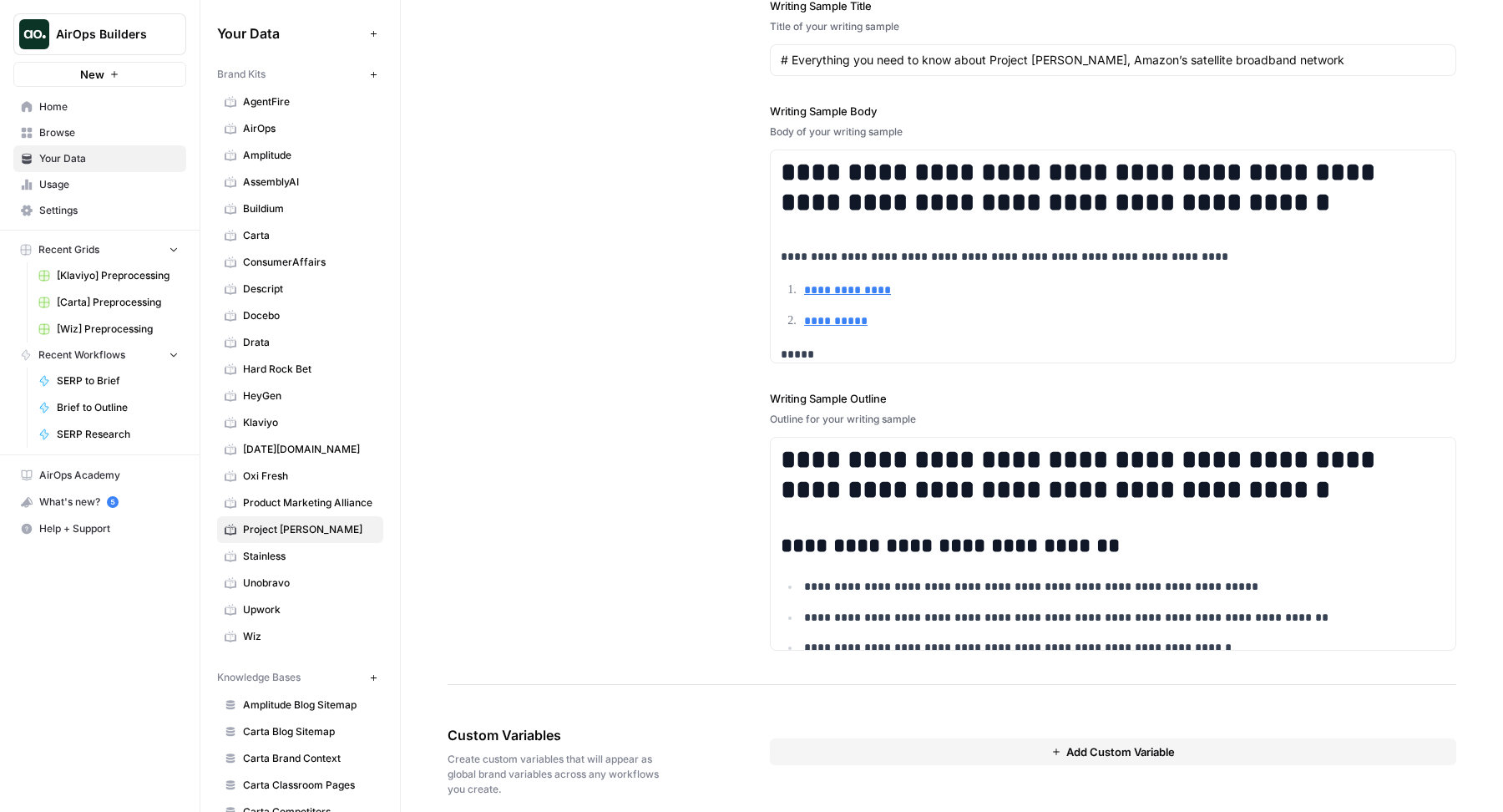
click at [717, 461] on div "**********" at bounding box center [951, 272] width 1009 height 826
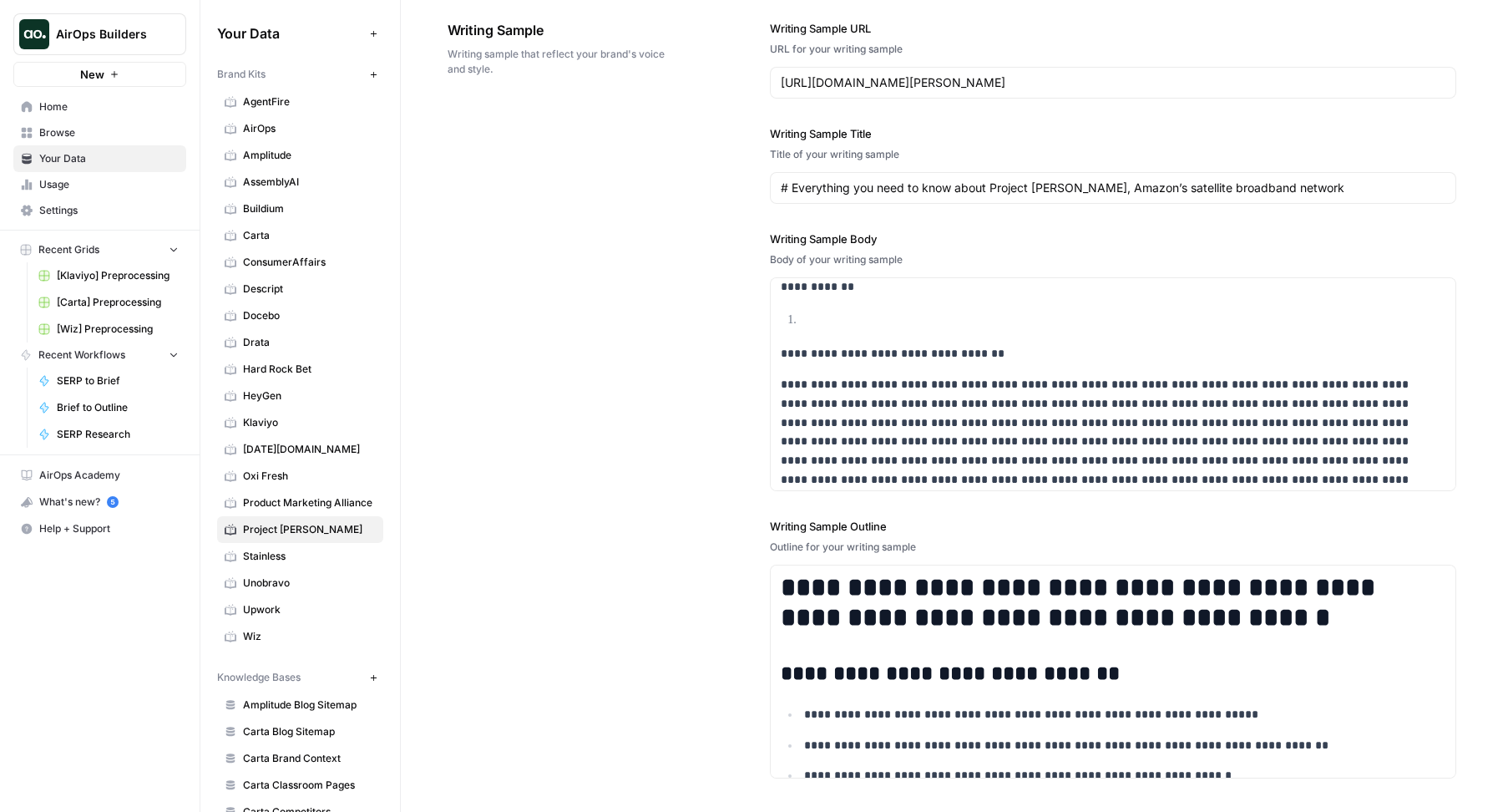
scroll to position [957, 0]
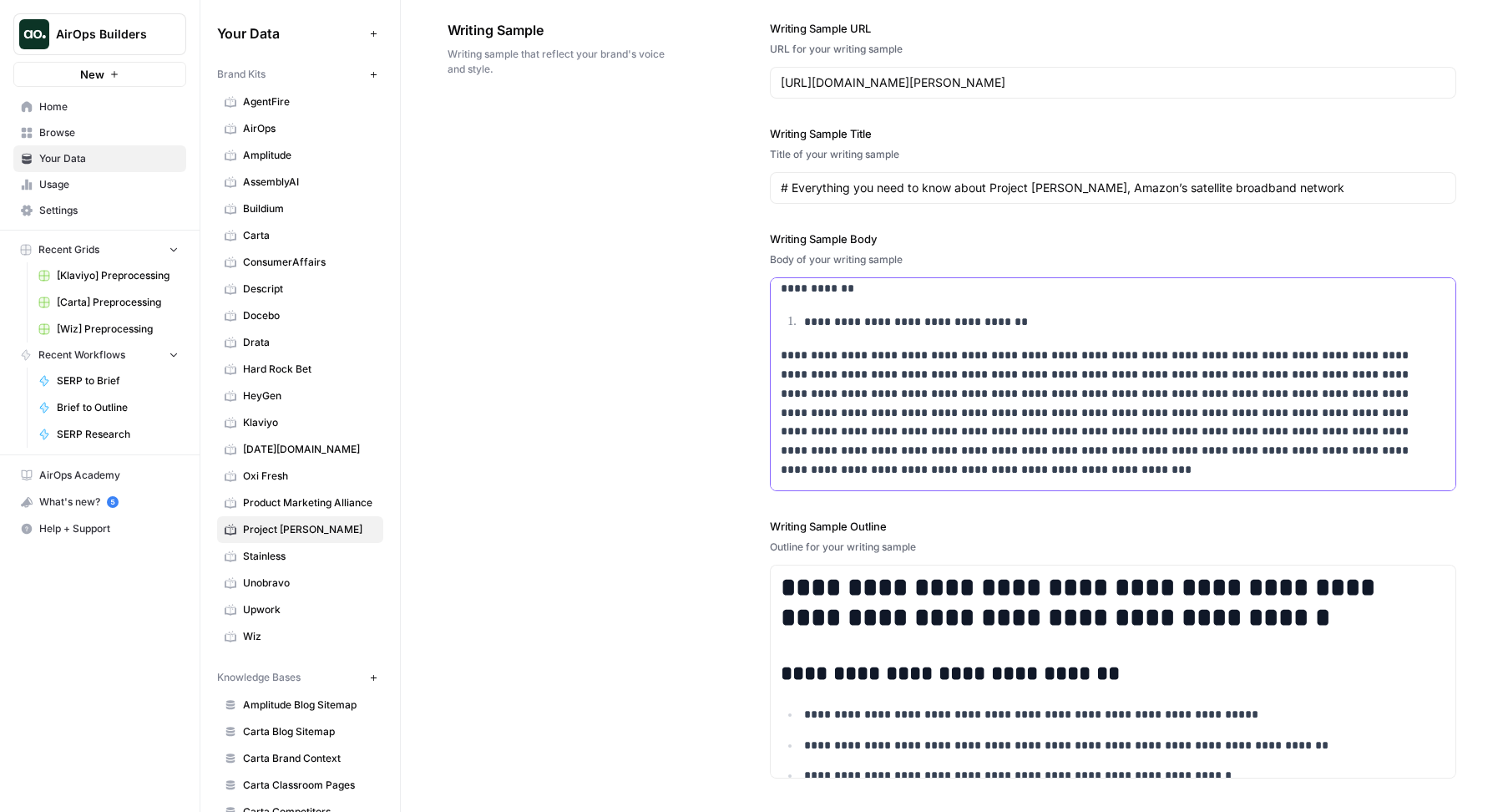
click at [781, 314] on ol "**********" at bounding box center [1113, 321] width 665 height 19
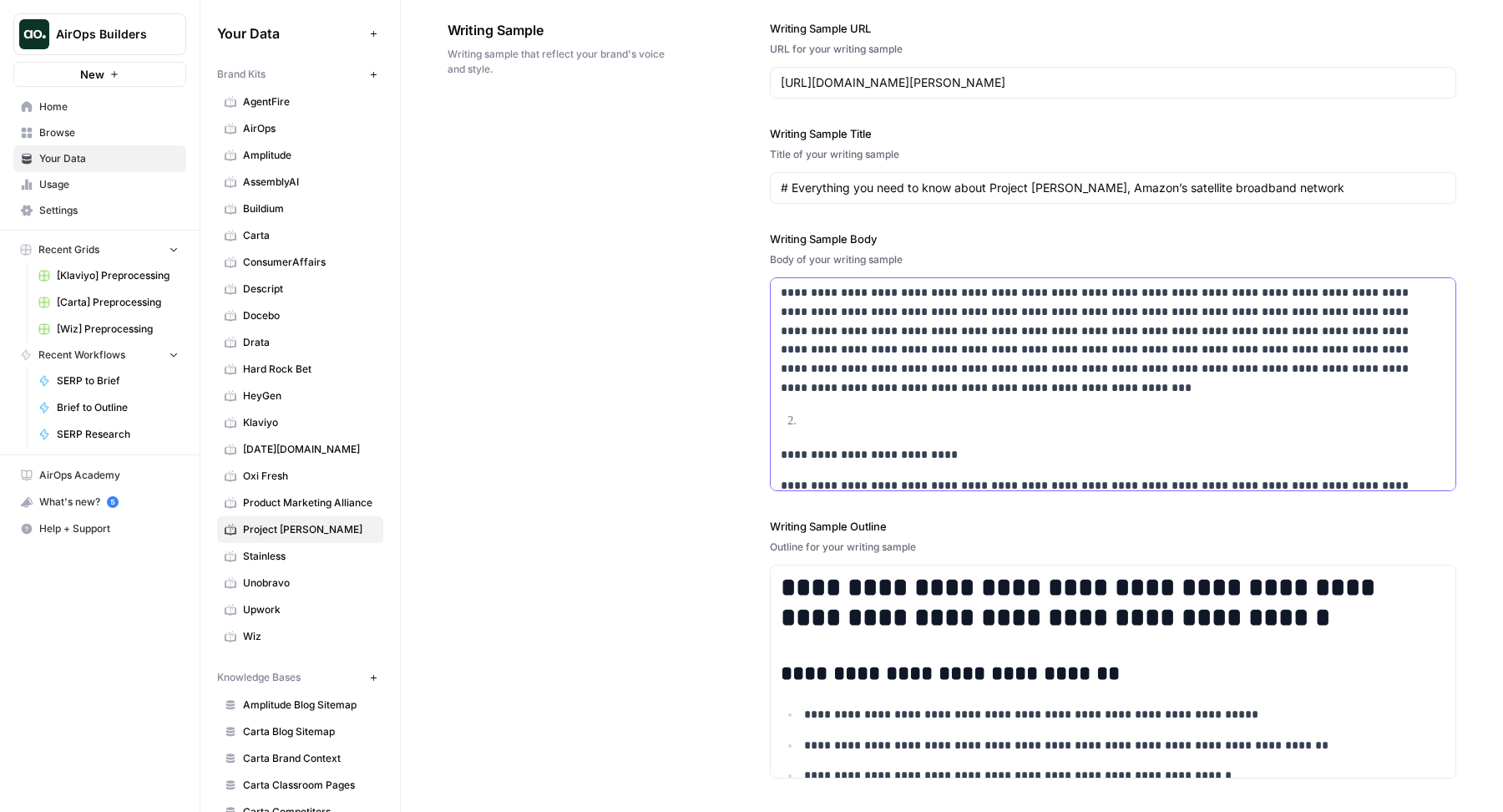
scroll to position [1060, 0]
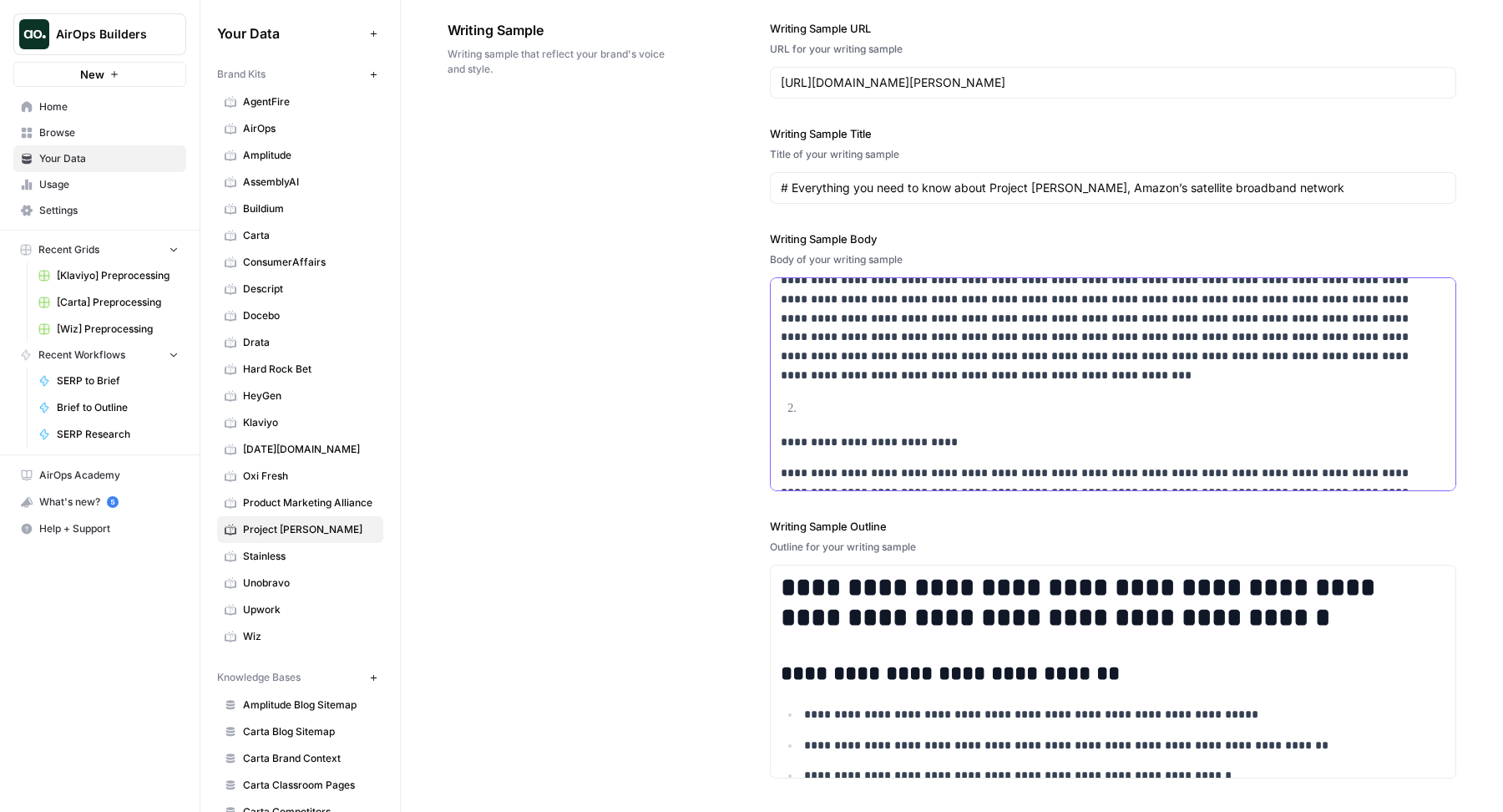
click at [781, 402] on ol at bounding box center [1113, 409] width 665 height 19
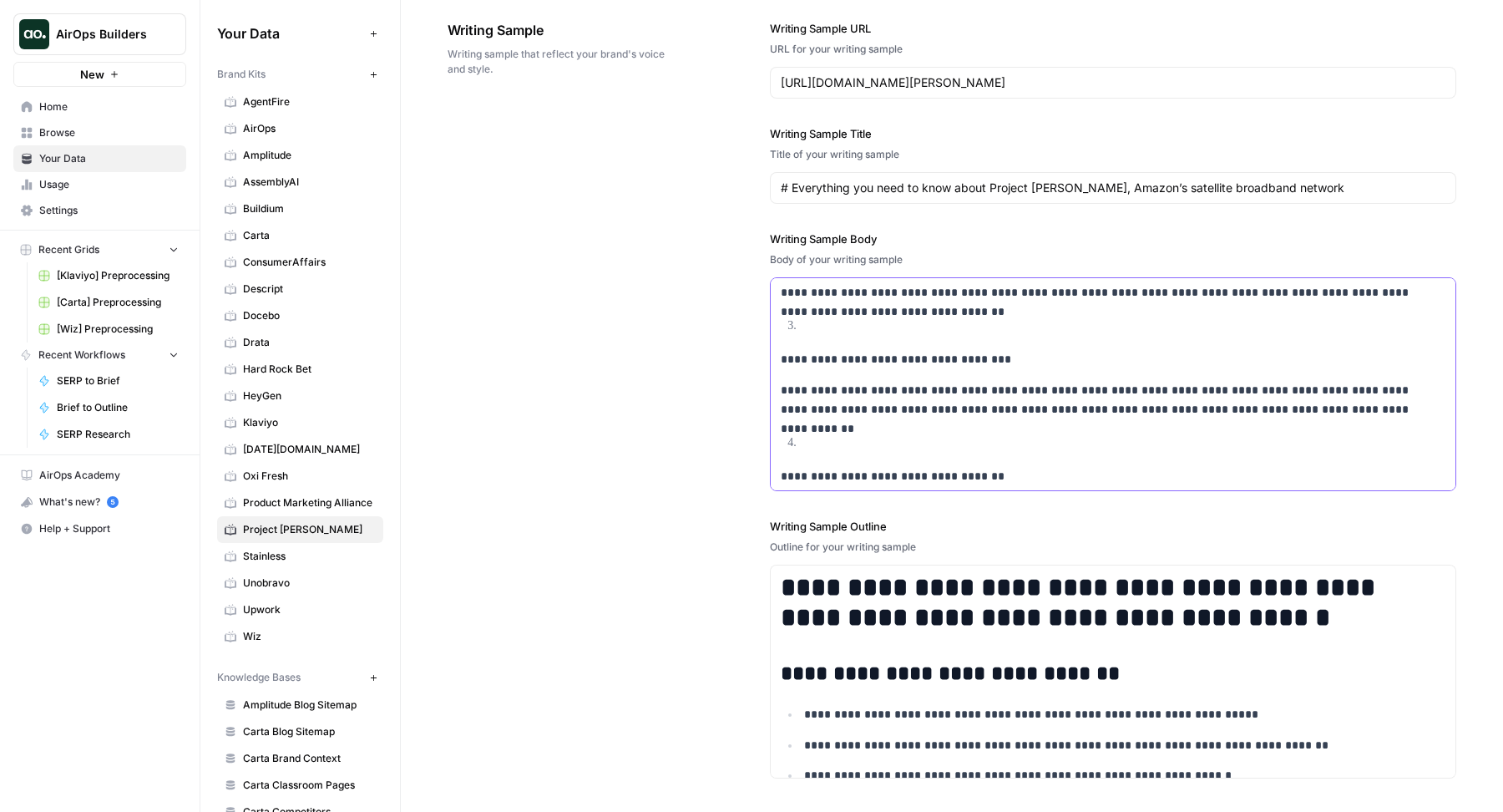
scroll to position [1338, 0]
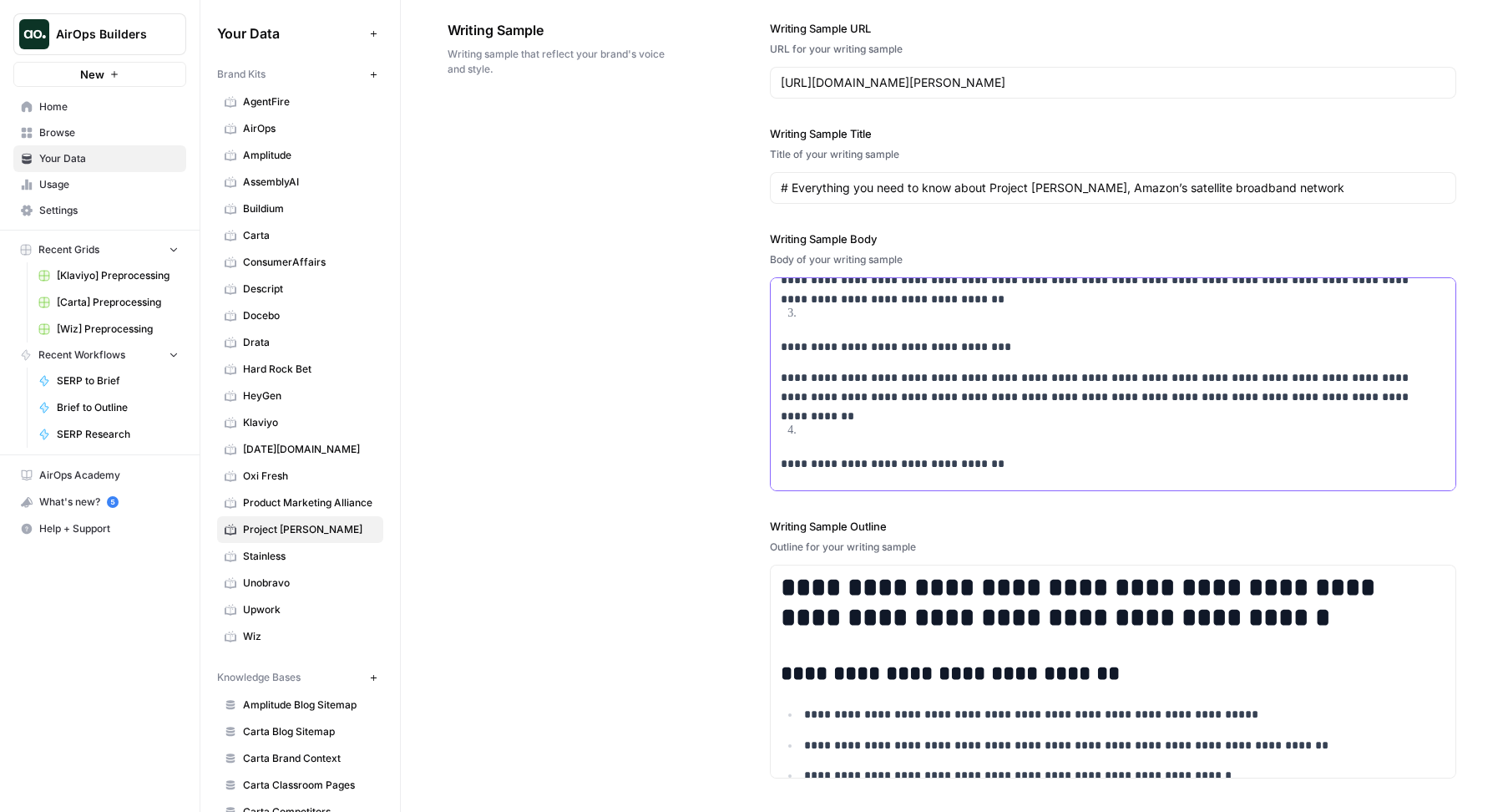
click at [781, 338] on p "**********" at bounding box center [1100, 347] width 638 height 19
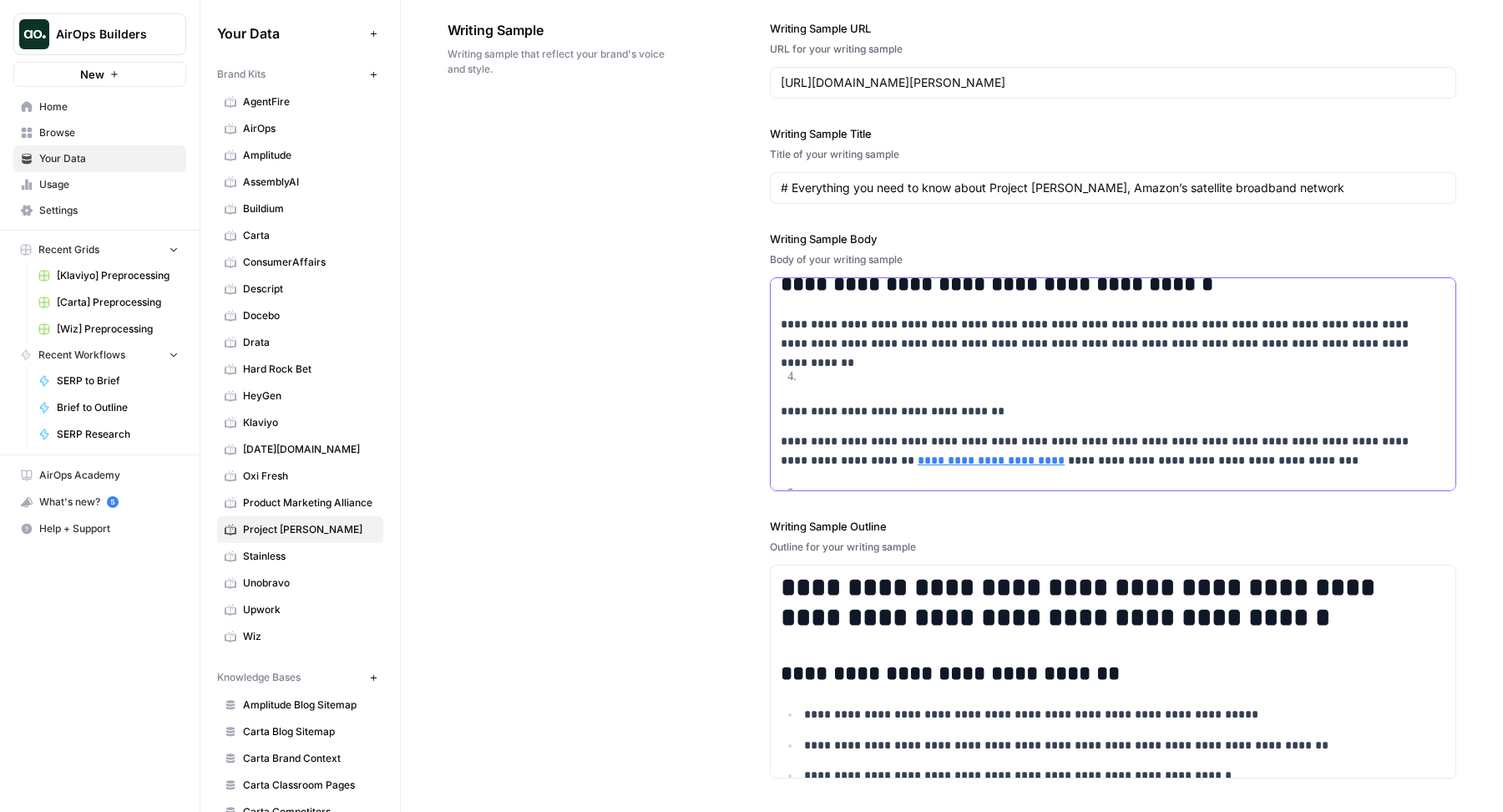
scroll to position [1363, 0]
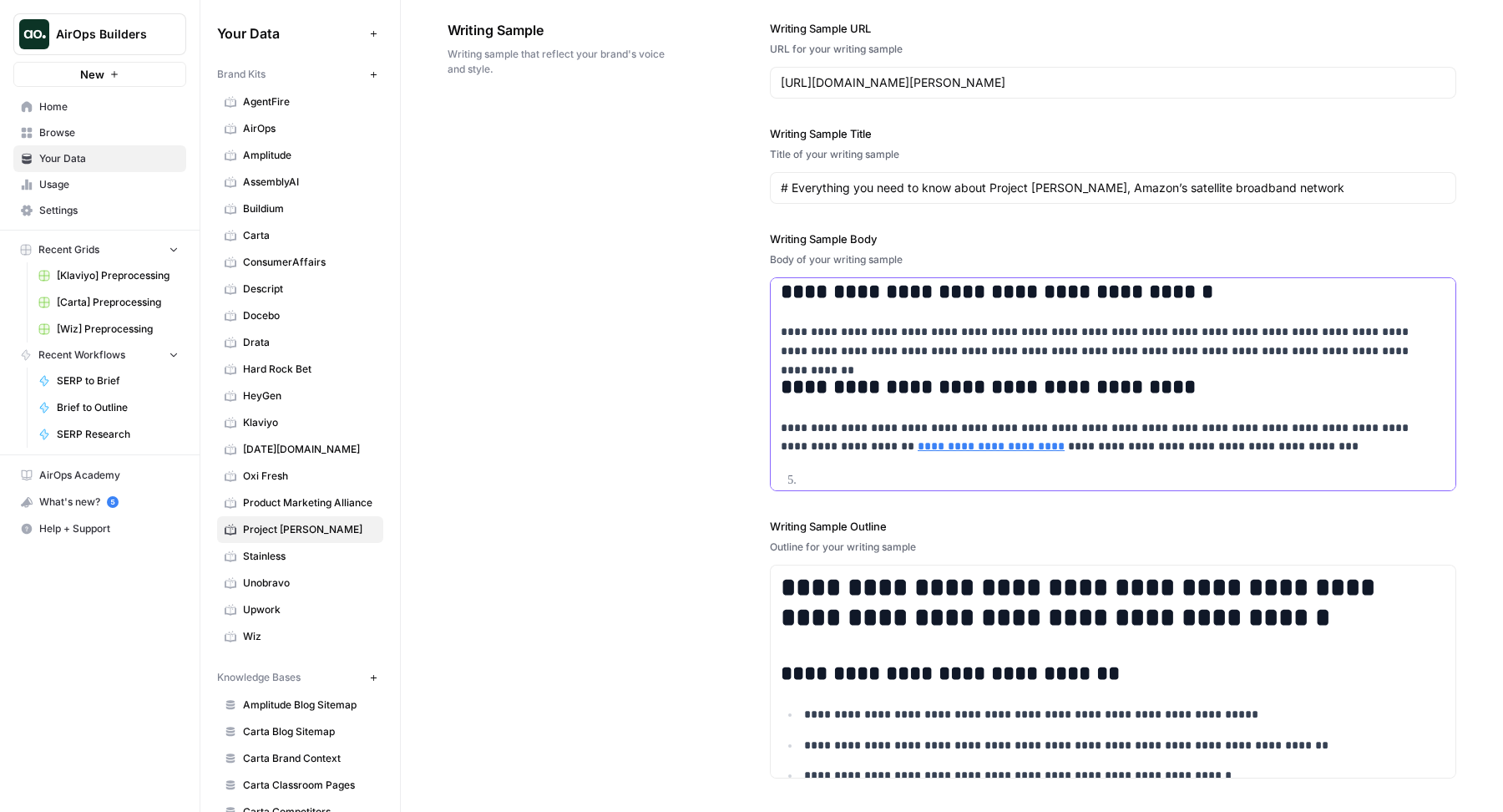
scroll to position [1409, 0]
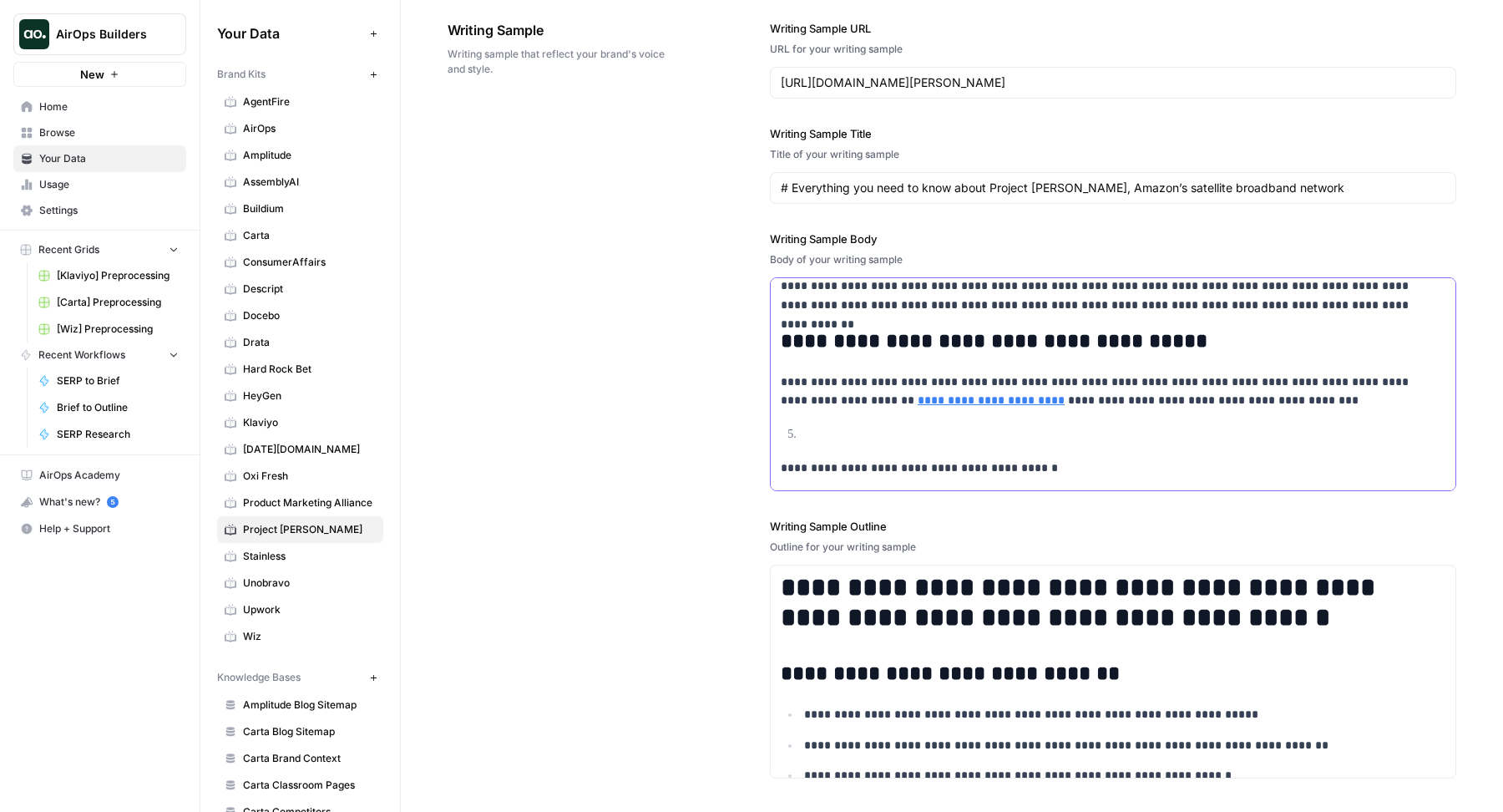
click at [781, 461] on p "**********" at bounding box center [1100, 468] width 638 height 19
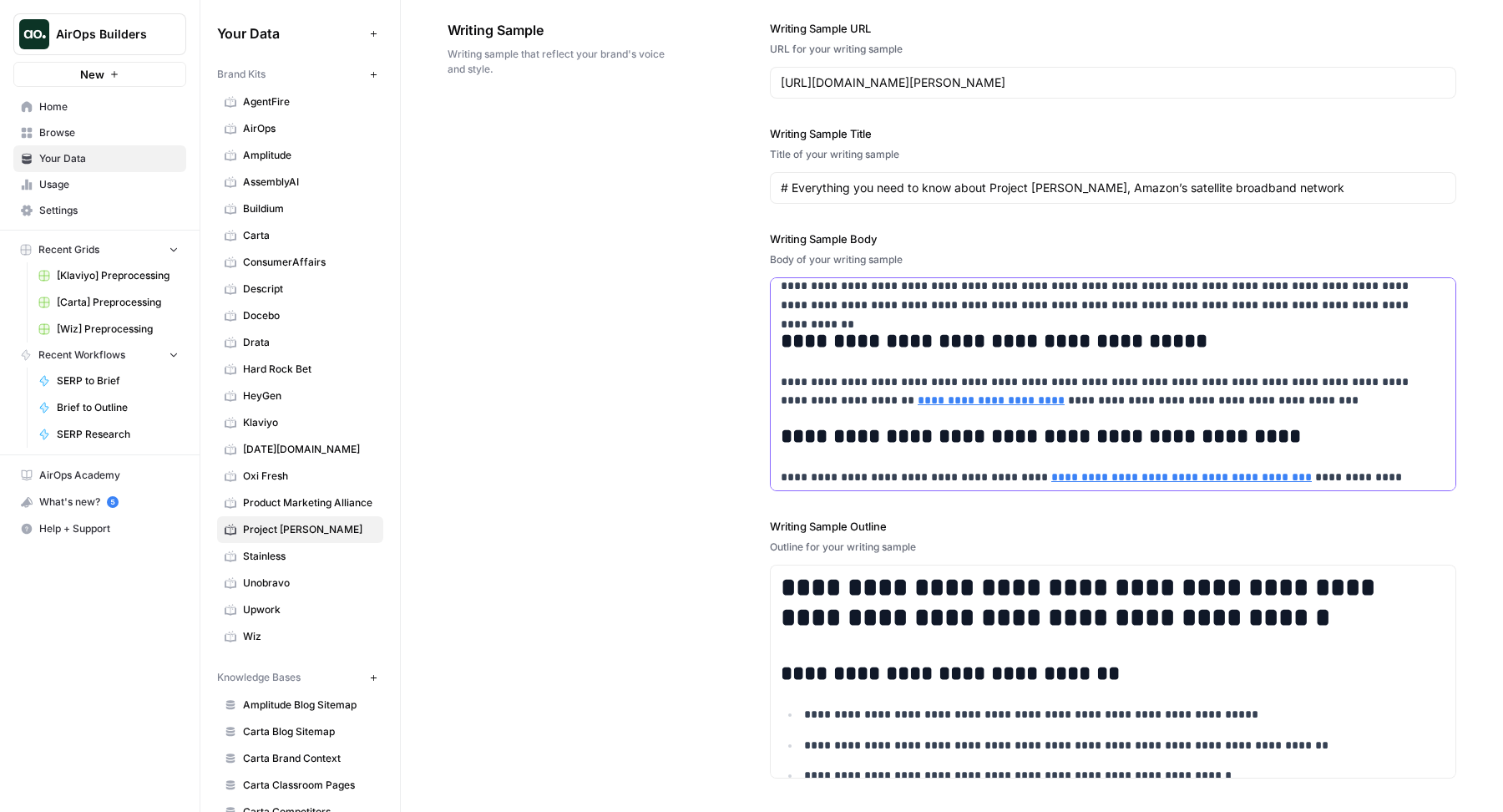
scroll to position [1419, 0]
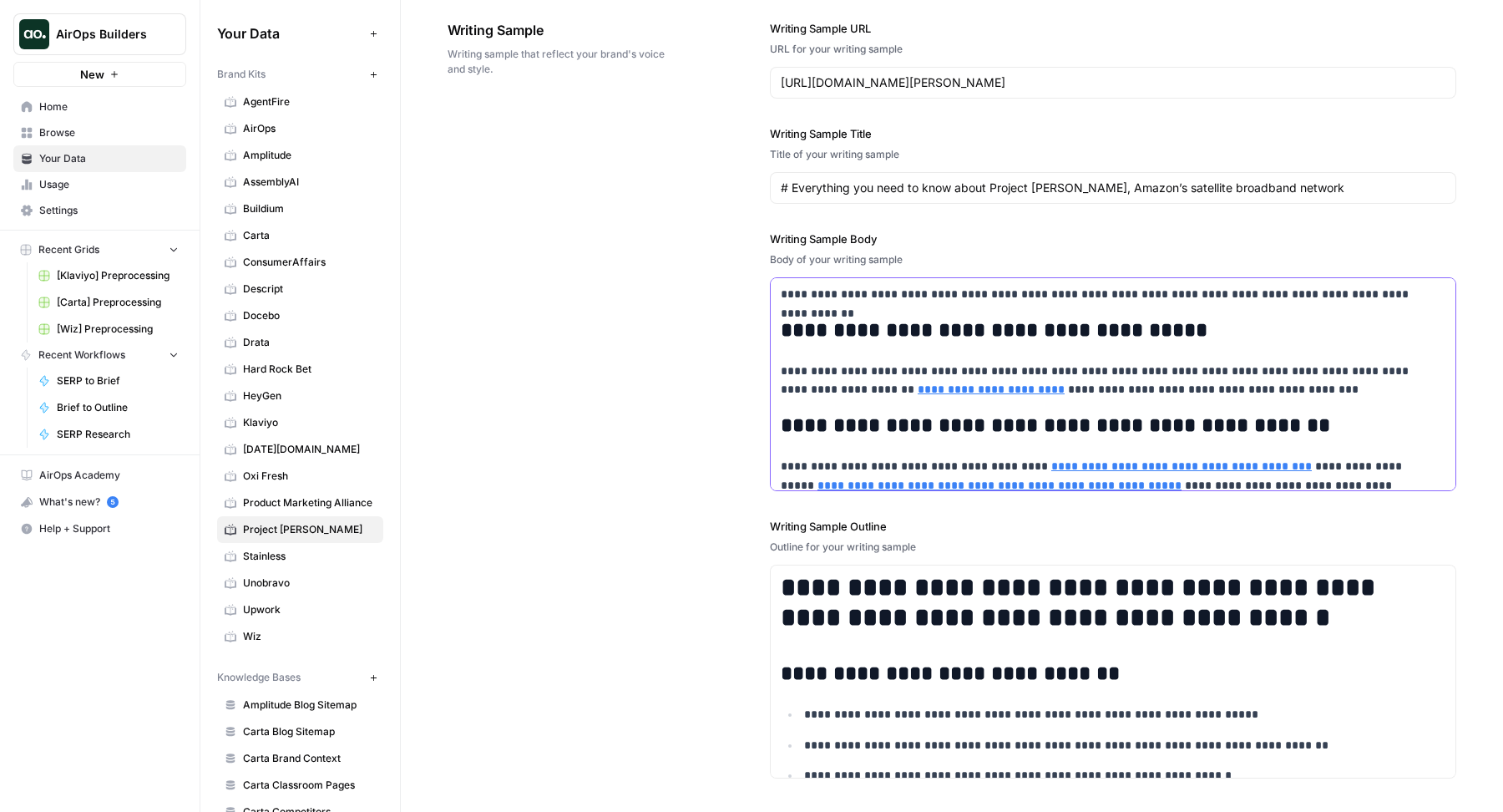
click at [808, 417] on h2 "**********" at bounding box center [1100, 426] width 638 height 23
drag, startPoint x: 800, startPoint y: 415, endPoint x: 835, endPoint y: 414, distance: 35.0
click at [835, 414] on h2 "**********" at bounding box center [1100, 426] width 638 height 23
copy h2 "***"
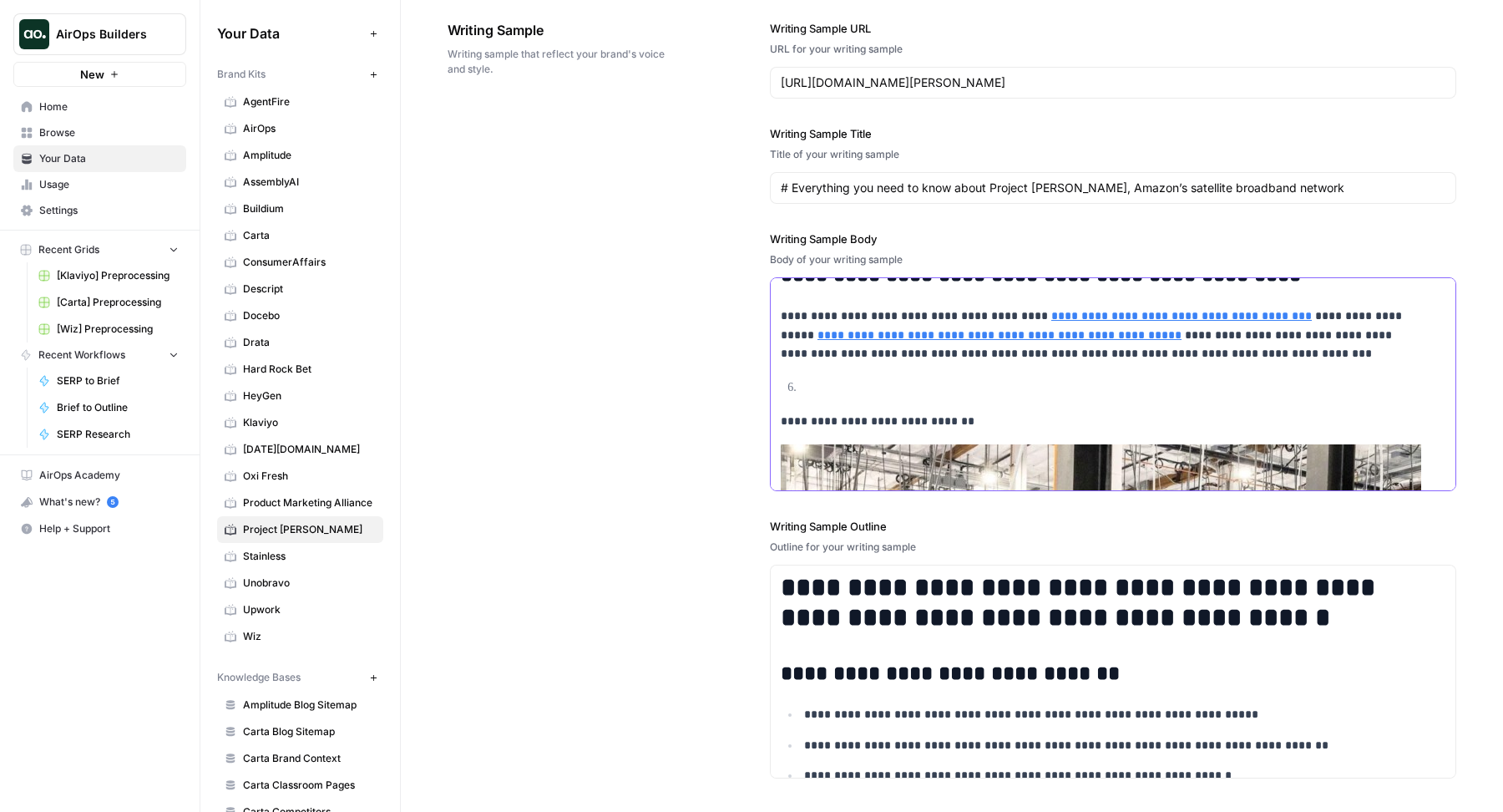
scroll to position [1634, 0]
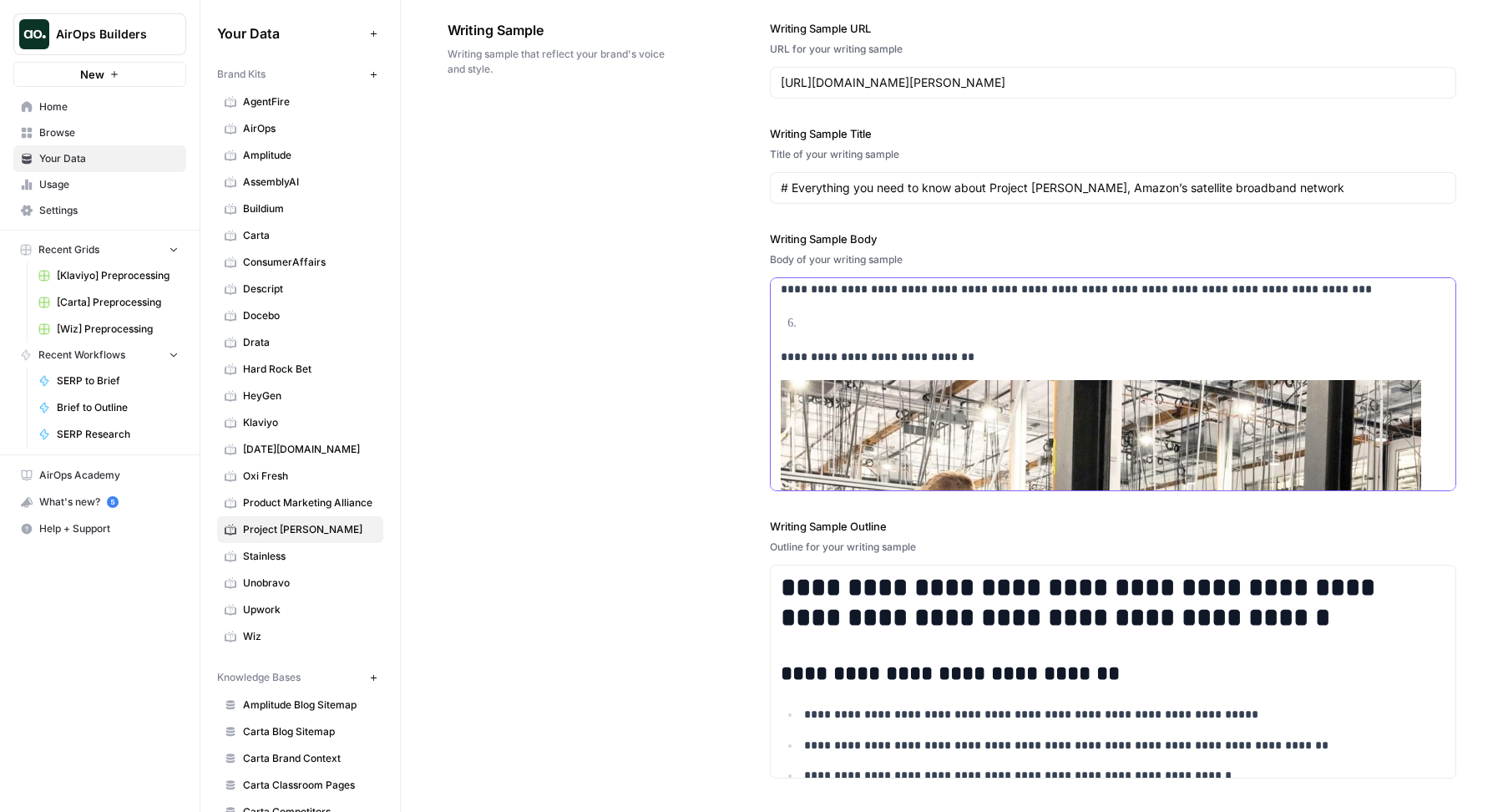
click at [781, 348] on p "**********" at bounding box center [1100, 357] width 638 height 19
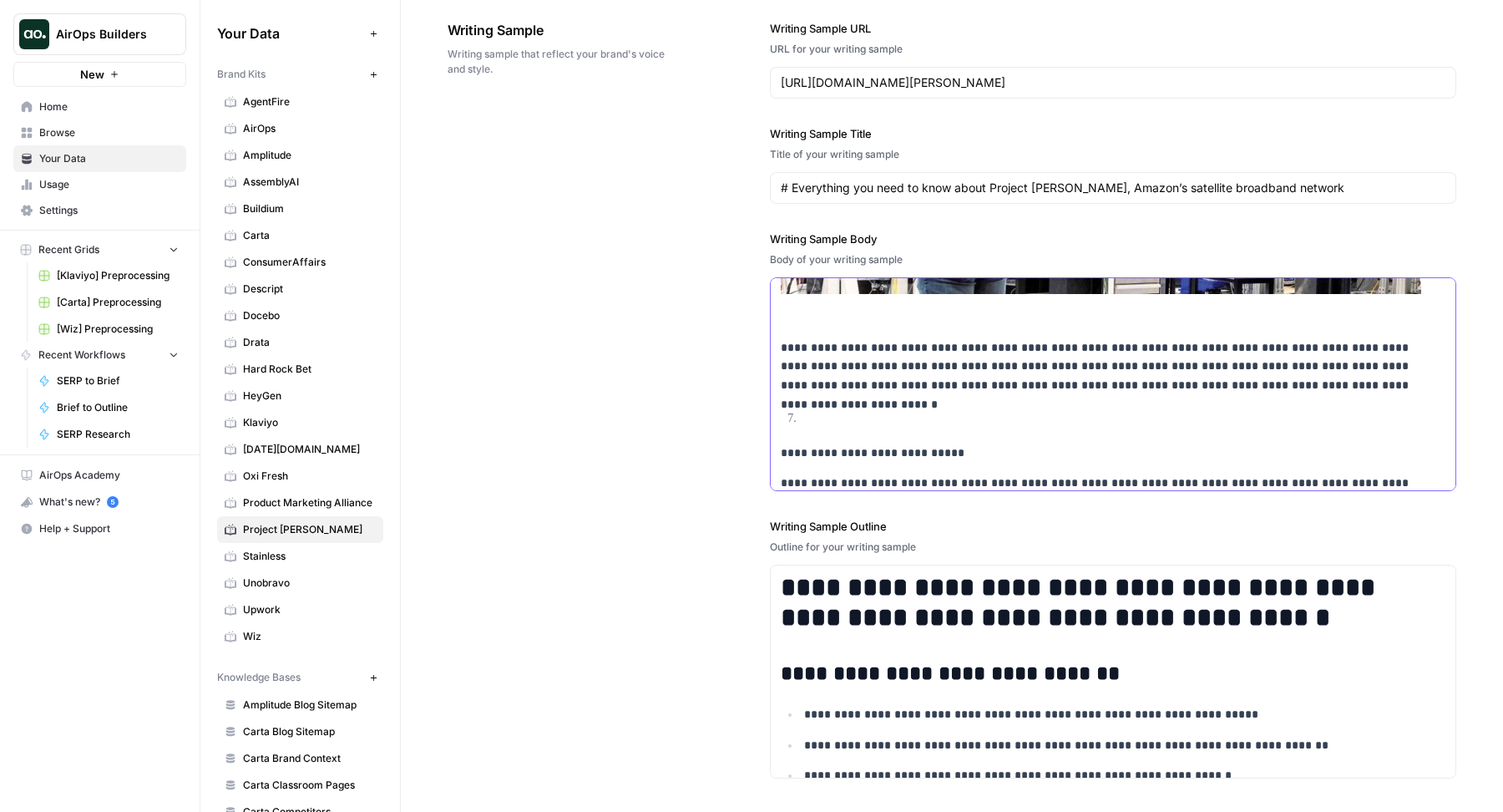
scroll to position [2080, 0]
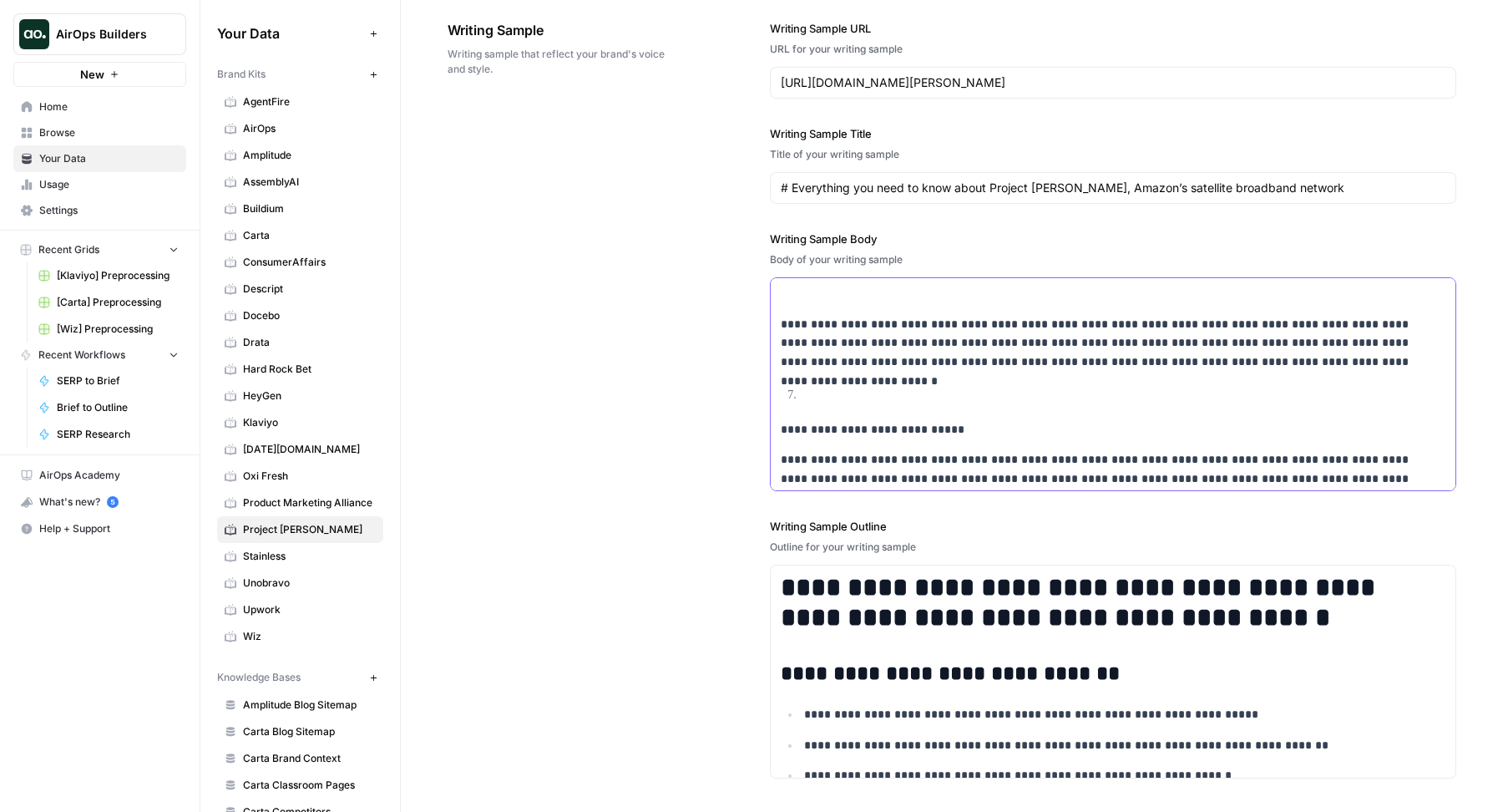
click at [782, 420] on p "**********" at bounding box center [1100, 429] width 638 height 19
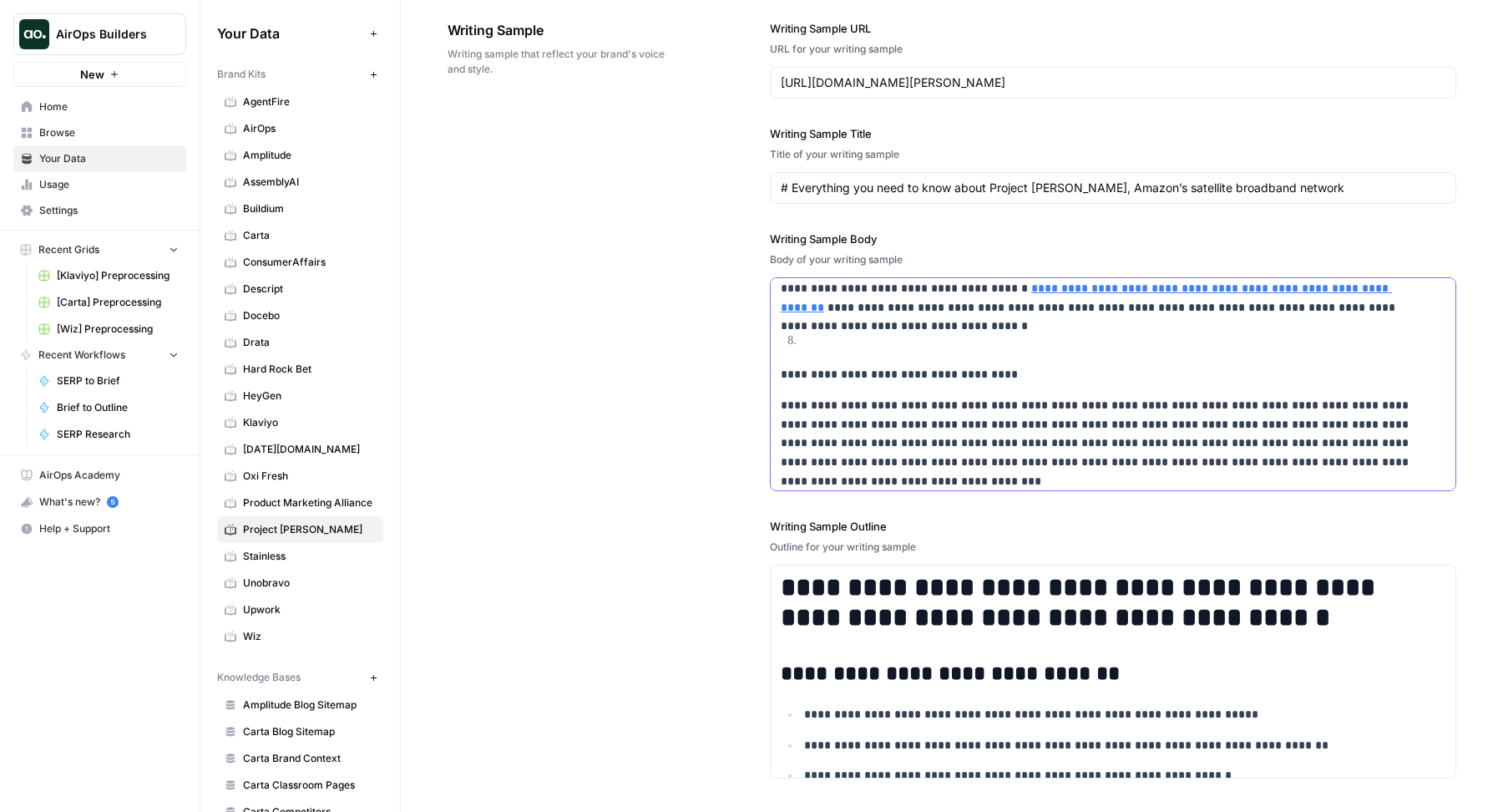
scroll to position [2232, 0]
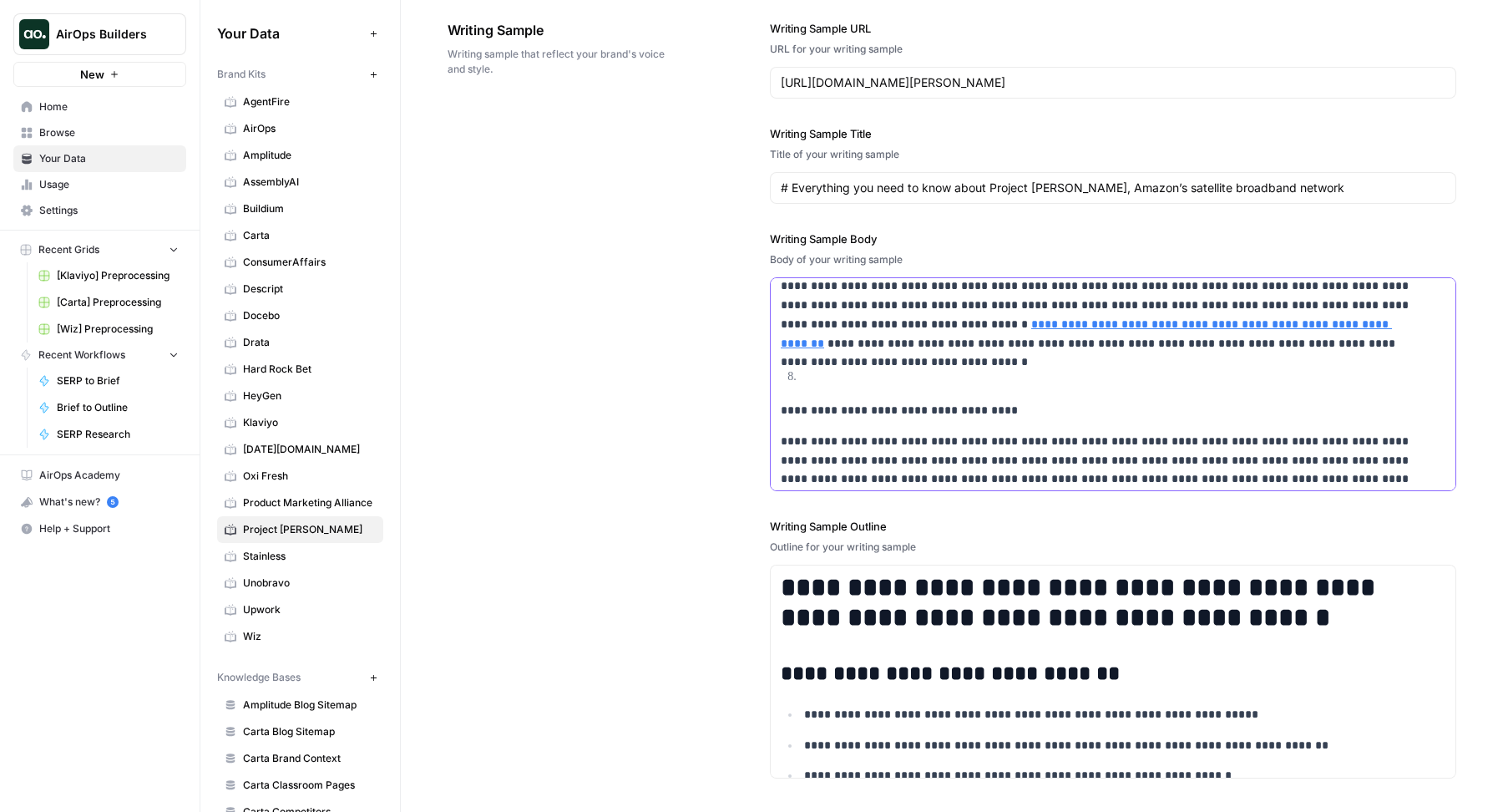
click at [781, 407] on p "**********" at bounding box center [1100, 410] width 638 height 19
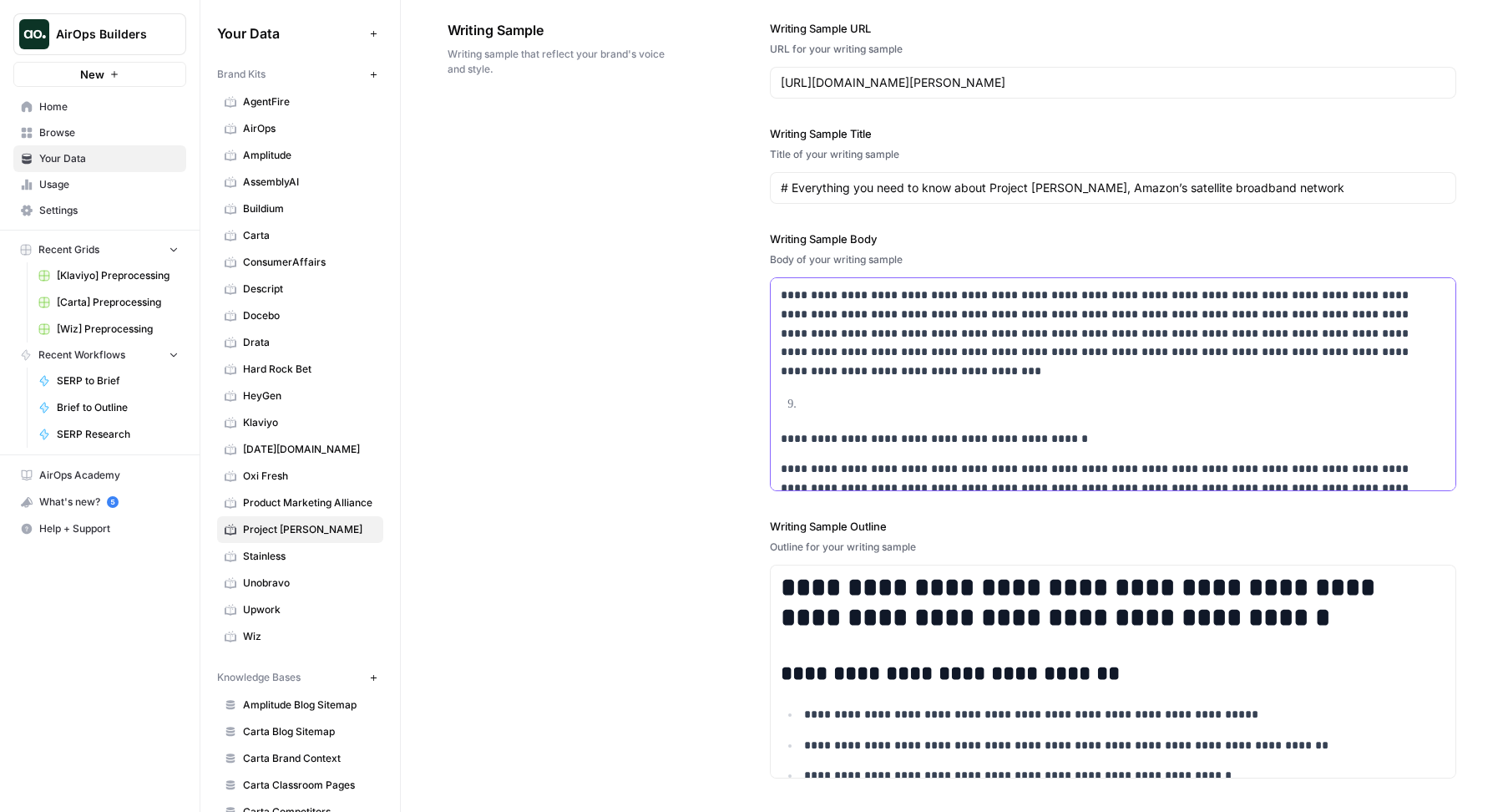
scroll to position [2359, 0]
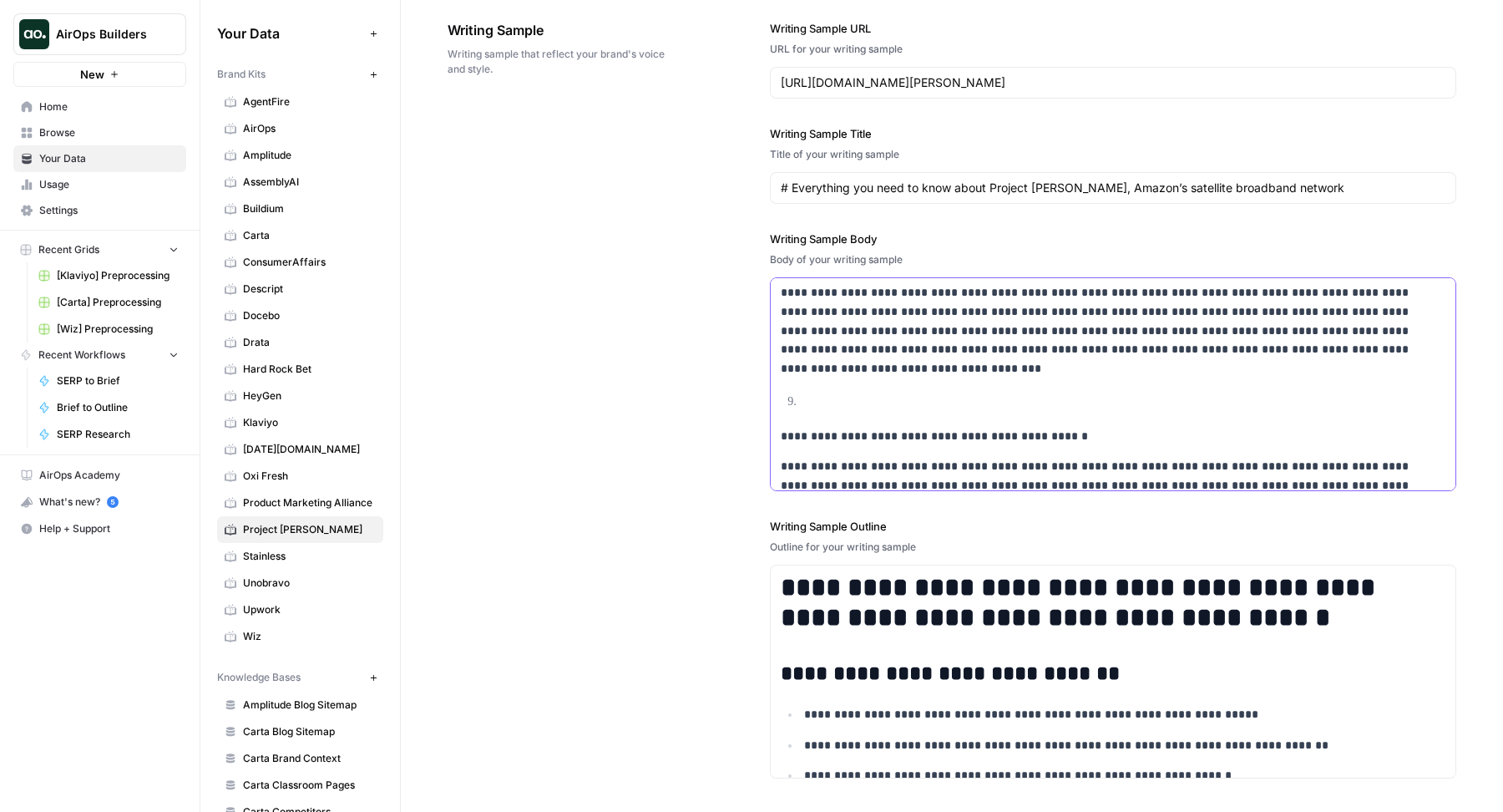
click at [781, 430] on p "**********" at bounding box center [1100, 436] width 638 height 19
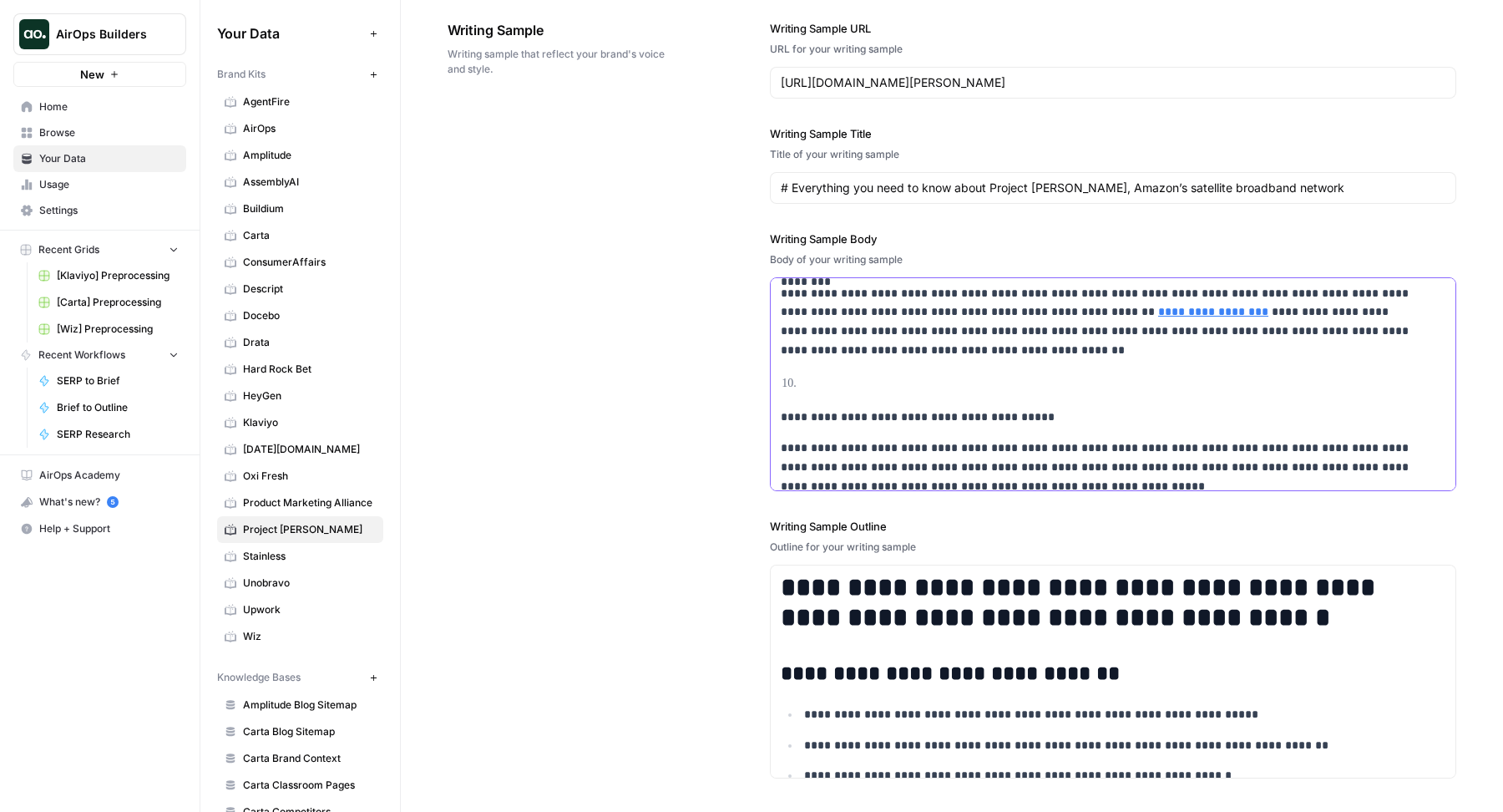
scroll to position [2600, 0]
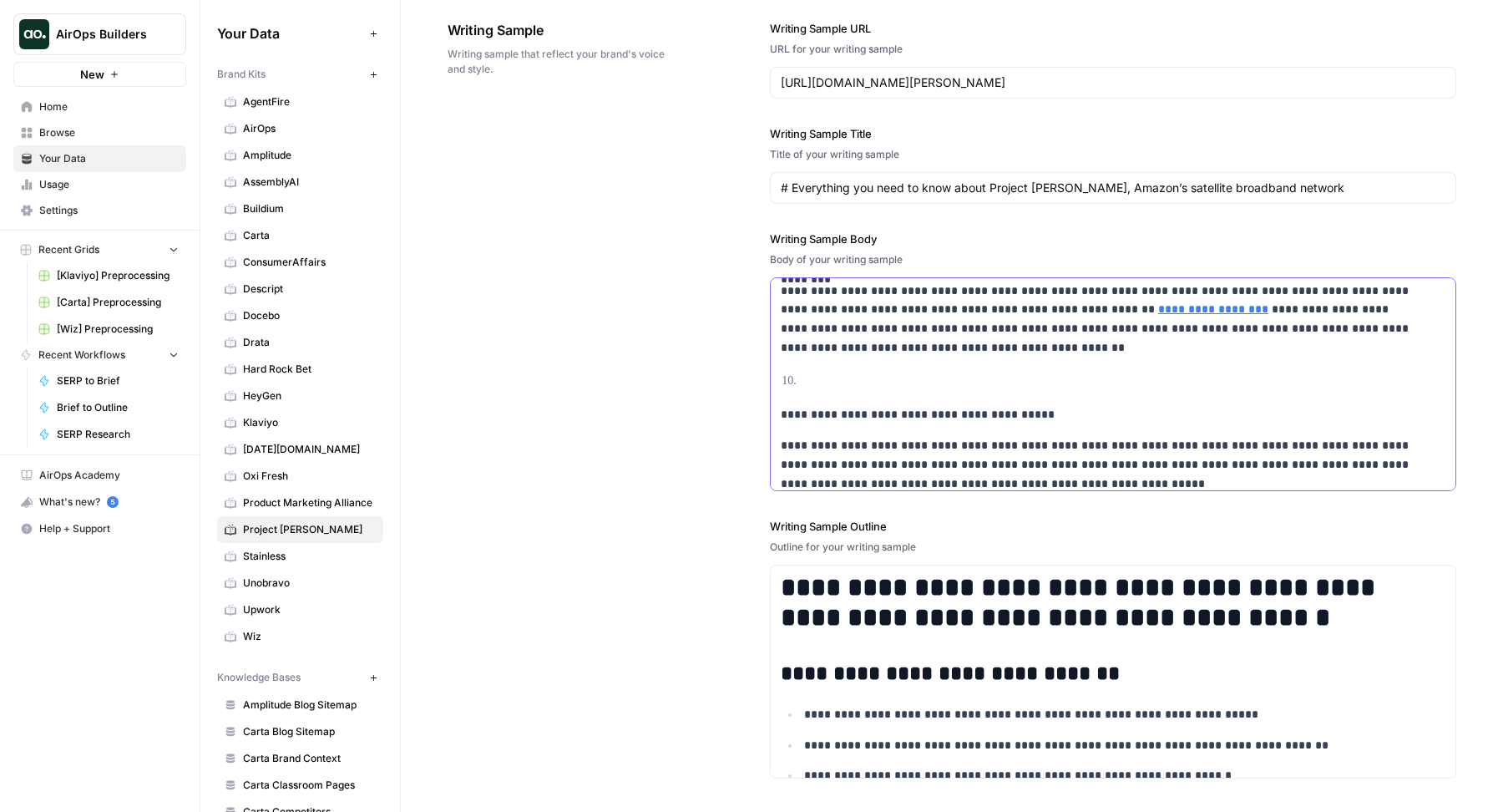
click at [782, 408] on p "**********" at bounding box center [1100, 414] width 638 height 19
click at [781, 408] on p "**********" at bounding box center [1100, 414] width 638 height 19
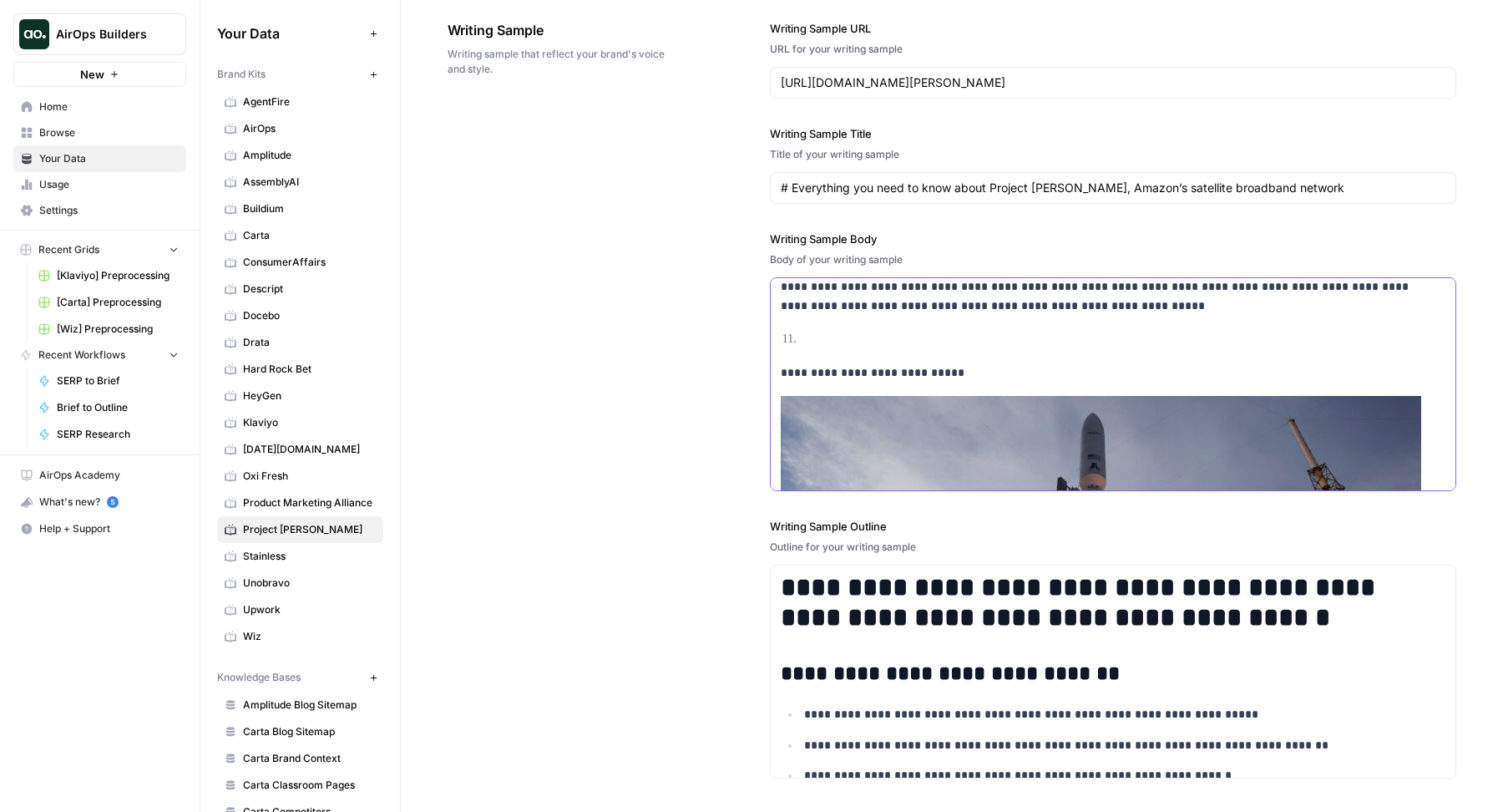
scroll to position [2764, 0]
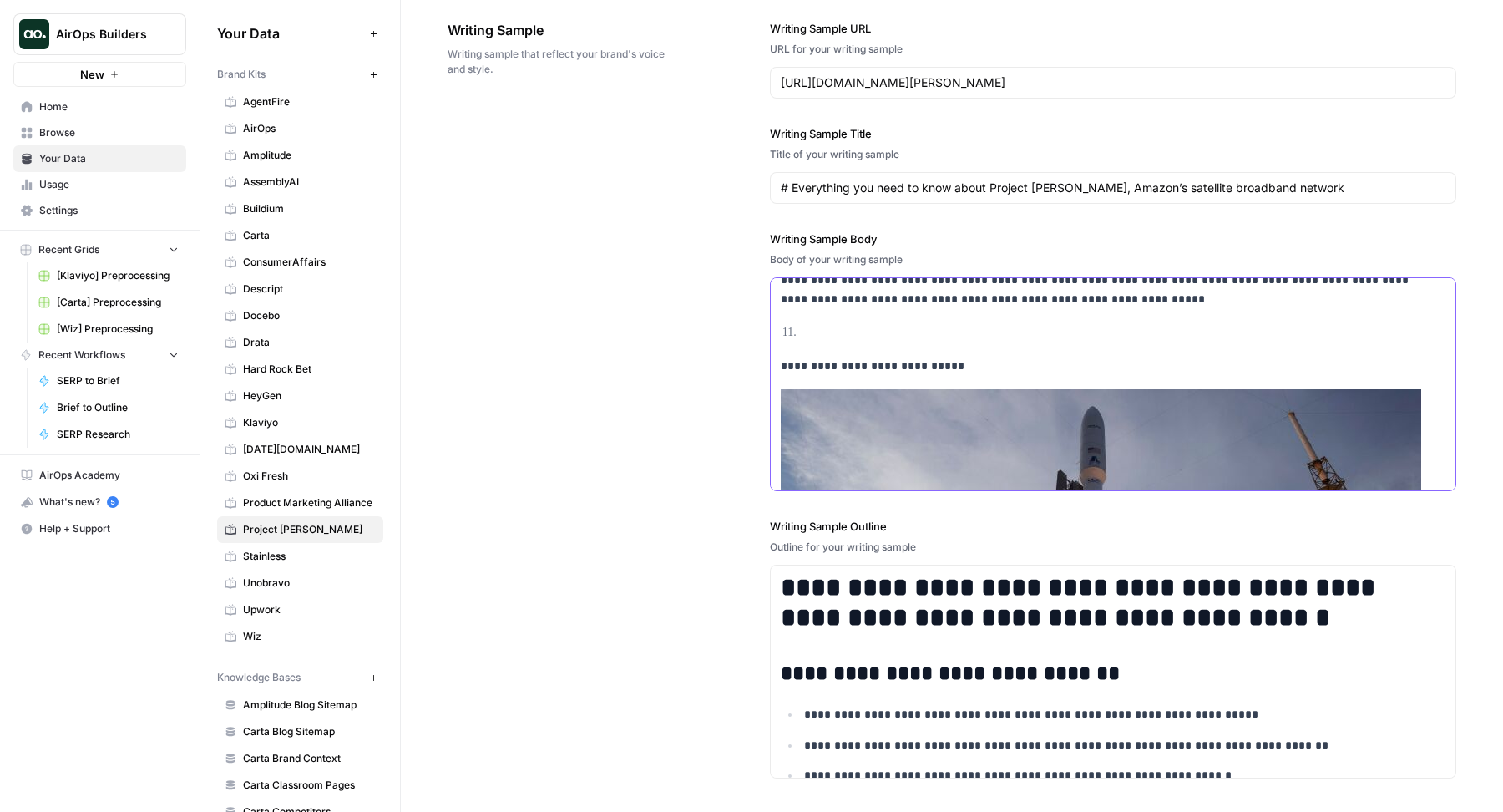
click at [781, 361] on p "**********" at bounding box center [1100, 366] width 638 height 19
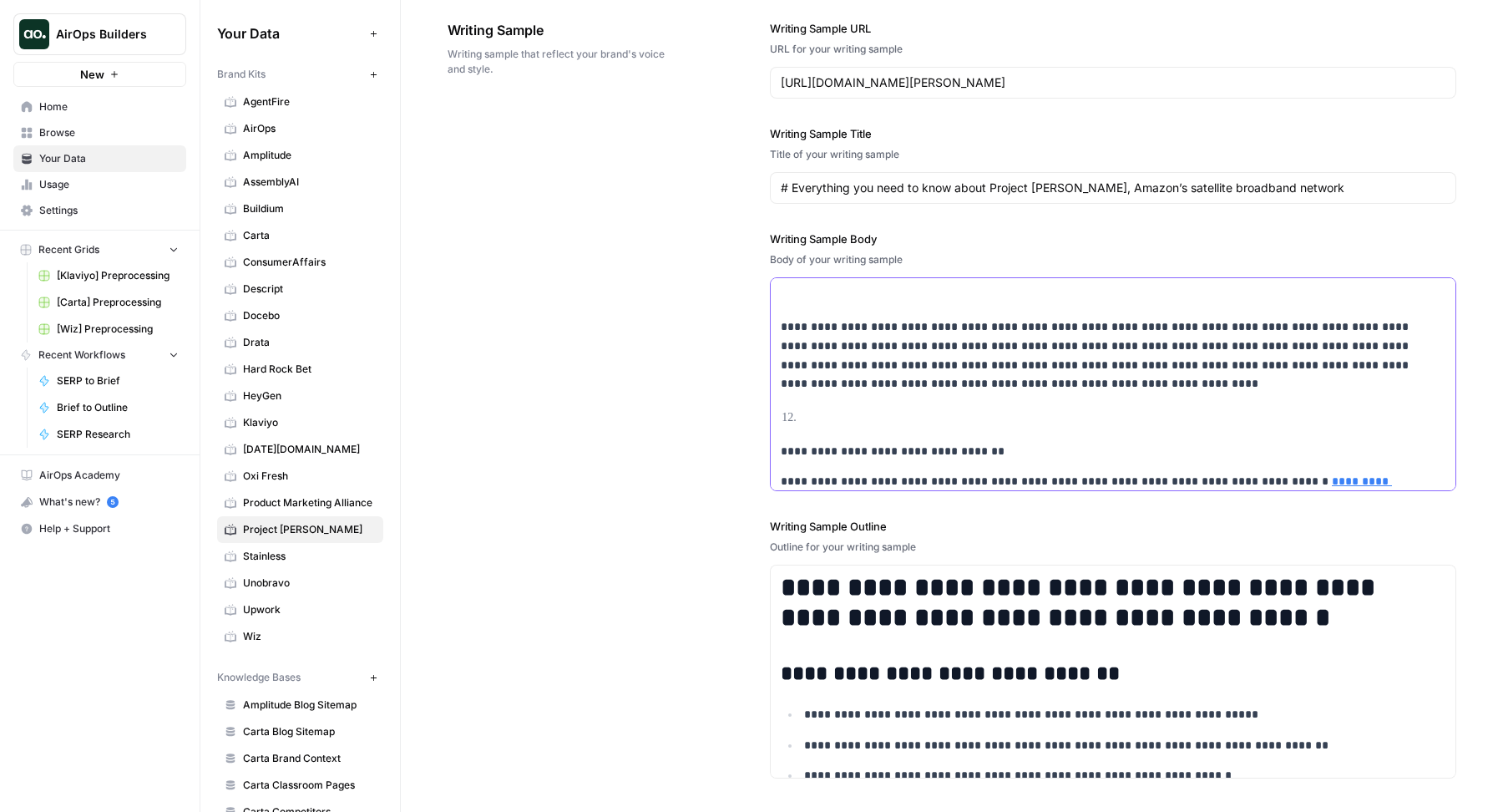
scroll to position [3265, 0]
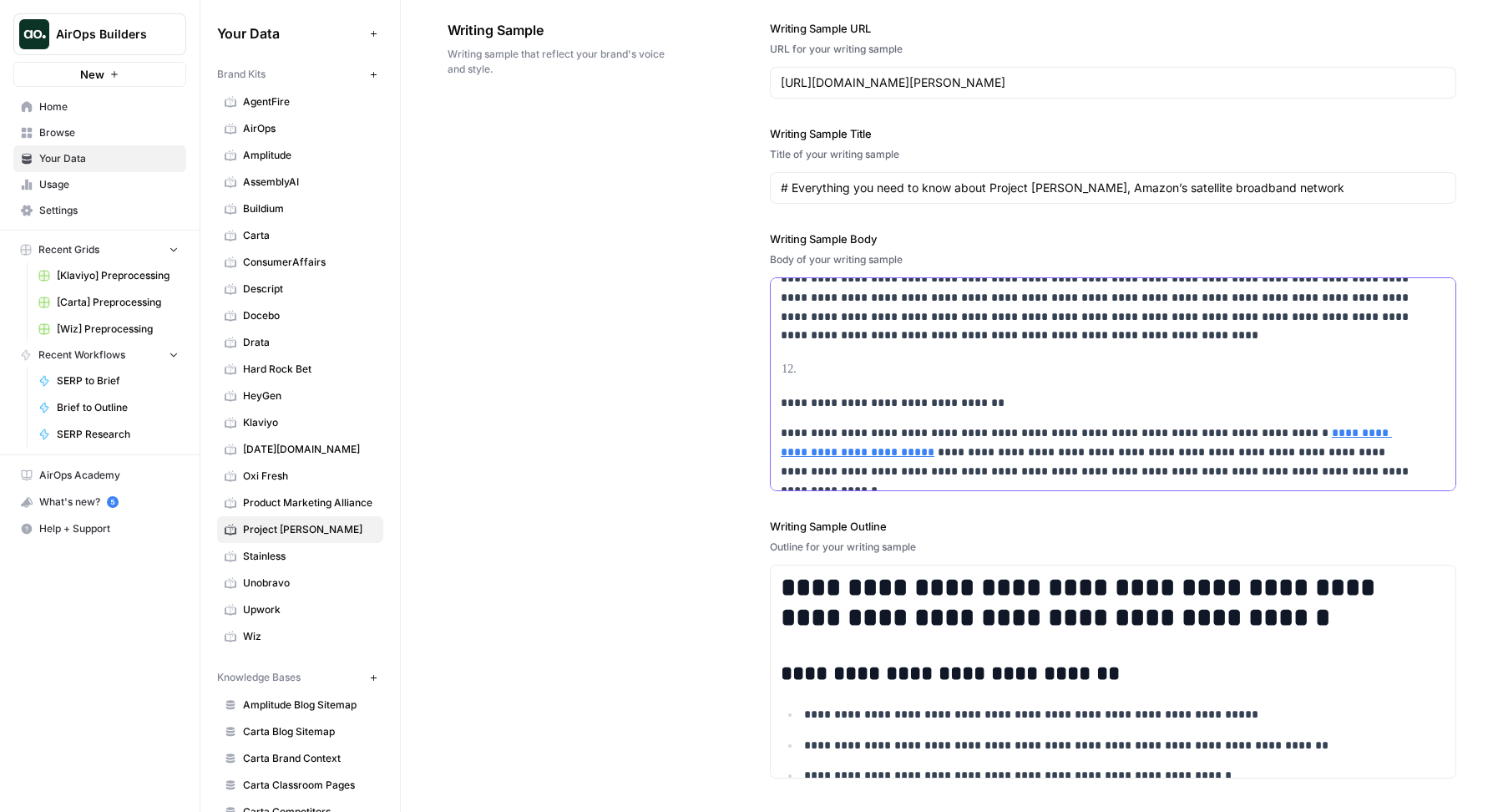
click at [781, 393] on p "**********" at bounding box center [1100, 402] width 638 height 19
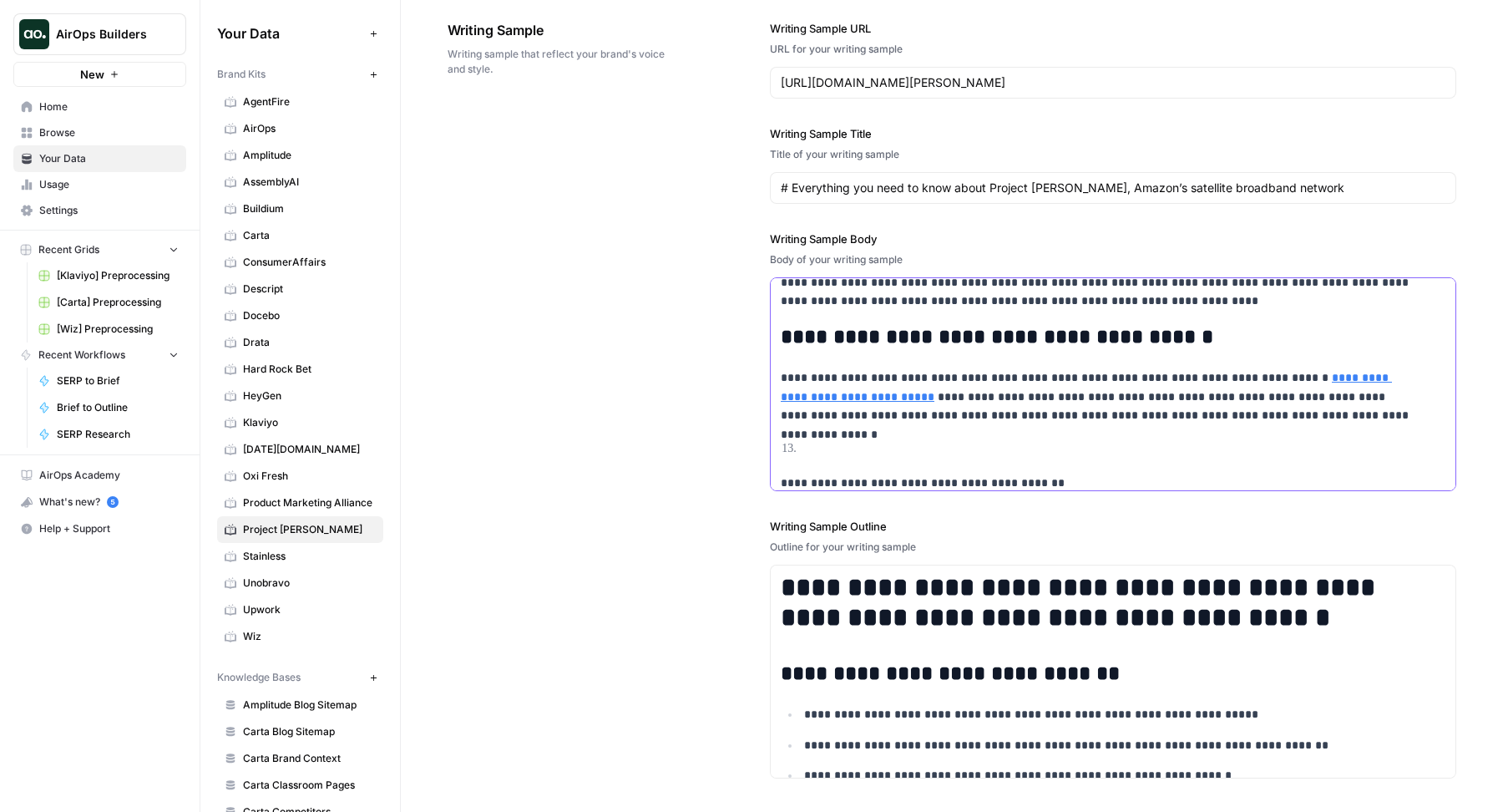
scroll to position [3328, 0]
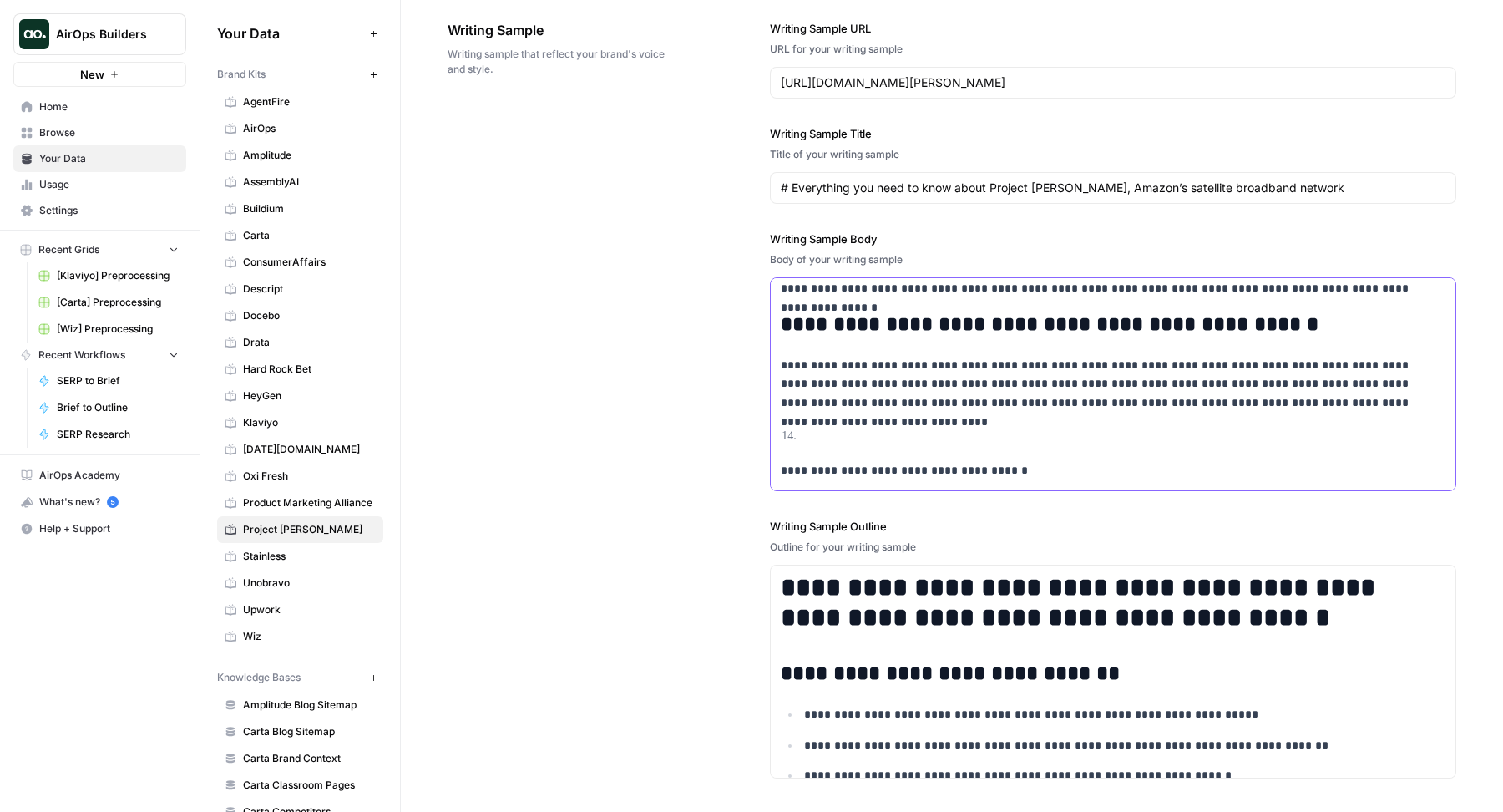
scroll to position [3508, 0]
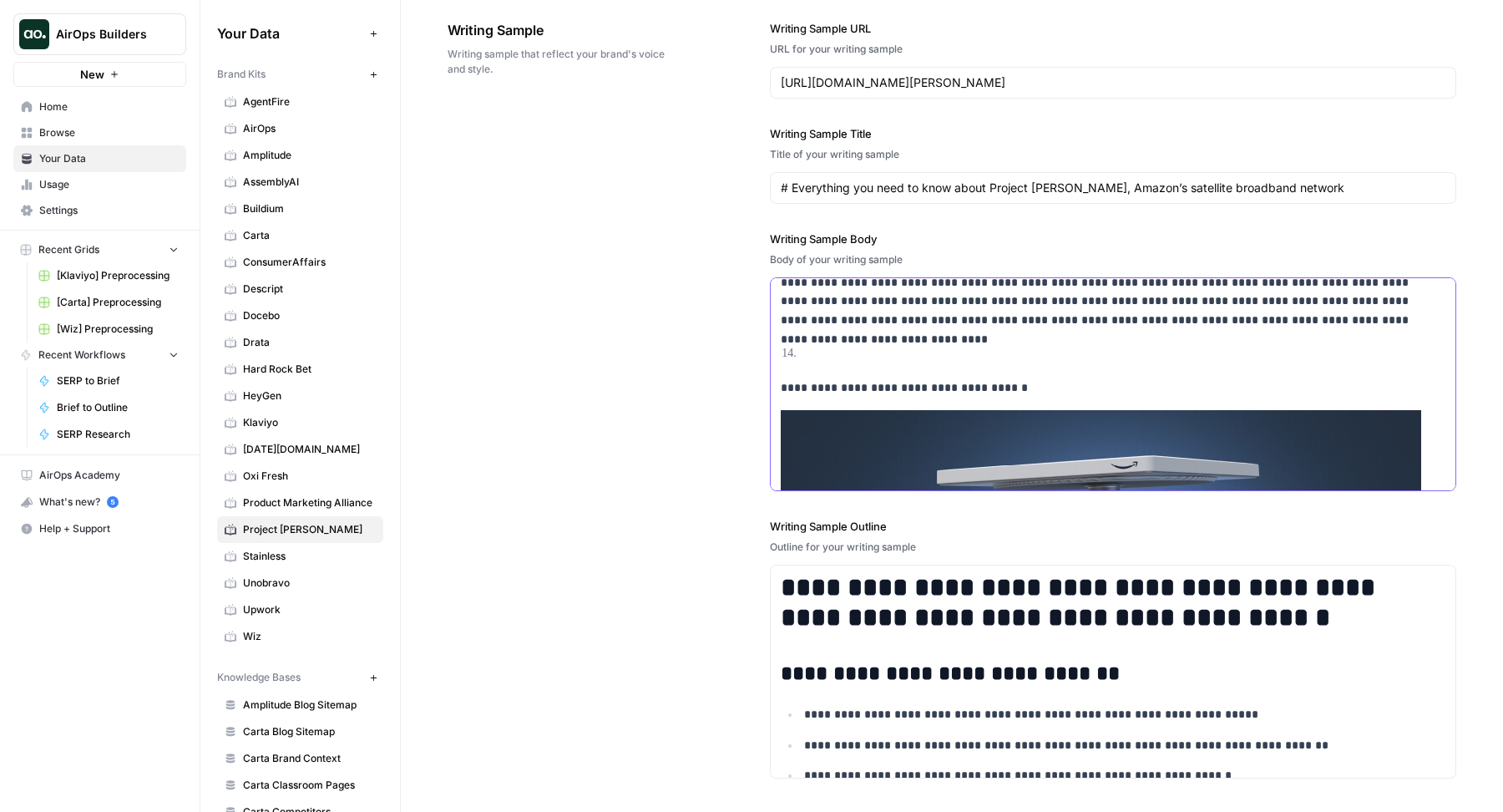
click at [781, 382] on p "**********" at bounding box center [1100, 387] width 638 height 19
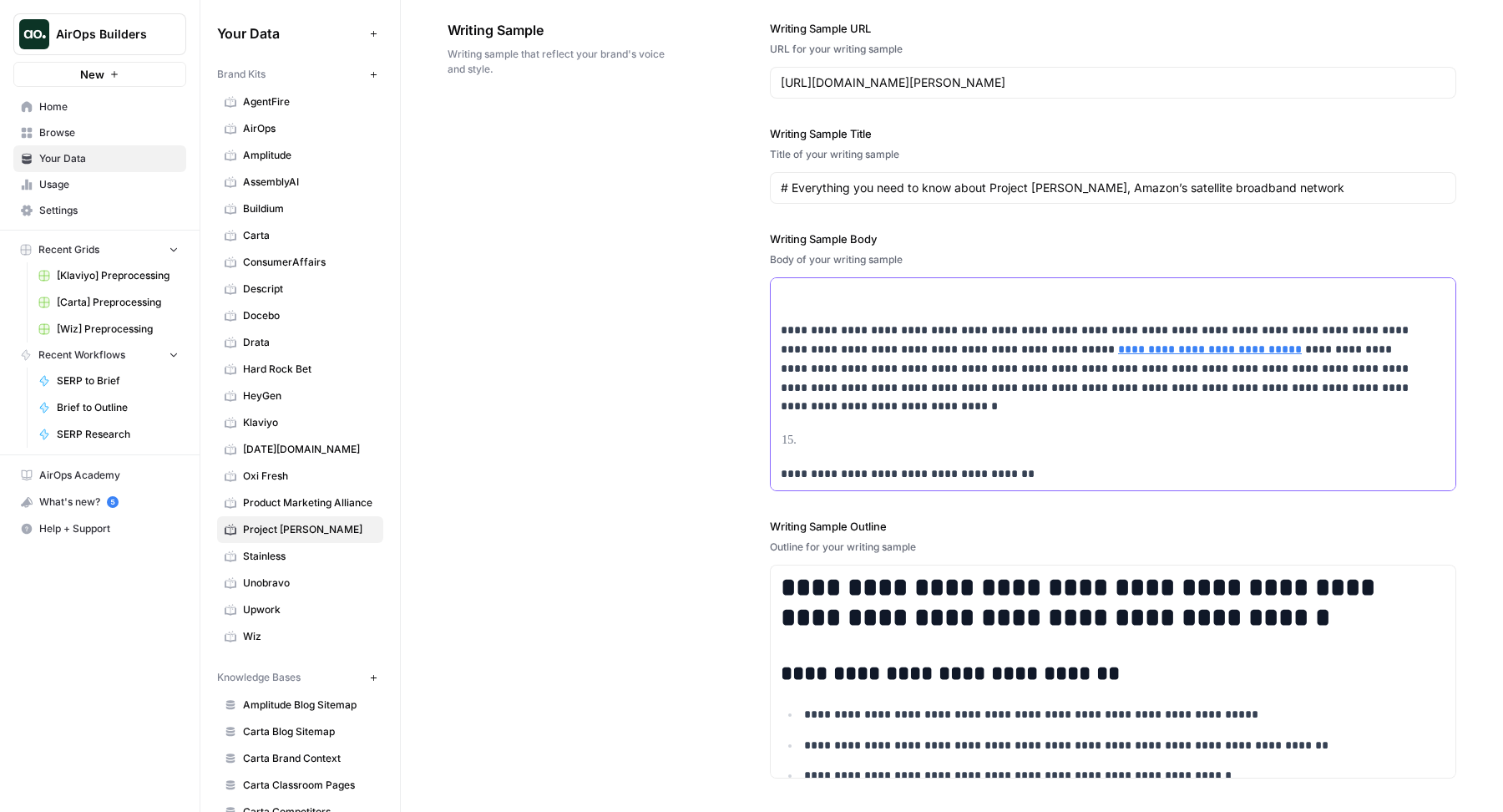
scroll to position [4006, 0]
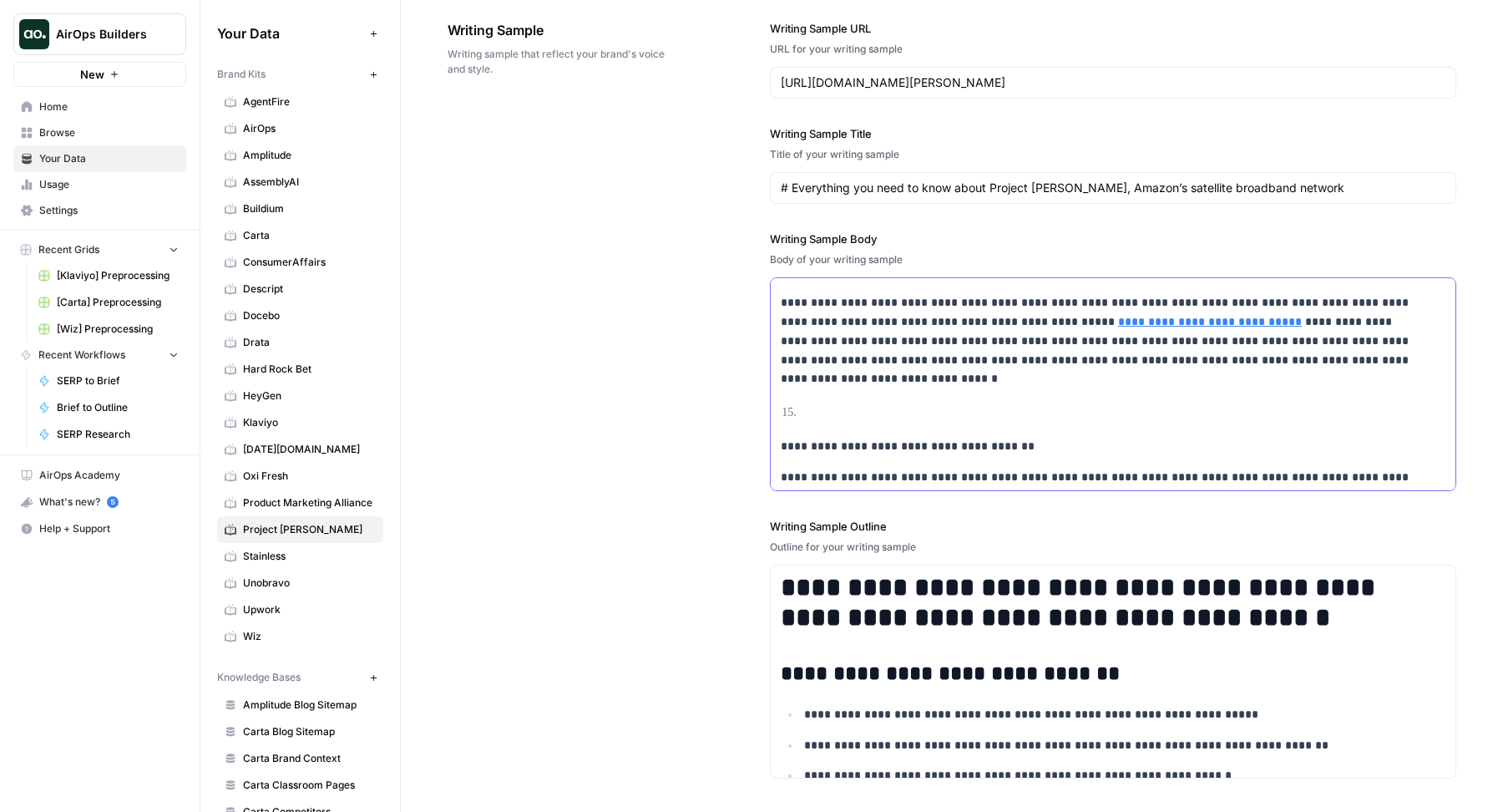
click at [781, 437] on p "**********" at bounding box center [1100, 446] width 638 height 19
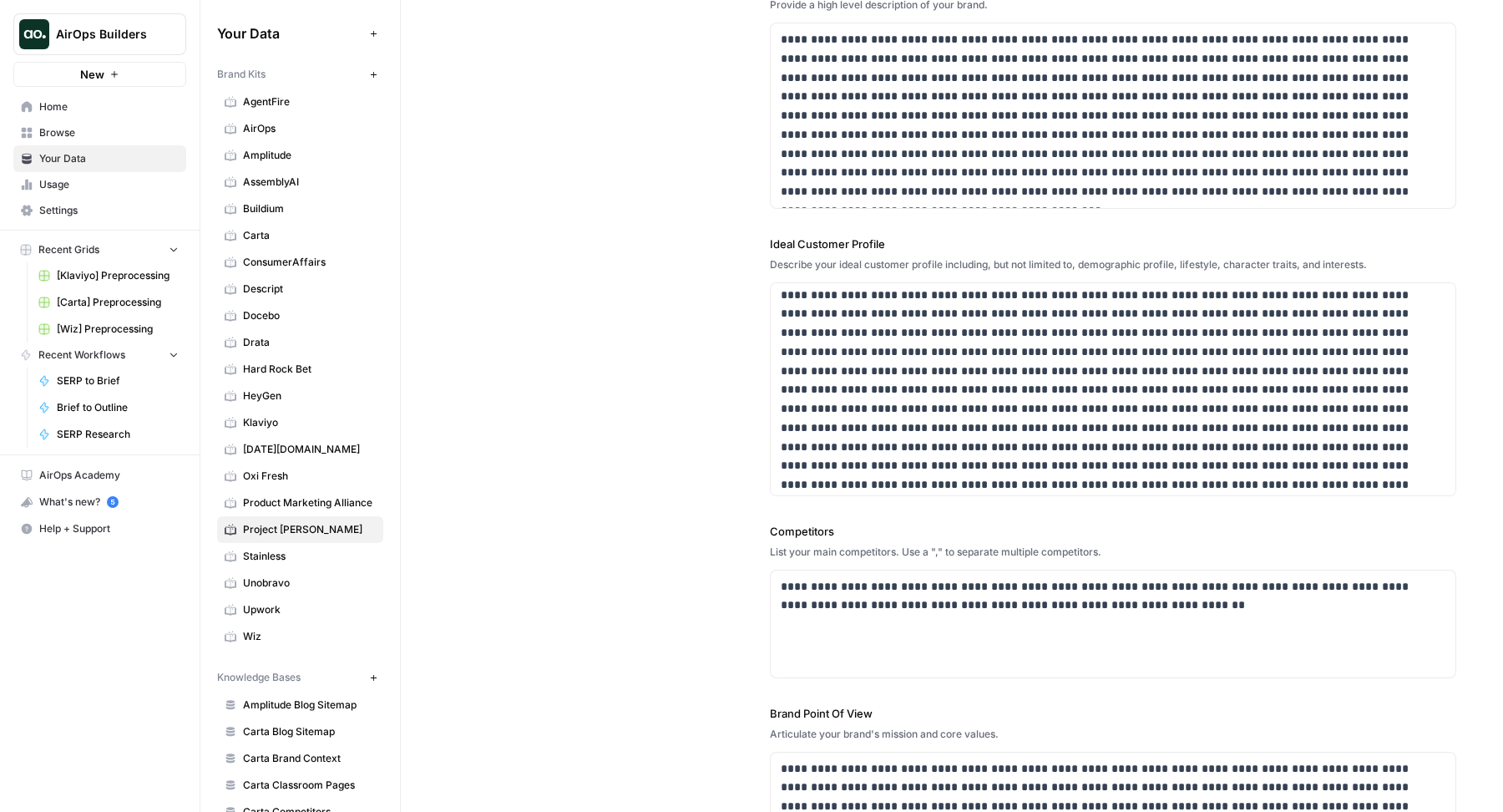
scroll to position [0, 0]
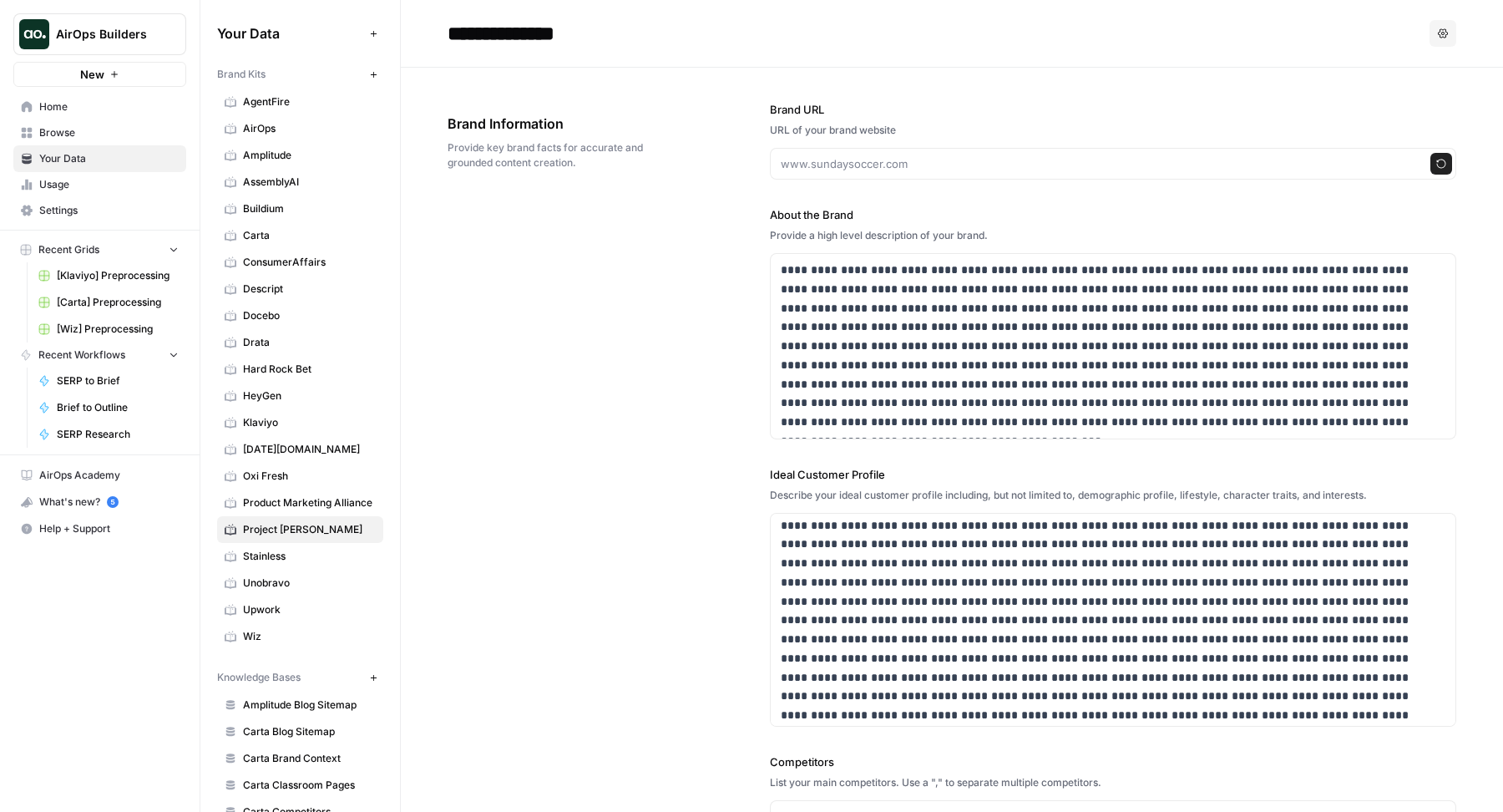
click at [697, 389] on div "**********" at bounding box center [951, 625] width 1009 height 1116
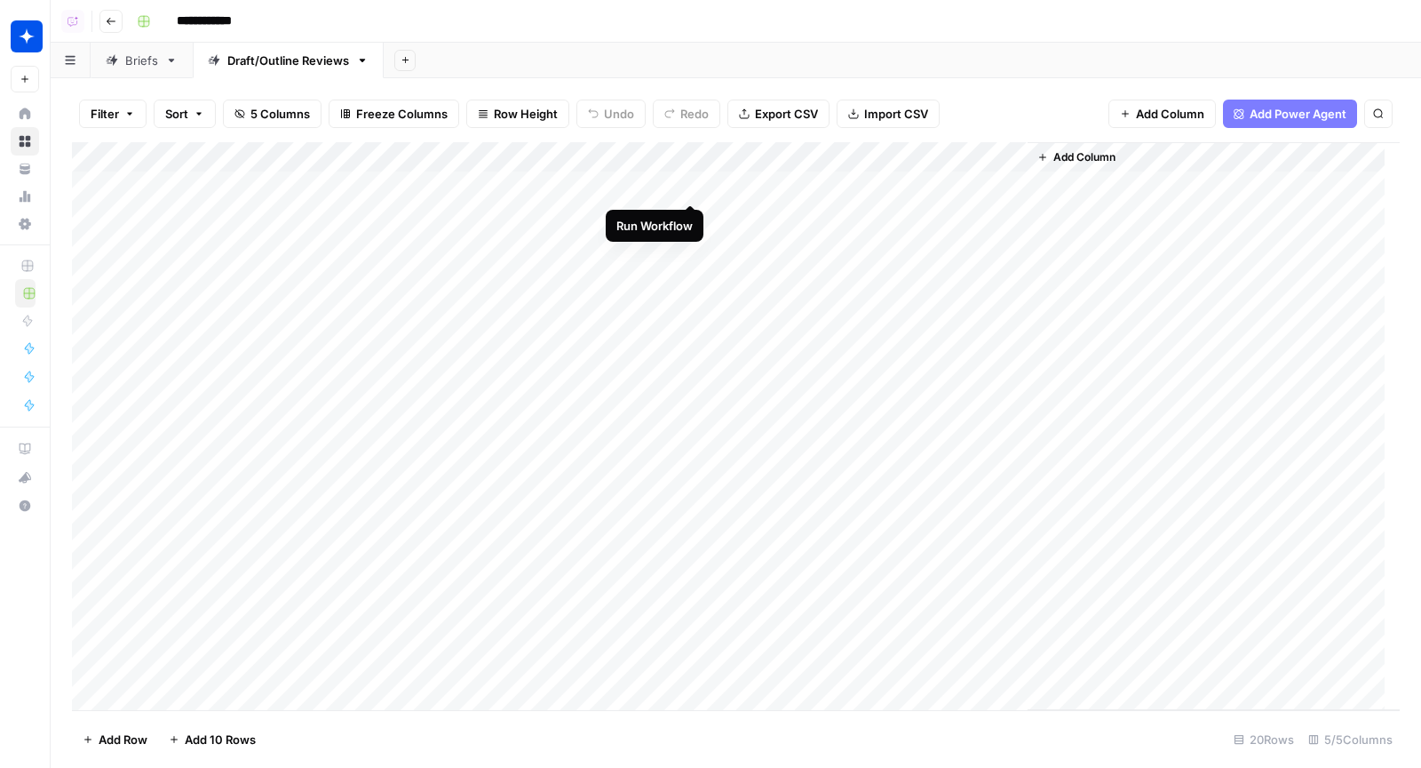
click at [691, 185] on div "Add Column" at bounding box center [736, 426] width 1328 height 569
click at [851, 219] on div "Add Column" at bounding box center [736, 426] width 1328 height 569
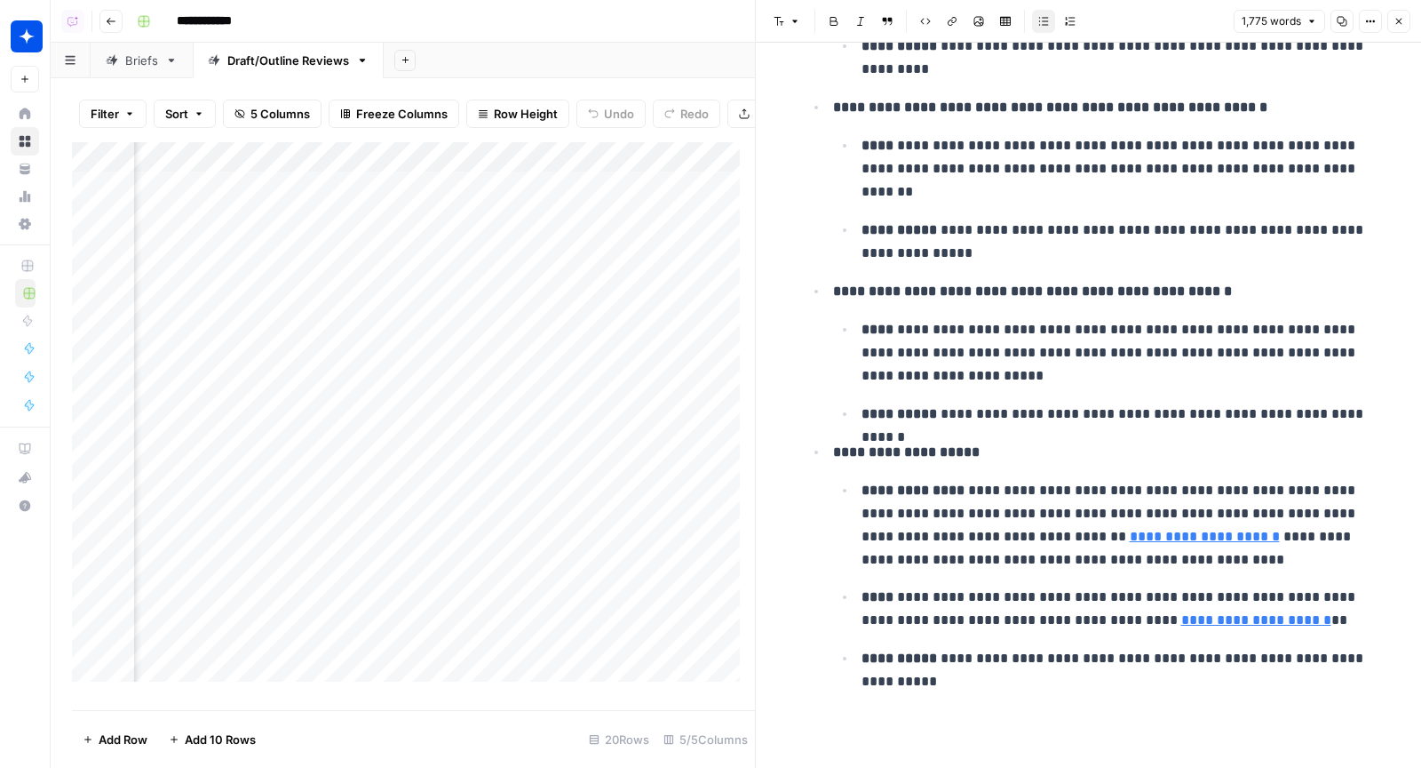
scroll to position [0, 243]
click at [1399, 25] on icon "button" at bounding box center [1399, 21] width 11 height 11
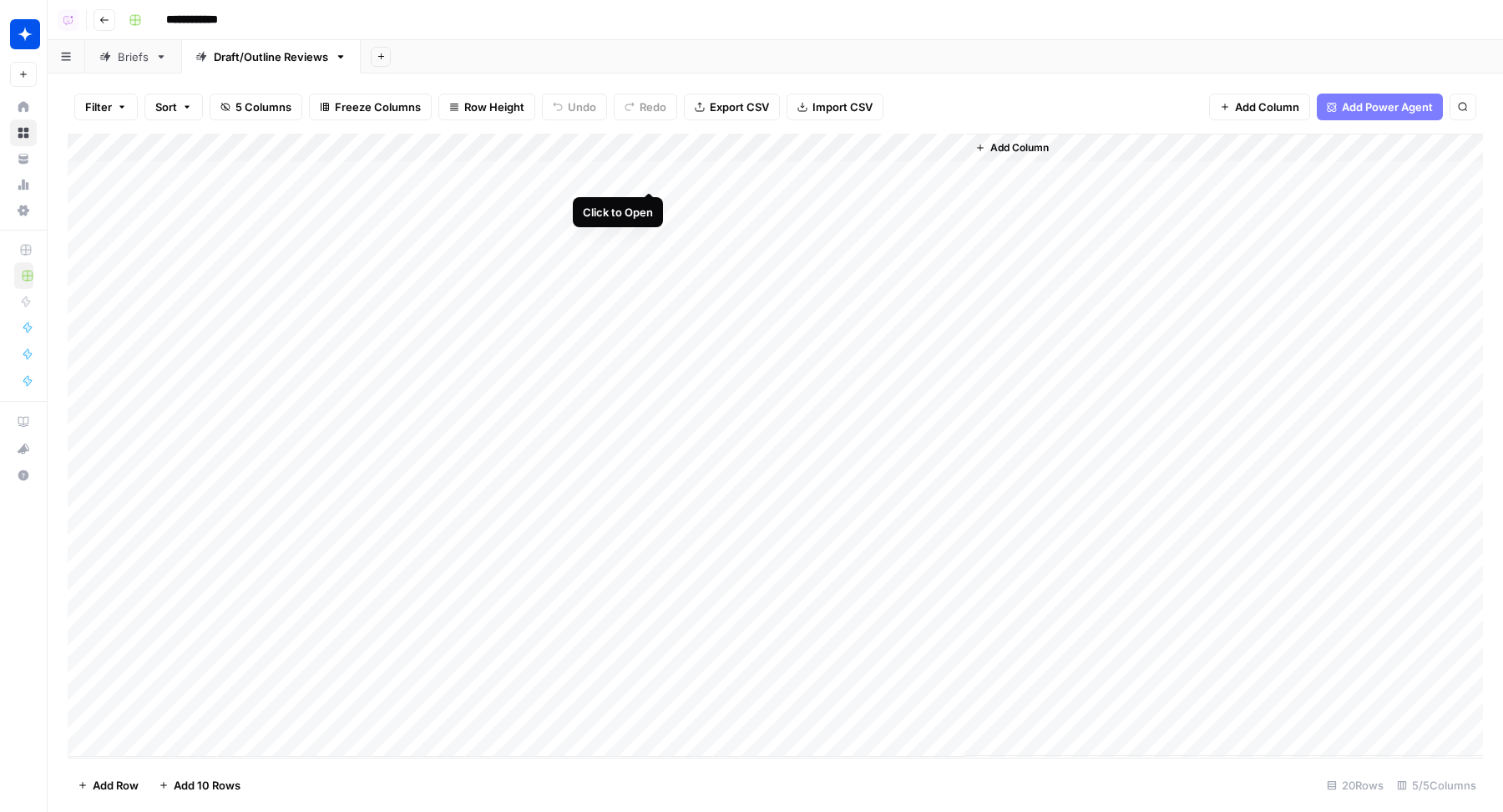
click at [650, 174] on div "Add Column" at bounding box center [775, 445] width 1416 height 623
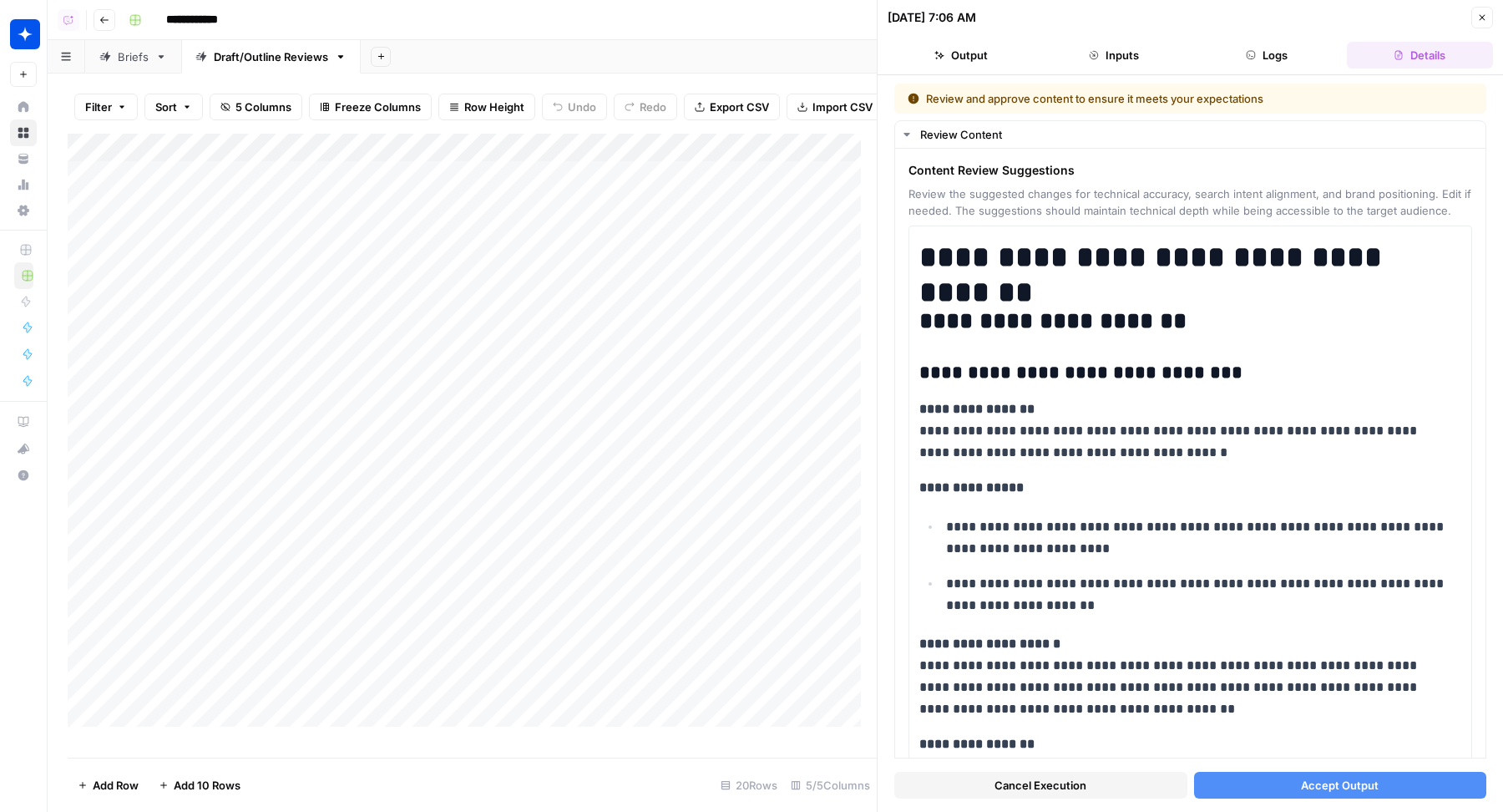
click at [1246, 721] on button "Accept Output" at bounding box center [1340, 785] width 293 height 26
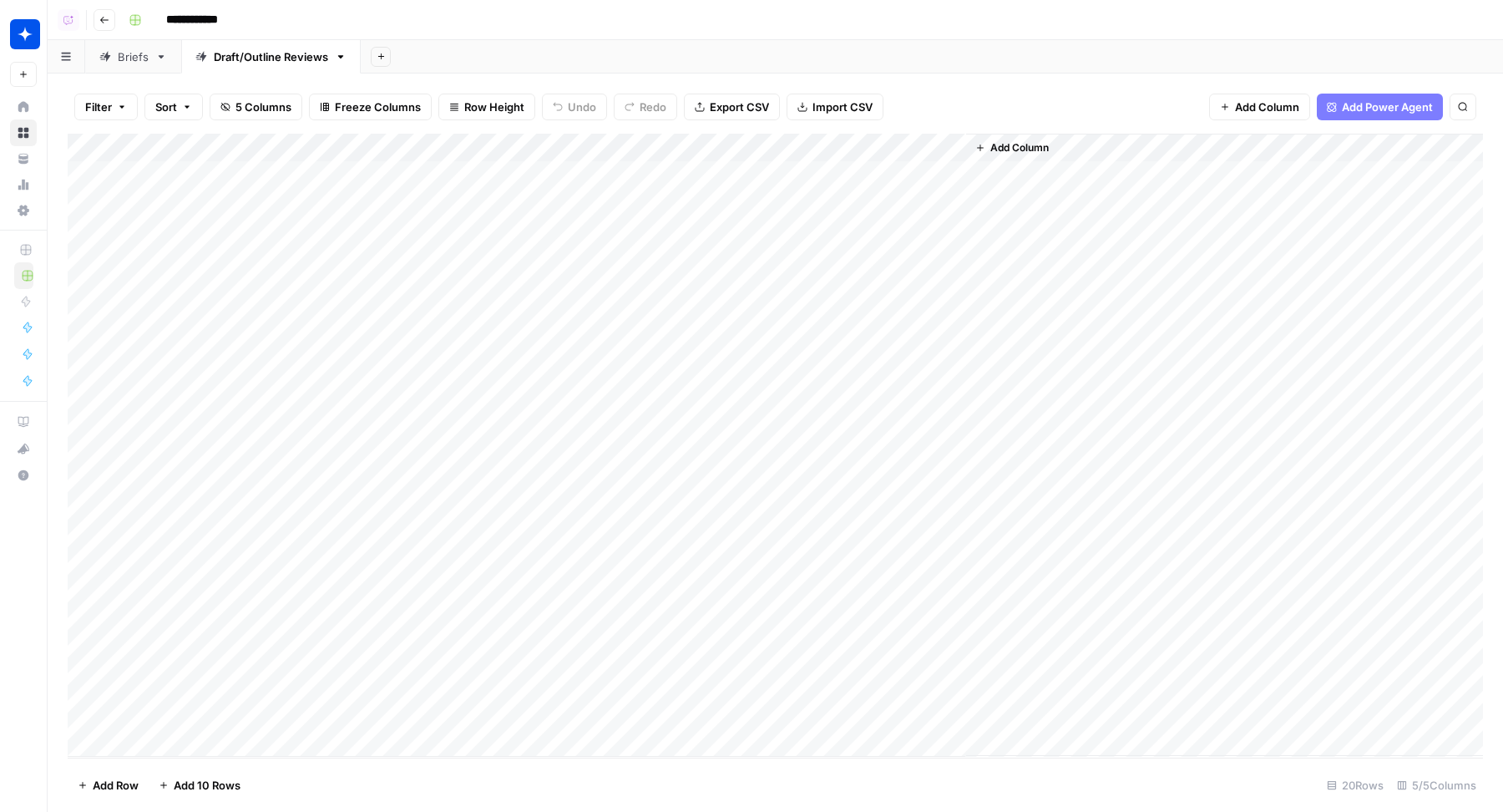
click at [799, 177] on div "Add Column" at bounding box center [775, 445] width 1416 height 623
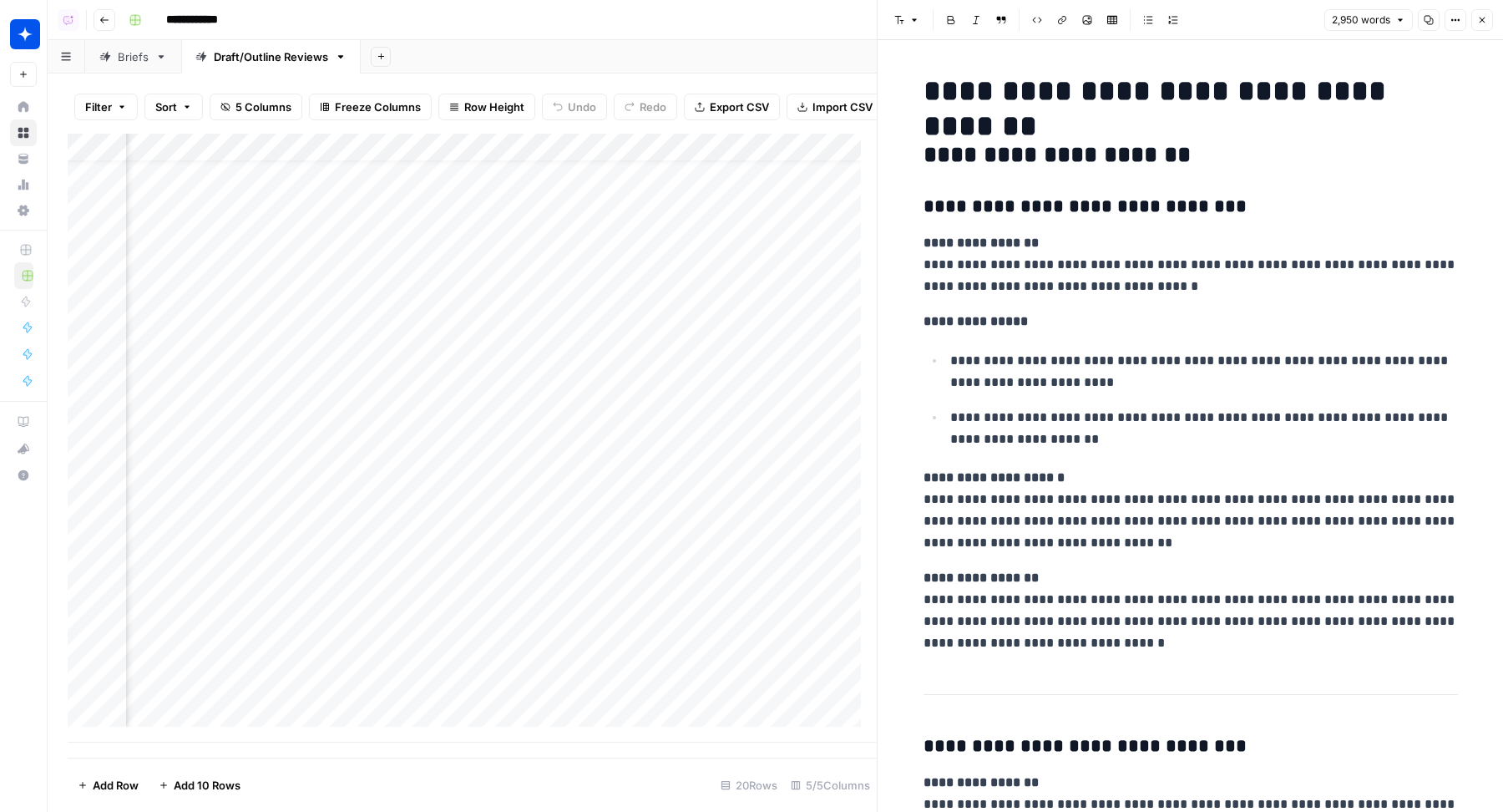
scroll to position [29, 89]
click at [562, 472] on div "Add Column" at bounding box center [472, 438] width 809 height 609
click at [562, 505] on div "Add Column" at bounding box center [472, 438] width 809 height 609
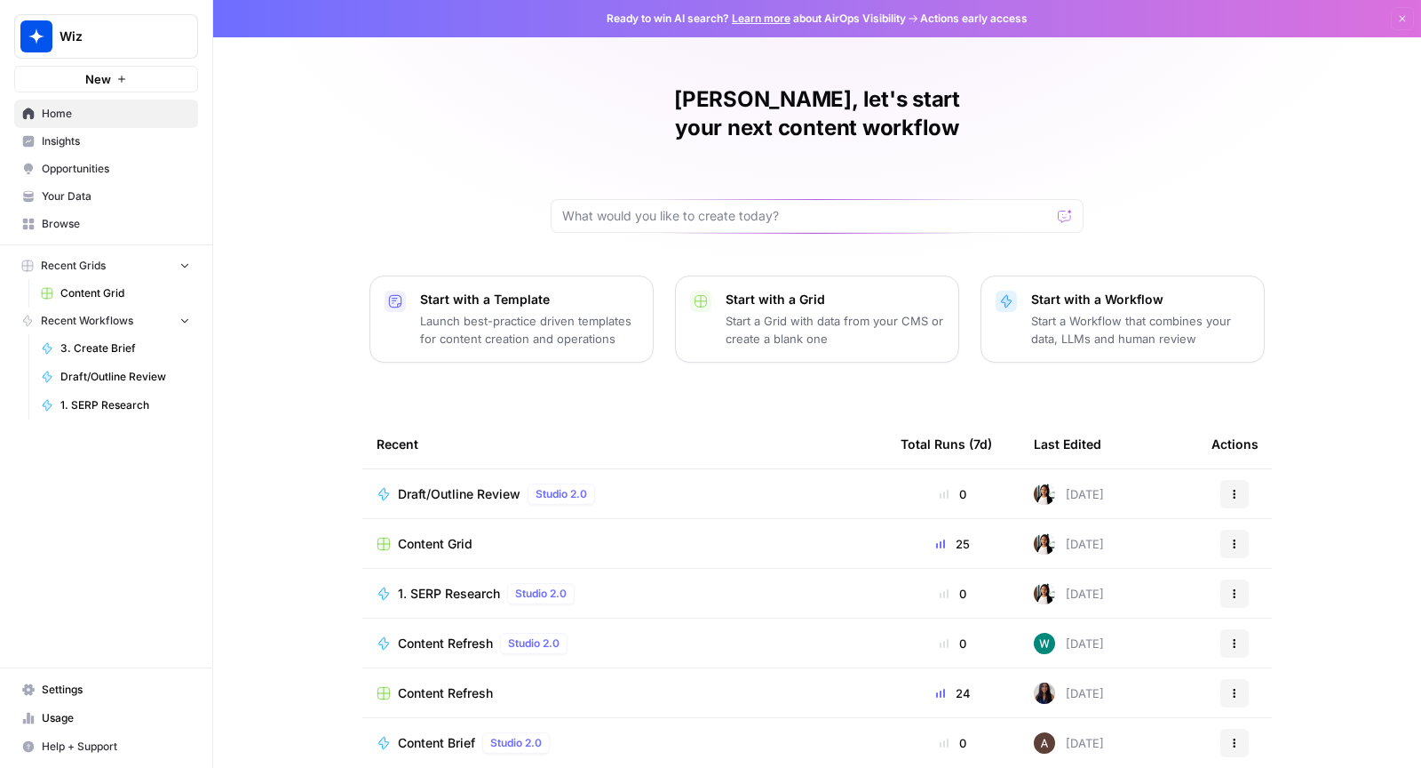
click at [123, 57] on button "Wiz" at bounding box center [106, 36] width 184 height 44
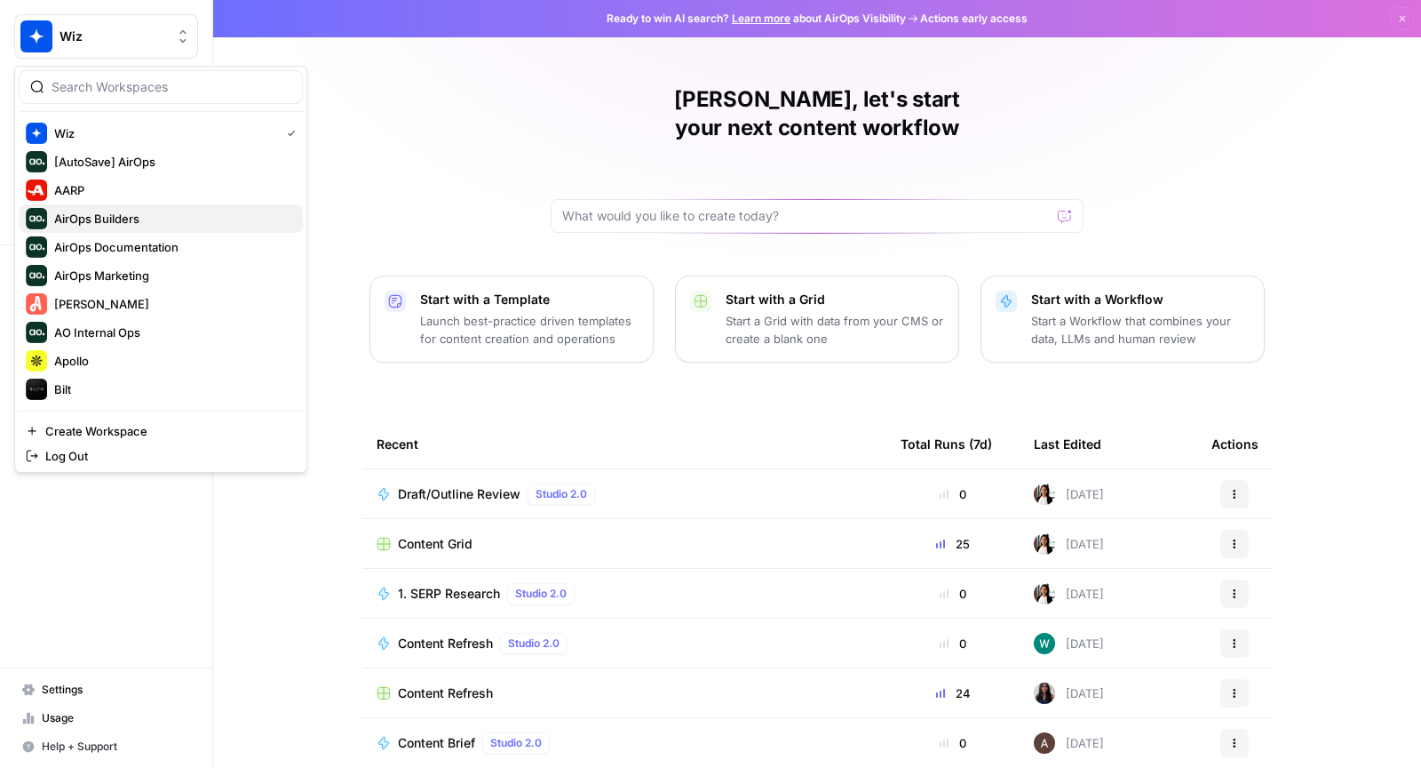
click at [97, 213] on span "AirOps Builders" at bounding box center [171, 219] width 235 height 18
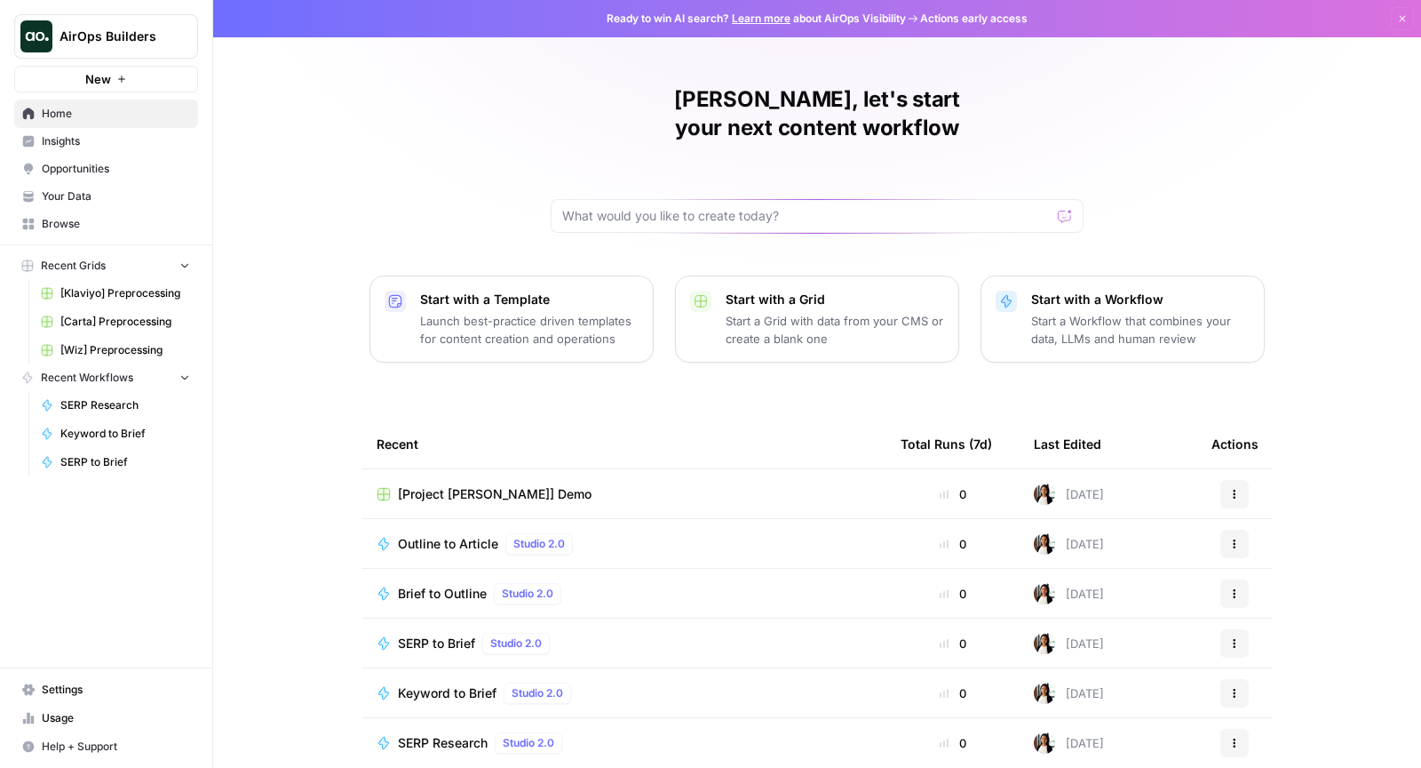
click at [110, 210] on link "Browse" at bounding box center [106, 224] width 184 height 28
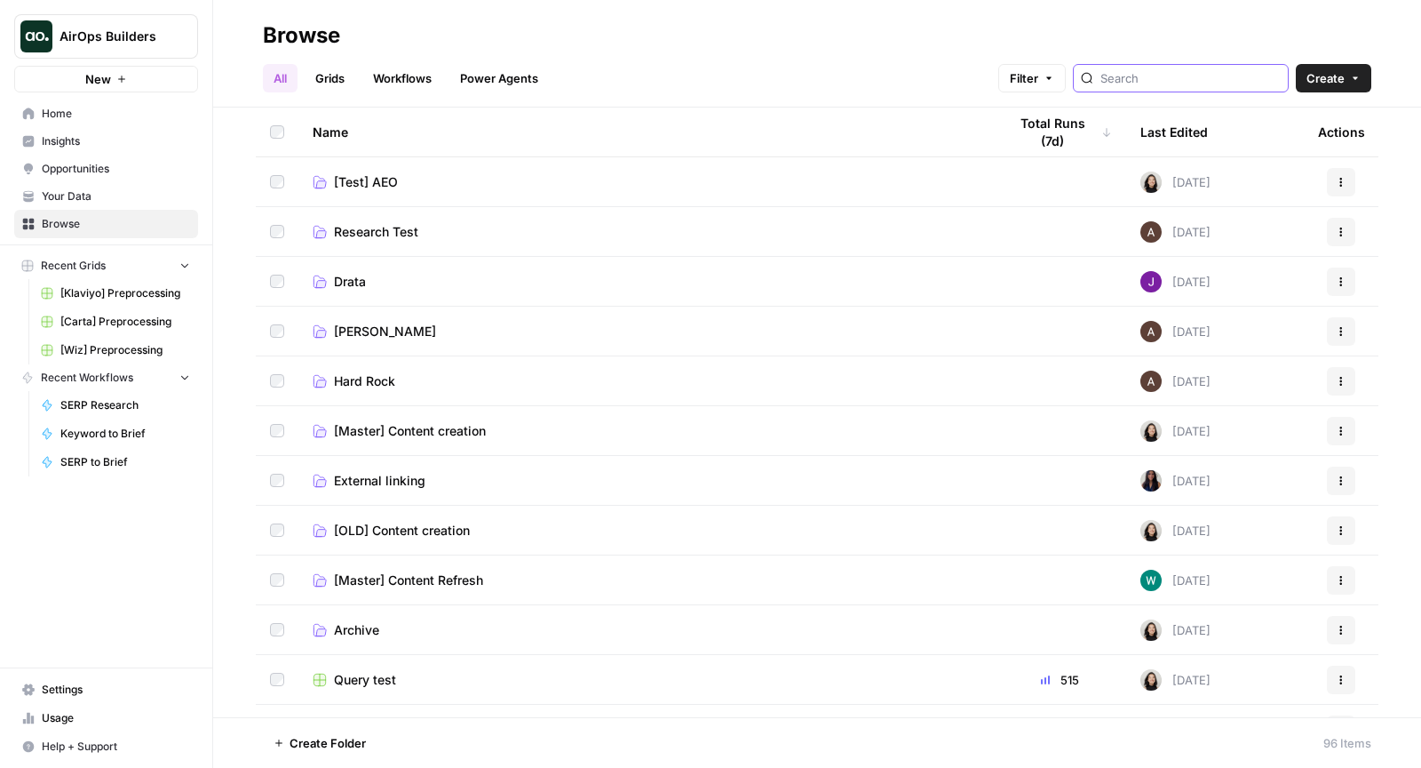
click at [1216, 81] on input "search" at bounding box center [1191, 78] width 180 height 18
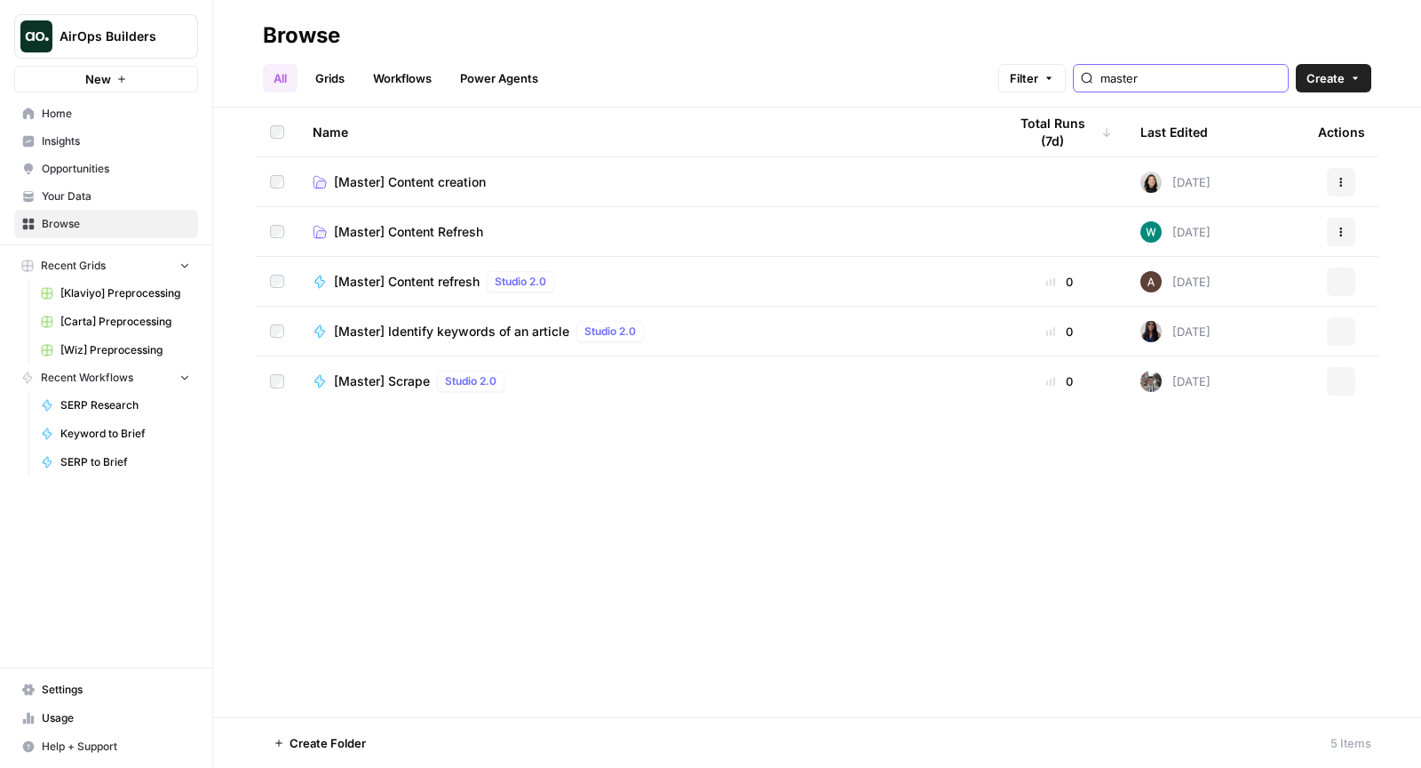
type input "master"
click at [462, 175] on span "[Master] Content creation" at bounding box center [410, 182] width 152 height 18
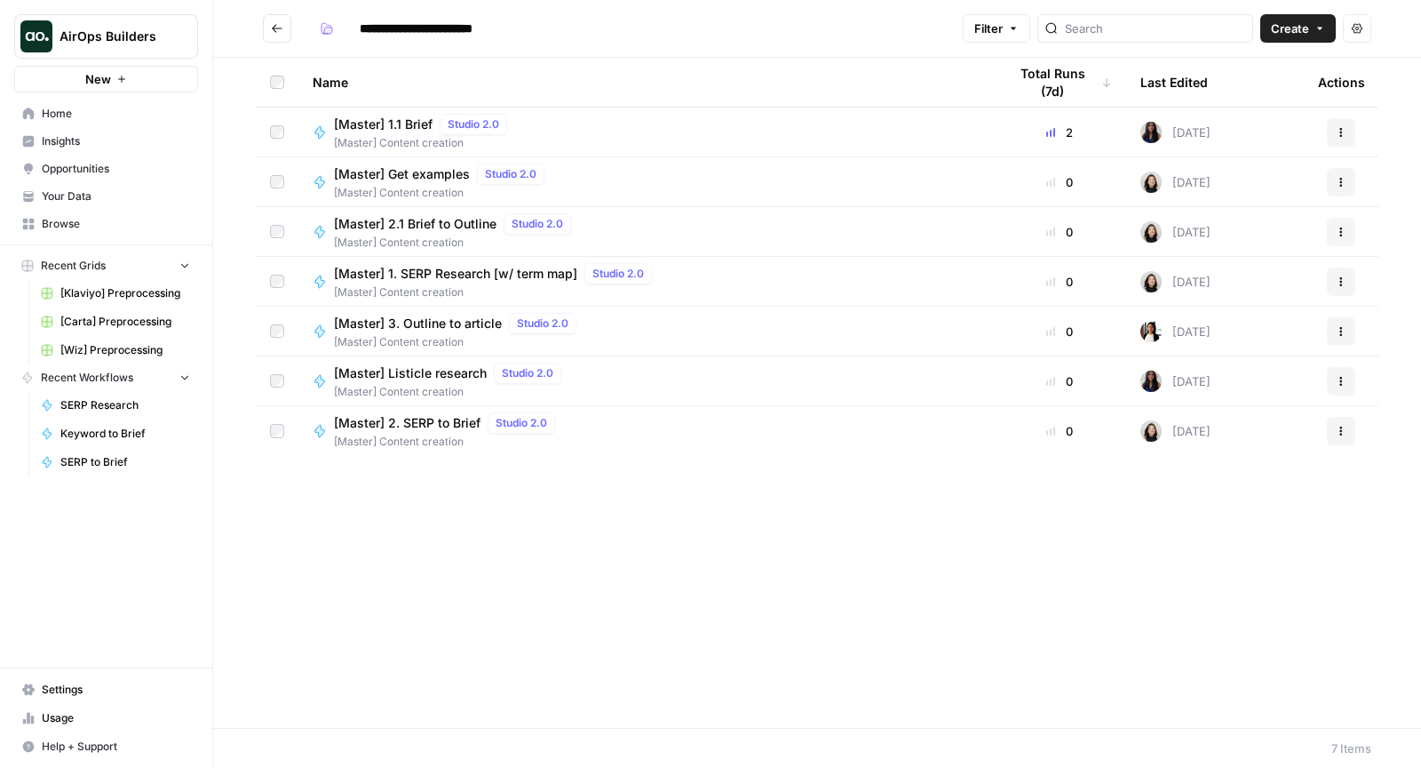
click at [410, 127] on span "[Master] 1.1 Brief" at bounding box center [383, 124] width 99 height 18
click at [399, 231] on span "[Master] 2.1 Brief to Outline" at bounding box center [415, 224] width 163 height 18
click at [421, 266] on span "[Master] 1. SERP Research [w/ term map]" at bounding box center [455, 274] width 243 height 18
click at [421, 317] on span "[Master] 3. Outline to article" at bounding box center [418, 323] width 168 height 18
click at [436, 418] on span "[Master] 2. SERP to Brief" at bounding box center [407, 423] width 147 height 18
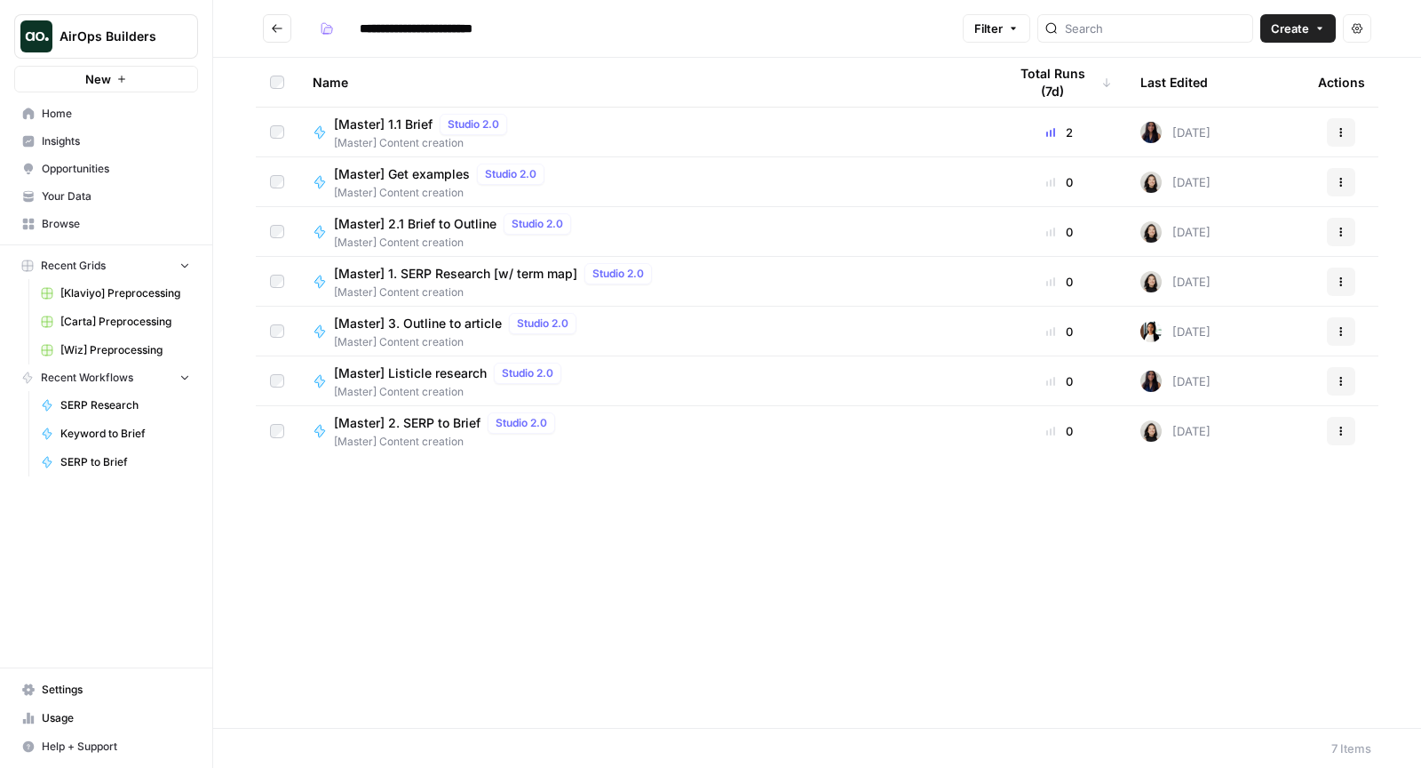
click at [422, 372] on span "[Master] Listicle research" at bounding box center [410, 373] width 153 height 18
click at [429, 178] on span "[Master] Get examples" at bounding box center [402, 174] width 136 height 18
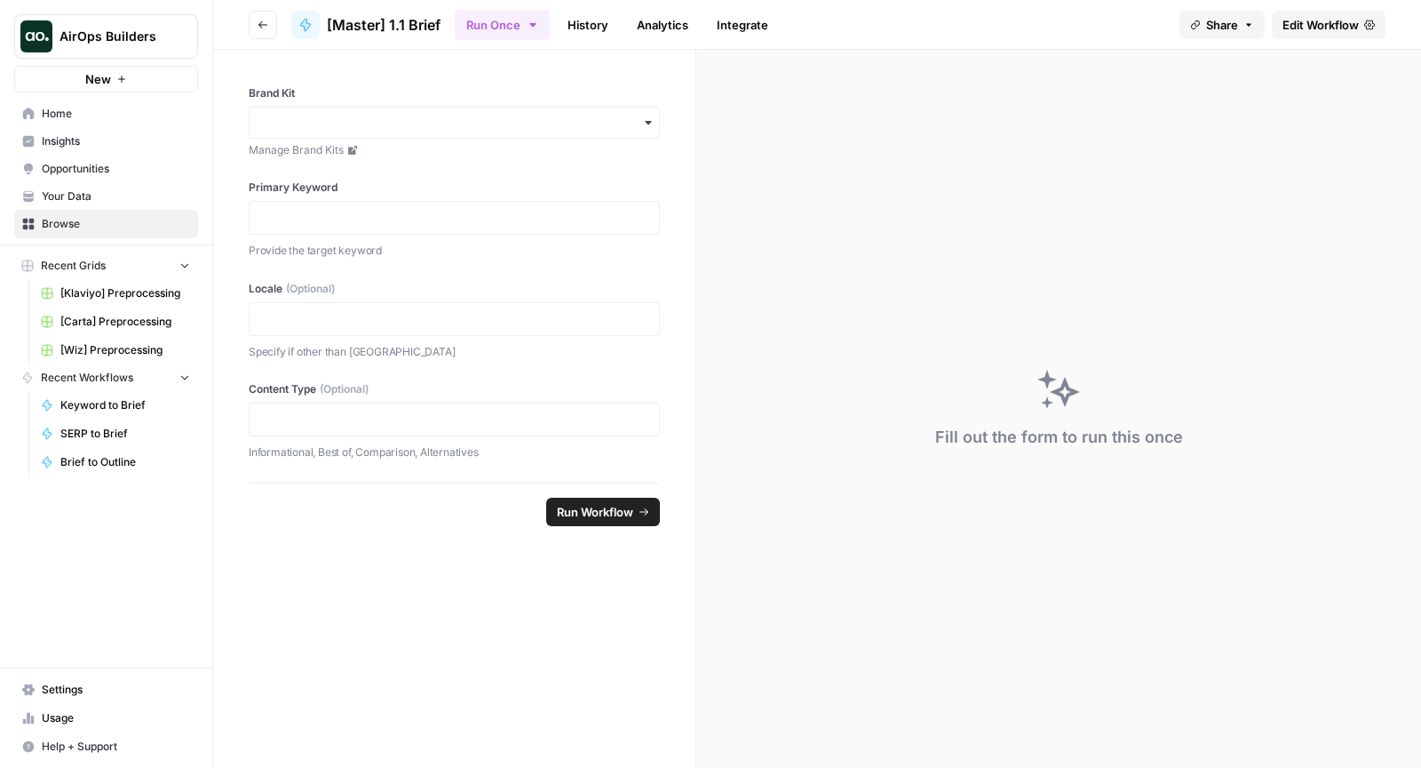
click at [1333, 35] on link "Edit Workflow" at bounding box center [1329, 25] width 114 height 28
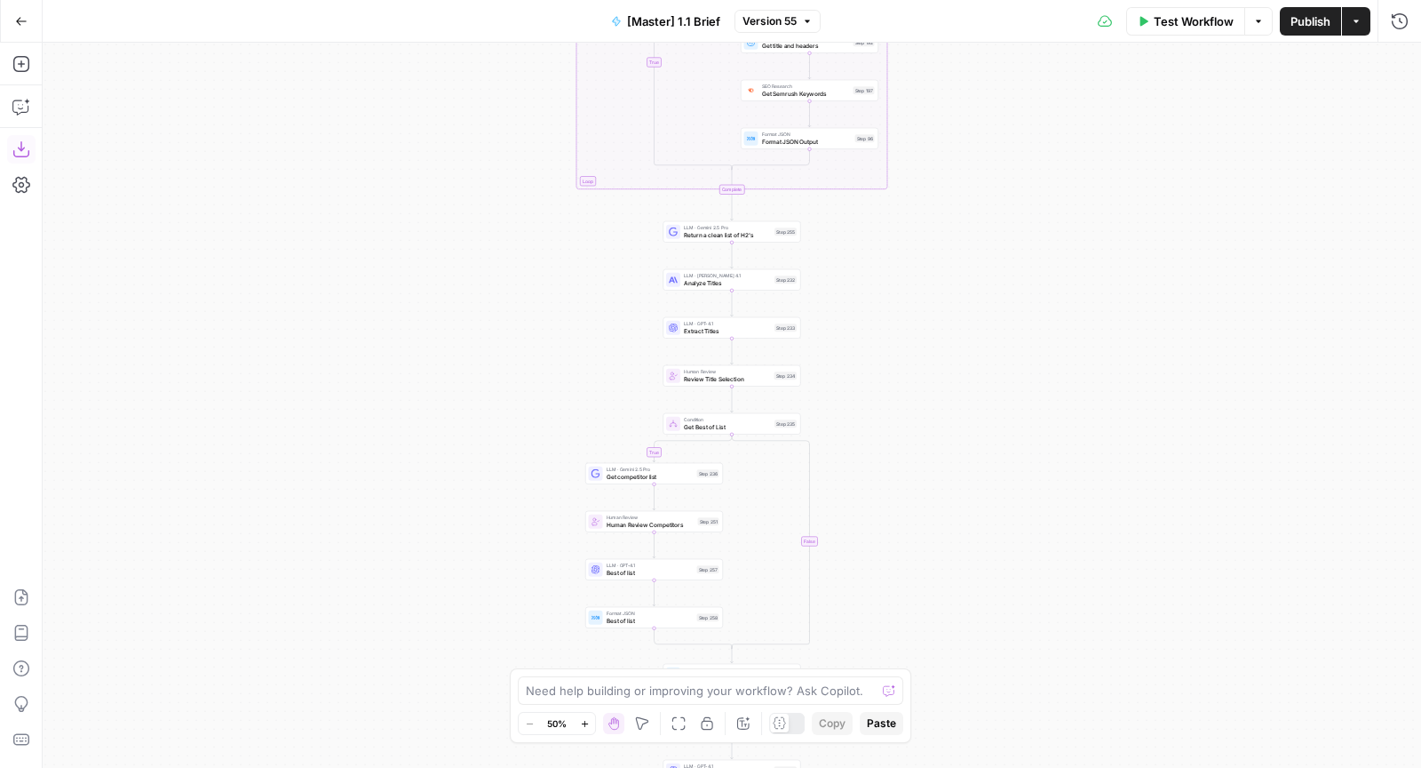
click at [21, 145] on icon "button" at bounding box center [20, 149] width 16 height 16
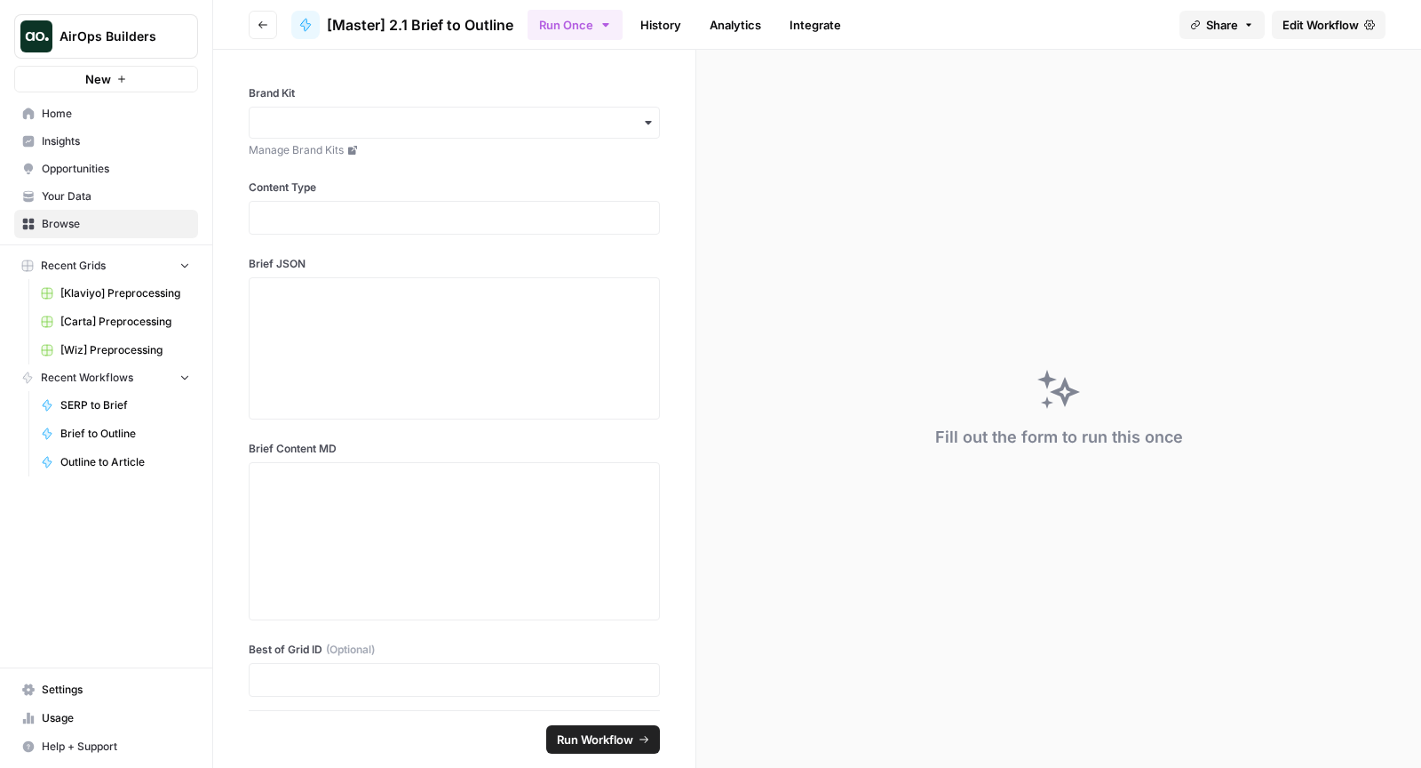
click at [1302, 36] on link "Edit Workflow" at bounding box center [1329, 25] width 114 height 28
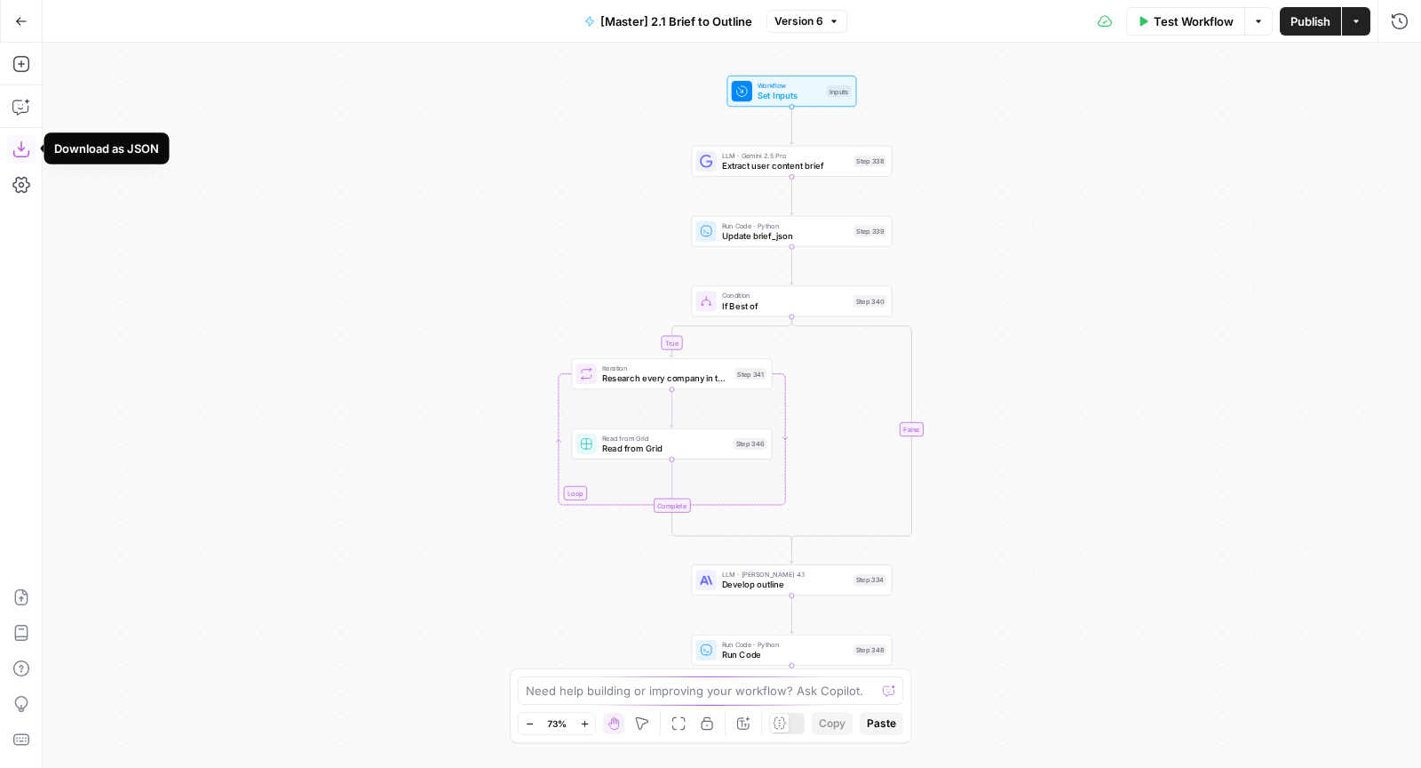
click at [27, 145] on icon "button" at bounding box center [21, 149] width 18 height 18
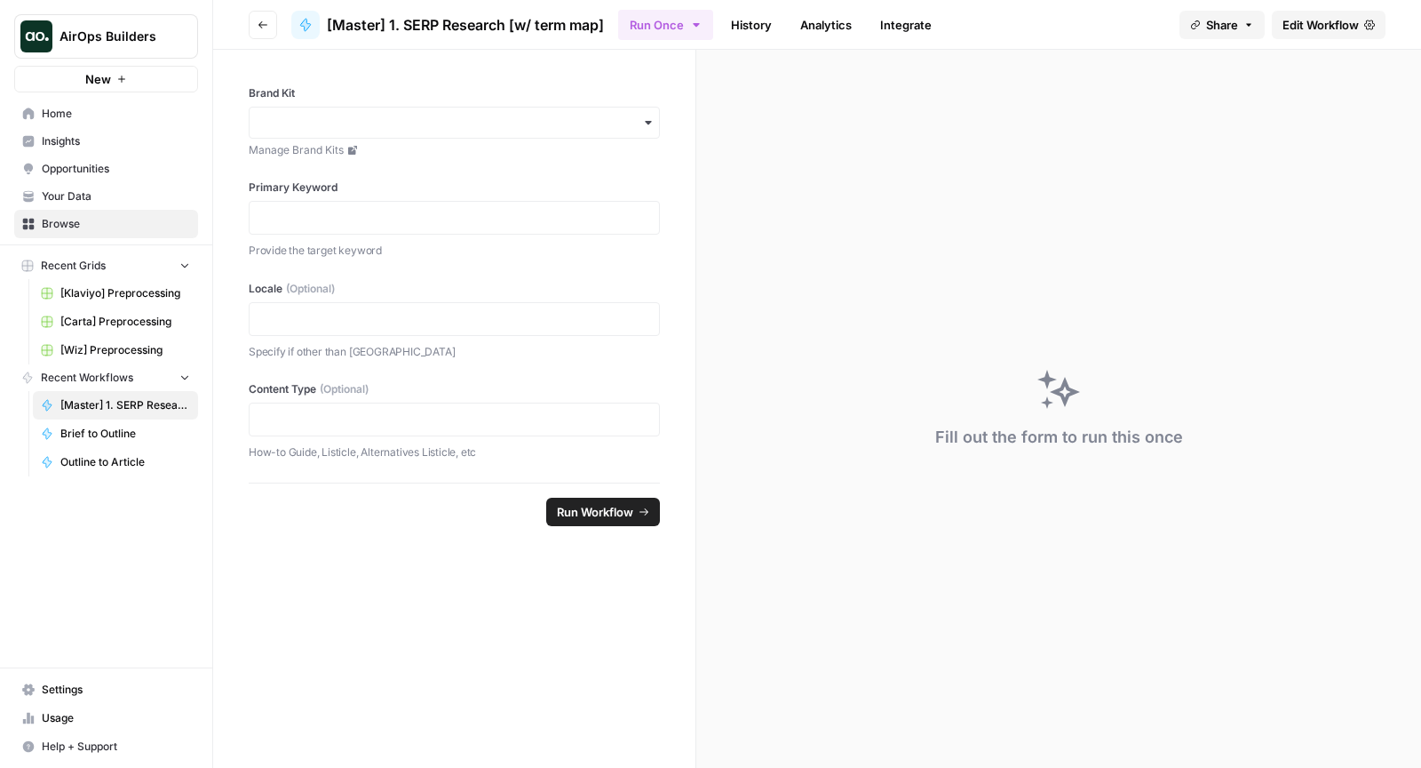
click at [1348, 24] on span "Edit Workflow" at bounding box center [1321, 25] width 76 height 18
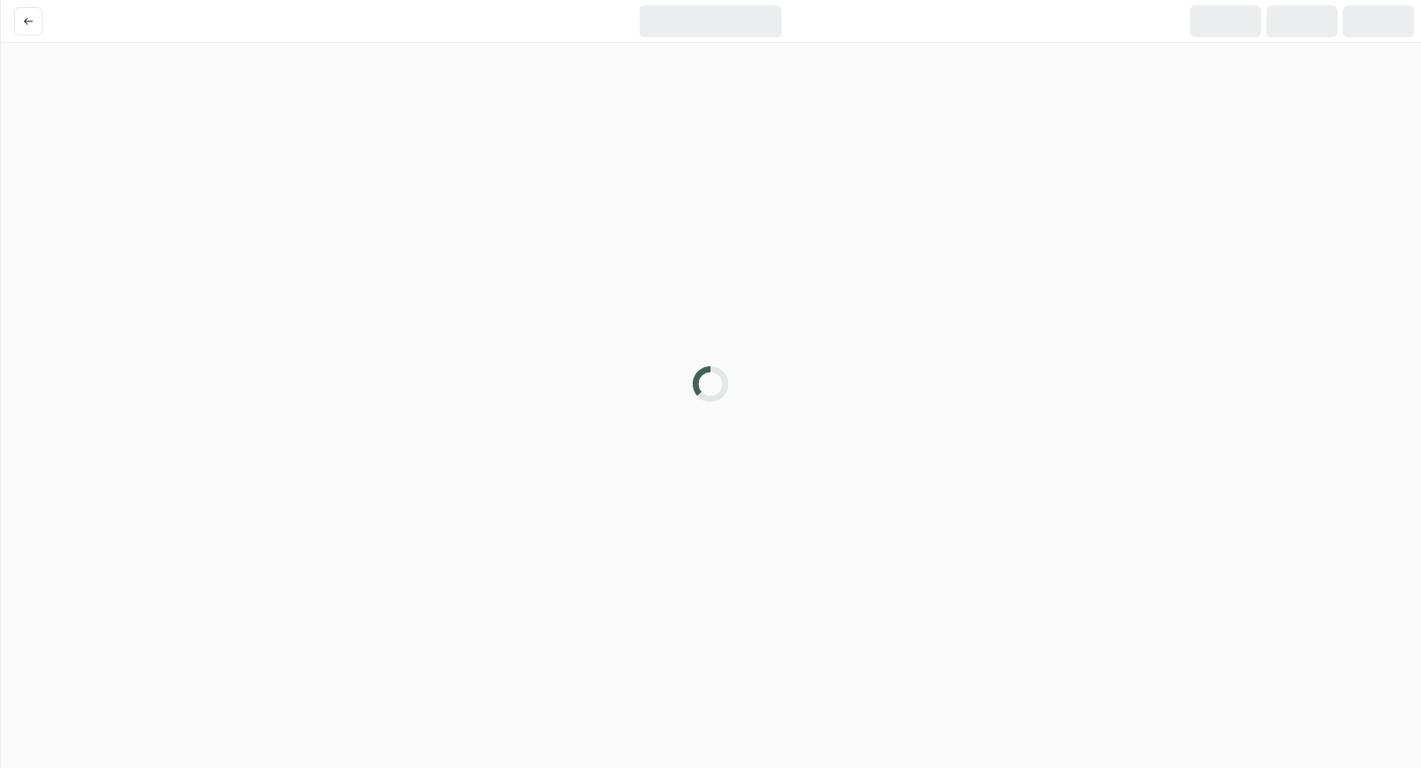
click at [551, 12] on div at bounding box center [710, 21] width 466 height 32
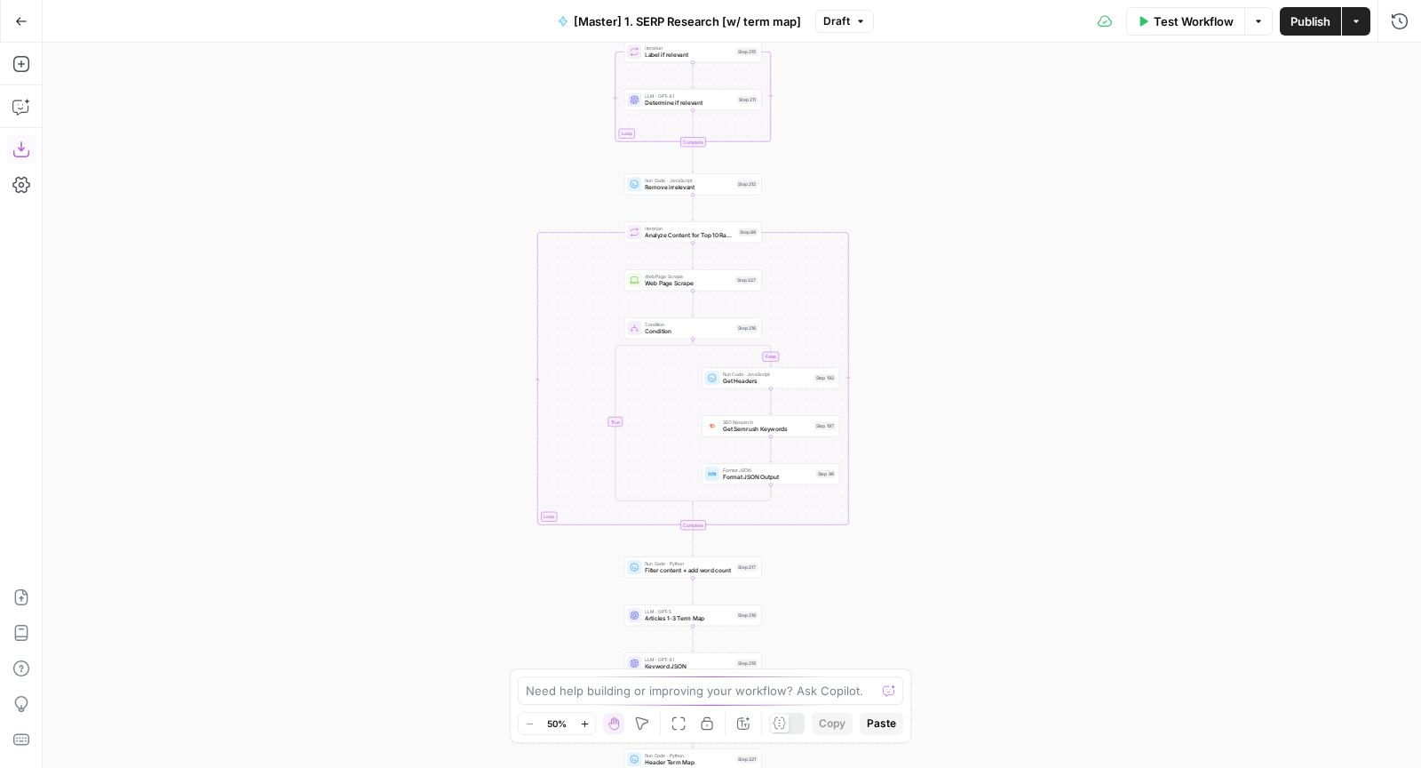
click at [11, 147] on button "Download as JSON" at bounding box center [21, 149] width 28 height 28
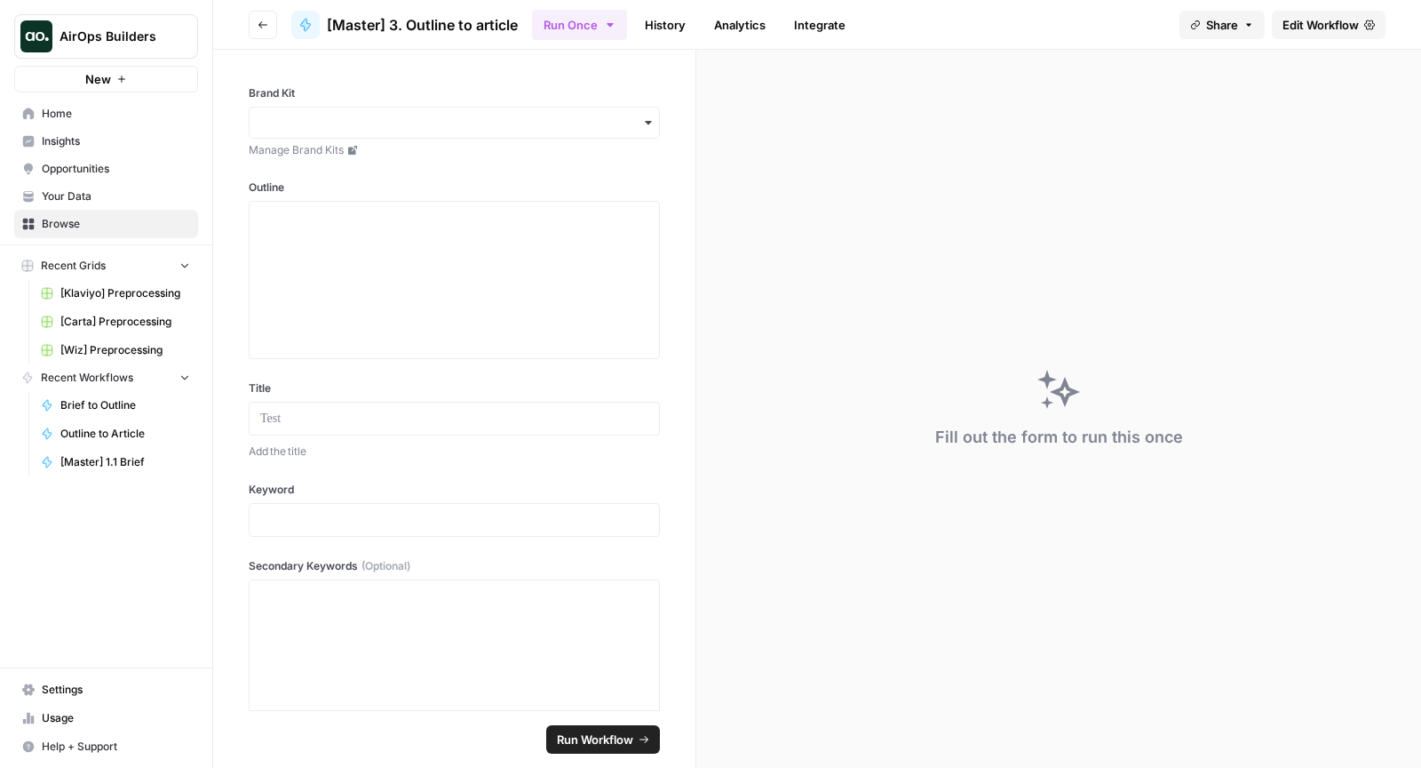
click at [1363, 24] on link "Edit Workflow" at bounding box center [1329, 25] width 114 height 28
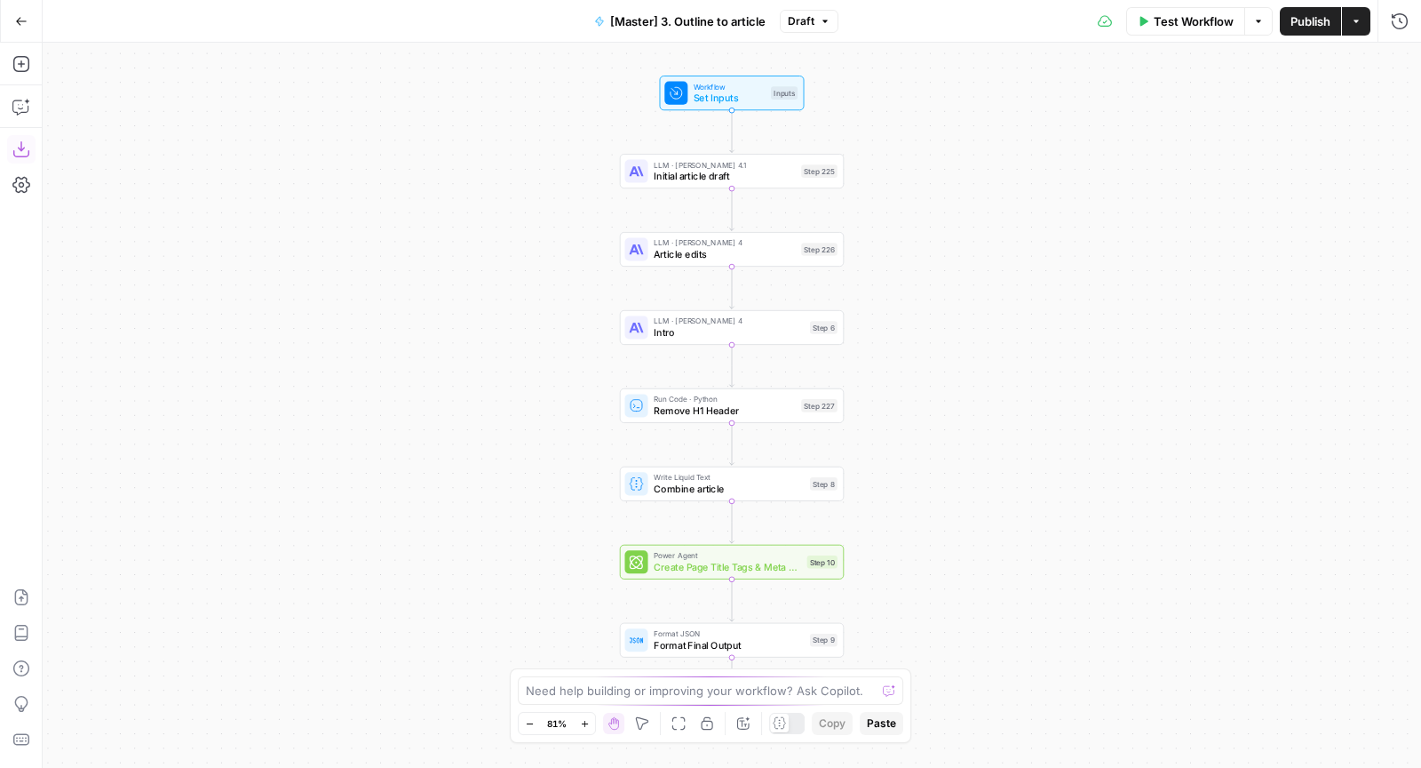
click at [12, 147] on icon "button" at bounding box center [21, 149] width 18 height 18
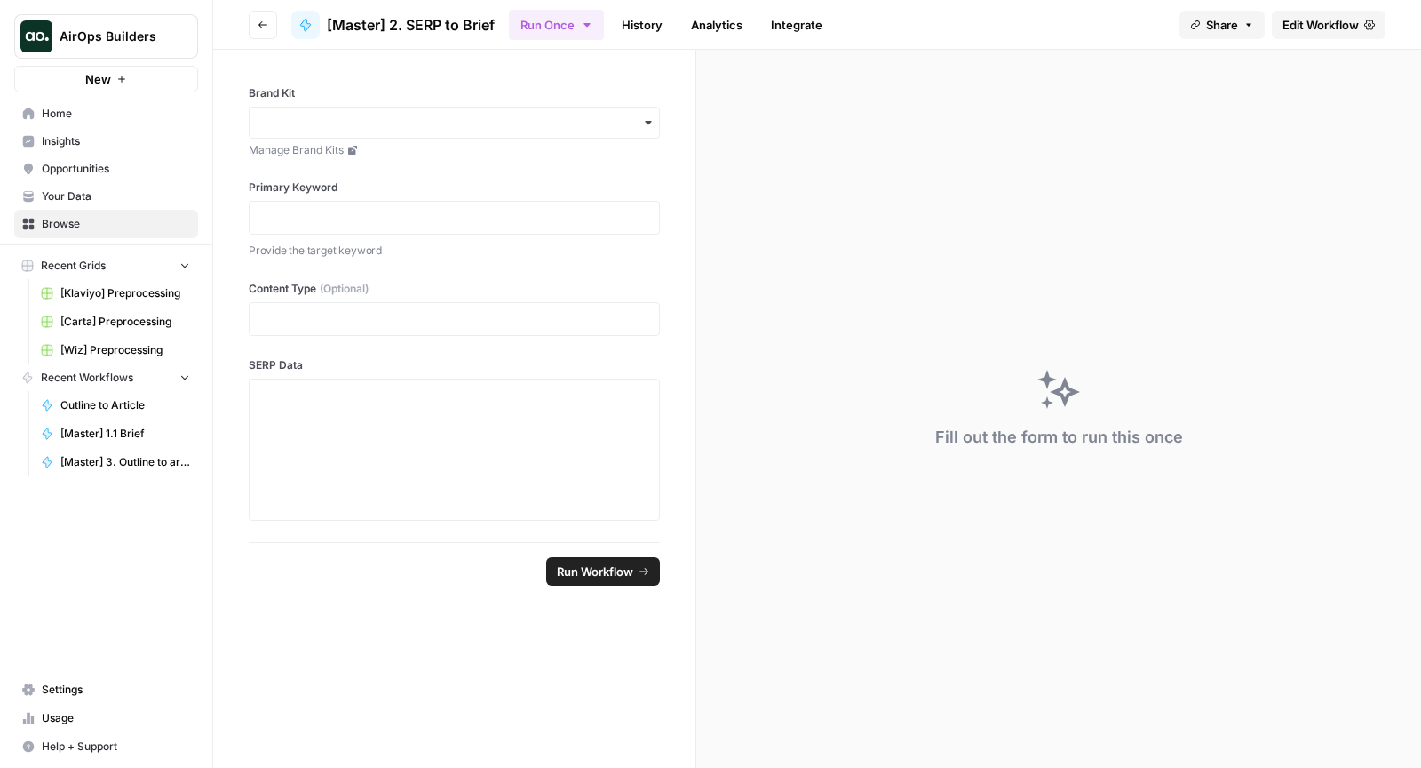
click at [1330, 22] on span "Edit Workflow" at bounding box center [1321, 25] width 76 height 18
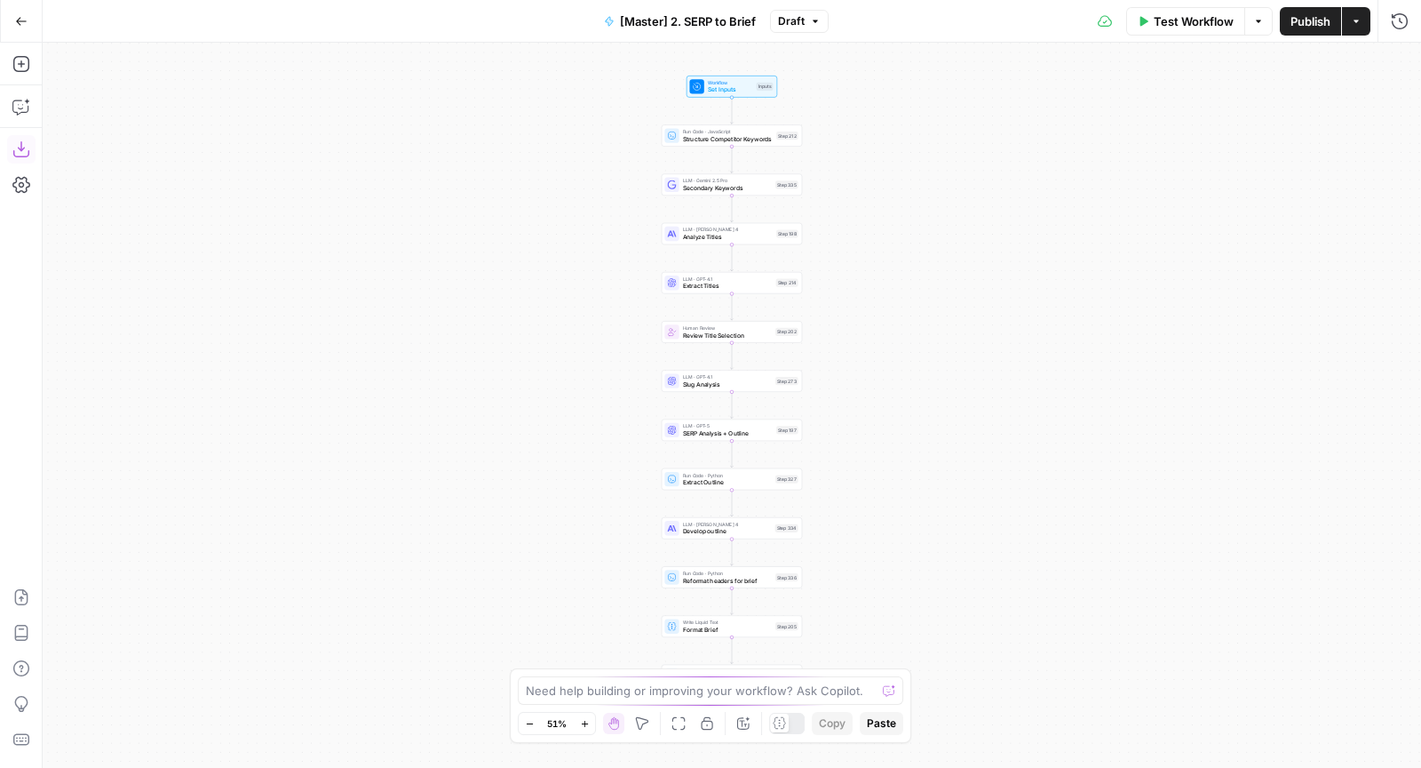
click at [12, 147] on icon "button" at bounding box center [21, 149] width 18 height 18
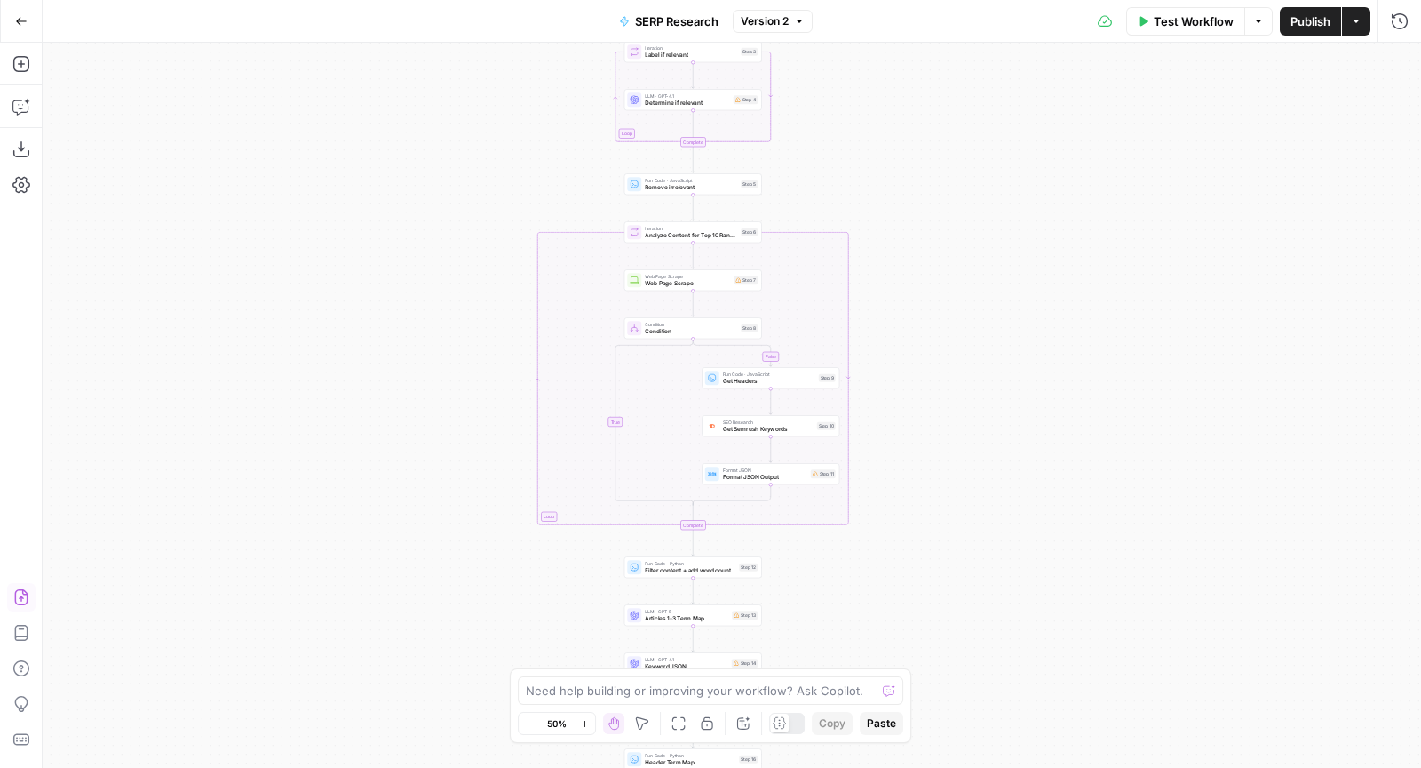
click at [20, 585] on button "Import JSON" at bounding box center [21, 597] width 28 height 28
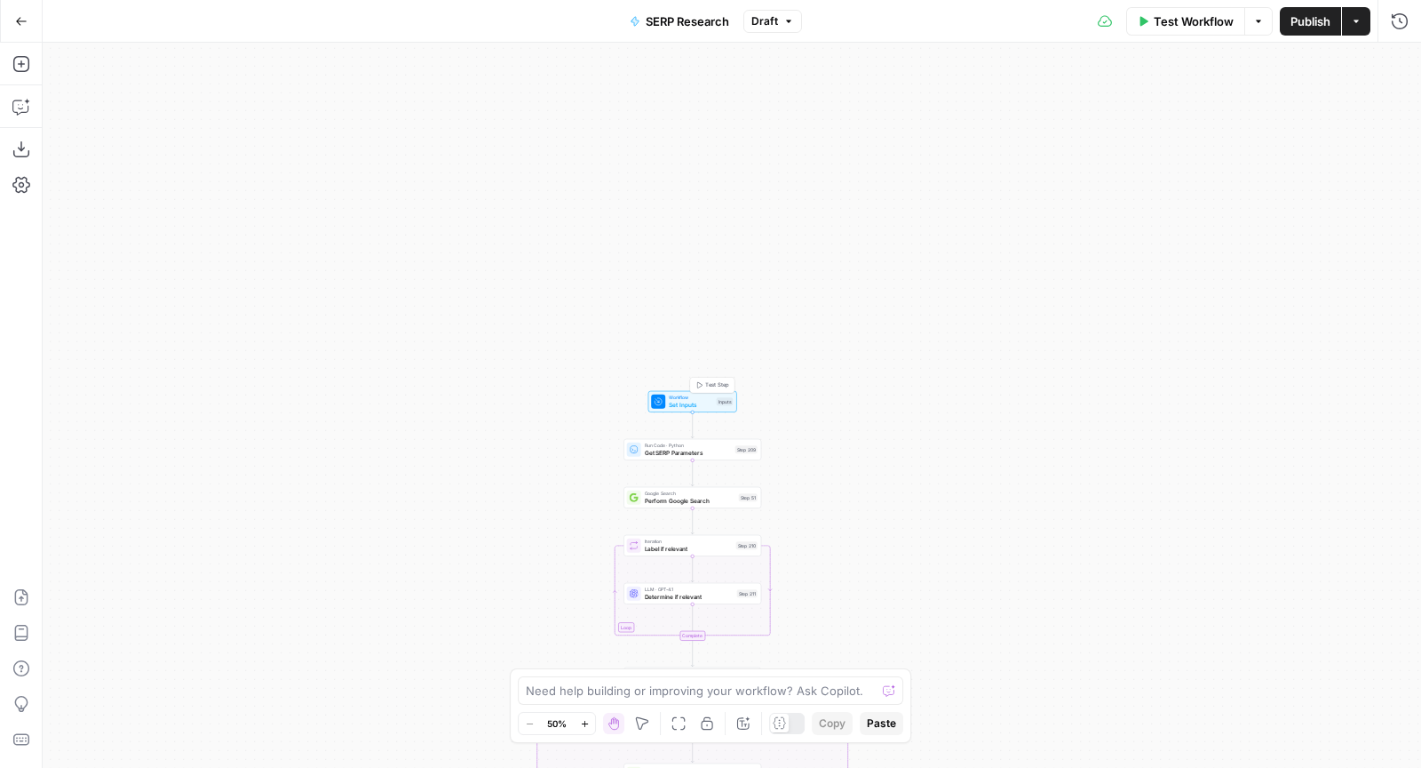
click at [659, 398] on icon at bounding box center [658, 401] width 7 height 7
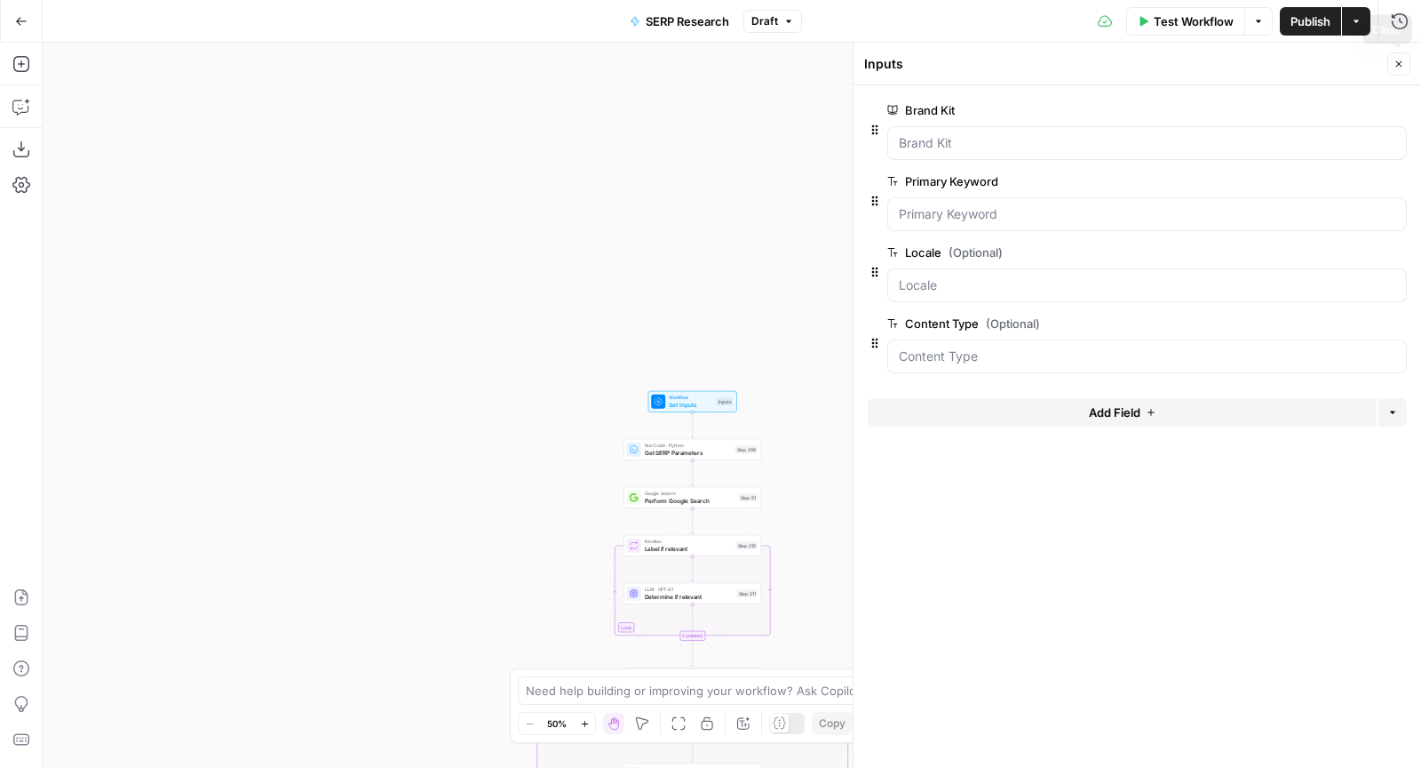
click at [1395, 66] on icon "button" at bounding box center [1399, 64] width 11 height 11
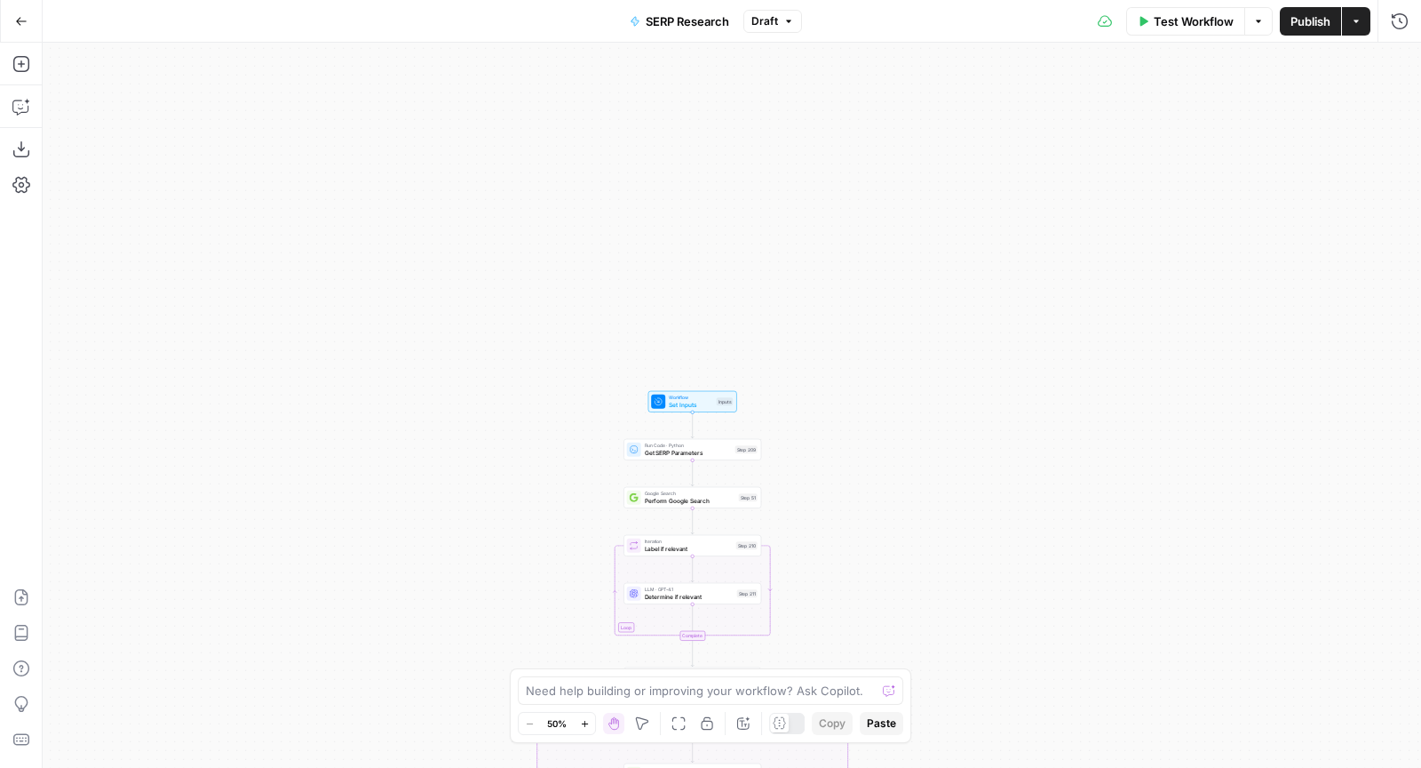
click at [1301, 22] on span "Publish" at bounding box center [1311, 21] width 40 height 18
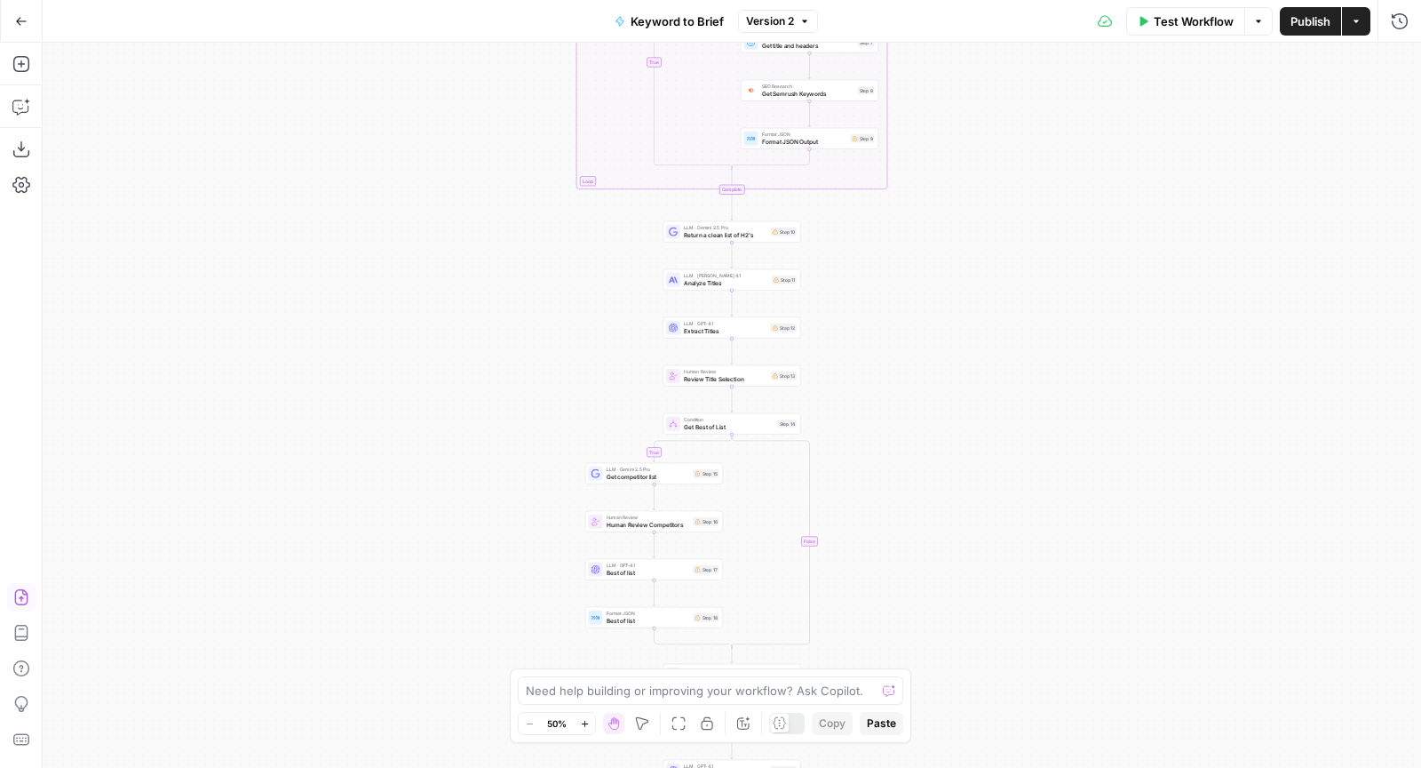
click at [20, 598] on icon "button" at bounding box center [20, 597] width 13 height 16
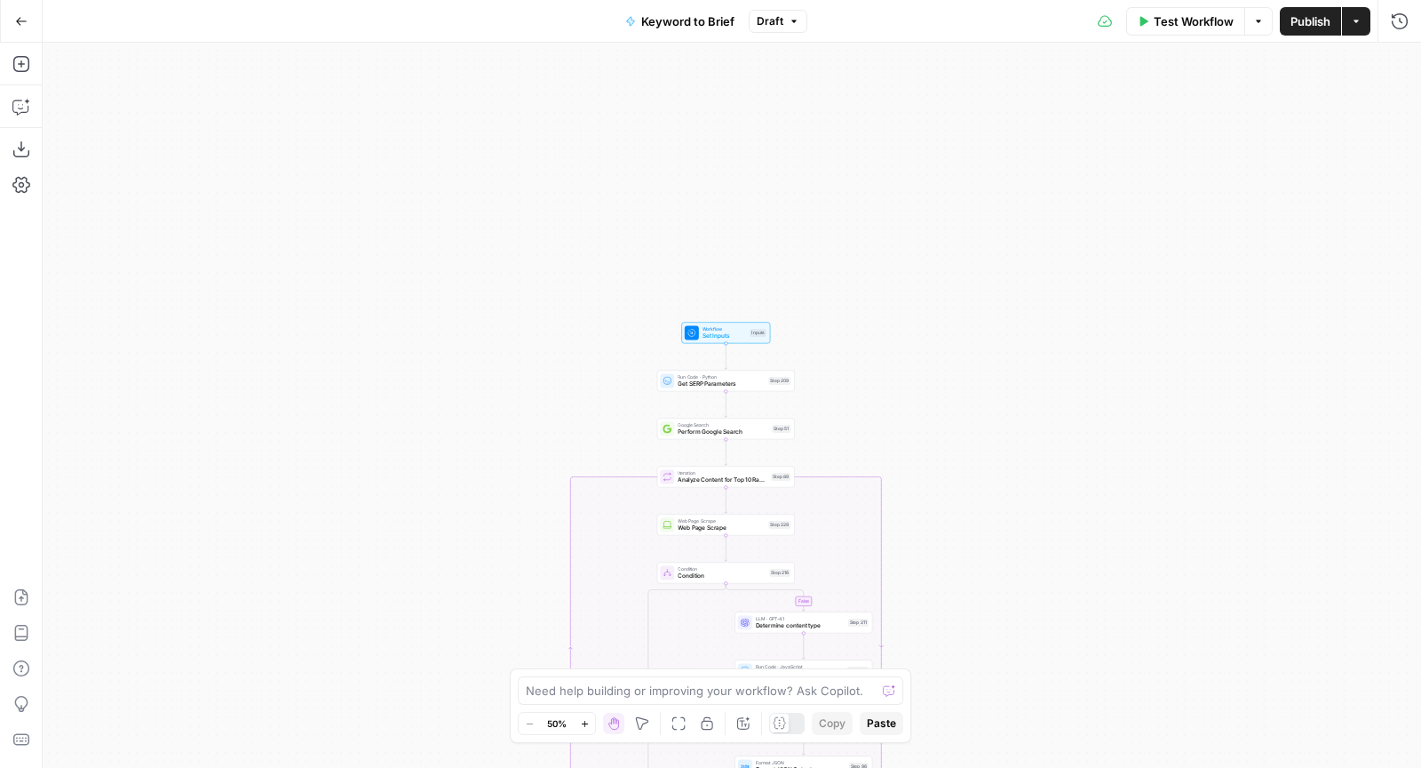
click at [705, 333] on span "Set Inputs" at bounding box center [725, 335] width 44 height 9
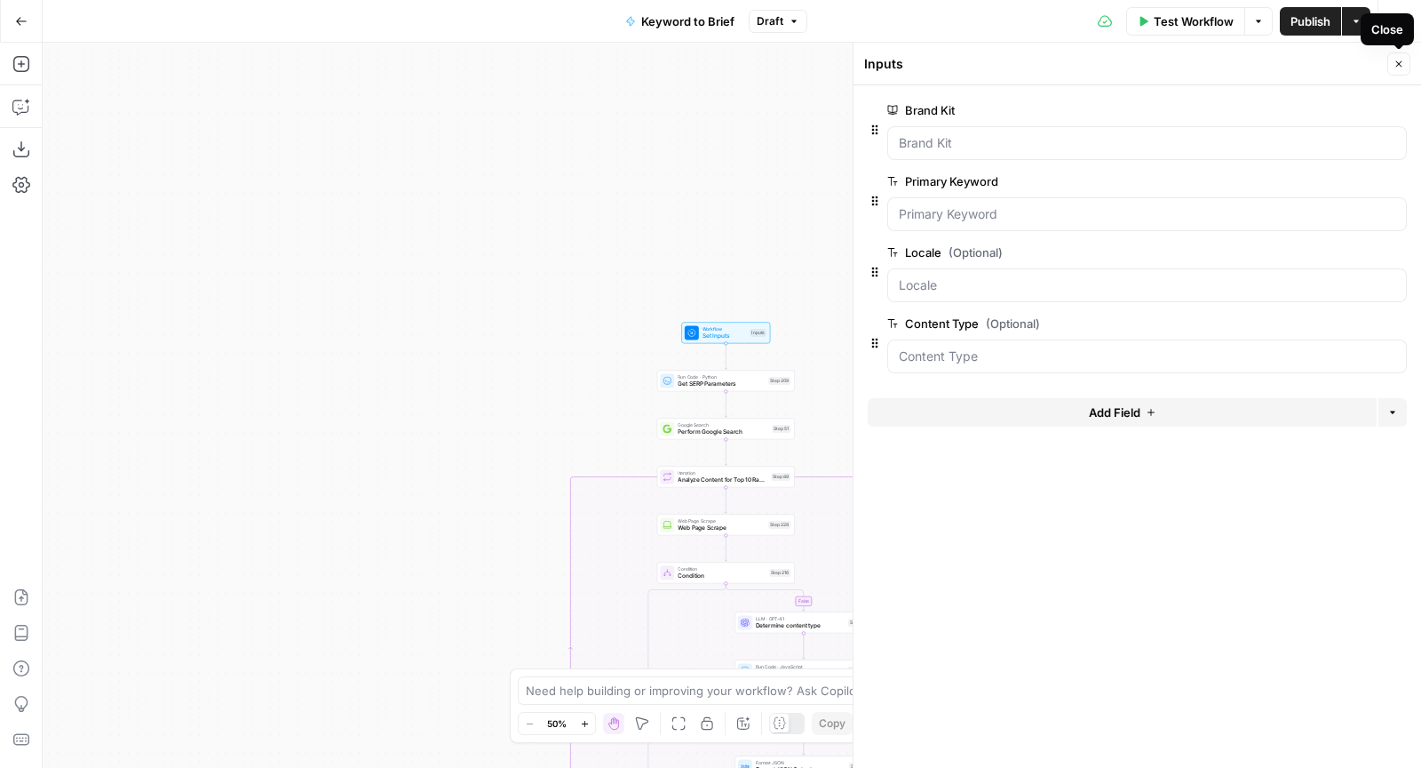
click at [1399, 60] on icon "button" at bounding box center [1399, 64] width 11 height 11
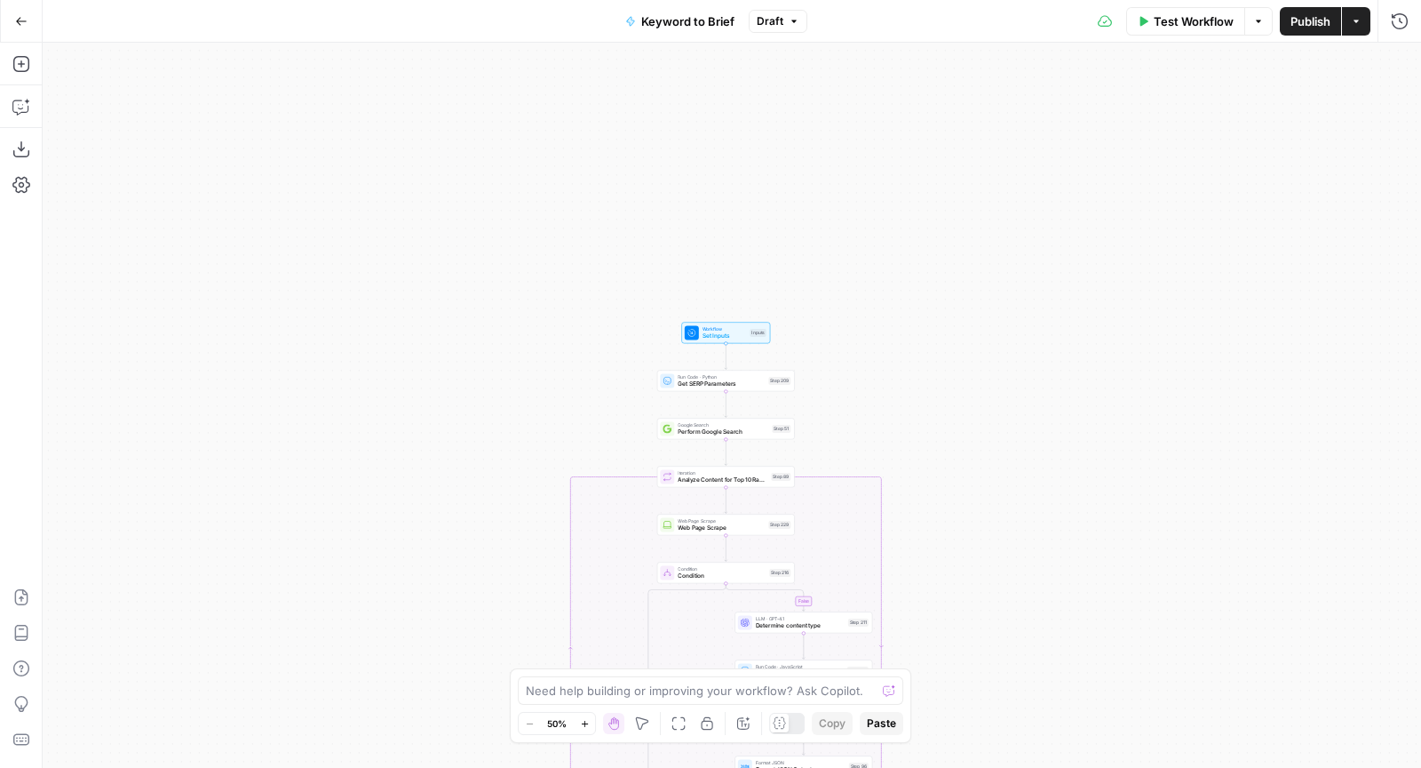
click at [1305, 19] on span "Publish" at bounding box center [1311, 21] width 40 height 18
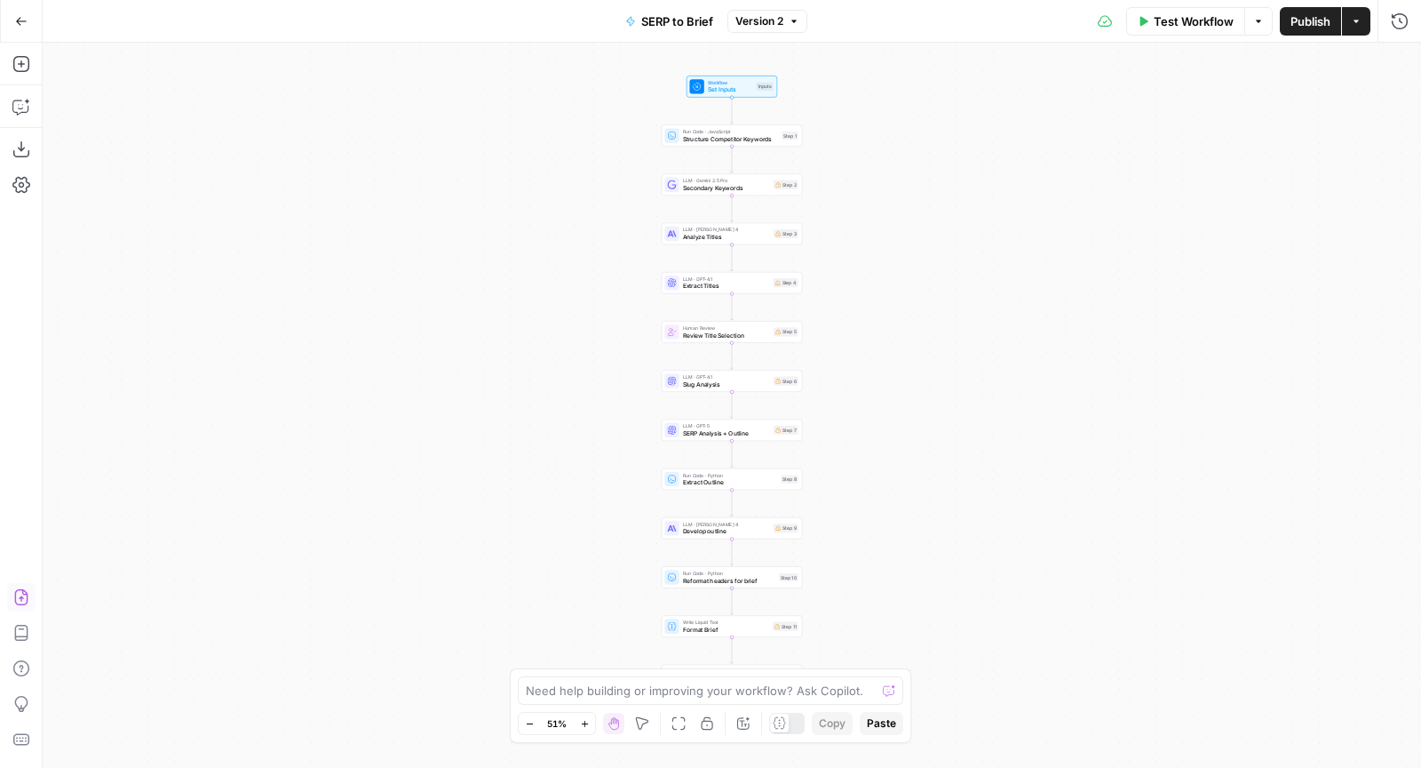
click at [17, 589] on icon "button" at bounding box center [21, 597] width 18 height 18
click at [1302, 22] on span "Publish" at bounding box center [1311, 21] width 40 height 18
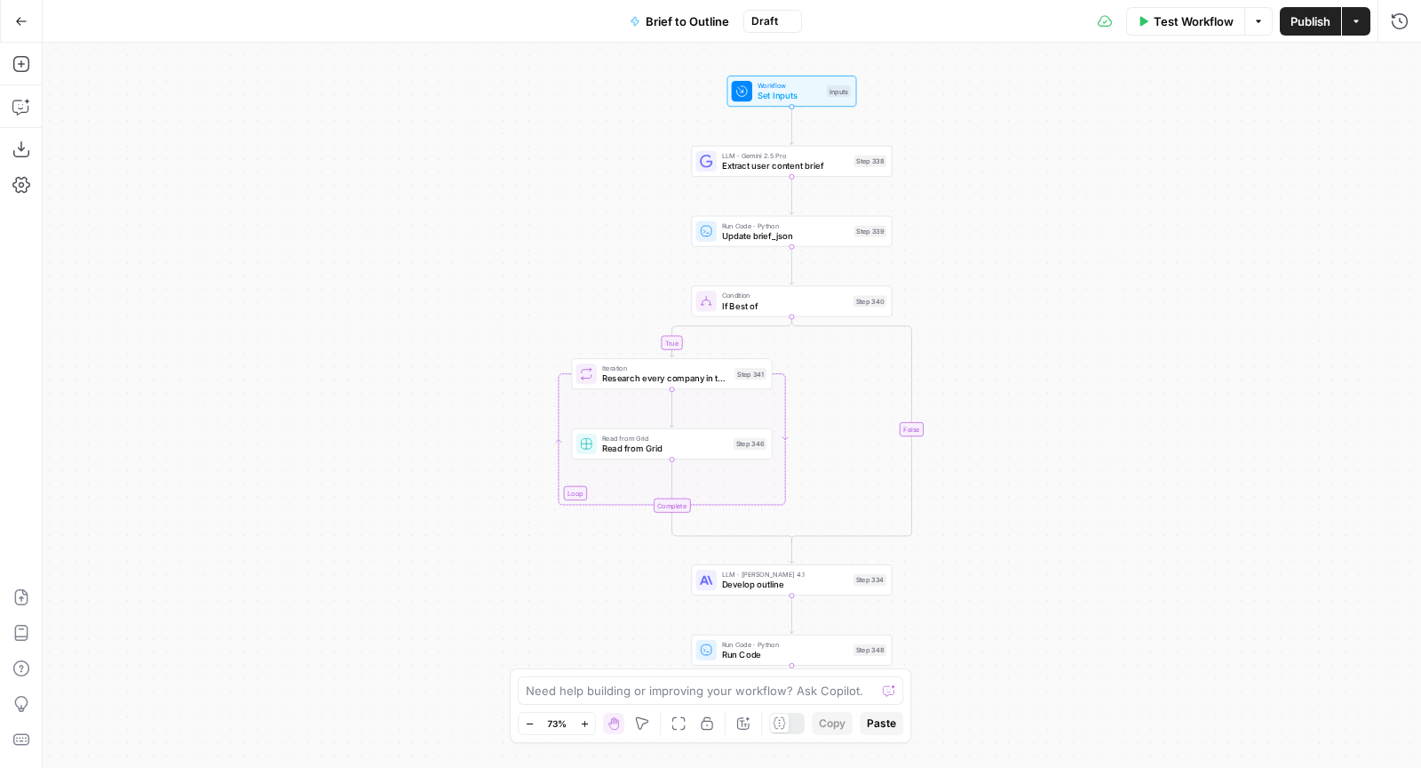
click at [1298, 20] on span "Publish" at bounding box center [1311, 21] width 40 height 18
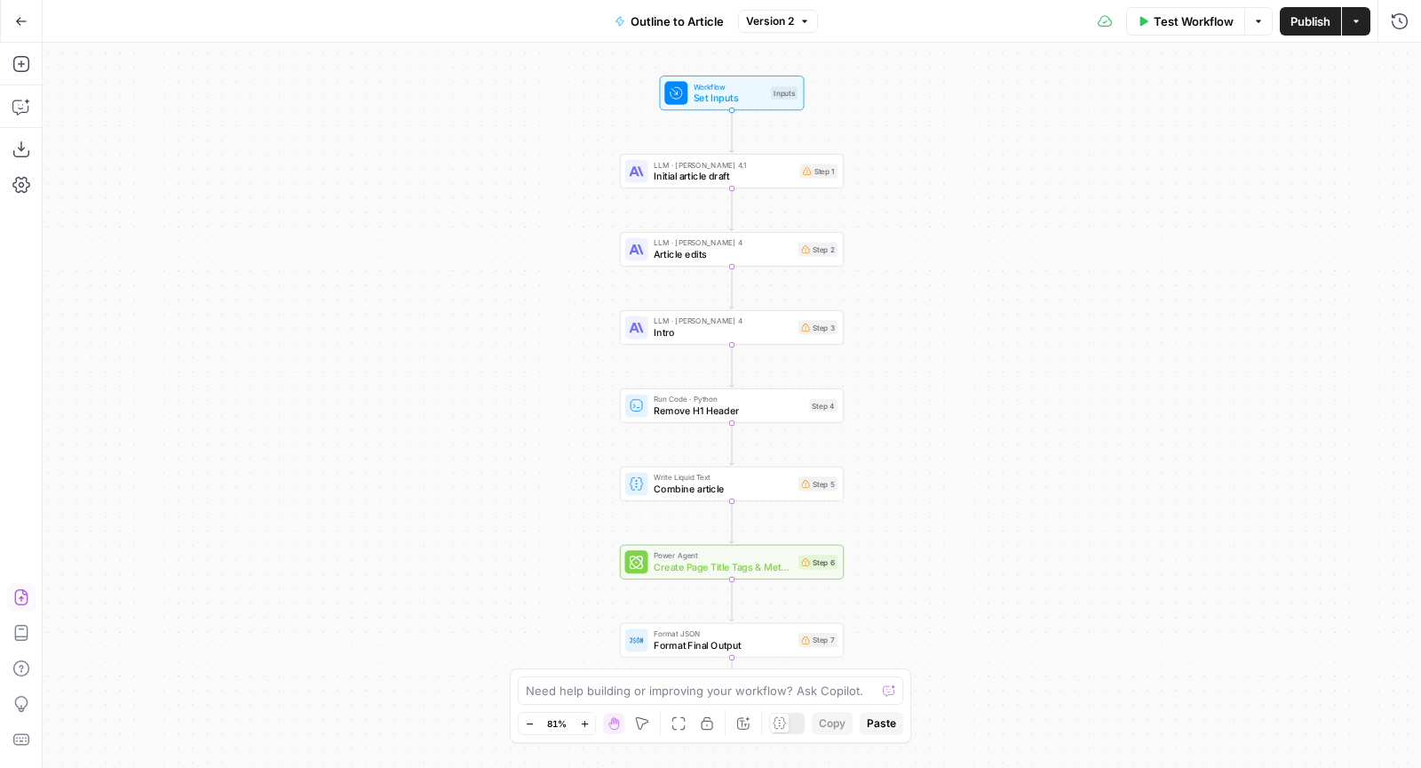
click at [22, 593] on icon "button" at bounding box center [20, 597] width 13 height 16
click at [1302, 24] on span "Publish" at bounding box center [1311, 21] width 40 height 18
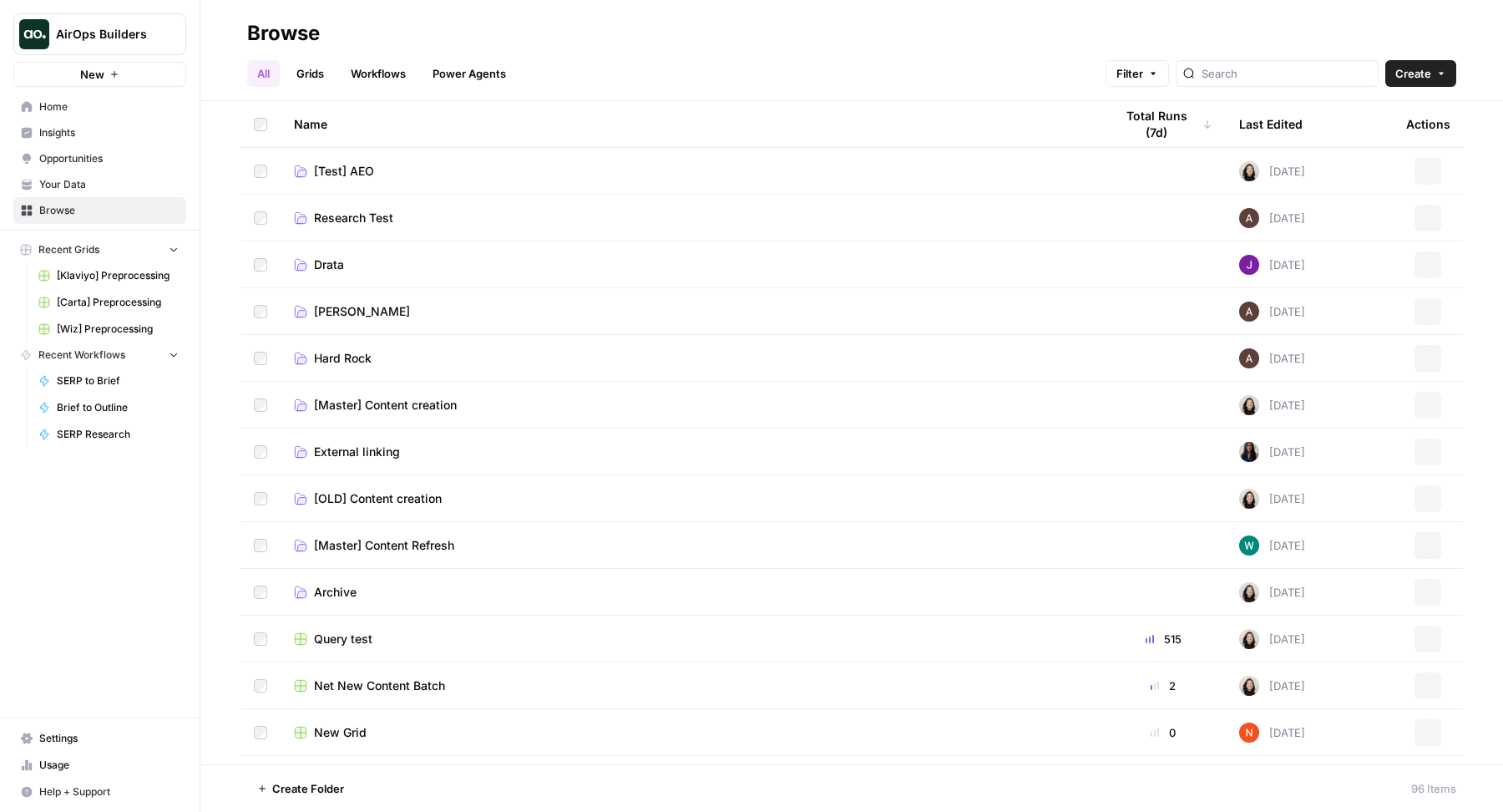
click at [299, 79] on link "Grids" at bounding box center [310, 73] width 48 height 26
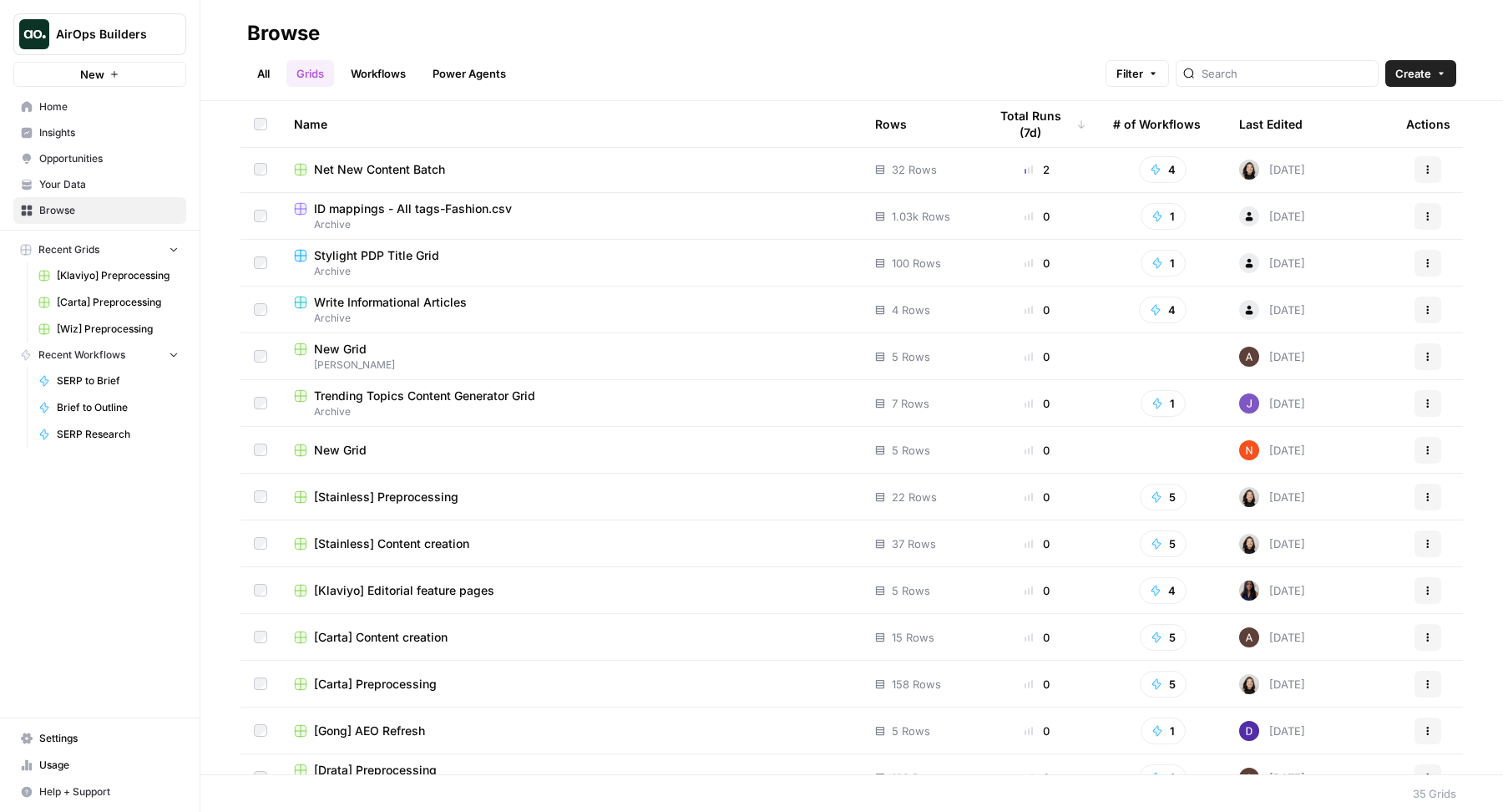
scroll to position [102, 0]
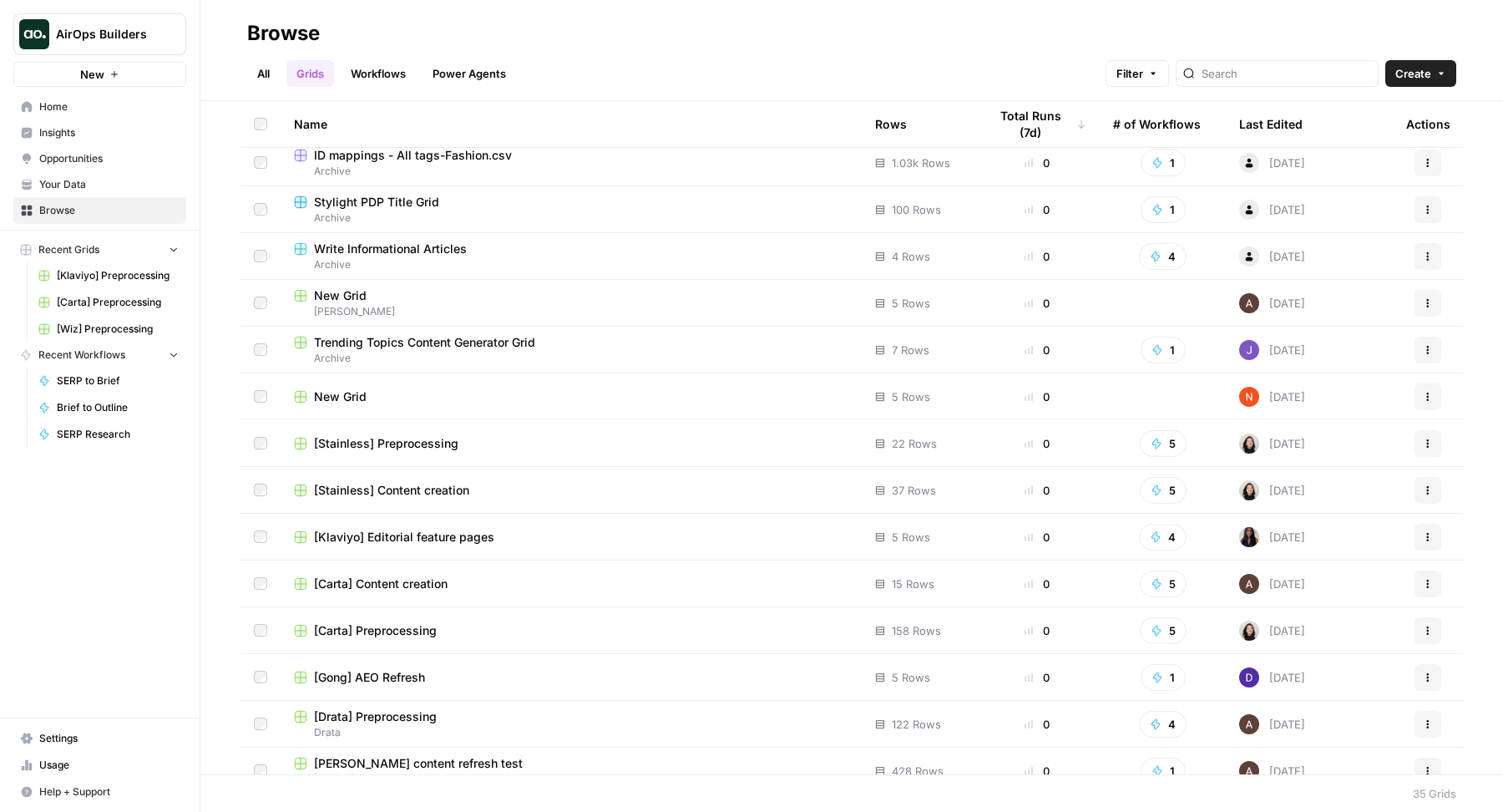
click at [413, 490] on span "[Stainless] Content creation" at bounding box center [391, 491] width 155 height 17
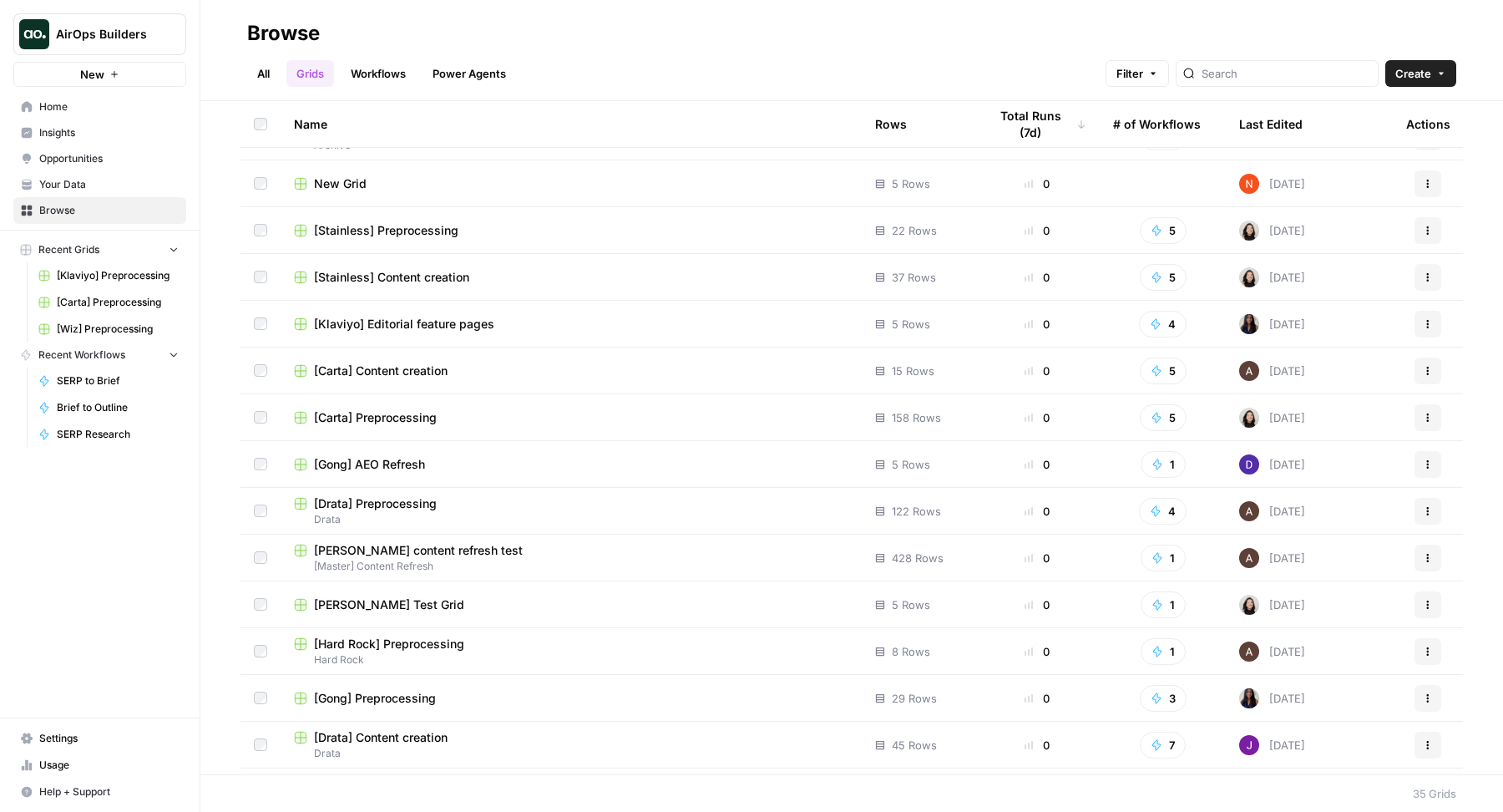
scroll to position [332, 0]
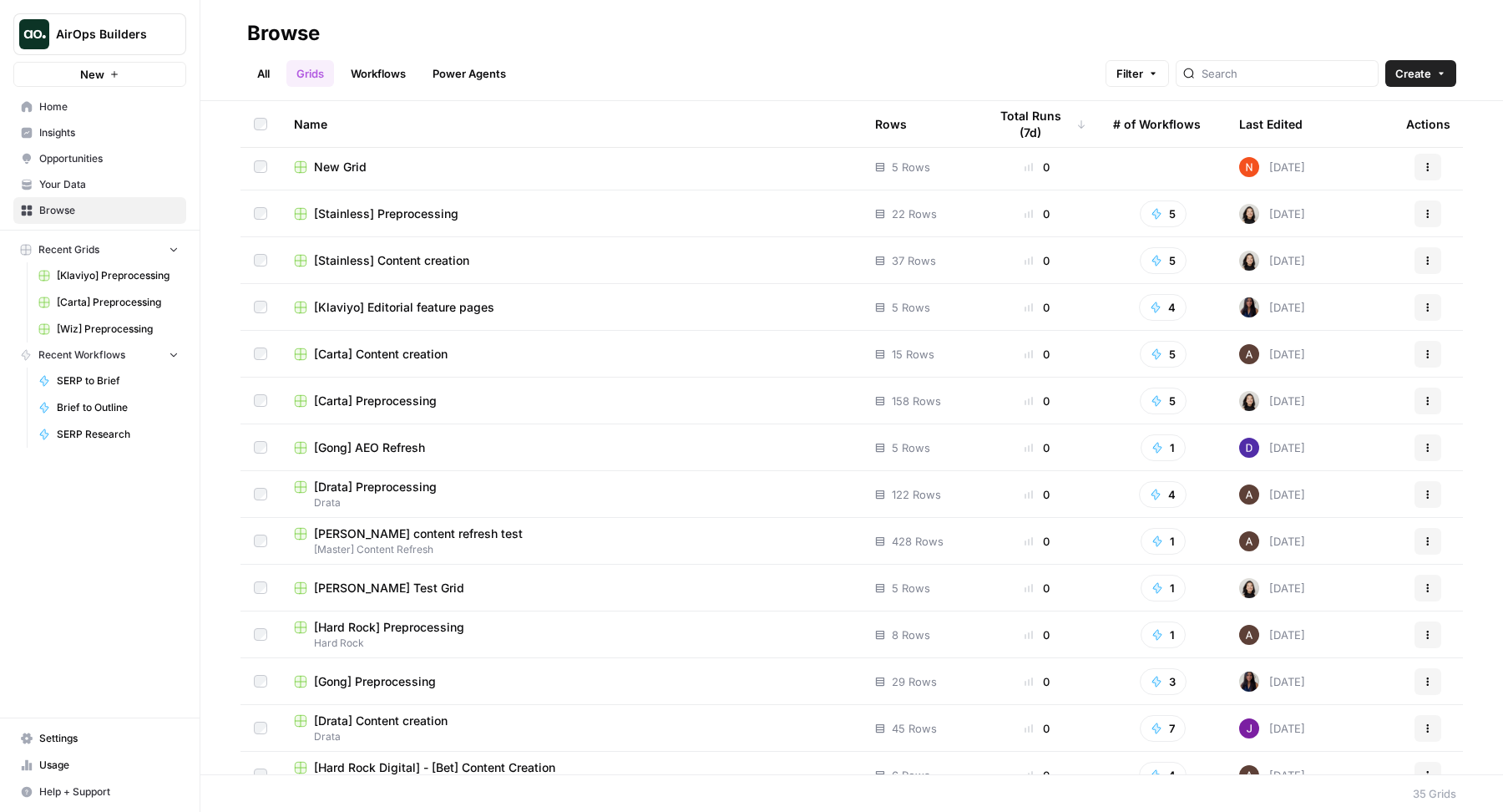
click at [396, 483] on span "[Drata] Preprocessing" at bounding box center [375, 487] width 123 height 17
click at [86, 116] on link "Home" at bounding box center [100, 107] width 173 height 26
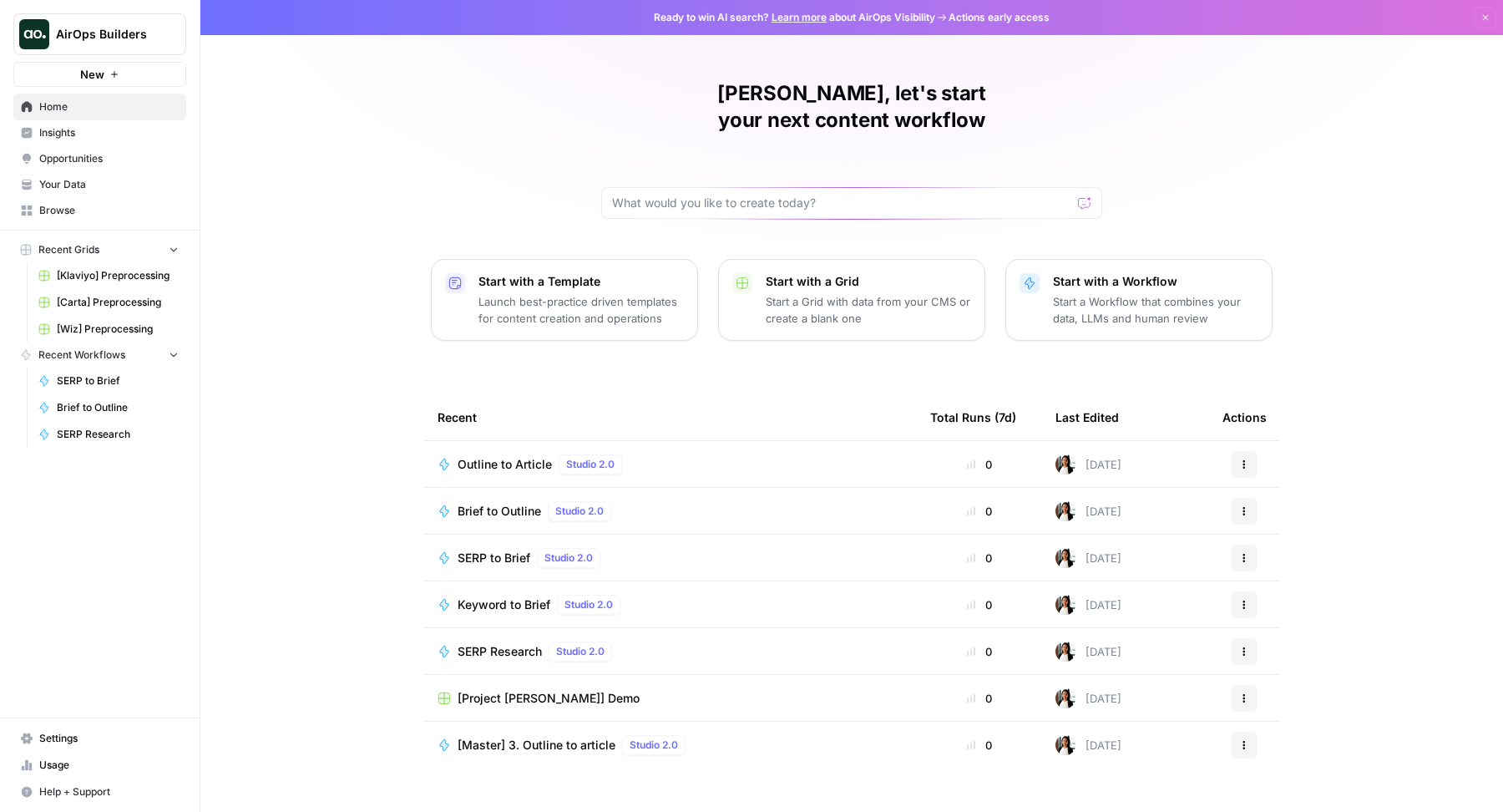
click at [541, 690] on span "[Project [PERSON_NAME]] Demo" at bounding box center [549, 698] width 182 height 17
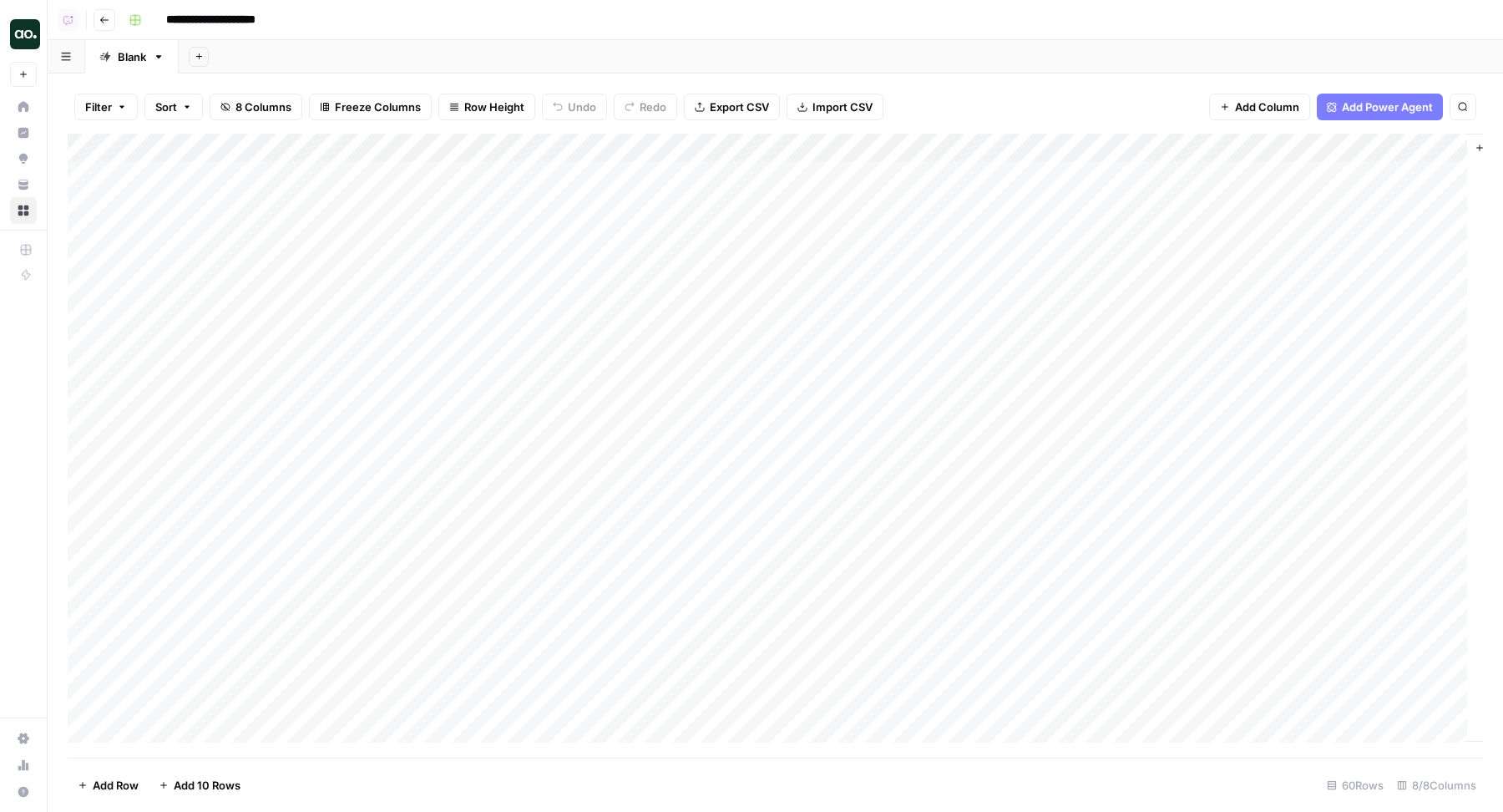
click at [722, 137] on div "Add Column" at bounding box center [775, 445] width 1416 height 625
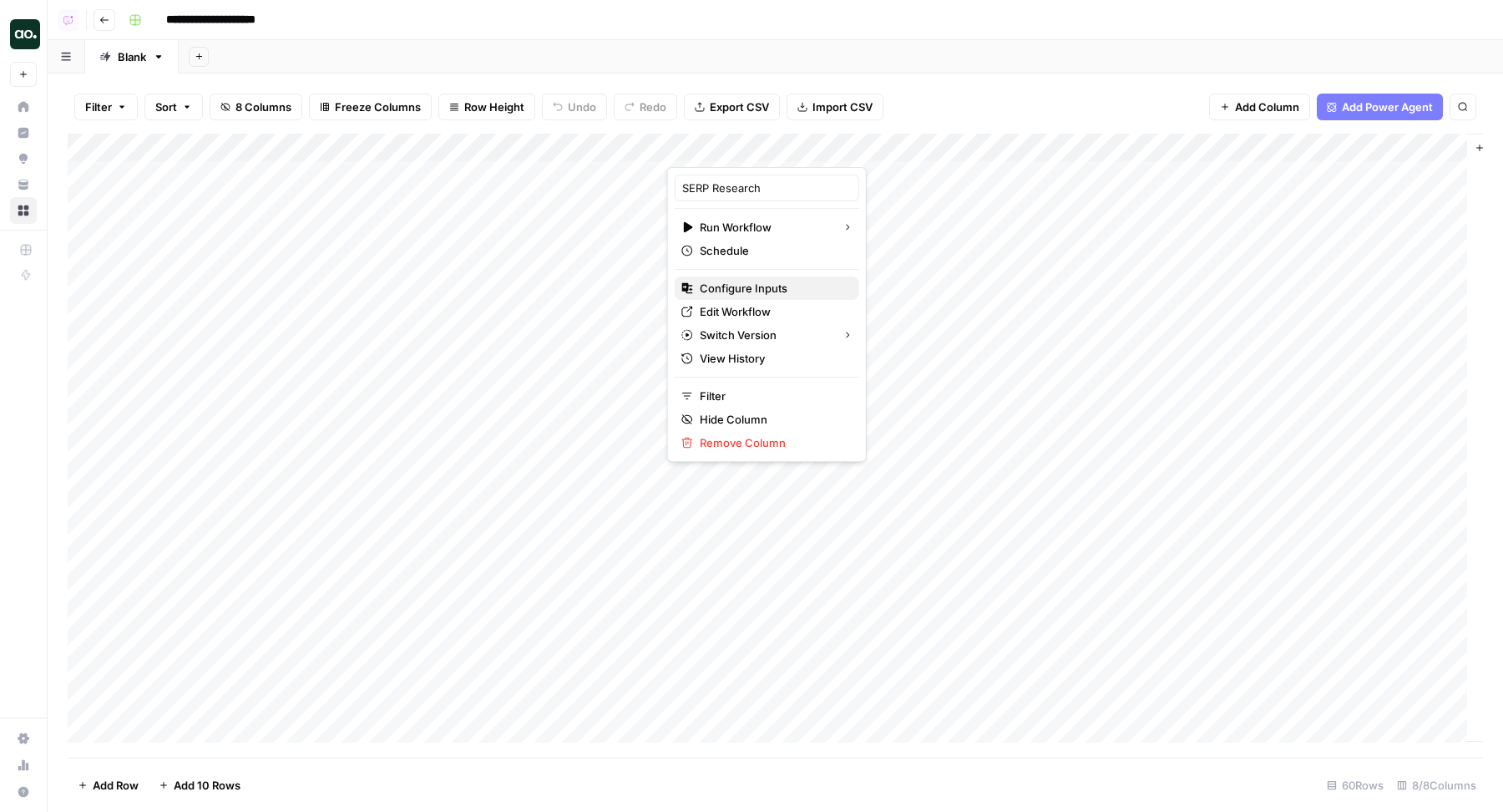
click at [750, 283] on span "Configure Inputs" at bounding box center [772, 289] width 146 height 17
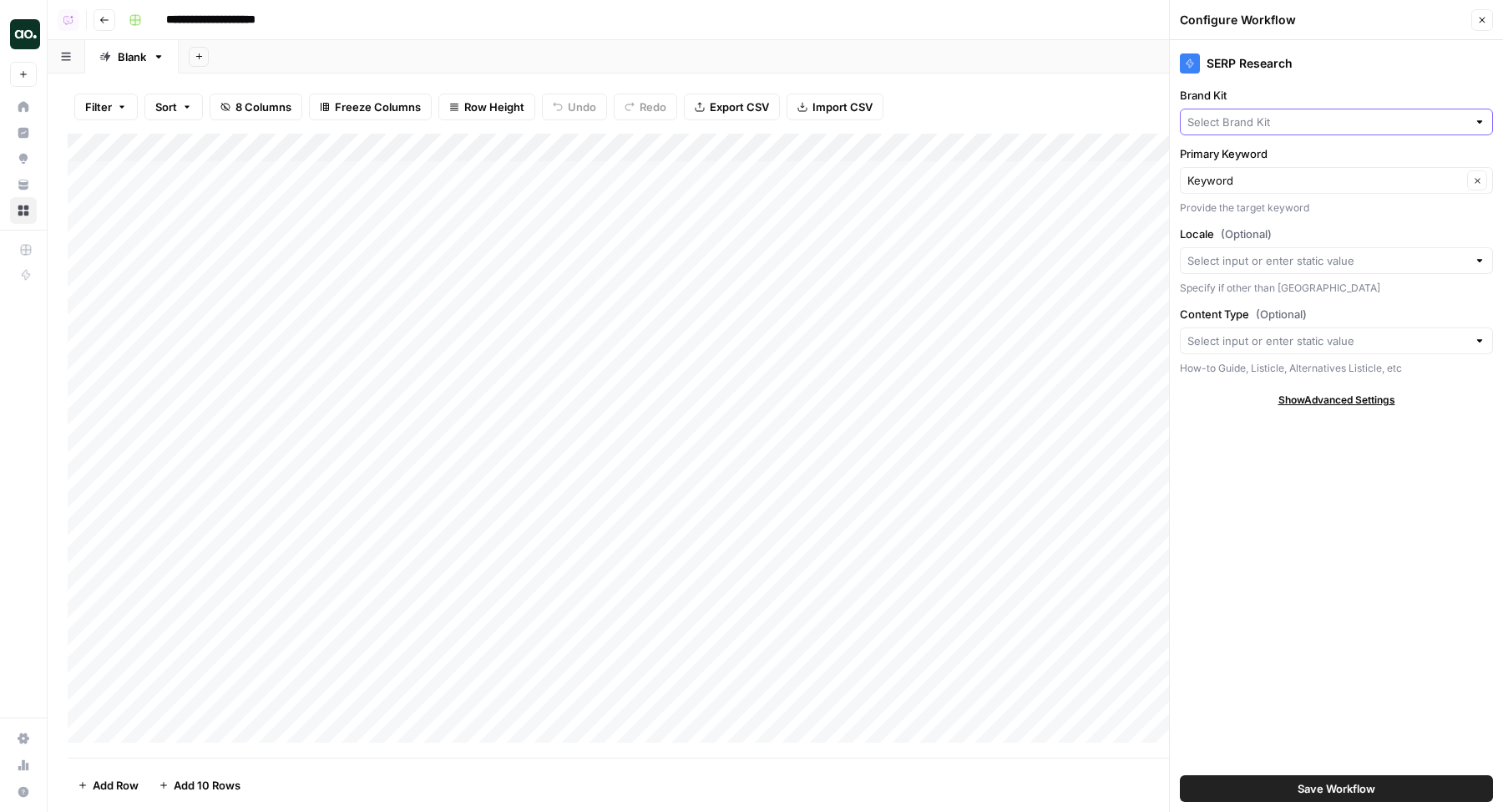
click at [1344, 120] on input "Brand Kit" at bounding box center [1327, 122] width 280 height 17
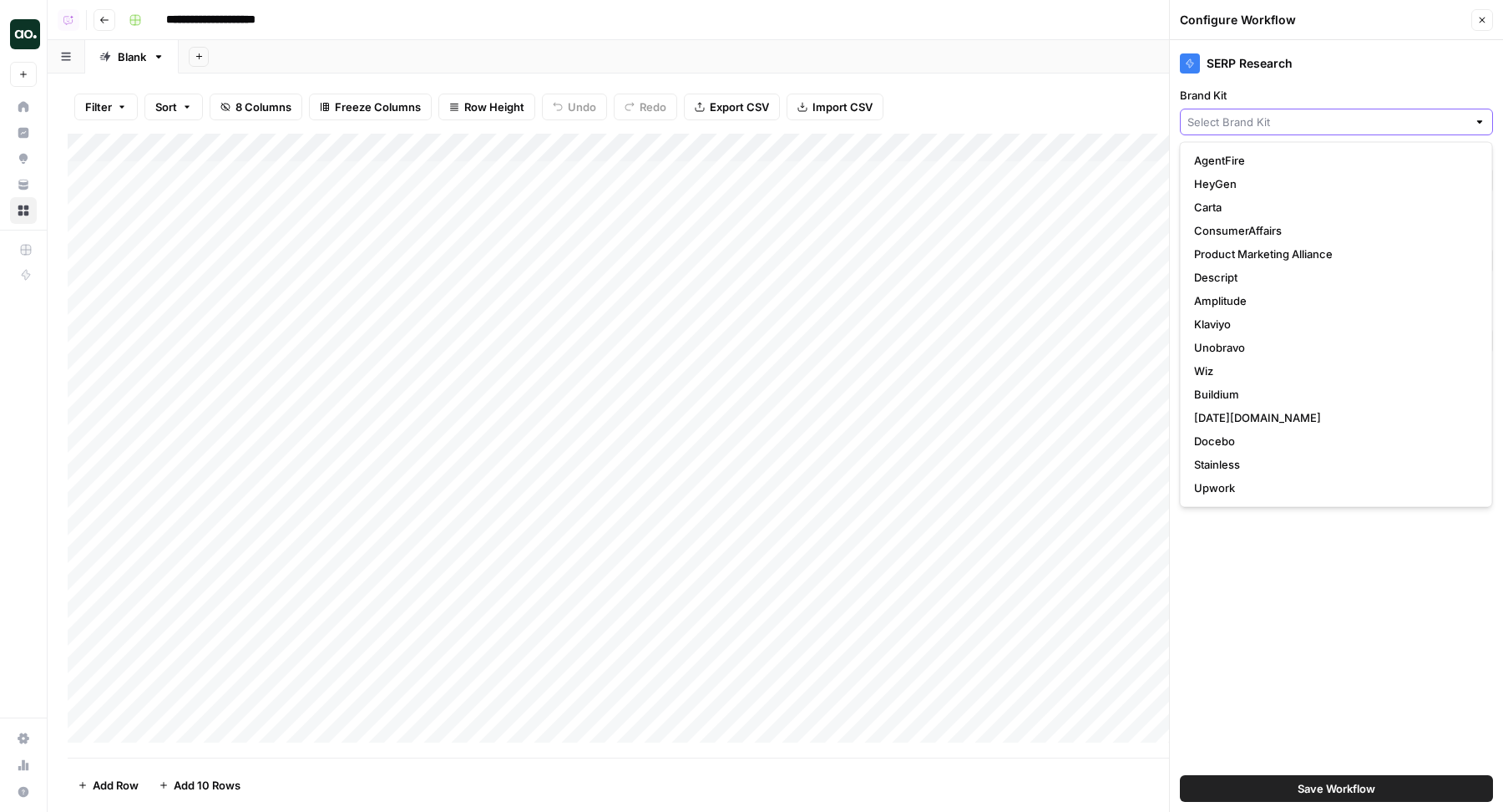
click at [1247, 116] on input "Brand Kit" at bounding box center [1327, 122] width 280 height 17
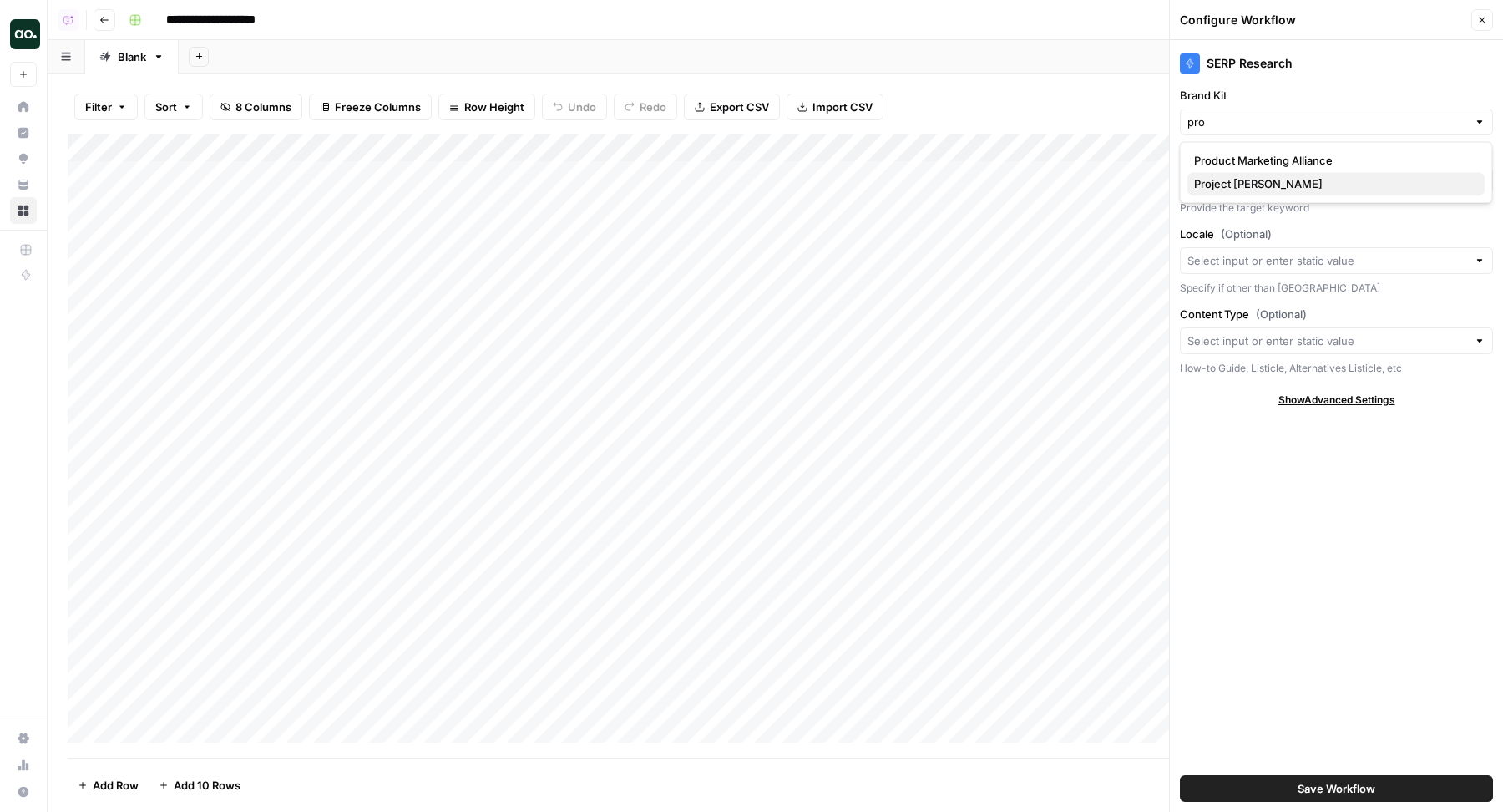
click at [1263, 177] on div "Product Marketing Alliance Project Kuiper" at bounding box center [1336, 172] width 298 height 47
click at [1263, 178] on span "Project Kuiper" at bounding box center [1333, 184] width 278 height 17
type input "Project Kuiper"
click at [1232, 262] on input "Locale (Optional)" at bounding box center [1327, 260] width 280 height 17
click at [1226, 484] on div "SERP Research Brand Kit Project Kuiper Clear Primary Keyword Keyword Clear Prov…" at bounding box center [1337, 426] width 333 height 772
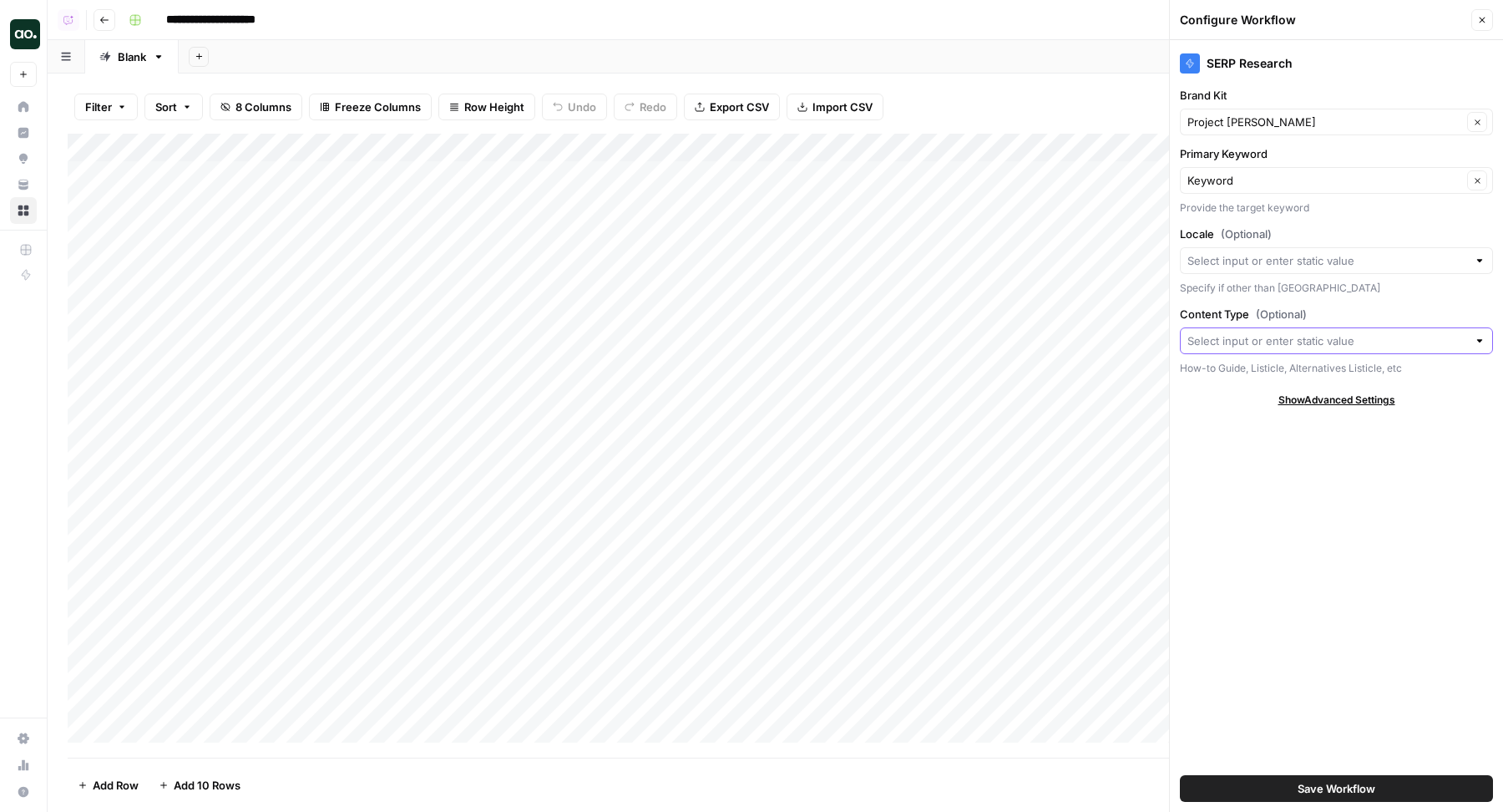
click at [1250, 344] on input "Content Type (Optional)" at bounding box center [1327, 341] width 280 height 17
click at [1210, 484] on div "SERP Research Brand Kit Project Kuiper Clear Primary Keyword Keyword Clear Prov…" at bounding box center [1337, 426] width 333 height 772
click at [1309, 792] on span "Save Workflow" at bounding box center [1337, 789] width 78 height 17
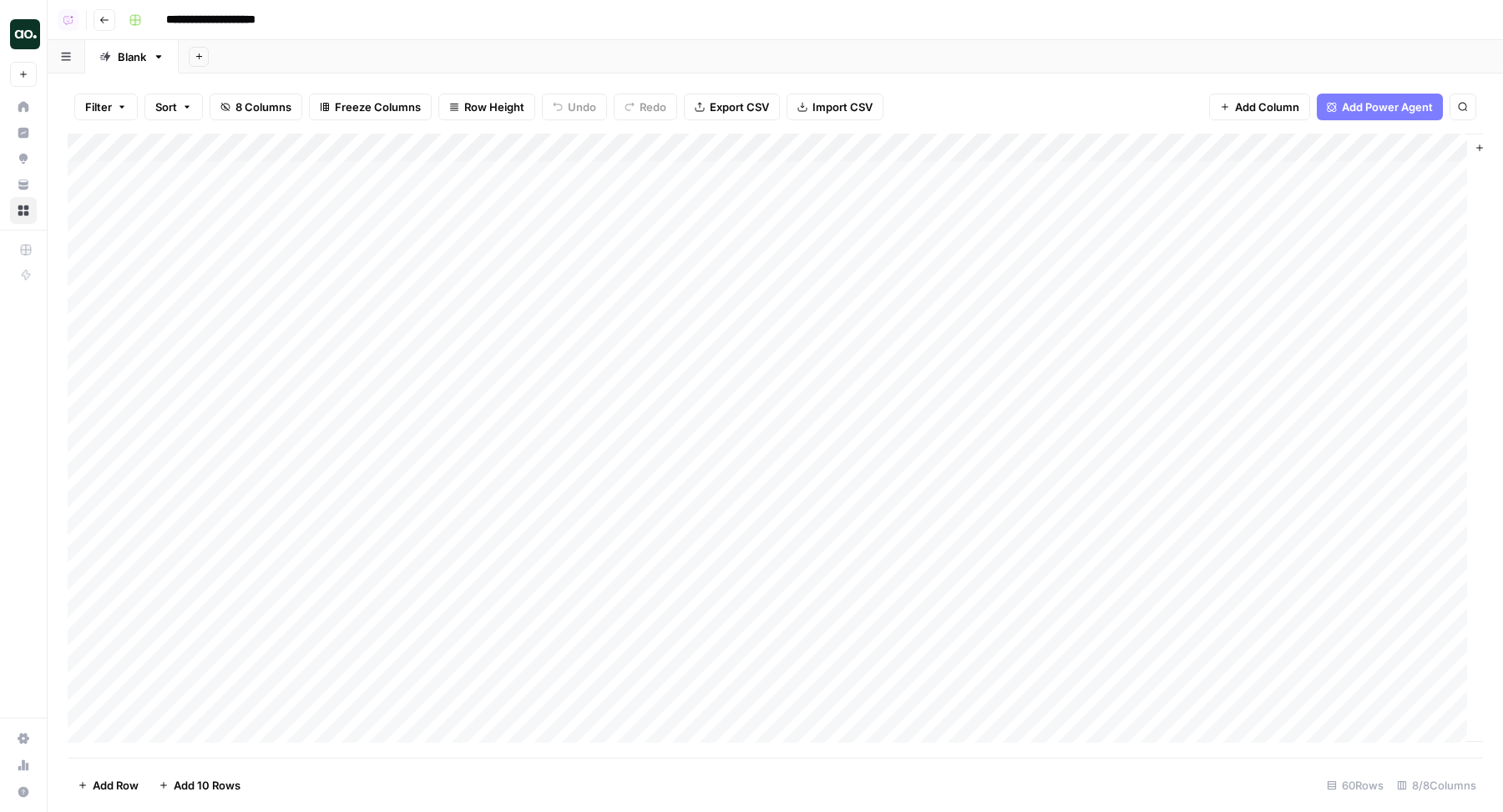
scroll to position [0, 90]
click at [778, 138] on div "Add Column" at bounding box center [775, 445] width 1416 height 625
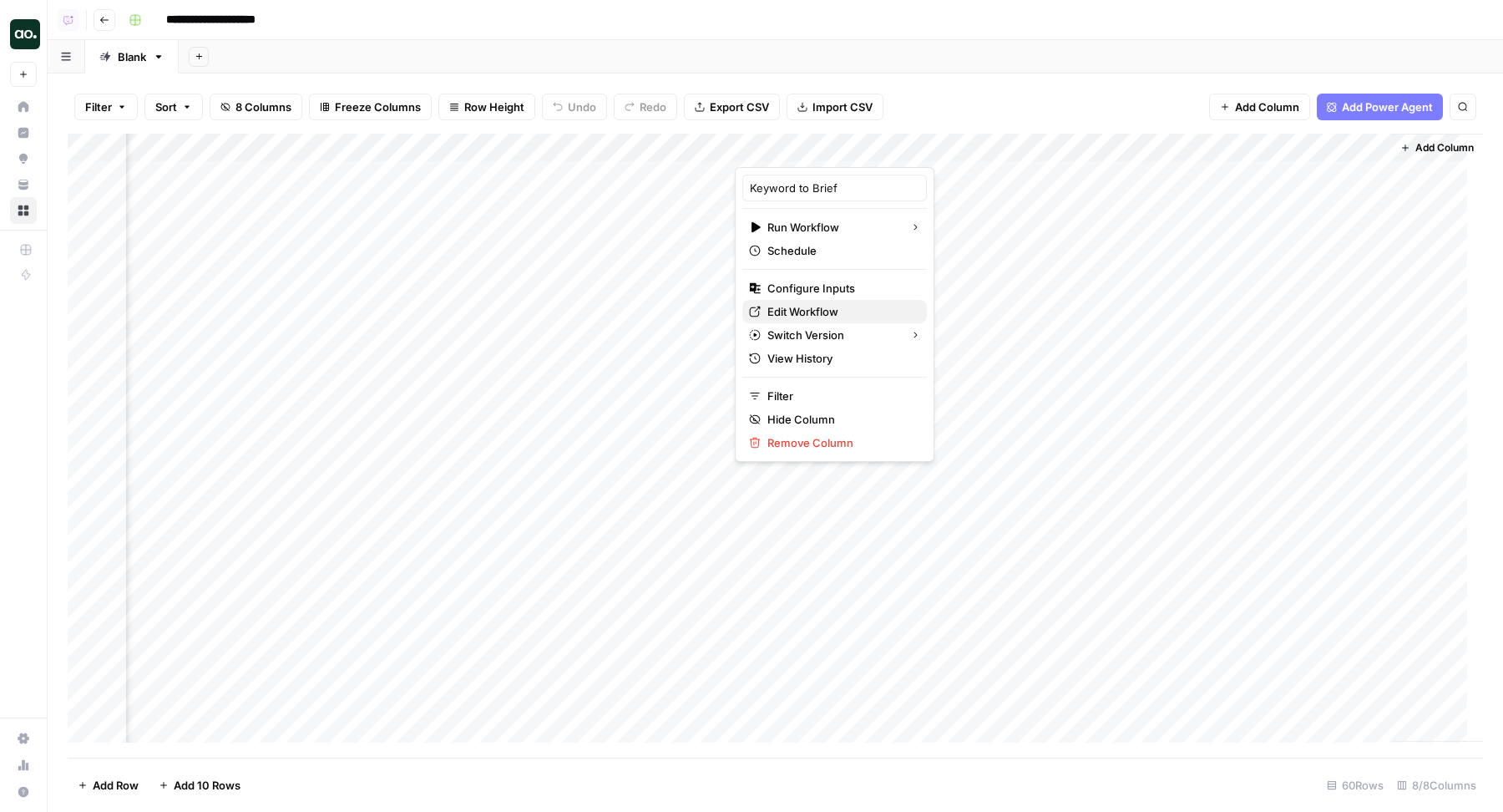
click at [821, 304] on span "Edit Workflow" at bounding box center [839, 311] width 146 height 17
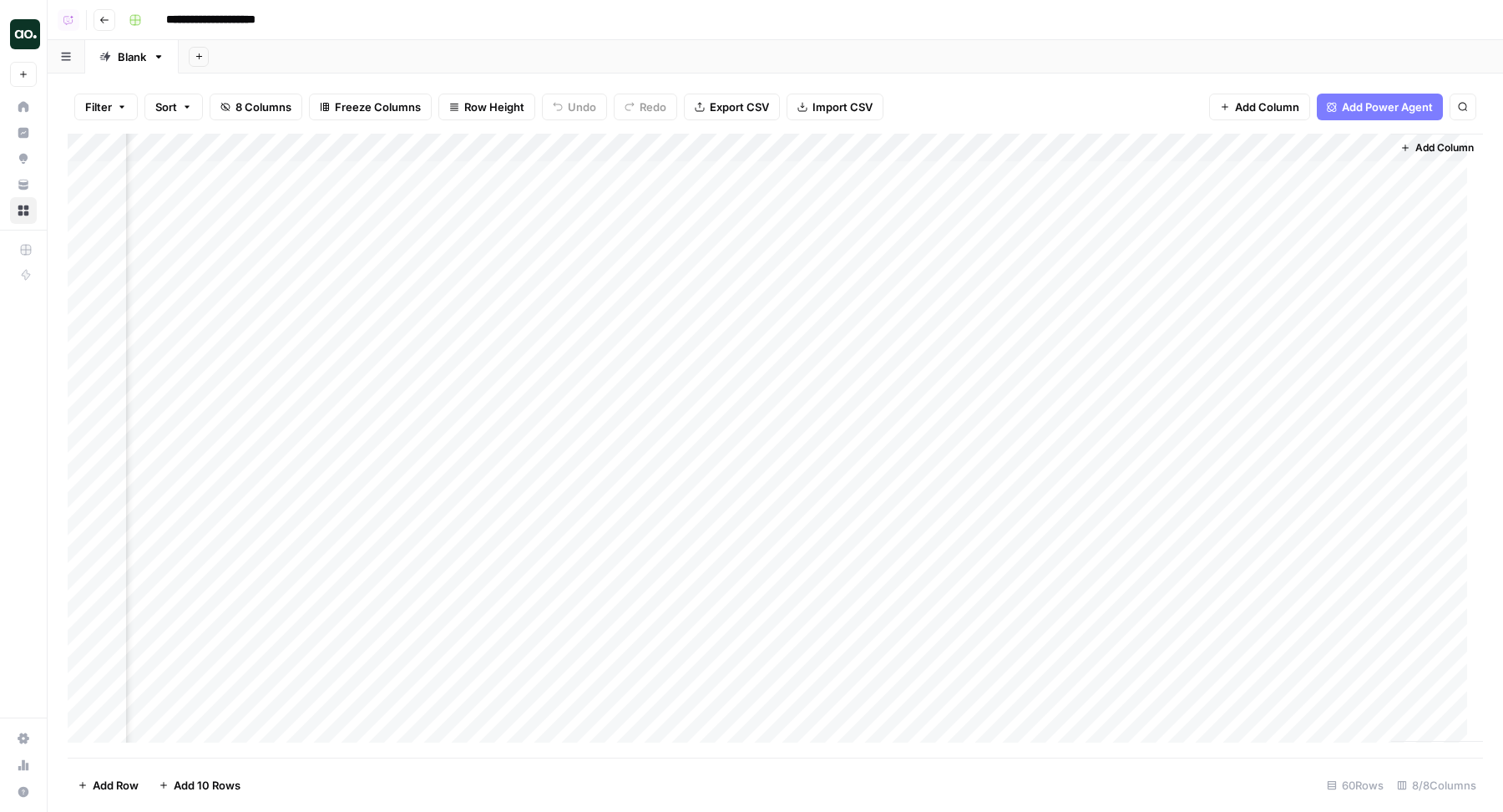
click at [778, 148] on div "Add Column" at bounding box center [775, 445] width 1416 height 625
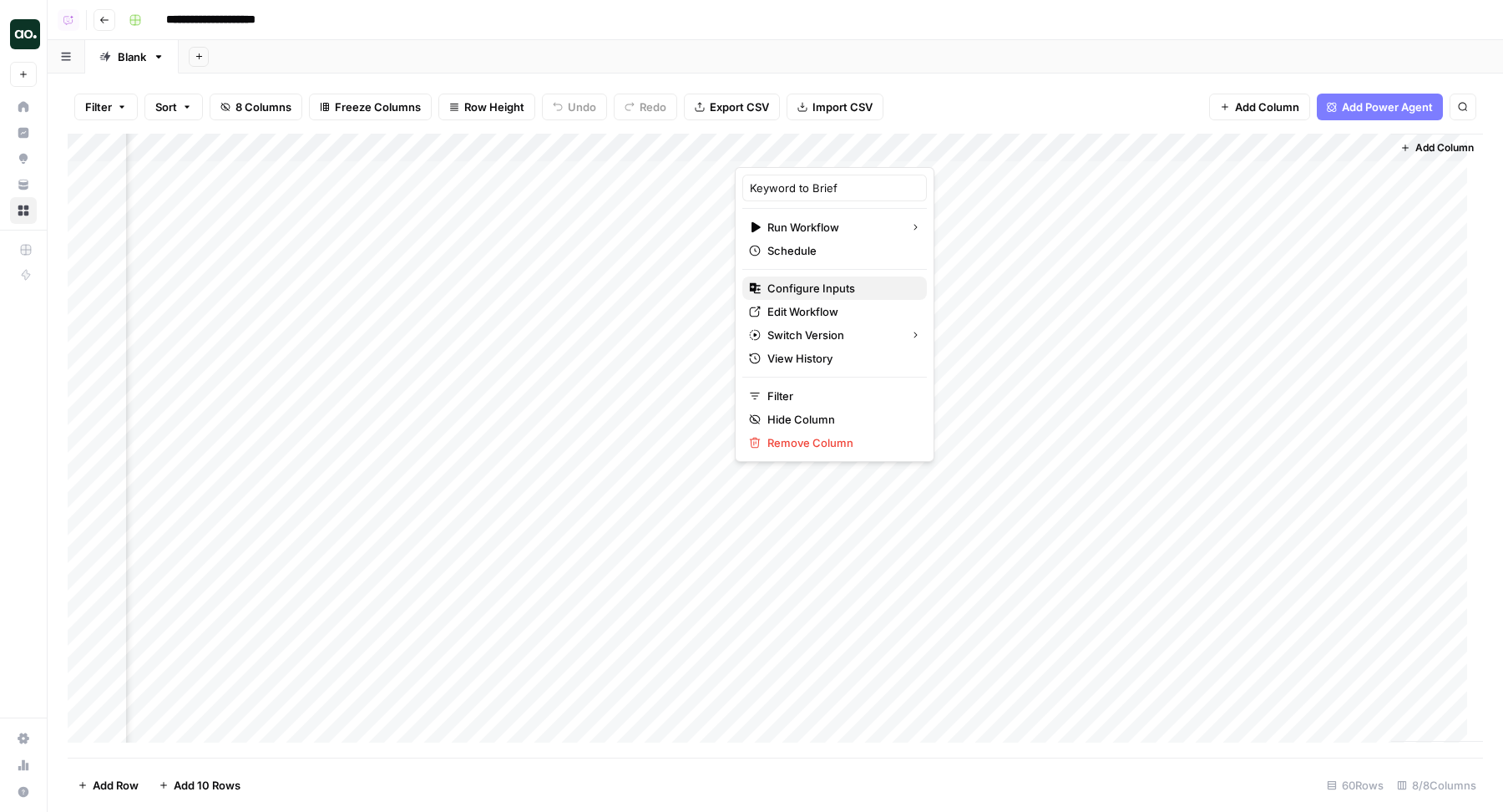
click at [808, 289] on span "Configure Inputs" at bounding box center [839, 289] width 146 height 17
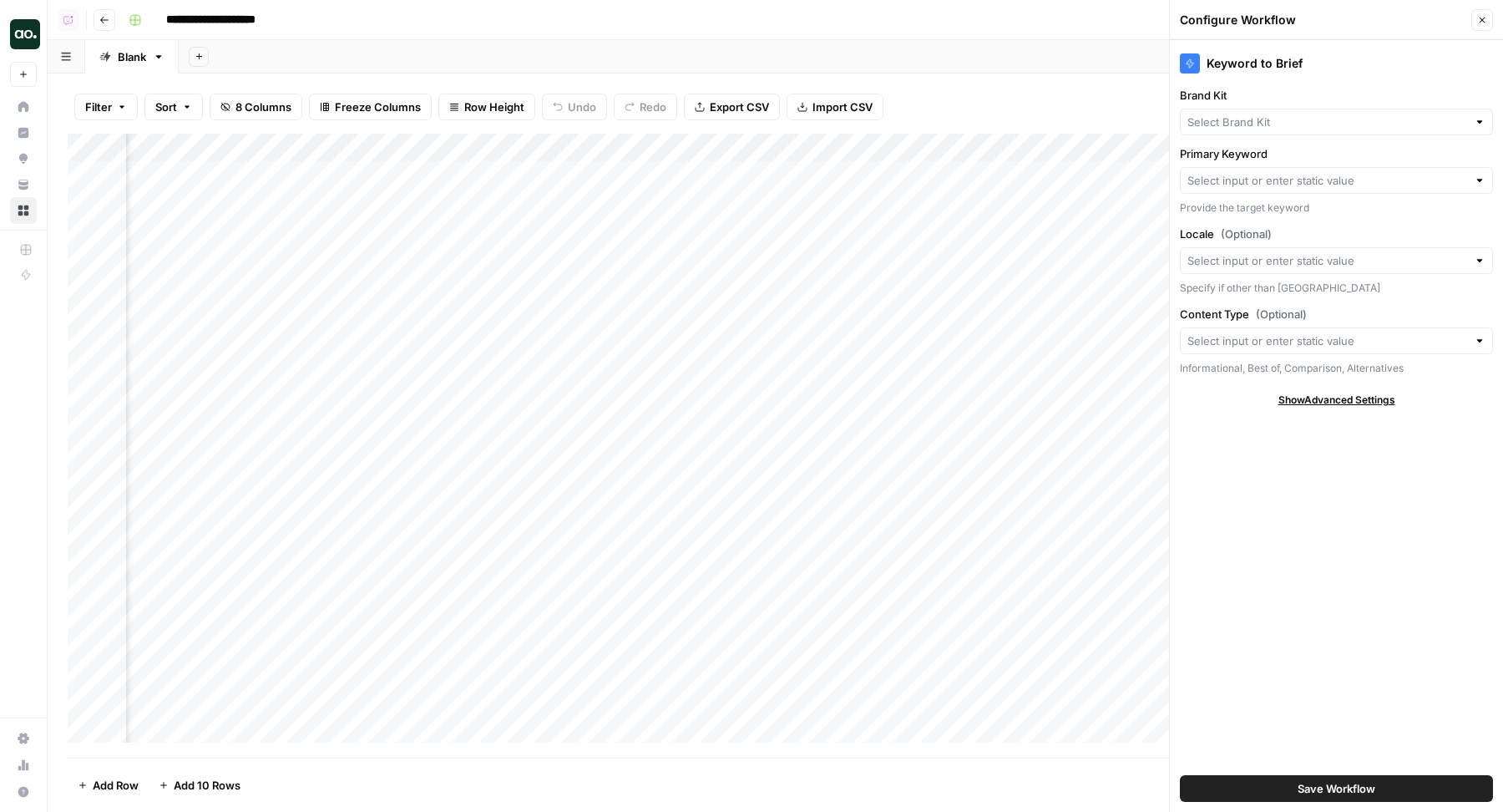
type input "Project Kuiper"
click at [1226, 174] on input "Primary Keyword" at bounding box center [1327, 180] width 280 height 17
click at [1240, 243] on span "Keyword" at bounding box center [1323, 242] width 258 height 17
type input "Keyword"
click at [1490, 14] on button "Close" at bounding box center [1481, 20] width 22 height 22
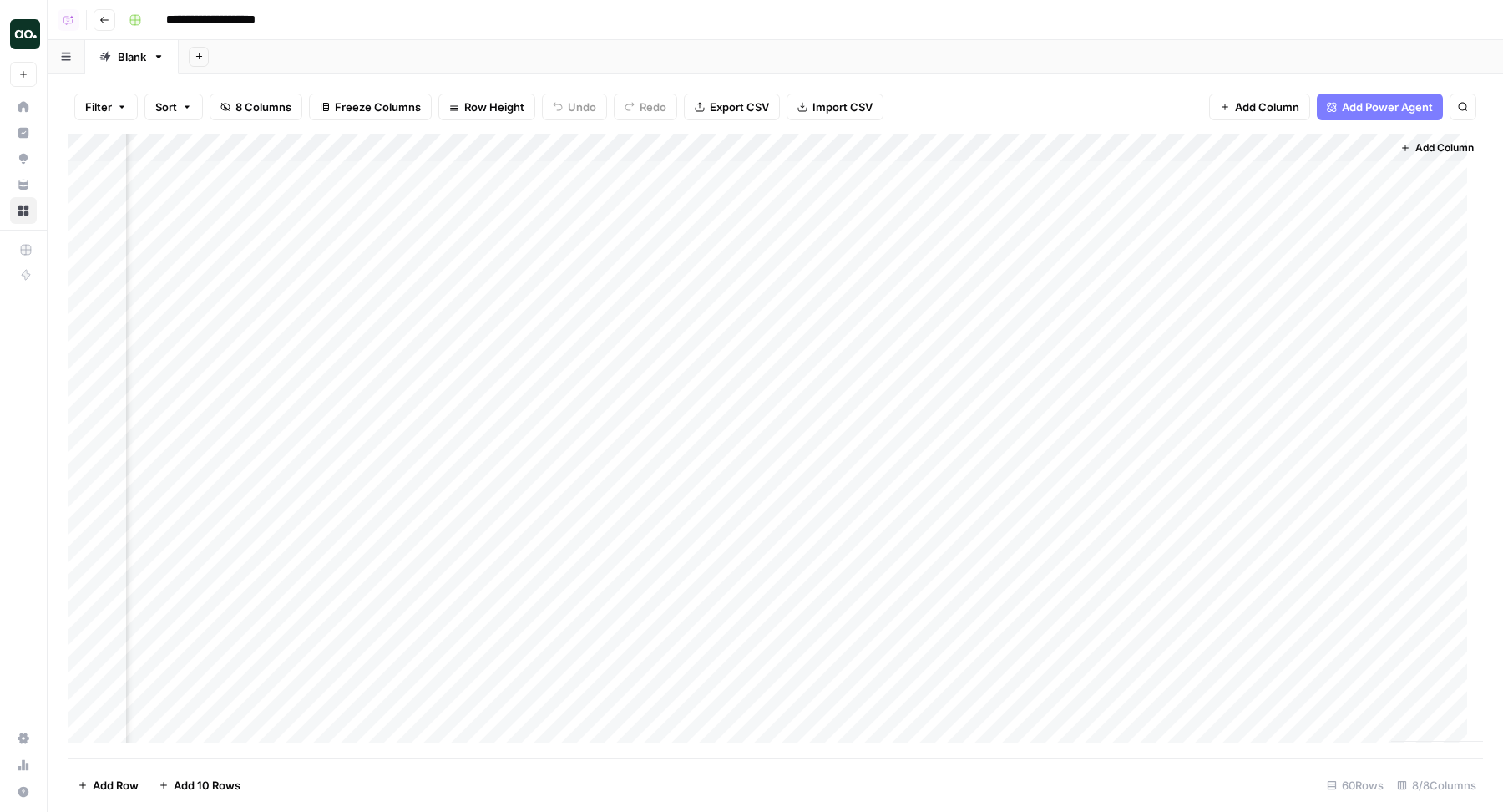
click at [959, 147] on div "Add Column" at bounding box center [775, 445] width 1416 height 625
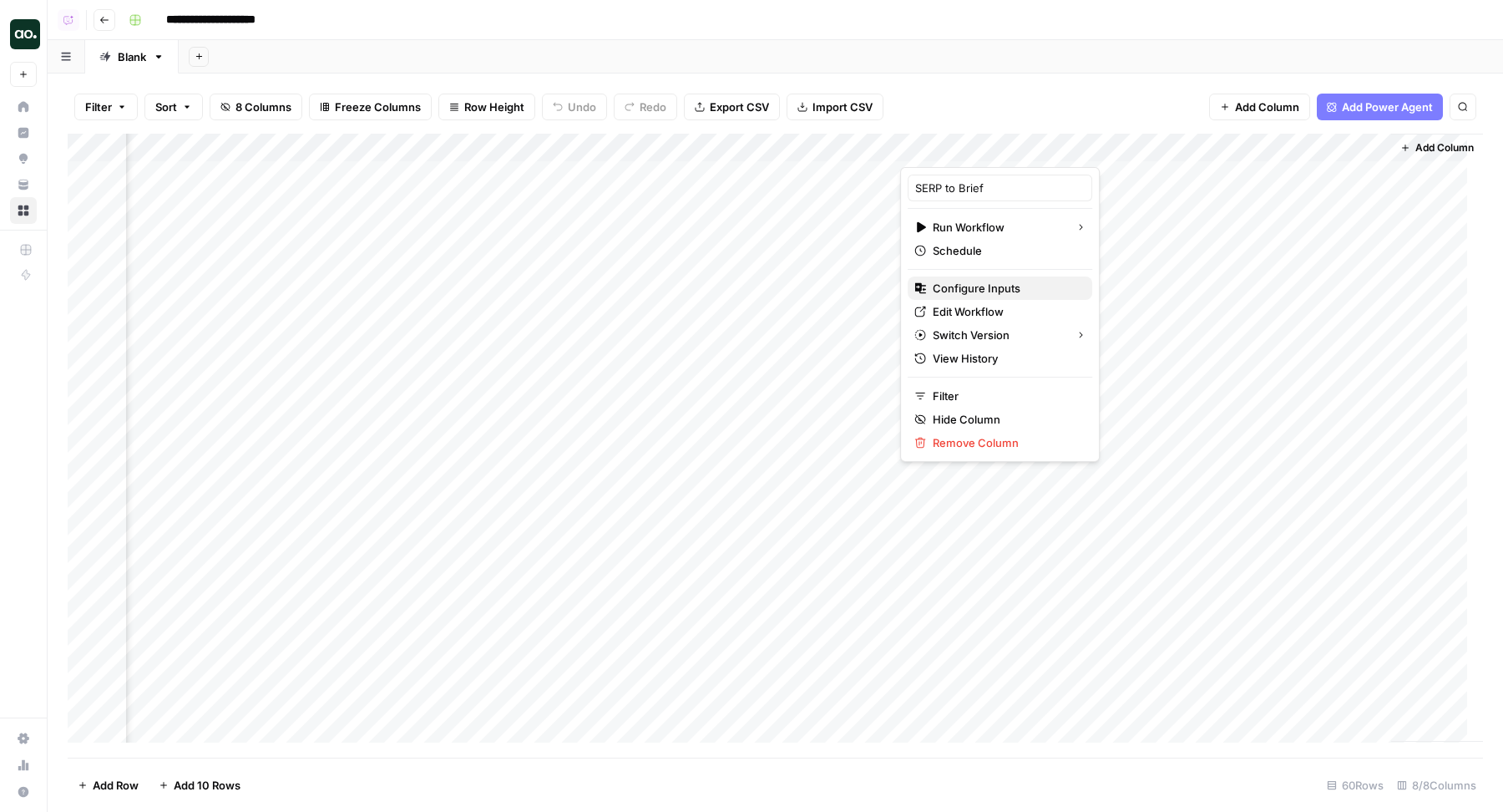
click at [979, 289] on span "Configure Inputs" at bounding box center [1005, 289] width 146 height 17
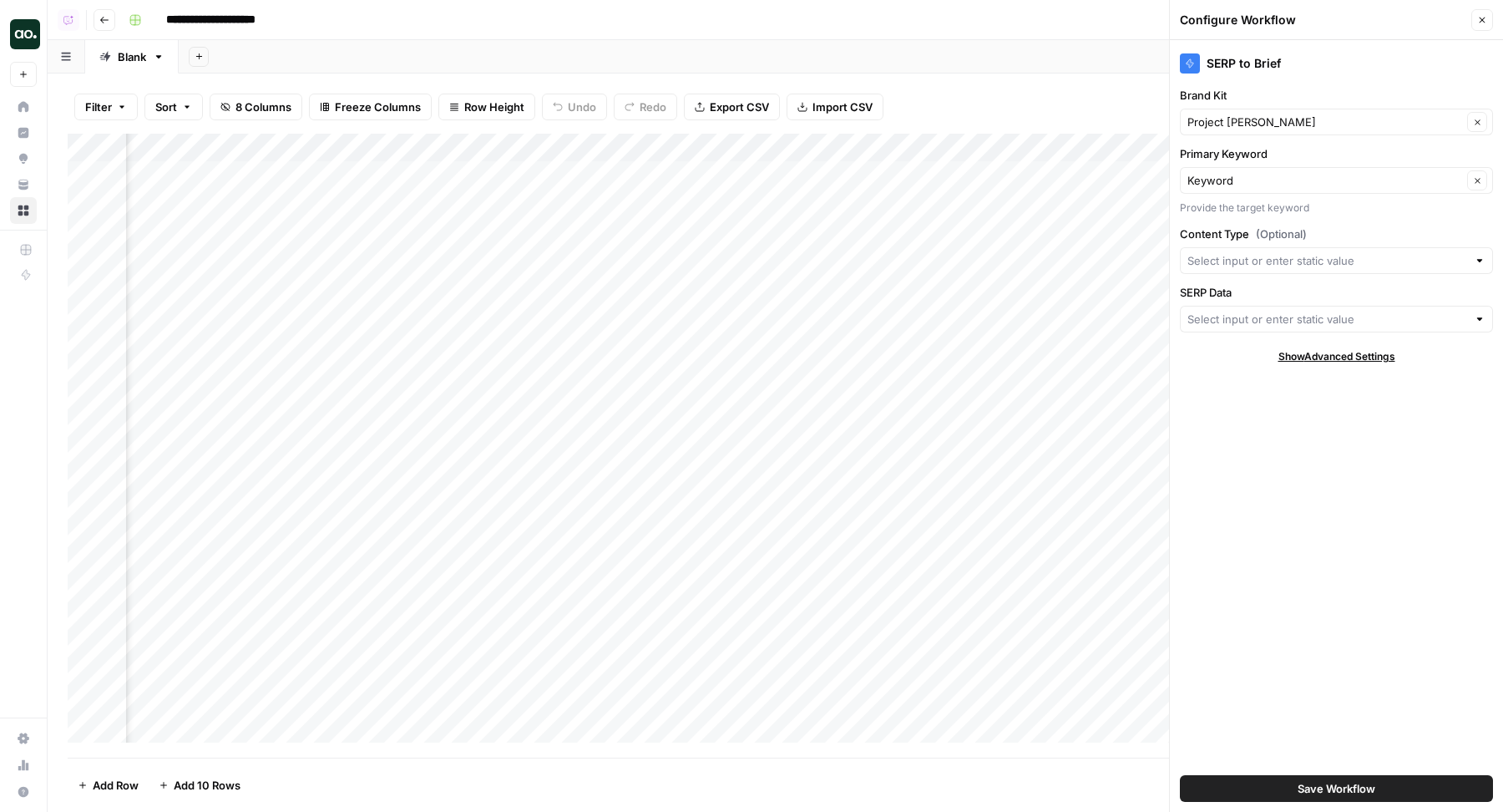
click at [1245, 203] on div "Provide the target keyword" at bounding box center [1336, 208] width 313 height 15
drag, startPoint x: 1481, startPoint y: 15, endPoint x: 1413, endPoint y: 138, distance: 140.5
click at [1413, 138] on div "Configure Workflow Close SERP to Brief Brand Kit Project Kuiper Clear Primary K…" at bounding box center [1336, 406] width 334 height 812
click at [1487, 11] on button "Close" at bounding box center [1481, 20] width 22 height 22
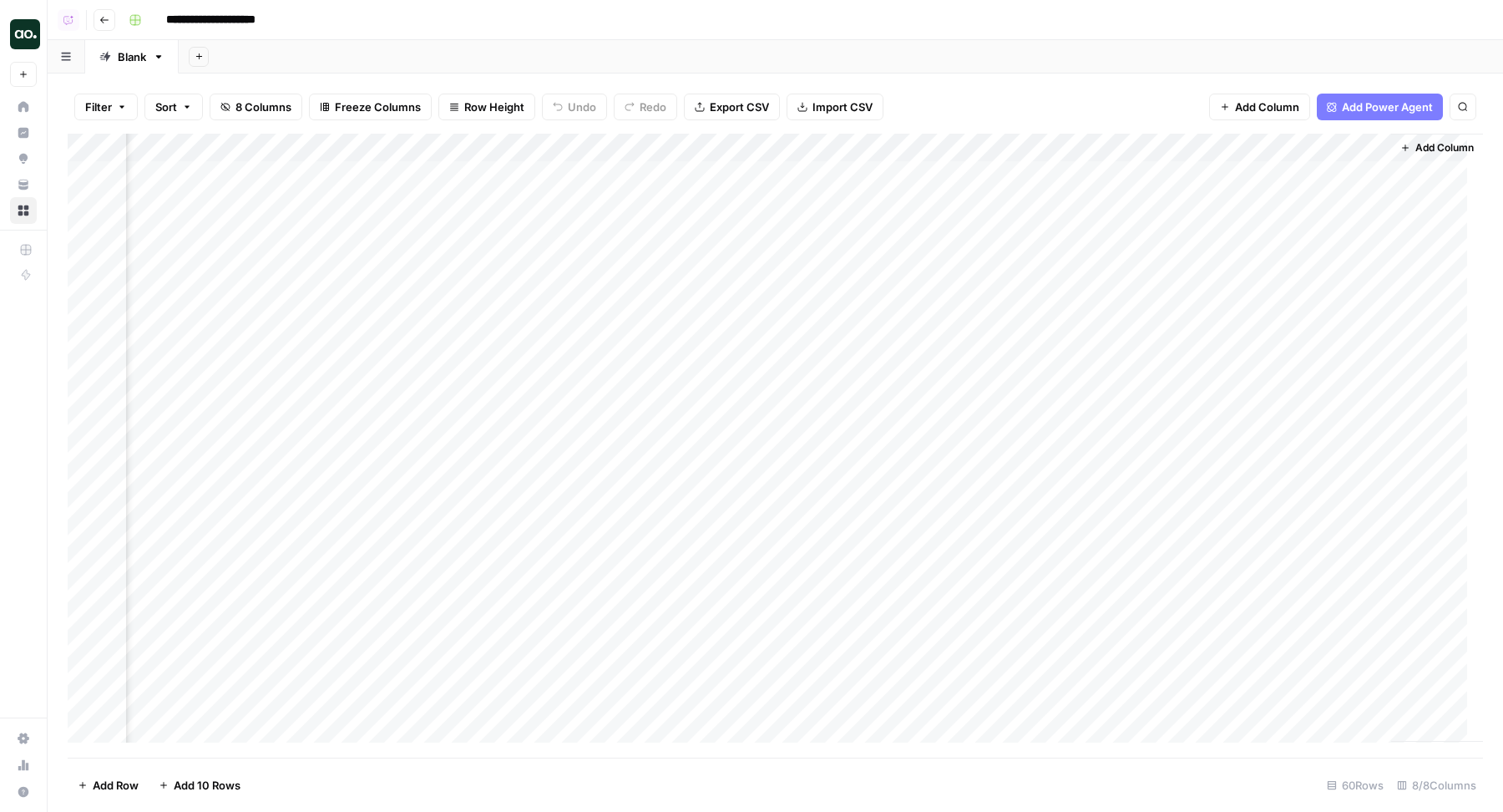
click at [659, 173] on div "Add Column" at bounding box center [775, 445] width 1416 height 625
click at [812, 173] on div "Add Column" at bounding box center [775, 445] width 1416 height 625
click at [801, 146] on div "Add Column" at bounding box center [775, 445] width 1416 height 625
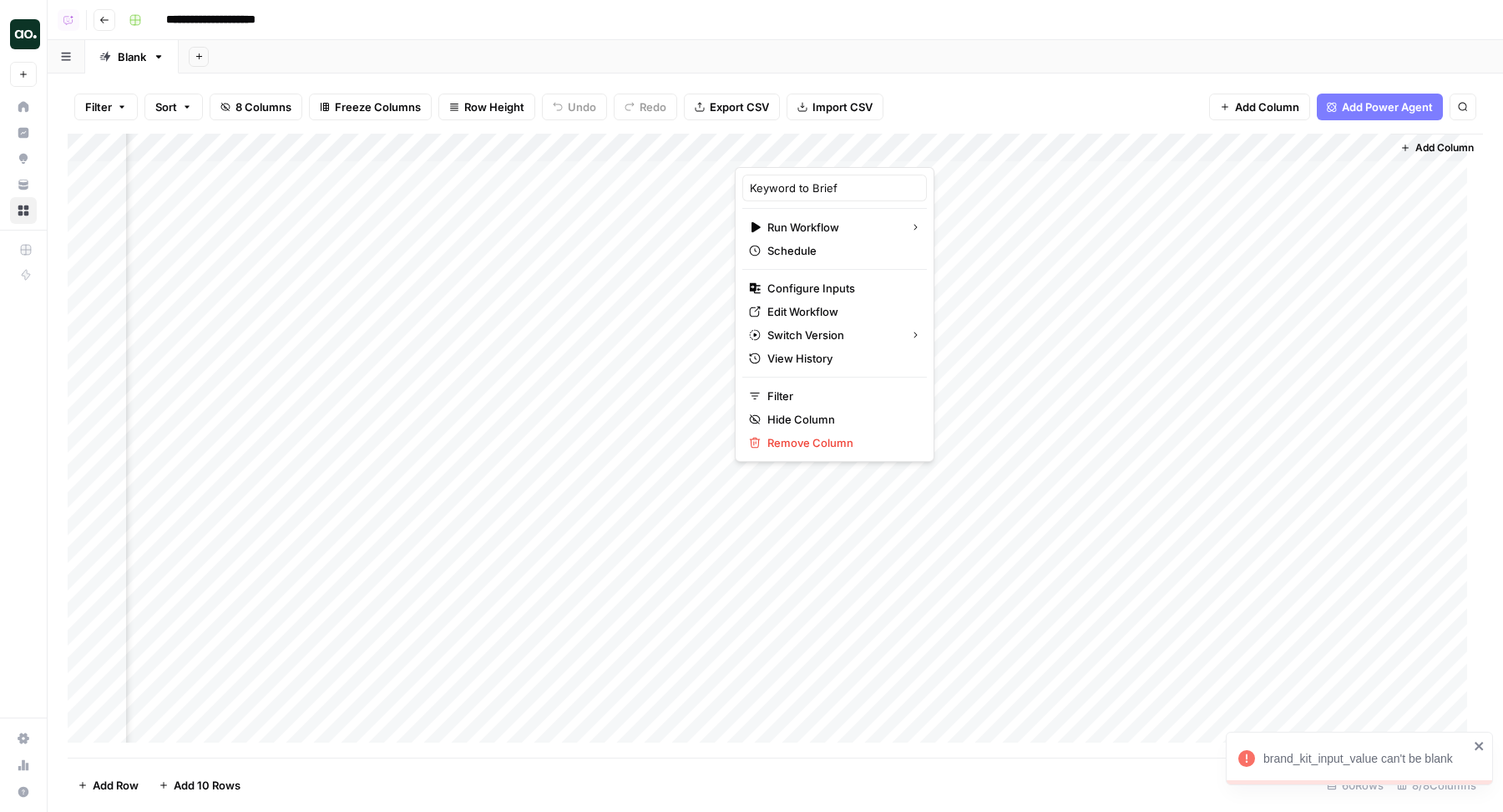
click at [790, 273] on div "Keyword to Brief Run Workflow Schedule Configure Inputs Edit Workflow Switch Ve…" at bounding box center [835, 315] width 199 height 295
click at [777, 282] on span "Configure Inputs" at bounding box center [839, 289] width 146 height 17
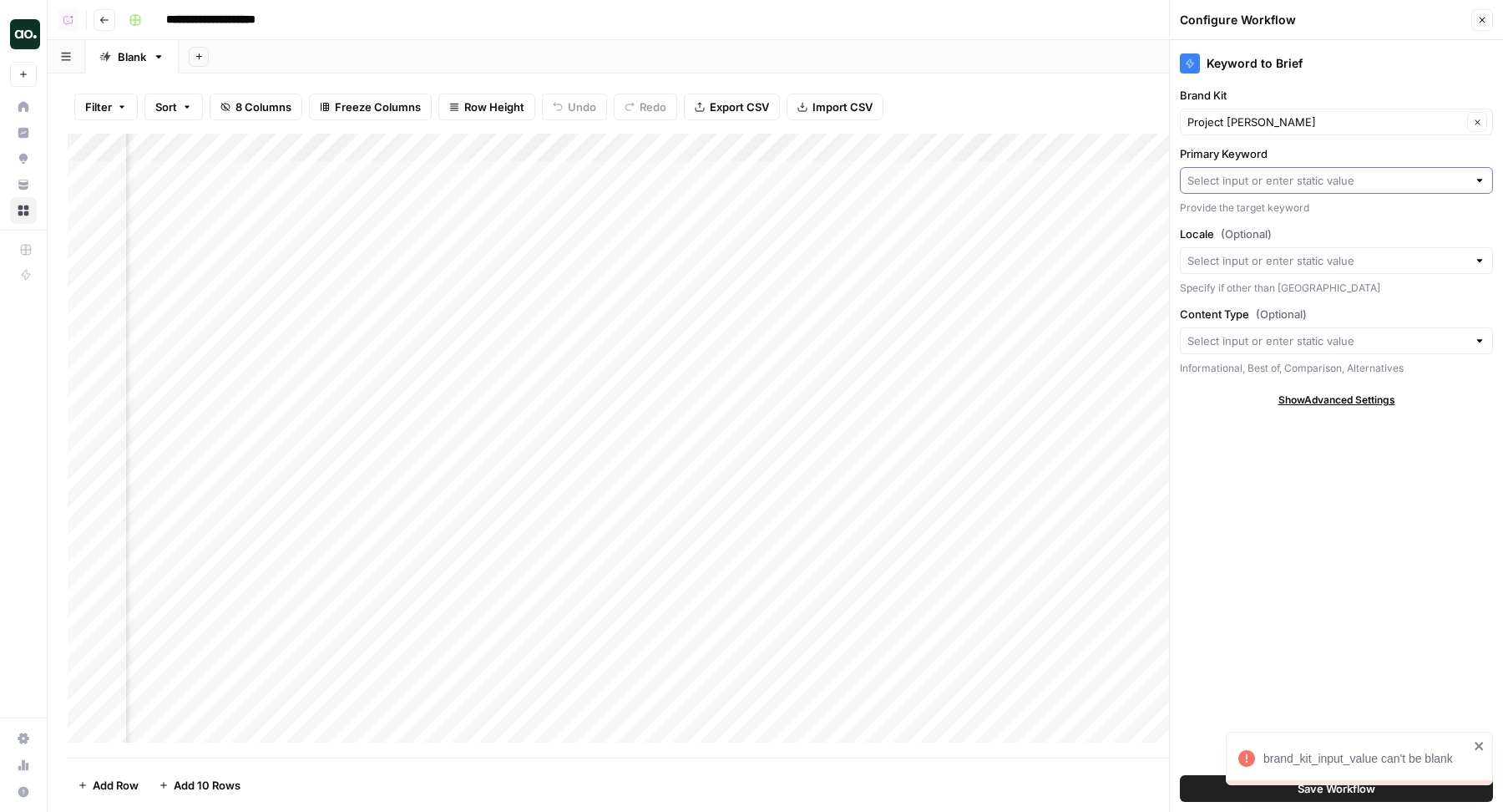
click at [1269, 178] on input "Primary Keyword" at bounding box center [1327, 180] width 280 height 17
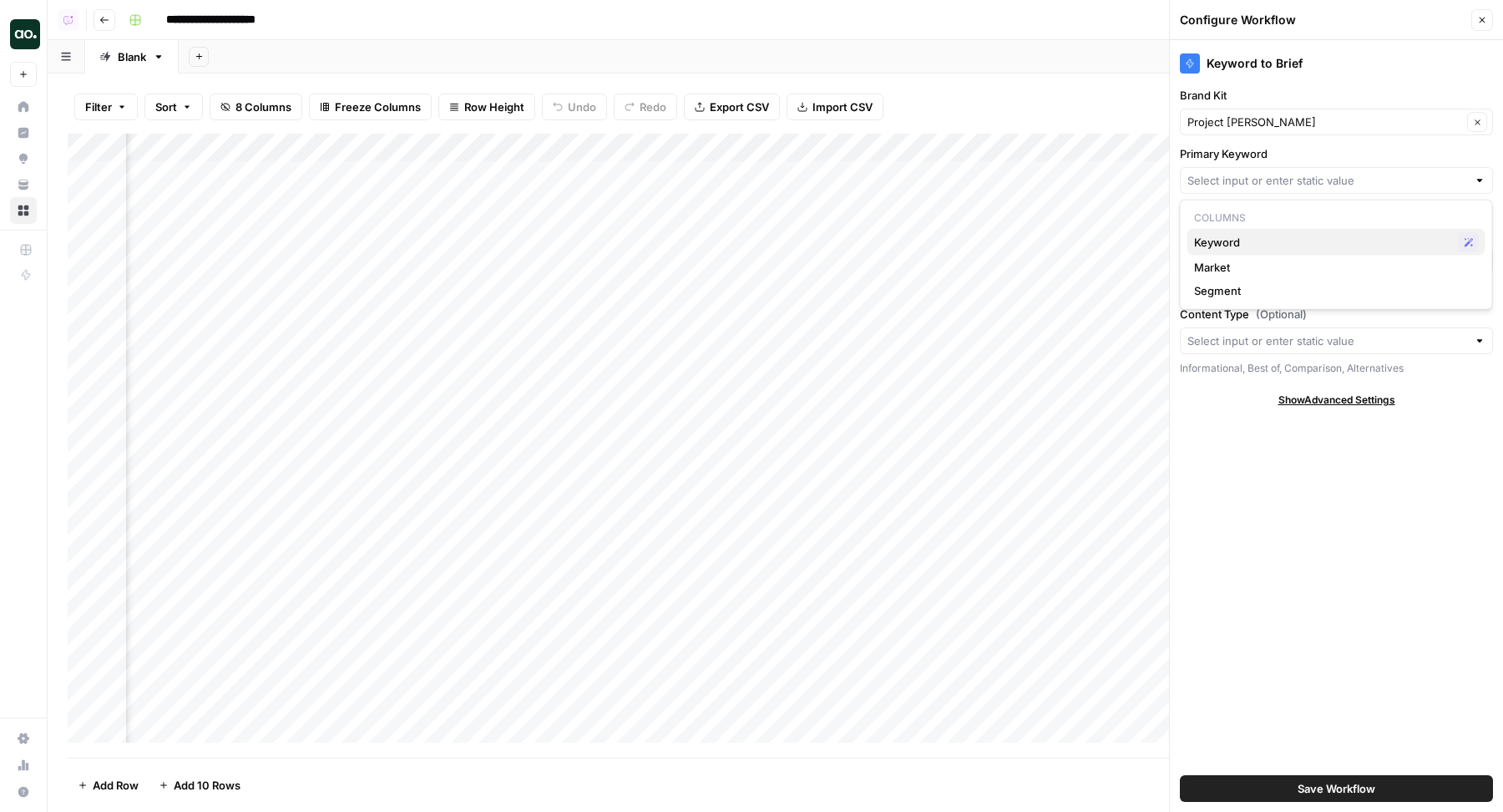
click at [1240, 232] on div "Keyword Possible Match" at bounding box center [1336, 242] width 285 height 20
type input "Keyword"
click at [1334, 789] on span "Save Workflow" at bounding box center [1337, 789] width 78 height 17
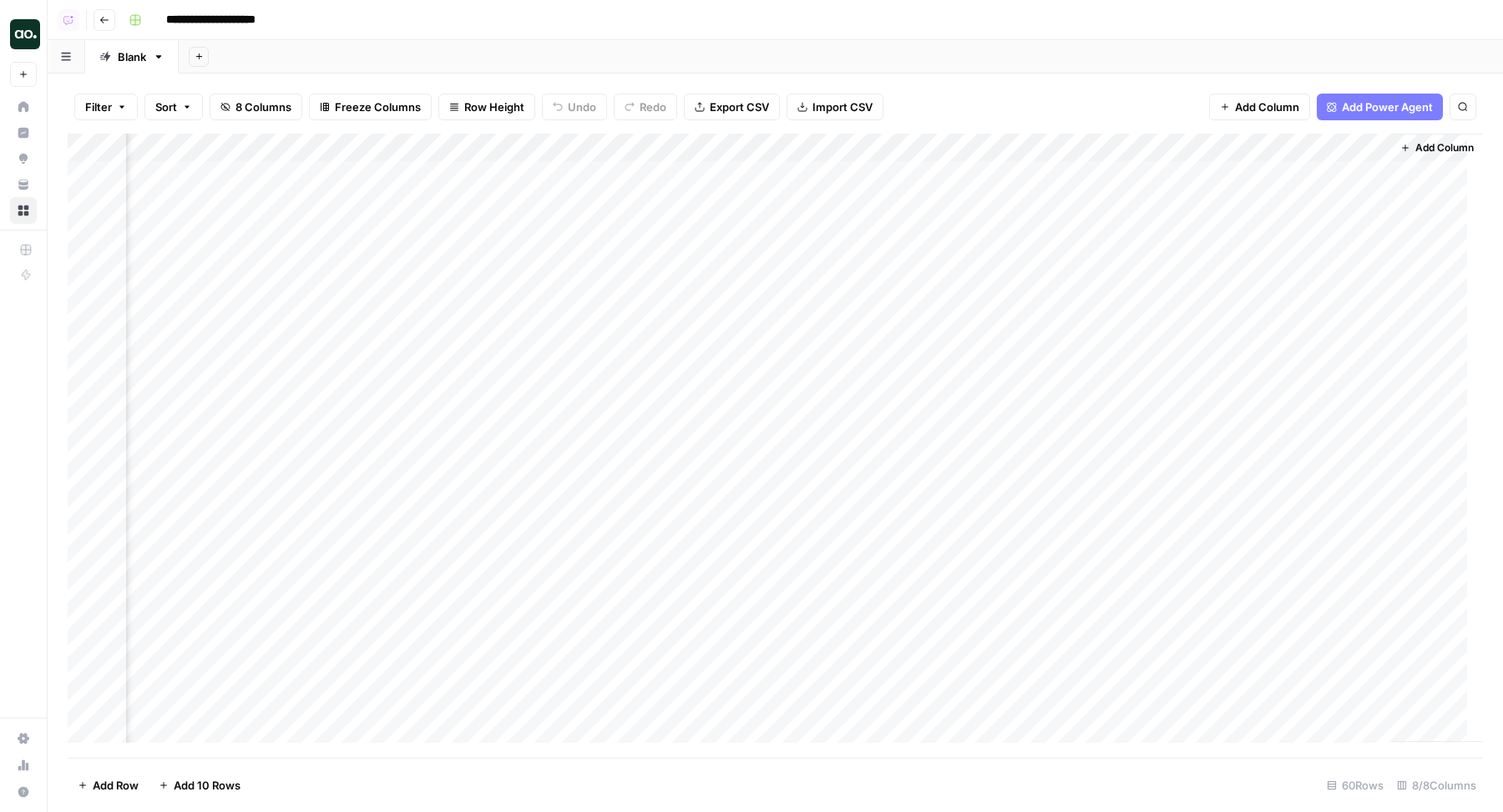
click at [813, 168] on div "Add Column" at bounding box center [775, 445] width 1416 height 625
click at [400, 42] on div "Add Sheet" at bounding box center [840, 57] width 1324 height 34
click at [643, 24] on div "**********" at bounding box center [805, 20] width 1365 height 26
click at [981, 178] on div "Add Column" at bounding box center [775, 445] width 1416 height 625
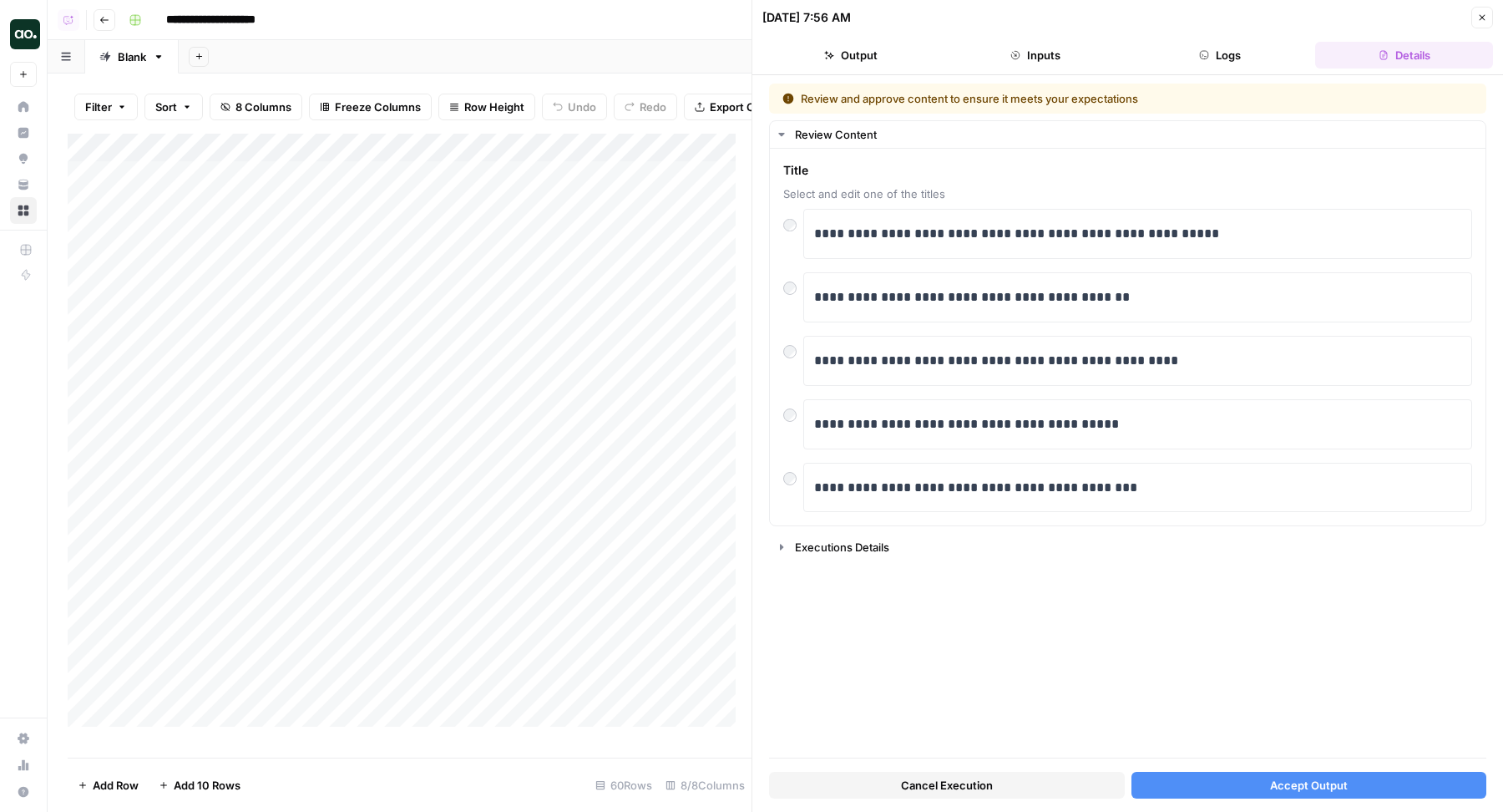
click at [1259, 791] on button "Accept Output" at bounding box center [1309, 785] width 355 height 26
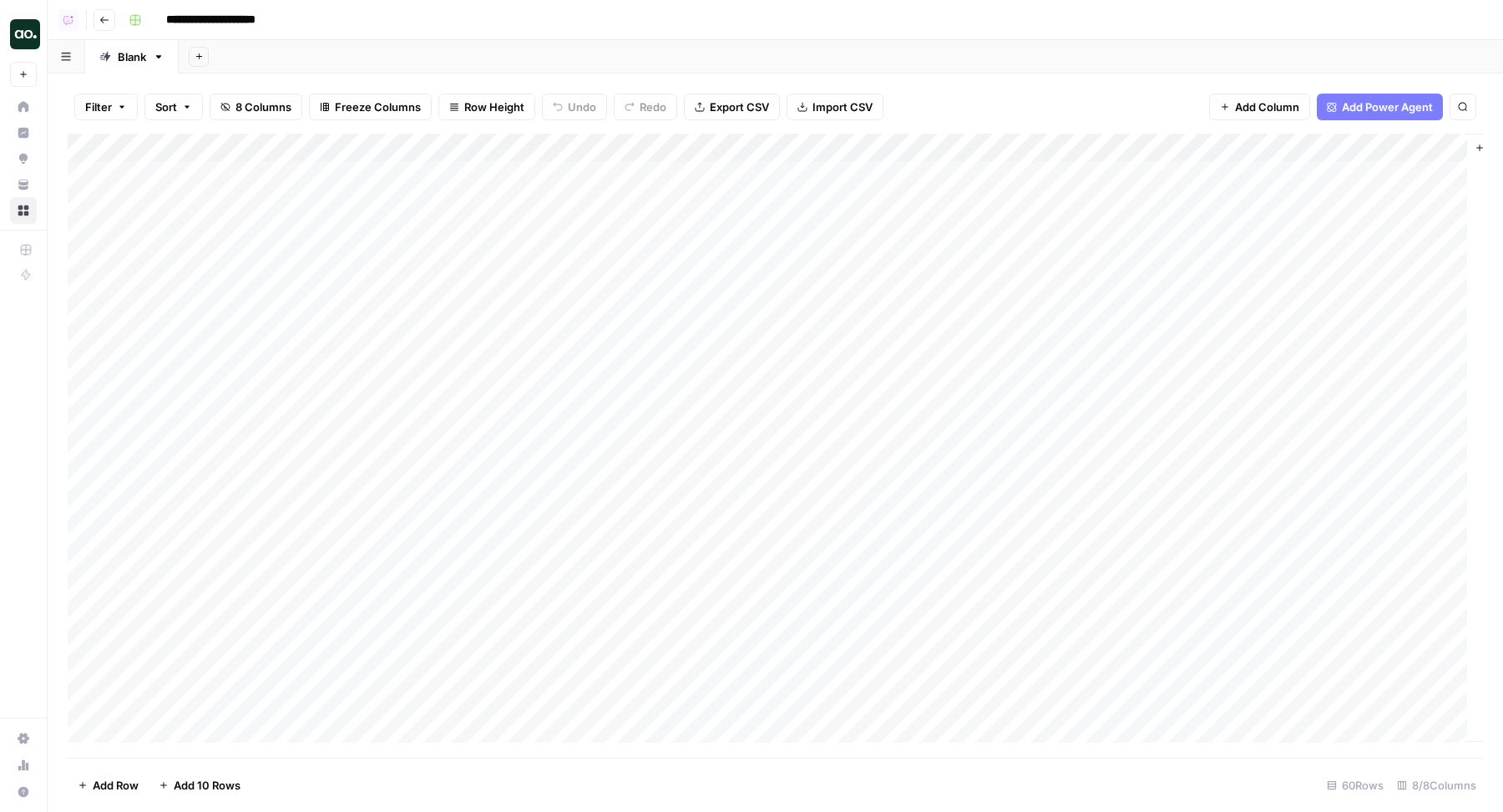
click at [1013, 47] on div "Add Sheet" at bounding box center [840, 57] width 1324 height 34
click at [700, 174] on div "Add Column" at bounding box center [775, 445] width 1416 height 625
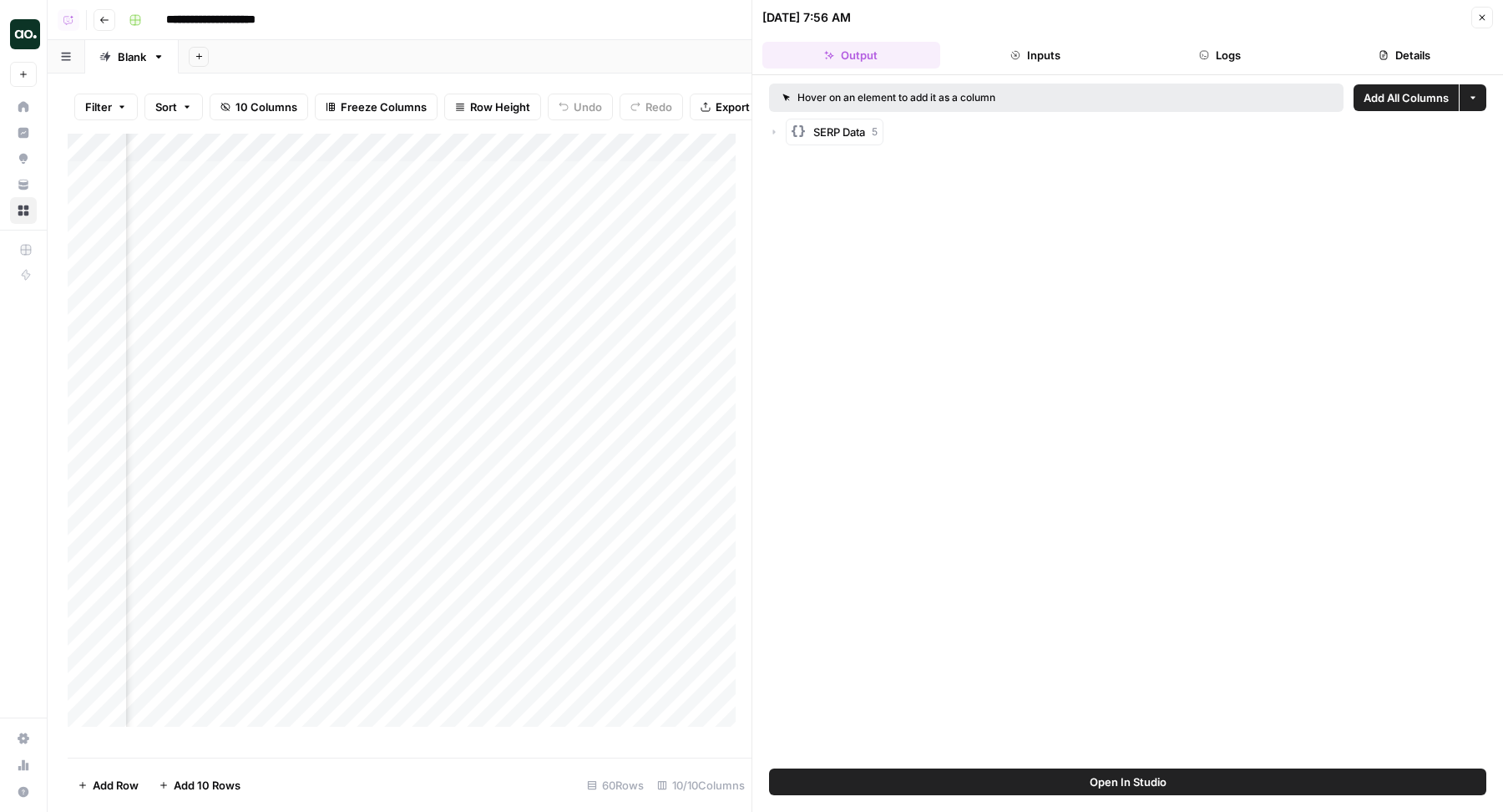
click at [772, 123] on div "SERP Data 5" at bounding box center [1127, 132] width 717 height 26
click at [775, 127] on icon "button" at bounding box center [774, 132] width 10 height 10
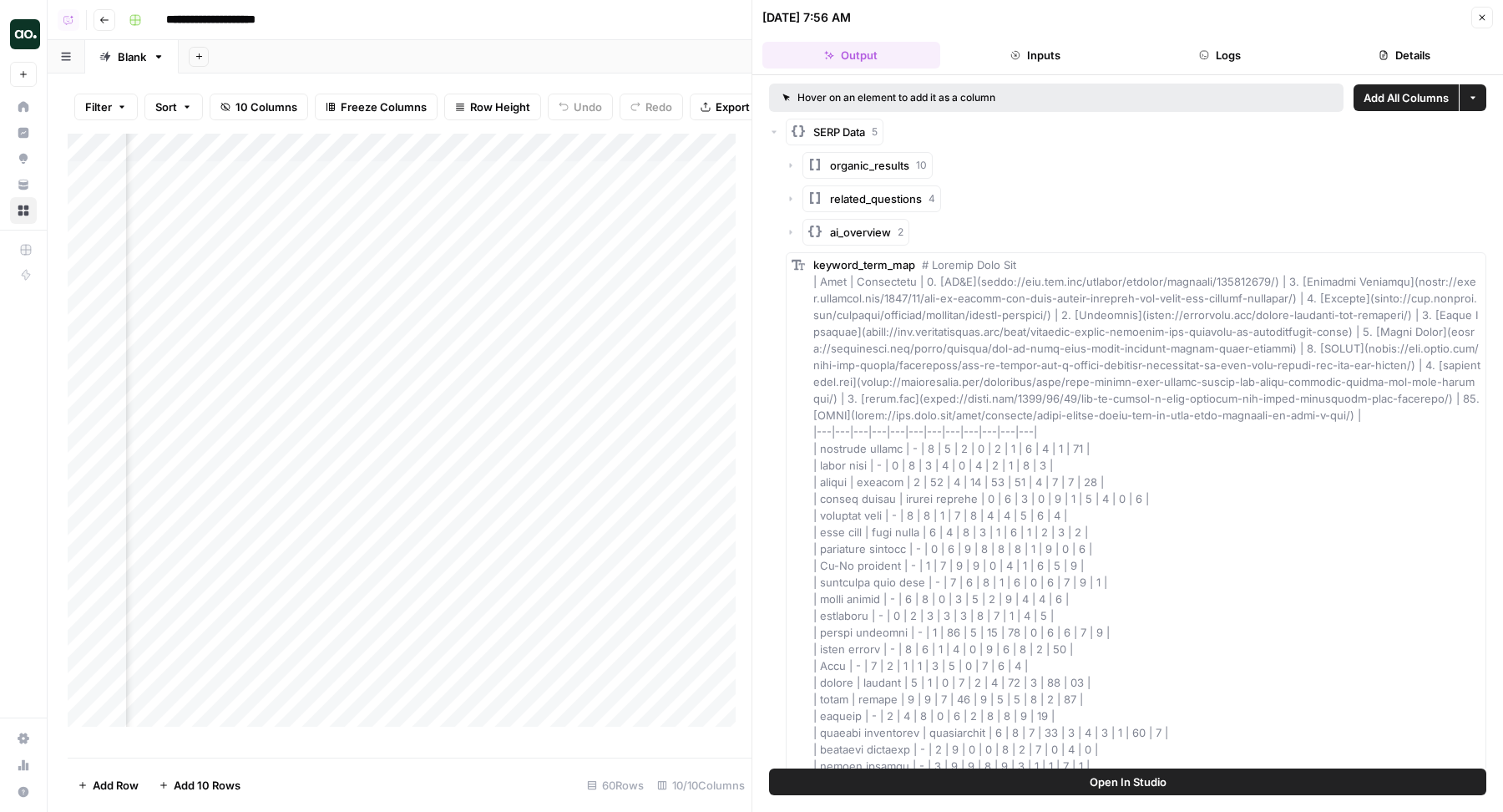
scroll to position [0, 531]
drag, startPoint x: 688, startPoint y: 155, endPoint x: 502, endPoint y: 159, distance: 186.0
click at [502, 159] on div "Add Column" at bounding box center [410, 438] width 684 height 609
drag, startPoint x: 333, startPoint y: 155, endPoint x: 456, endPoint y: 157, distance: 123.0
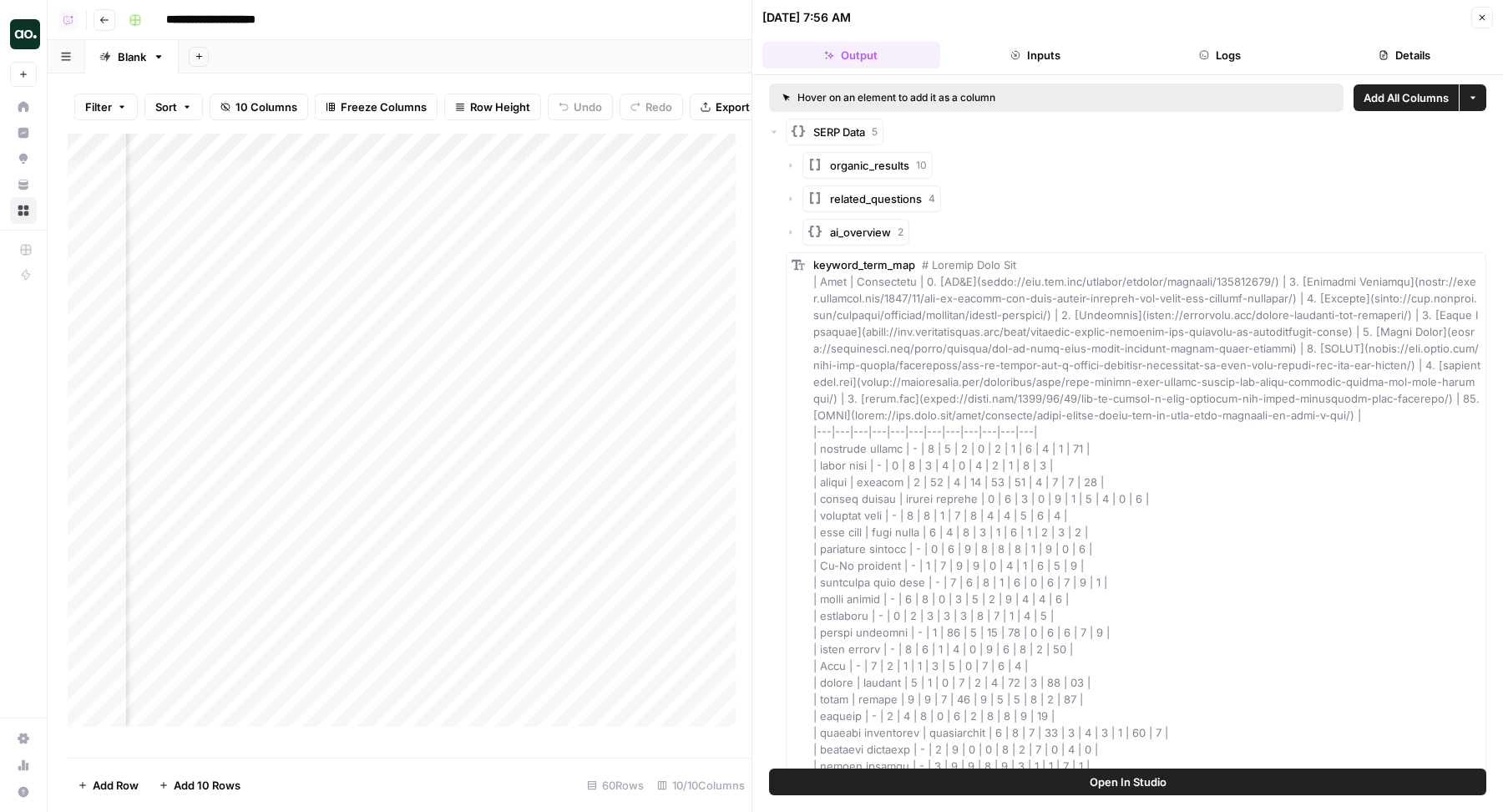
click at [456, 157] on div "Add Column" at bounding box center [410, 438] width 684 height 609
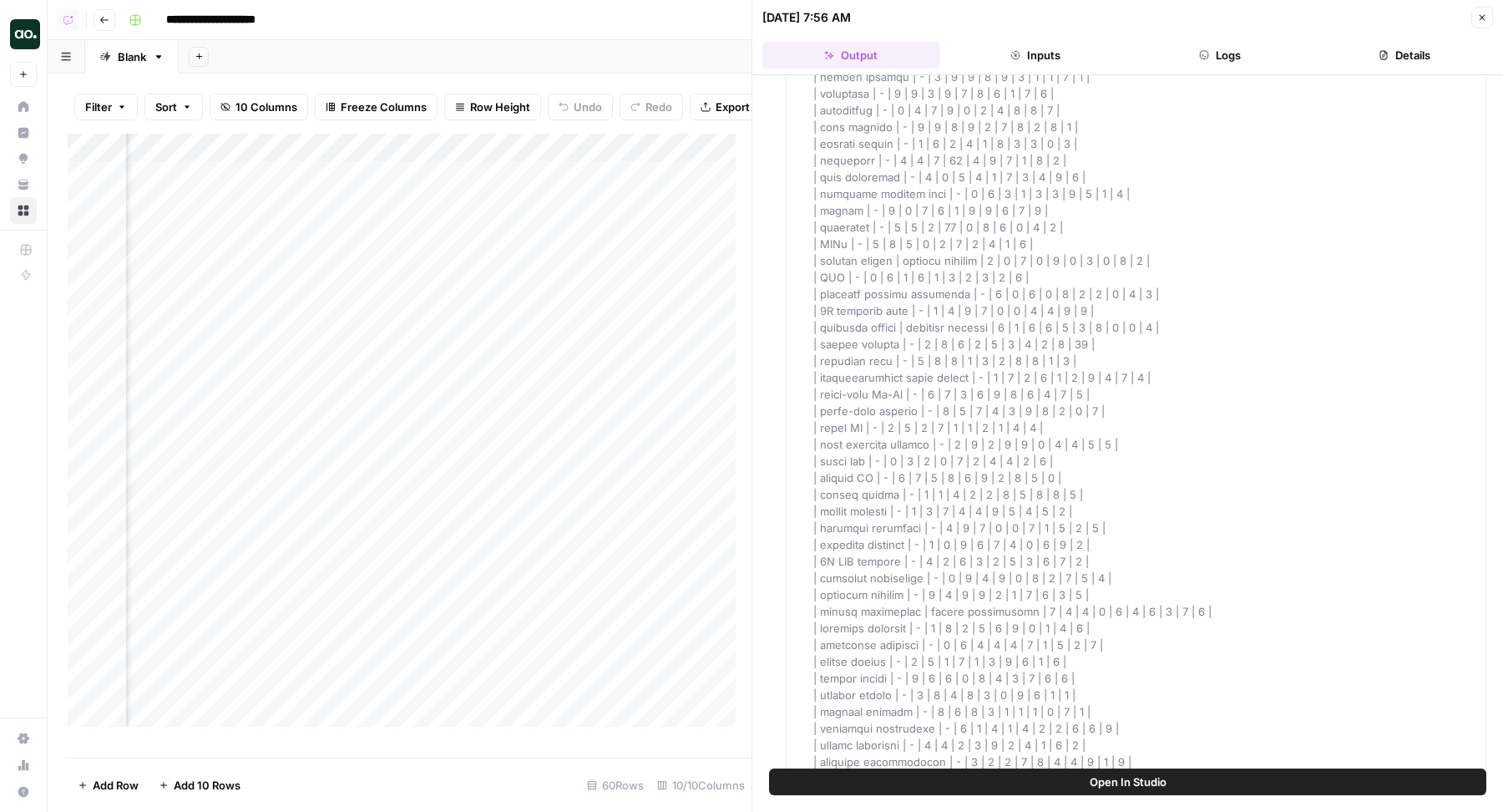
scroll to position [0, 0]
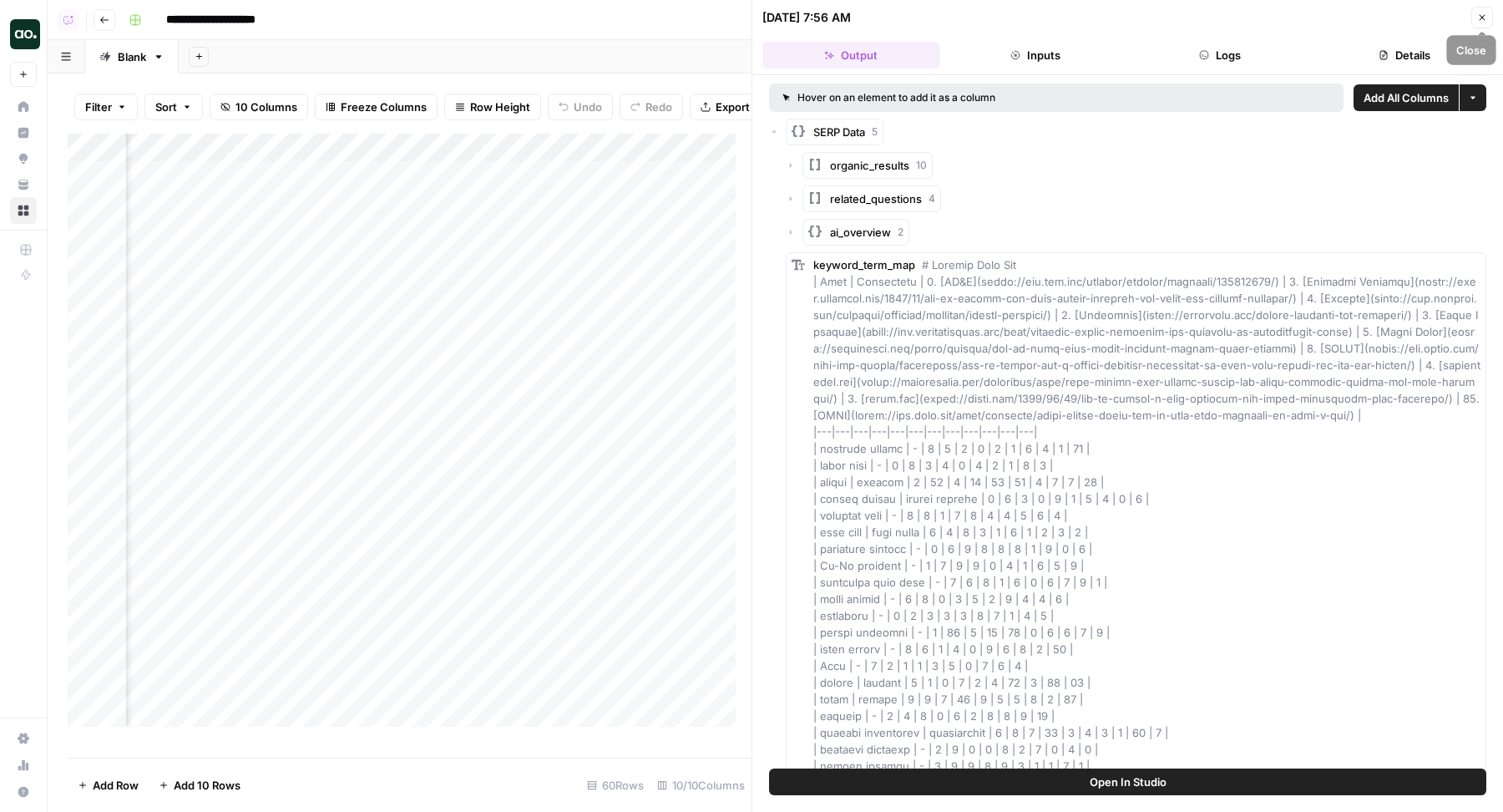
click at [1487, 19] on button "Close" at bounding box center [1481, 17] width 22 height 22
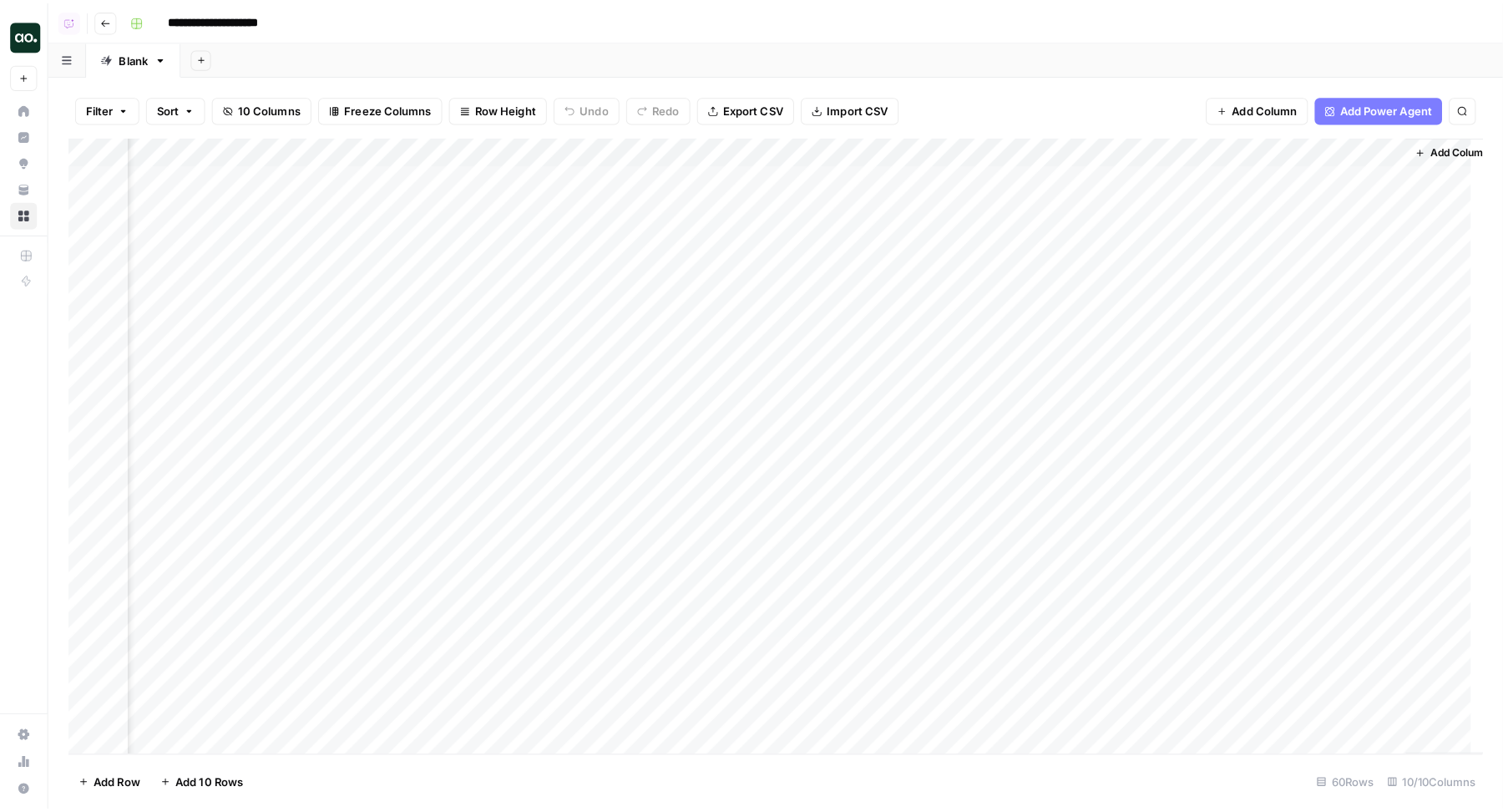
scroll to position [0, 371]
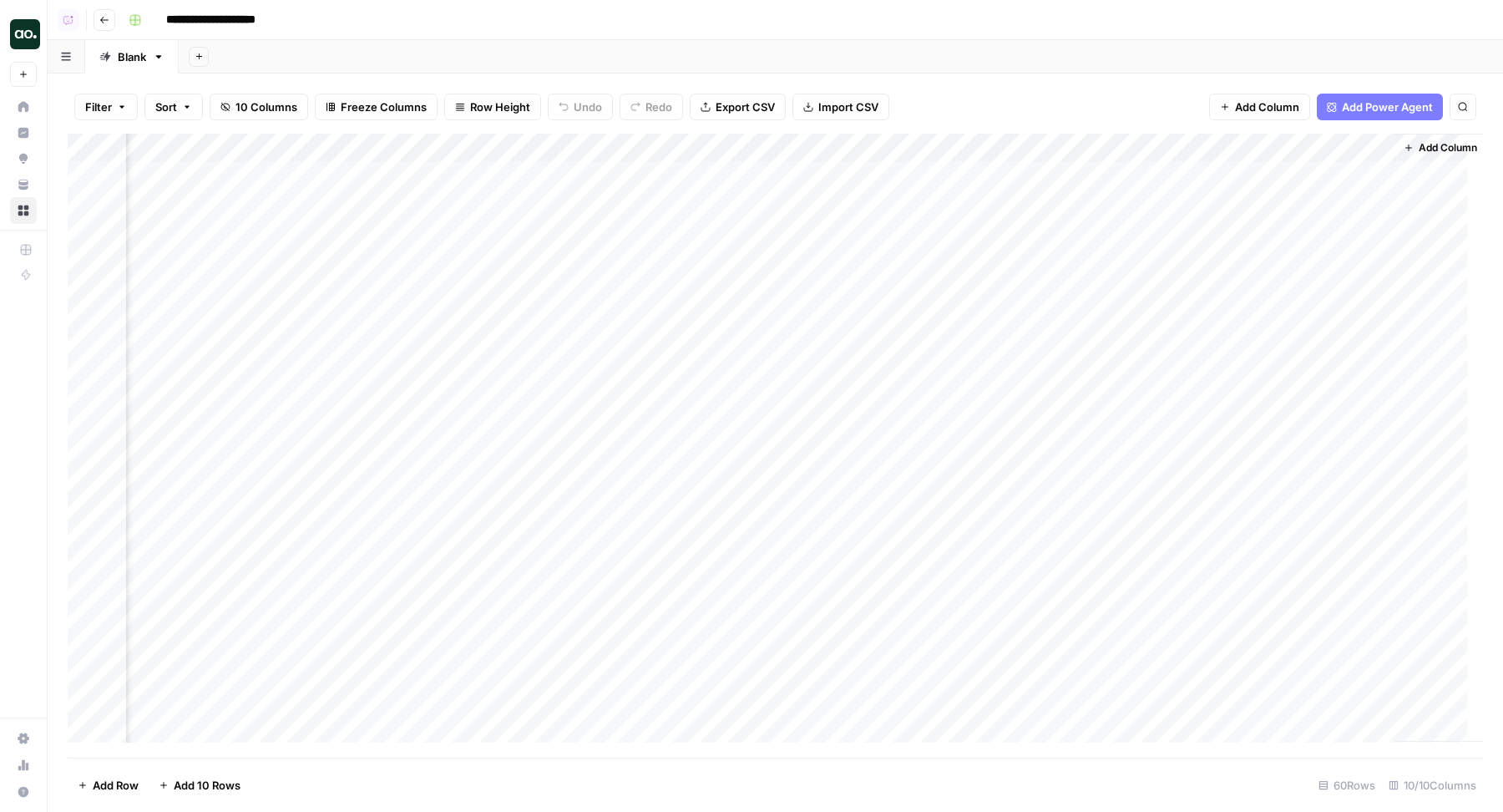
click at [729, 170] on div "Add Column" at bounding box center [775, 445] width 1416 height 625
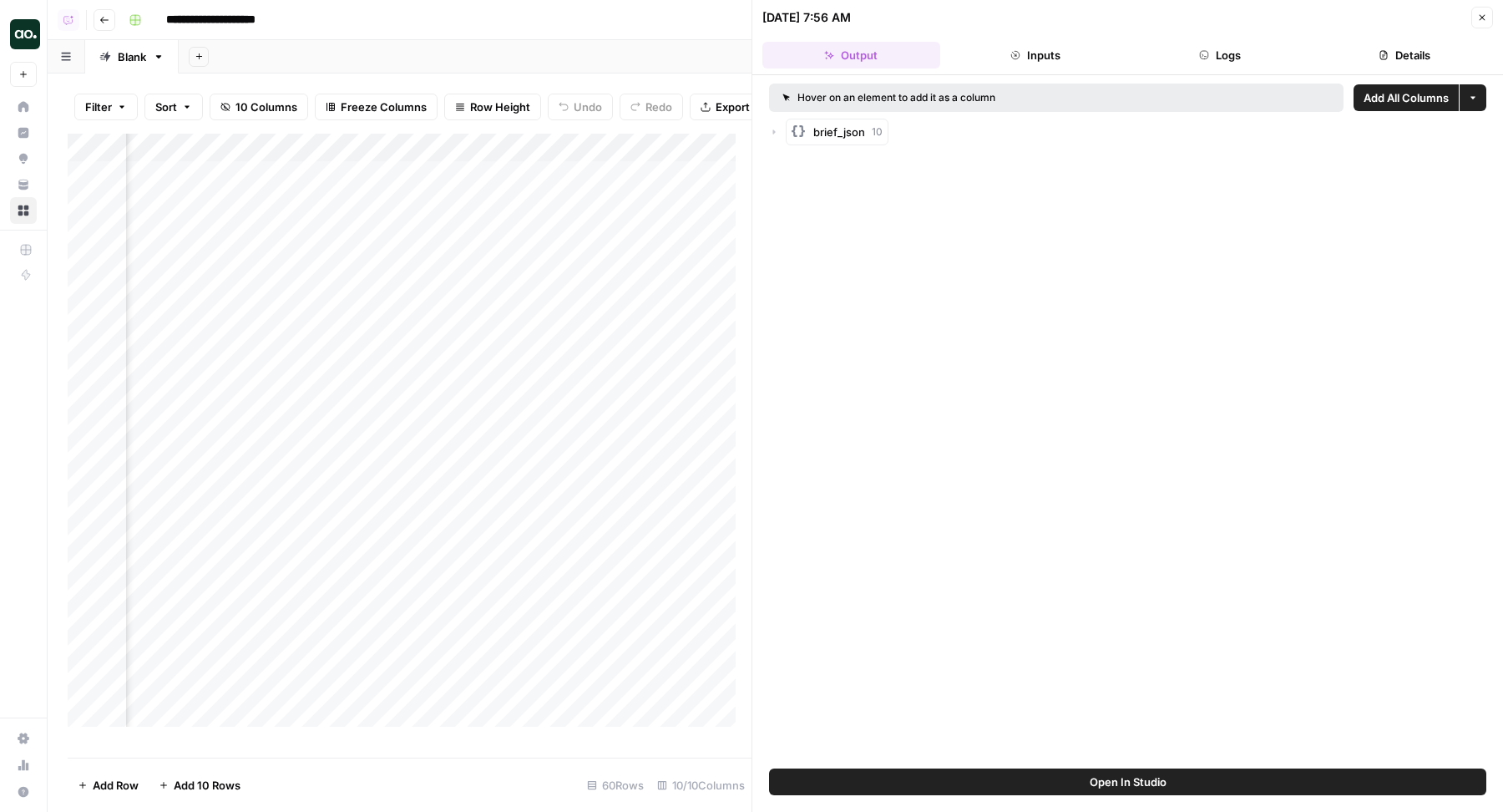
click at [778, 127] on div "brief_json 10" at bounding box center [1127, 132] width 717 height 26
click at [770, 127] on icon "button" at bounding box center [774, 132] width 10 height 10
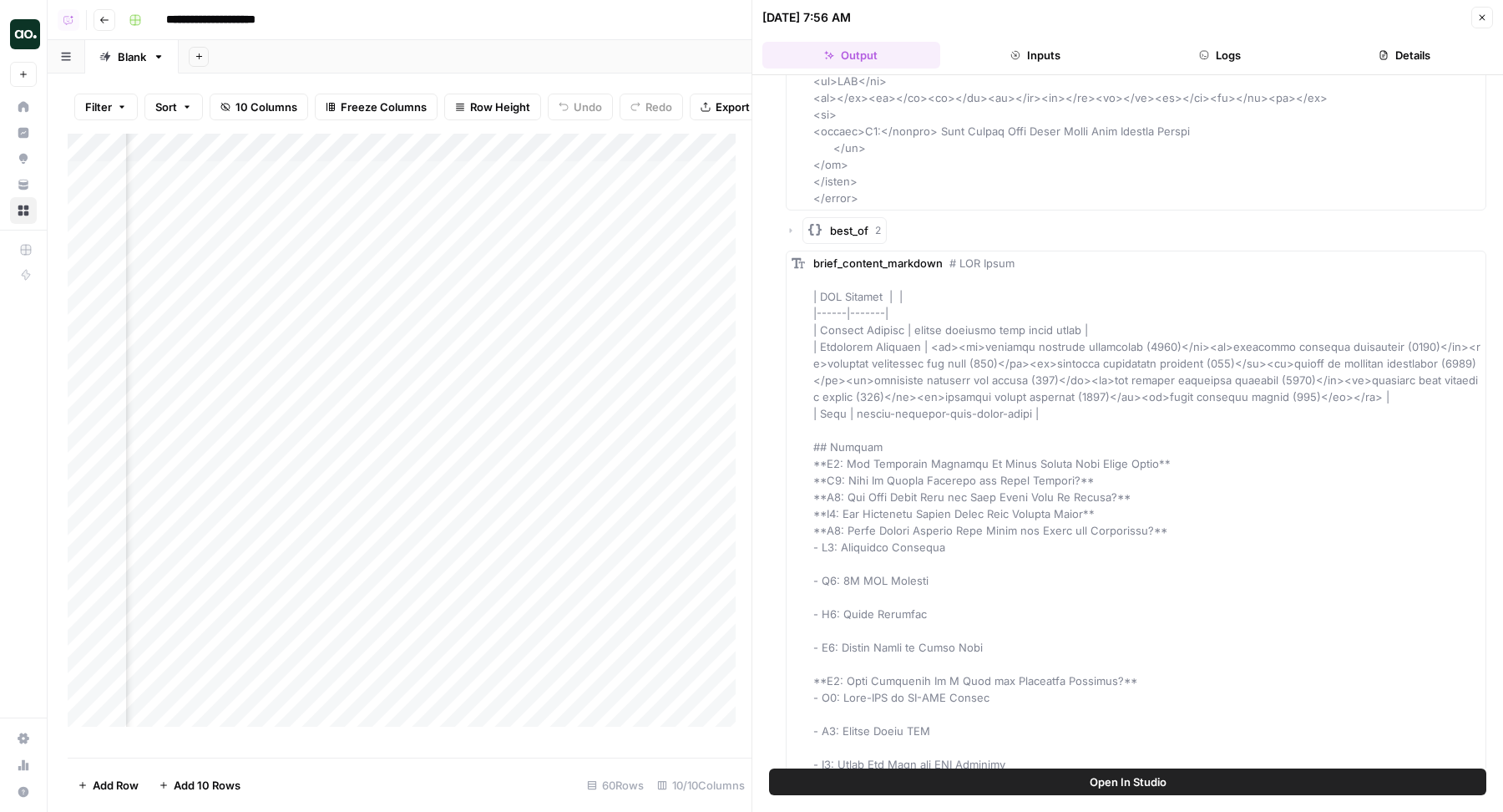
scroll to position [3260, 0]
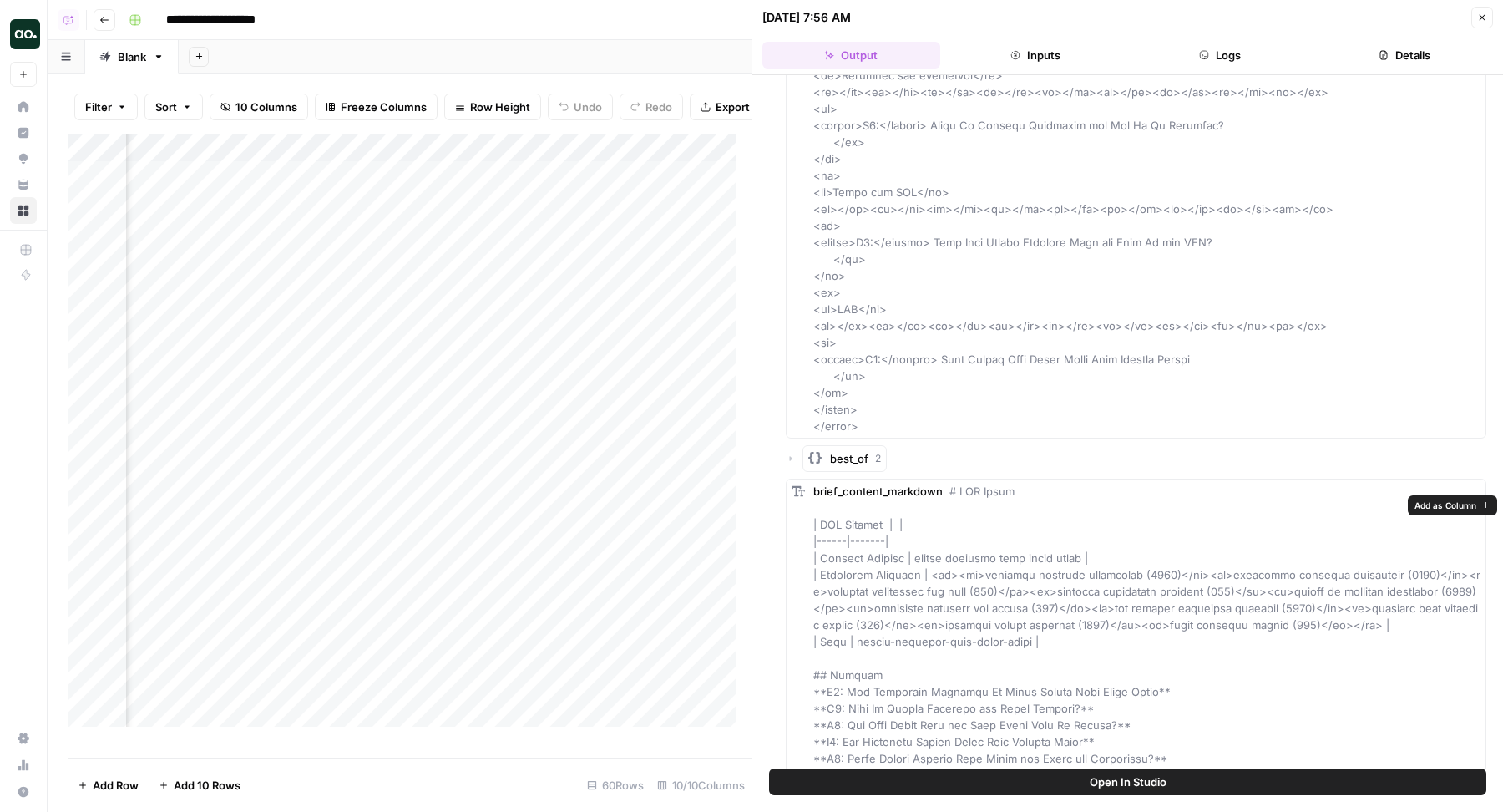
click at [1441, 505] on span "Add as Column" at bounding box center [1446, 505] width 62 height 13
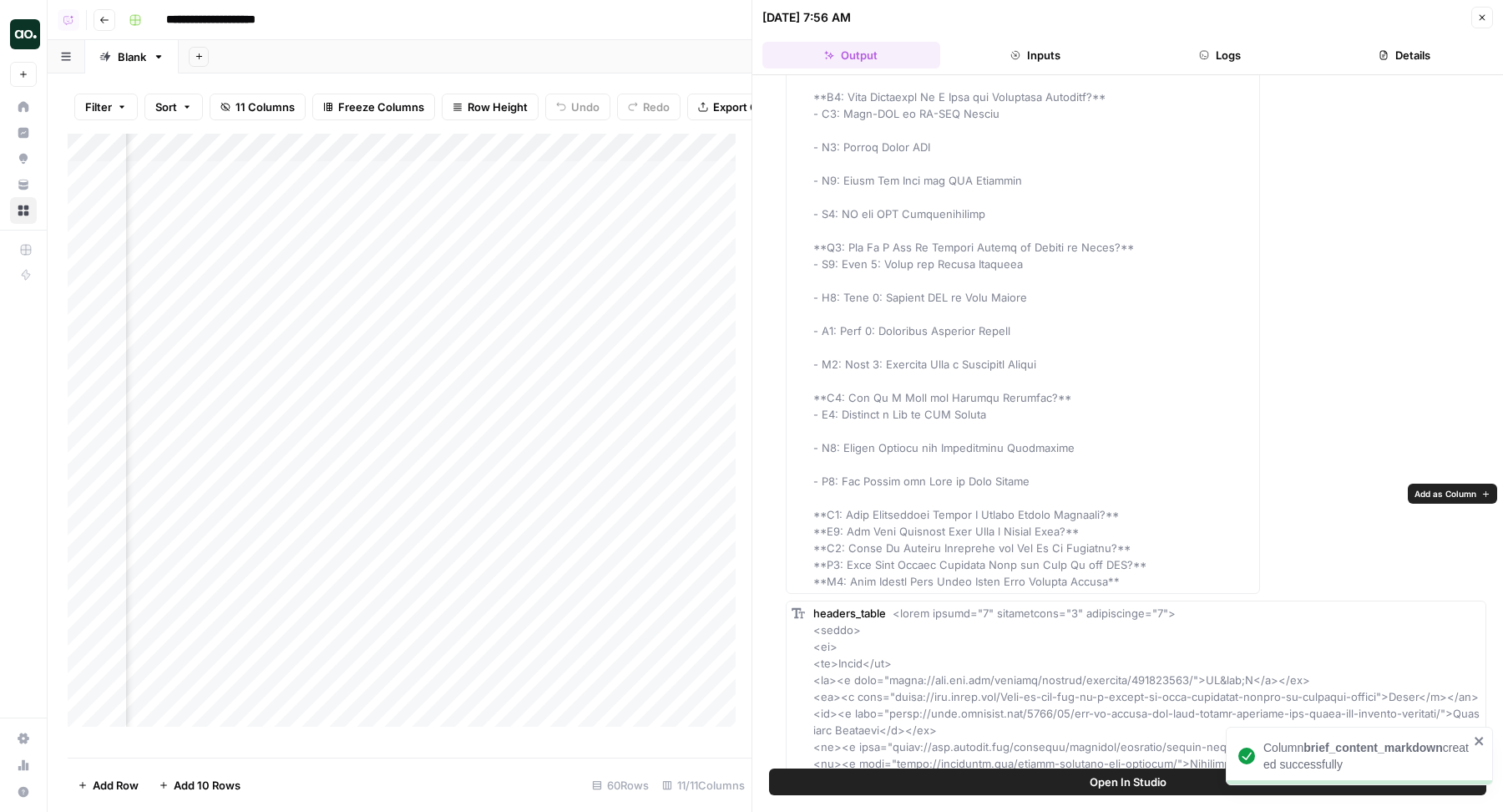
scroll to position [0, 0]
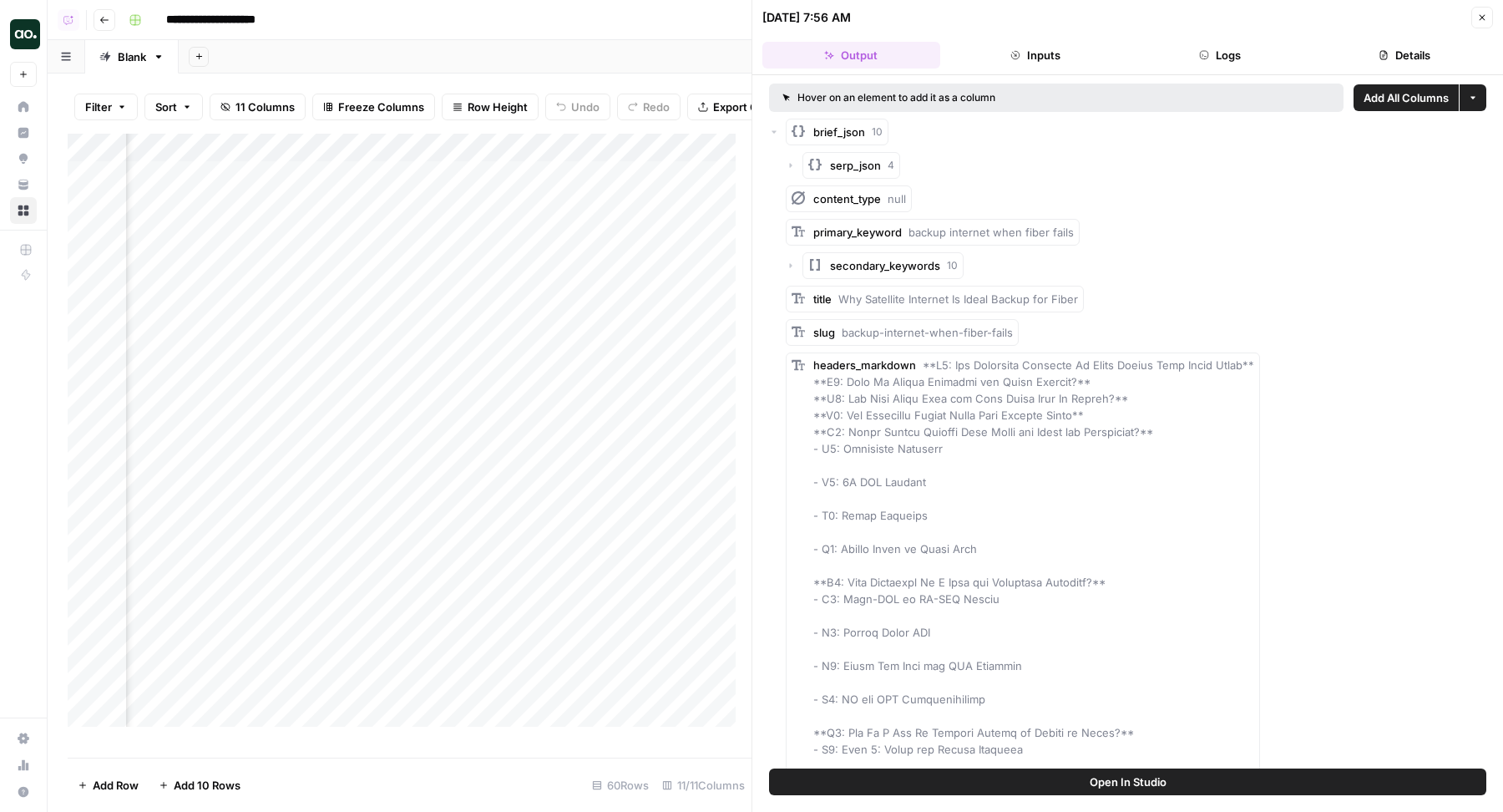
click at [796, 166] on div "serp_json 4" at bounding box center [1135, 165] width 700 height 26
click at [789, 162] on icon "button" at bounding box center [791, 165] width 10 height 10
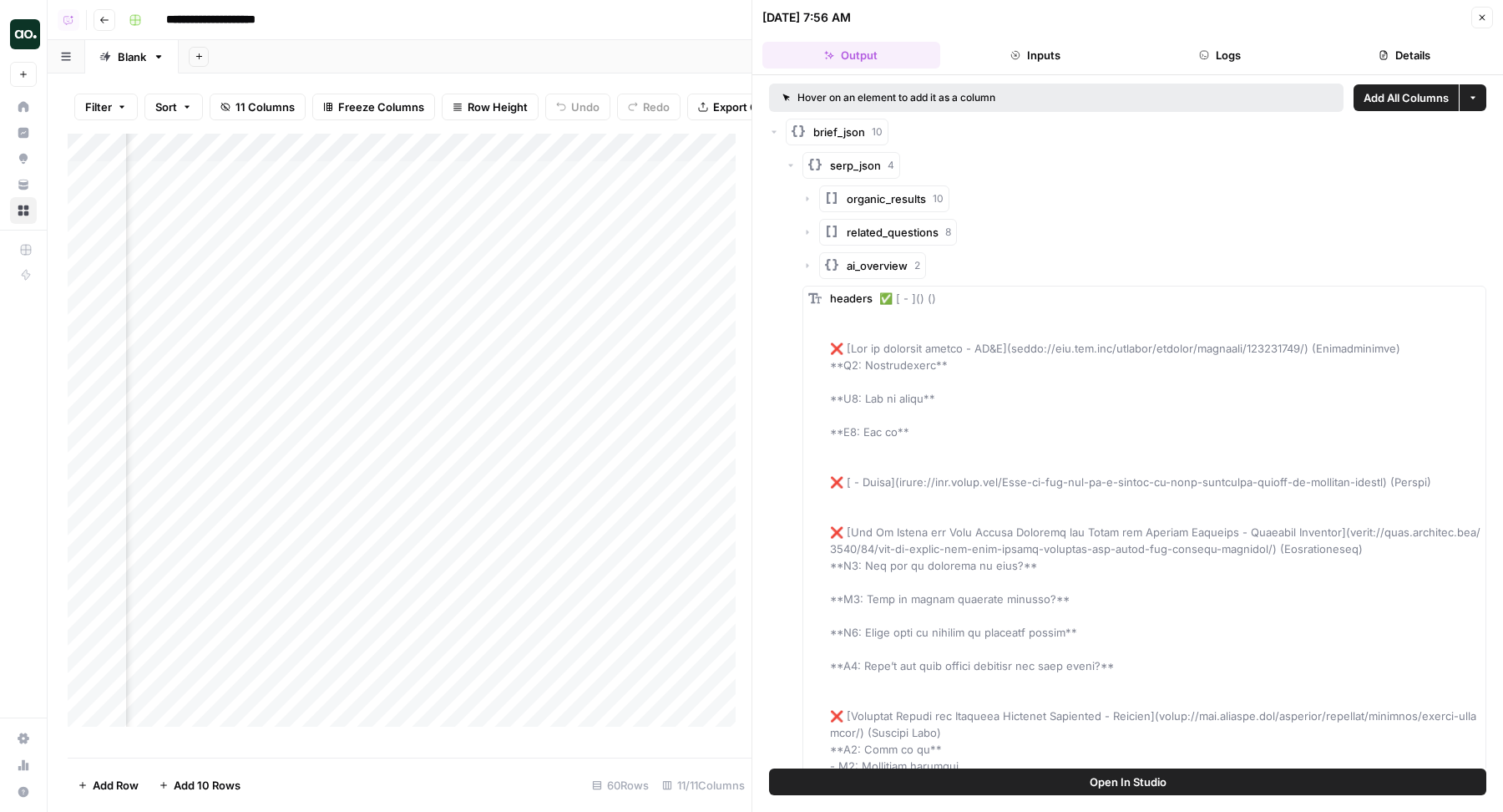
click at [789, 162] on icon "button" at bounding box center [791, 165] width 10 height 10
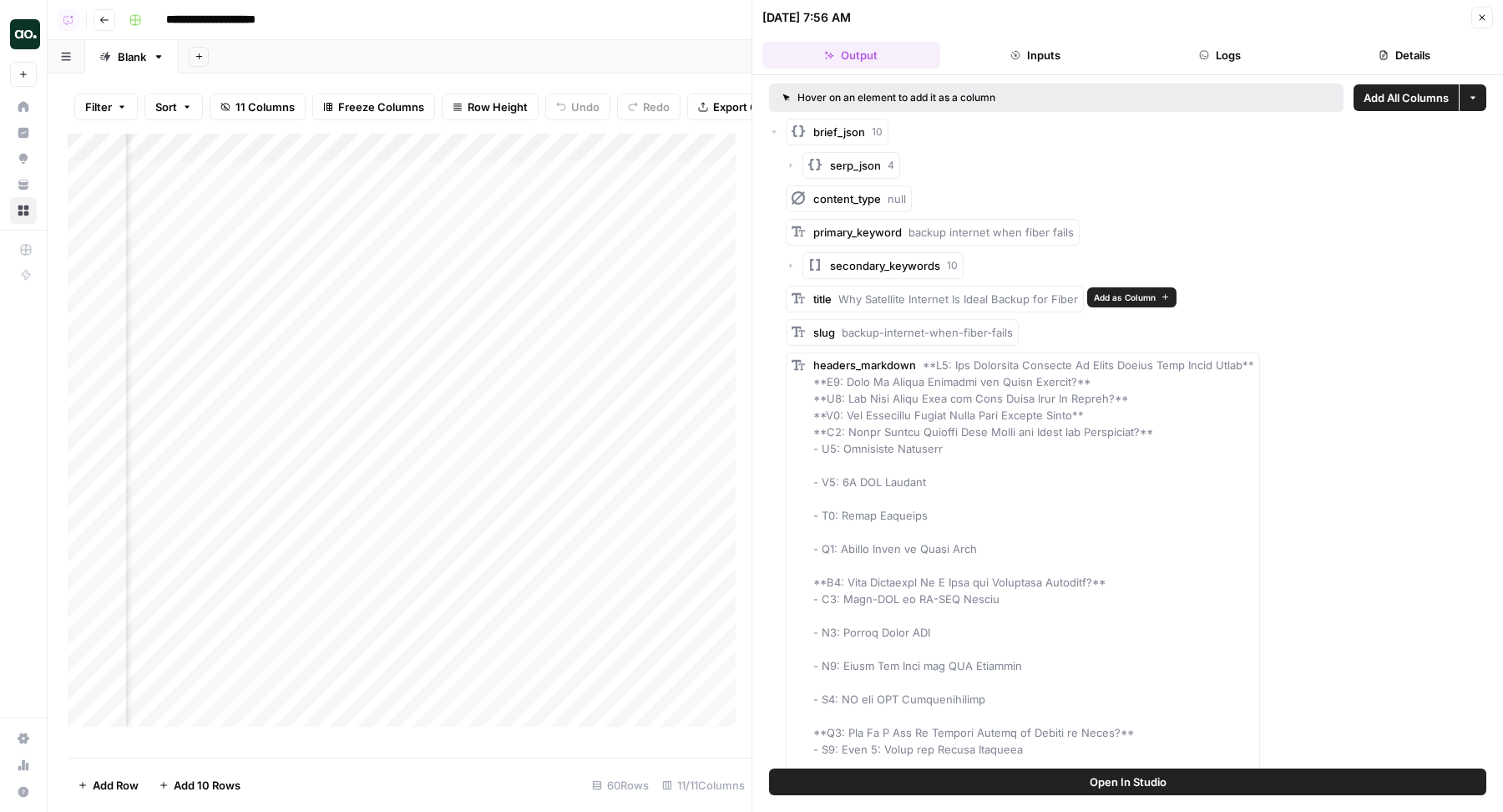
click at [1124, 300] on span "Add as Column" at bounding box center [1125, 297] width 62 height 13
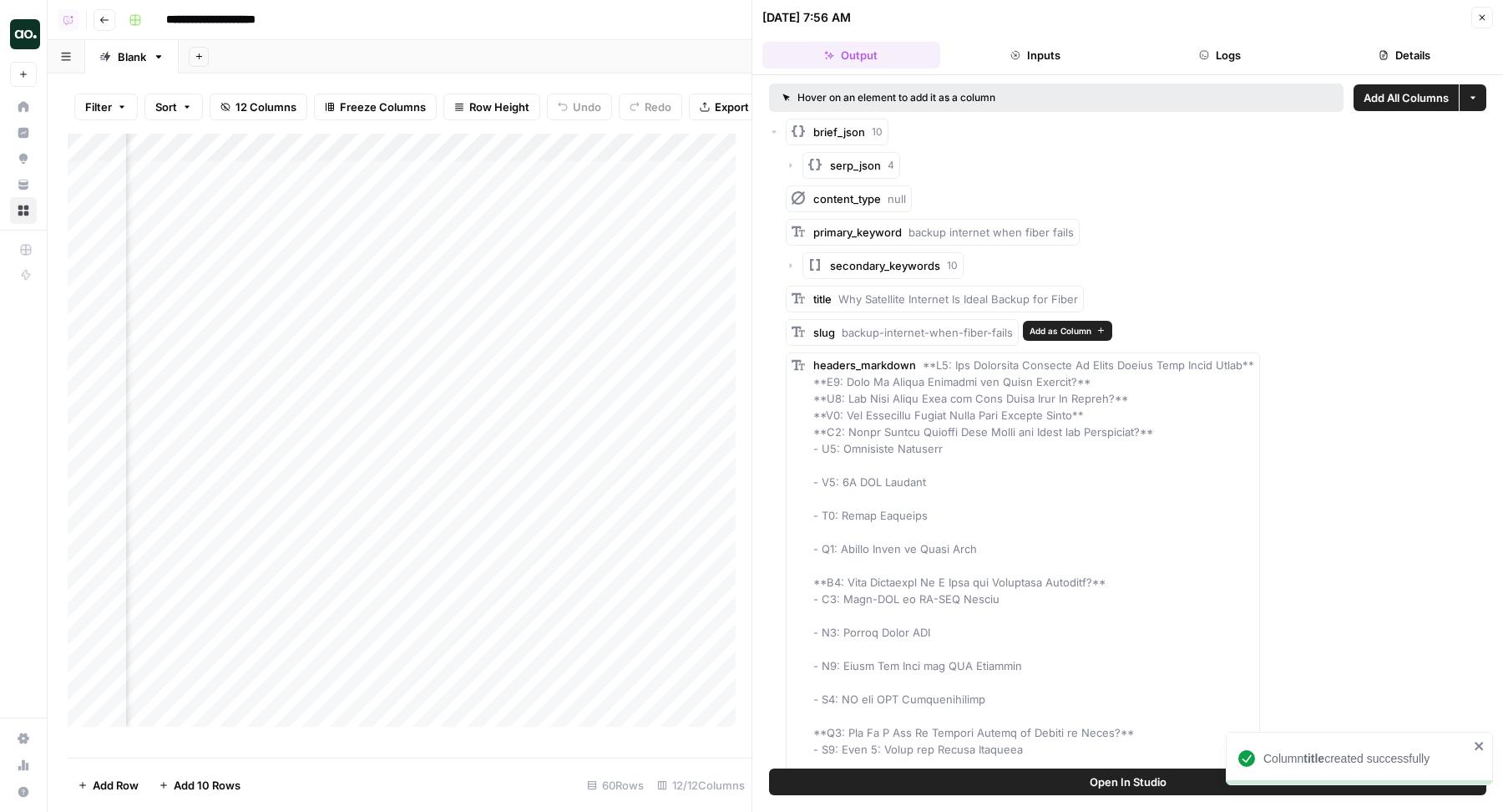
click at [1047, 332] on span "Add as Column" at bounding box center [1060, 331] width 62 height 13
click at [1486, 23] on button "Close" at bounding box center [1481, 17] width 22 height 22
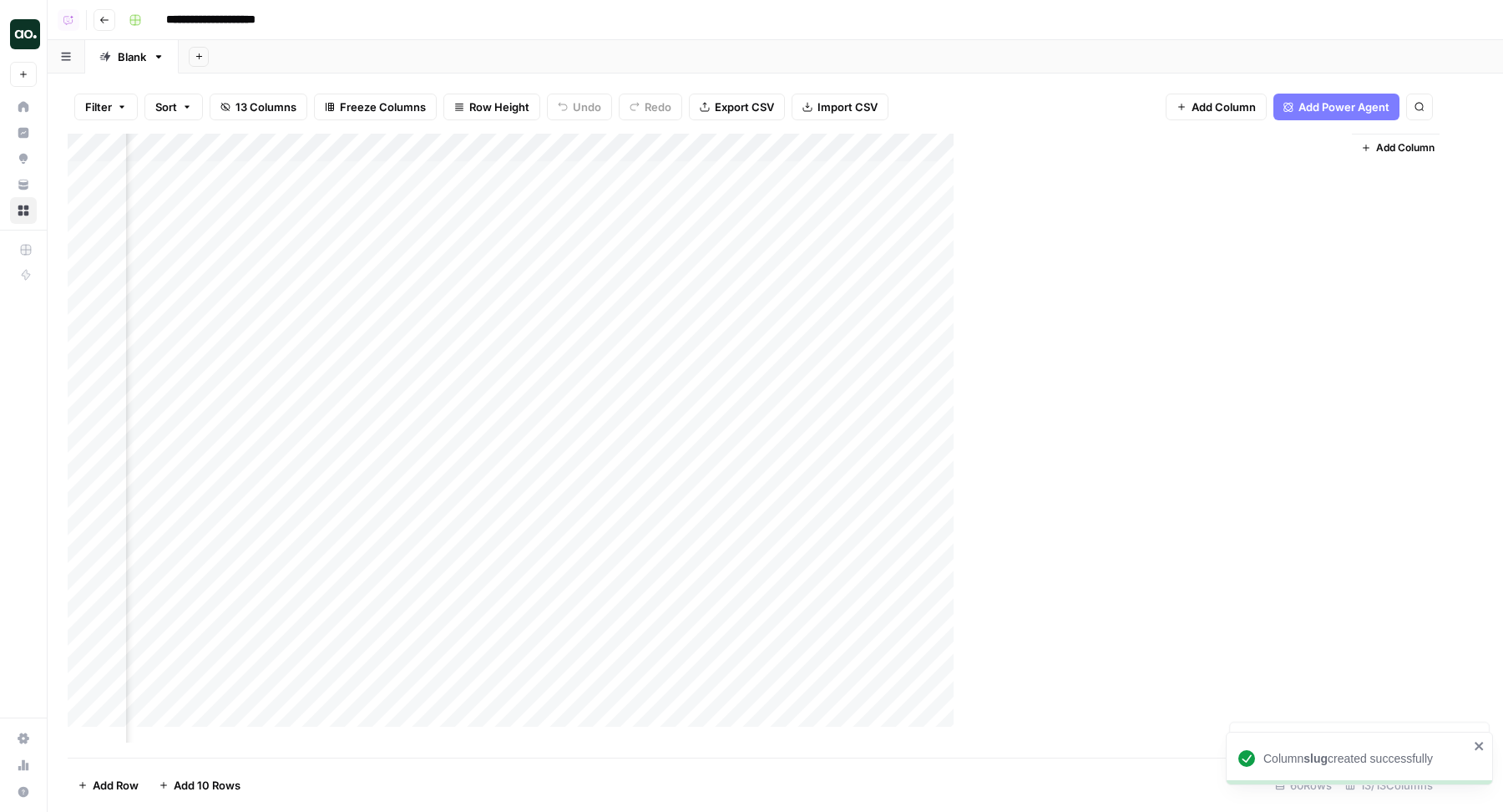
scroll to position [0, 822]
click at [969, 138] on div "Add Column" at bounding box center [775, 445] width 1416 height 625
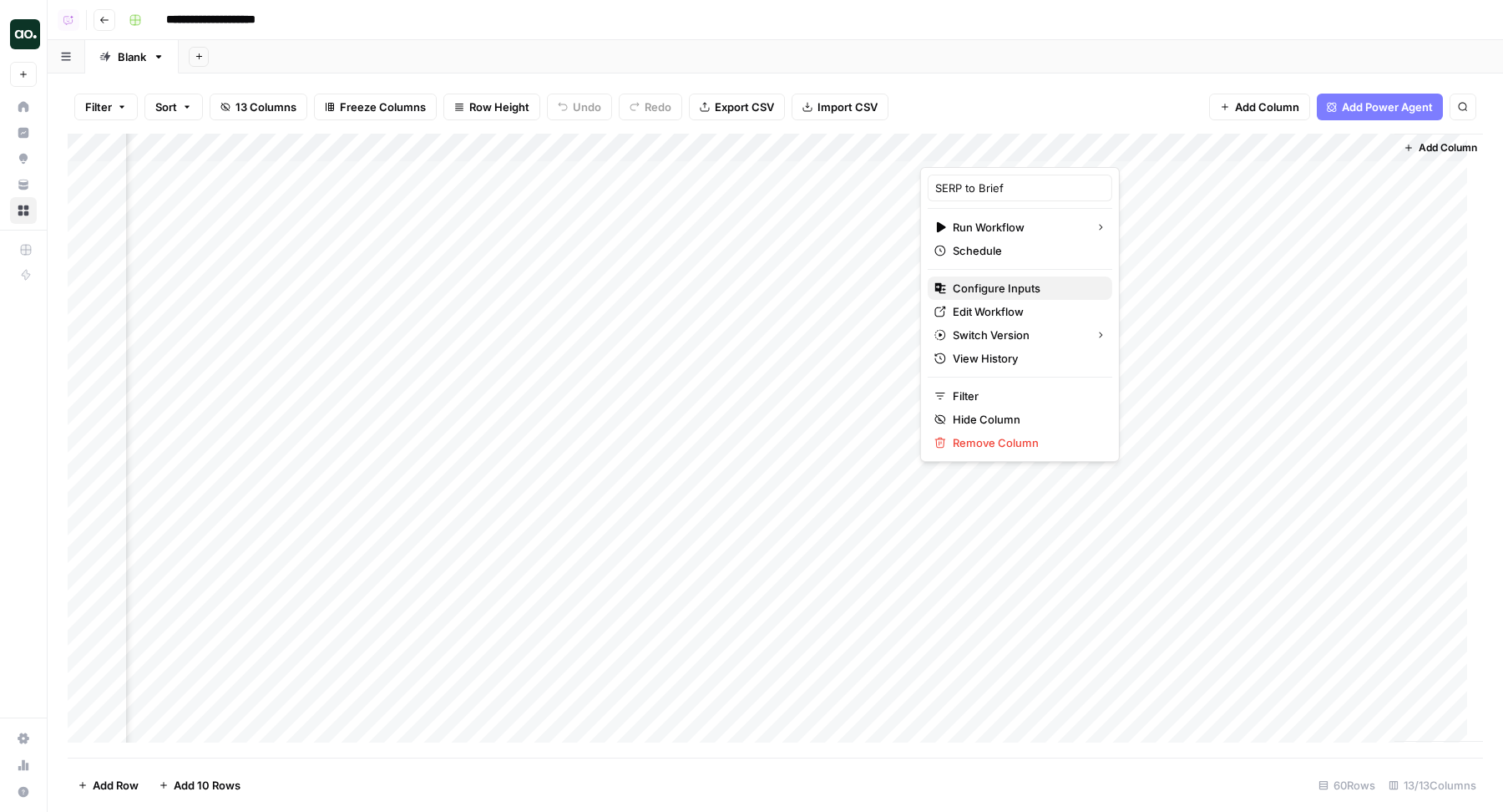
click at [996, 283] on span "Configure Inputs" at bounding box center [1025, 289] width 146 height 17
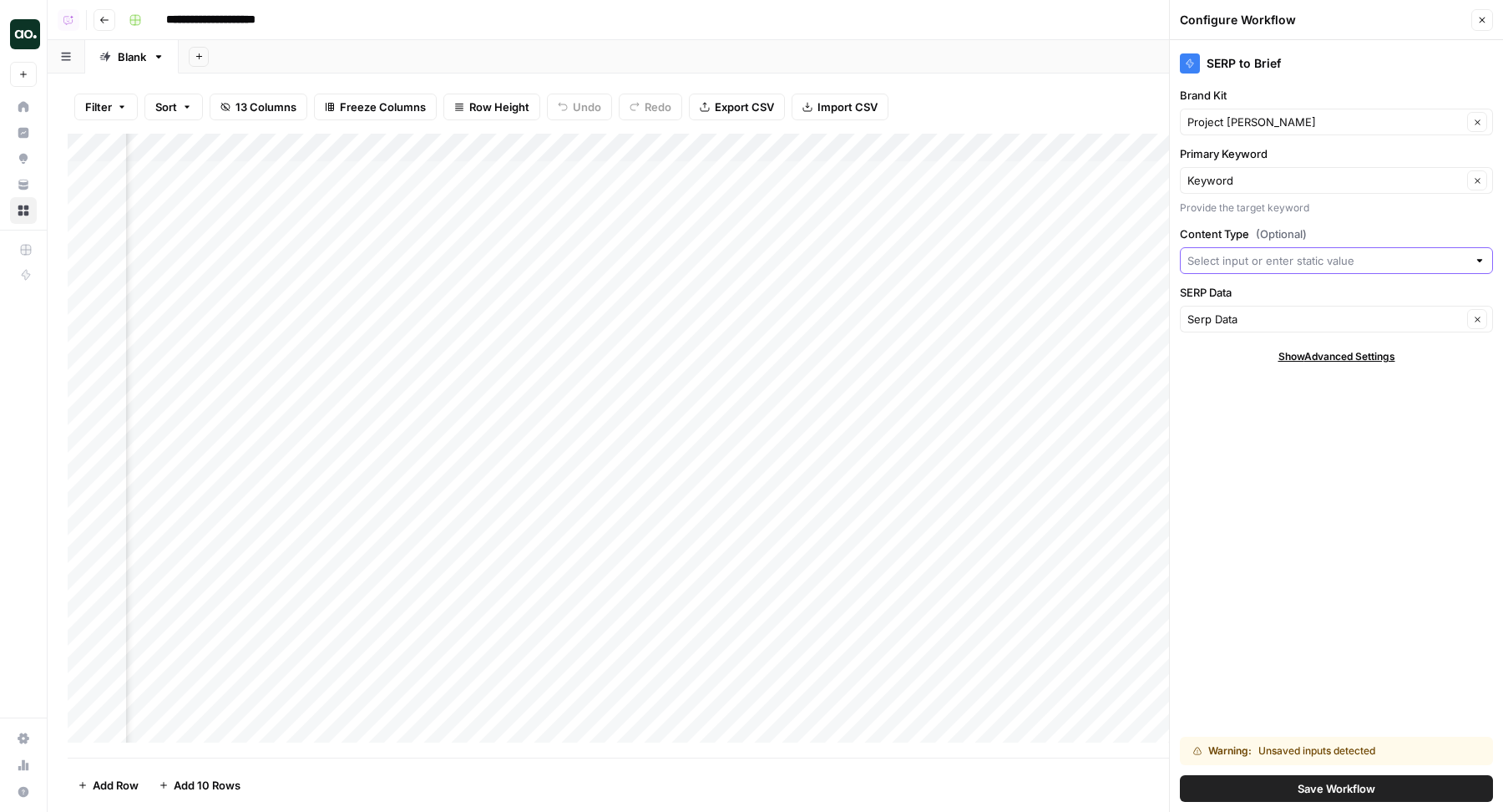
click at [1283, 258] on input "Content Type (Optional)" at bounding box center [1327, 260] width 280 height 17
click at [1249, 653] on div "SERP to Brief Brand Kit Project Kuiper Clear Primary Keyword Keyword Clear Prov…" at bounding box center [1337, 426] width 333 height 772
click at [1306, 790] on span "Save Workflow" at bounding box center [1337, 789] width 78 height 17
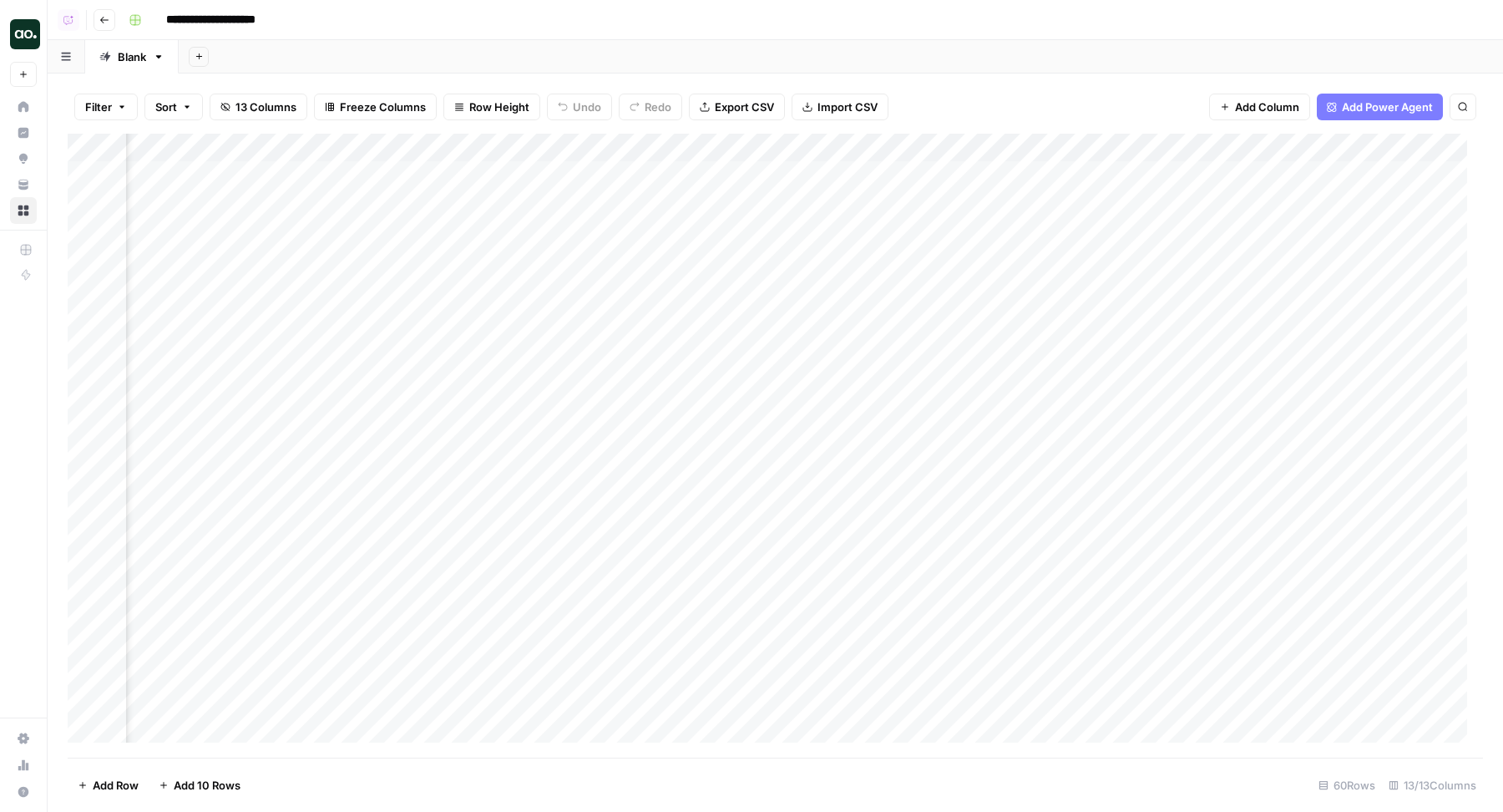
click at [1132, 174] on div "Add Column" at bounding box center [775, 445] width 1416 height 625
click at [1127, 148] on div "Add Column" at bounding box center [775, 445] width 1416 height 625
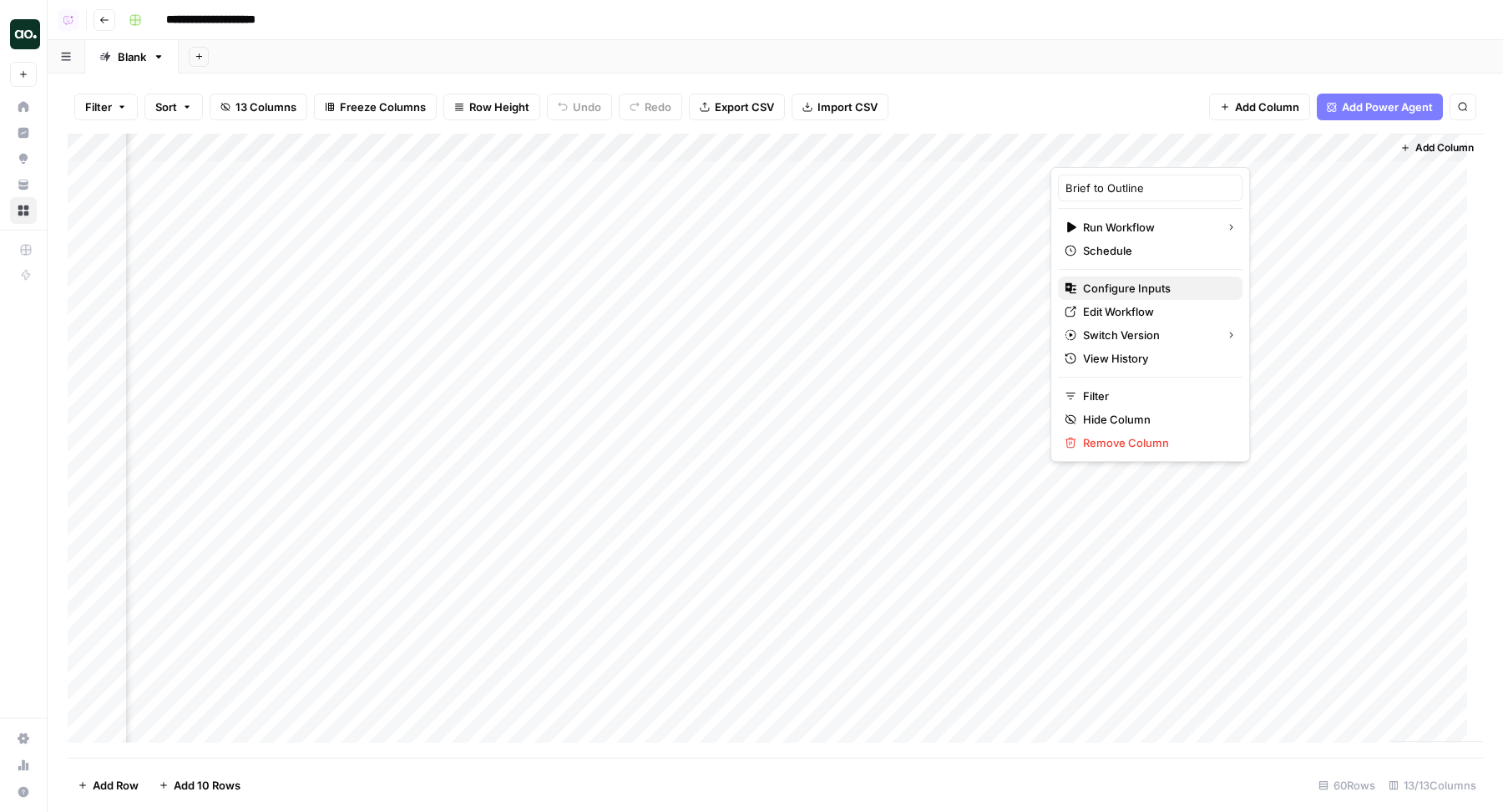
click at [1143, 284] on span "Configure Inputs" at bounding box center [1155, 289] width 146 height 17
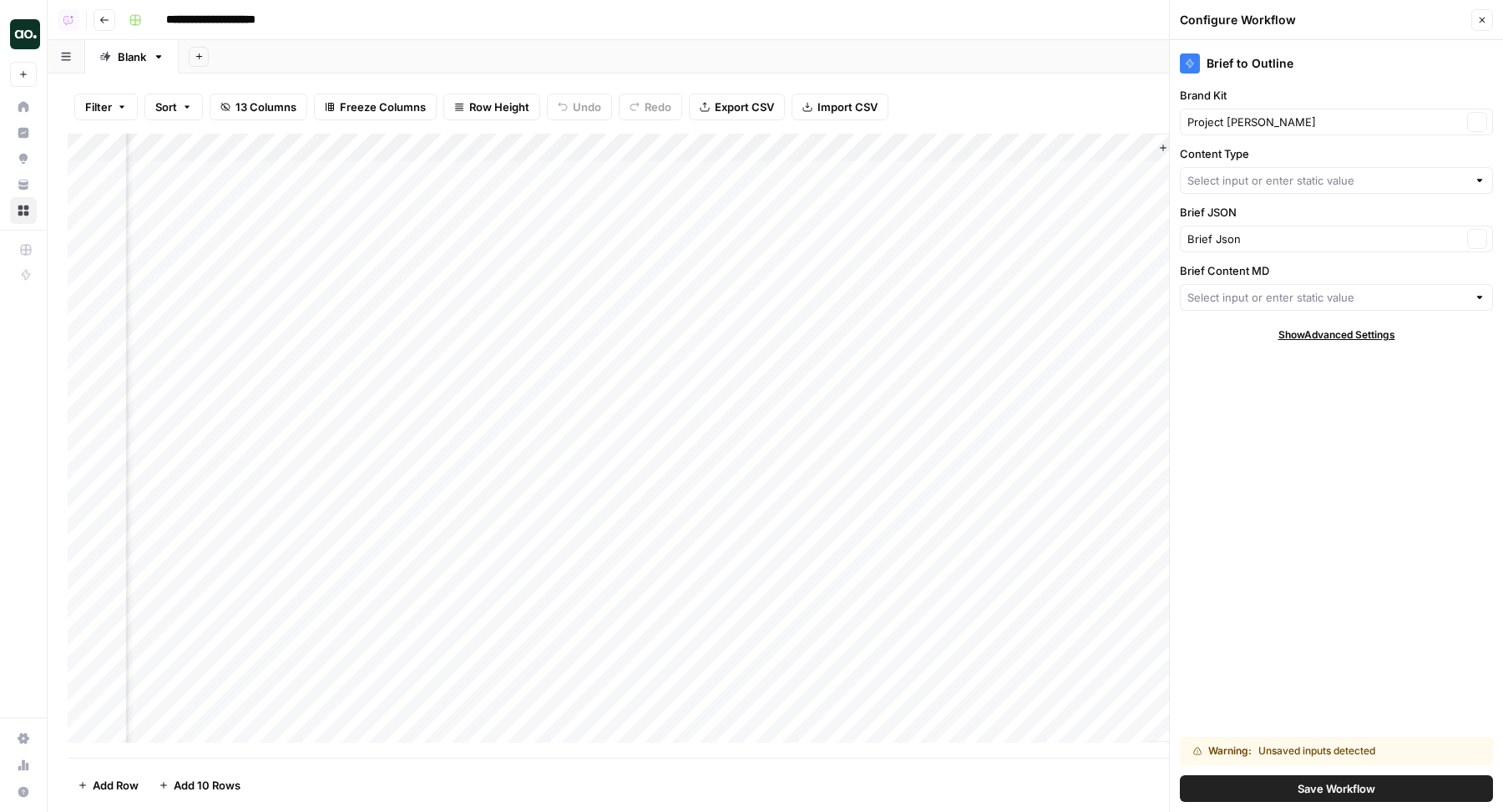
scroll to position [0, 1083]
click at [1265, 293] on input "Brief Content MD" at bounding box center [1327, 297] width 280 height 17
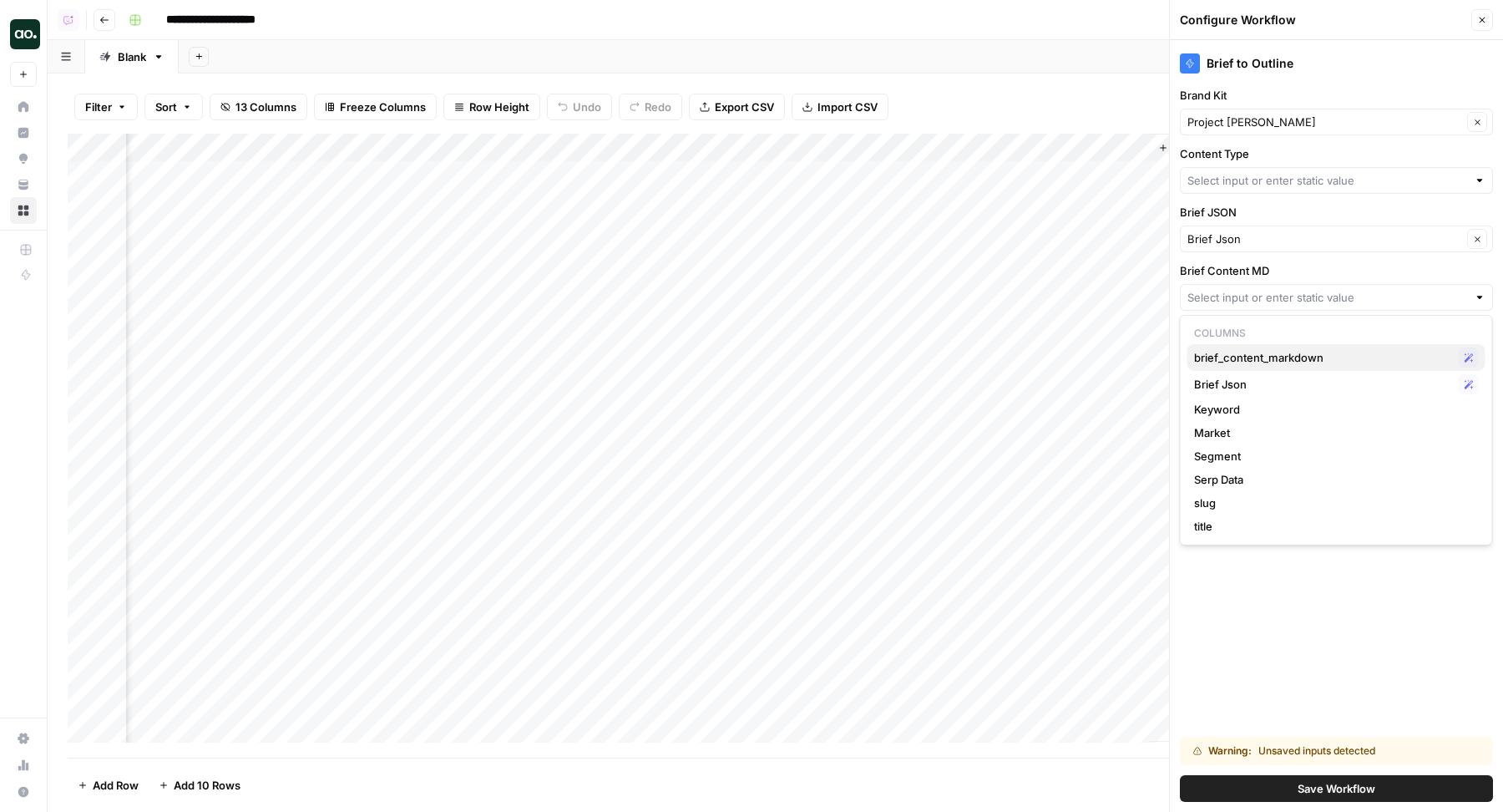
click at [1268, 355] on span "brief_content_markdown" at bounding box center [1323, 357] width 258 height 17
type input "brief_content_markdown"
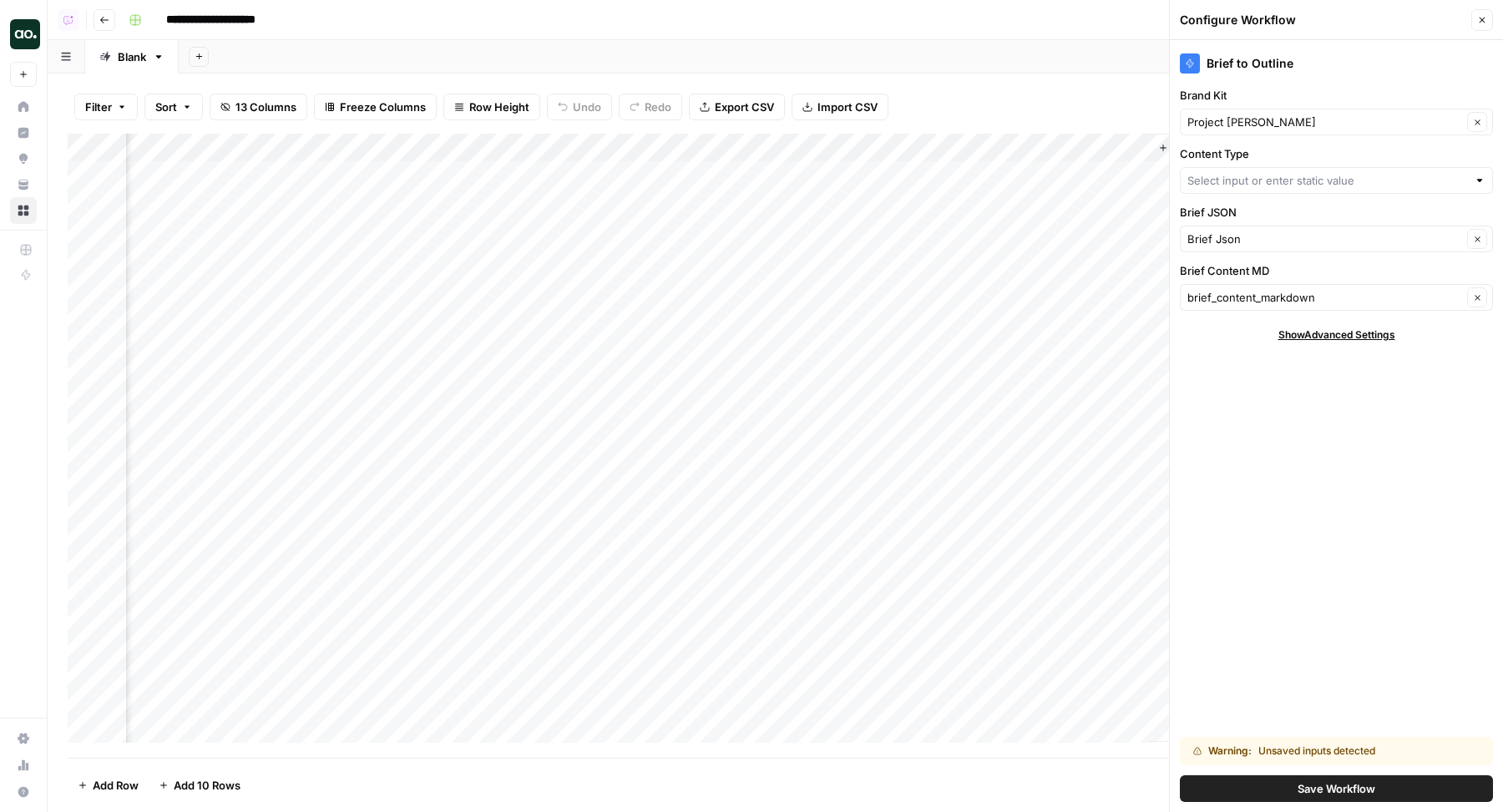
click at [1233, 436] on div "Brief to Outline Brand Kit Project Kuiper Clear Content Type Brief JSON Brief J…" at bounding box center [1337, 426] width 333 height 772
click at [1360, 180] on input "Content Type" at bounding box center [1327, 180] width 280 height 17
click at [1270, 489] on div "Brief to Outline Brand Kit Project Kuiper Clear Content Type Brief JSON Brief J…" at bounding box center [1337, 426] width 333 height 772
click at [1483, 19] on icon "button" at bounding box center [1482, 20] width 10 height 10
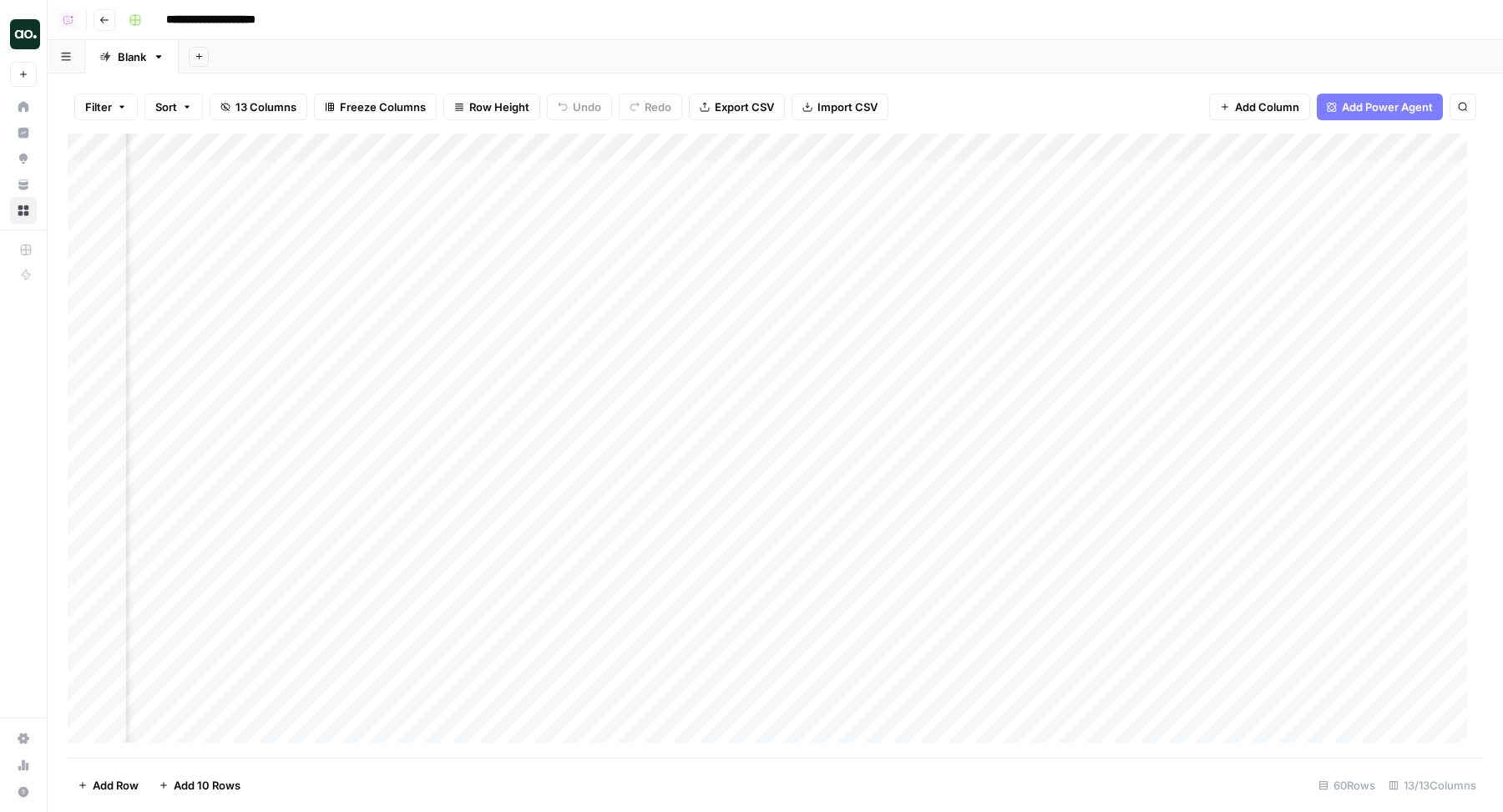
scroll to position [0, 842]
click at [1416, 152] on span "Add Column" at bounding box center [1445, 148] width 58 height 15
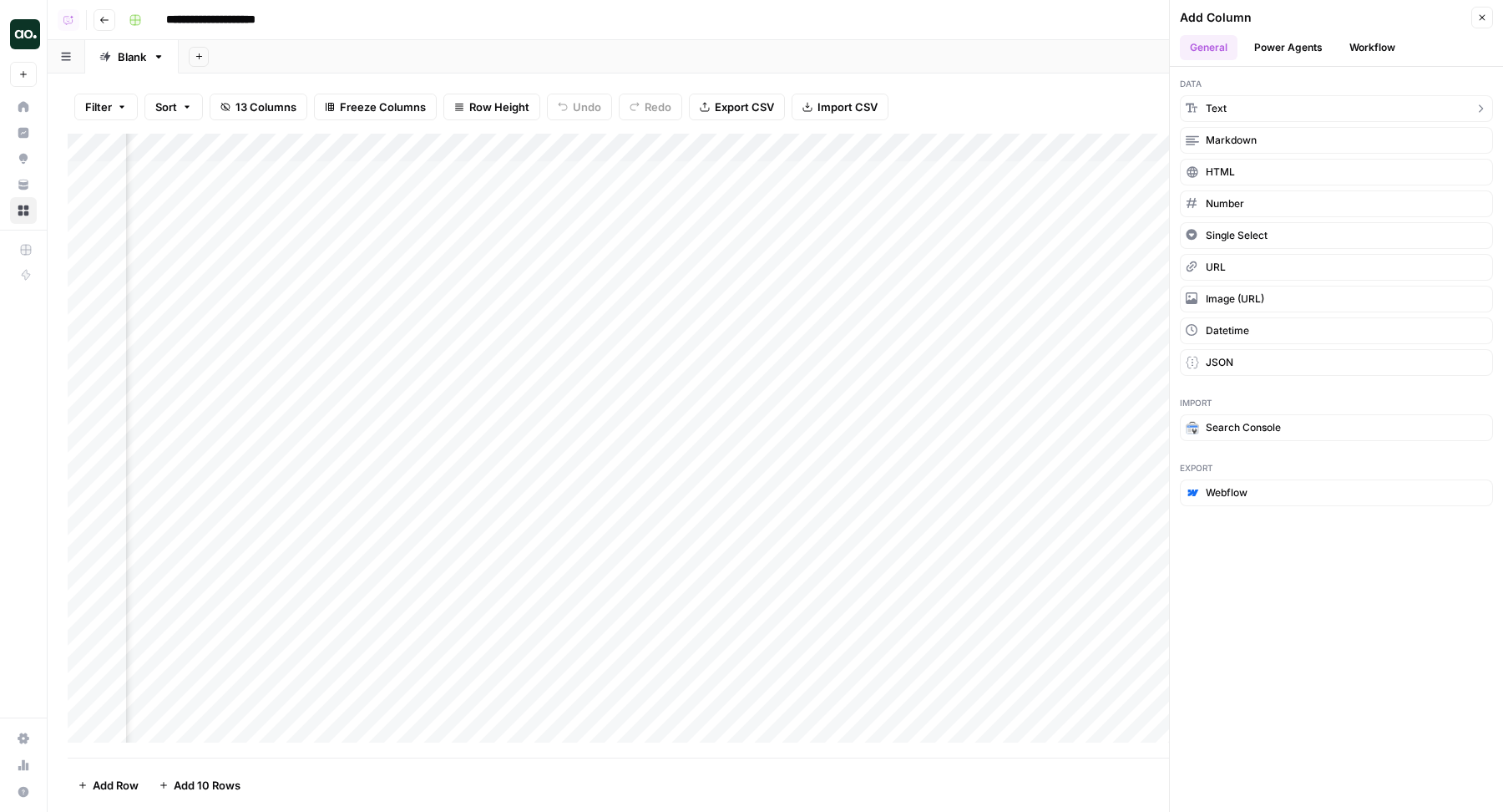
click at [1302, 112] on button "Text" at bounding box center [1336, 108] width 313 height 26
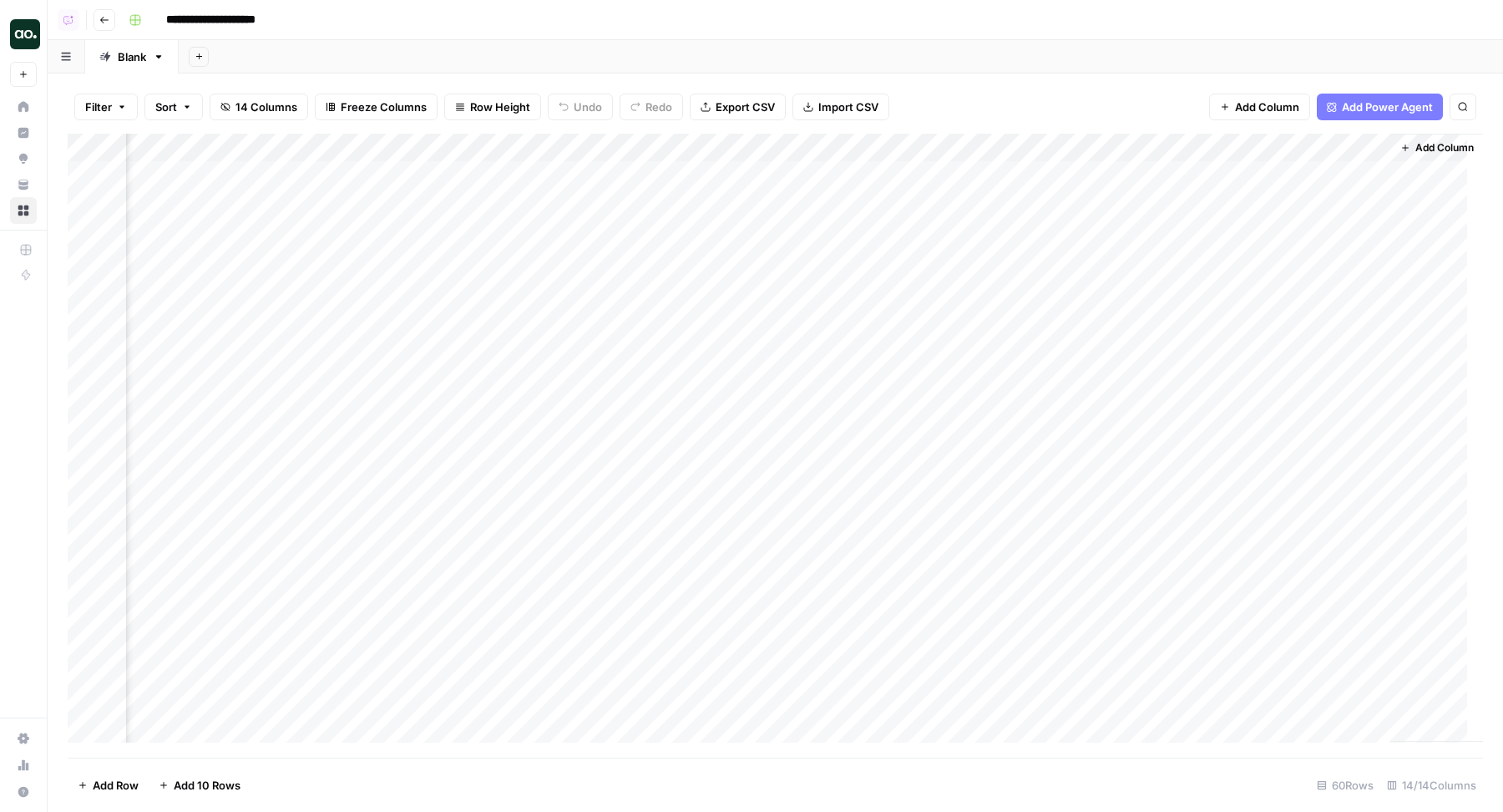
scroll to position [0, 1082]
drag, startPoint x: 1198, startPoint y: 142, endPoint x: 136, endPoint y: 148, distance: 1062.0
click at [136, 148] on div "Add Column" at bounding box center [775, 445] width 1416 height 625
drag, startPoint x: 1292, startPoint y: 142, endPoint x: 775, endPoint y: 152, distance: 517.1
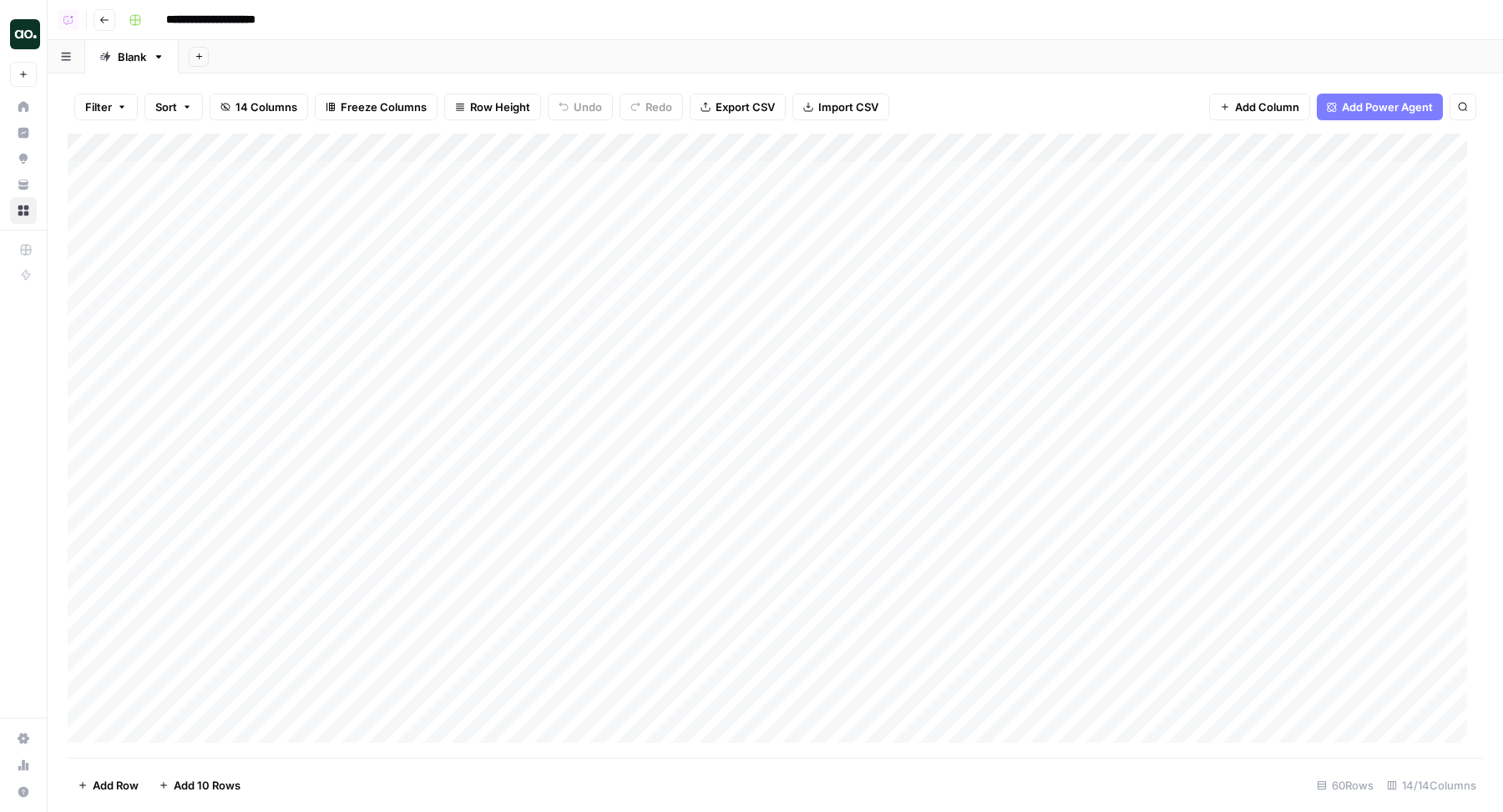
click at [775, 152] on div "Add Column" at bounding box center [775, 445] width 1416 height 625
click at [757, 153] on div "Add Column" at bounding box center [775, 445] width 1416 height 625
click at [738, 184] on input "New Column" at bounding box center [767, 188] width 169 height 17
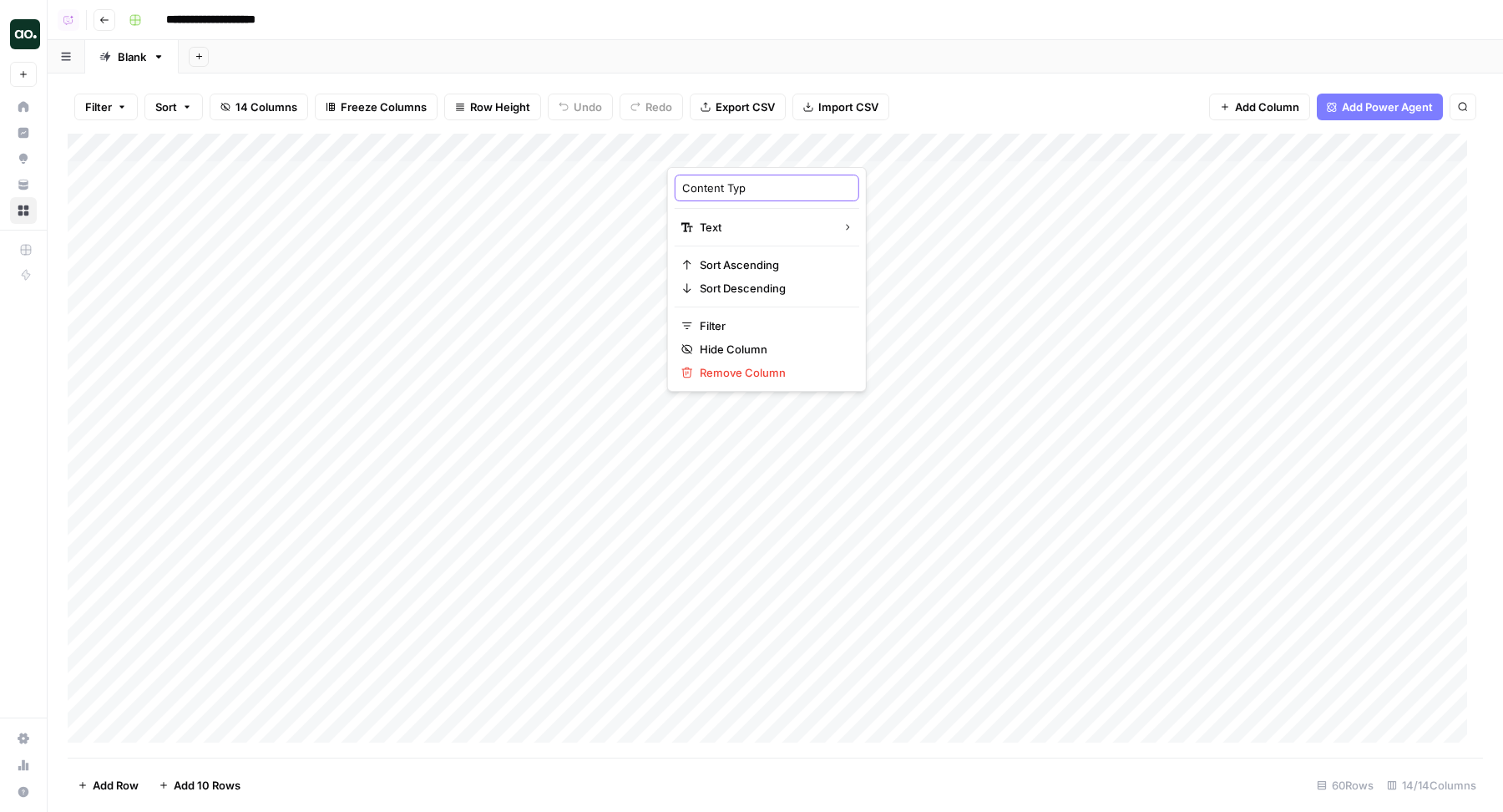
type input "Content Type"
click at [761, 186] on div "Add Column" at bounding box center [775, 445] width 1416 height 625
click at [755, 183] on div "Add Column" at bounding box center [775, 445] width 1416 height 625
click at [742, 177] on div "Add Column" at bounding box center [775, 445] width 1416 height 625
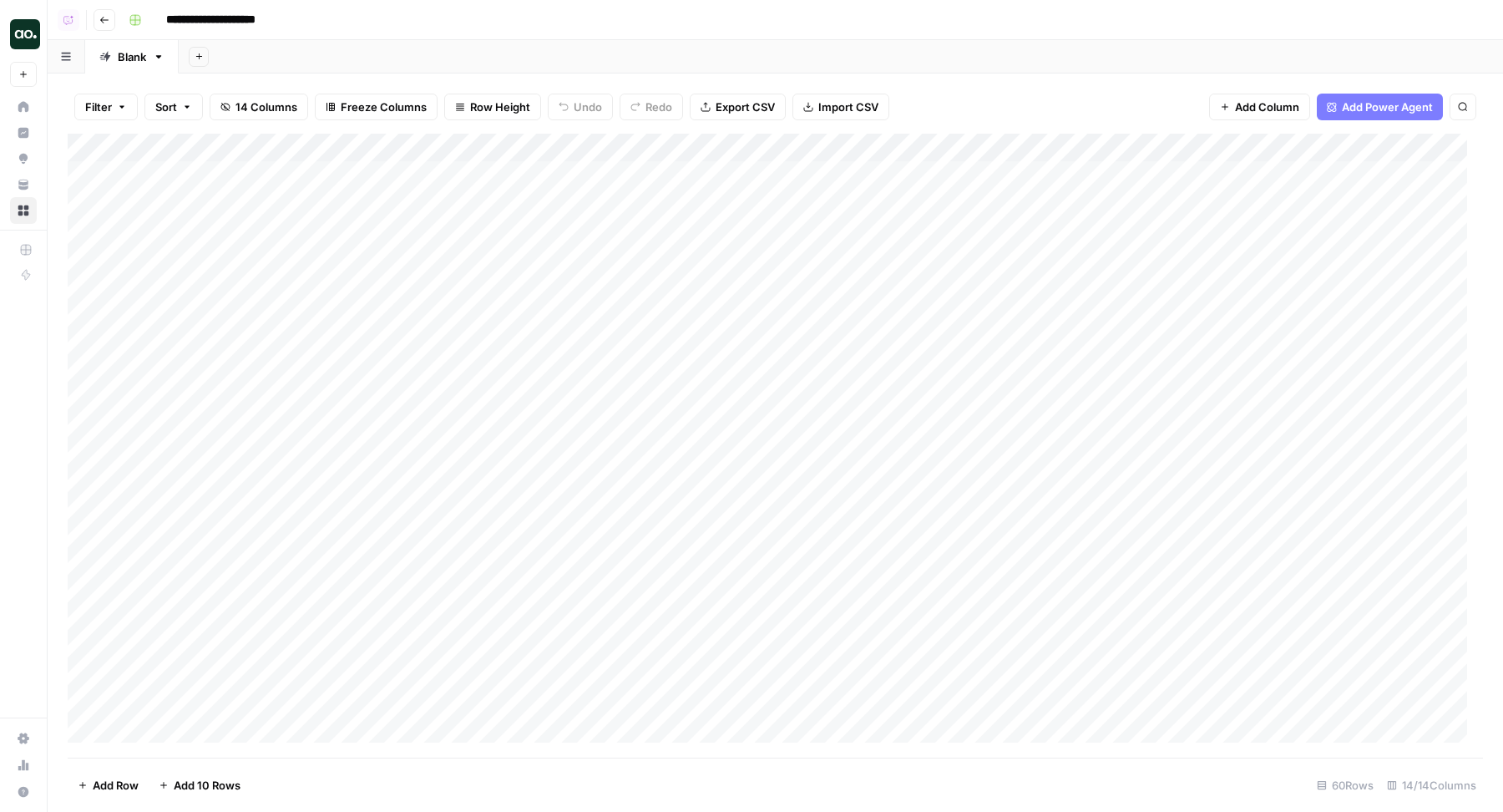
click at [742, 177] on div "Add Column" at bounding box center [775, 445] width 1416 height 625
click at [745, 247] on div "Add Column" at bounding box center [775, 445] width 1416 height 625
click at [732, 176] on div "Add Column" at bounding box center [775, 445] width 1416 height 625
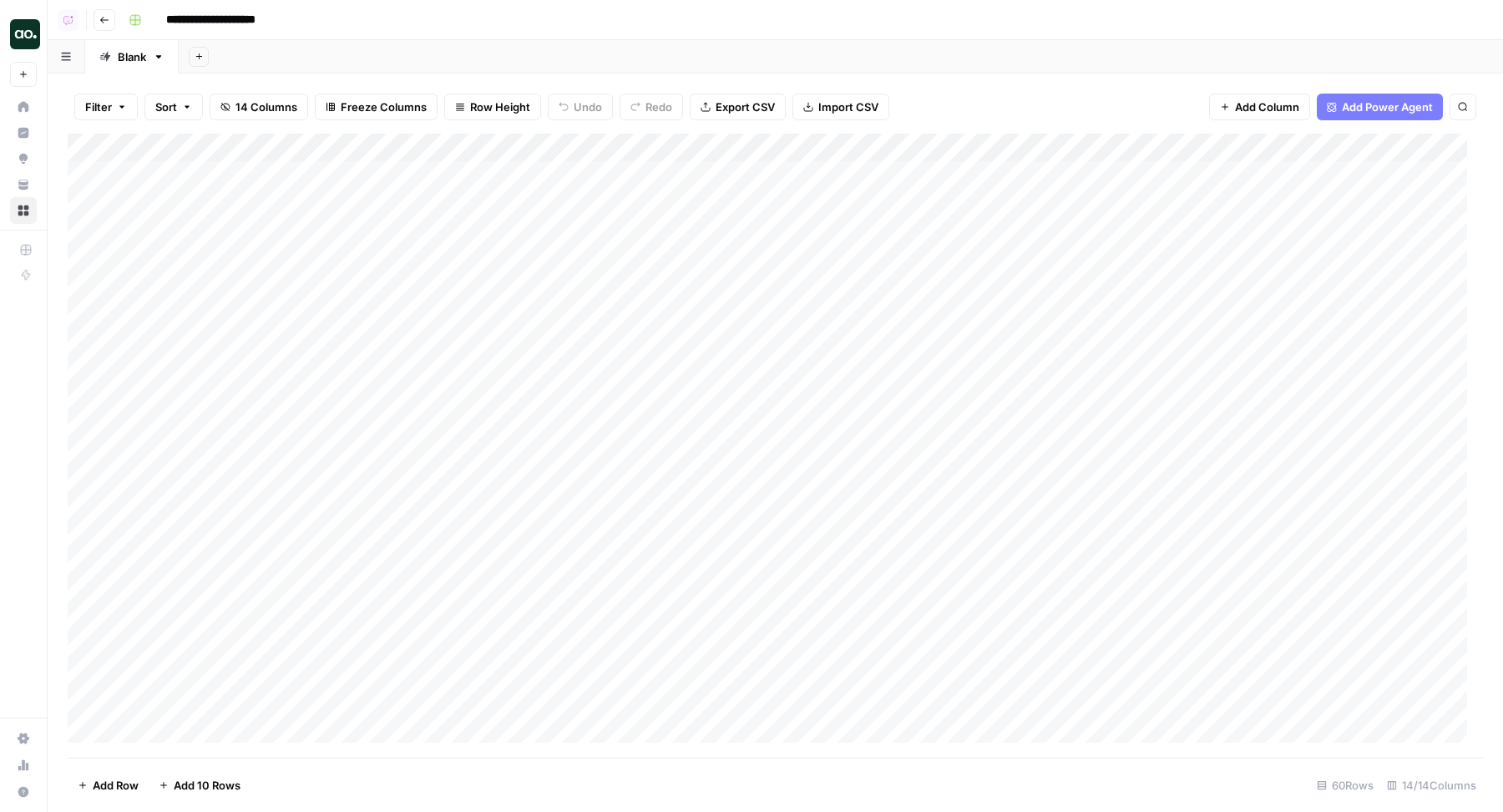
click at [755, 263] on div "Add Column" at bounding box center [775, 445] width 1416 height 625
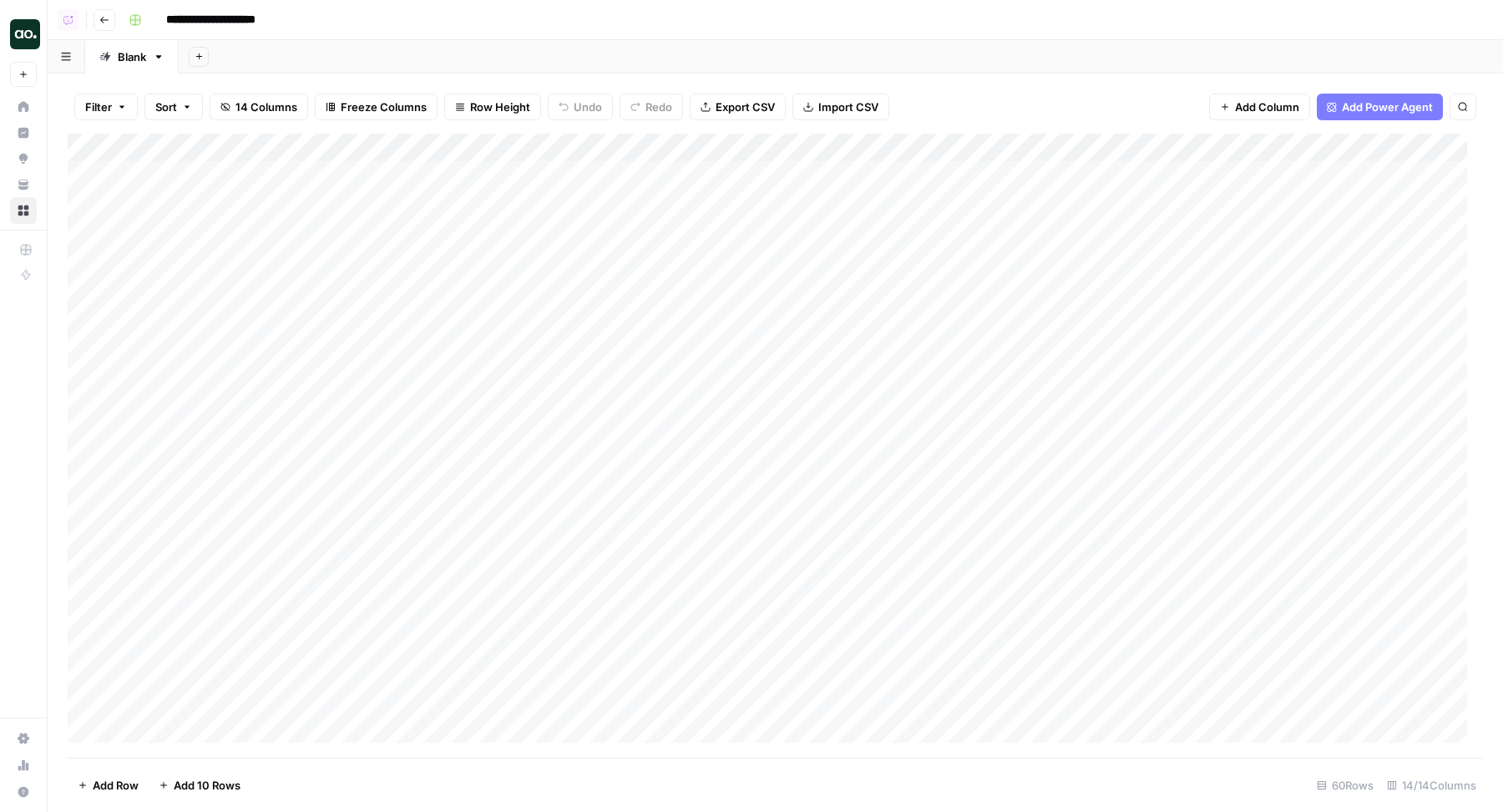
click at [736, 303] on div "Add Column" at bounding box center [775, 445] width 1416 height 625
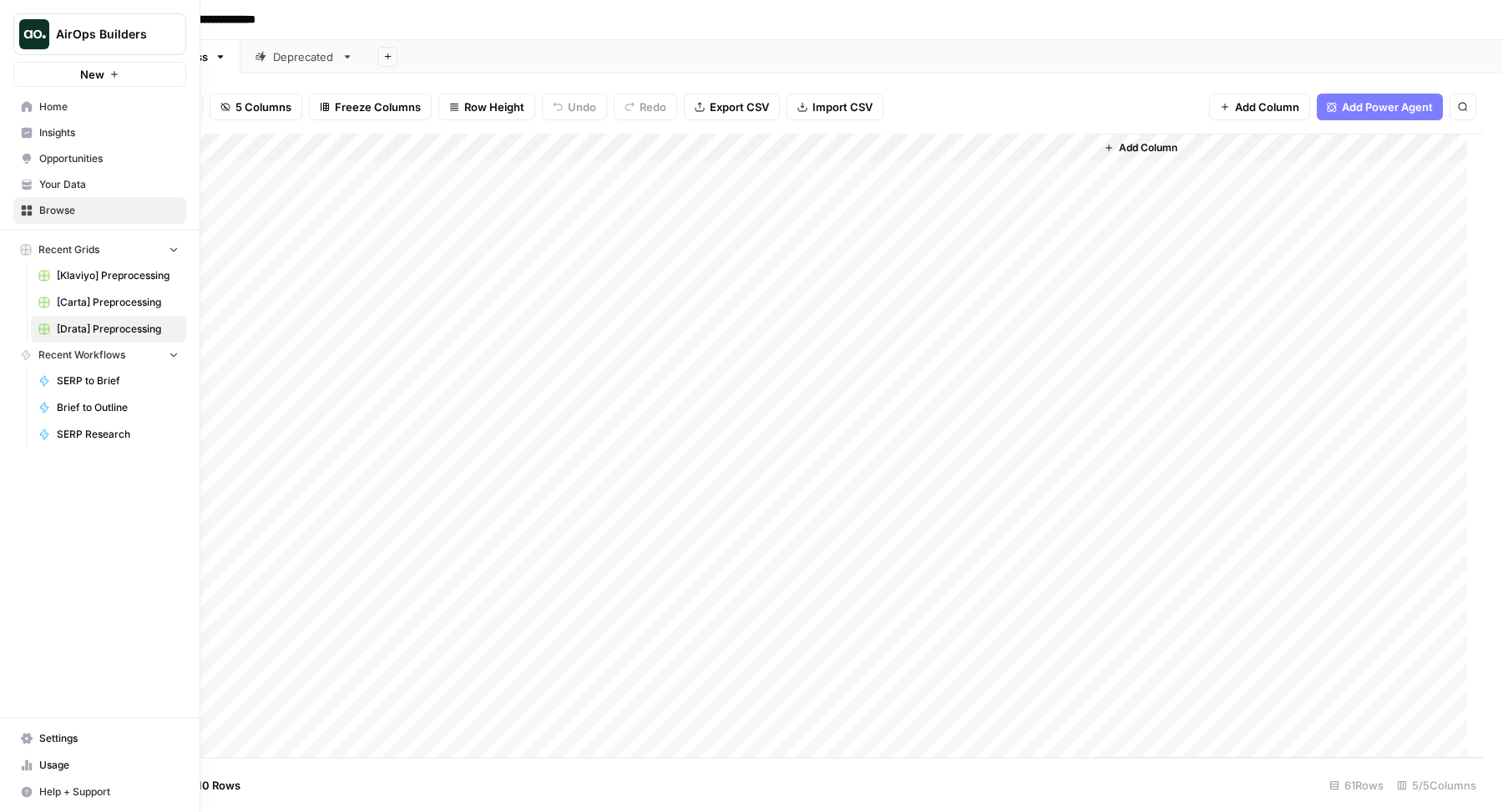
click at [56, 116] on link "Home" at bounding box center [100, 107] width 173 height 26
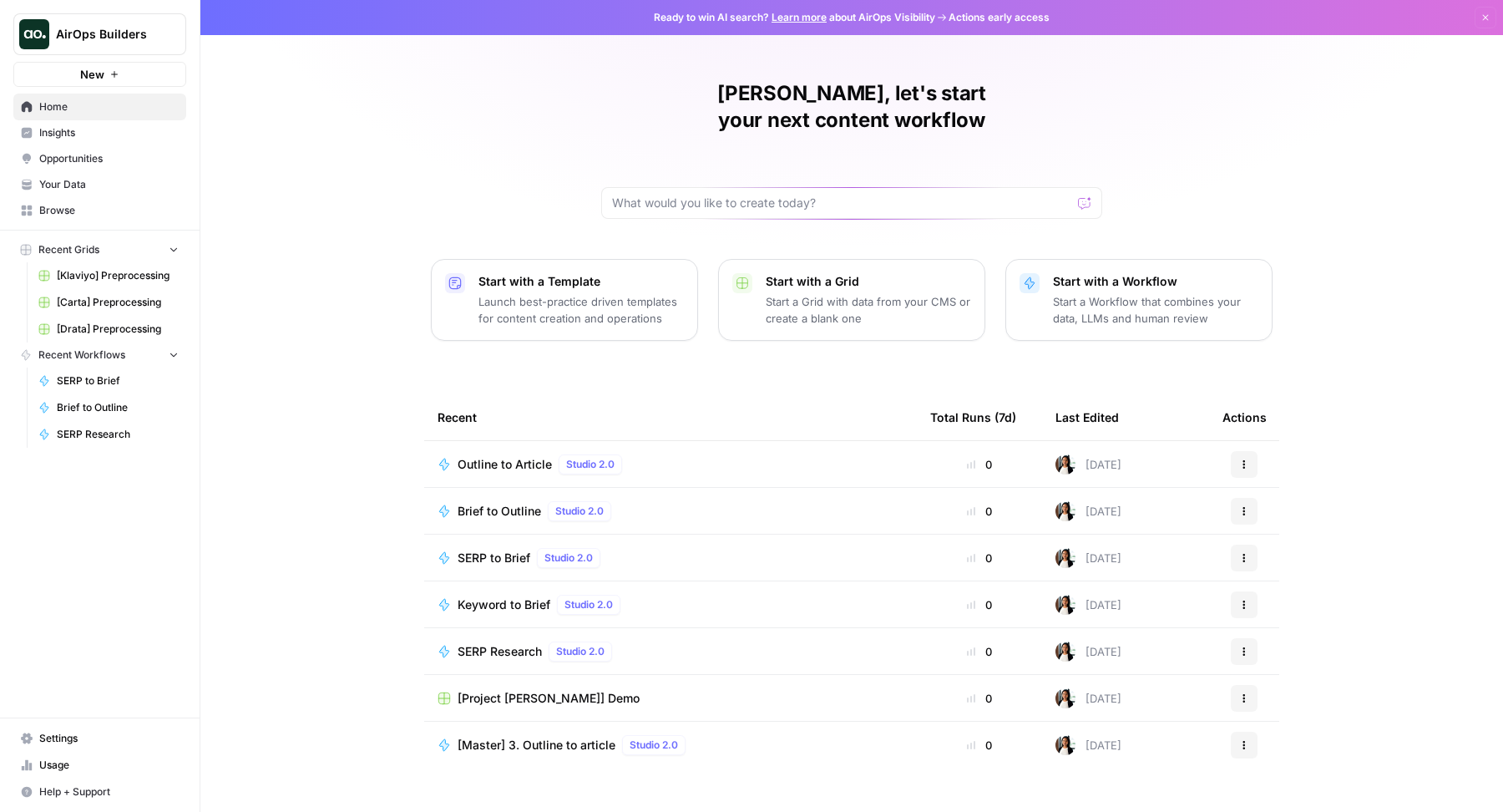
click at [95, 212] on span "Browse" at bounding box center [109, 211] width 139 height 15
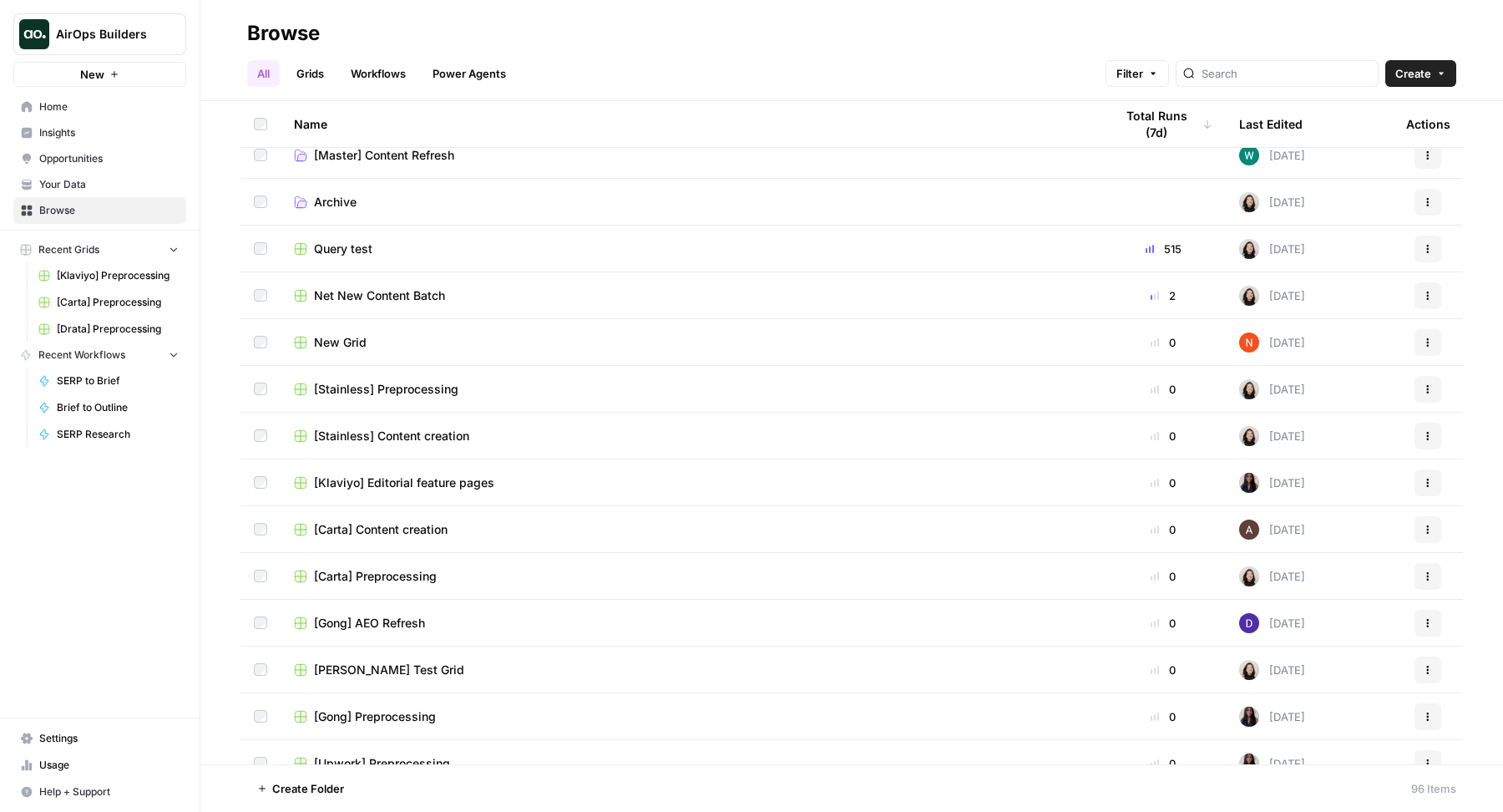
scroll to position [398, 0]
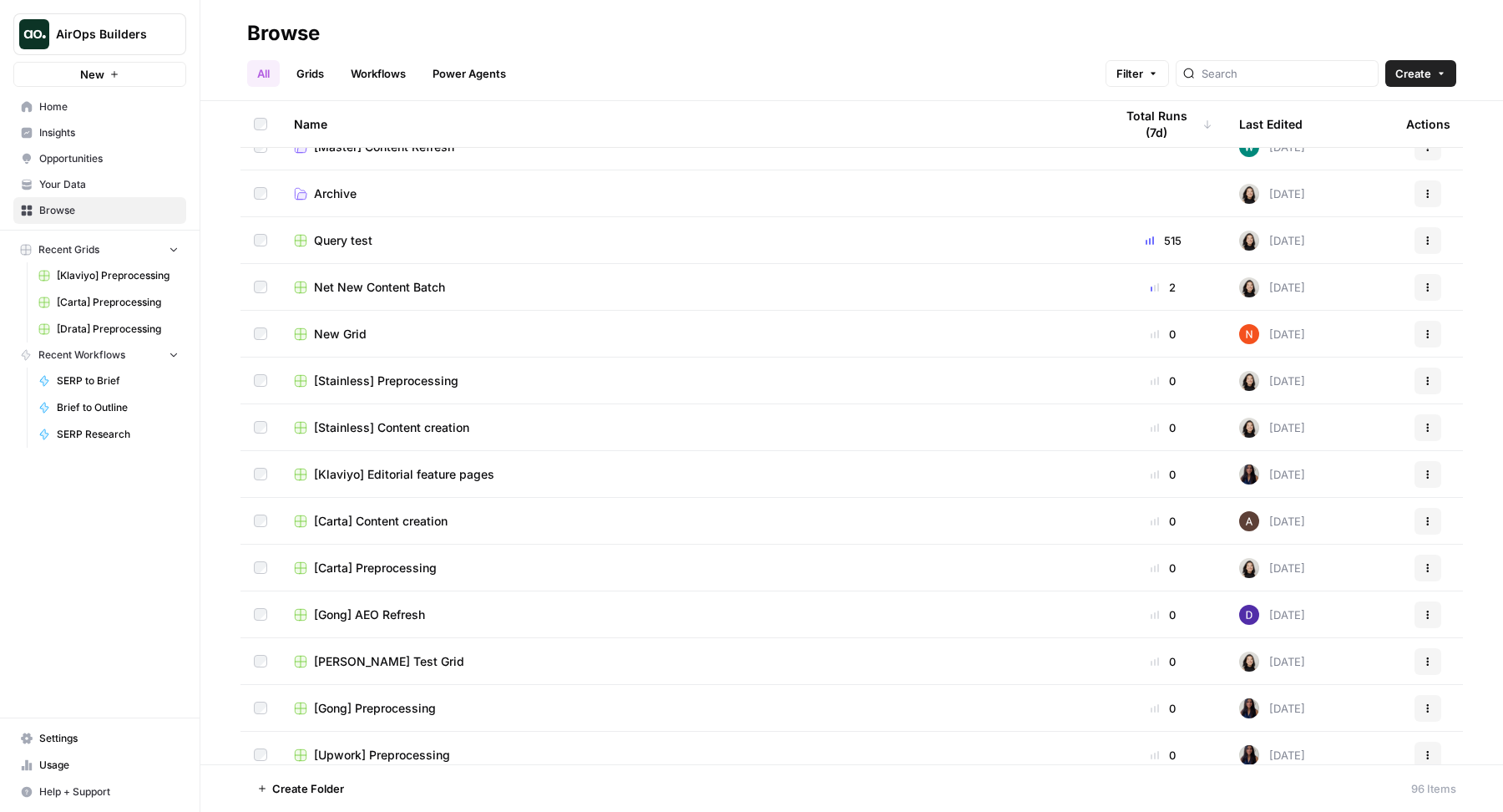
click at [1259, 134] on div "Last Edited" at bounding box center [1271, 123] width 64 height 46
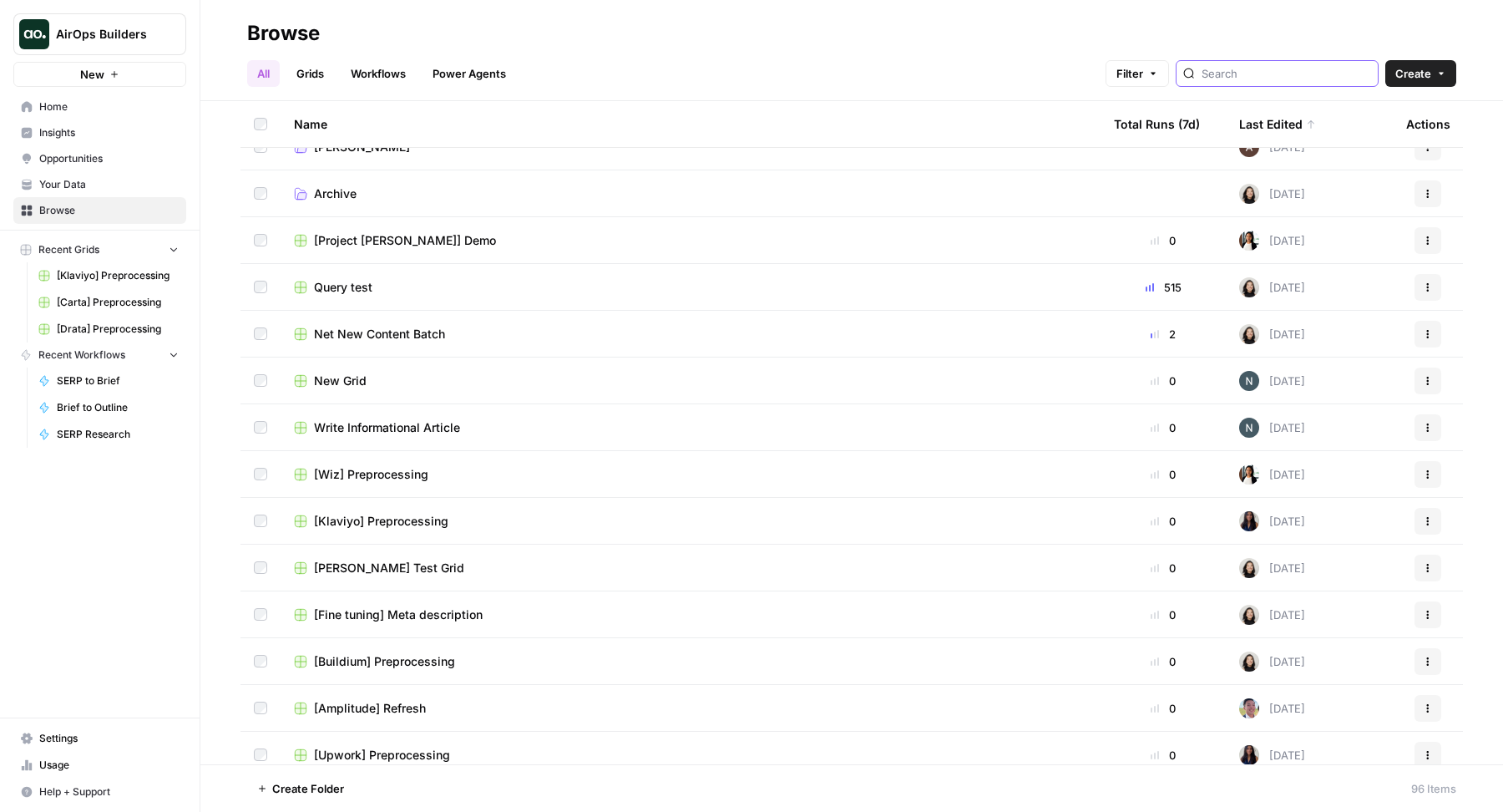
click at [1284, 76] on input "search" at bounding box center [1286, 73] width 169 height 17
type input "preprocessing"
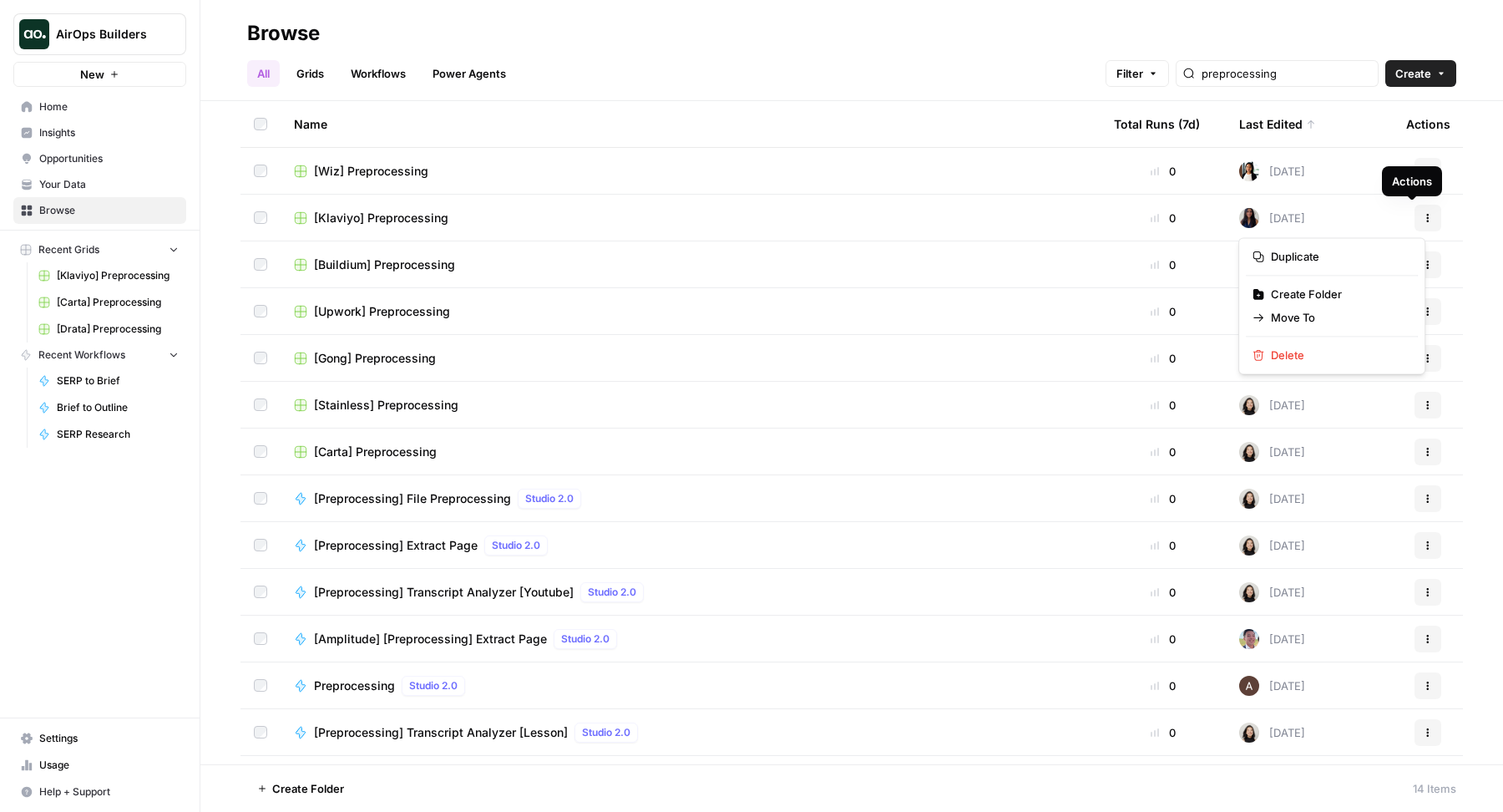
click at [1427, 213] on icon "button" at bounding box center [1428, 214] width 3 height 3
click at [1328, 254] on span "Duplicate" at bounding box center [1338, 257] width 133 height 17
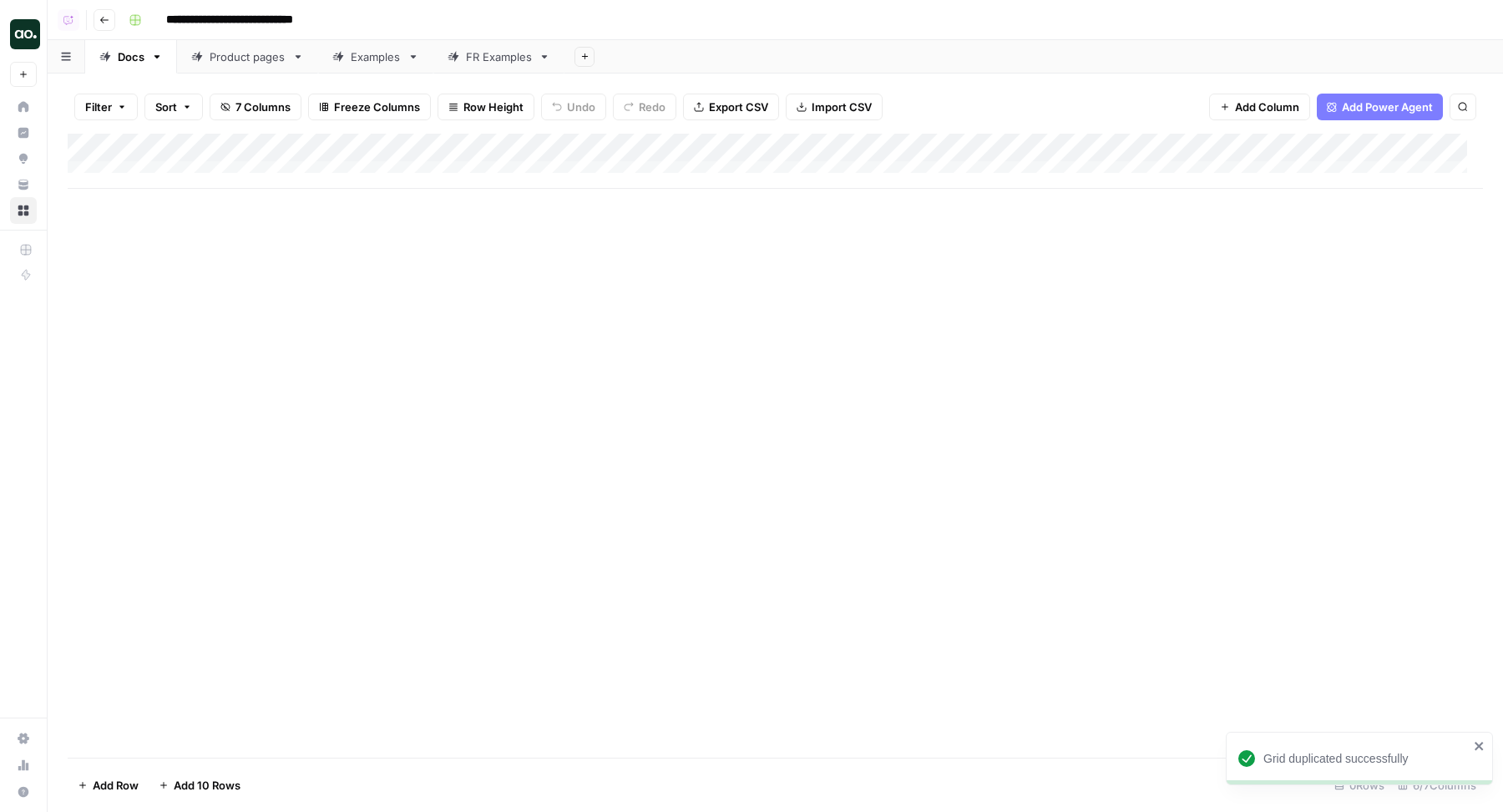
click at [196, 31] on input "**********" at bounding box center [254, 20] width 191 height 26
click at [186, 21] on input "**********" at bounding box center [254, 20] width 191 height 26
drag, startPoint x: 339, startPoint y: 22, endPoint x: 401, endPoint y: 22, distance: 62.0
click at [401, 22] on div "**********" at bounding box center [805, 20] width 1365 height 26
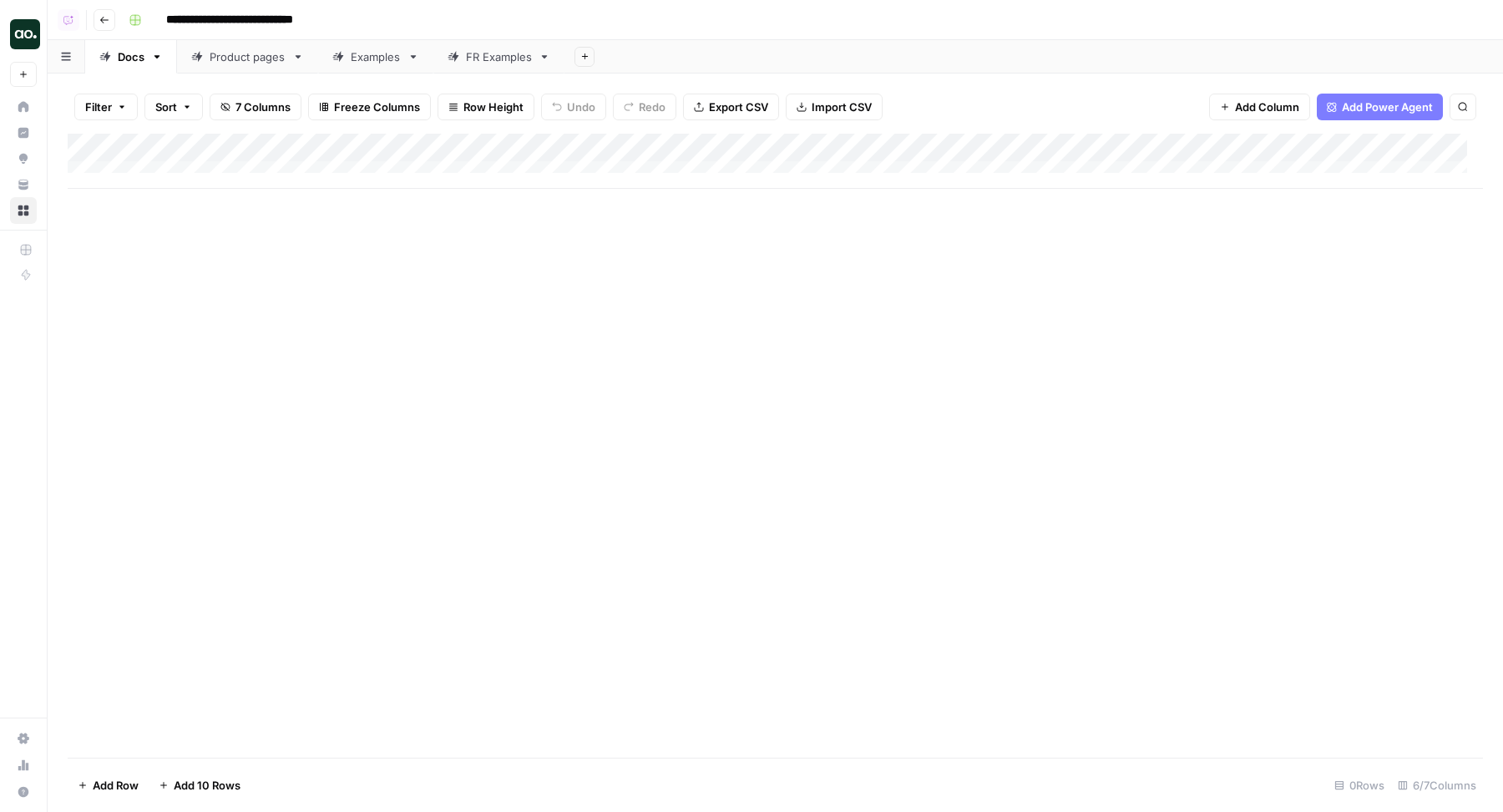
type input "**********"
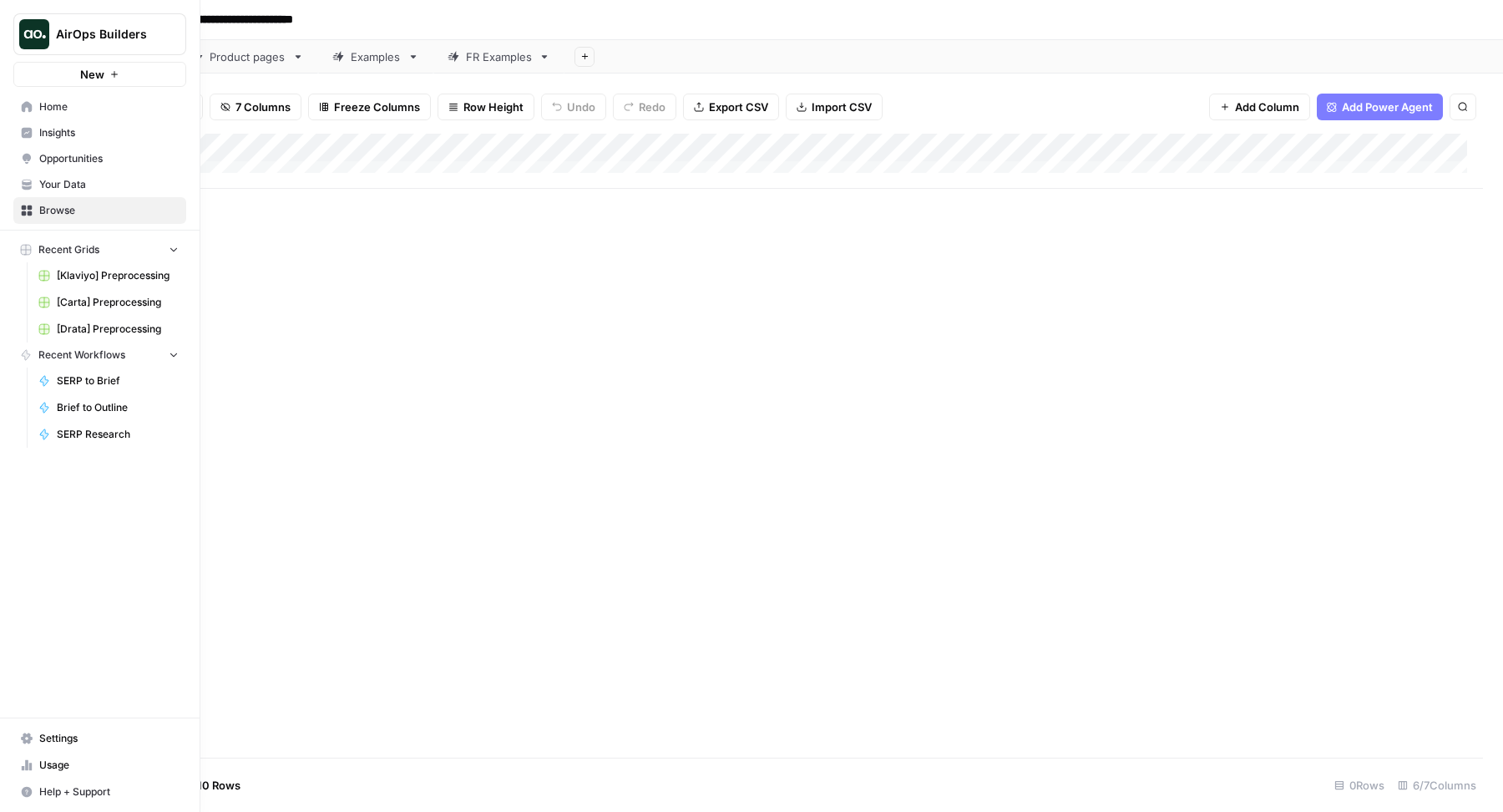
click at [47, 209] on span "Browse" at bounding box center [109, 211] width 139 height 15
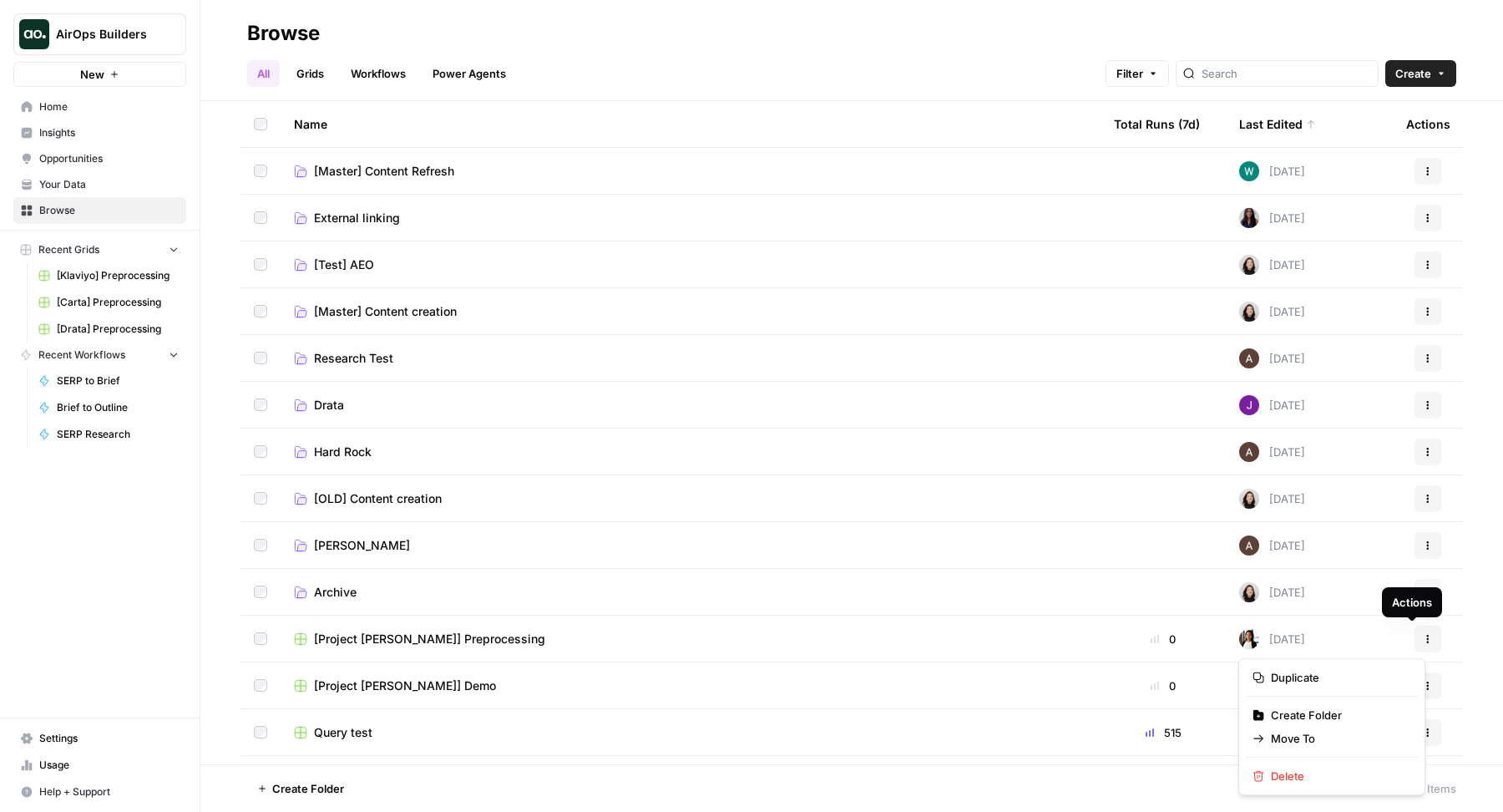
click at [1423, 638] on icon "button" at bounding box center [1428, 638] width 10 height 10
click at [1260, 777] on icon "button" at bounding box center [1259, 775] width 11 height 11
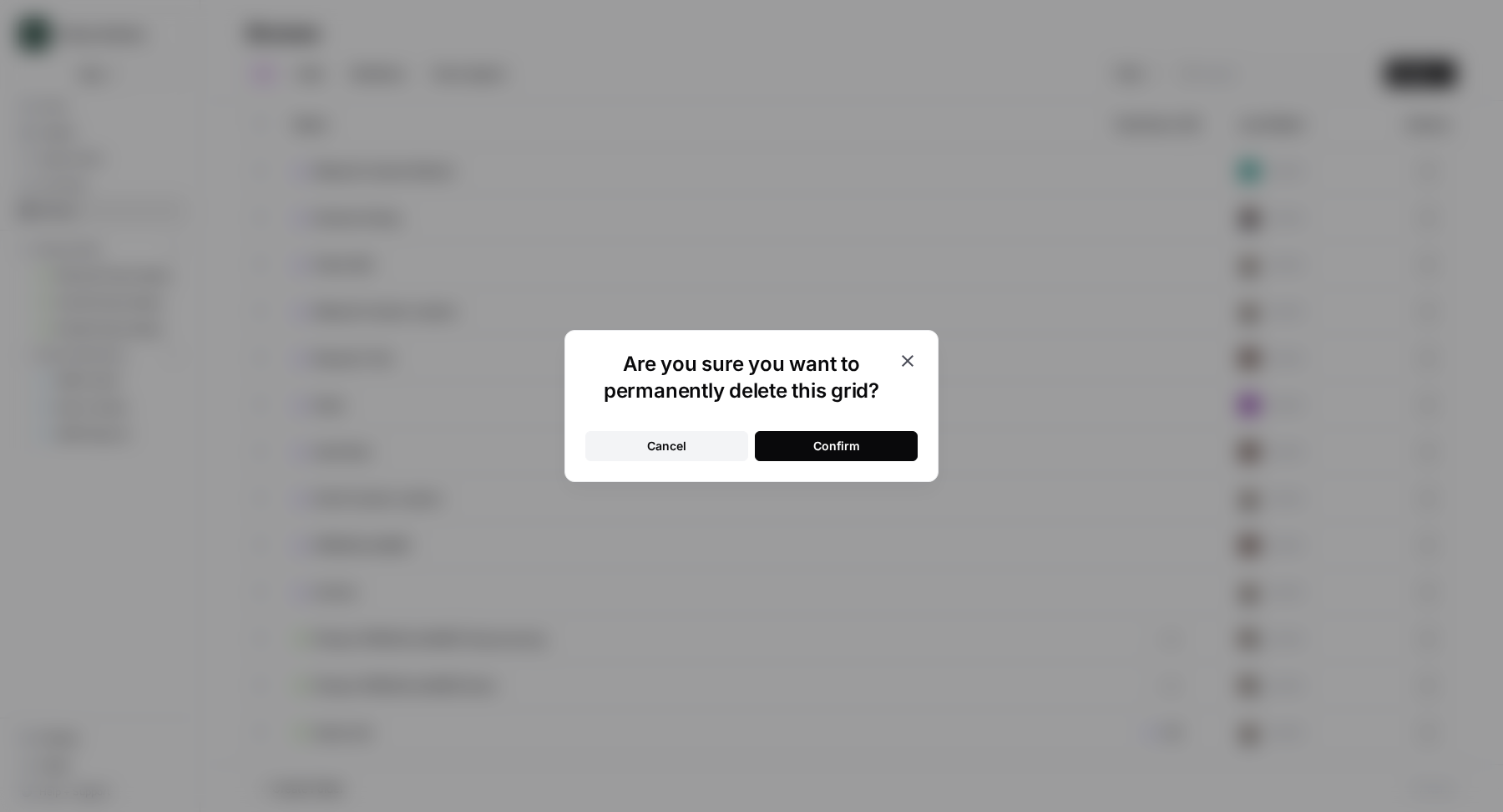
click at [882, 447] on button "Confirm" at bounding box center [836, 445] width 163 height 30
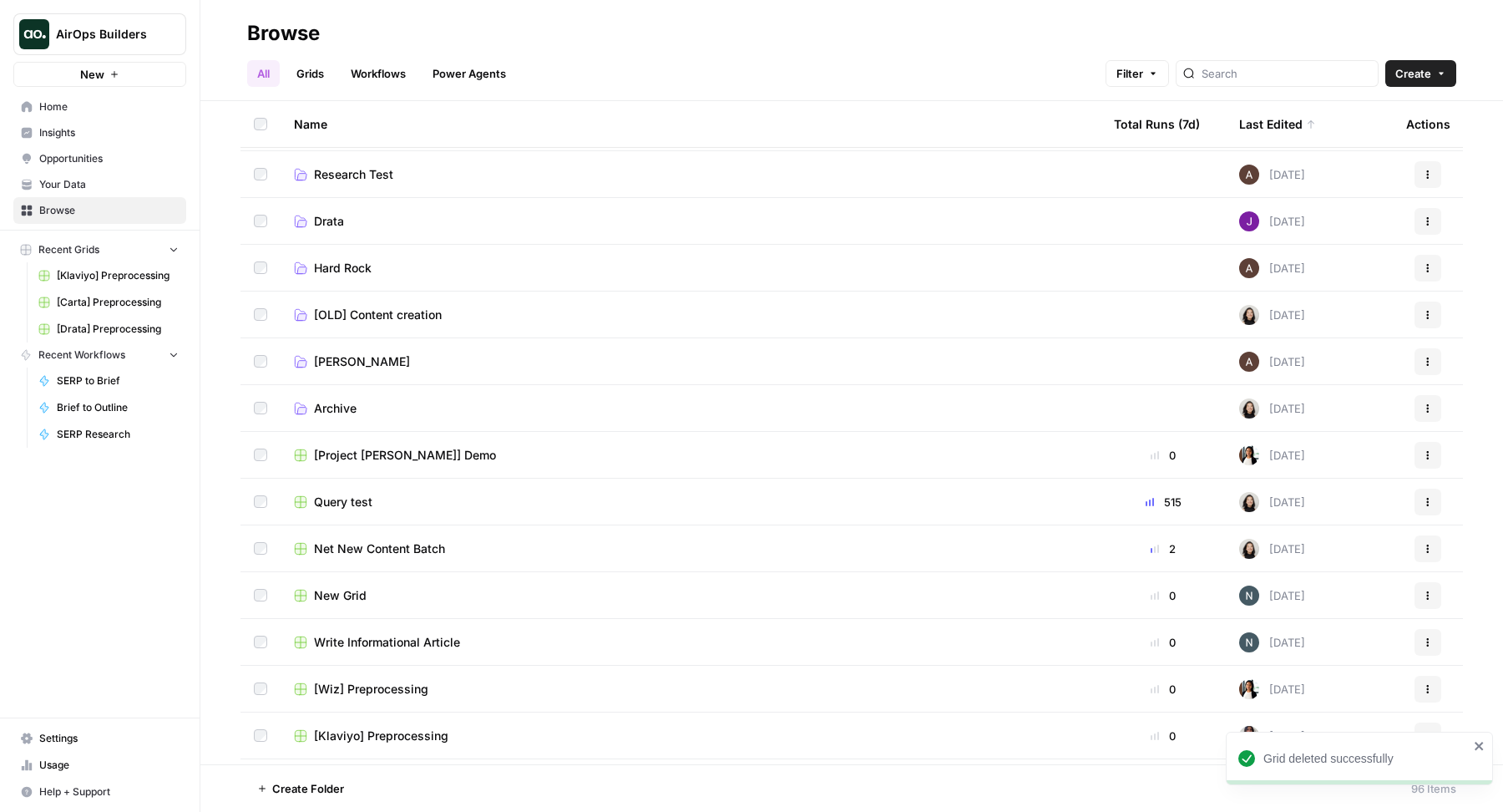
scroll to position [213, 0]
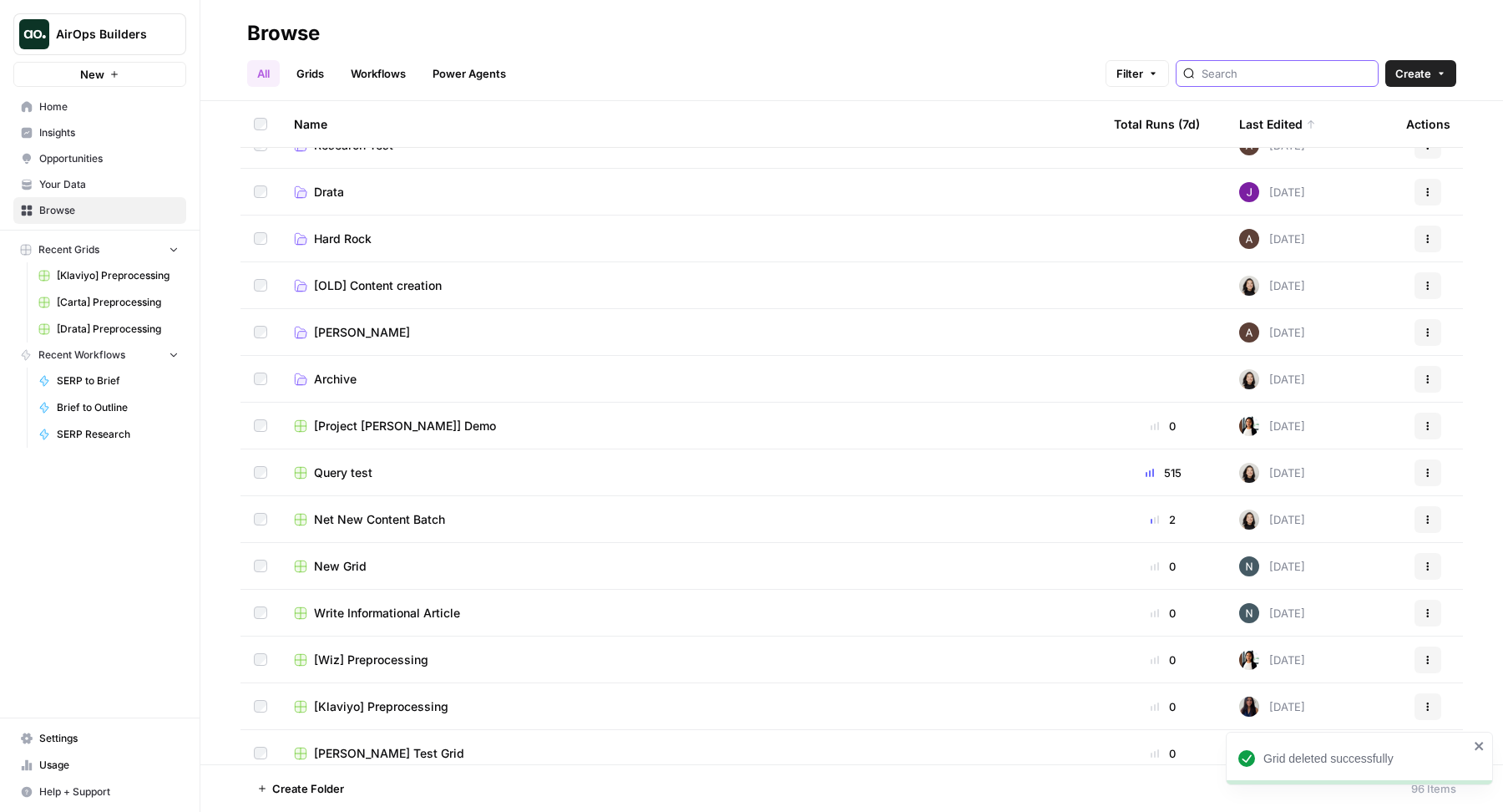
click at [1250, 70] on input "search" at bounding box center [1286, 73] width 169 height 17
type input "preprocessing"
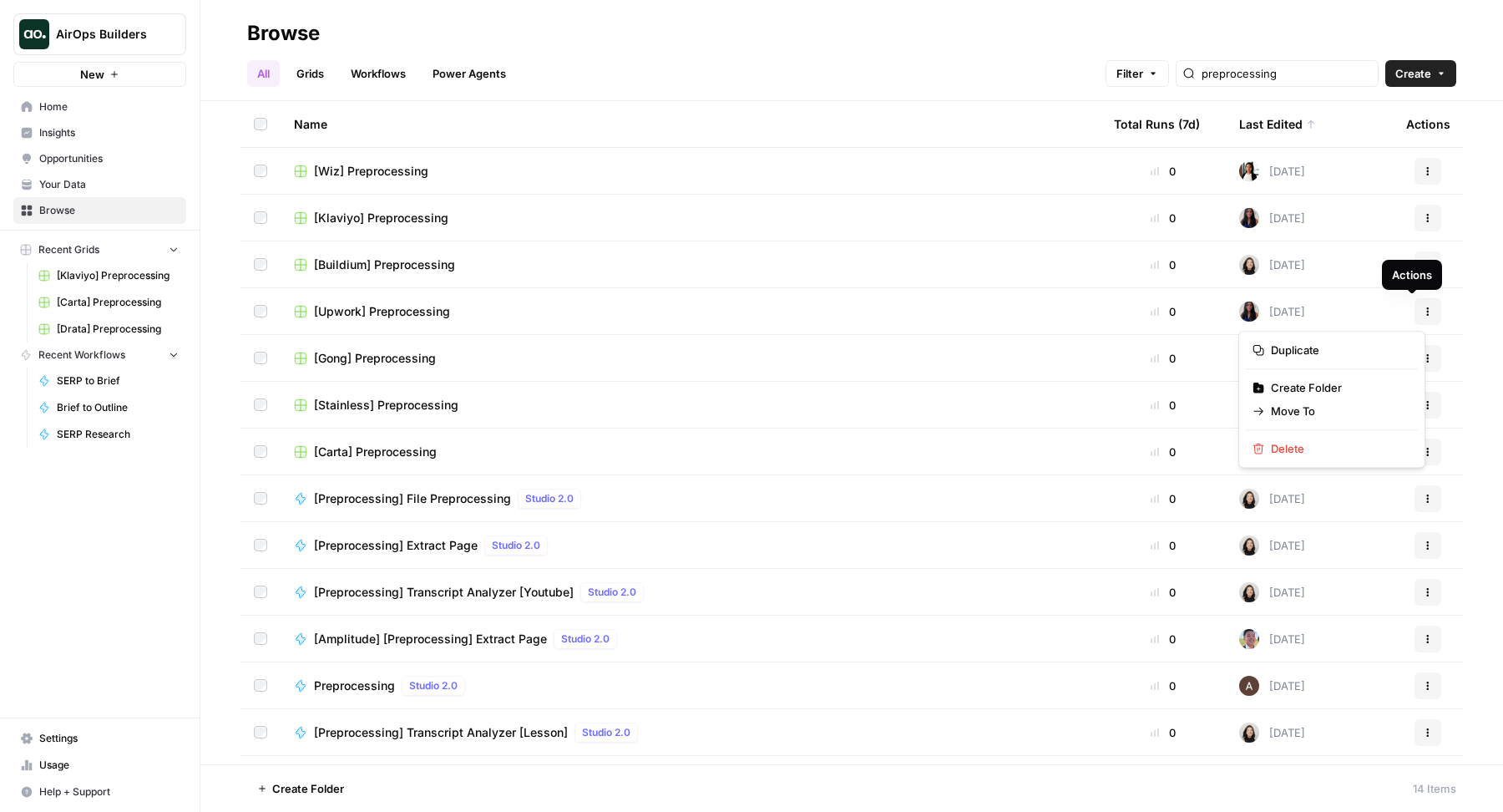
click at [1415, 304] on button "Actions" at bounding box center [1428, 311] width 26 height 26
click at [1321, 359] on button "Duplicate" at bounding box center [1332, 350] width 172 height 23
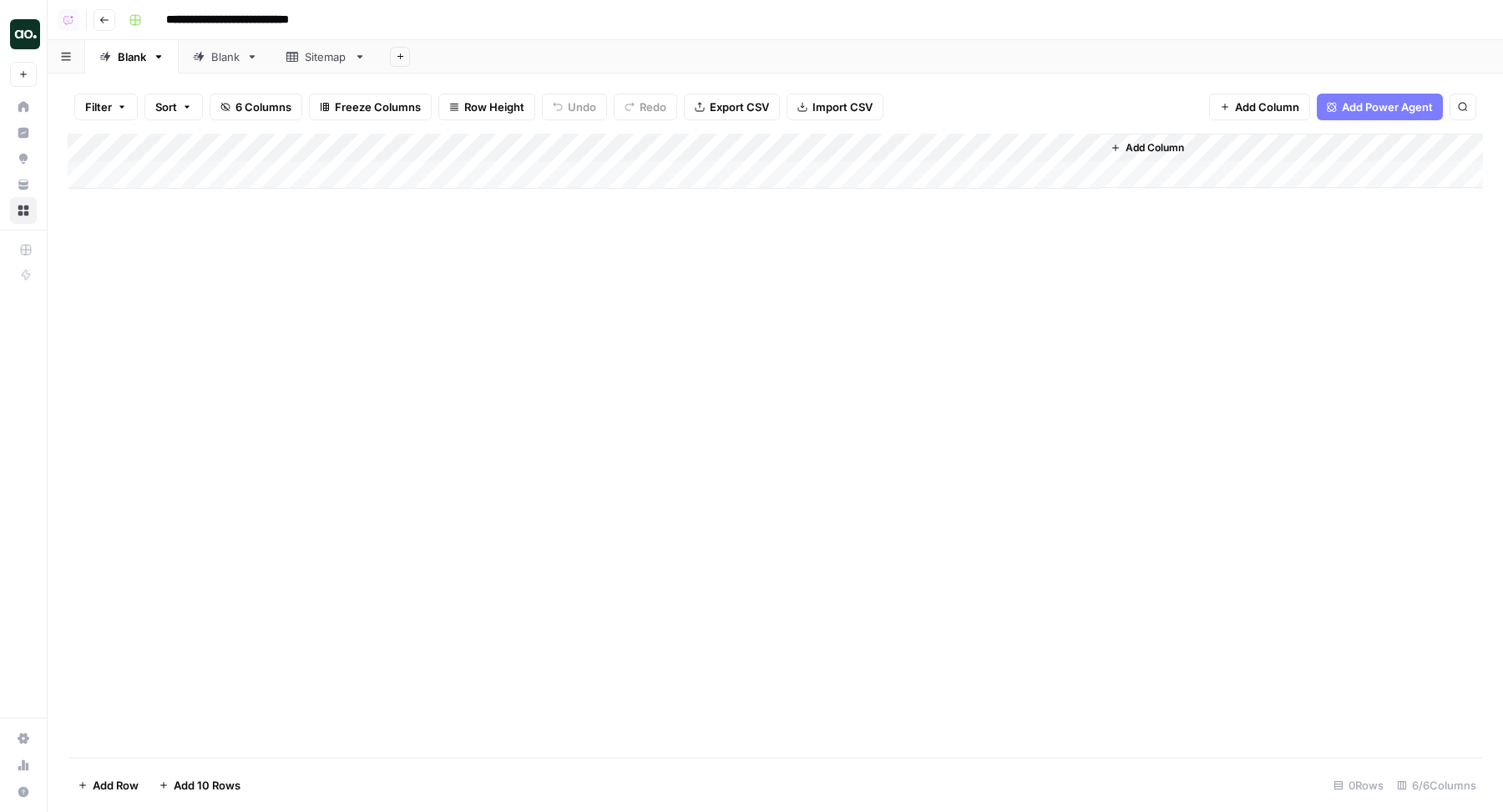
click at [714, 148] on div "Add Column" at bounding box center [775, 161] width 1416 height 55
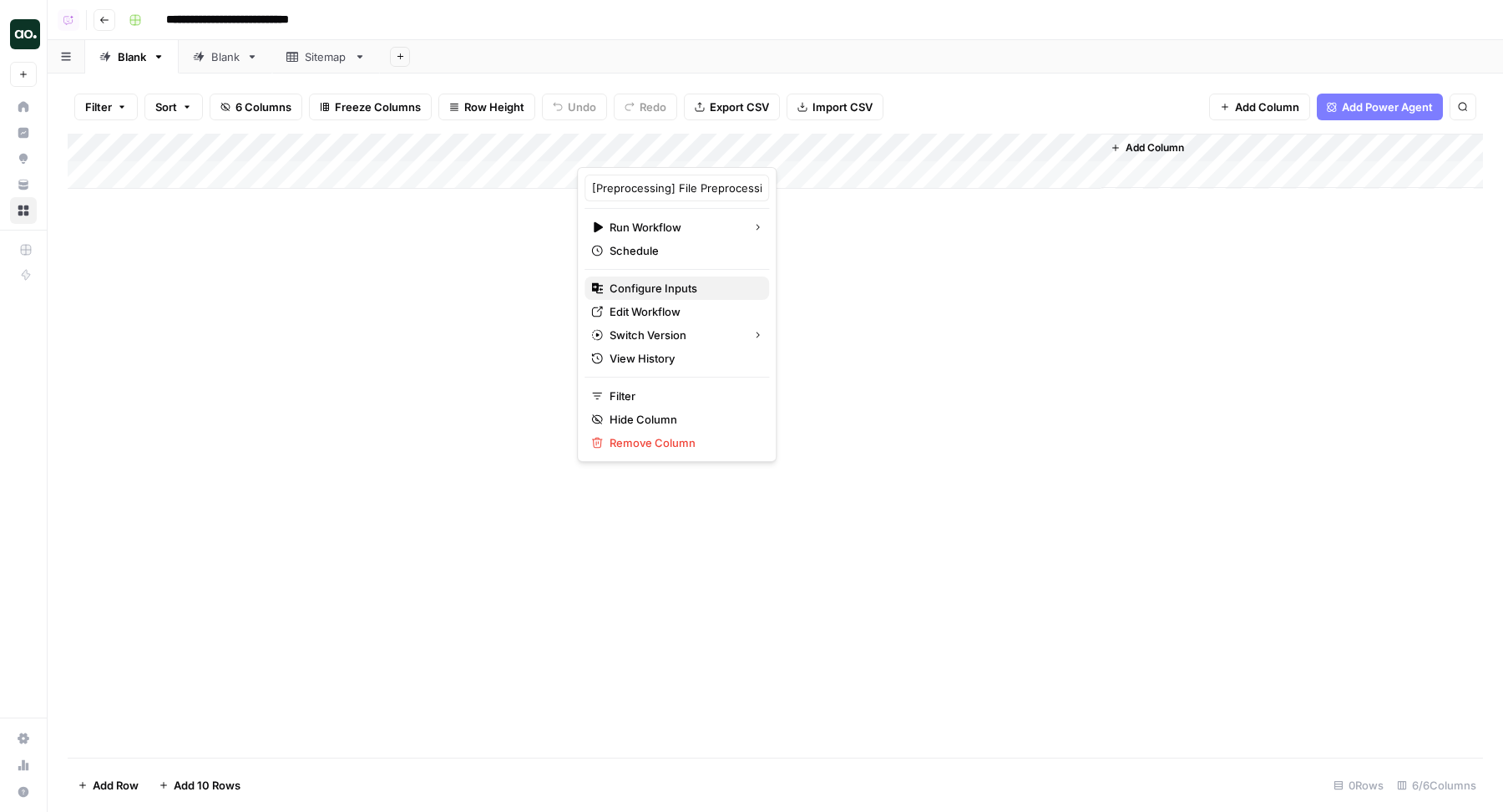
click at [648, 289] on span "Configure Inputs" at bounding box center [682, 289] width 146 height 17
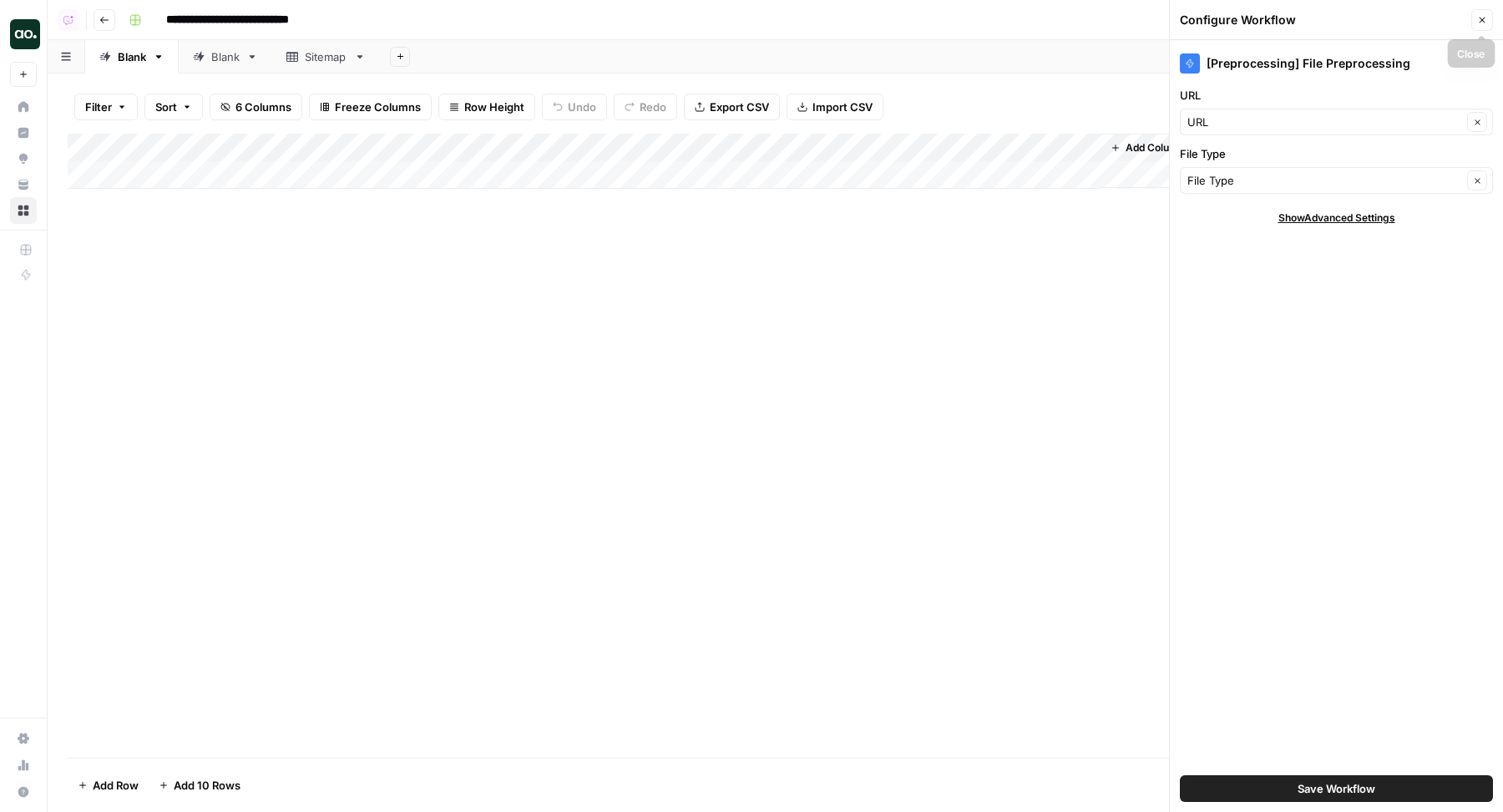
click at [1479, 22] on icon "button" at bounding box center [1482, 20] width 10 height 10
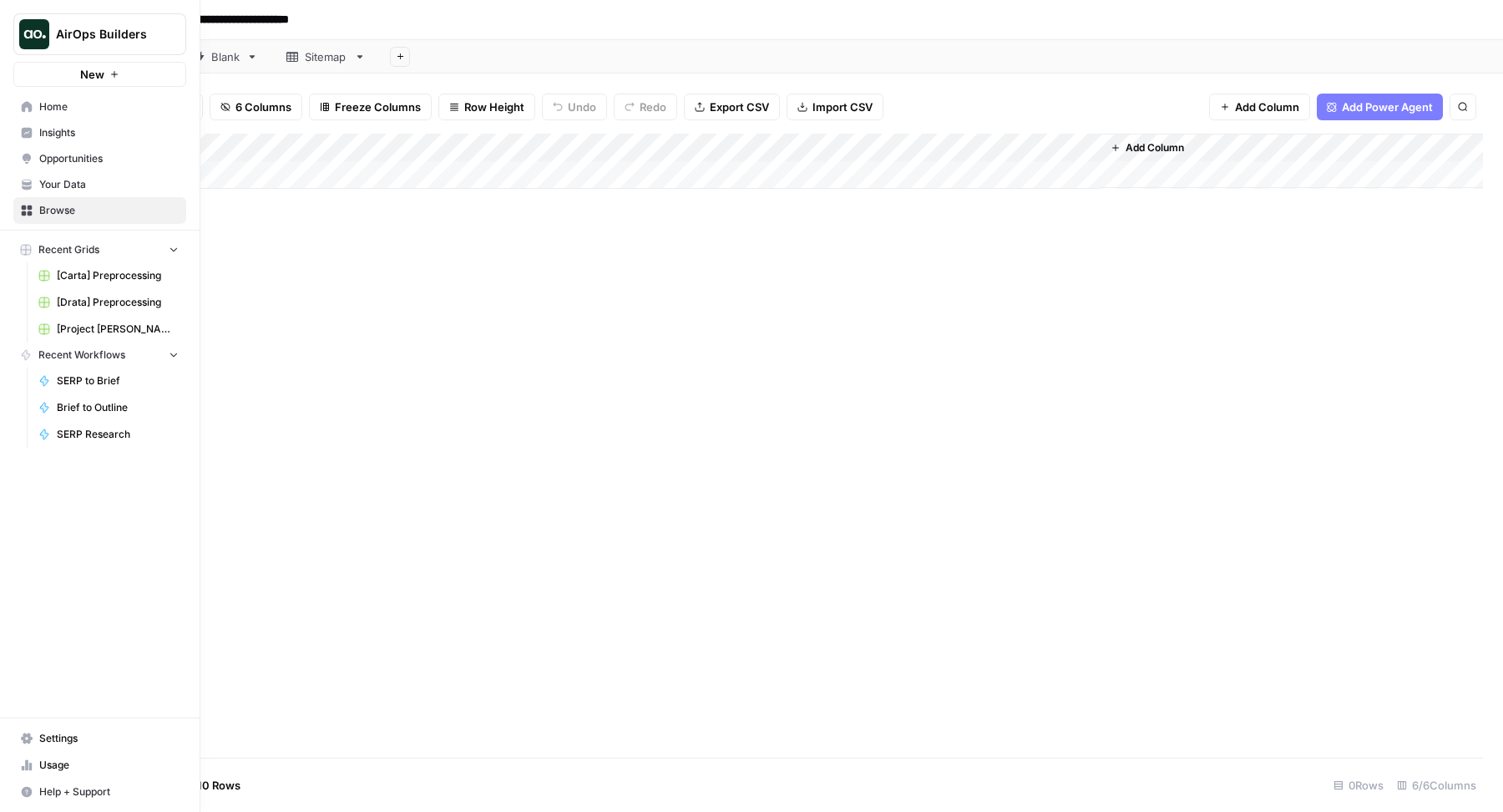
click at [63, 206] on span "Browse" at bounding box center [109, 211] width 139 height 15
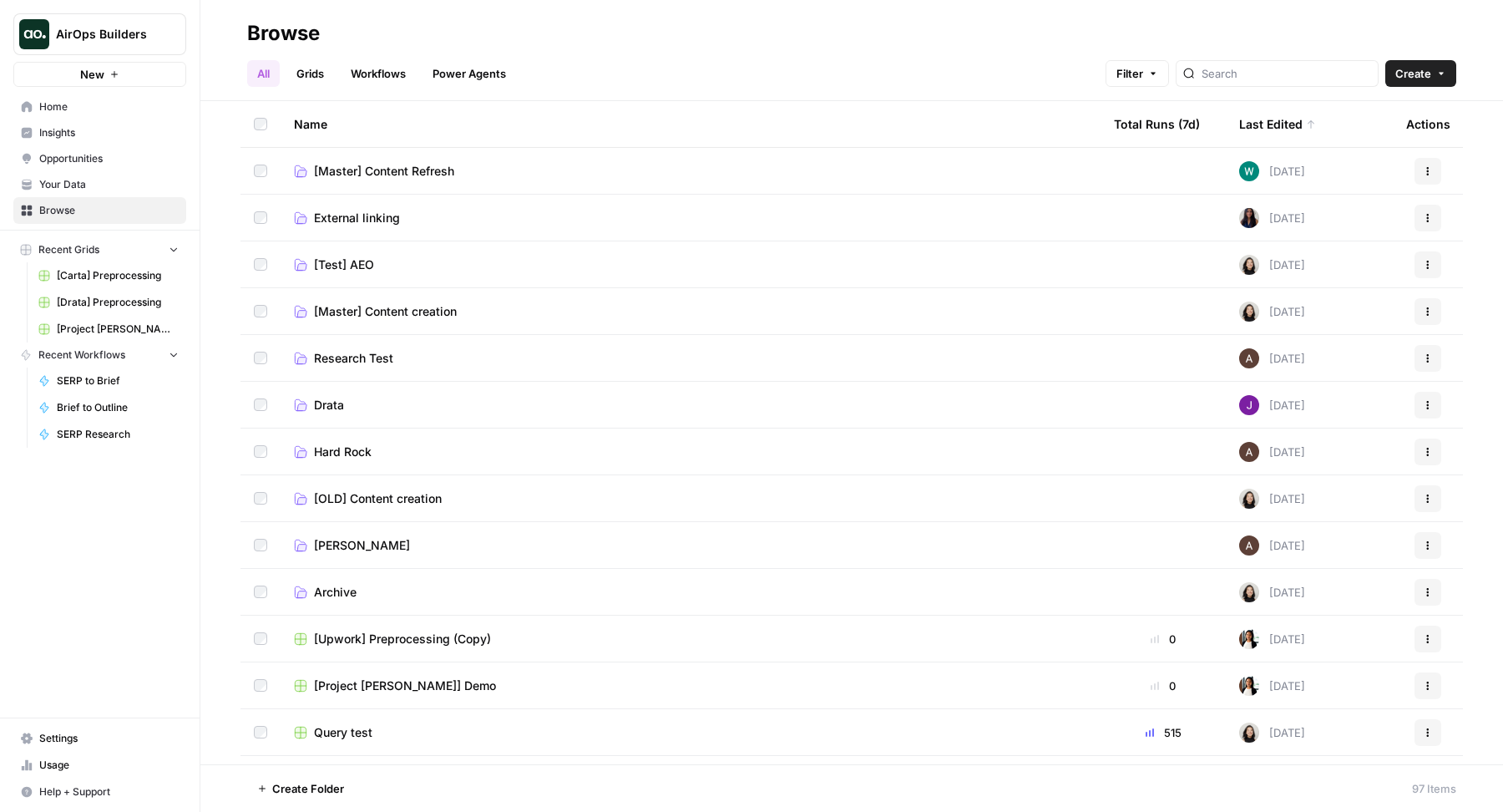
click at [1418, 638] on button "Actions" at bounding box center [1428, 638] width 26 height 26
click at [1292, 768] on span "Delete" at bounding box center [1338, 775] width 133 height 17
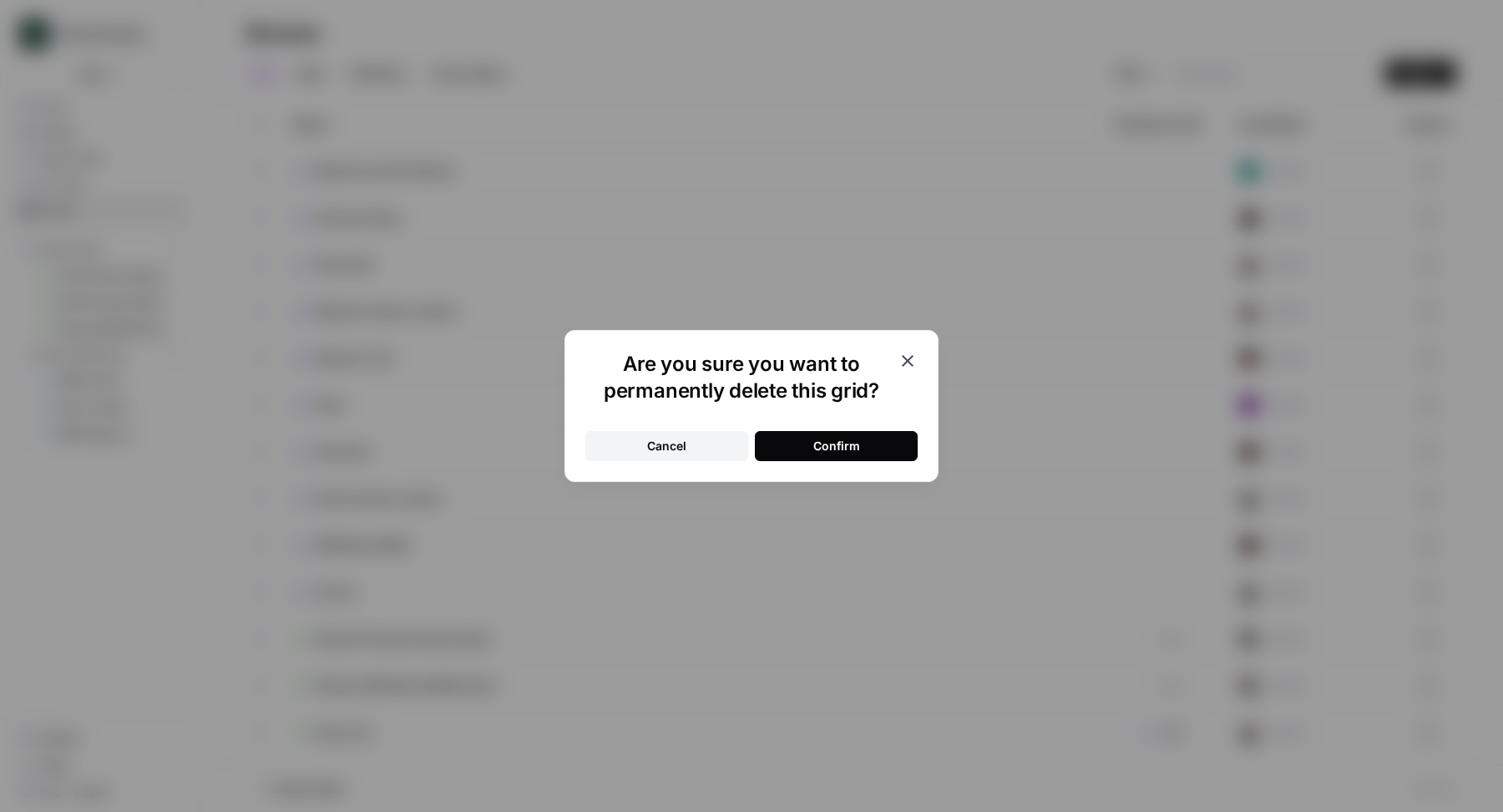
click at [912, 444] on button "Confirm" at bounding box center [836, 445] width 163 height 30
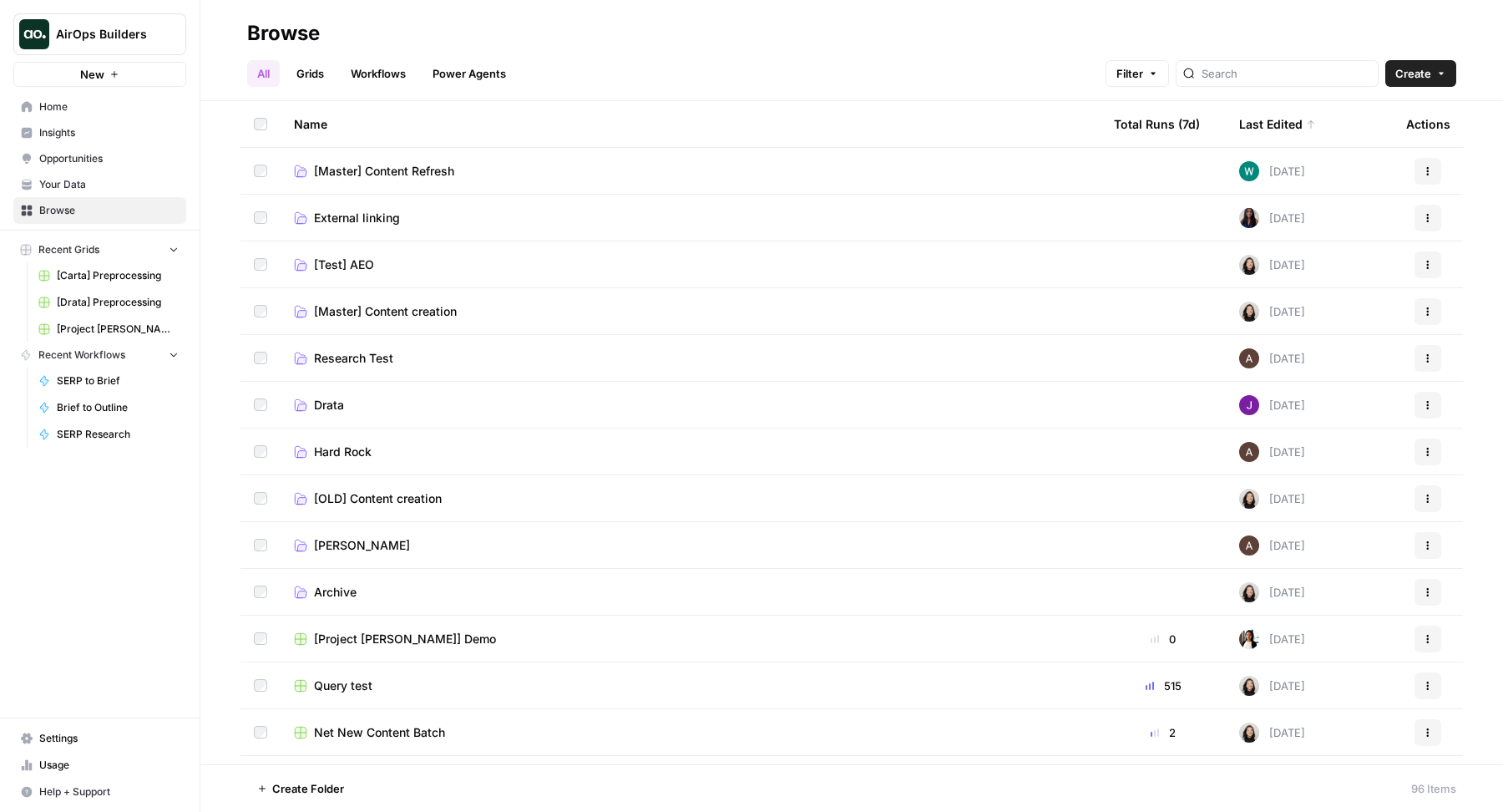
click at [64, 75] on button "New" at bounding box center [100, 74] width 173 height 25
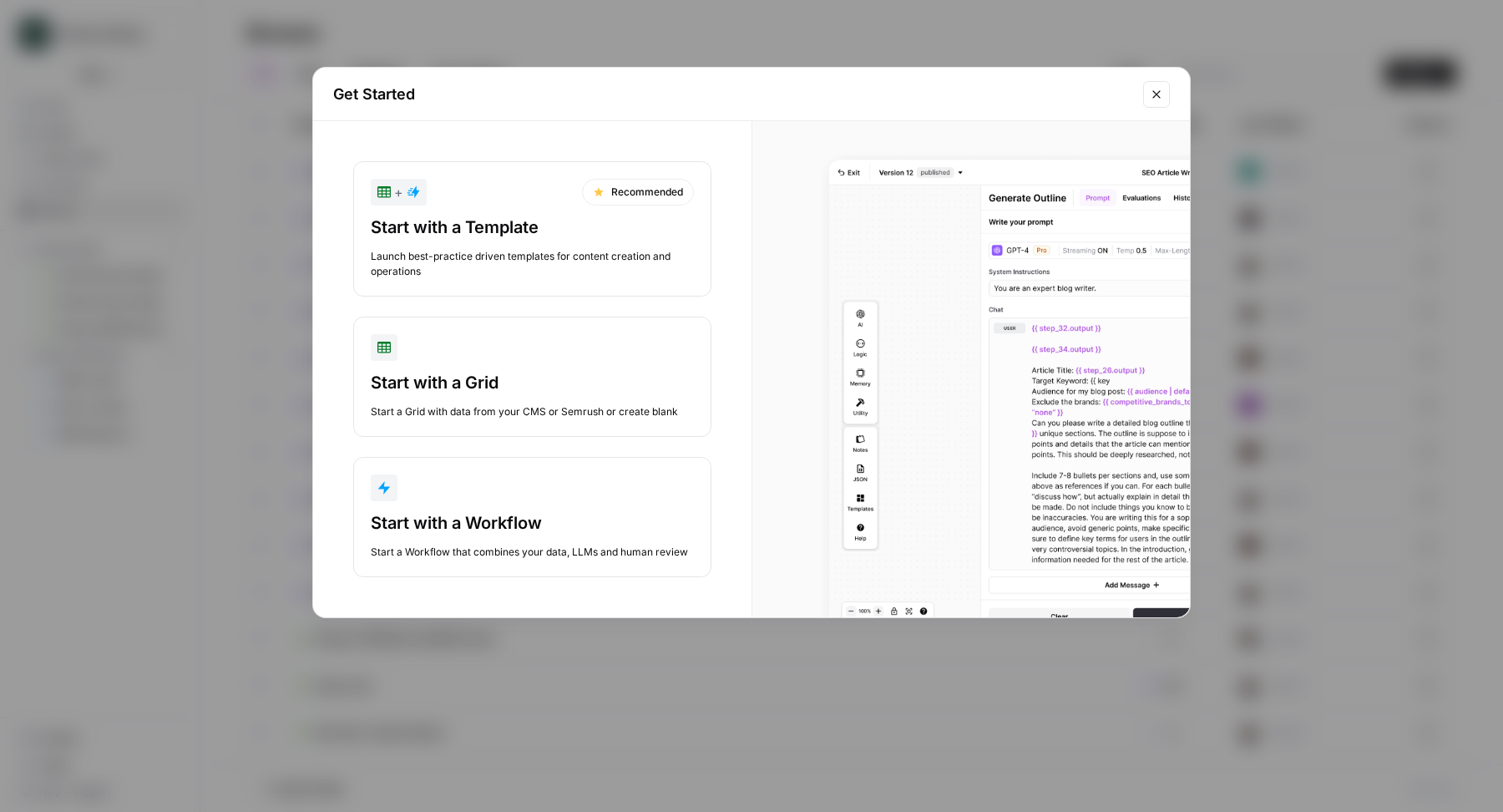
click at [545, 512] on div "Start with a Workflow" at bounding box center [532, 523] width 323 height 23
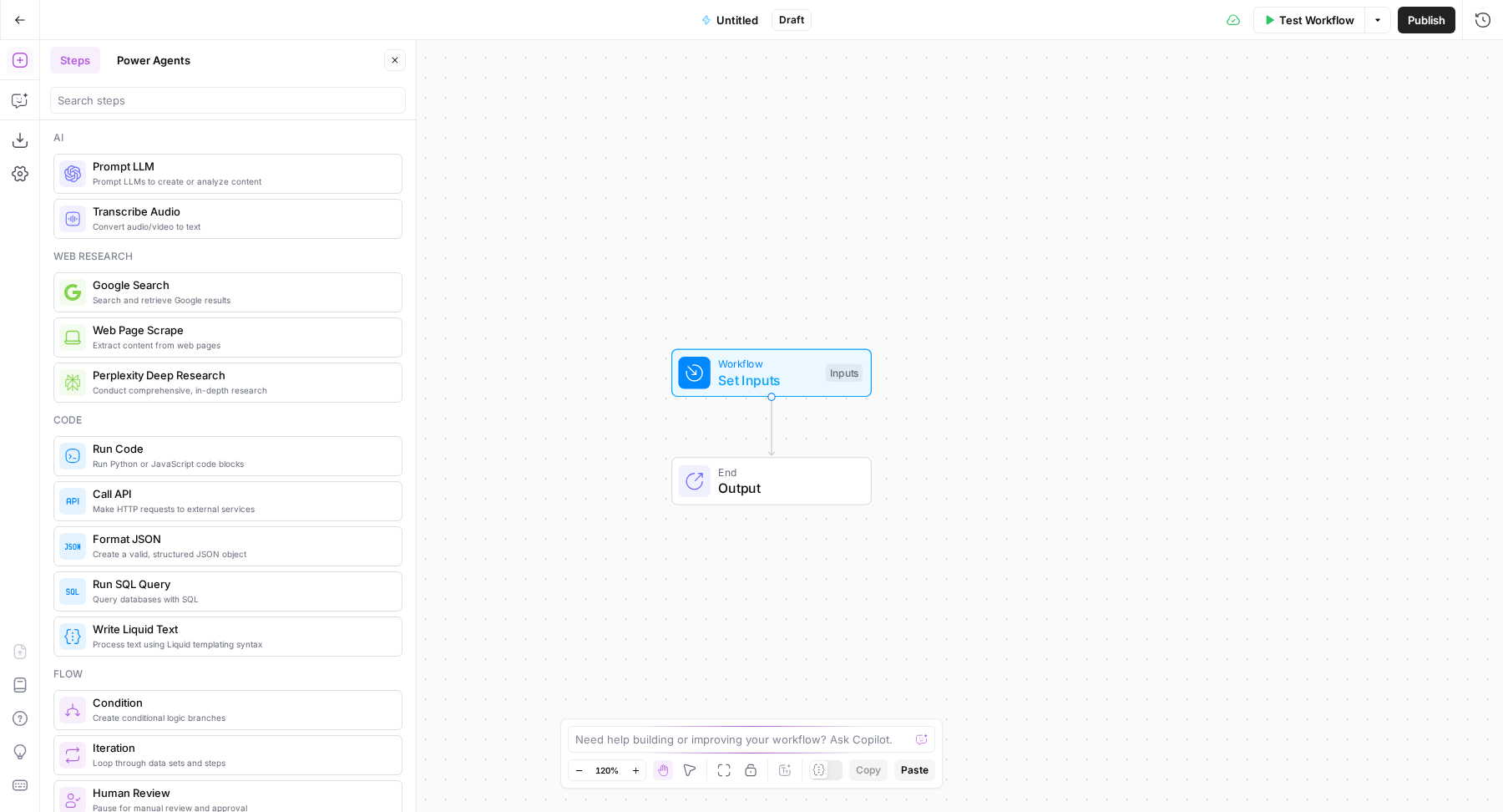
click at [752, 13] on span "Untitled" at bounding box center [737, 20] width 41 height 17
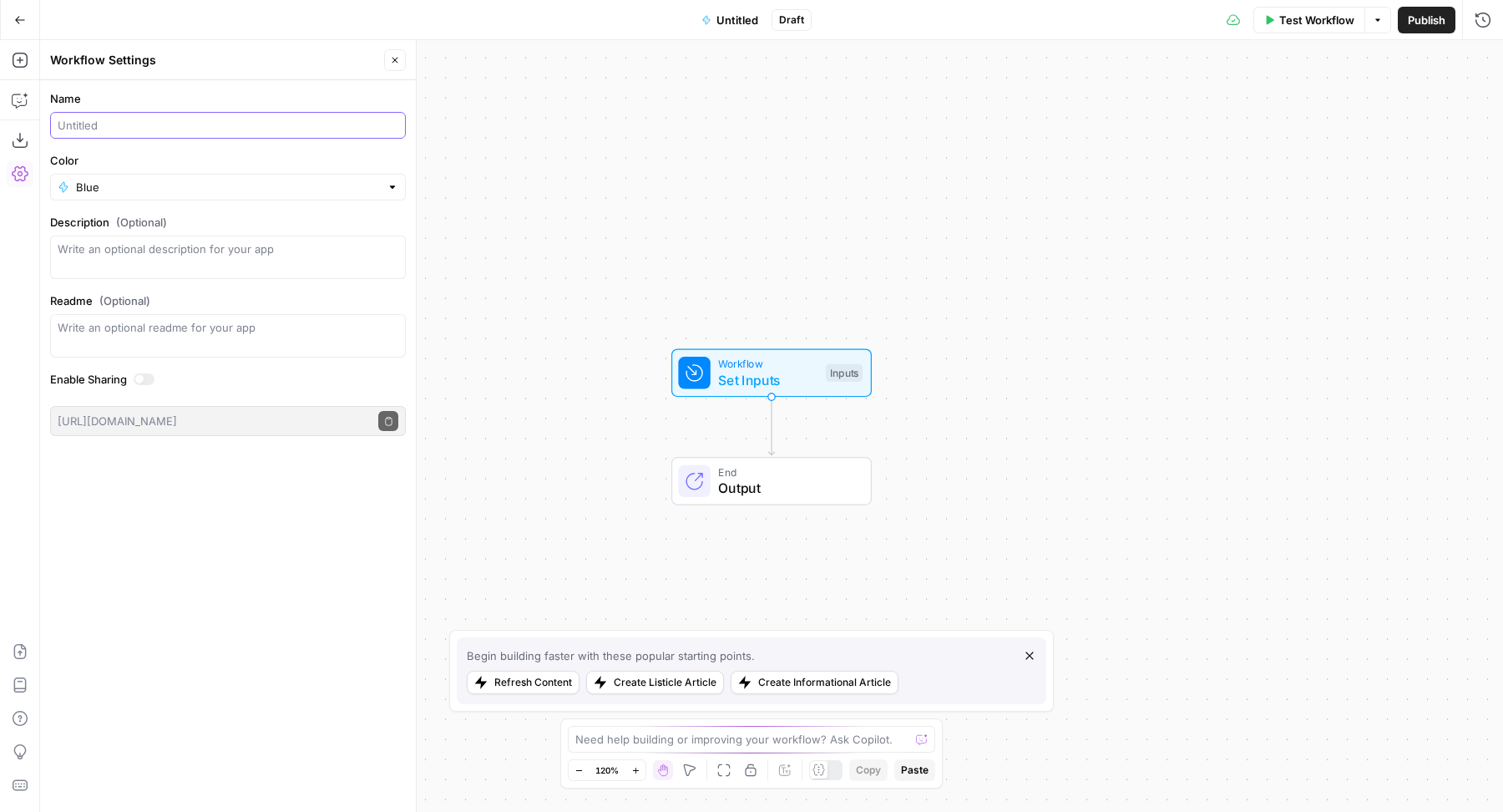
click at [132, 124] on input "Name" at bounding box center [227, 125] width 340 height 17
type input "[Project [PERSON_NAME]] Samples"
click at [406, 58] on div "Close" at bounding box center [395, 59] width 22 height 22
click at [403, 58] on button "Close" at bounding box center [395, 59] width 22 height 22
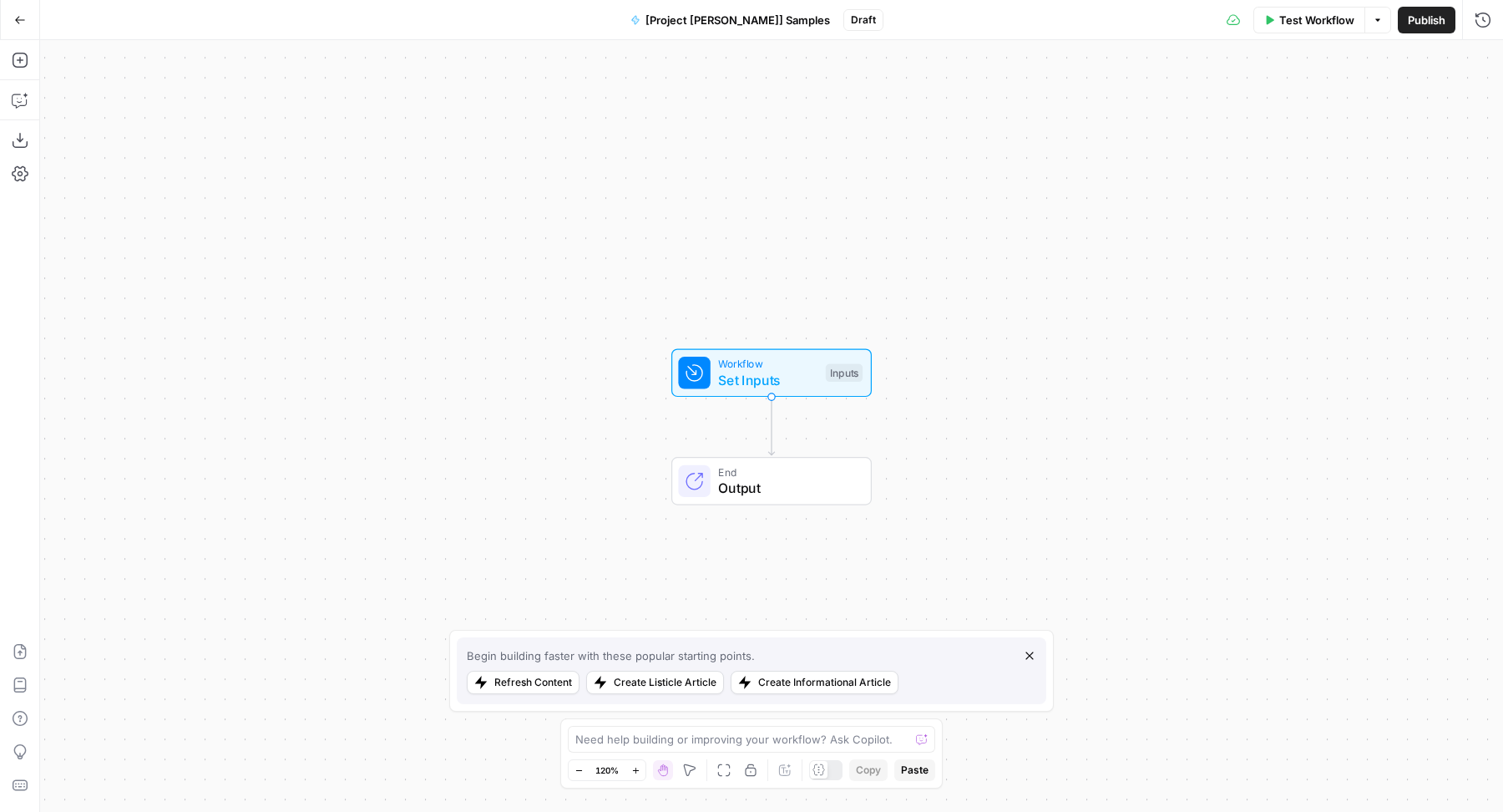
click at [721, 380] on span "Set Inputs" at bounding box center [768, 380] width 100 height 20
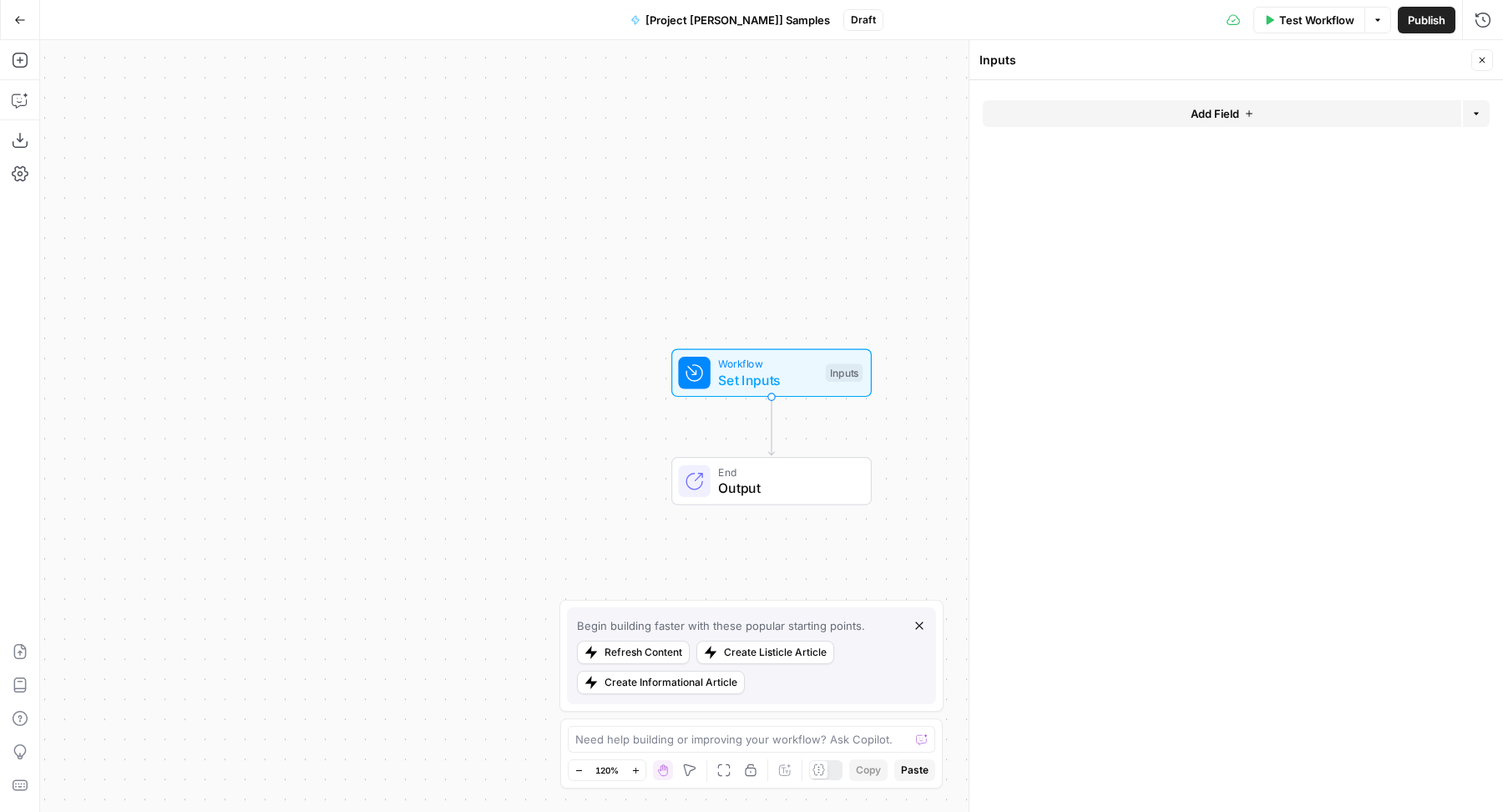
click at [1115, 110] on button "Add Field" at bounding box center [1222, 114] width 478 height 26
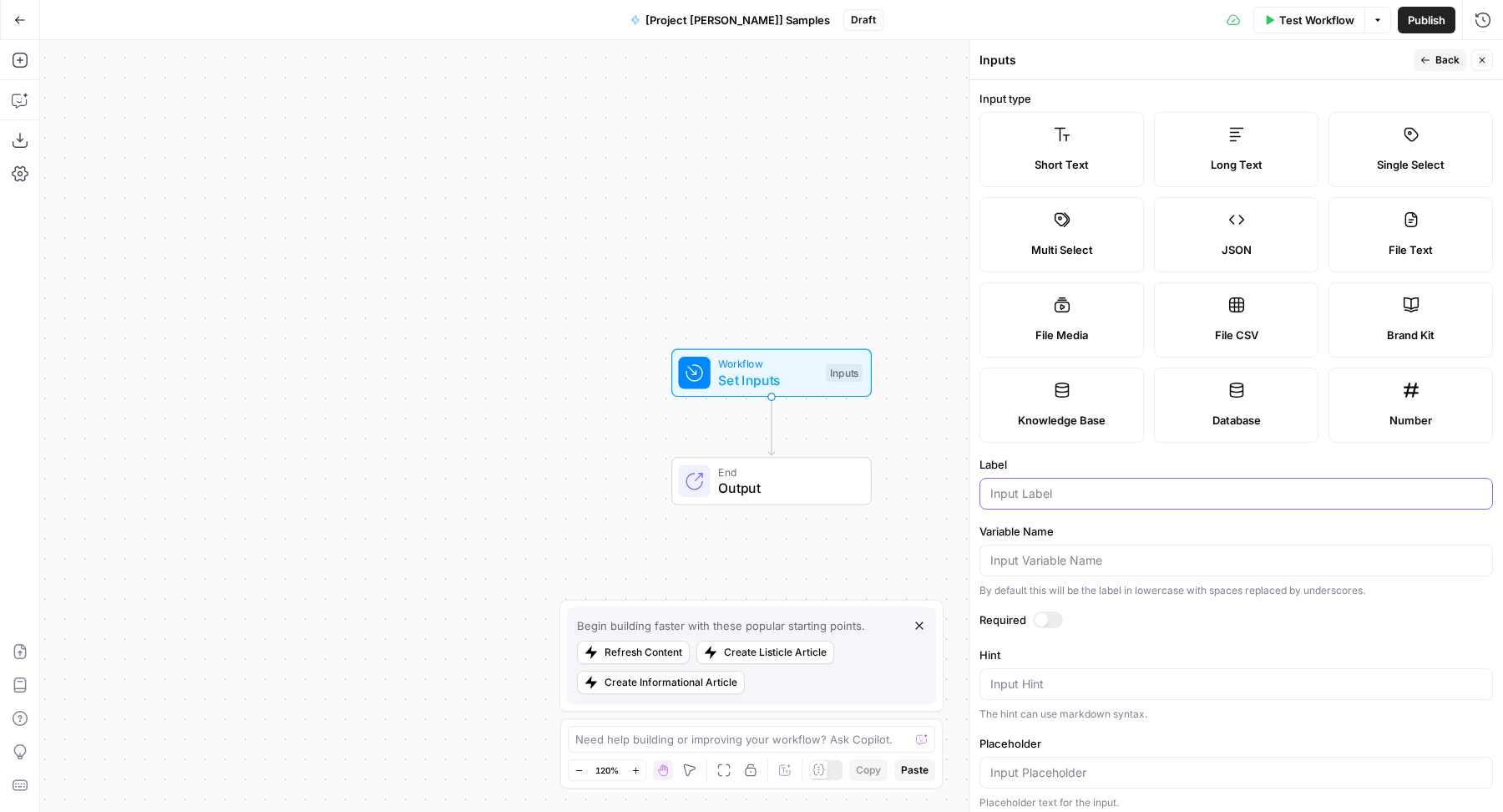
click at [1071, 497] on input "Label" at bounding box center [1236, 493] width 492 height 17
type input "URL"
click at [1486, 60] on span "Close" at bounding box center [1486, 60] width 1 height 1
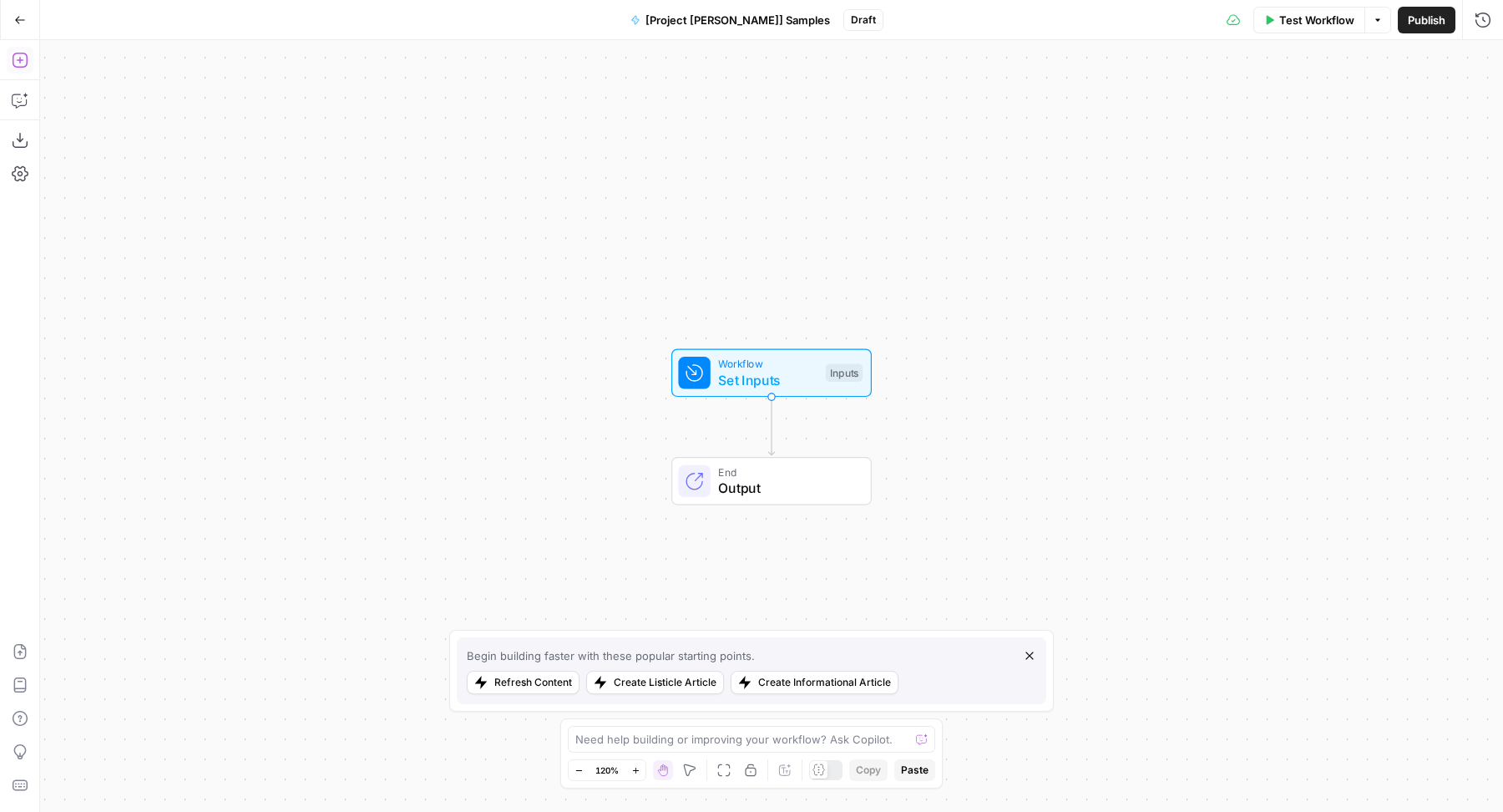
click at [17, 55] on icon "button" at bounding box center [20, 60] width 17 height 17
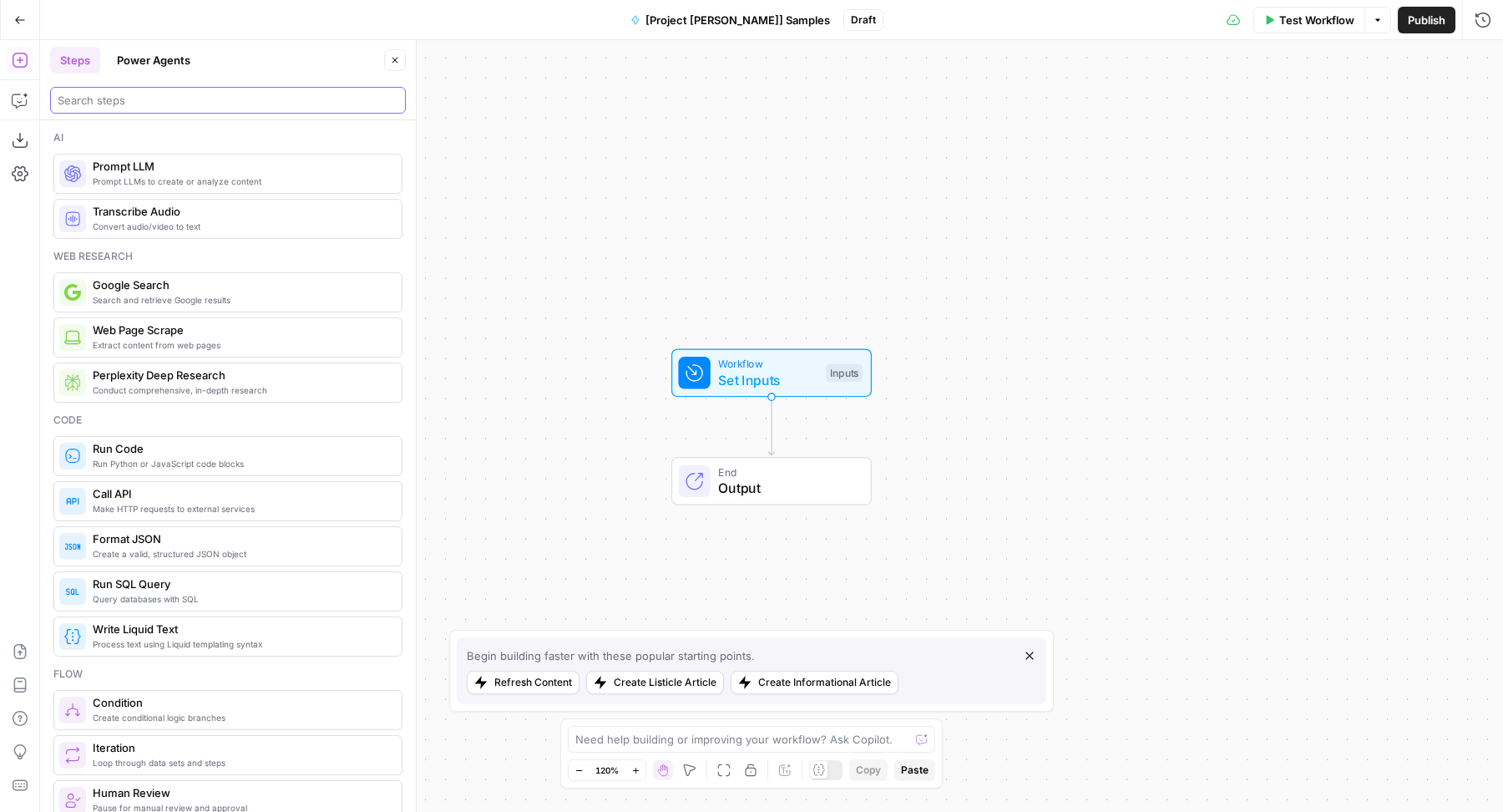
click at [156, 92] on input "search" at bounding box center [227, 101] width 340 height 17
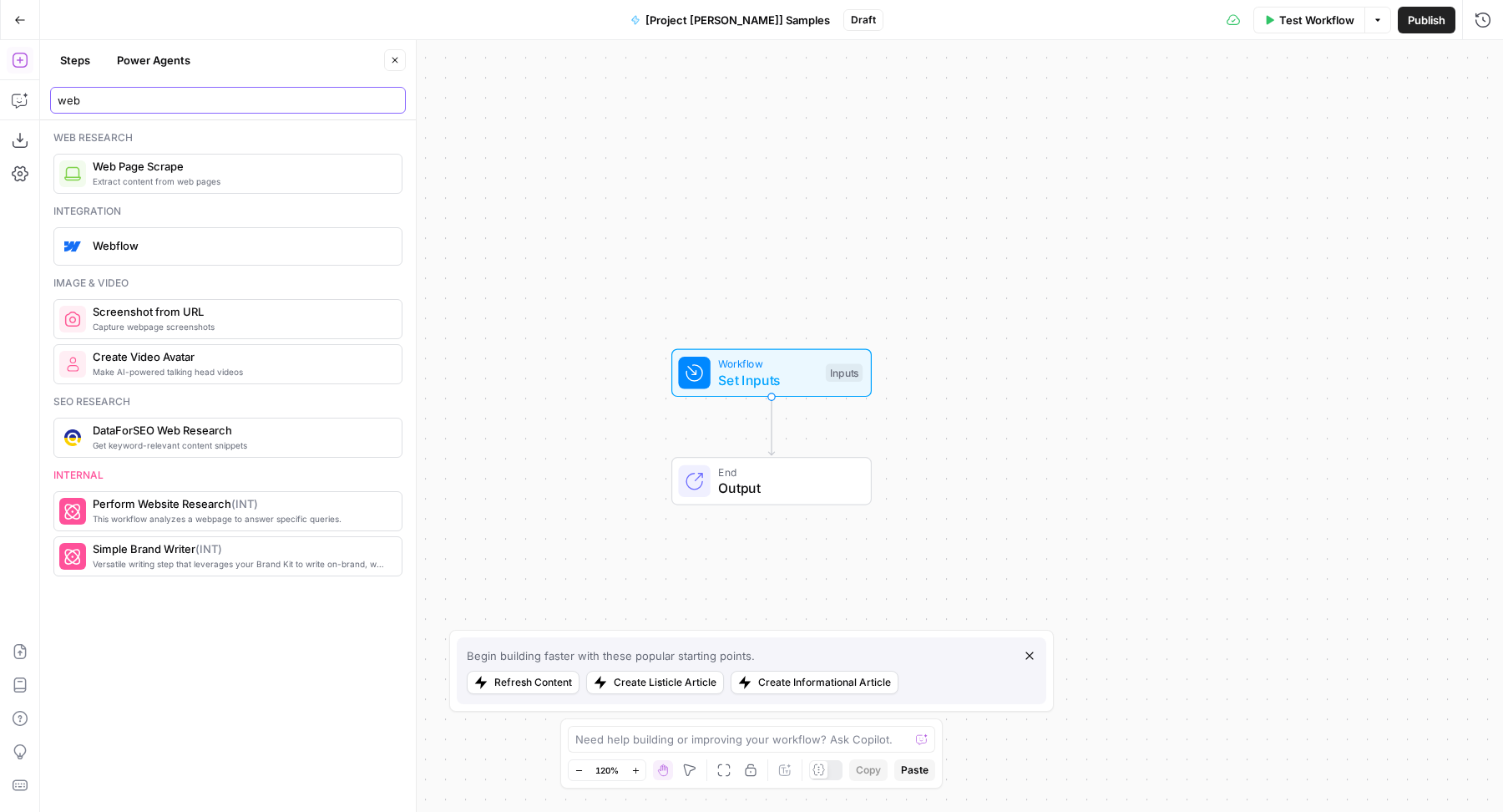
type input "web"
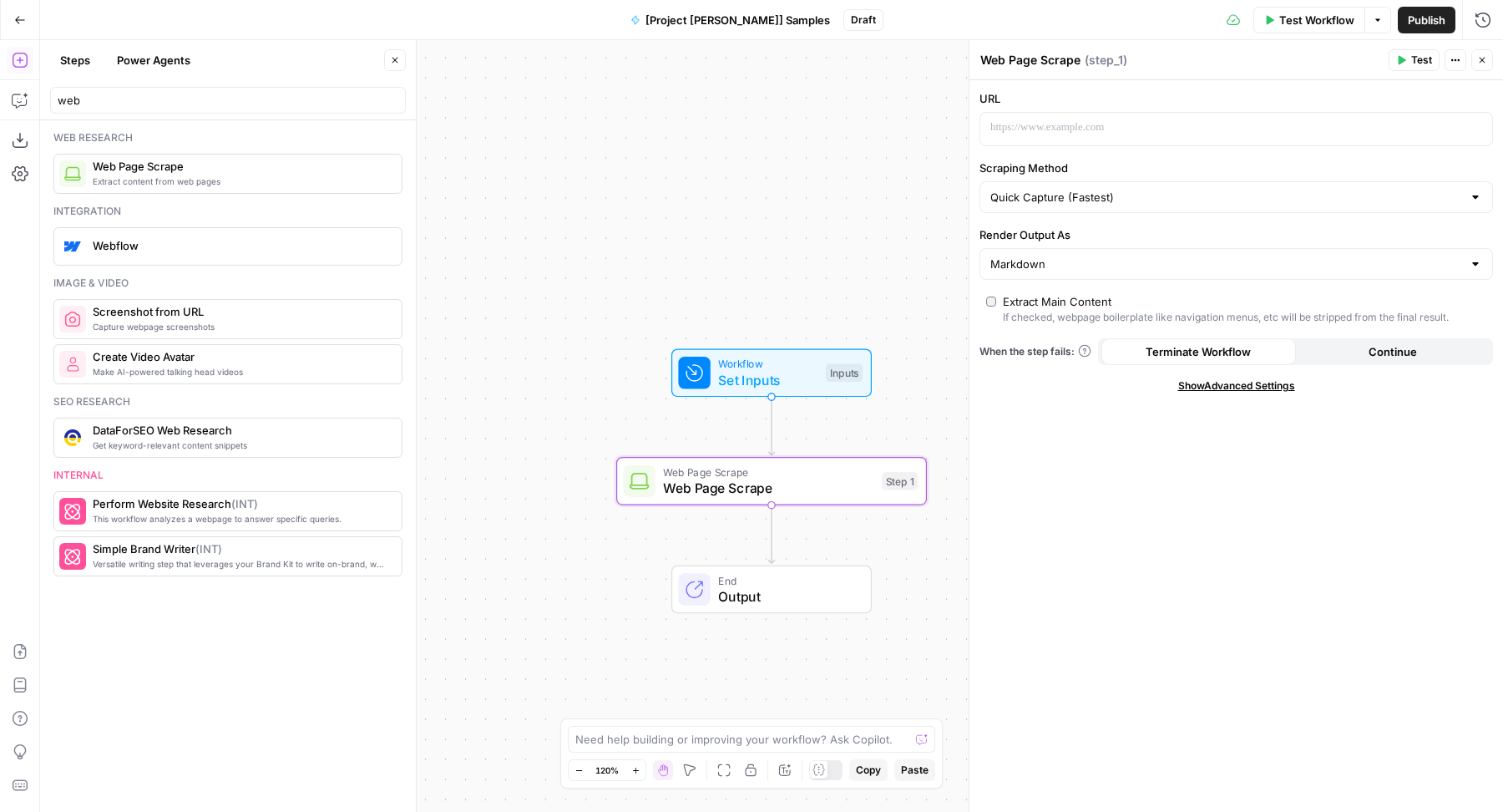
click at [1488, 62] on button "Close" at bounding box center [1481, 59] width 22 height 22
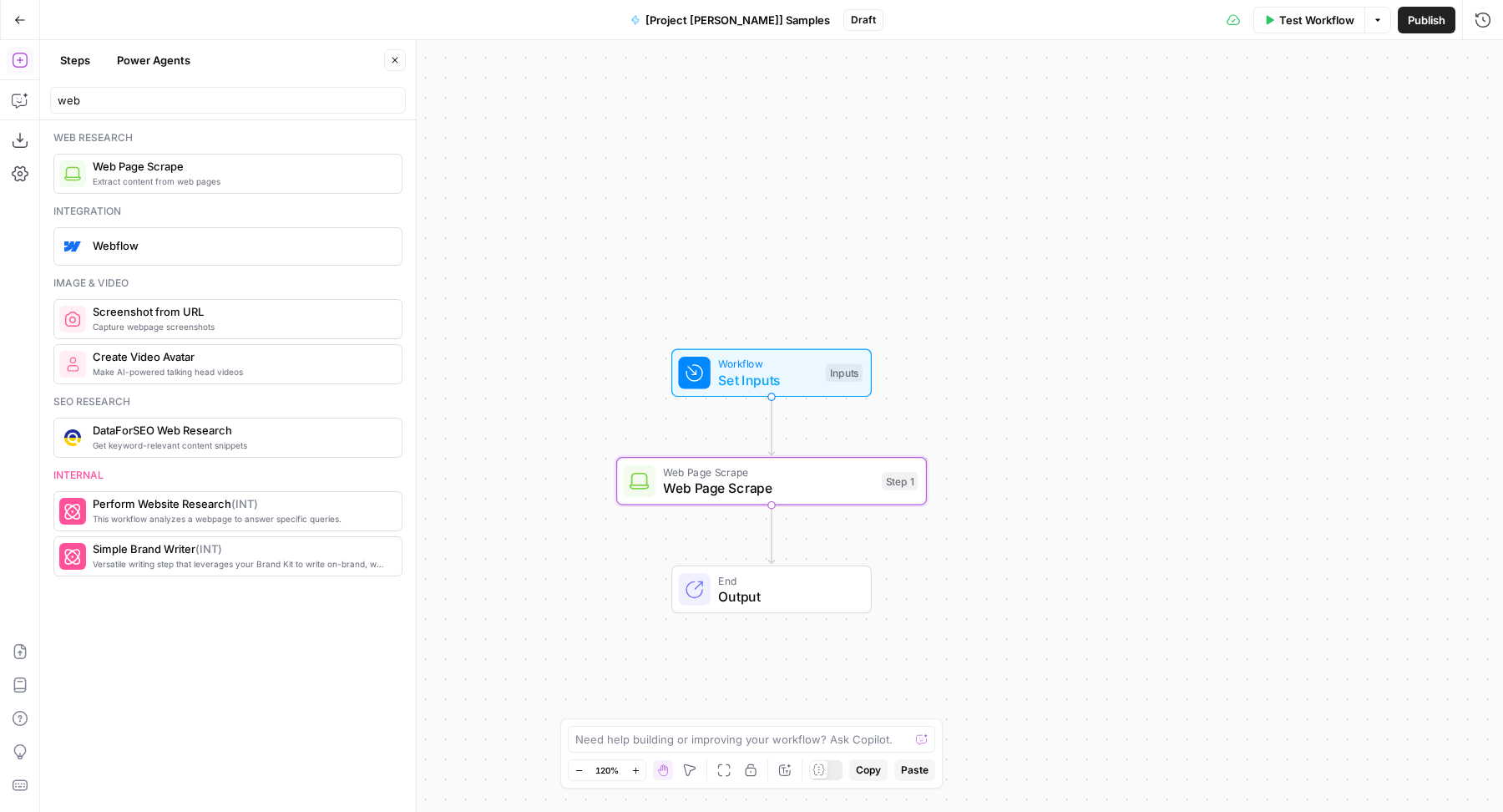
click at [781, 492] on span "Web Page Scrape" at bounding box center [768, 487] width 211 height 20
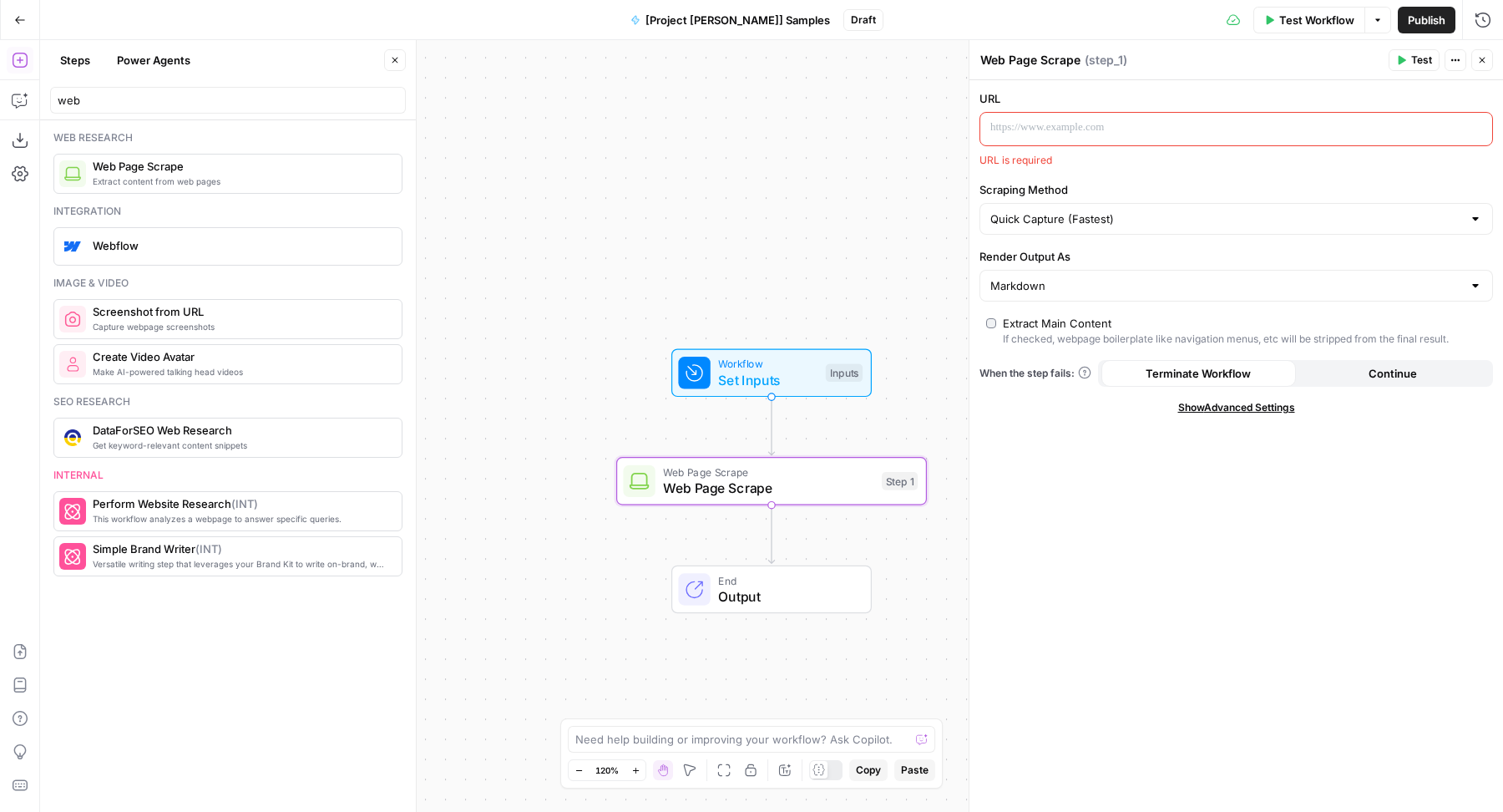
click at [1188, 133] on p at bounding box center [1223, 128] width 465 height 17
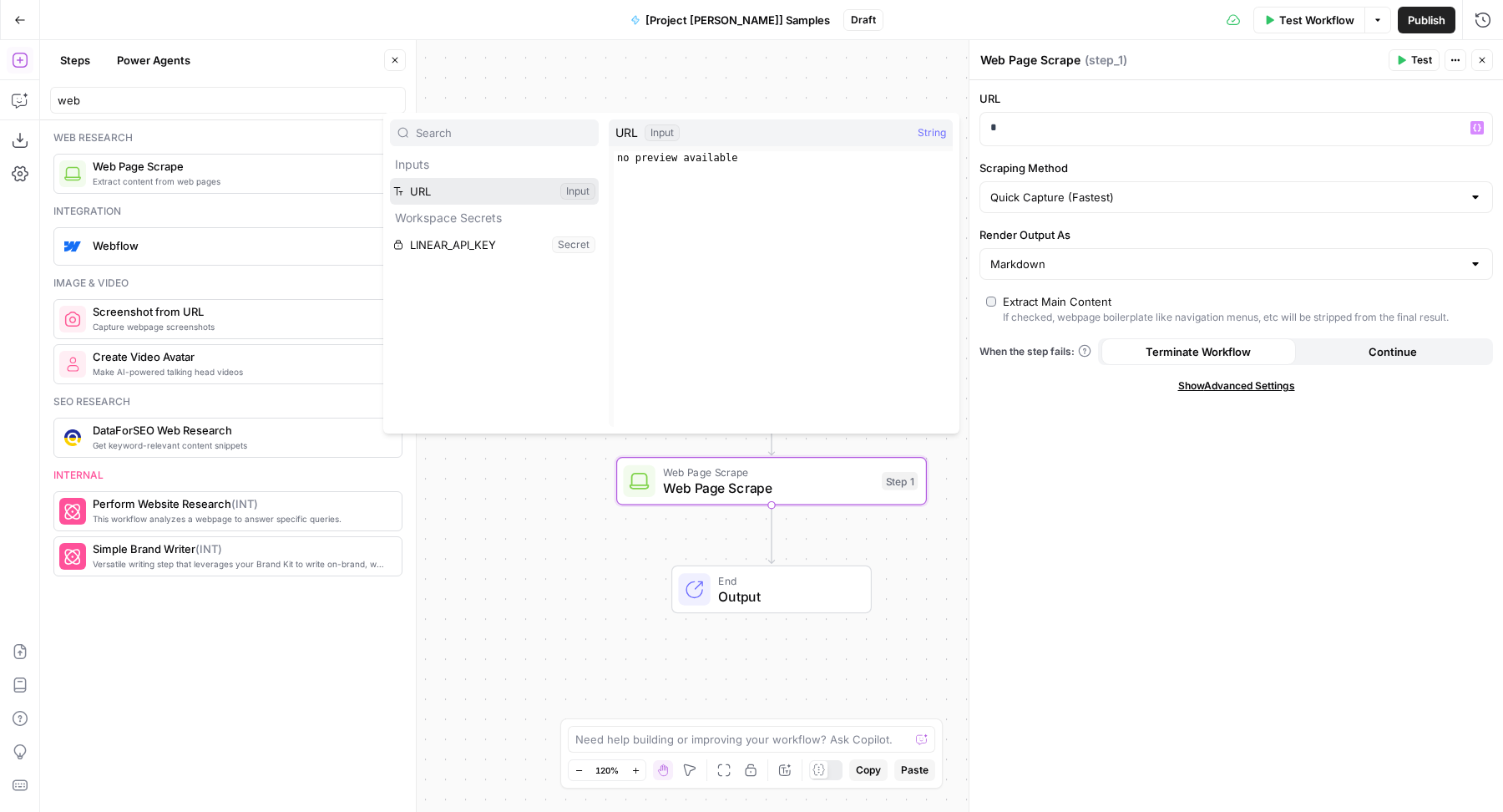
click at [494, 192] on button "Select variable URL" at bounding box center [494, 191] width 209 height 26
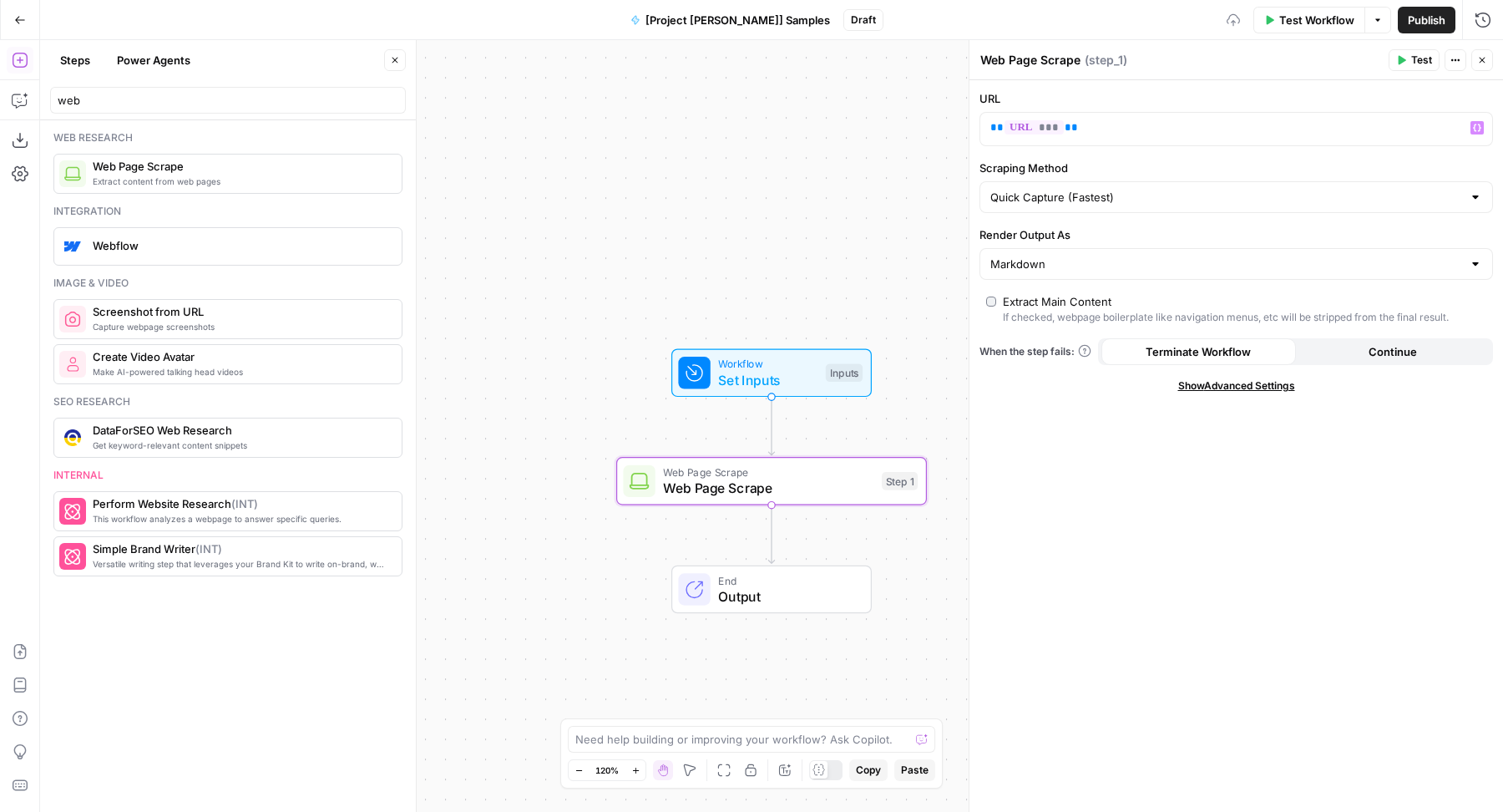
click at [1493, 51] on div "Test Actions Close" at bounding box center [1440, 59] width 104 height 22
click at [1487, 55] on icon "button" at bounding box center [1482, 60] width 10 height 10
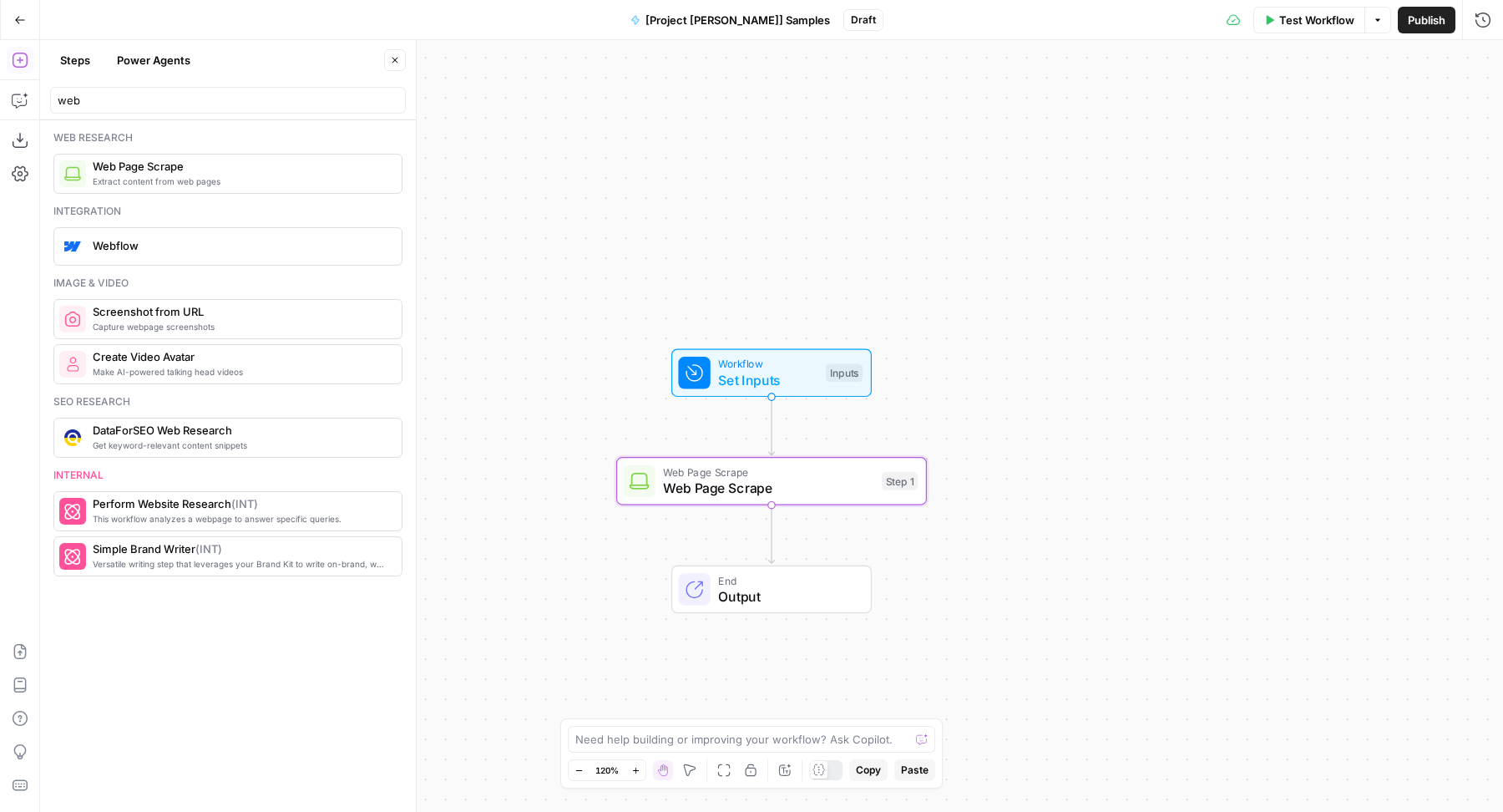
click at [1418, 16] on span "Publish" at bounding box center [1427, 20] width 38 height 17
click at [1289, 23] on span "Test Workflow" at bounding box center [1317, 20] width 75 height 17
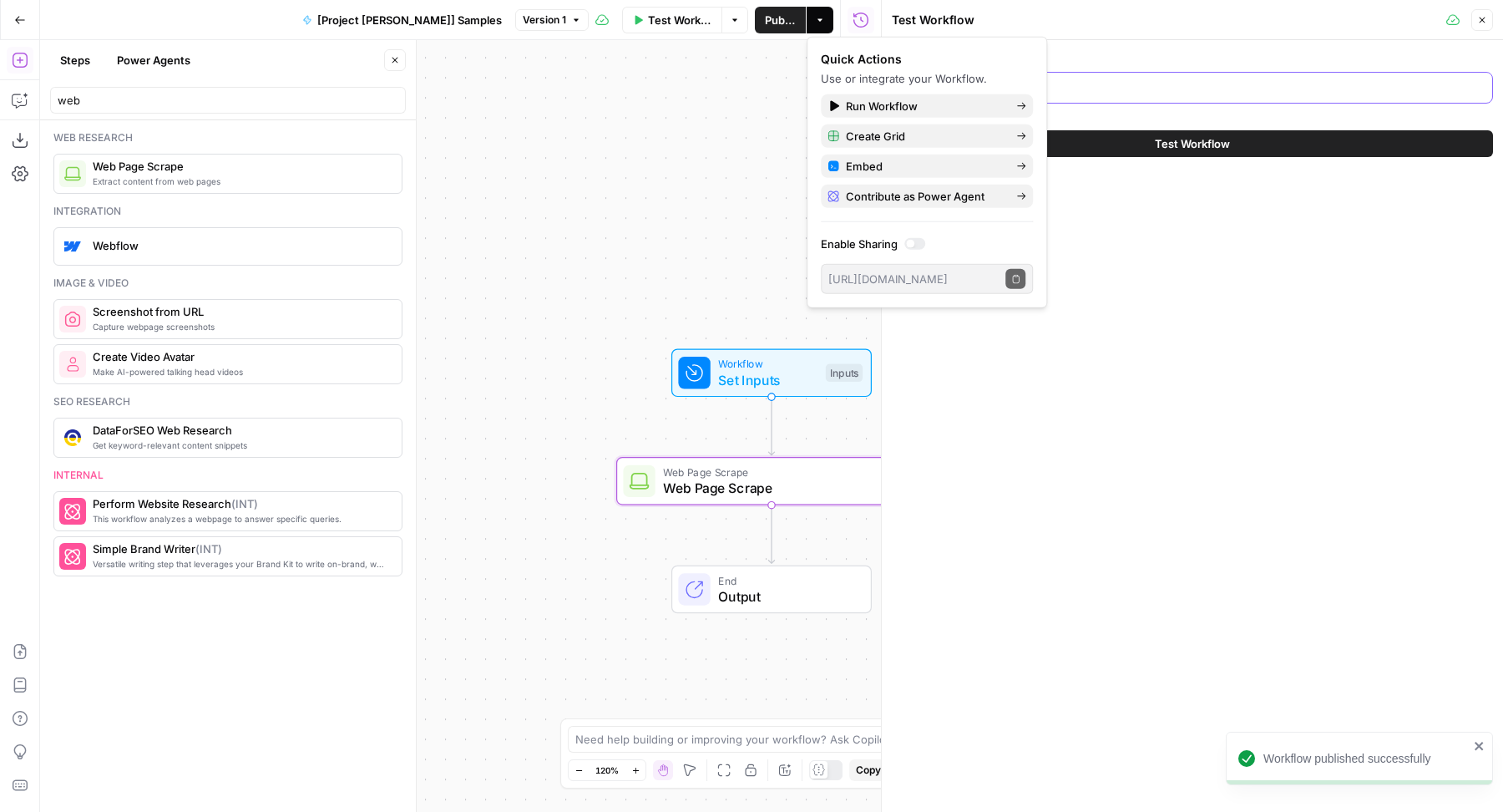
click at [1090, 83] on input "URL (Optional)" at bounding box center [1192, 87] width 580 height 17
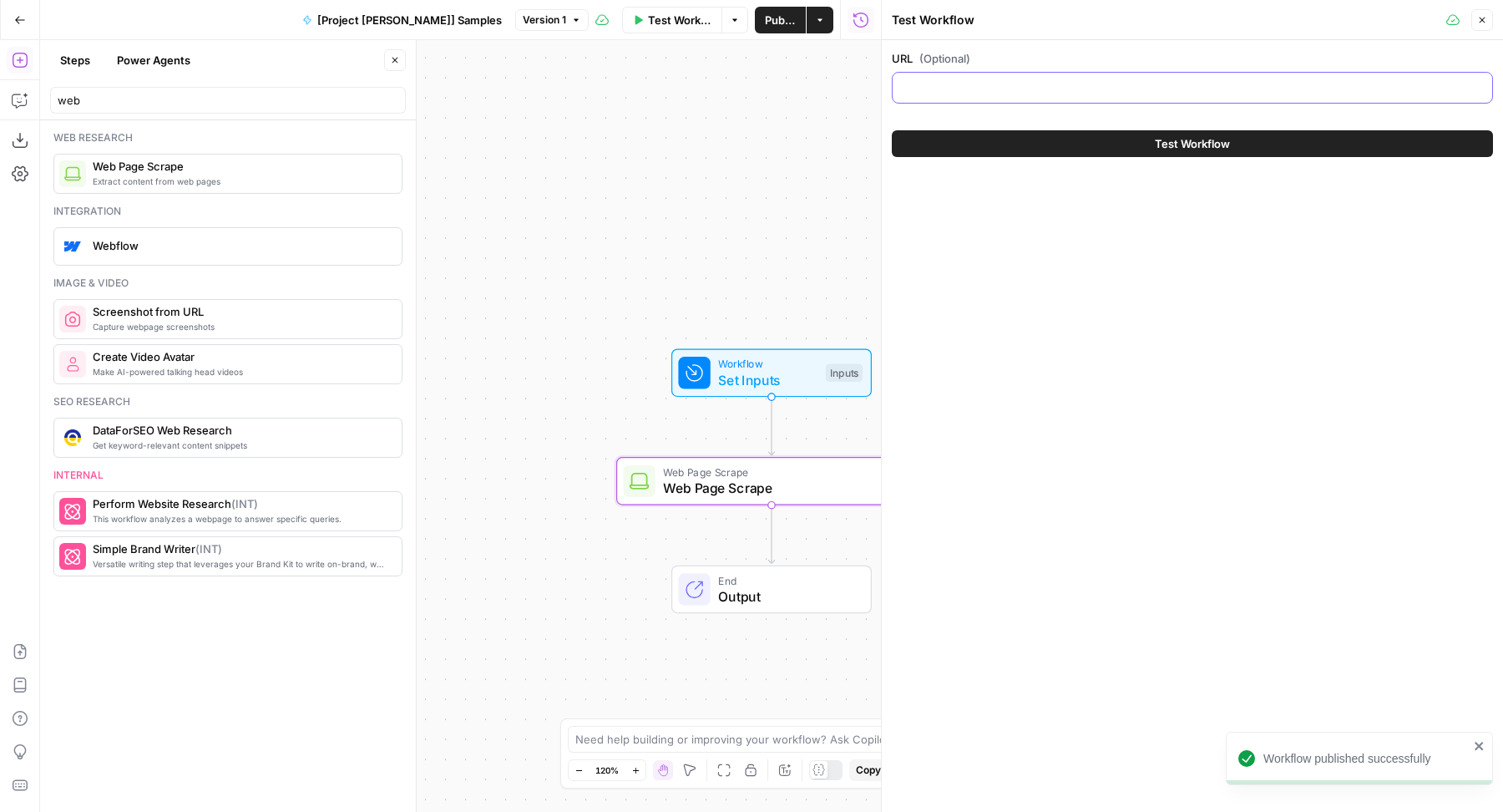
paste input "https://www.aboutamazon.com/news/innovation-at-amazon/what-is-amazon-project-ku…"
type input "https://www.aboutamazon.com/news/innovation-at-amazon/what-is-amazon-project-ku…"
click at [948, 153] on button "Test Workflow" at bounding box center [1193, 144] width 602 height 26
click at [944, 148] on button "Test Workflow" at bounding box center [1193, 144] width 602 height 26
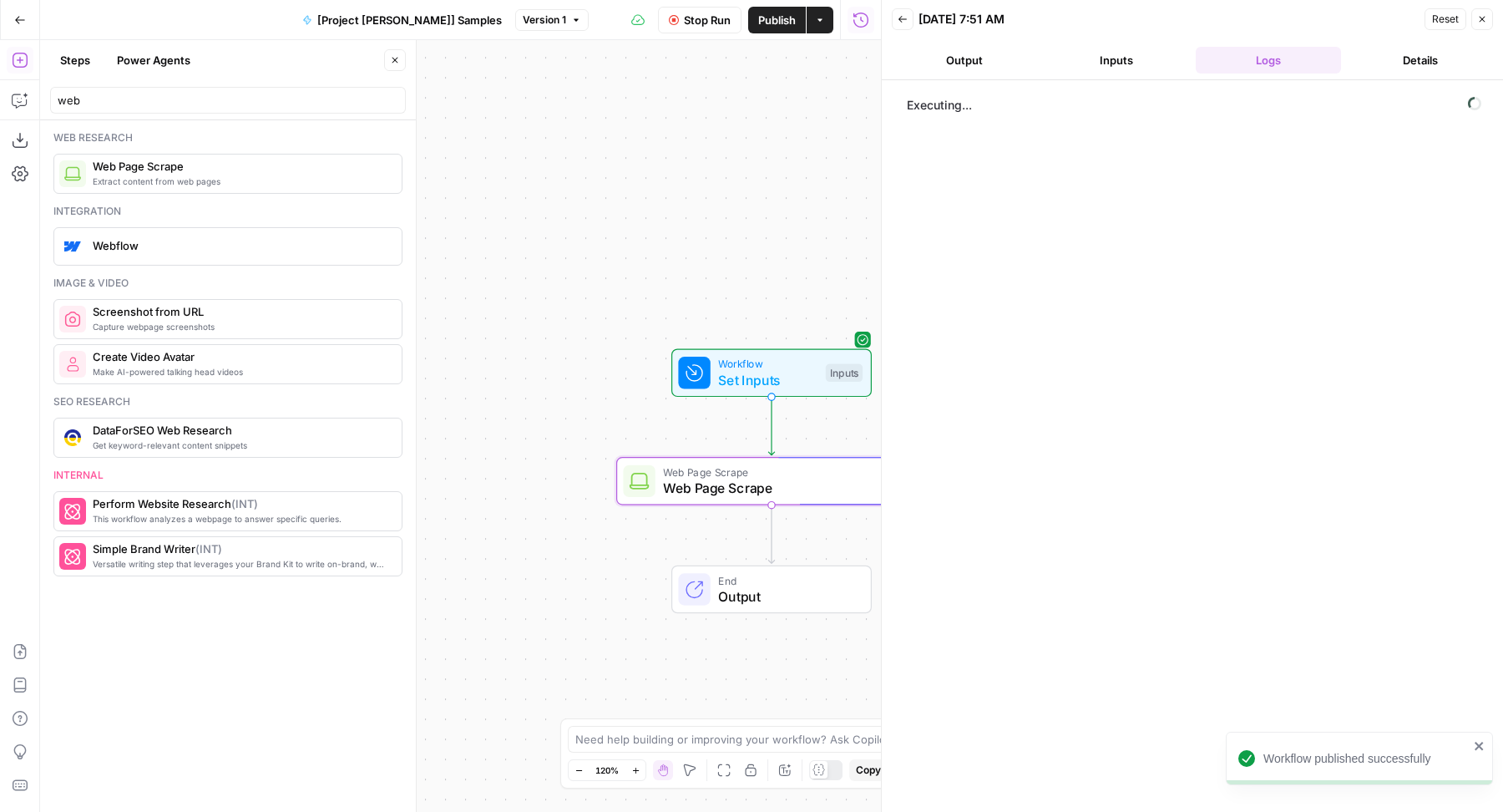
click at [400, 55] on button "Close" at bounding box center [395, 59] width 22 height 22
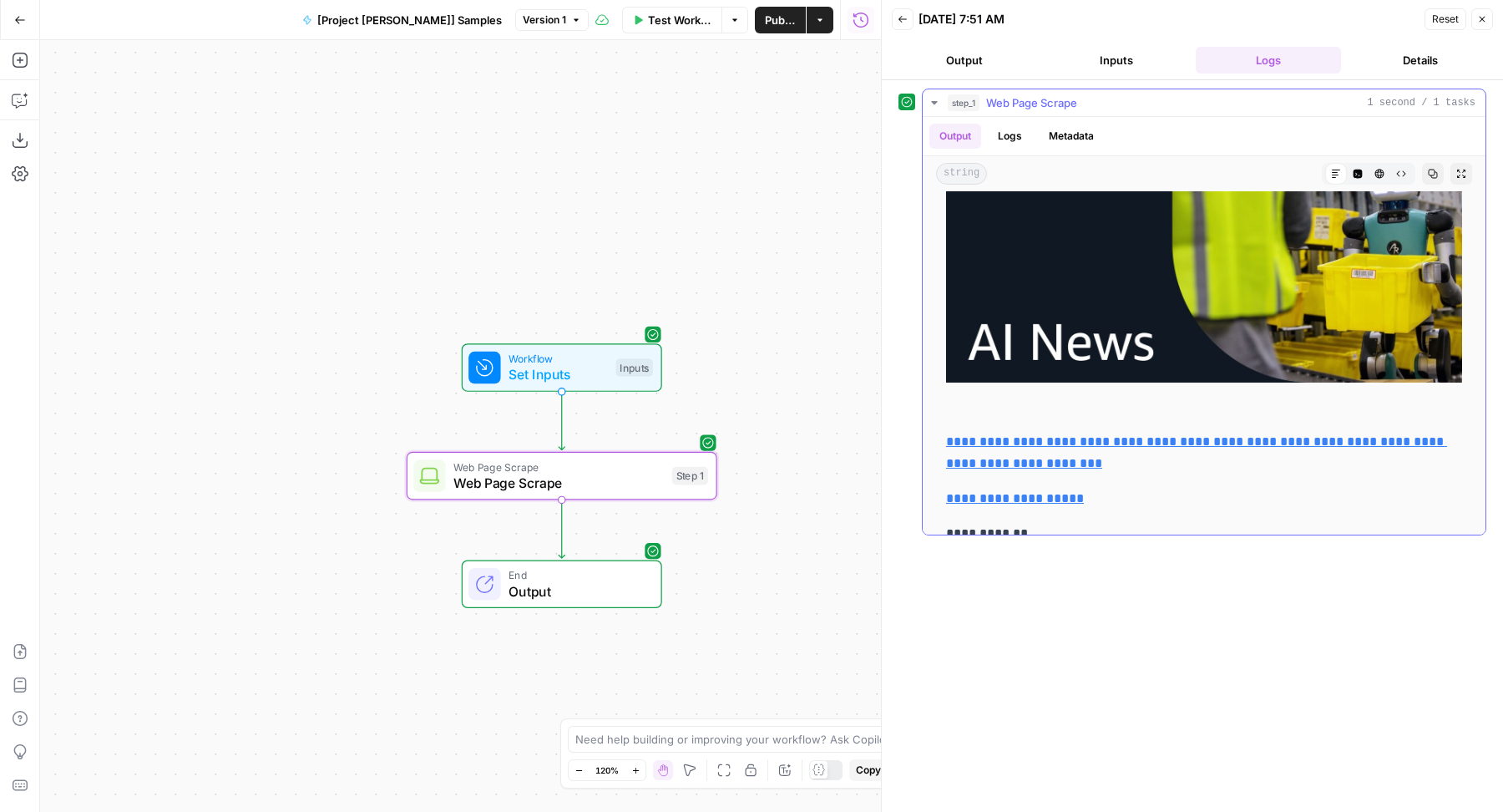
scroll to position [11900, 0]
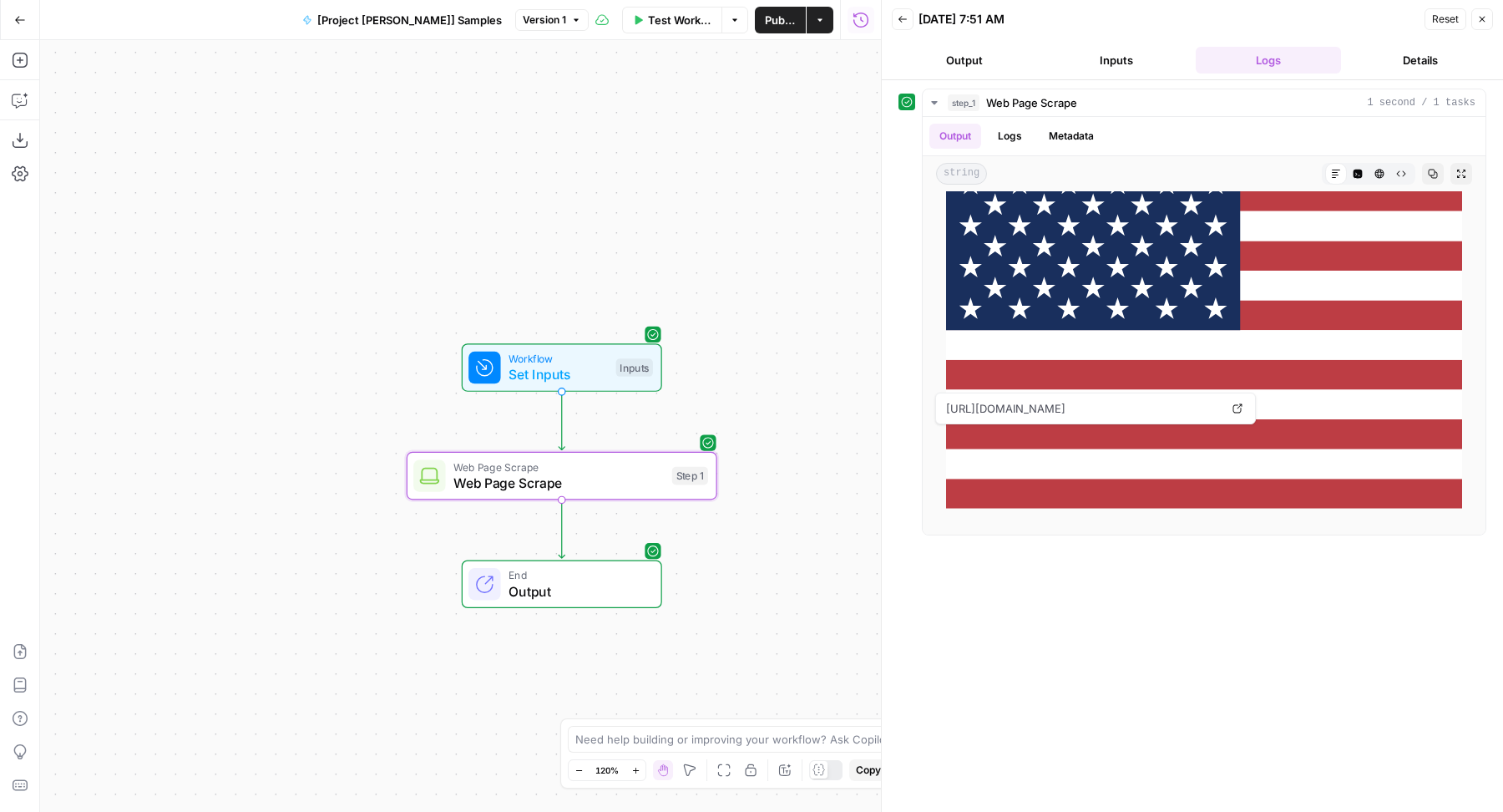
click at [474, 487] on span "Web Page Scrape" at bounding box center [558, 482] width 211 height 20
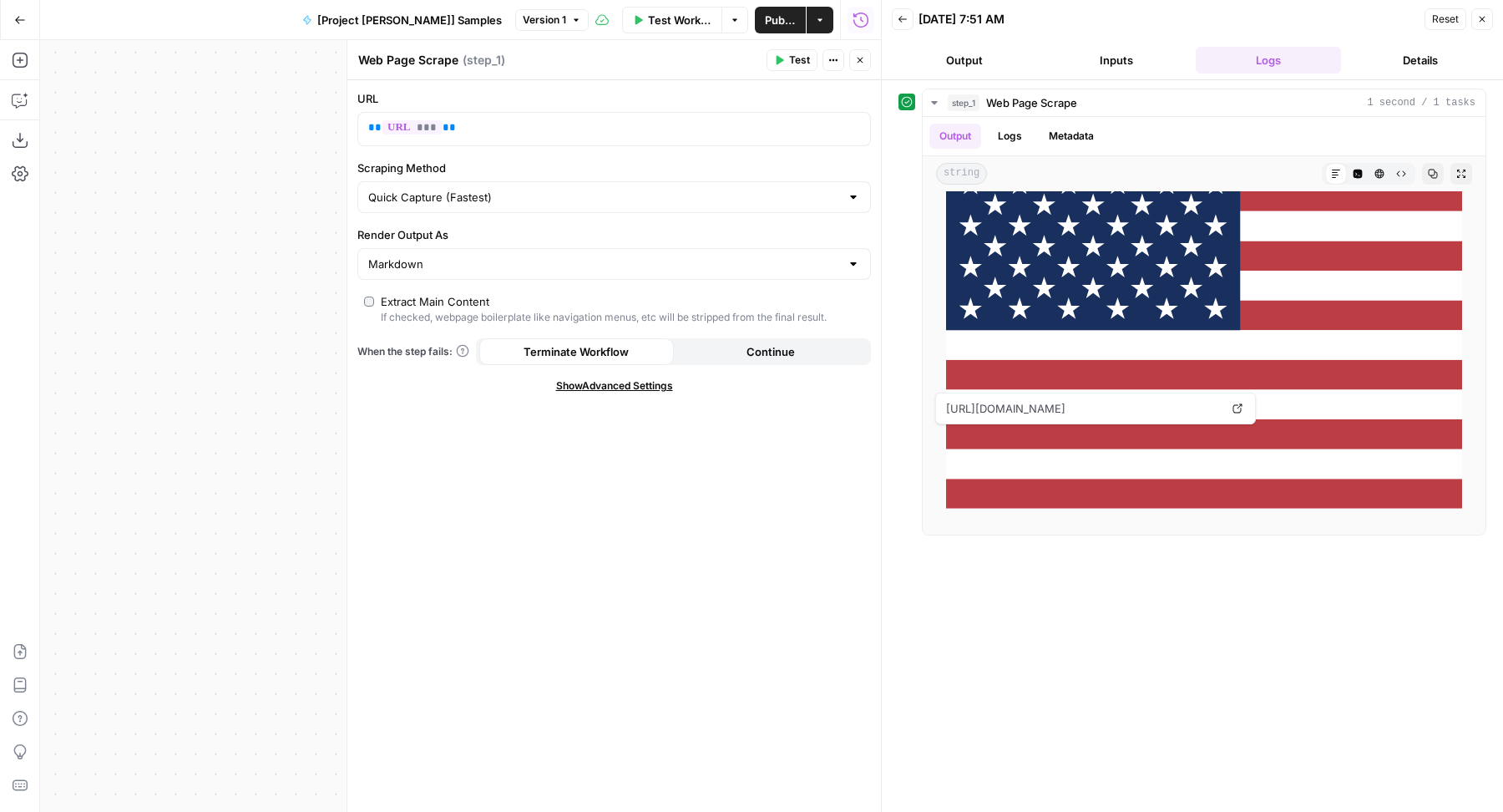
click at [399, 300] on div "Extract Main Content" at bounding box center [434, 302] width 108 height 17
click at [790, 53] on span "Test" at bounding box center [800, 60] width 21 height 15
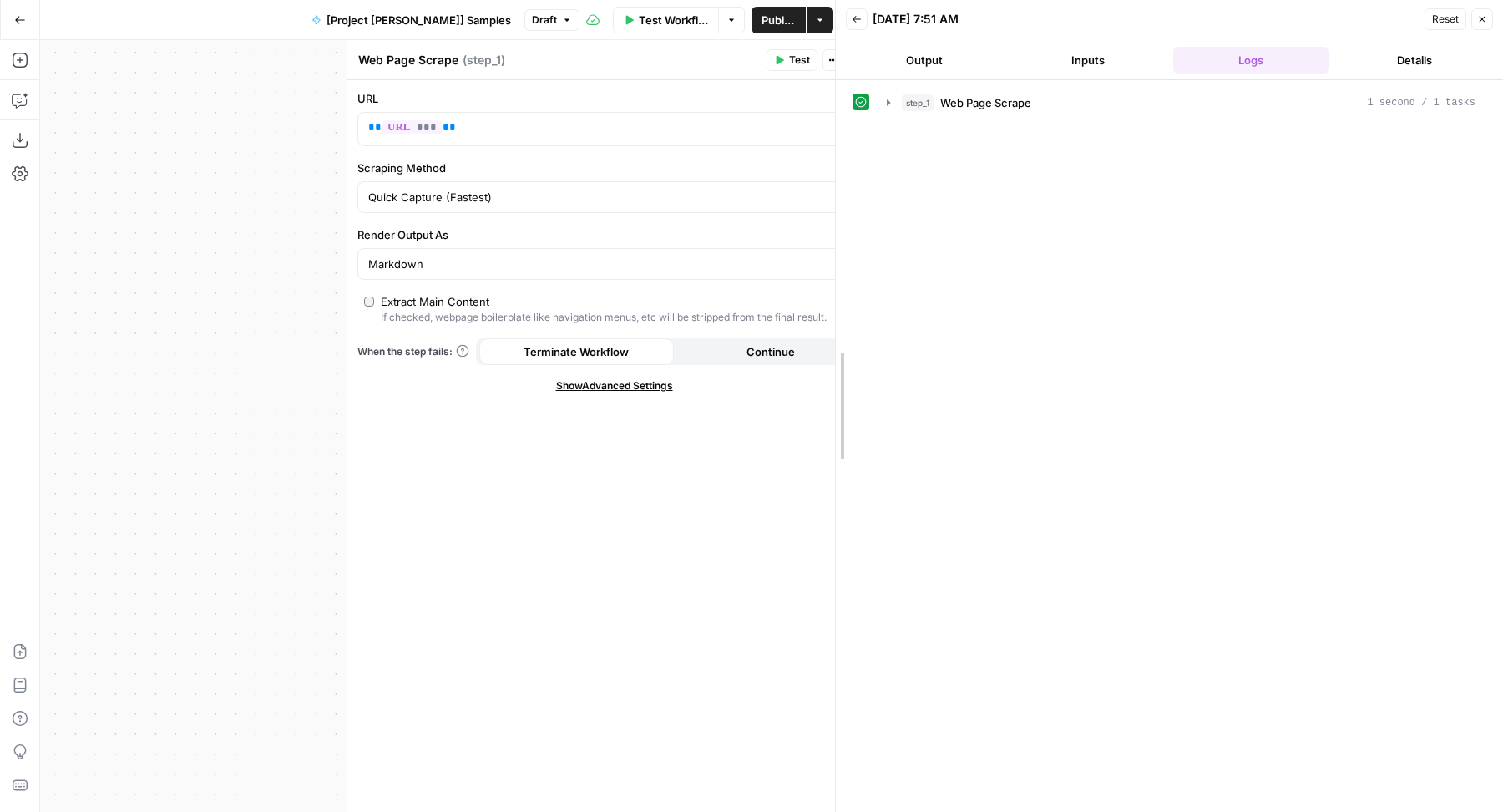
drag, startPoint x: 883, startPoint y: 116, endPoint x: 590, endPoint y: 114, distance: 293.0
click at [591, 114] on body "AirOps Builders New Home Insights Opportunities Your Data Browse Recent Grids […" at bounding box center [751, 406] width 1503 height 812
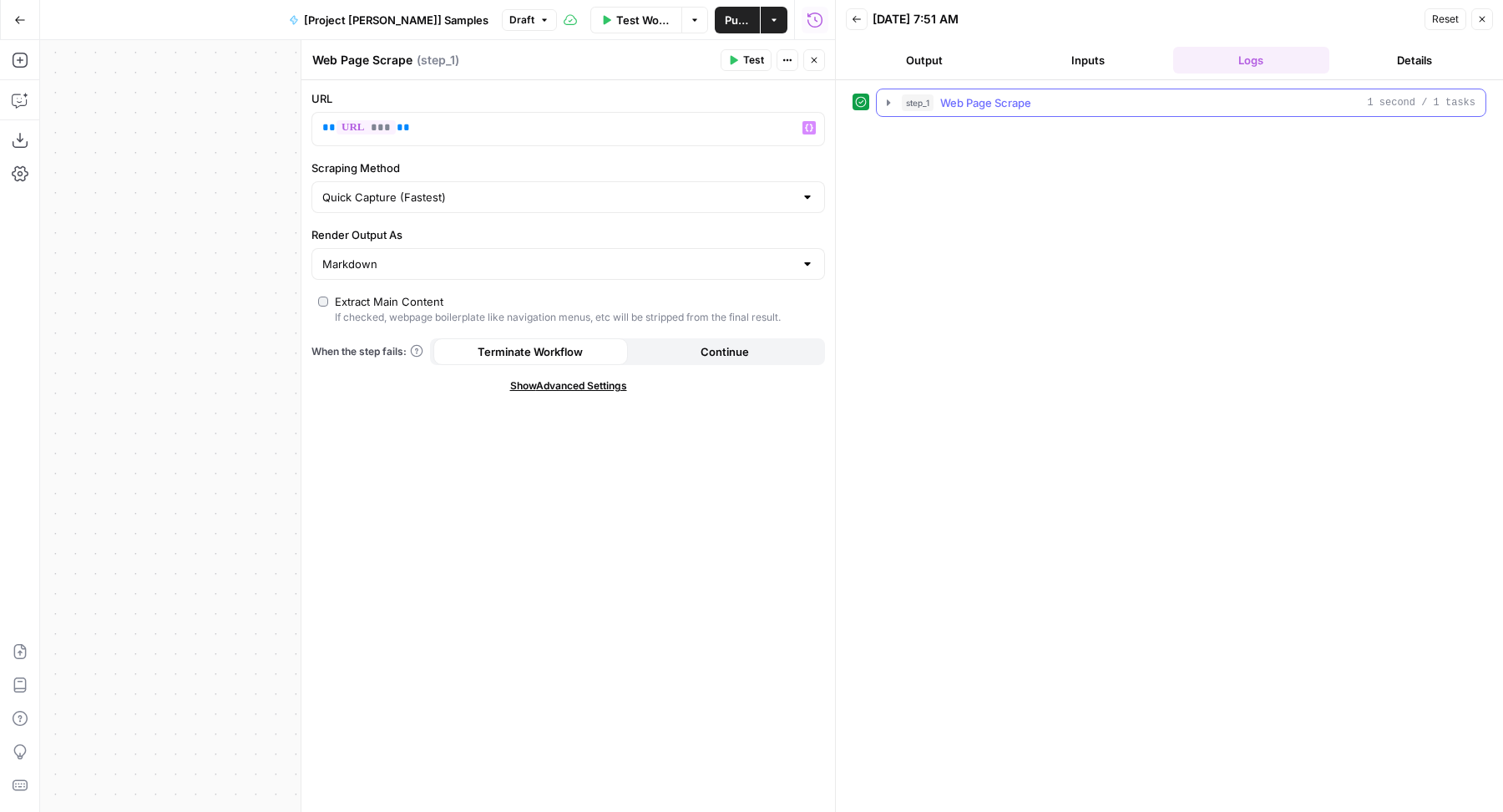
click at [986, 92] on button "step_1 Web Page Scrape 1 second / 1 tasks" at bounding box center [1182, 102] width 609 height 26
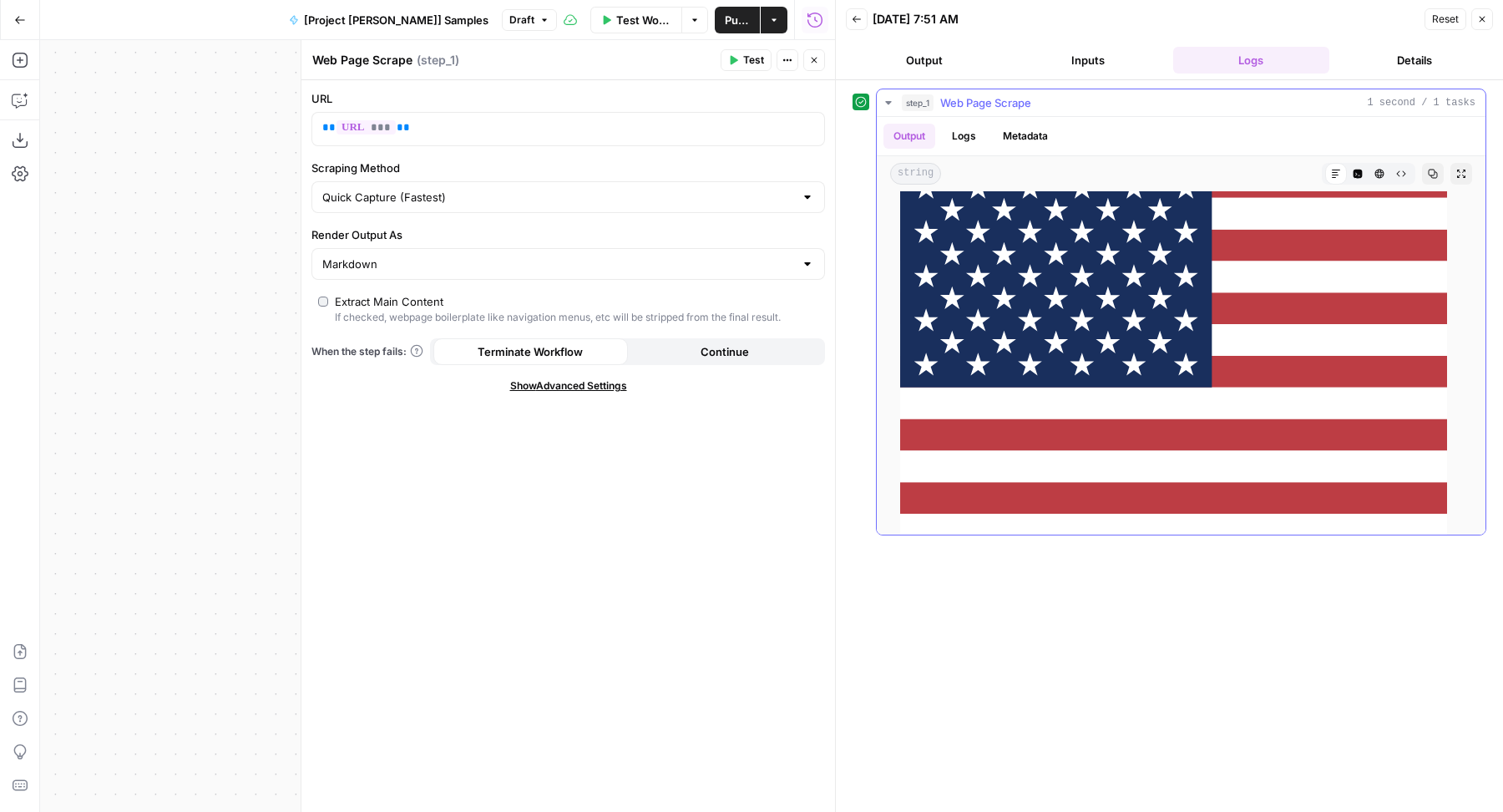
scroll to position [13382, 0]
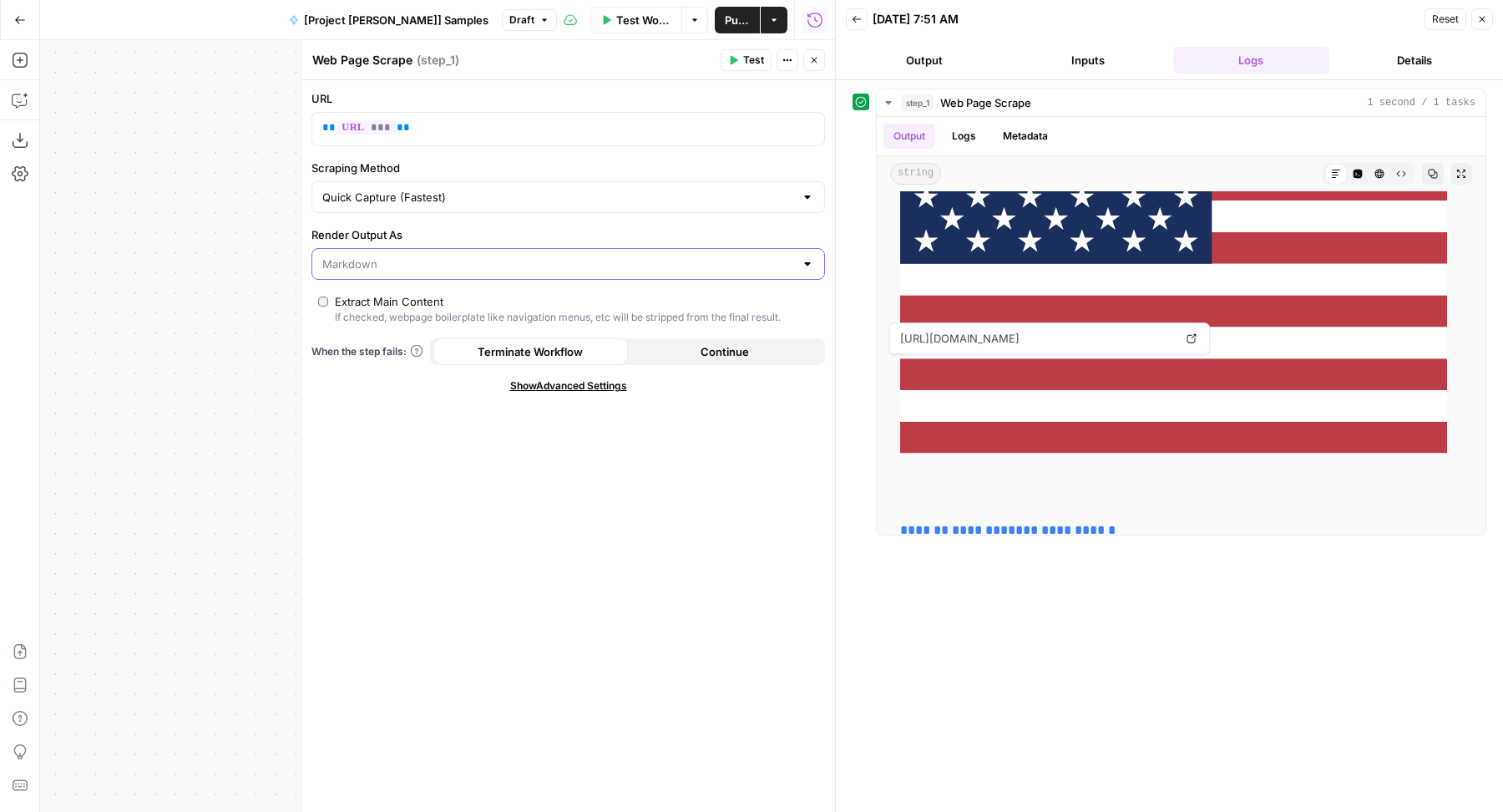
click at [468, 270] on input "Render Output As" at bounding box center [558, 264] width 472 height 17
click at [385, 330] on span "HTML" at bounding box center [564, 327] width 478 height 17
type input "HTML"
click at [750, 52] on button "Test" at bounding box center [746, 59] width 51 height 22
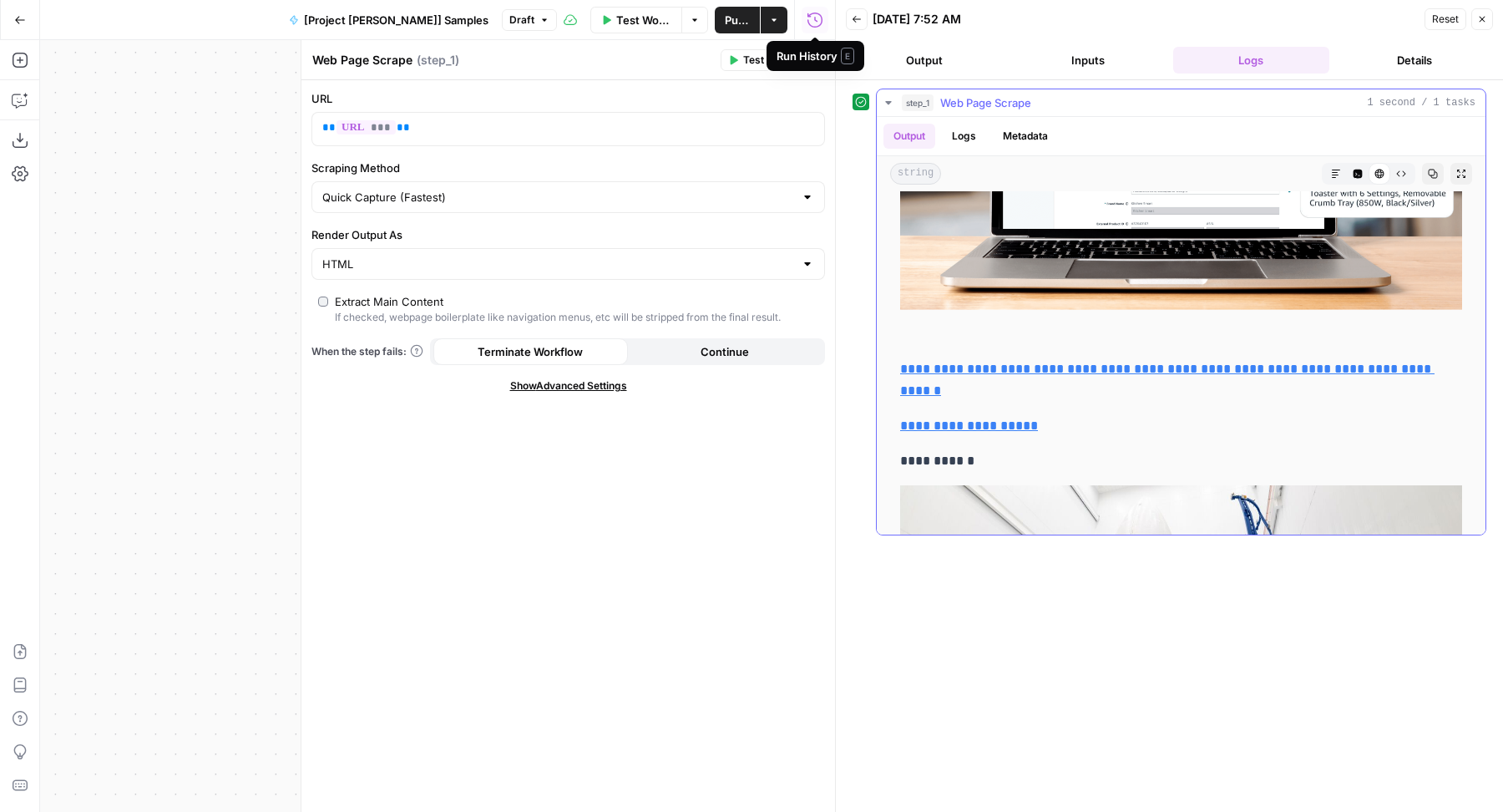
scroll to position [10284, 0]
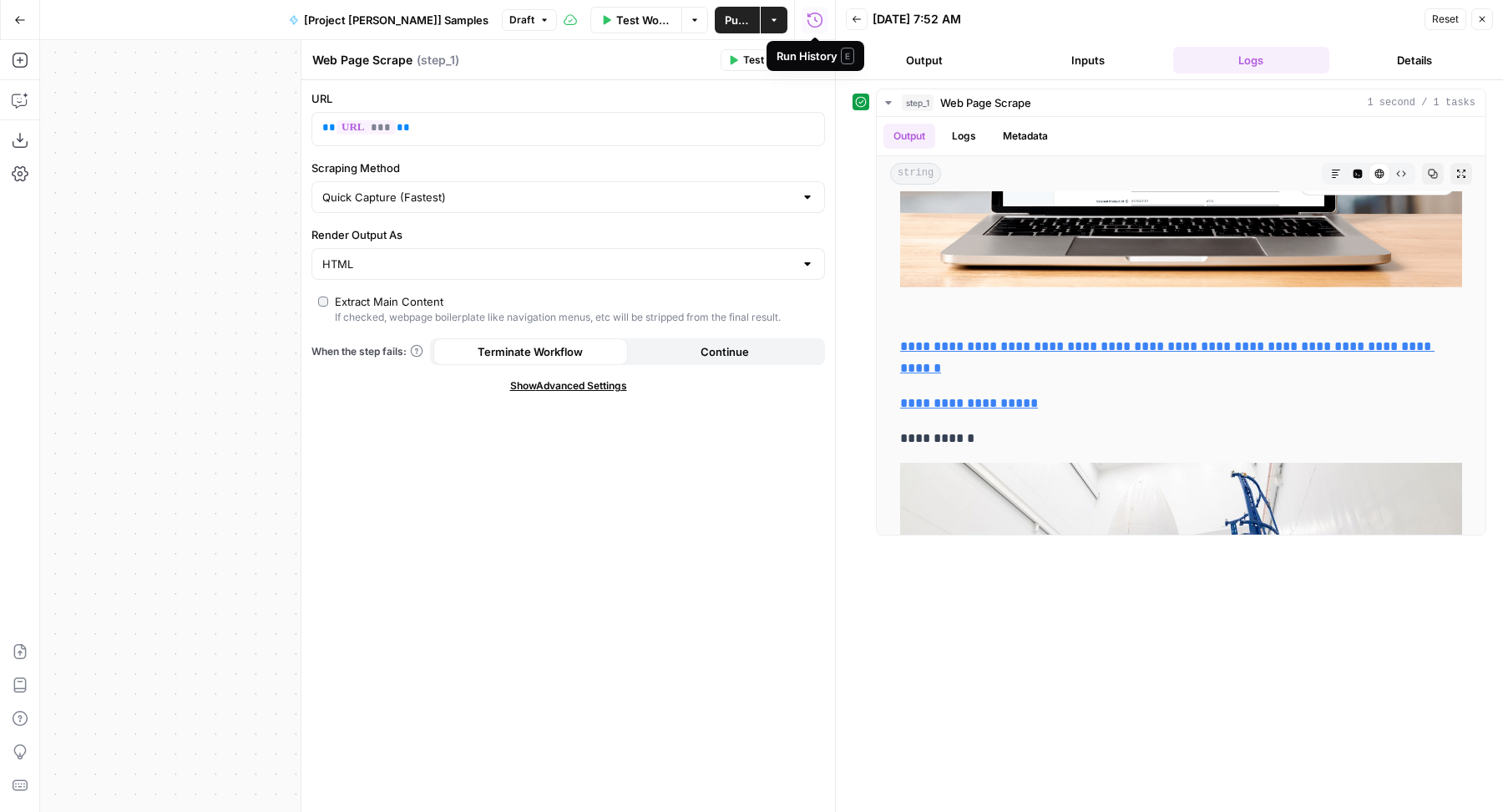
click at [16, 25] on icon "button" at bounding box center [20, 20] width 11 height 11
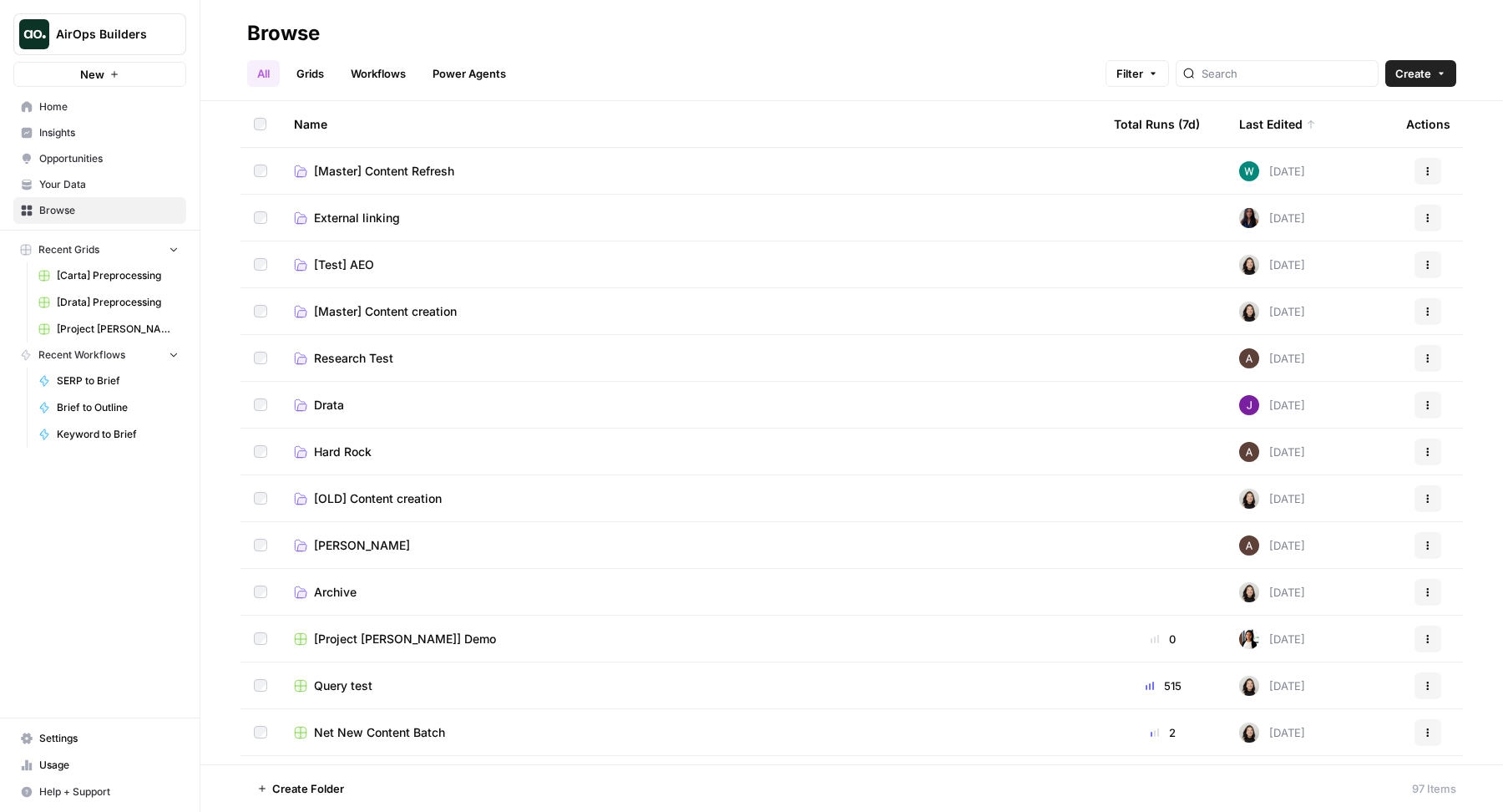
click at [108, 206] on span "Browse" at bounding box center [109, 211] width 139 height 15
click at [106, 101] on span "Home" at bounding box center [109, 107] width 139 height 15
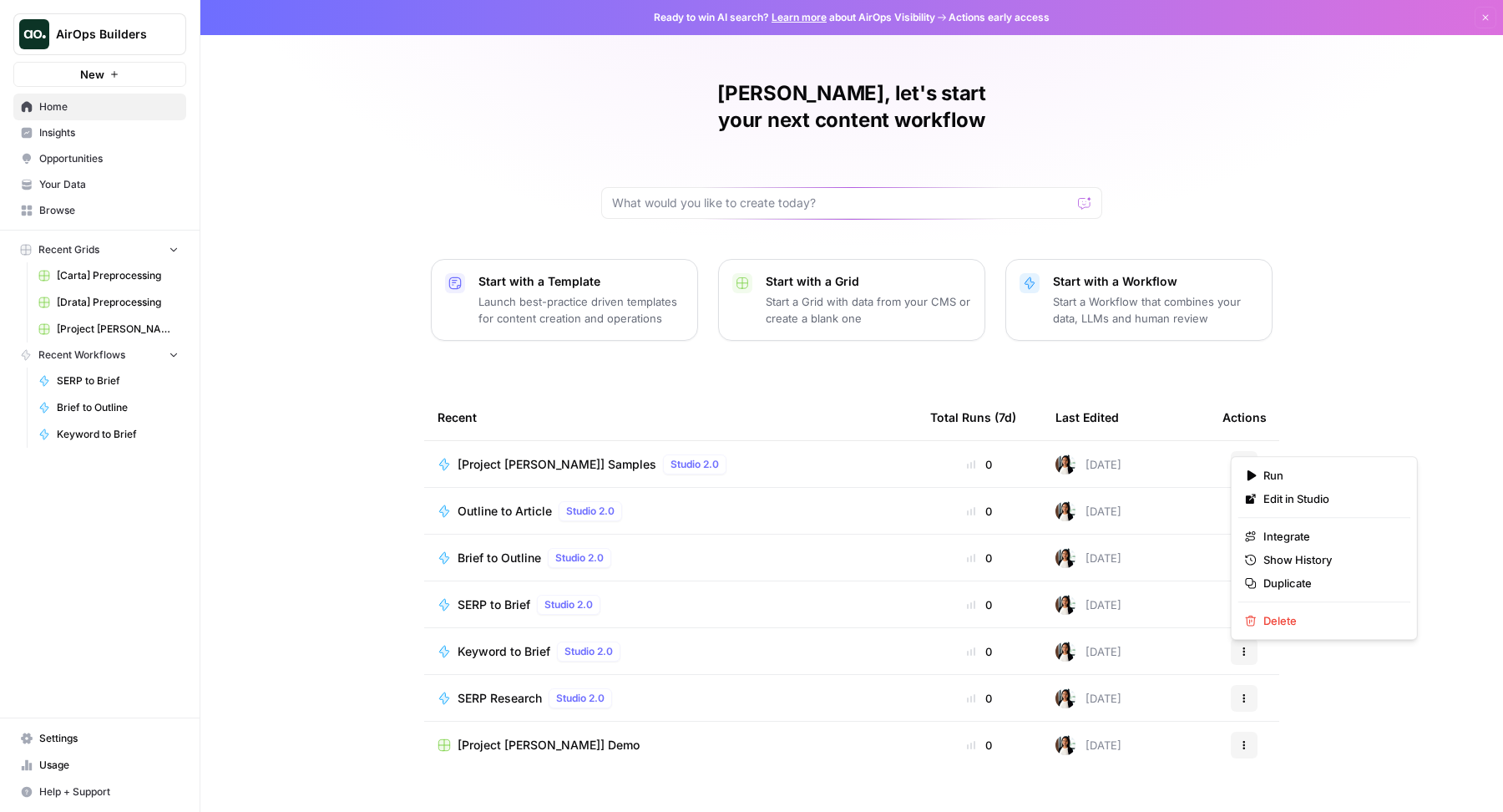
click at [1243, 451] on button "Actions" at bounding box center [1245, 464] width 26 height 26
click at [1316, 621] on span "Delete" at bounding box center [1330, 620] width 133 height 17
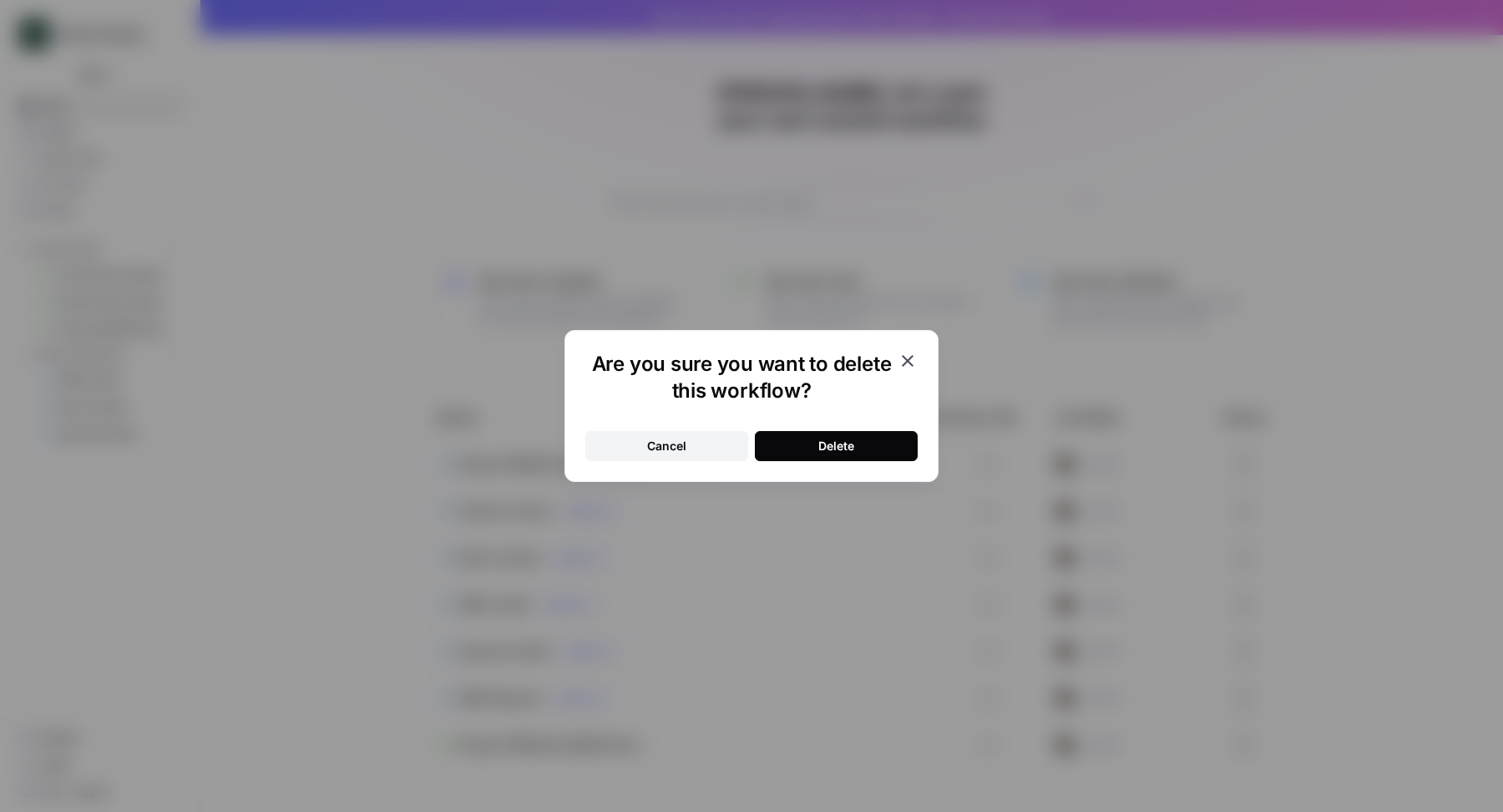
click at [870, 435] on button "Delete" at bounding box center [836, 445] width 163 height 30
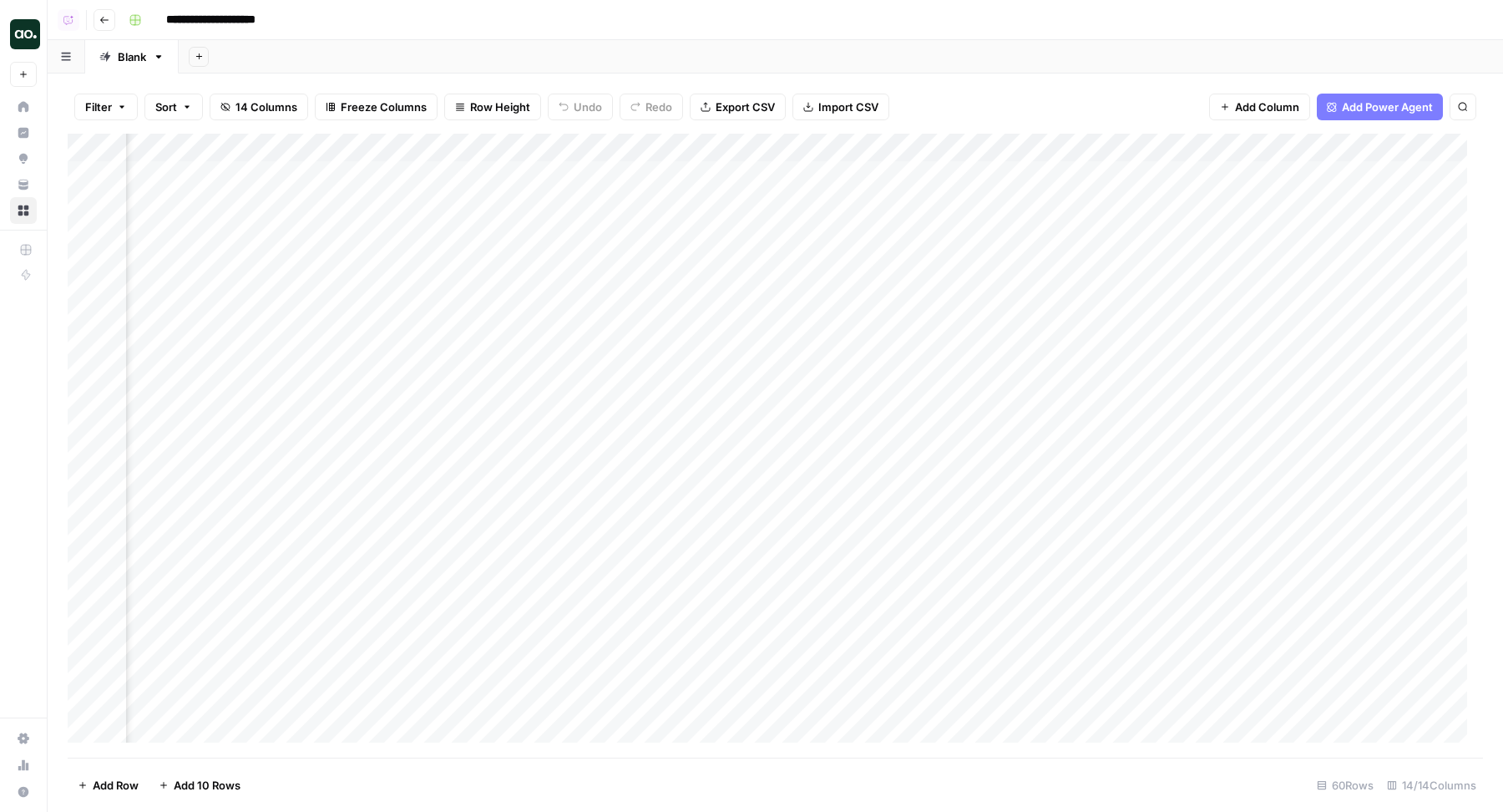
scroll to position [0, 1082]
click at [1087, 146] on div "Add Column" at bounding box center [775, 445] width 1416 height 625
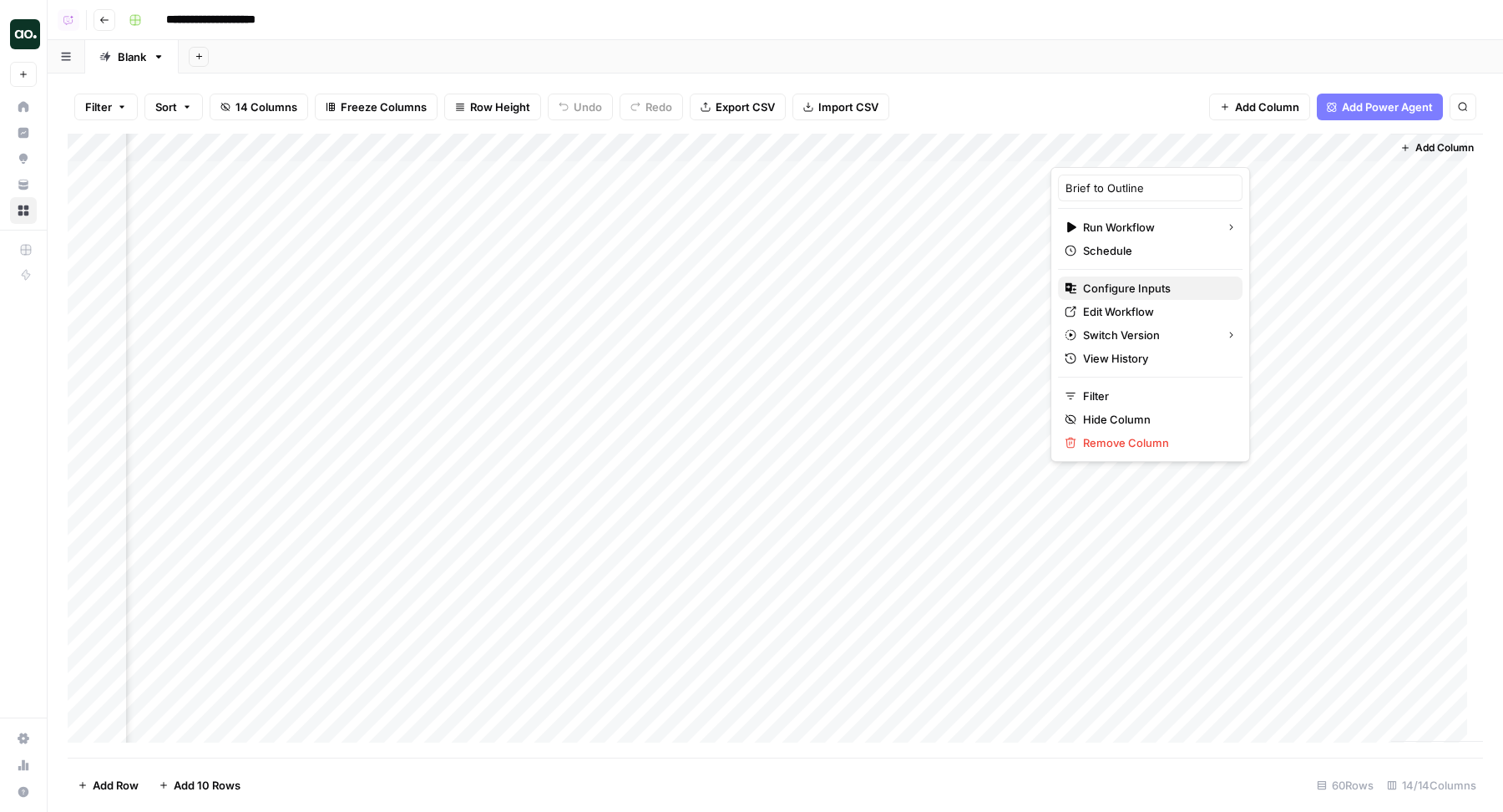
click at [1131, 289] on span "Configure Inputs" at bounding box center [1155, 289] width 146 height 17
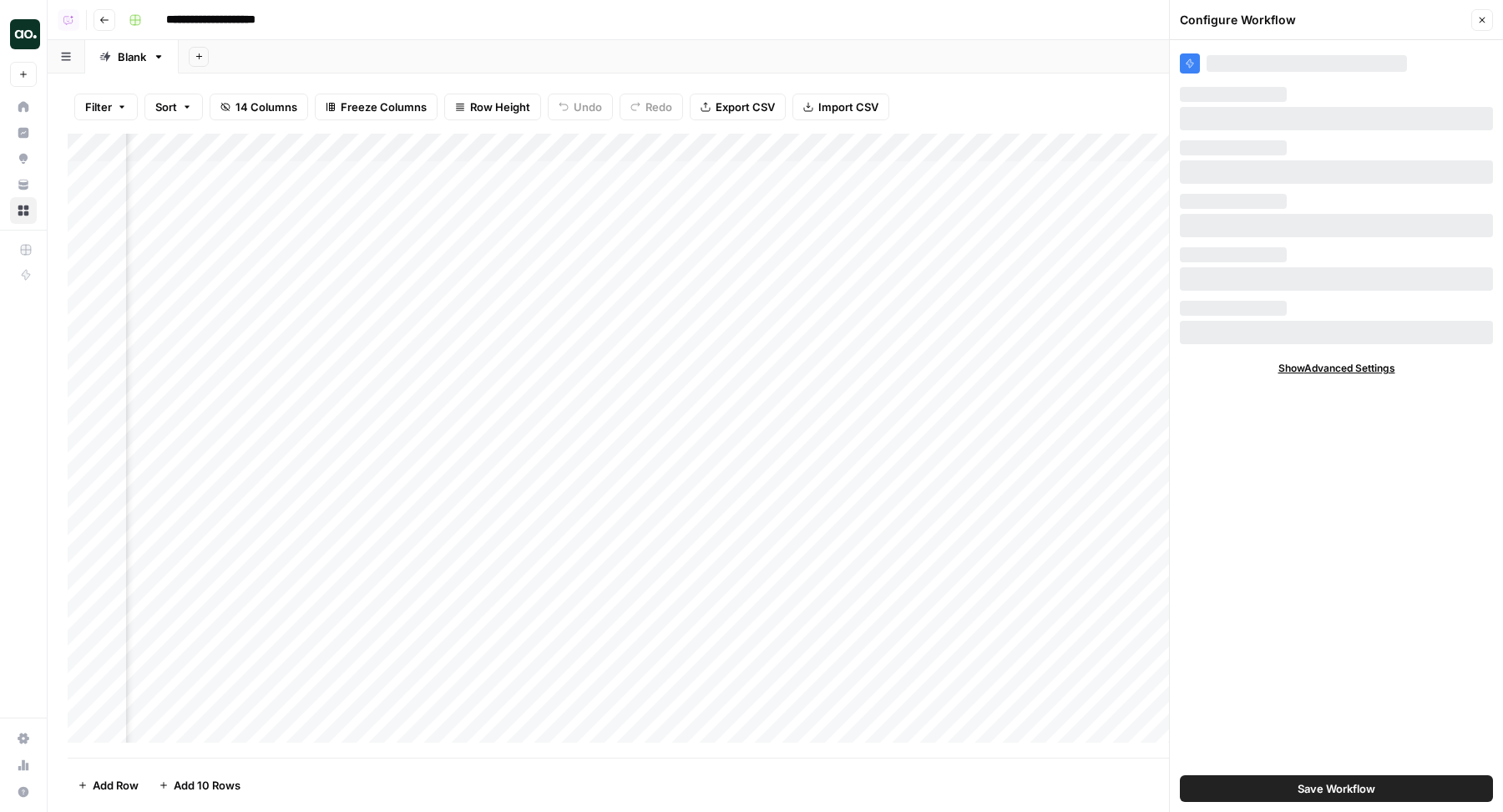
click at [932, 56] on div "Add Sheet" at bounding box center [840, 57] width 1324 height 34
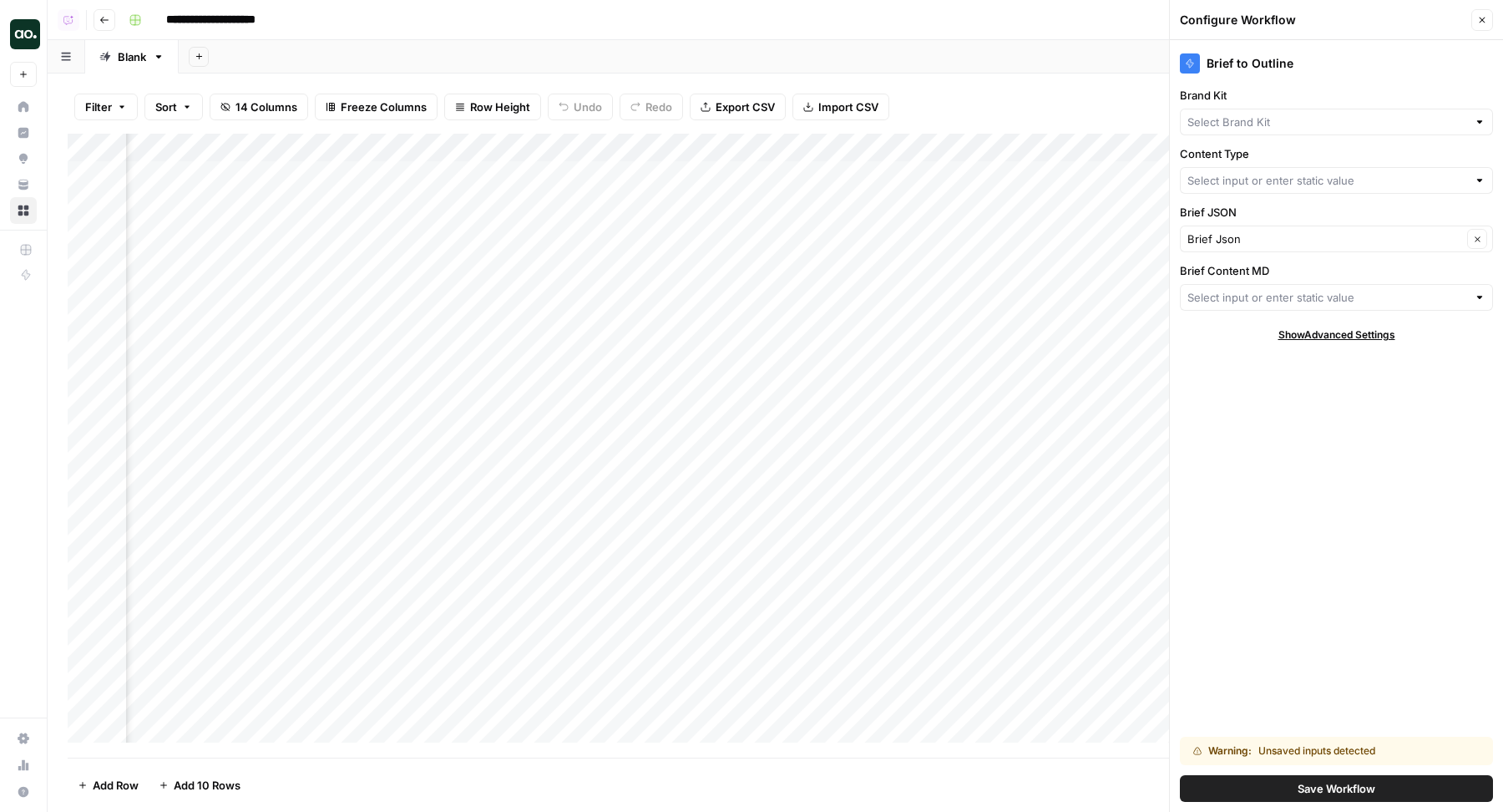
type input "Project [PERSON_NAME]"
click at [1486, 32] on header "Configure Workflow Close" at bounding box center [1337, 20] width 333 height 40
click at [1485, 28] on button "Close" at bounding box center [1481, 20] width 22 height 22
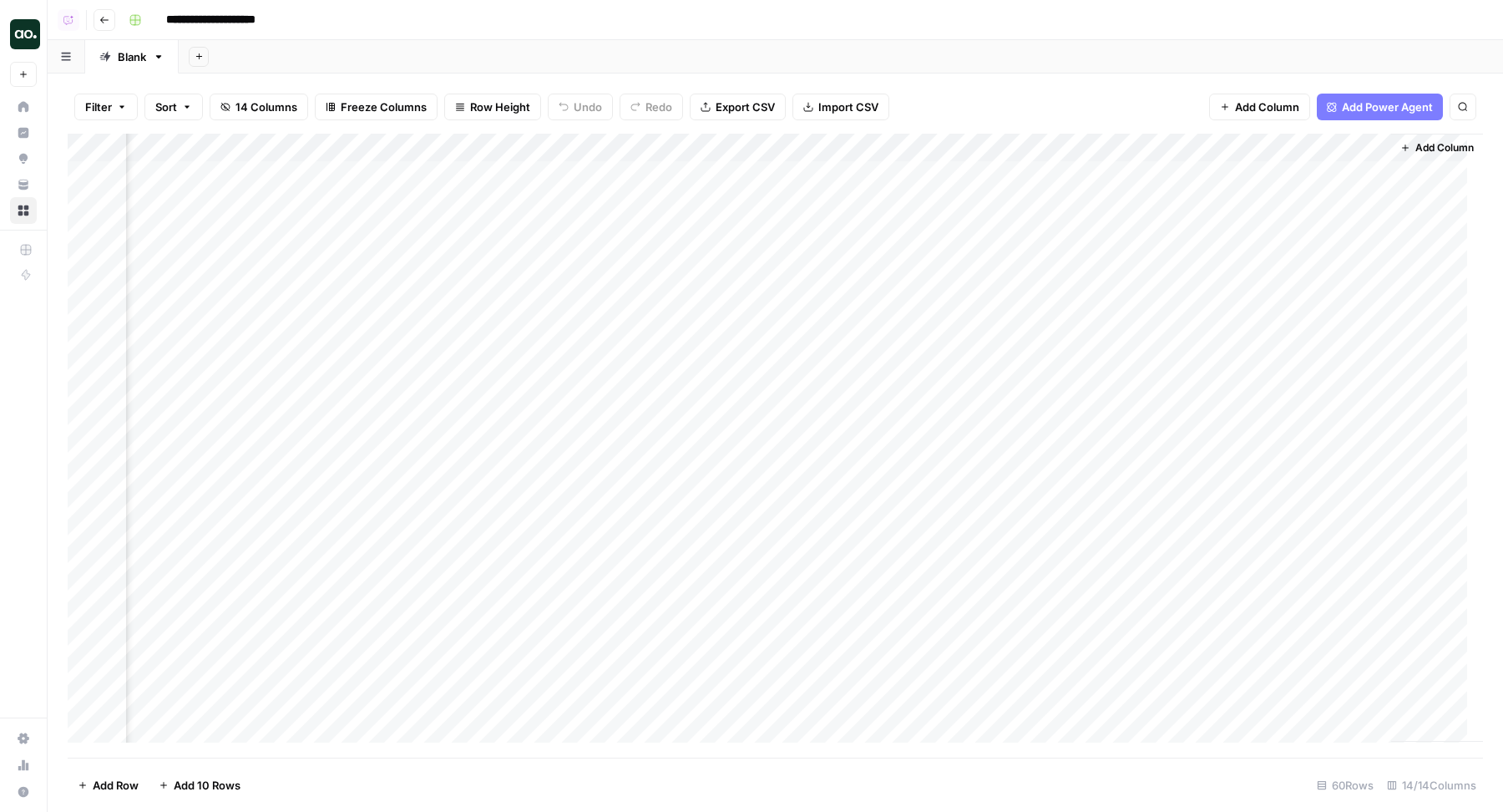
scroll to position [0, 0]
click at [726, 180] on div "Add Column" at bounding box center [775, 445] width 1416 height 625
click at [726, 180] on textarea "*" at bounding box center [800, 176] width 267 height 23
type textarea "****"
click at [827, 39] on header "**********" at bounding box center [775, 20] width 1455 height 40
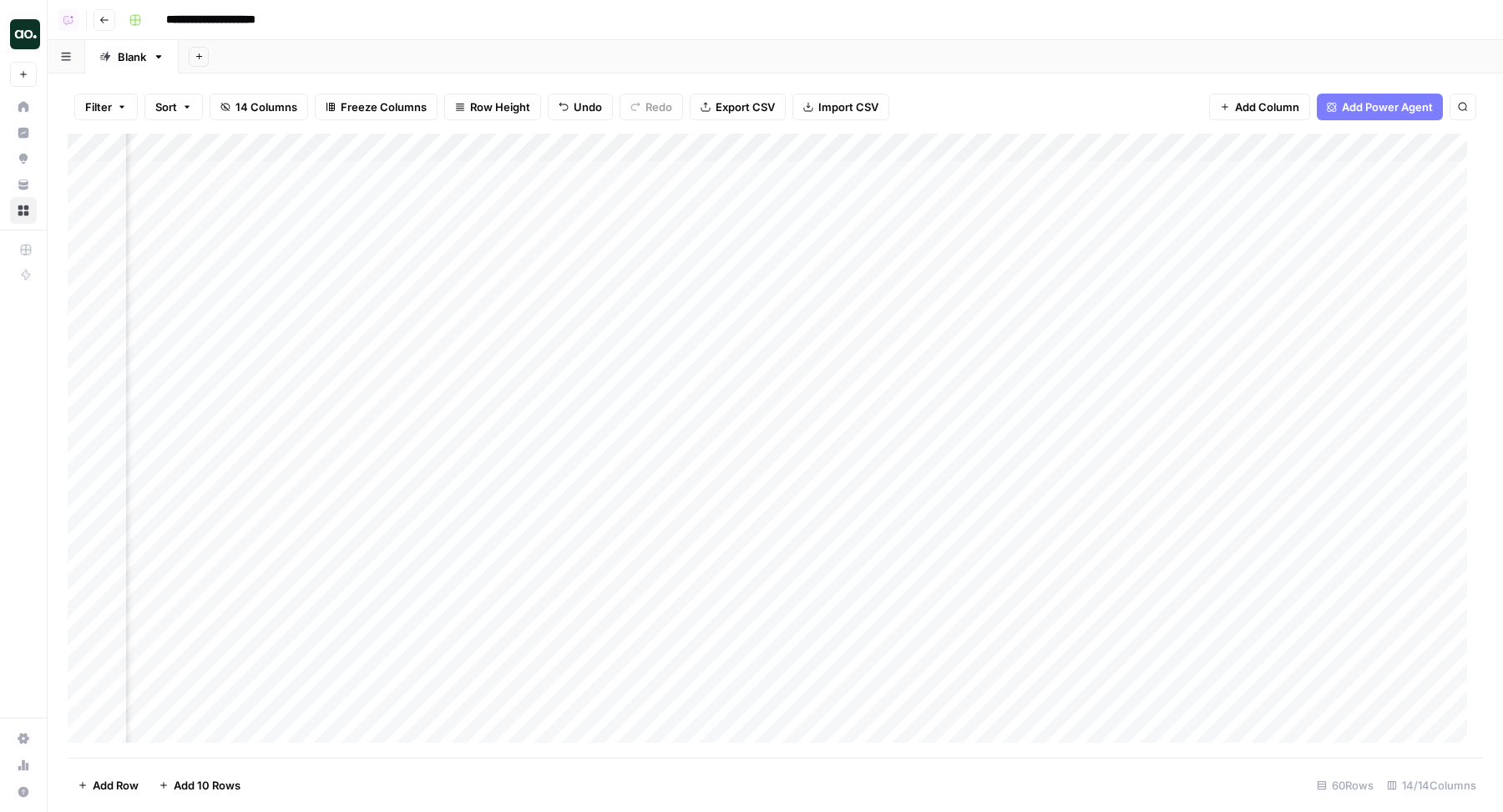
scroll to position [0, 1082]
click at [1110, 149] on div "Add Column" at bounding box center [775, 445] width 1416 height 625
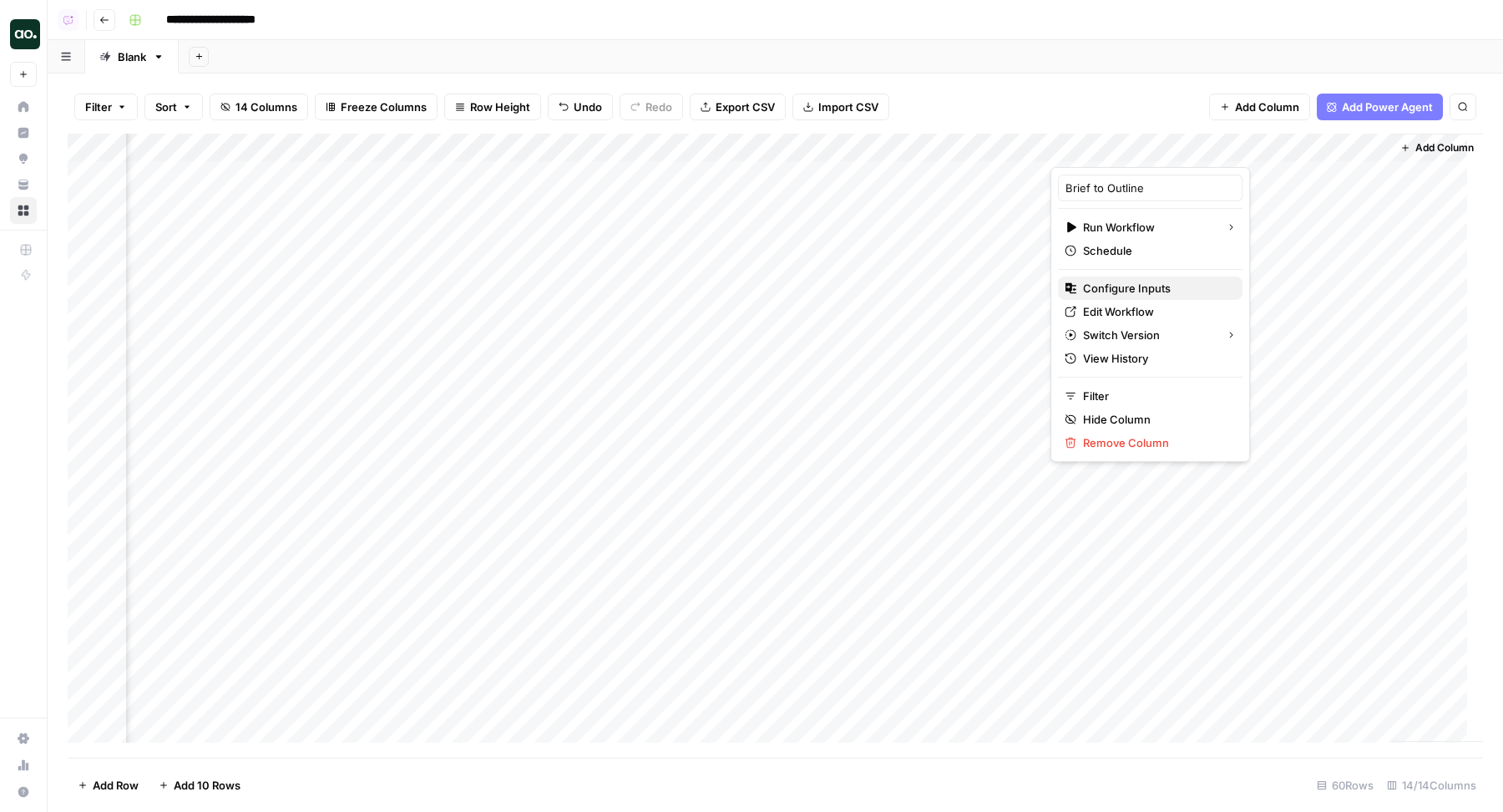
click at [1107, 283] on span "Configure Inputs" at bounding box center [1155, 289] width 146 height 17
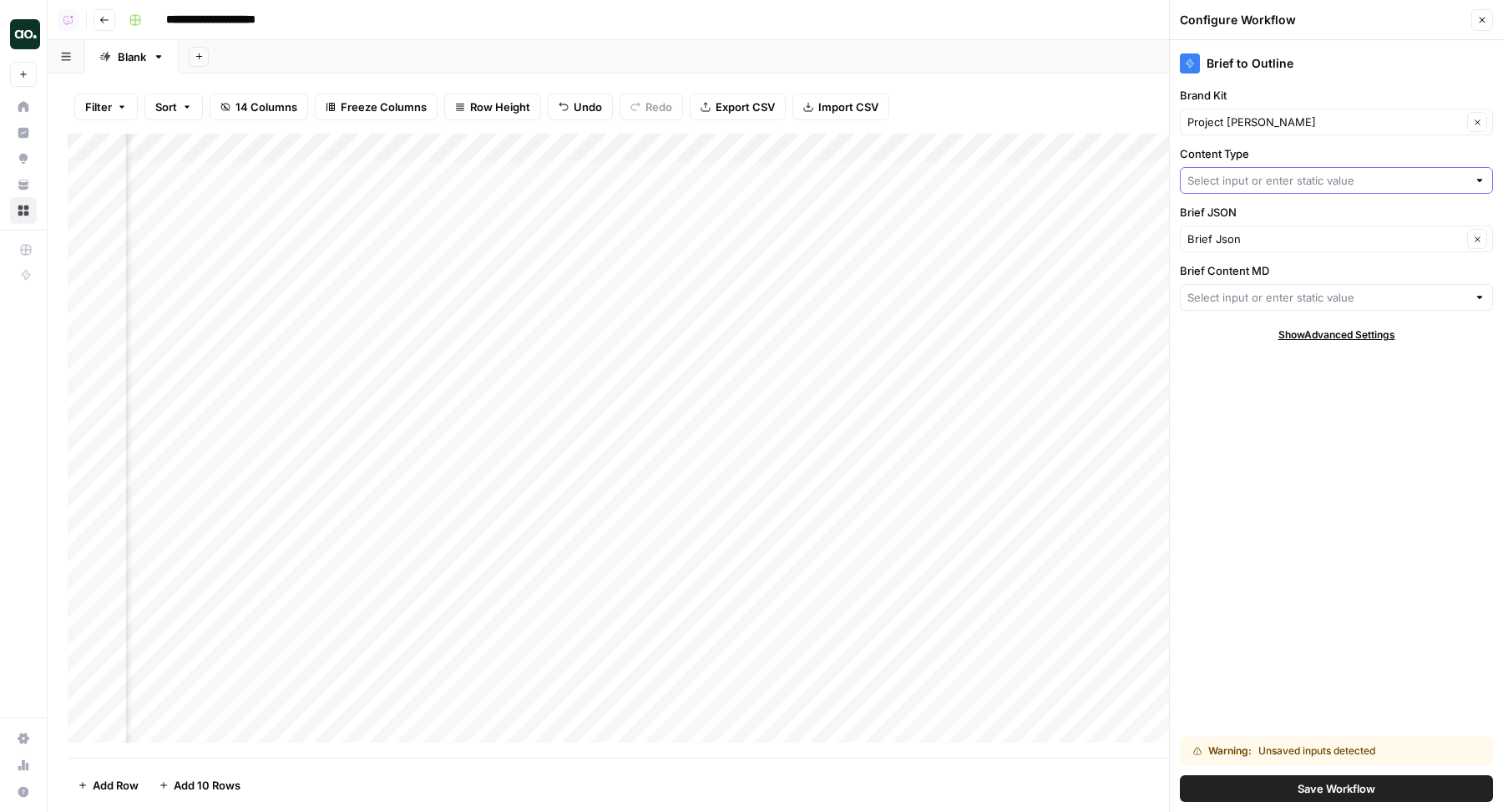
click at [1255, 172] on input "Content Type" at bounding box center [1327, 180] width 280 height 17
click at [1256, 332] on span "New Column" at bounding box center [1333, 337] width 278 height 17
type input "New Column"
click at [1223, 291] on input "Brief Content MD" at bounding box center [1327, 297] width 280 height 17
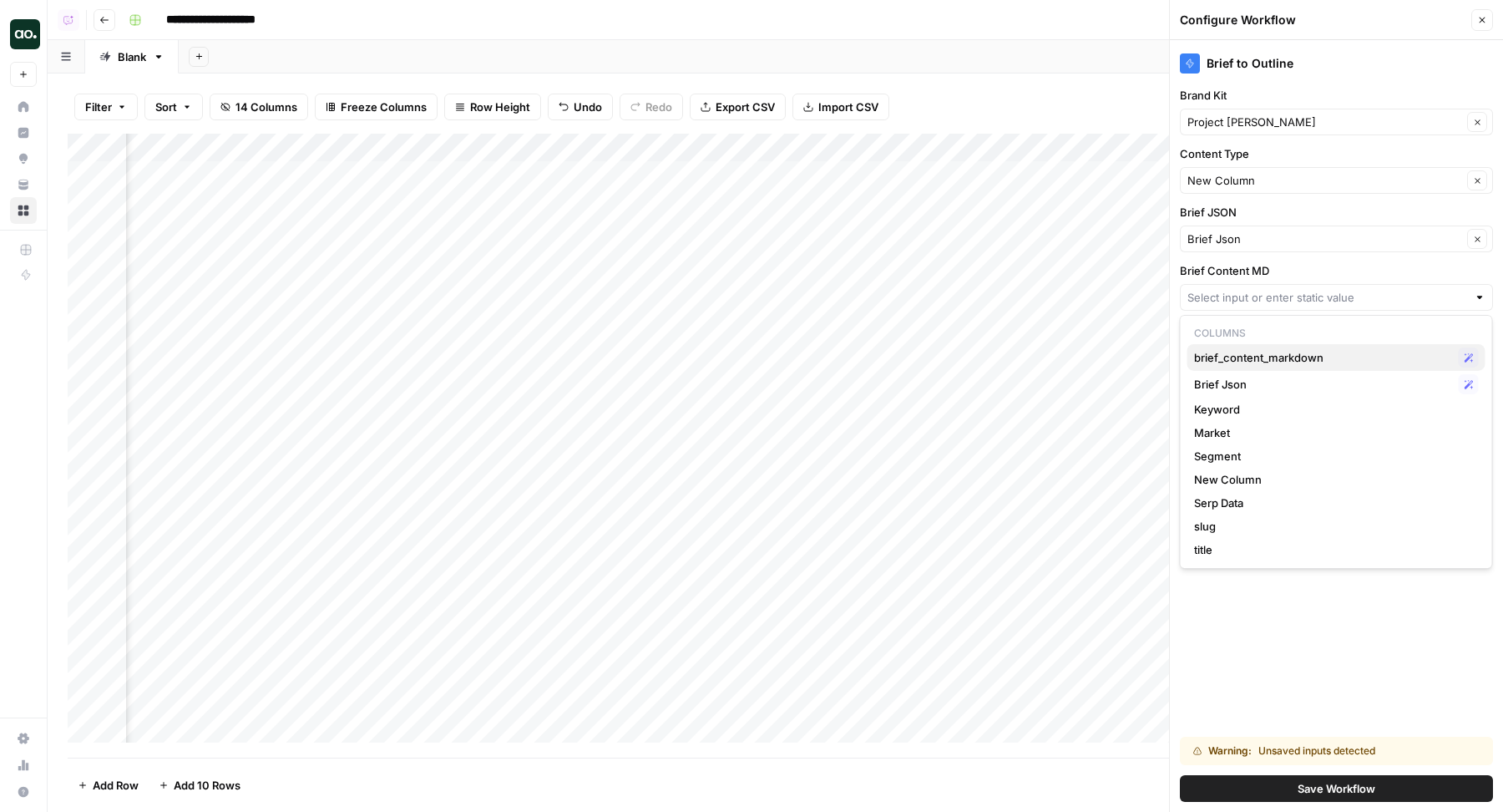
click at [1229, 366] on div "brief_content_markdown Possible Match" at bounding box center [1336, 357] width 285 height 20
type input "brief_content_markdown"
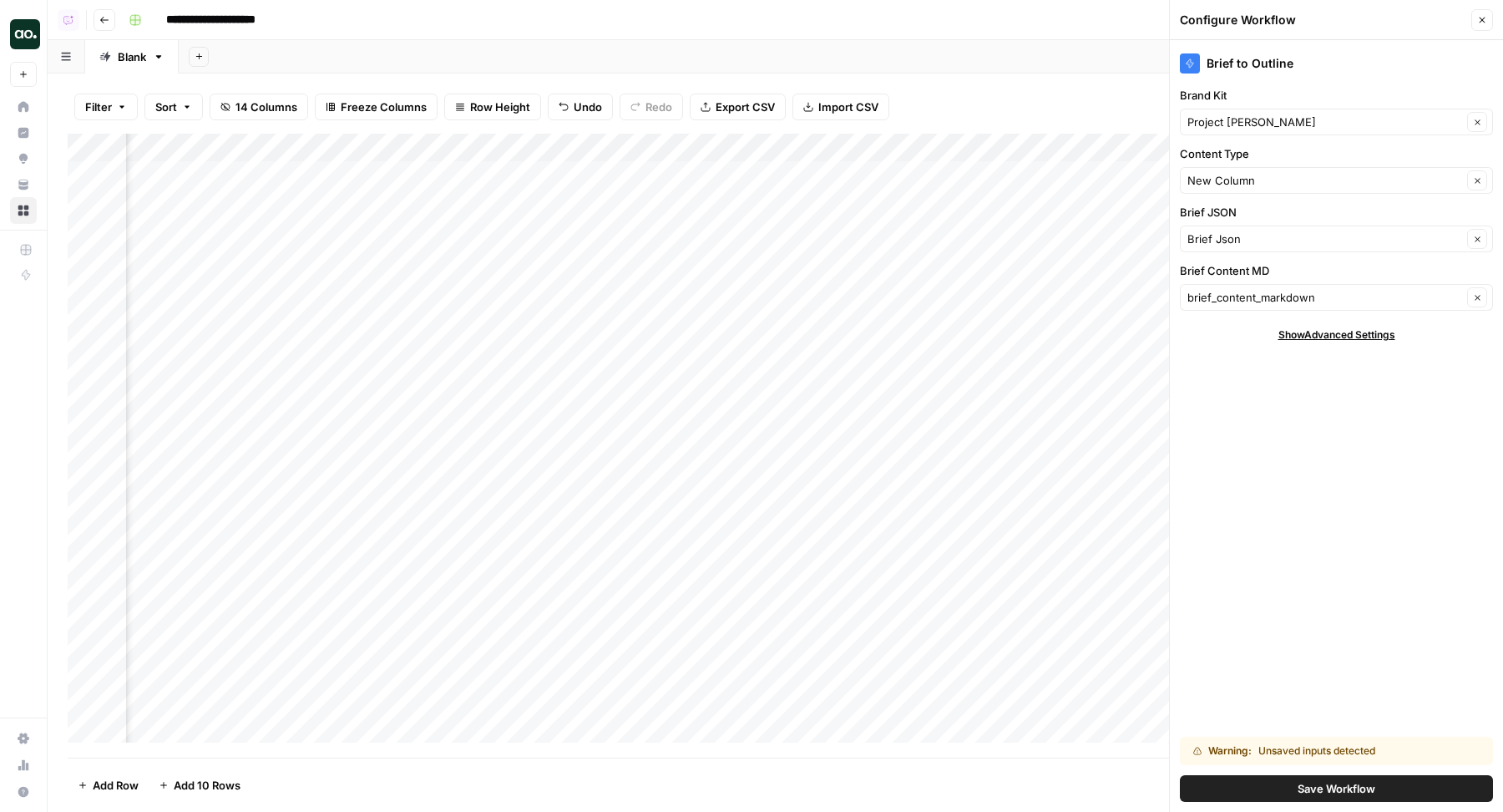
click at [1323, 794] on span "Save Workflow" at bounding box center [1337, 789] width 78 height 17
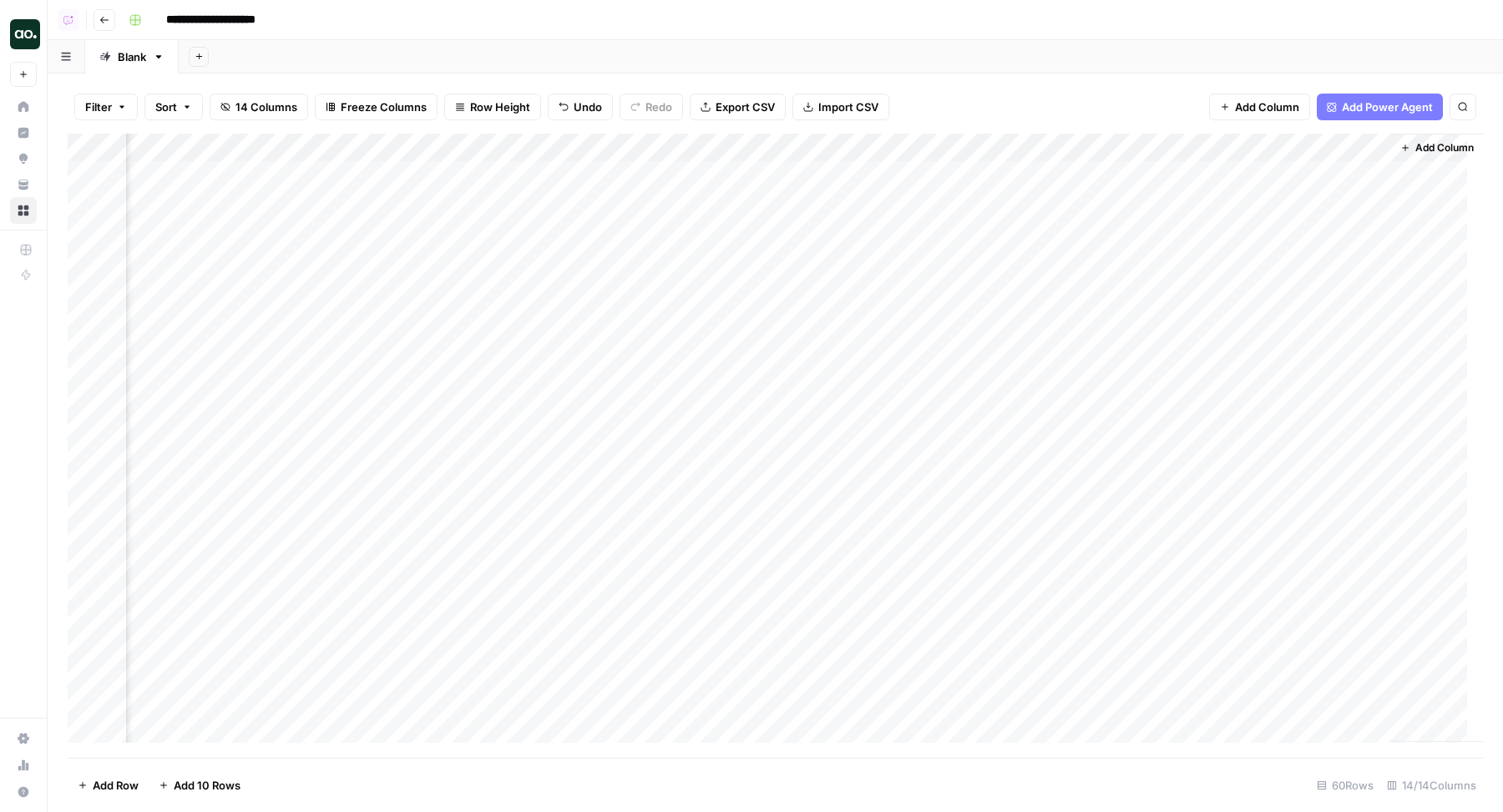
click at [1135, 170] on div "Add Column" at bounding box center [775, 445] width 1416 height 625
click at [1033, 179] on div "Add Column" at bounding box center [775, 445] width 1416 height 625
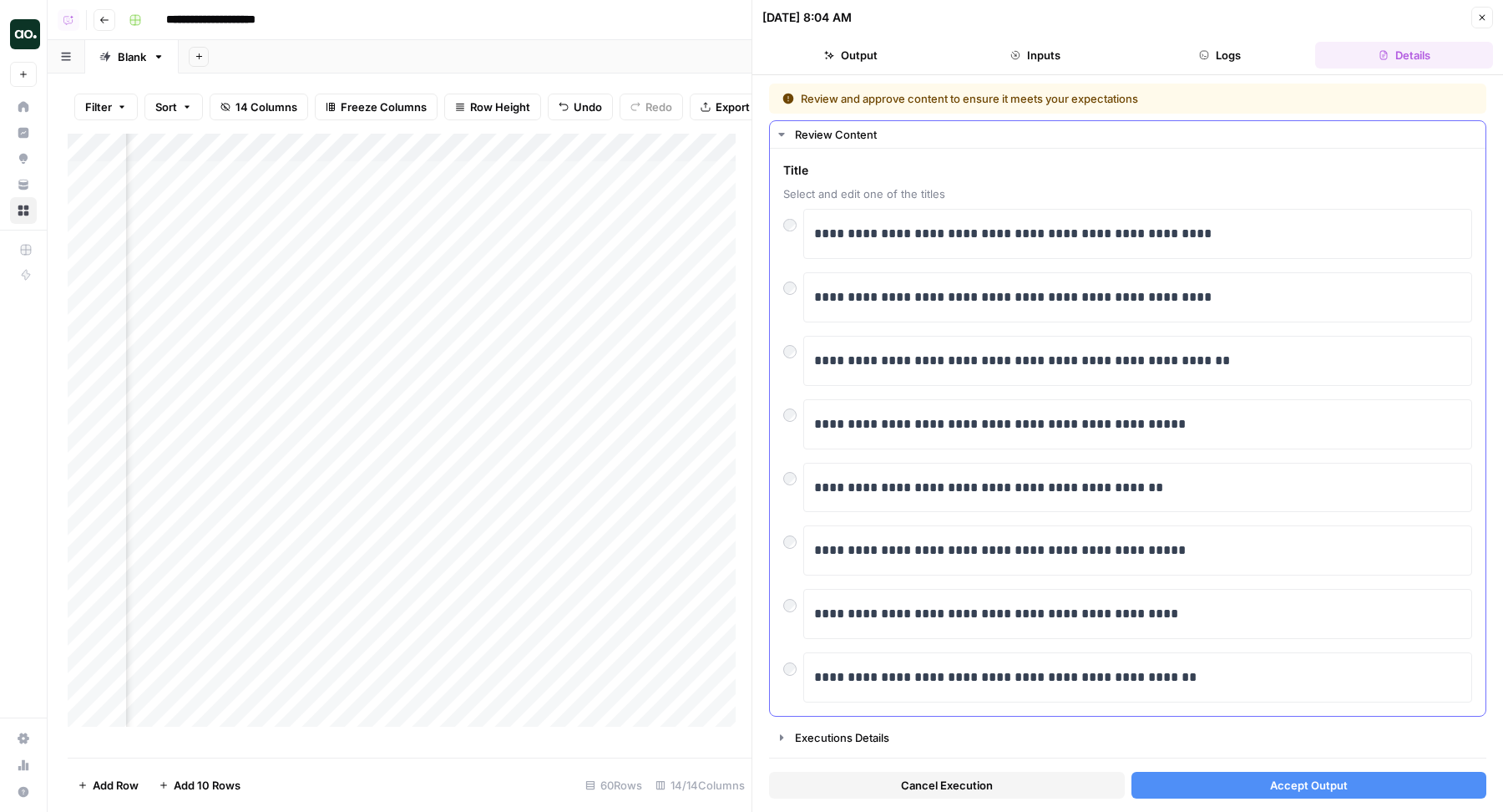
click at [779, 291] on div "**********" at bounding box center [1127, 431] width 715 height 567
click at [1307, 782] on span "Accept Output" at bounding box center [1308, 785] width 78 height 17
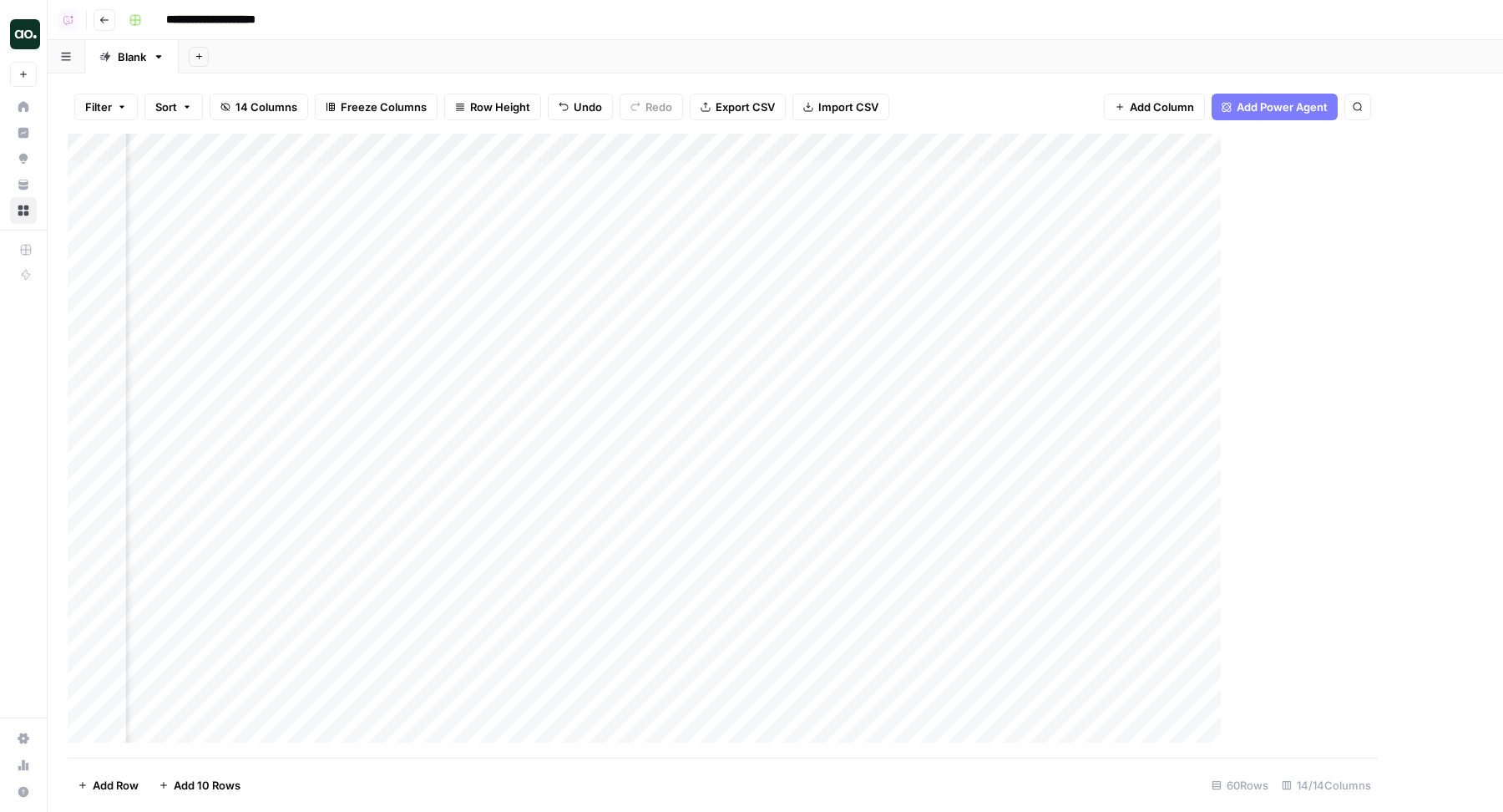
scroll to position [0, 1063]
